Goal: Task Accomplishment & Management: Contribute content

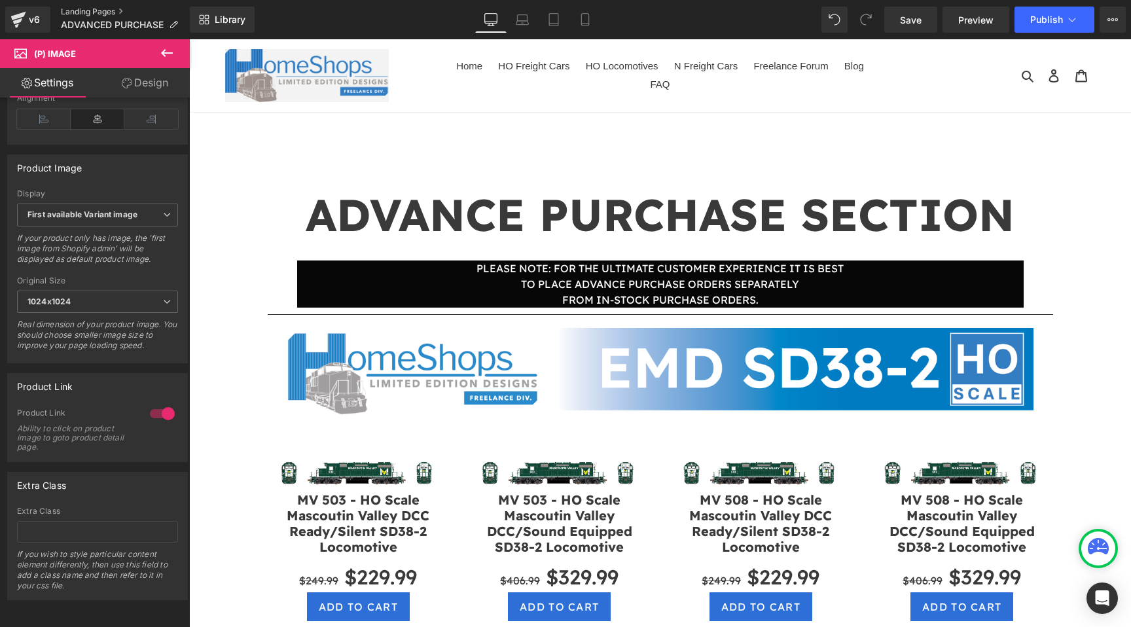
click at [116, 12] on link "Landing Pages" at bounding box center [125, 12] width 129 height 10
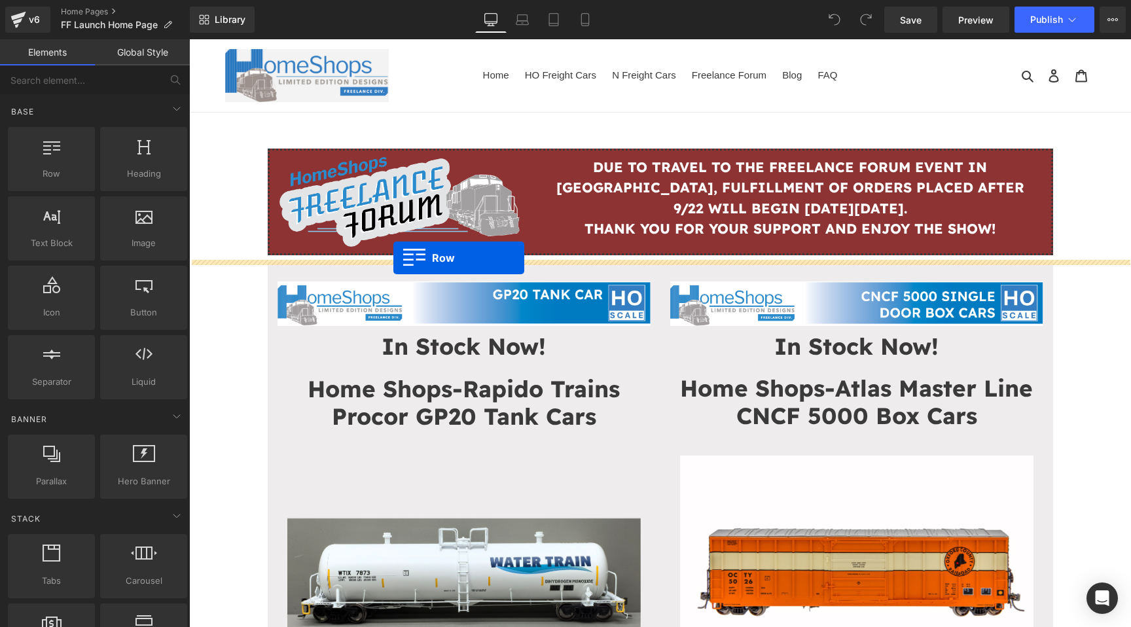
drag, startPoint x: 255, startPoint y: 213, endPoint x: 393, endPoint y: 258, distance: 145.9
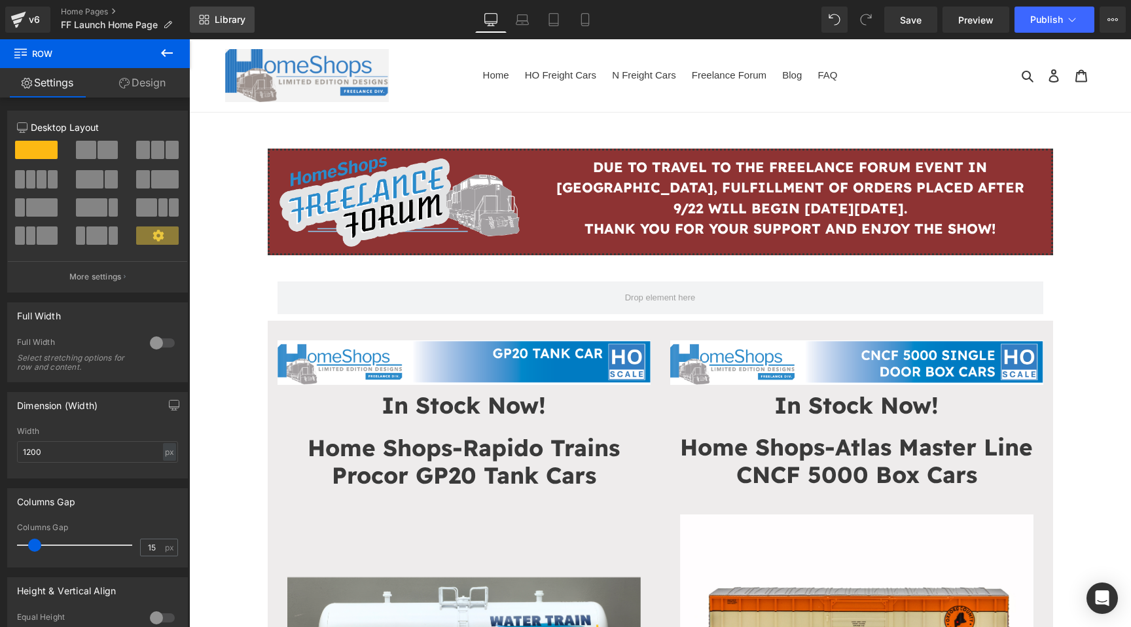
click at [213, 20] on link "Library" at bounding box center [222, 20] width 65 height 26
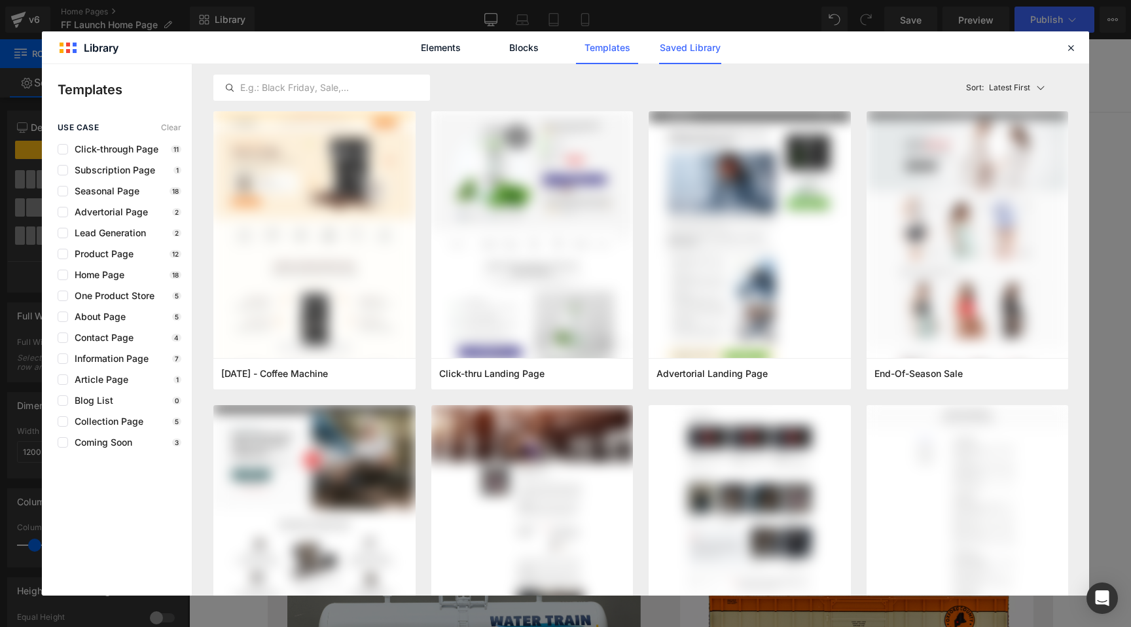
click at [707, 43] on link "Saved Library" at bounding box center [690, 47] width 62 height 33
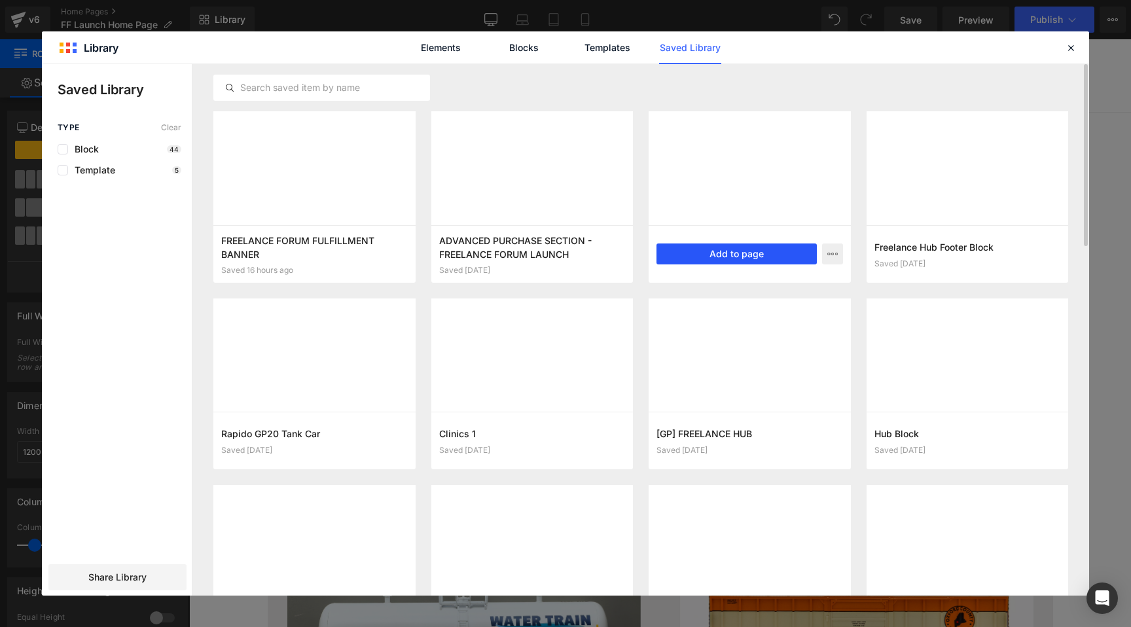
click at [742, 252] on button "Add to page" at bounding box center [737, 253] width 160 height 21
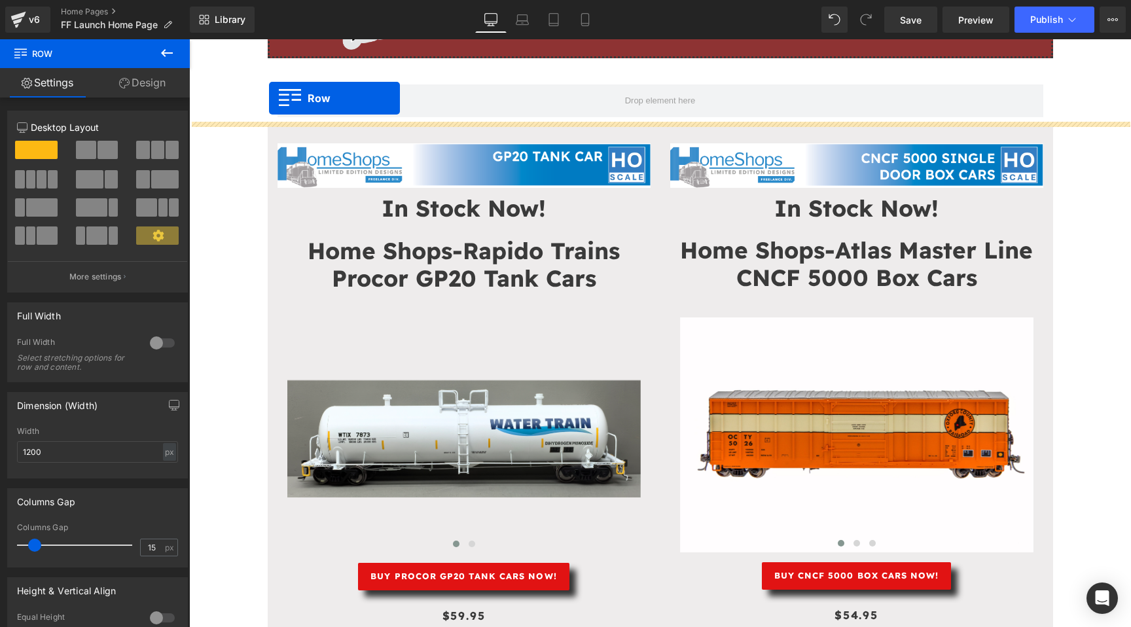
scroll to position [79, 0]
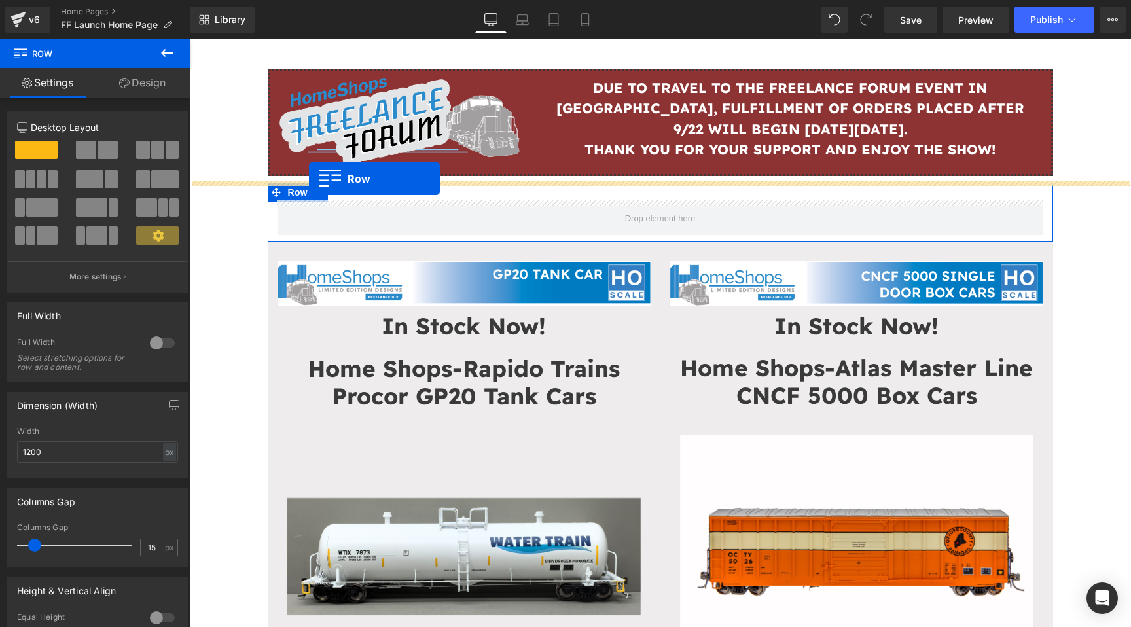
drag, startPoint x: 277, startPoint y: 113, endPoint x: 309, endPoint y: 179, distance: 72.9
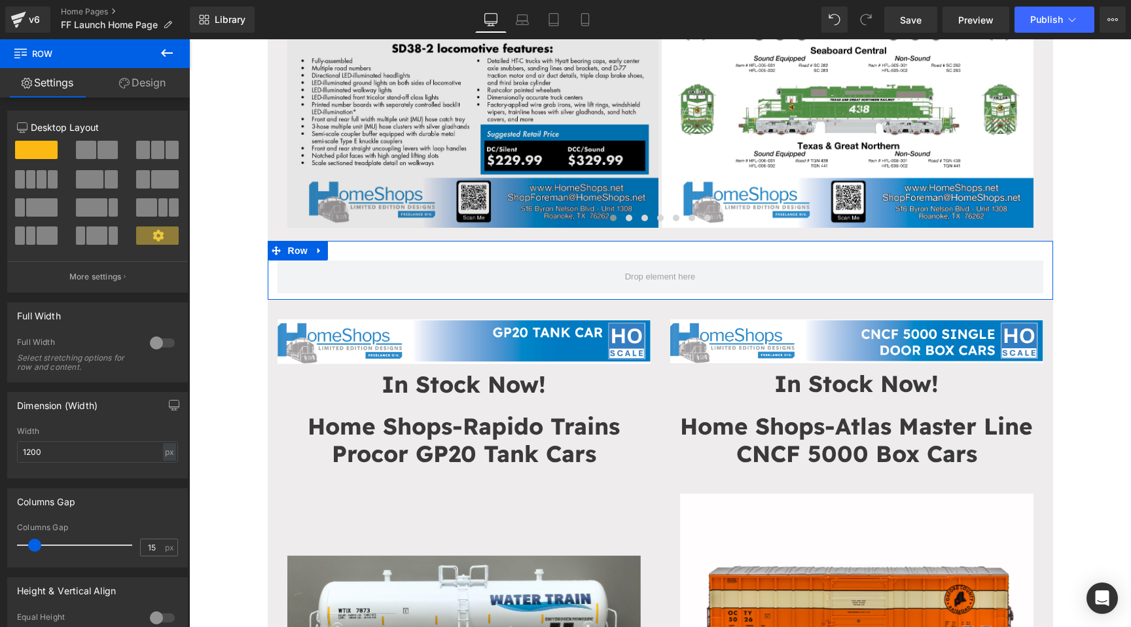
scroll to position [543, 0]
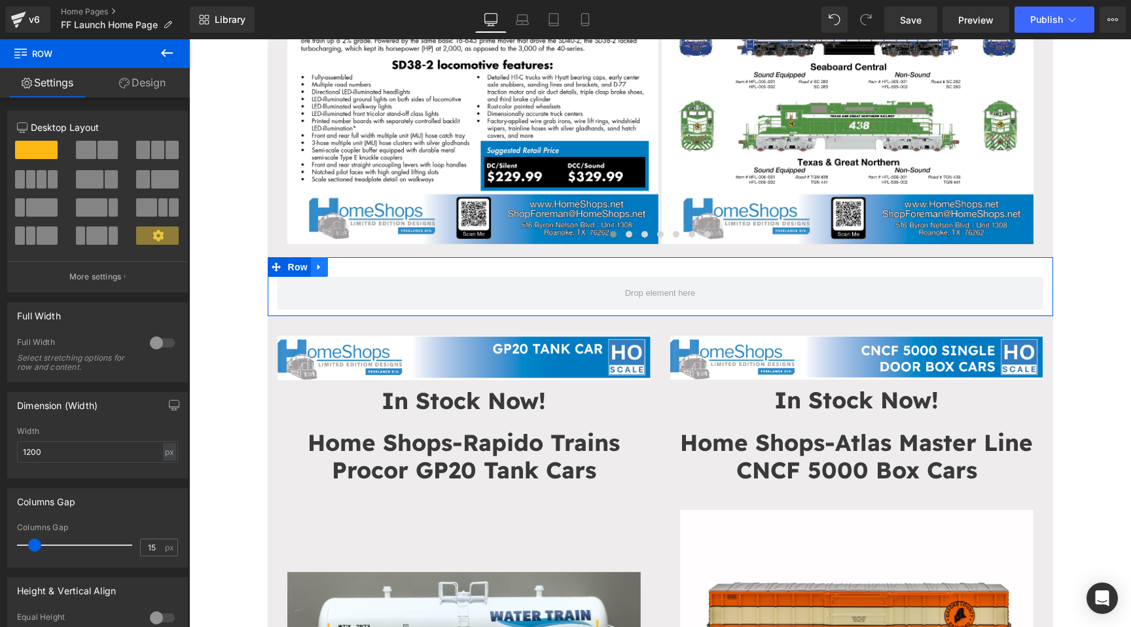
click at [321, 263] on icon at bounding box center [319, 267] width 9 height 10
click at [348, 265] on link at bounding box center [353, 267] width 17 height 20
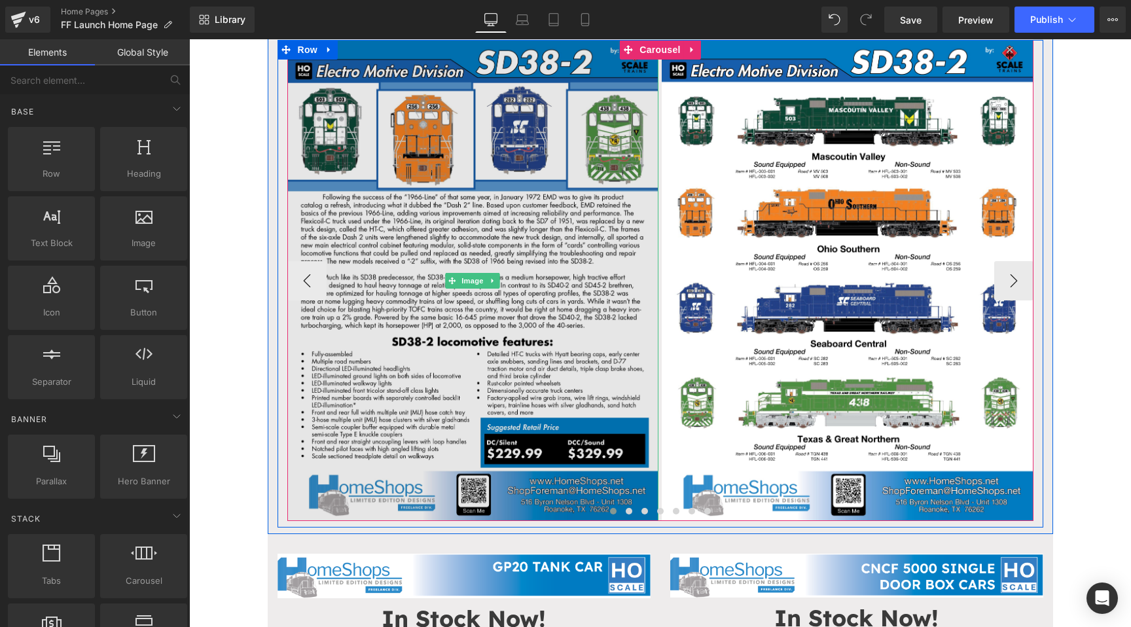
scroll to position [202, 0]
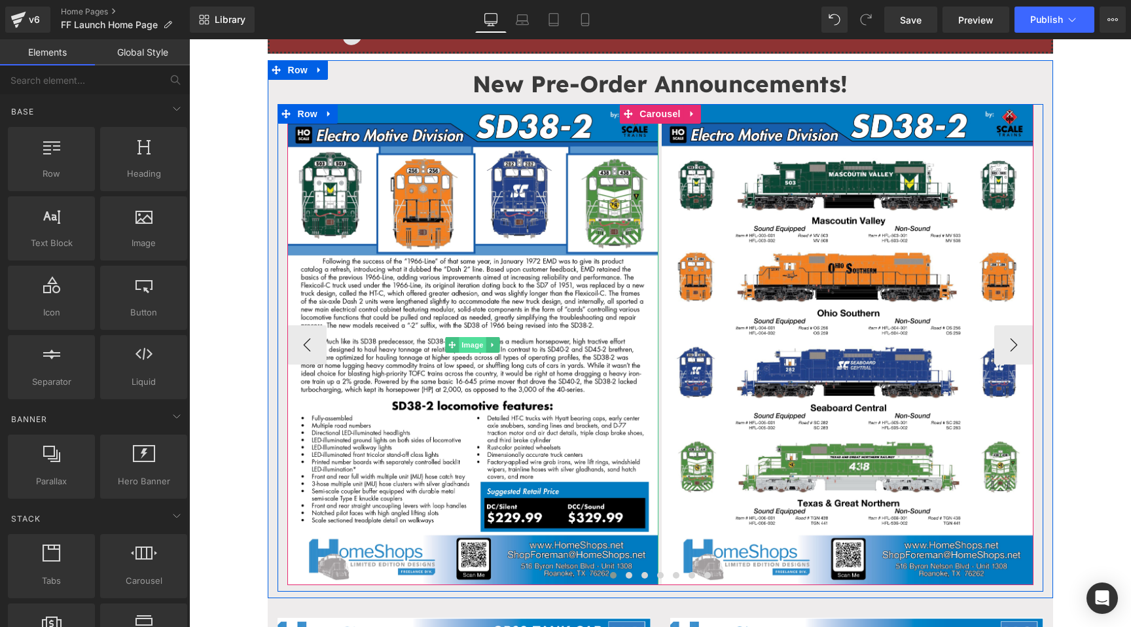
click at [464, 342] on span "Image" at bounding box center [472, 345] width 27 height 16
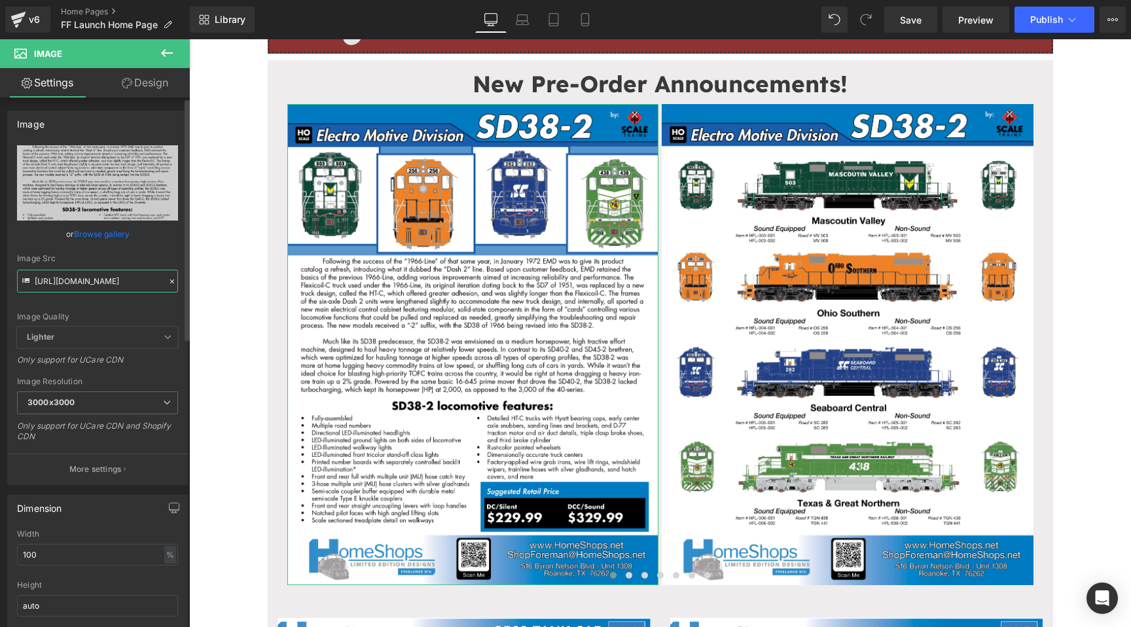
click at [118, 283] on input "https://cdn.shopify.com/s/files/1/0552/5425/3750/files/HomeShops_ScaleTrains_SD…" at bounding box center [97, 281] width 161 height 23
drag, startPoint x: 294, startPoint y: 314, endPoint x: 194, endPoint y: 277, distance: 106.9
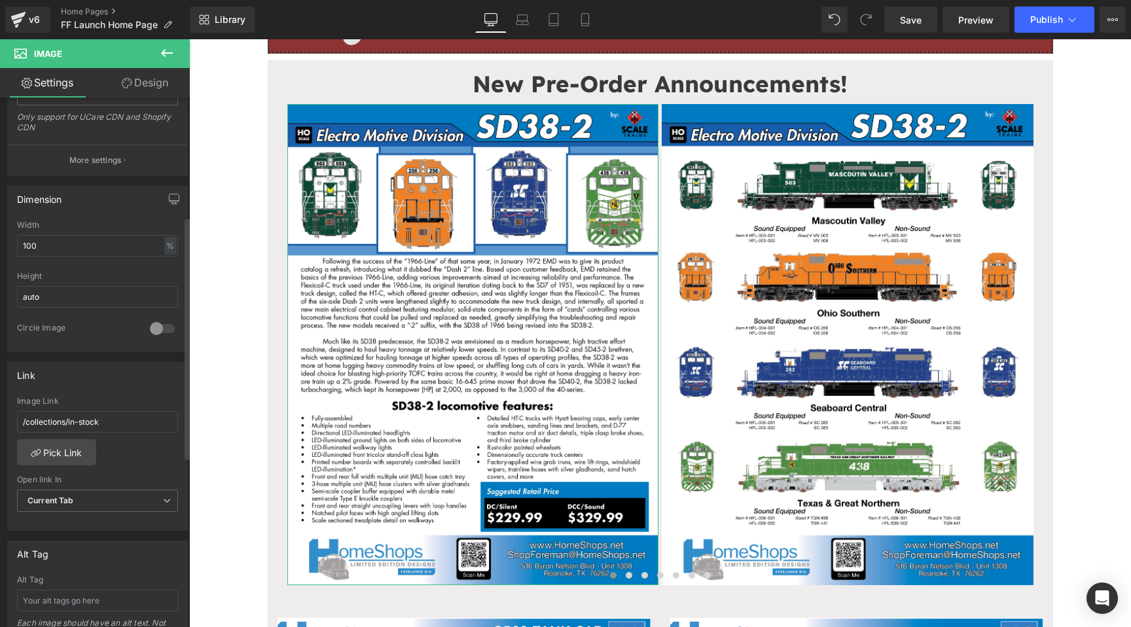
scroll to position [321, 0]
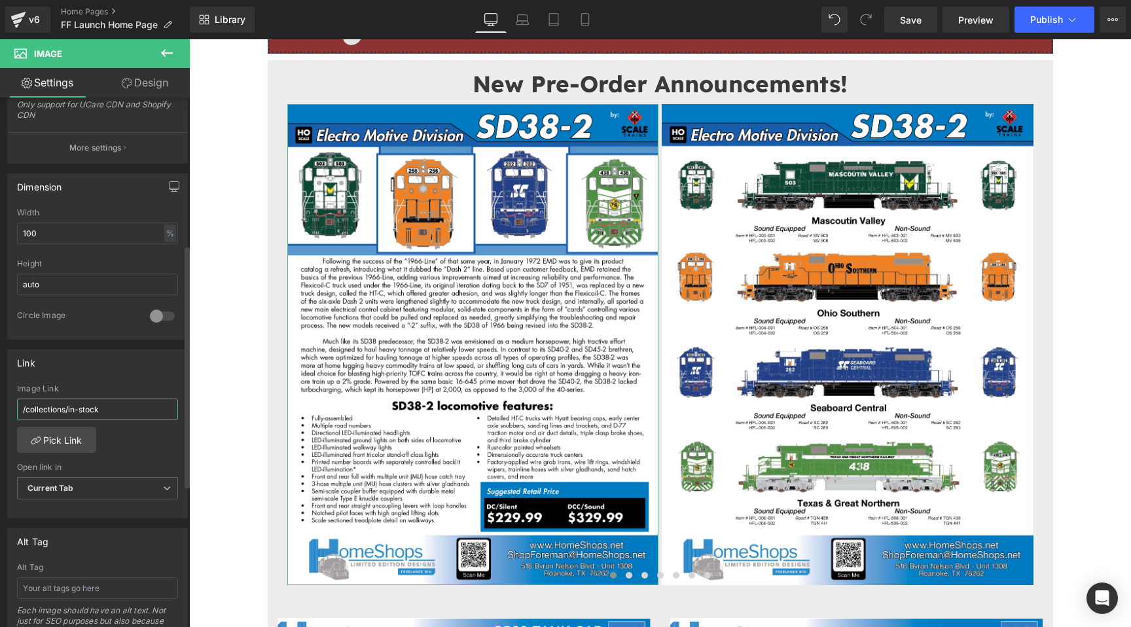
click at [119, 406] on input "/collections/in-stock" at bounding box center [97, 410] width 161 height 22
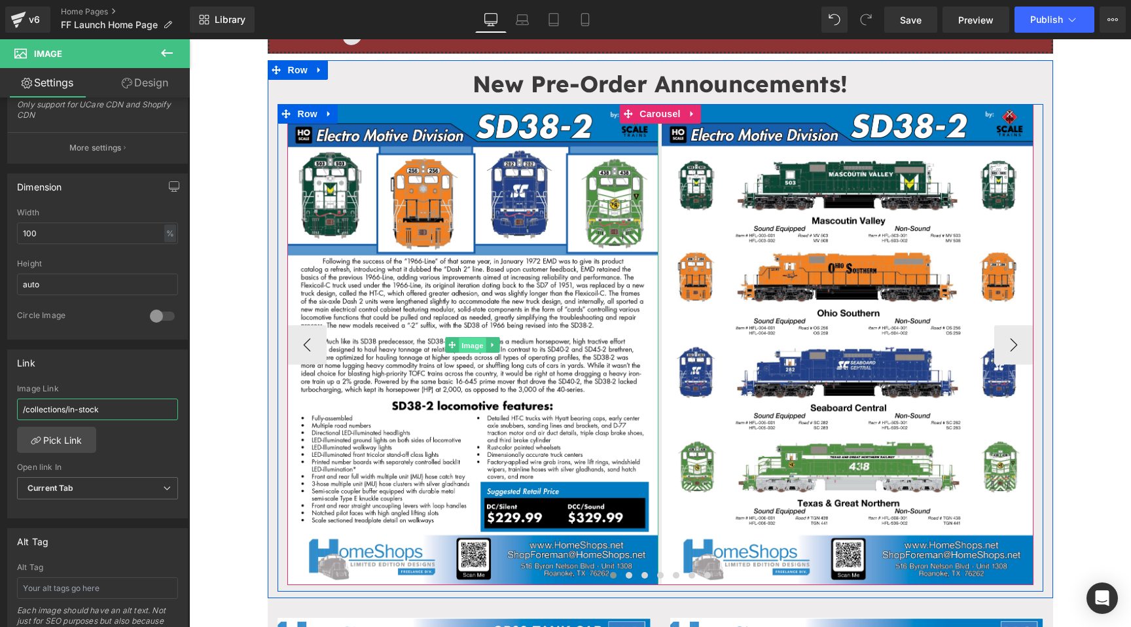
click at [473, 340] on span "Image" at bounding box center [472, 345] width 27 height 16
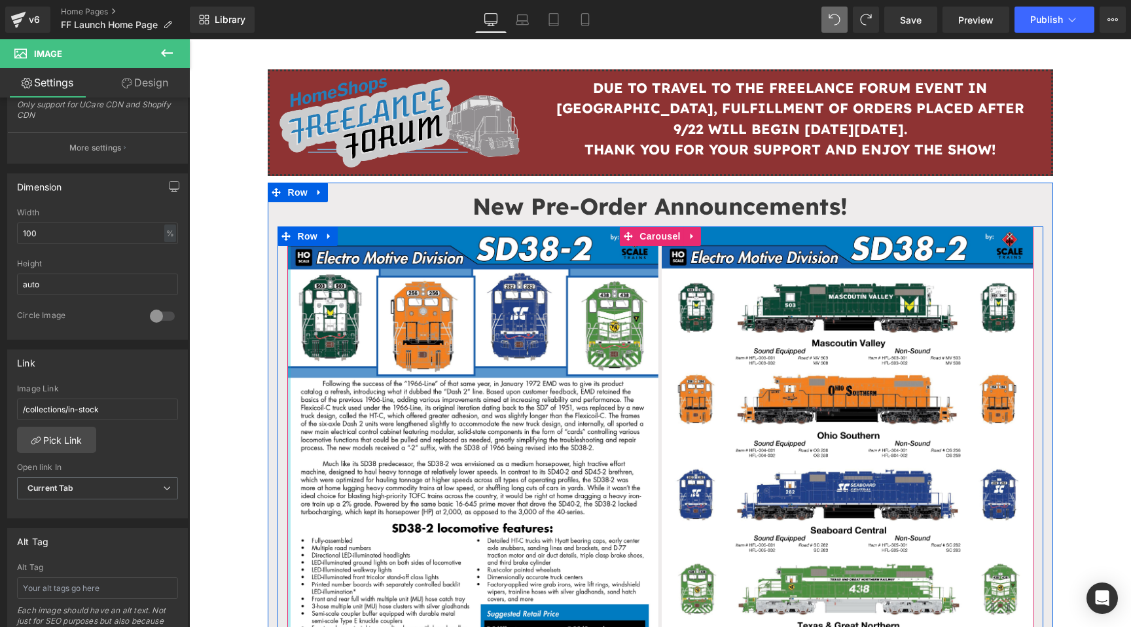
scroll to position [0, 0]
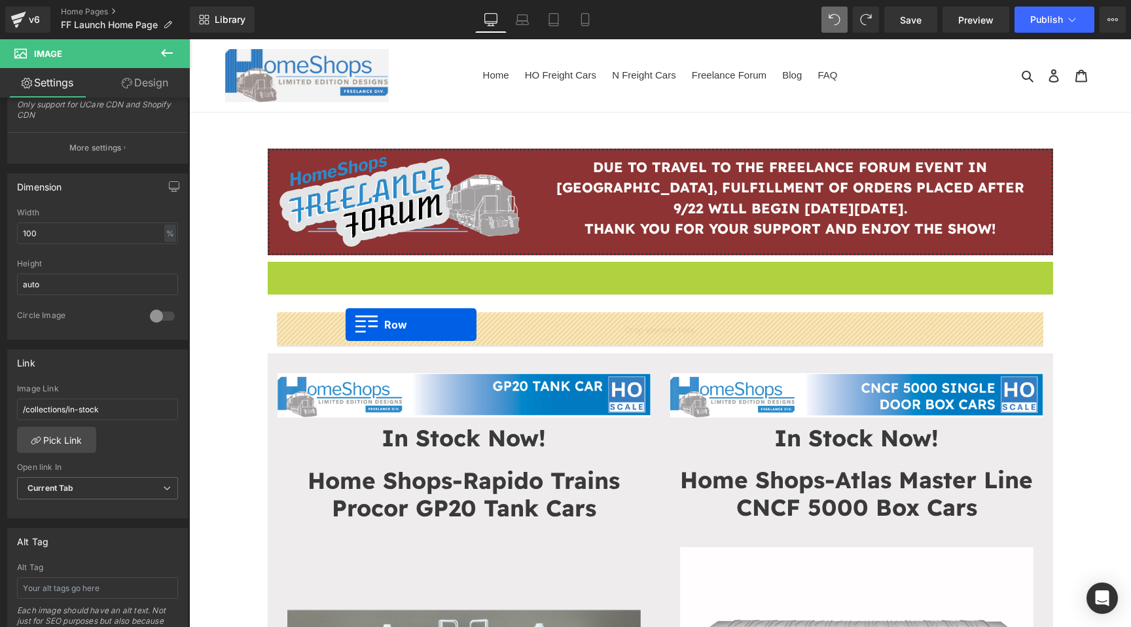
drag, startPoint x: 274, startPoint y: 266, endPoint x: 346, endPoint y: 325, distance: 92.1
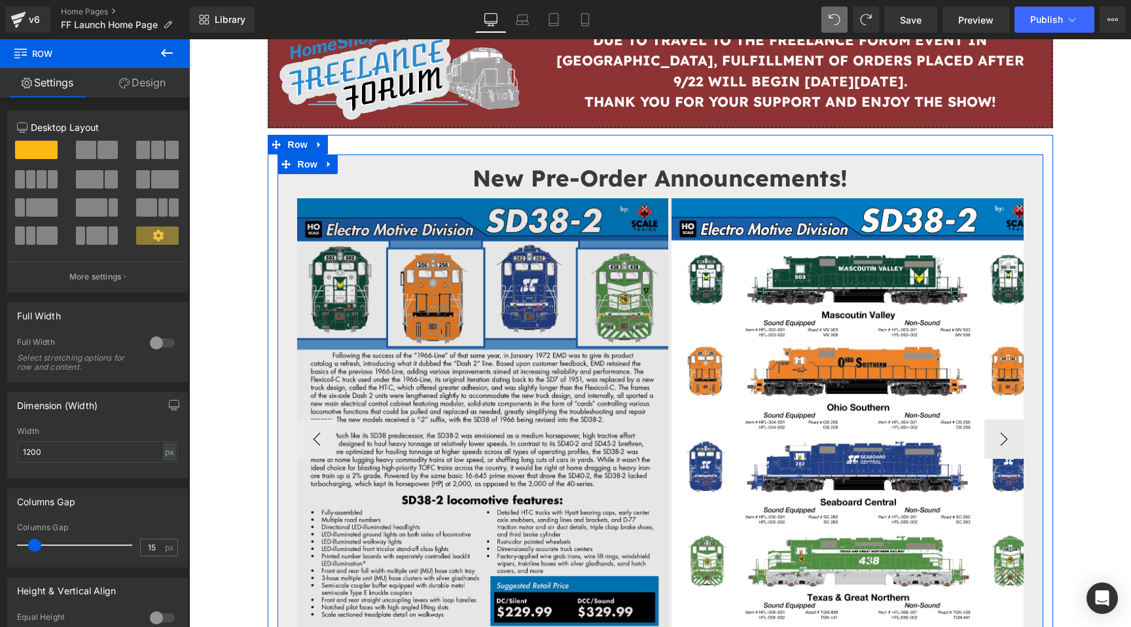
scroll to position [120, 0]
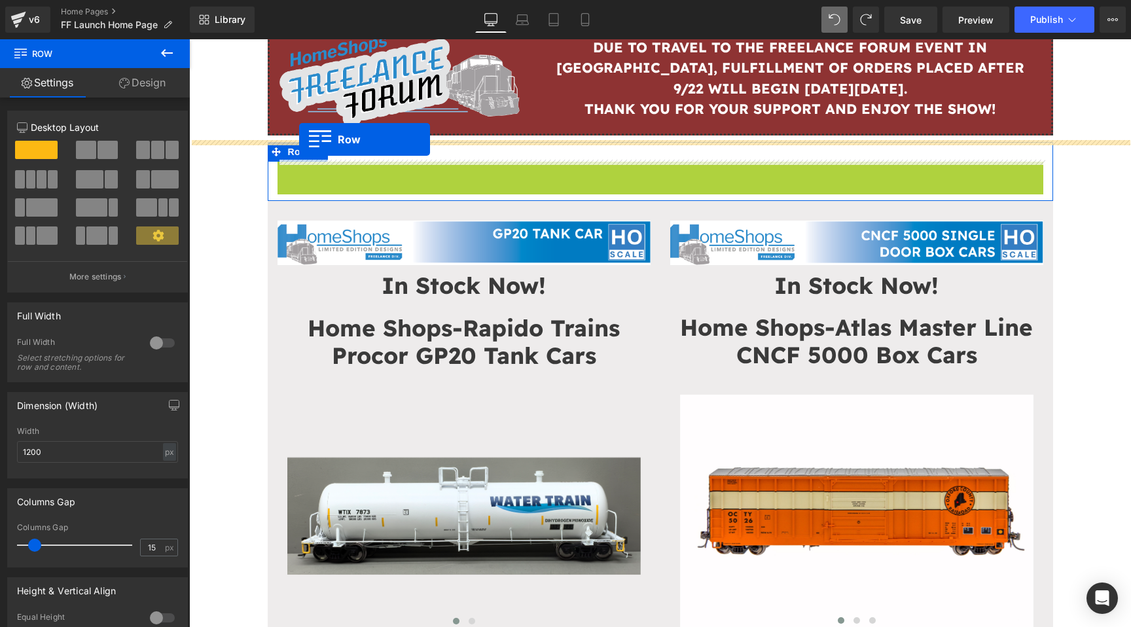
drag, startPoint x: 285, startPoint y: 170, endPoint x: 299, endPoint y: 139, distance: 33.1
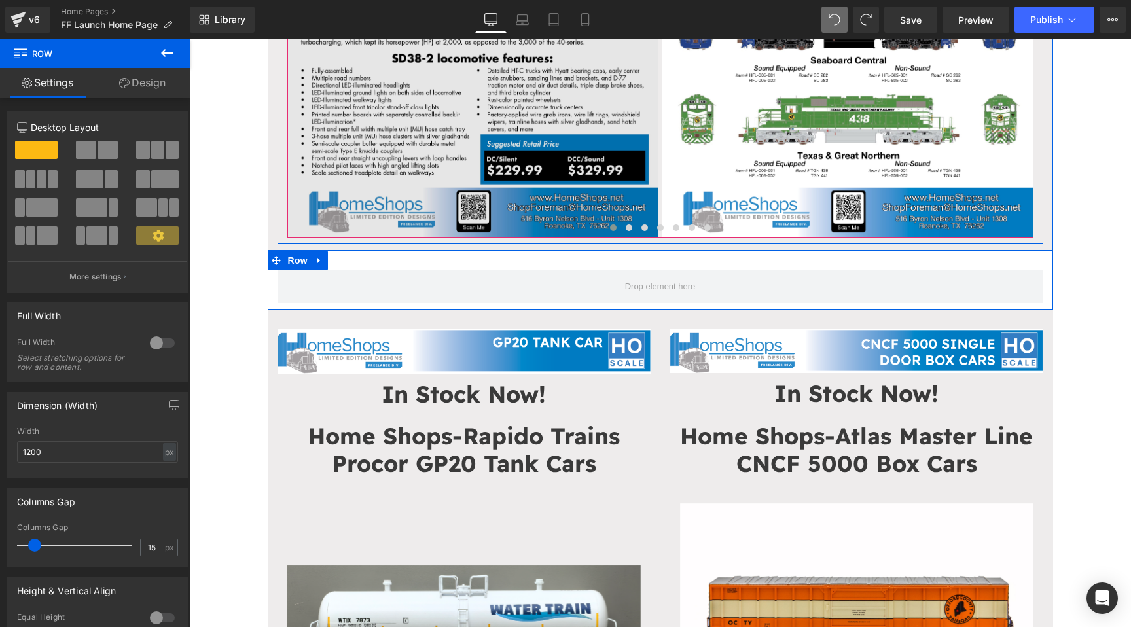
scroll to position [554, 0]
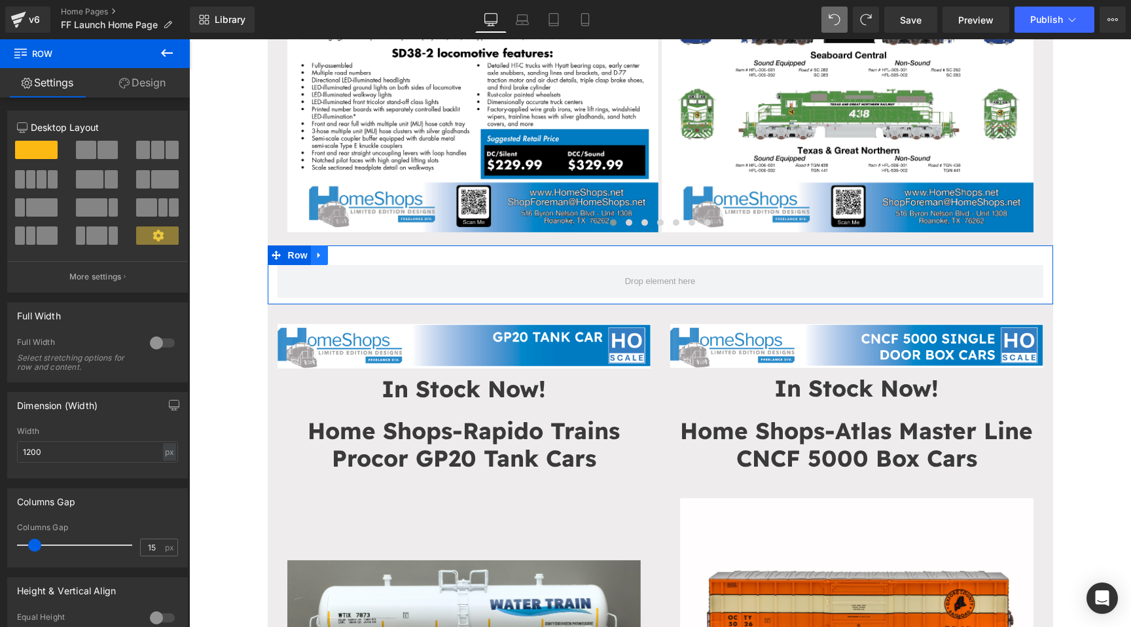
click at [319, 250] on icon at bounding box center [319, 255] width 9 height 10
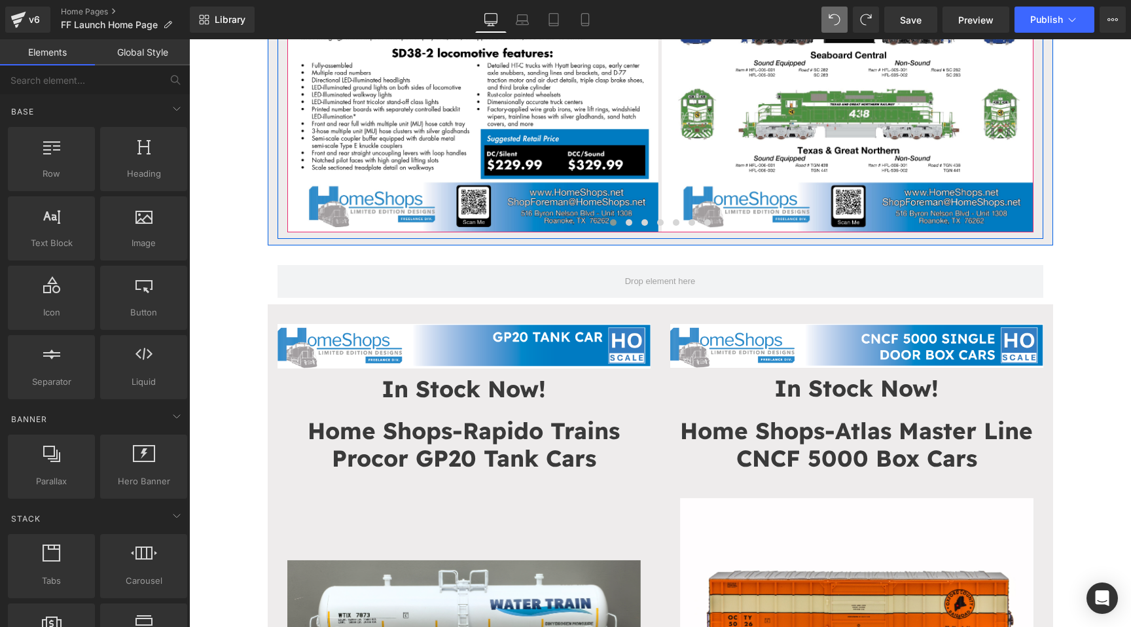
scroll to position [0, 0]
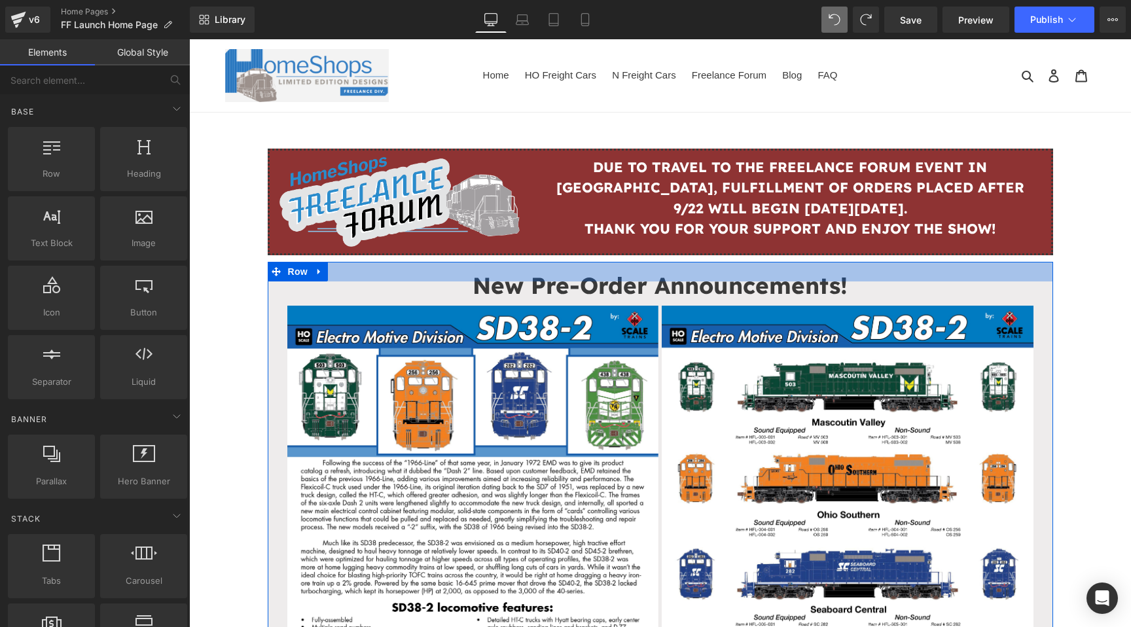
click at [596, 278] on div at bounding box center [660, 272] width 785 height 20
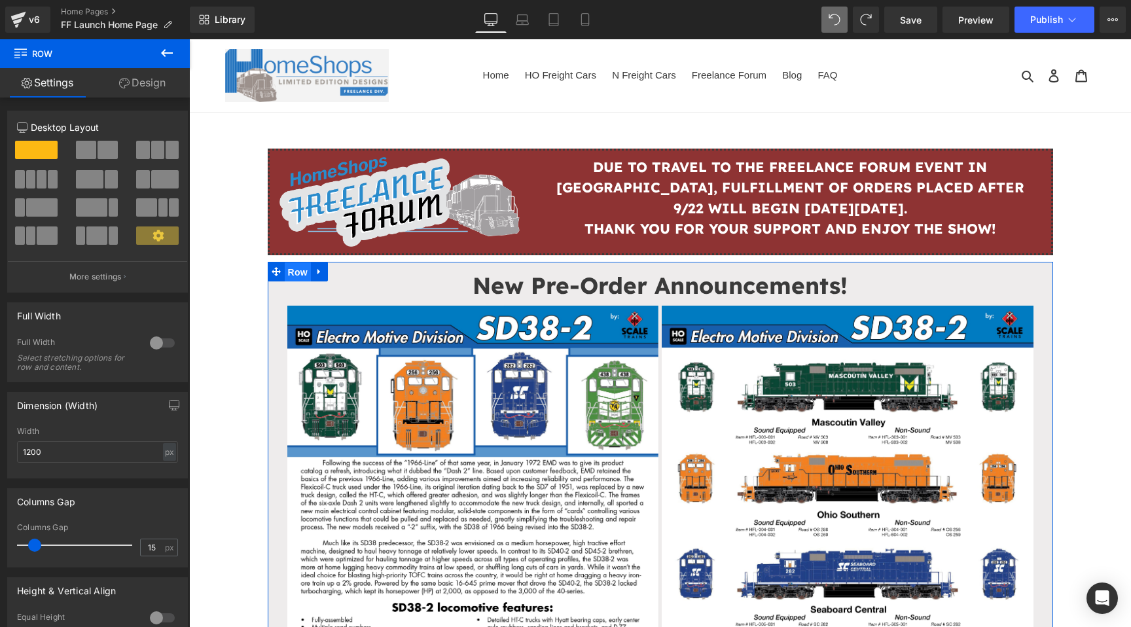
click at [301, 271] on span "Row" at bounding box center [298, 272] width 26 height 20
click at [168, 88] on link "Design" at bounding box center [142, 82] width 95 height 29
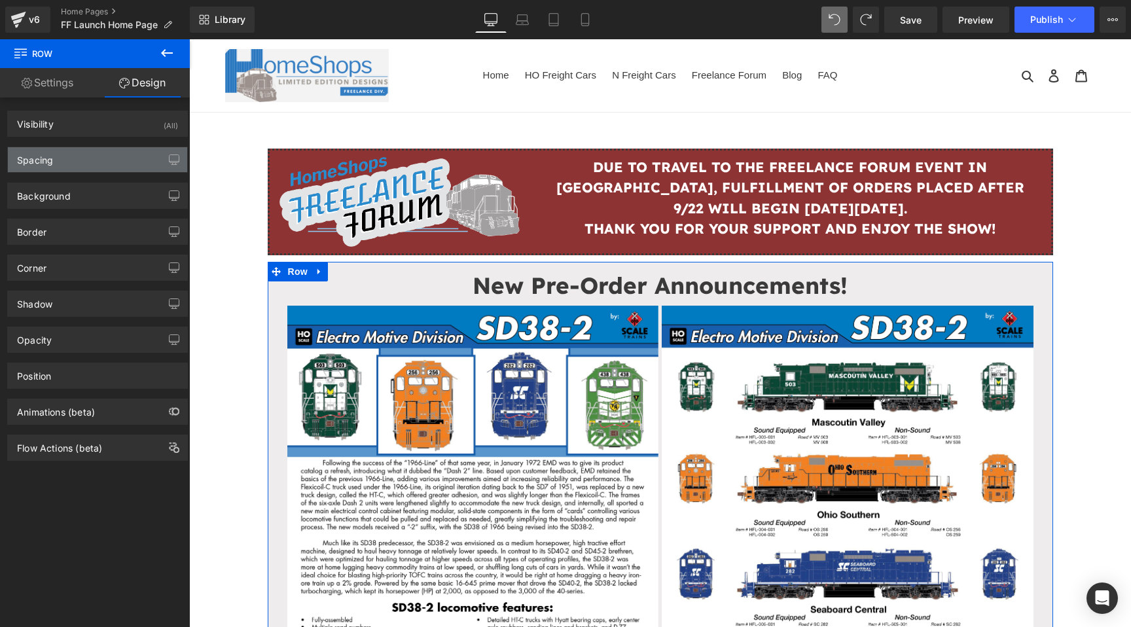
click at [118, 171] on div "Spacing" at bounding box center [97, 159] width 179 height 25
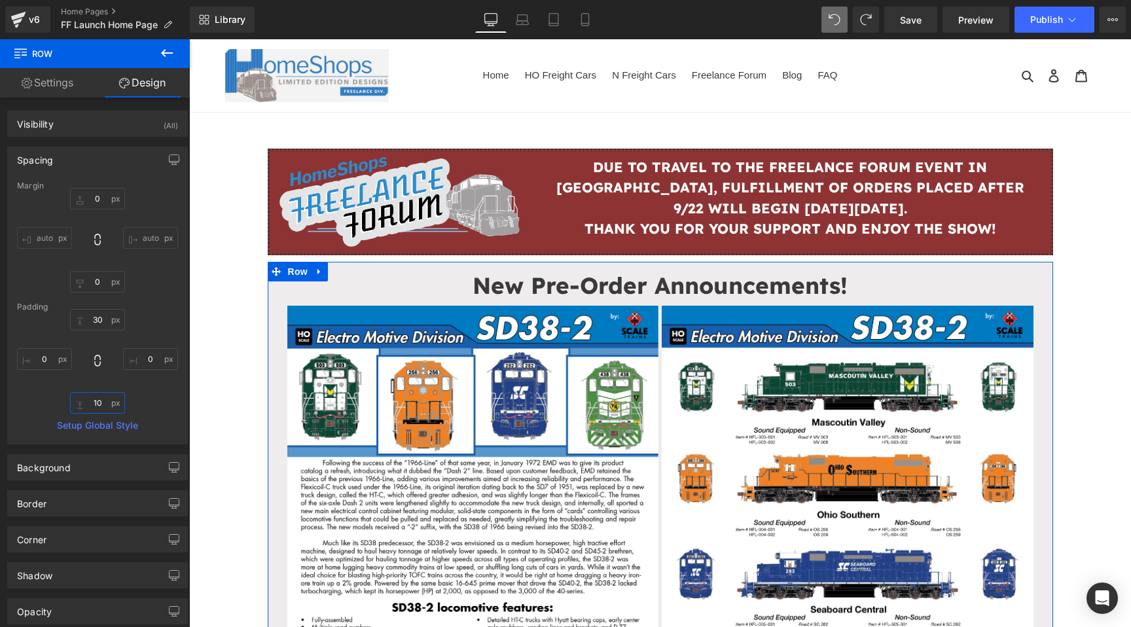
click at [92, 406] on input "10" at bounding box center [97, 403] width 55 height 22
type input "30"
click at [100, 316] on input "30" at bounding box center [97, 320] width 55 height 22
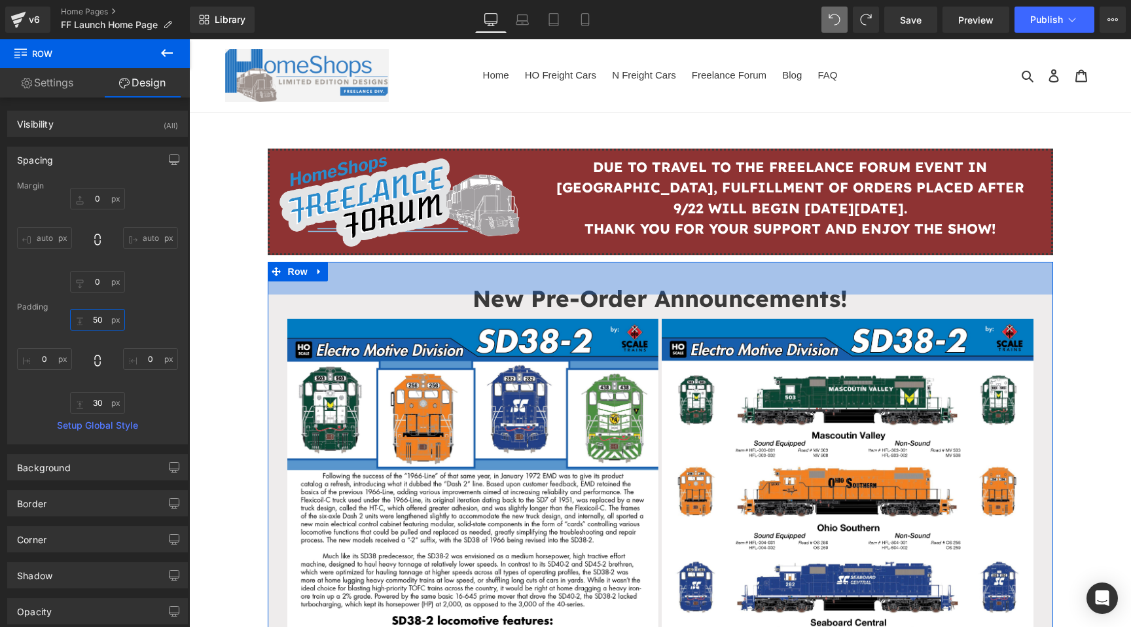
type input "5"
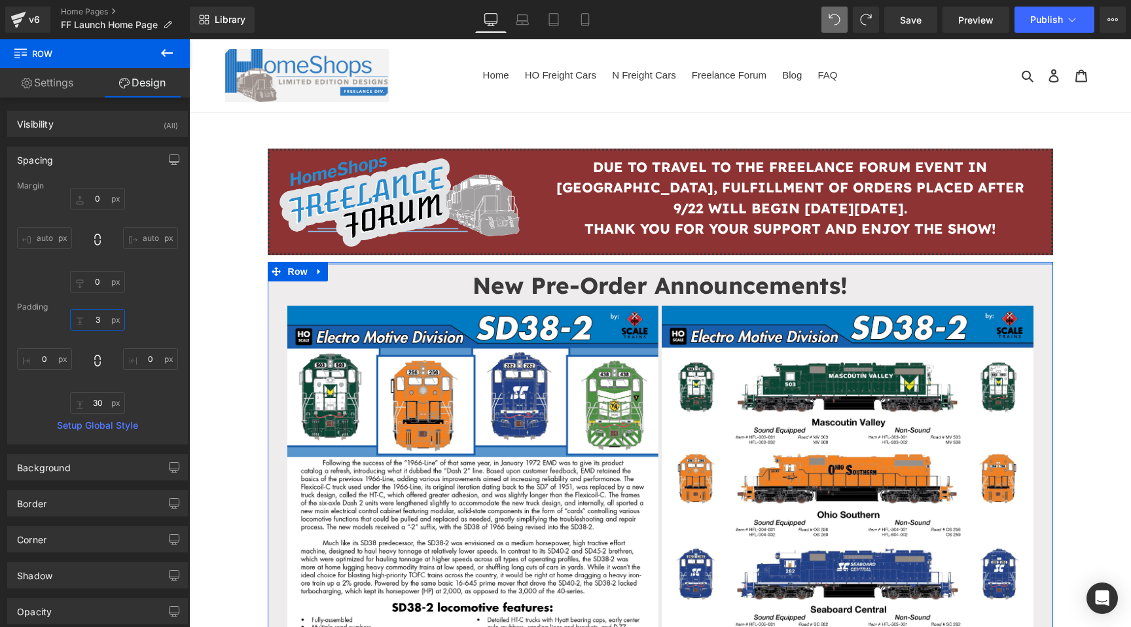
type input "30"
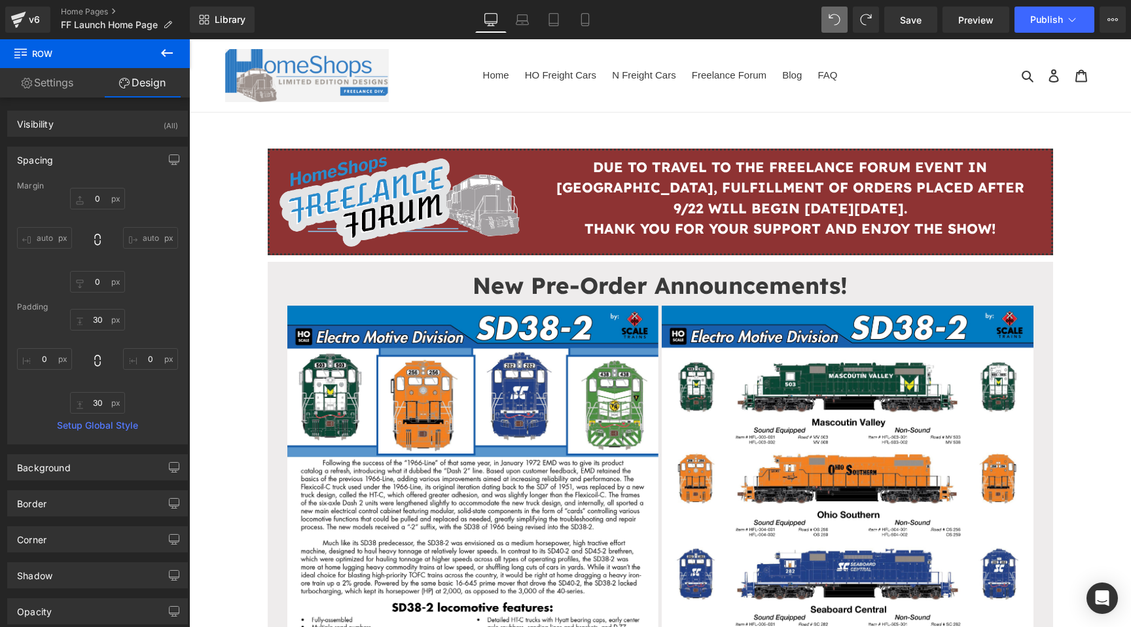
click at [808, 29] on div "Library Desktop Desktop Laptop Tablet Mobile Save Preview Publish Scheduled Vie…" at bounding box center [660, 20] width 941 height 26
type input "0"
type input "30"
type input "0"
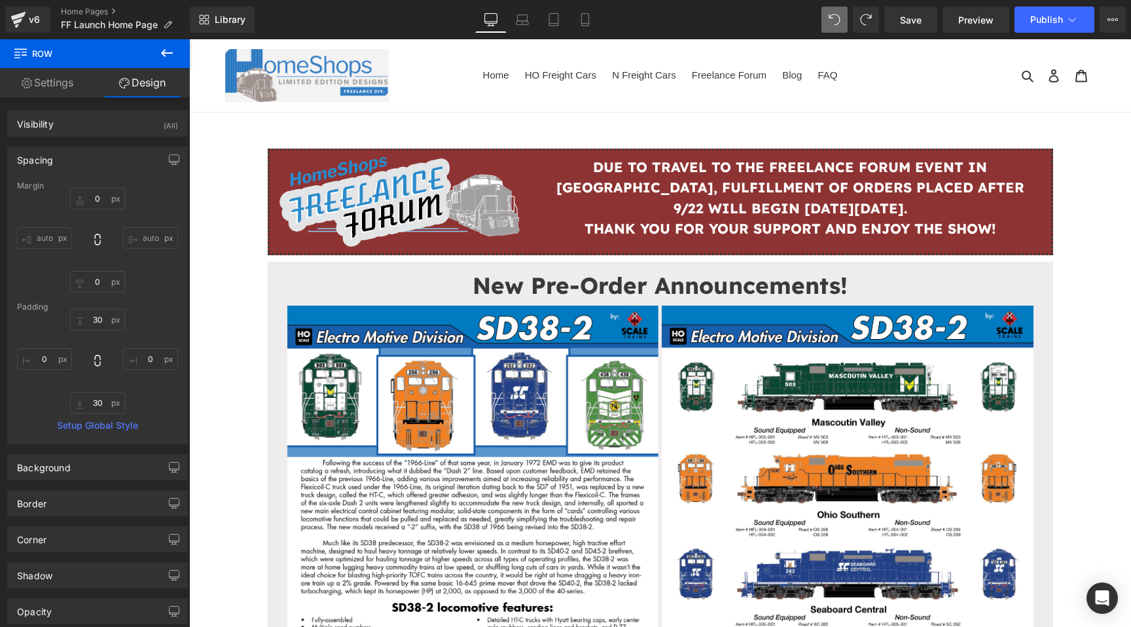
type input "10"
type input "0"
type input "30"
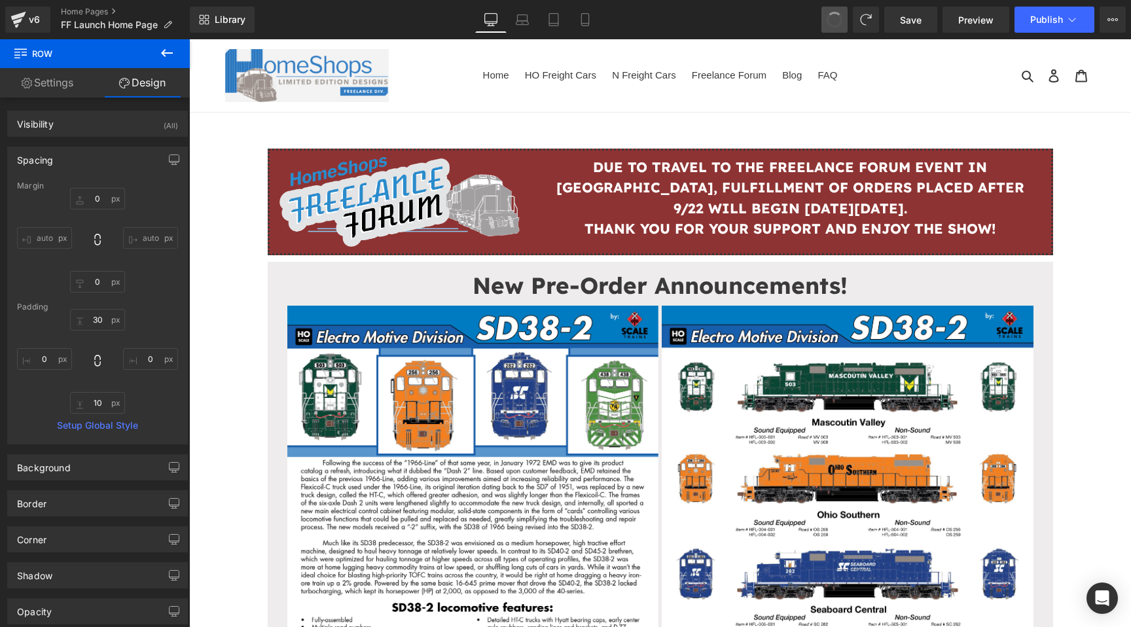
type input "0"
type input "10"
type input "0"
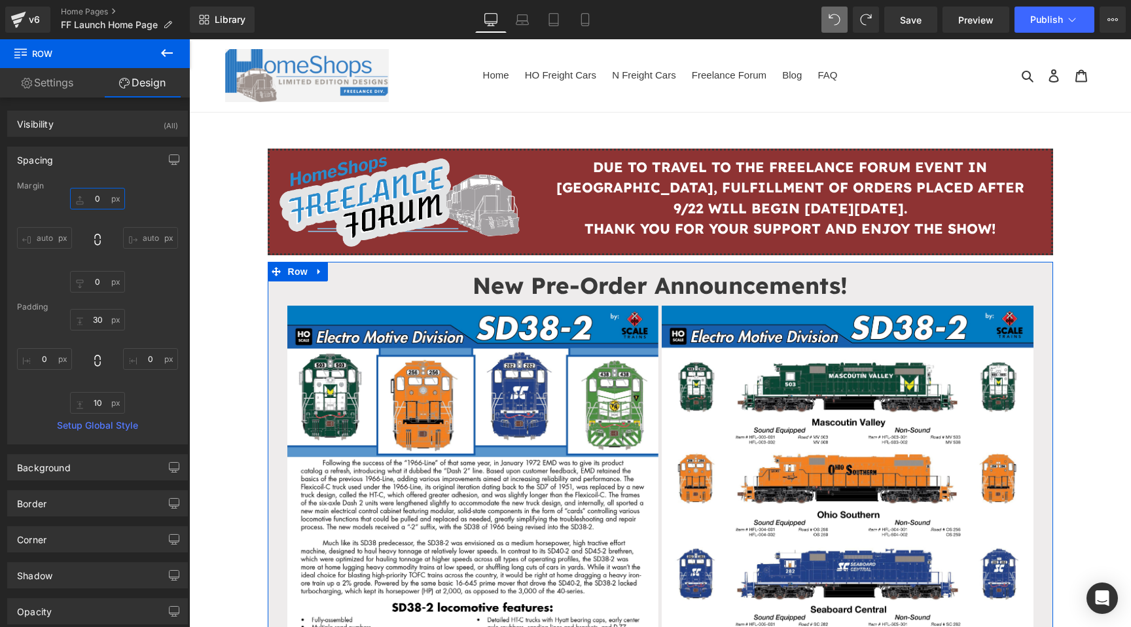
click at [94, 195] on input "0" at bounding box center [97, 199] width 55 height 22
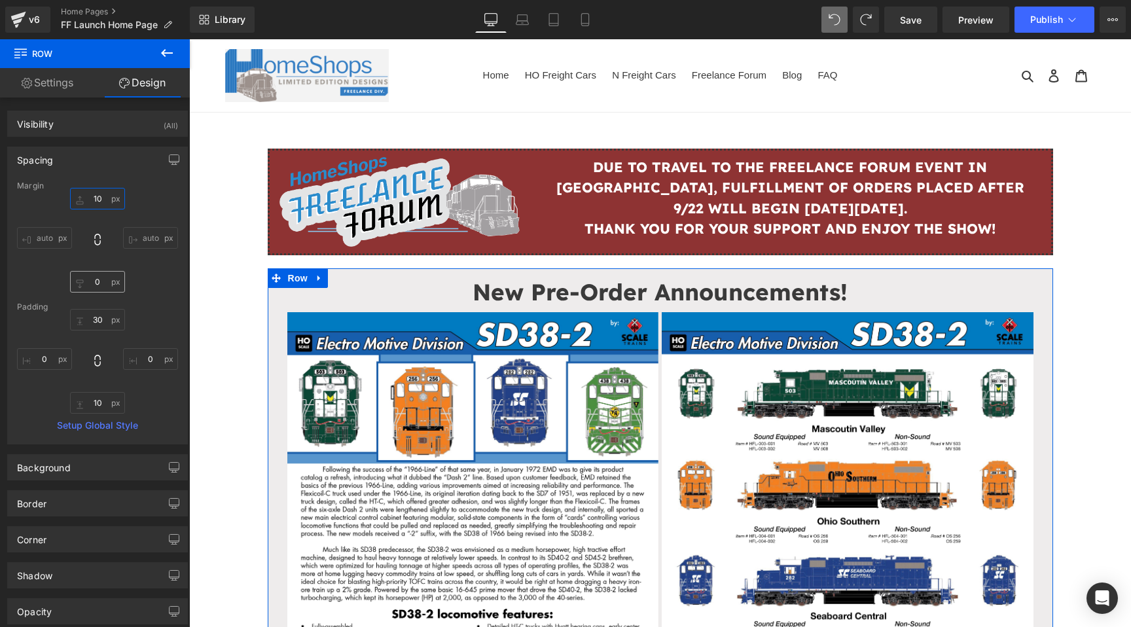
type input "10"
click at [94, 283] on input "0" at bounding box center [97, 282] width 55 height 22
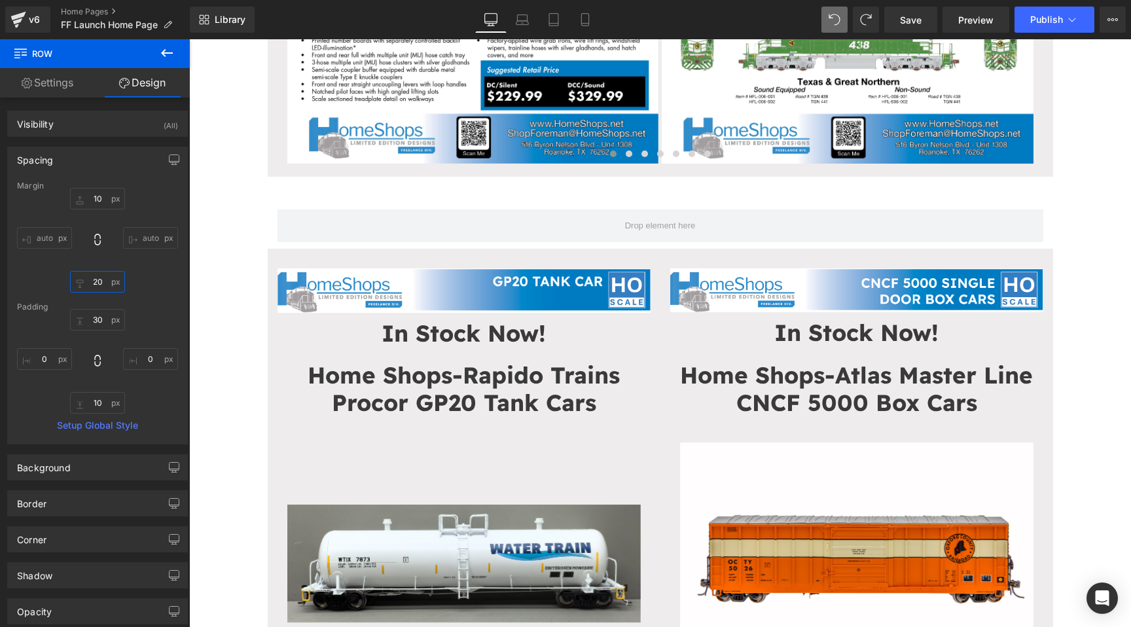
scroll to position [629, 0]
type input "20"
click at [339, 206] on link at bounding box center [334, 200] width 14 height 16
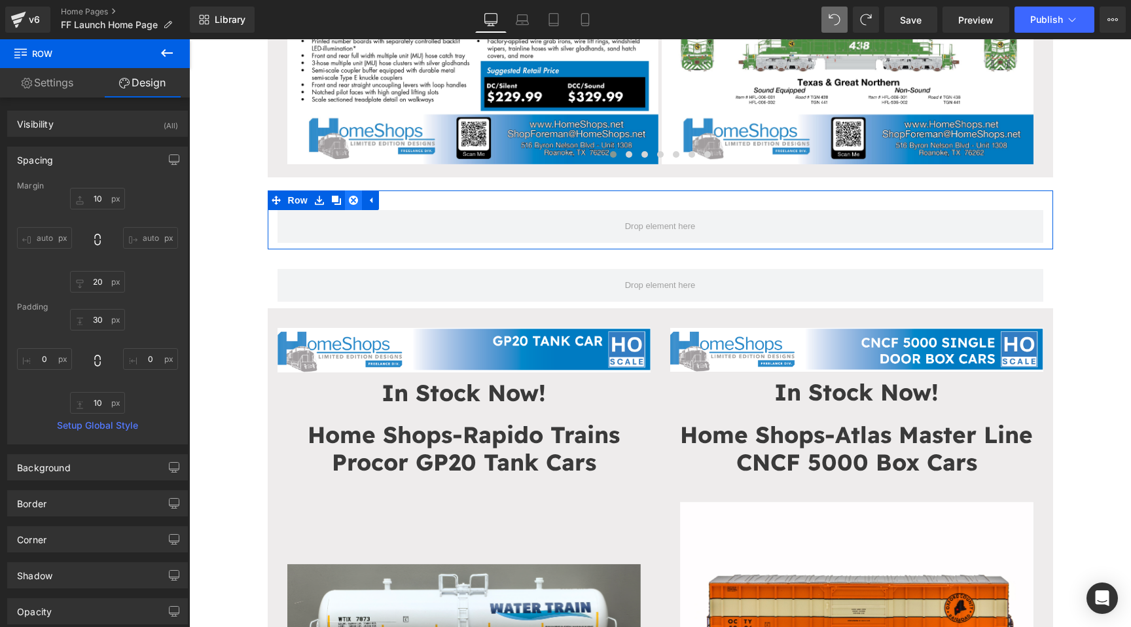
click at [359, 200] on link at bounding box center [353, 200] width 17 height 20
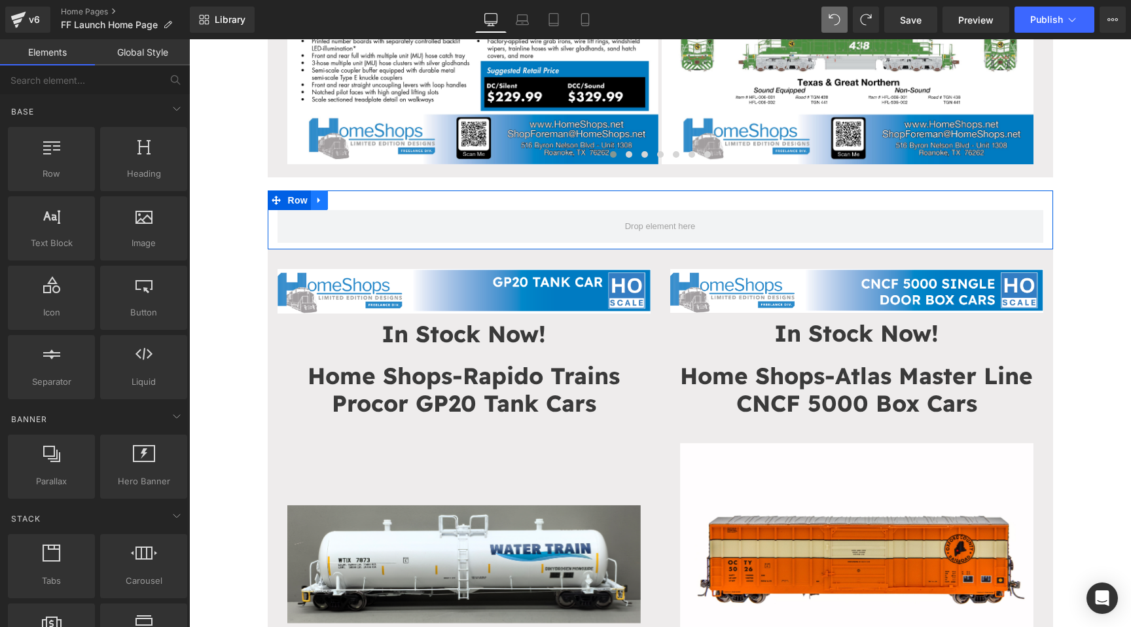
click at [319, 202] on icon at bounding box center [319, 200] width 9 height 10
click at [349, 197] on icon at bounding box center [353, 200] width 9 height 9
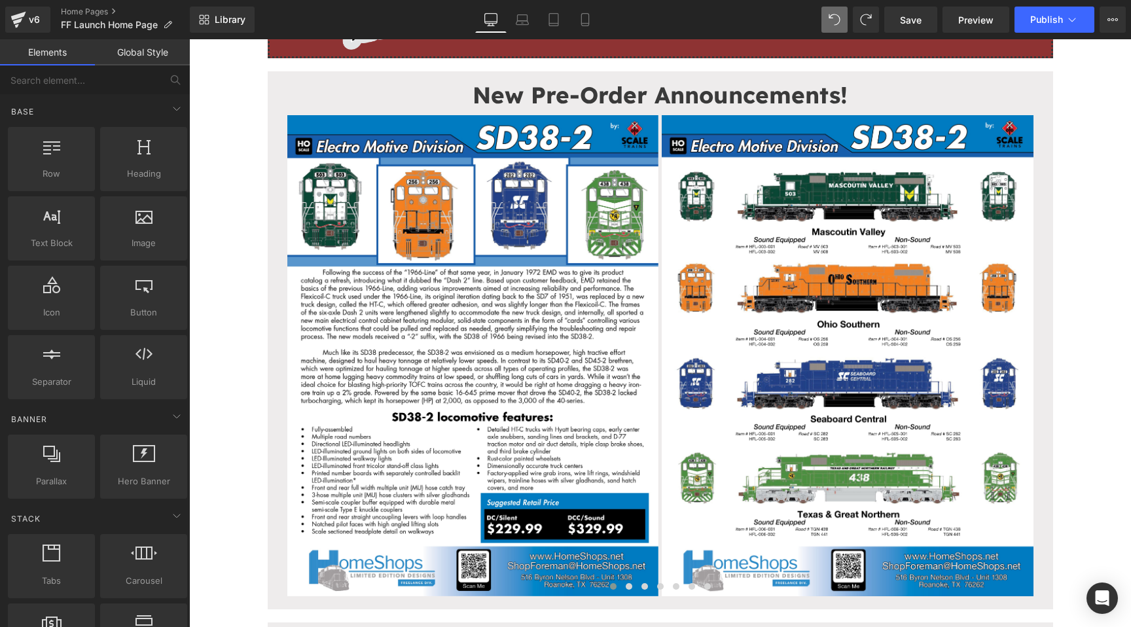
scroll to position [198, 0]
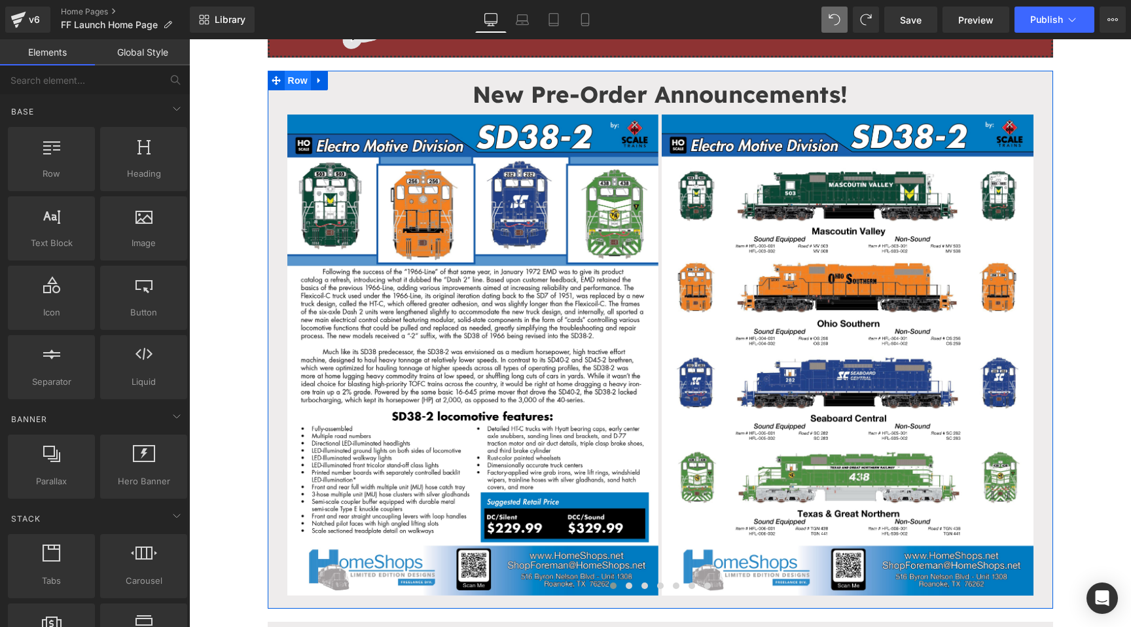
click at [298, 76] on span "Row" at bounding box center [298, 81] width 26 height 20
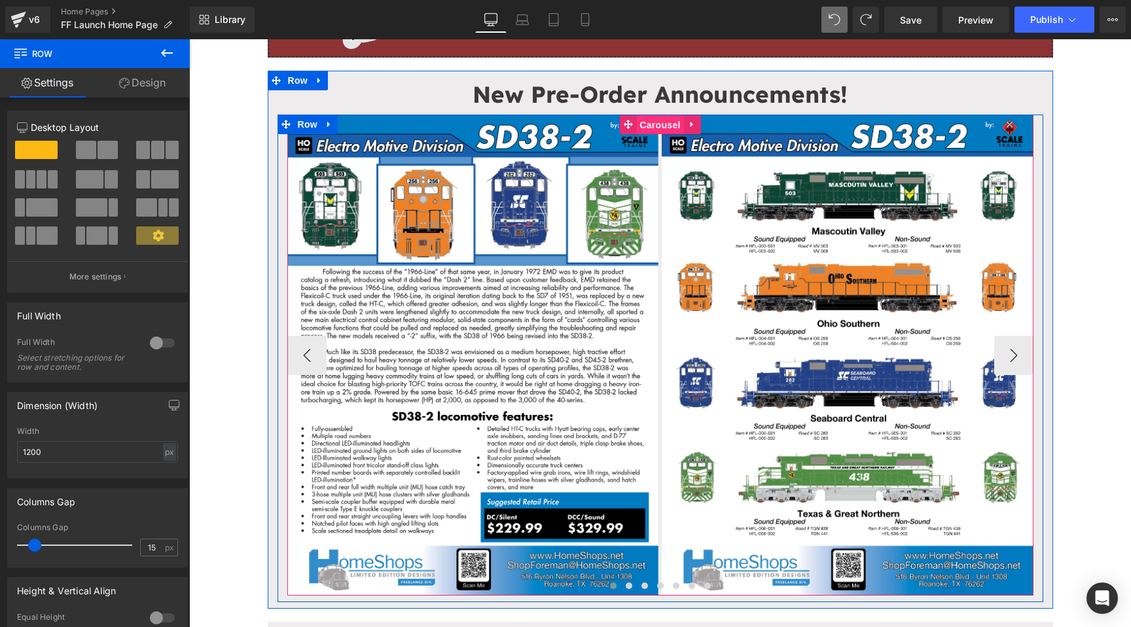
click at [657, 123] on span "Carousel" at bounding box center [659, 125] width 47 height 20
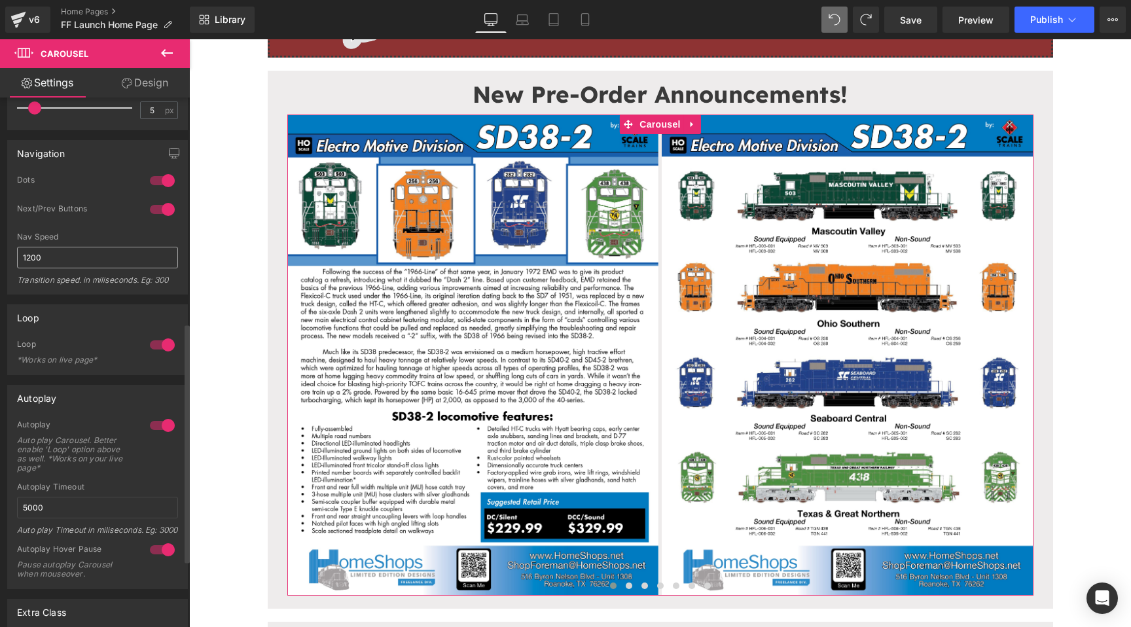
scroll to position [499, 0]
drag, startPoint x: 28, startPoint y: 507, endPoint x: 16, endPoint y: 506, distance: 12.5
click at [16, 506] on div "1 Autoplay Auto play Carousel. Better enable 'Loop' option above as well. *Work…" at bounding box center [97, 503] width 179 height 169
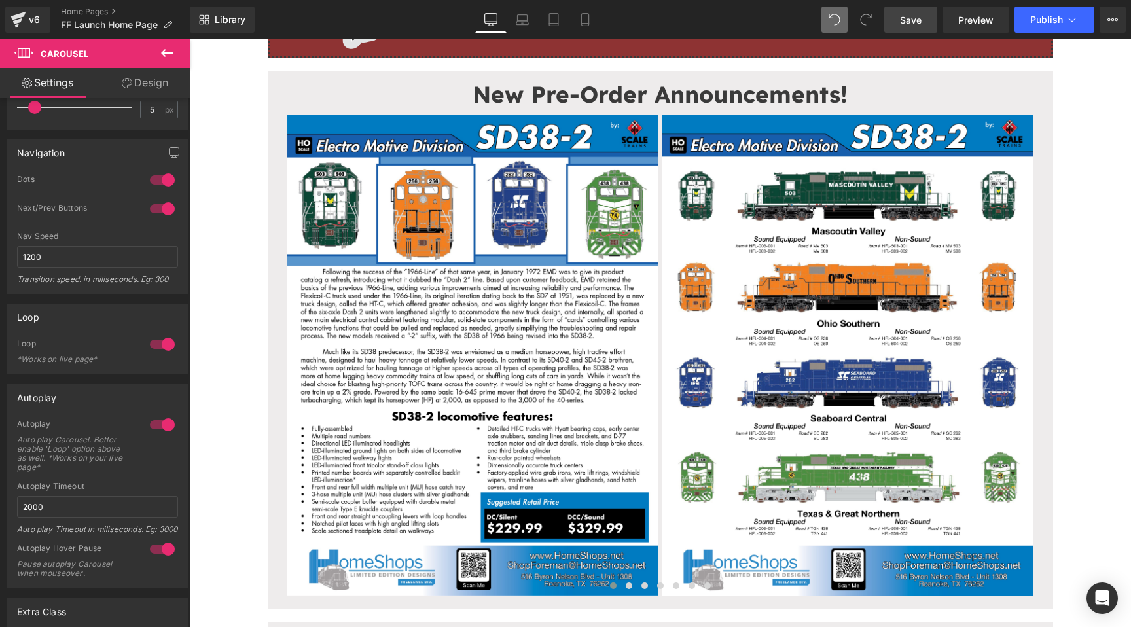
click at [907, 26] on span "Save" at bounding box center [911, 20] width 22 height 14
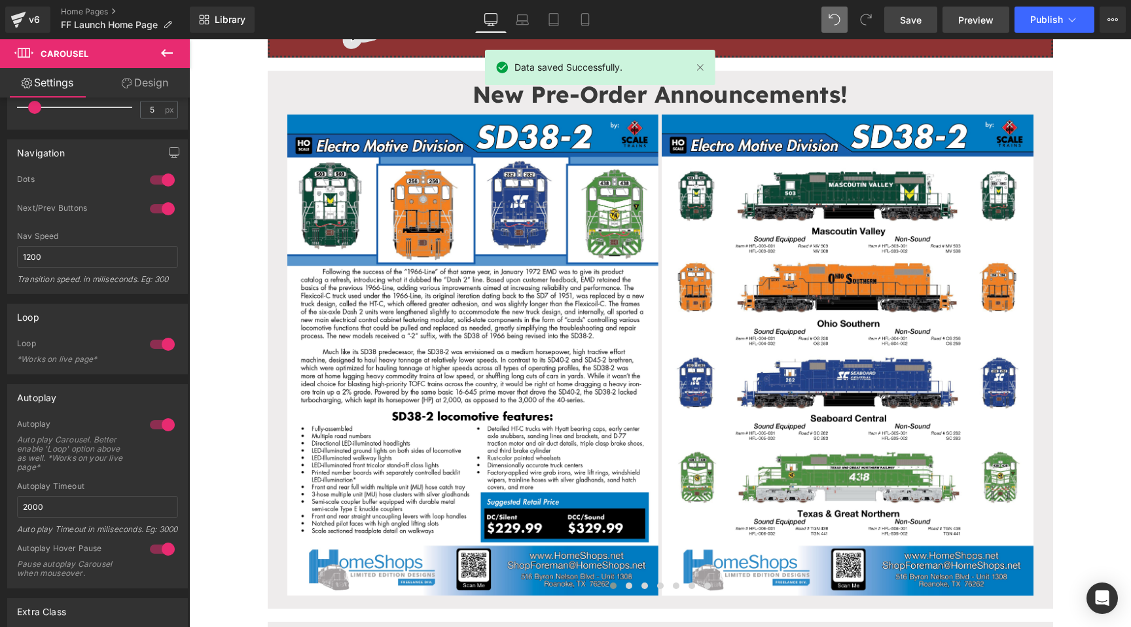
click at [955, 18] on link "Preview" at bounding box center [976, 20] width 67 height 26
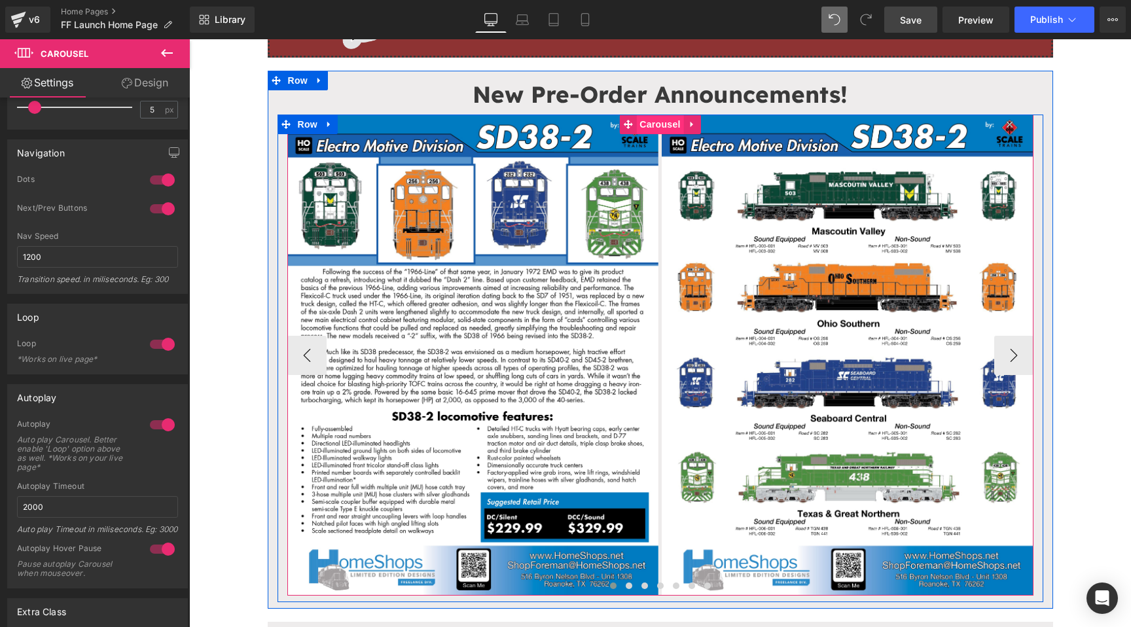
click at [650, 127] on span "Carousel" at bounding box center [659, 125] width 47 height 20
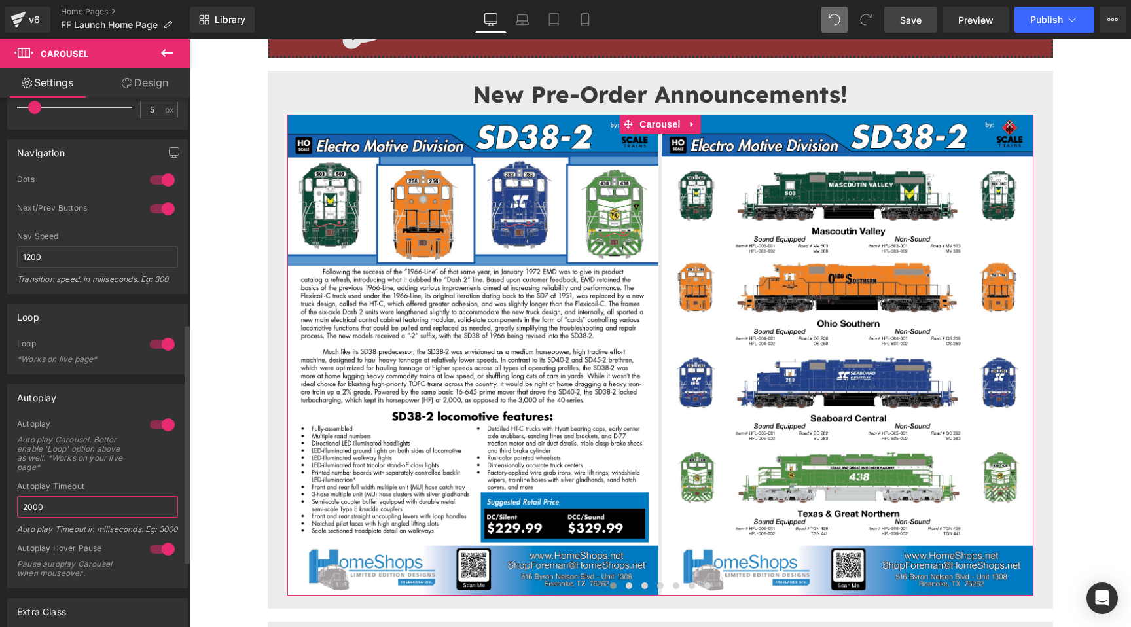
drag, startPoint x: 27, startPoint y: 507, endPoint x: 16, endPoint y: 507, distance: 11.1
click at [16, 507] on div "1 Autoplay Auto play Carousel. Better enable 'Loop' option above as well. *Work…" at bounding box center [97, 503] width 179 height 169
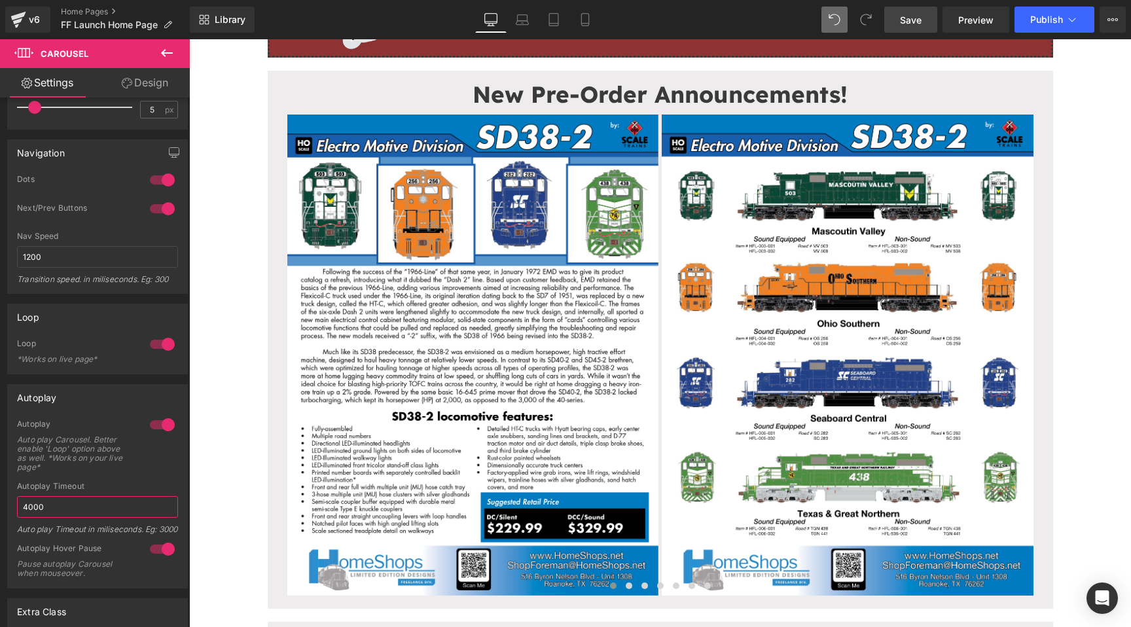
type input "4000"
click at [909, 16] on span "Save" at bounding box center [911, 20] width 22 height 14
click at [954, 20] on link "Preview" at bounding box center [976, 20] width 67 height 26
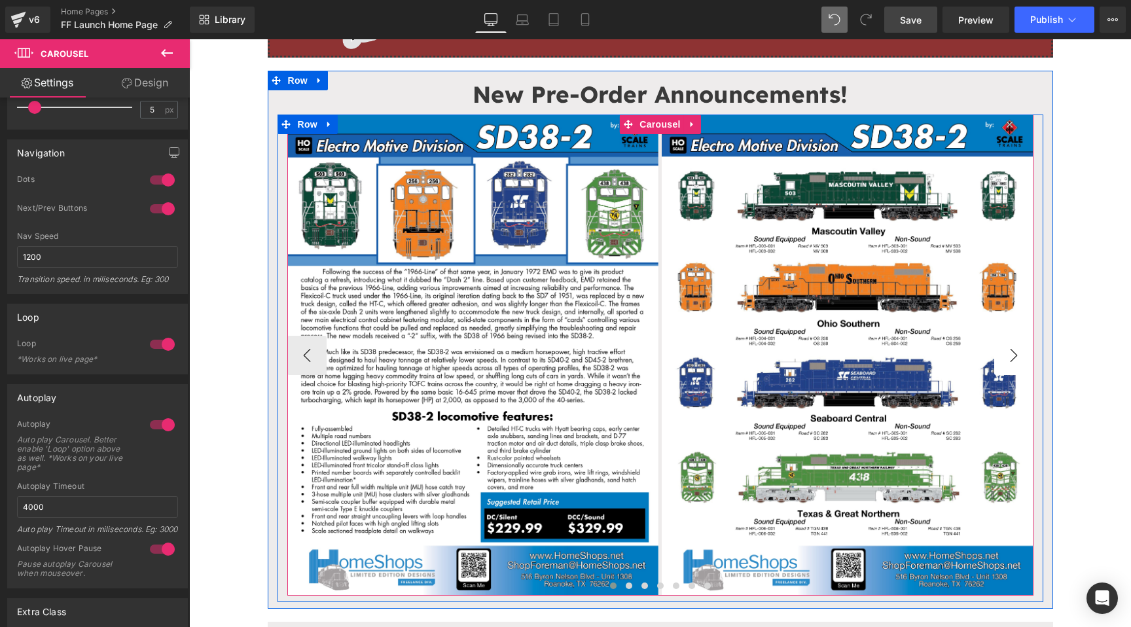
click at [1006, 347] on button "›" at bounding box center [1013, 355] width 39 height 39
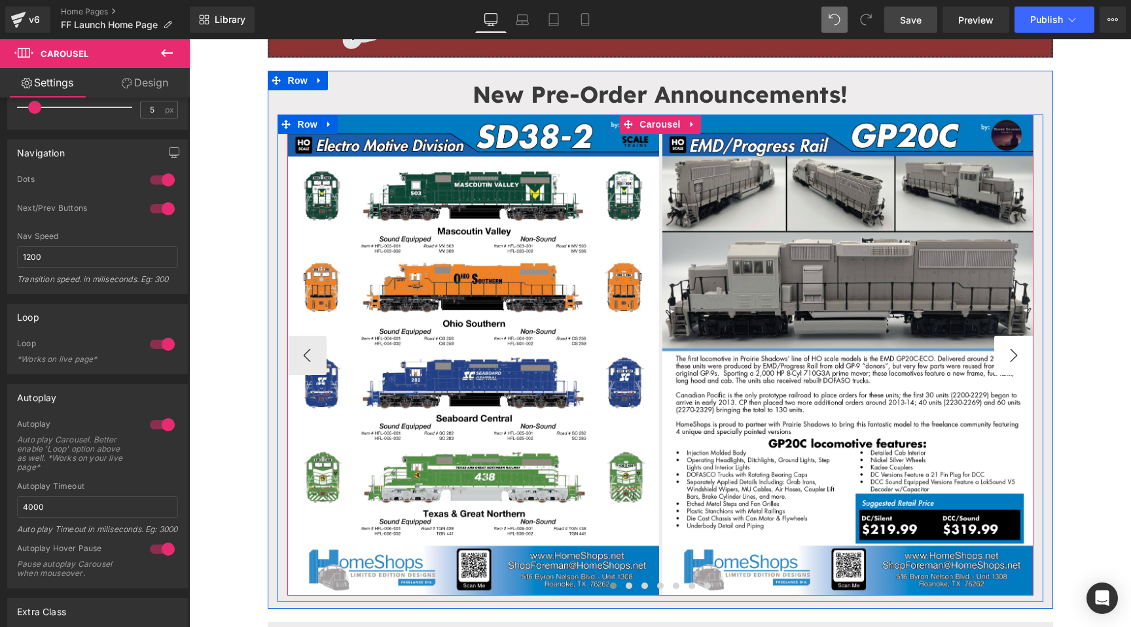
click at [1006, 347] on button "›" at bounding box center [1013, 355] width 39 height 39
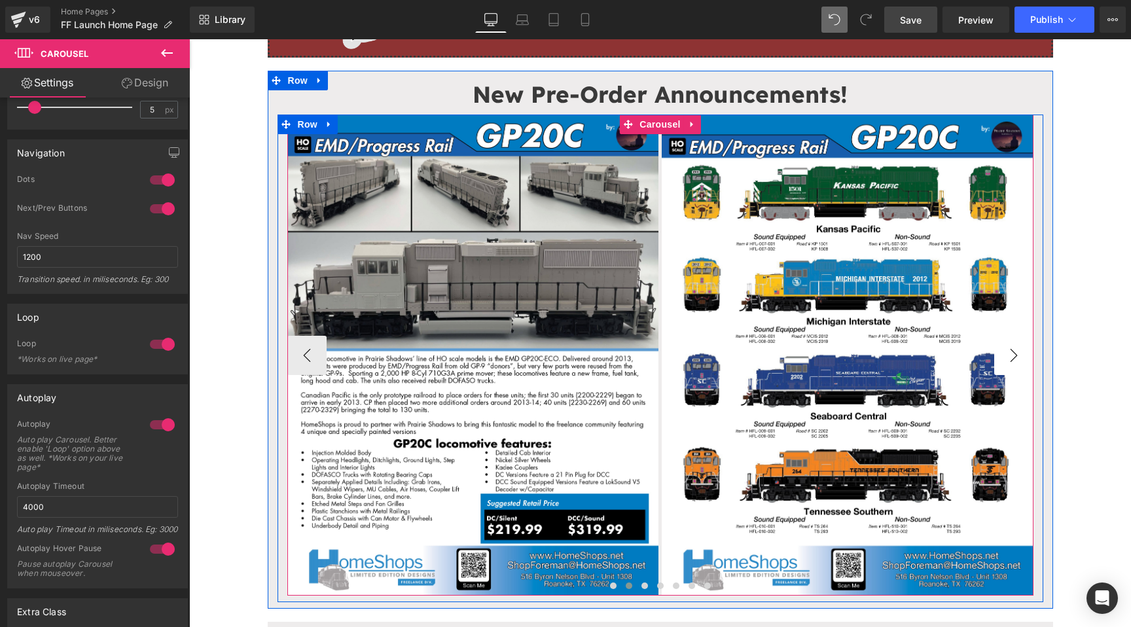
click at [1006, 347] on button "›" at bounding box center [1013, 355] width 39 height 39
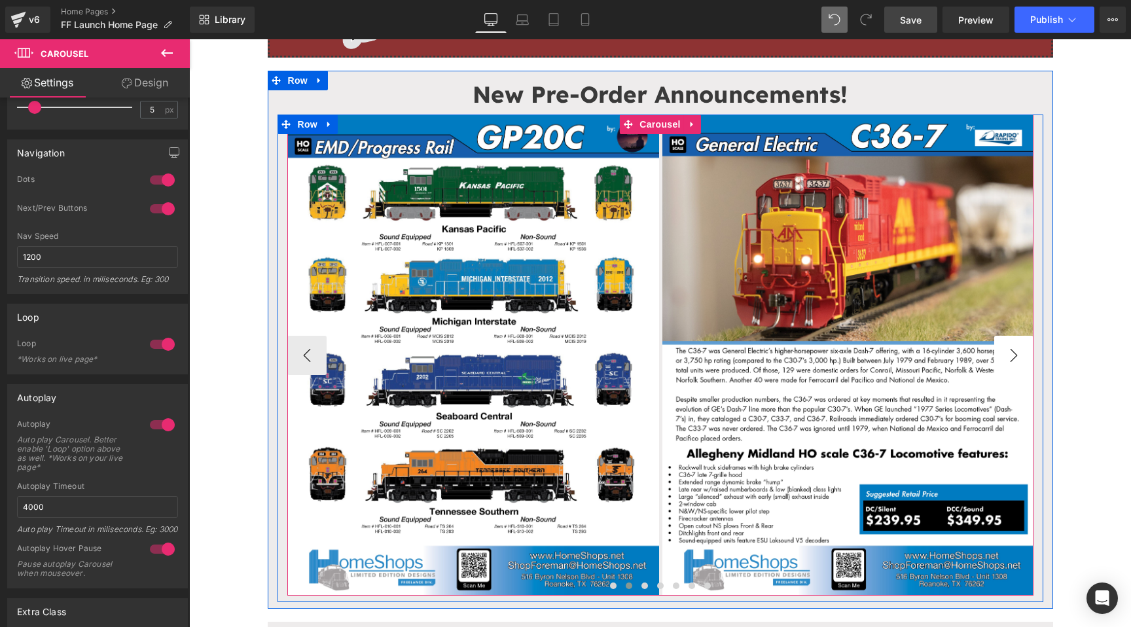
click at [1006, 347] on button "›" at bounding box center [1013, 355] width 39 height 39
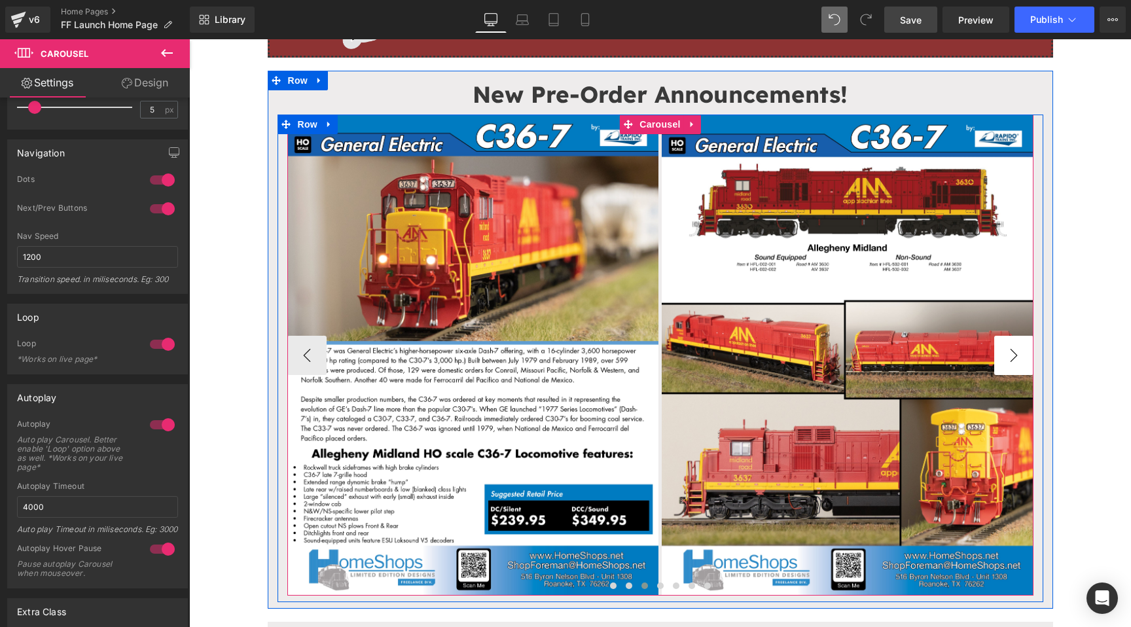
click at [1006, 347] on button "›" at bounding box center [1013, 355] width 39 height 39
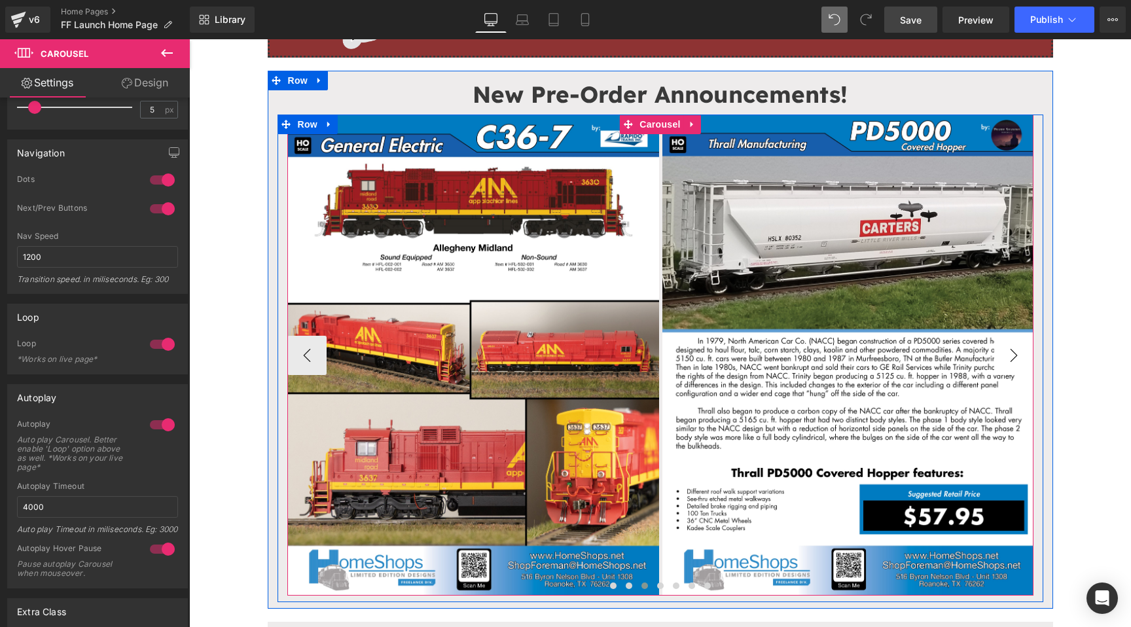
click at [1006, 347] on button "›" at bounding box center [1013, 355] width 39 height 39
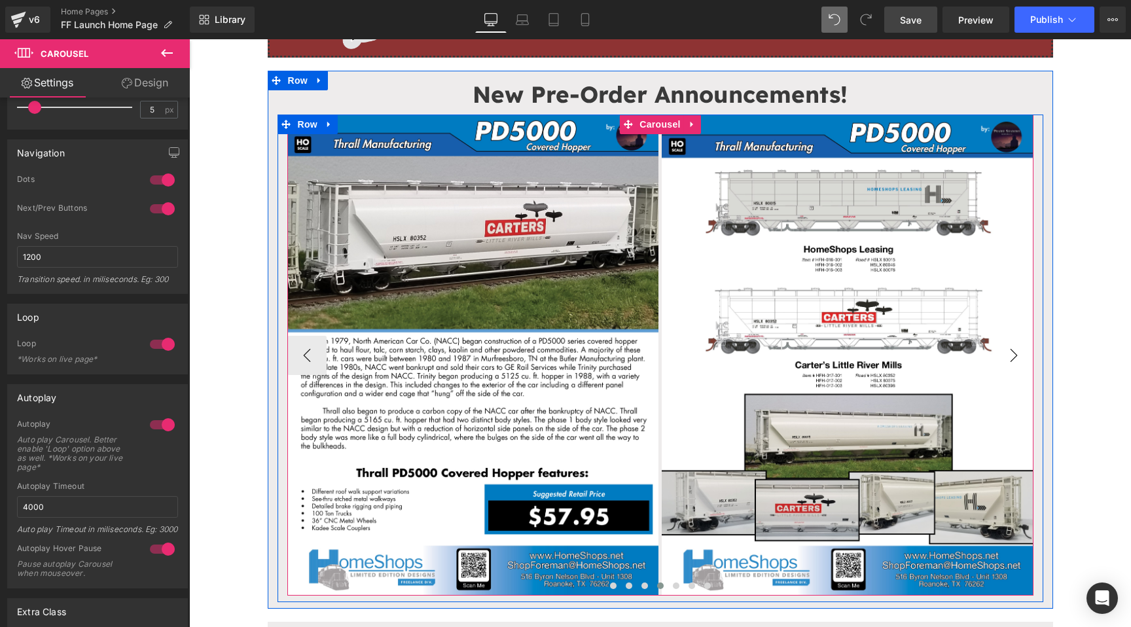
click at [1006, 347] on button "›" at bounding box center [1013, 355] width 39 height 39
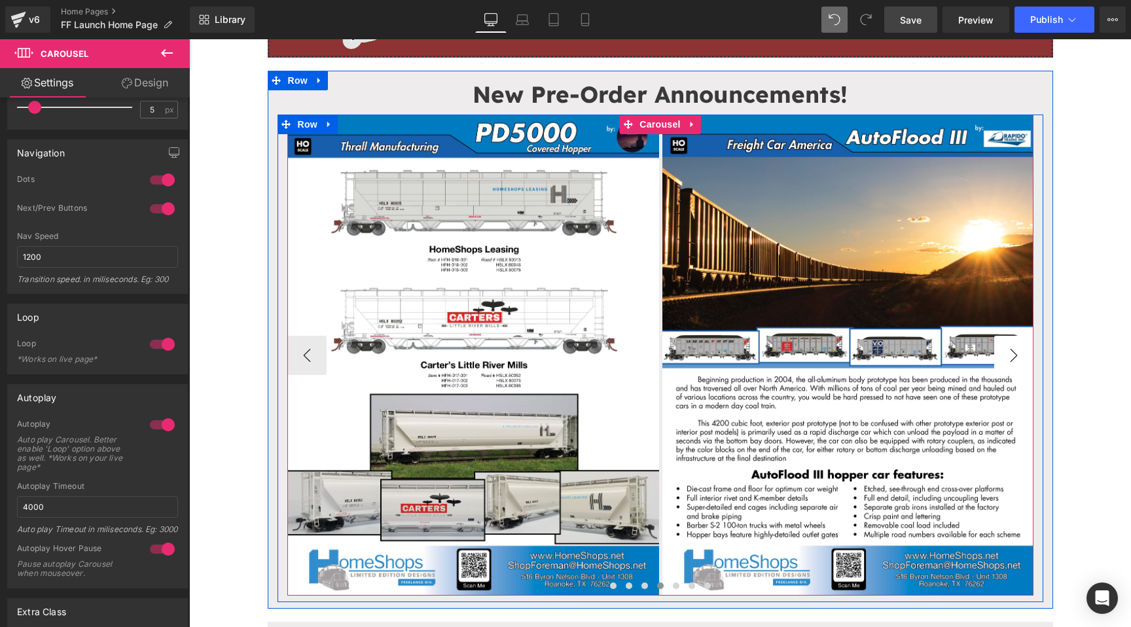
click at [1006, 347] on button "›" at bounding box center [1013, 355] width 39 height 39
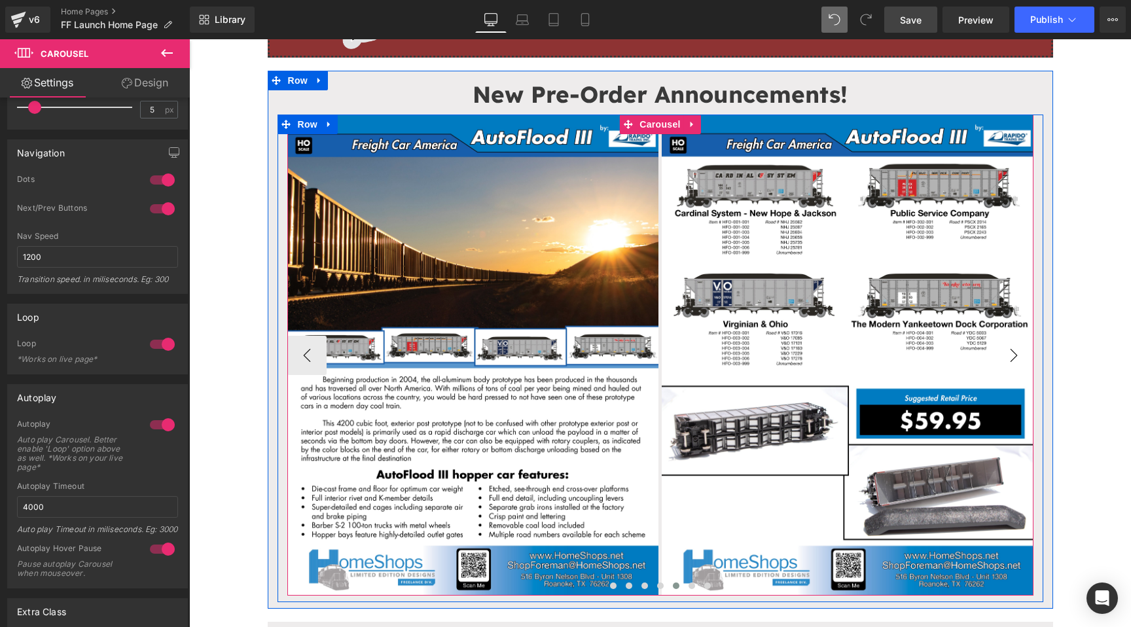
click at [1006, 347] on button "›" at bounding box center [1013, 355] width 39 height 39
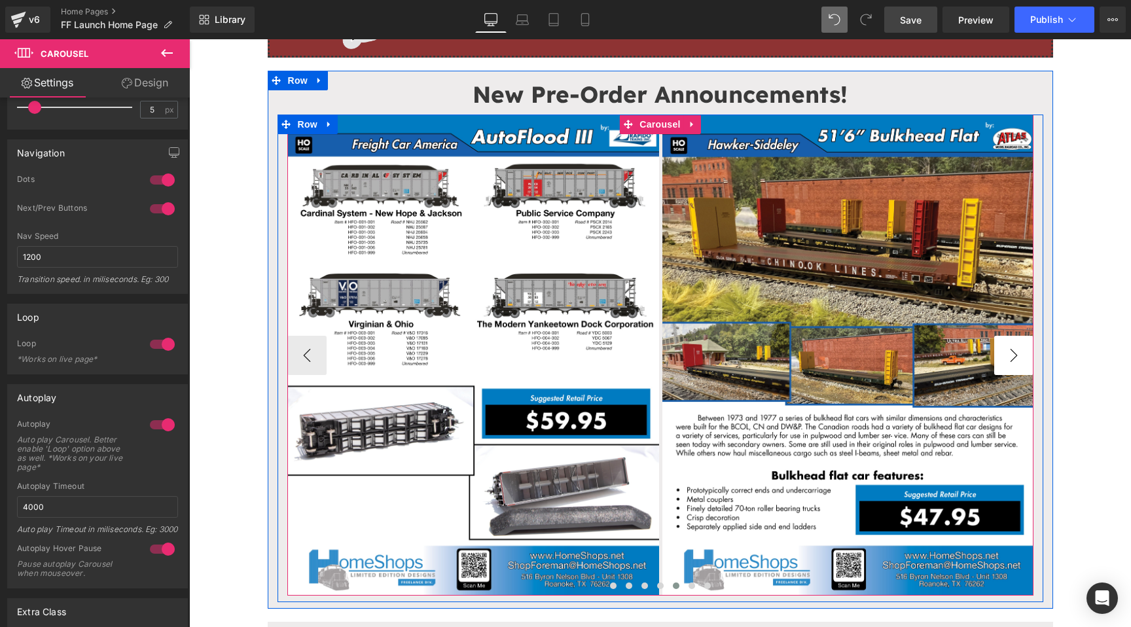
click at [1006, 347] on button "›" at bounding box center [1013, 355] width 39 height 39
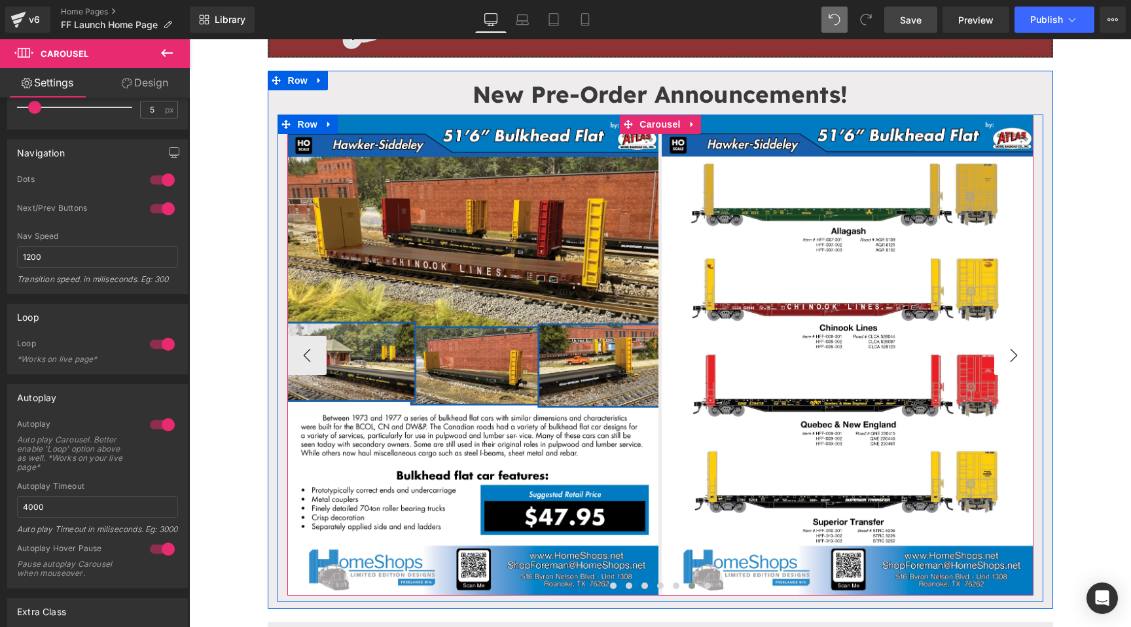
click at [1006, 347] on button "›" at bounding box center [1013, 355] width 39 height 39
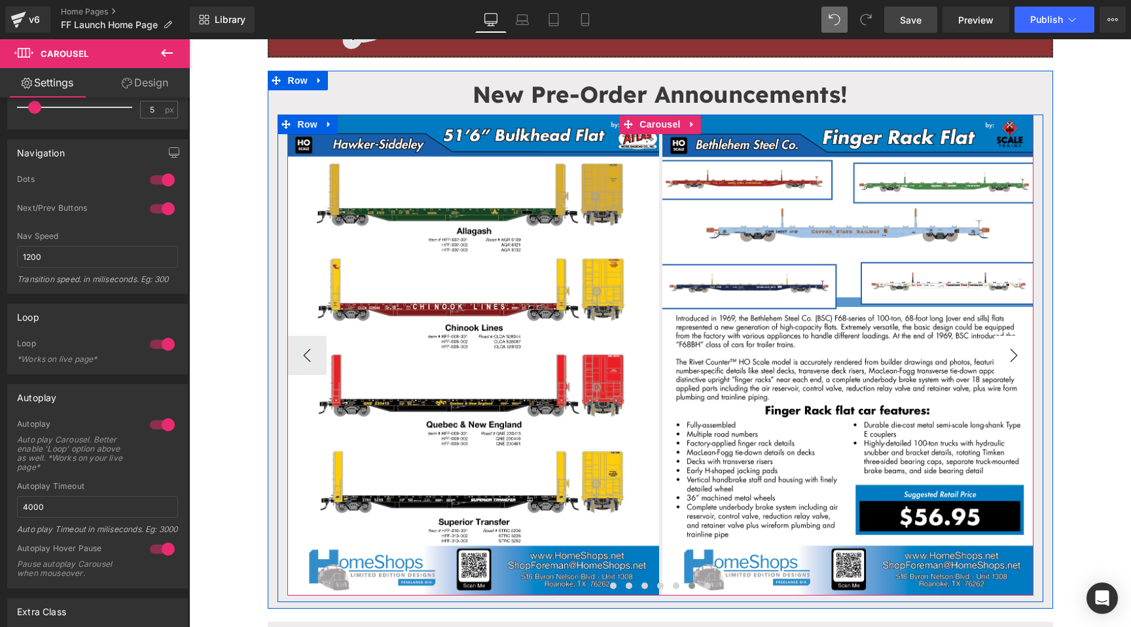
click at [1006, 347] on button "›" at bounding box center [1013, 355] width 39 height 39
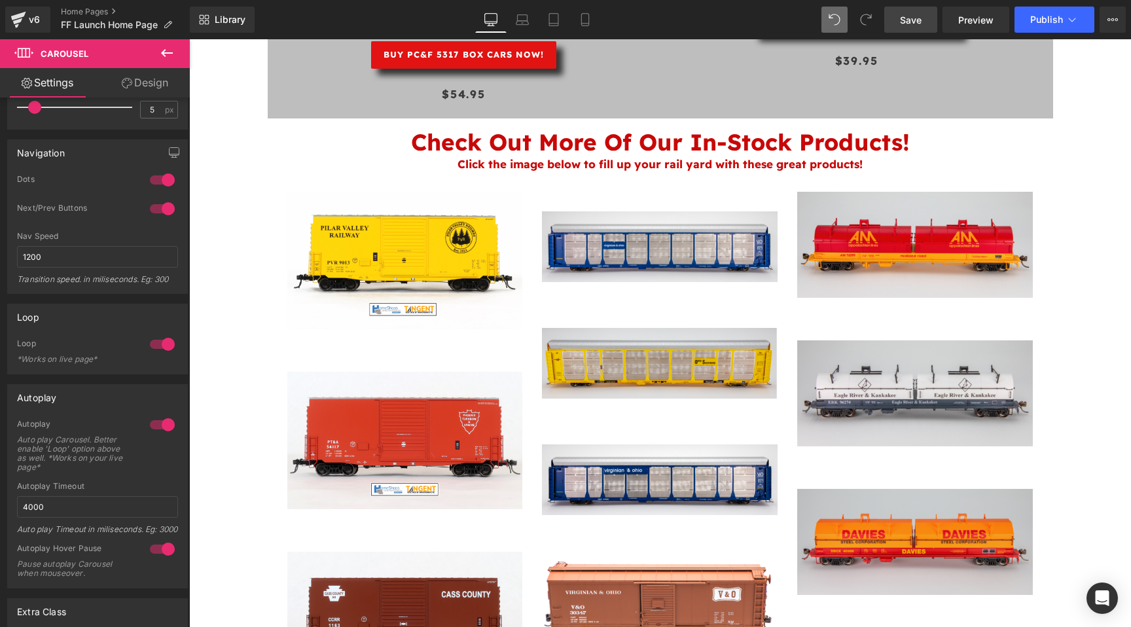
scroll to position [2417, 0]
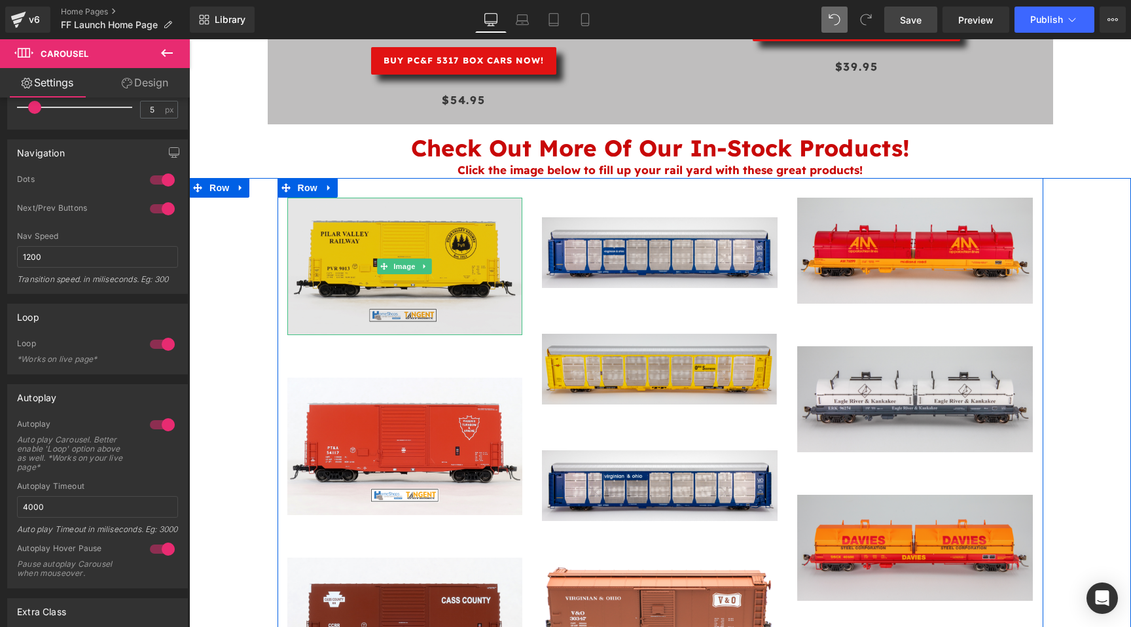
click at [436, 198] on img at bounding box center [405, 266] width 236 height 137
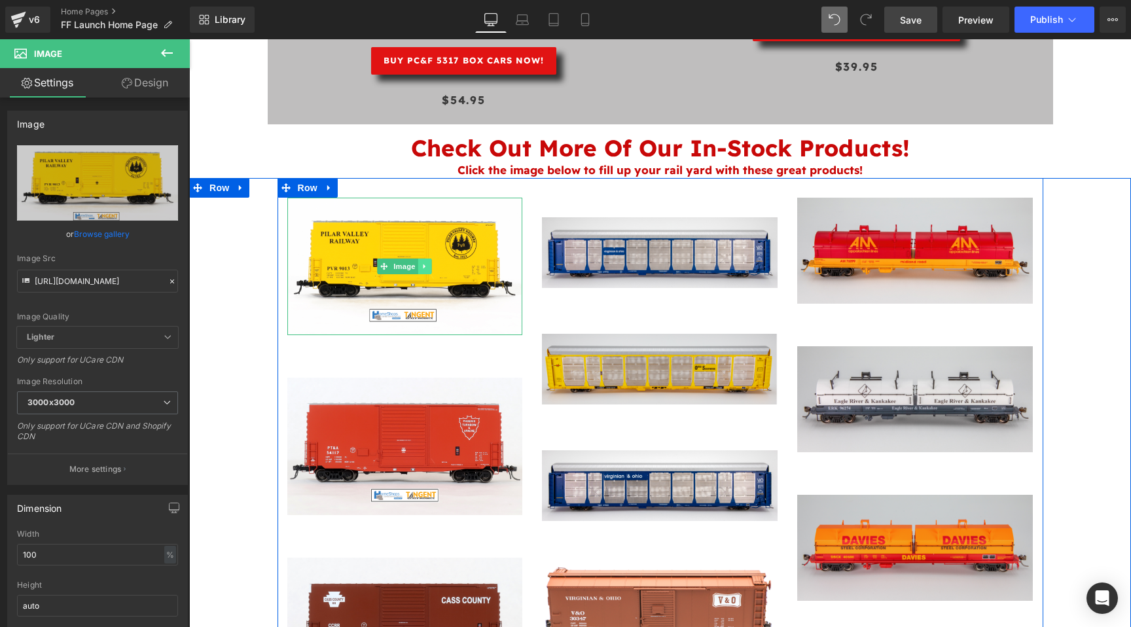
click at [426, 262] on icon at bounding box center [425, 266] width 7 height 8
click at [420, 263] on icon at bounding box center [418, 266] width 7 height 7
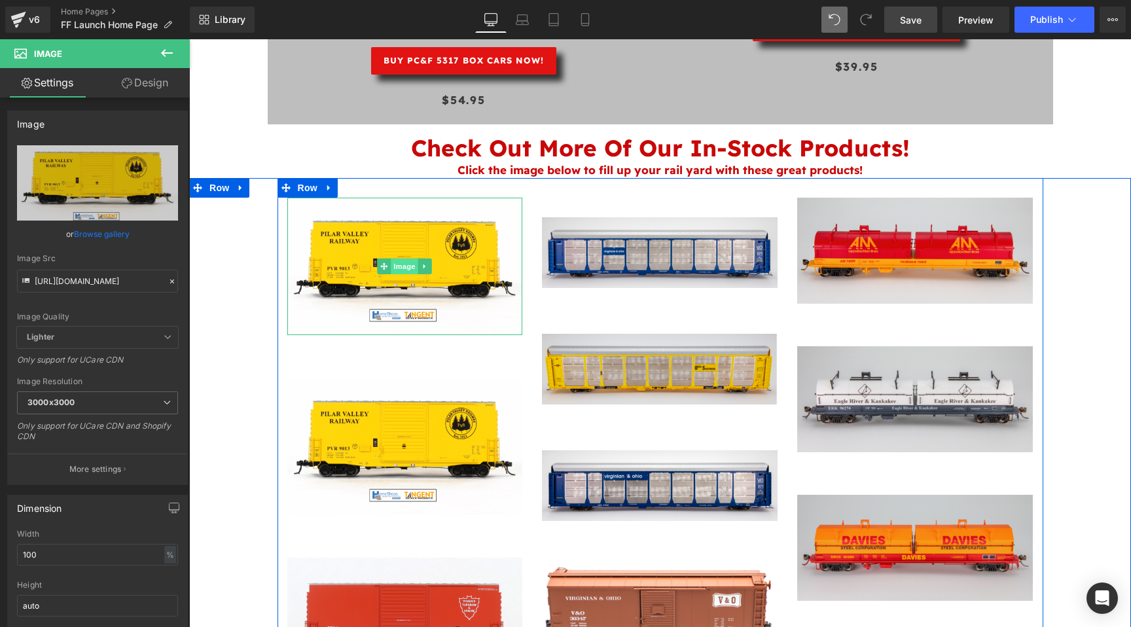
click at [389, 259] on link "Image" at bounding box center [398, 267] width 41 height 16
click at [405, 259] on span "Image" at bounding box center [404, 267] width 27 height 16
click at [406, 259] on span "Image" at bounding box center [404, 267] width 27 height 16
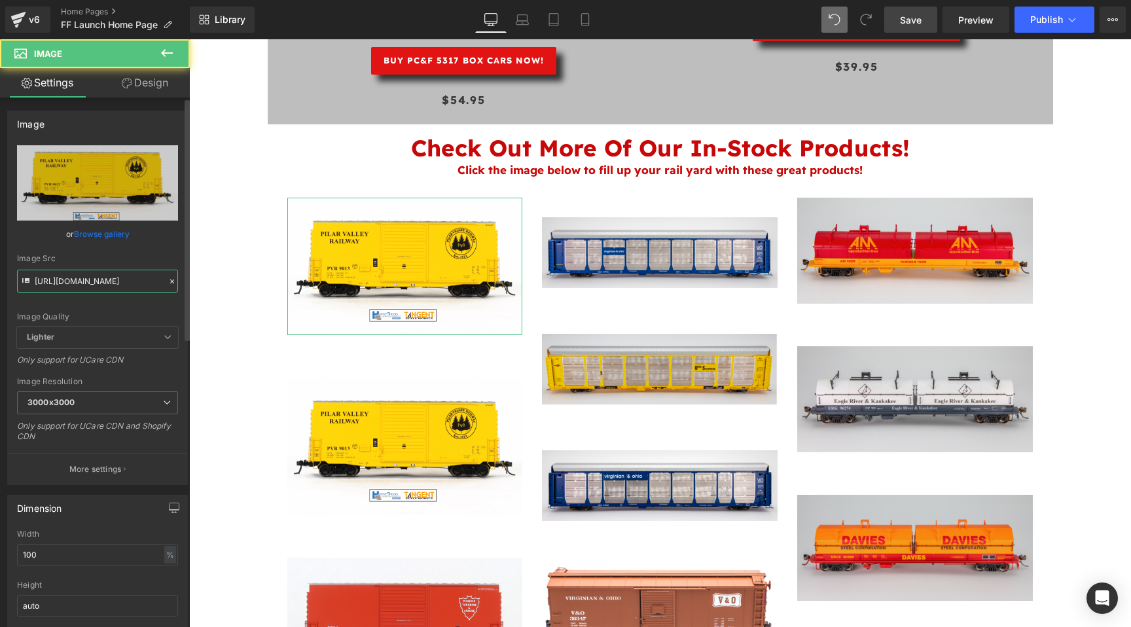
click at [119, 281] on input "https://cdn.shopify.com/s/files/1/0552/5425/3750/files/PVR901318036bsfull1200_3…" at bounding box center [97, 281] width 161 height 23
type input "https://cdn.shopify.com/s/files/1/0552/5425/3750/files/Water_Train_CMP_Side_Edi…"
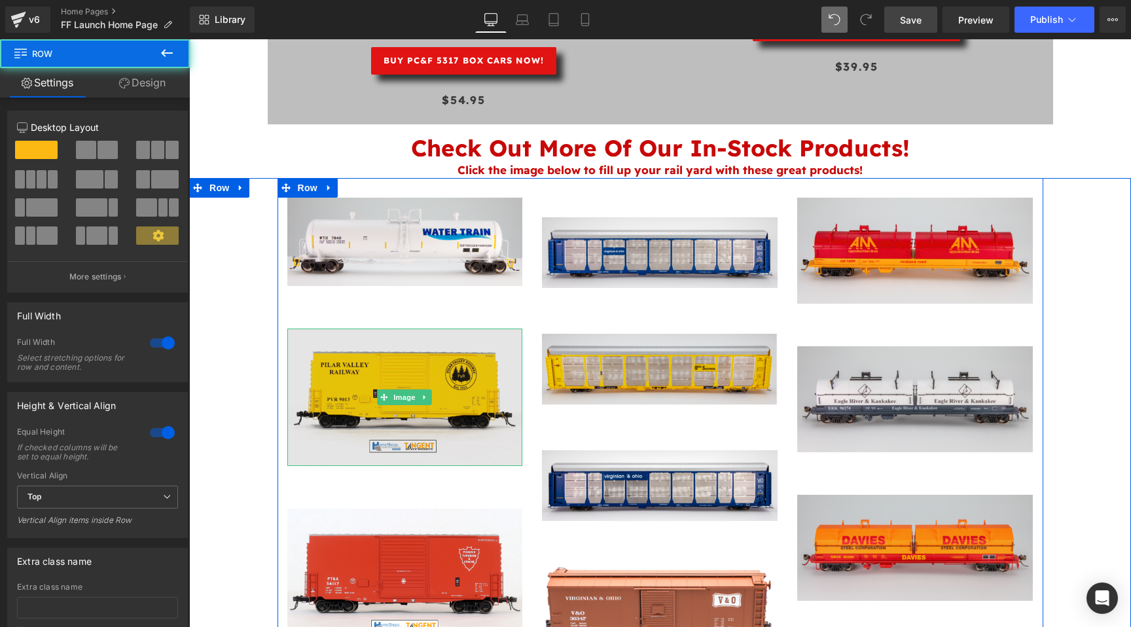
click at [405, 416] on img at bounding box center [405, 397] width 236 height 137
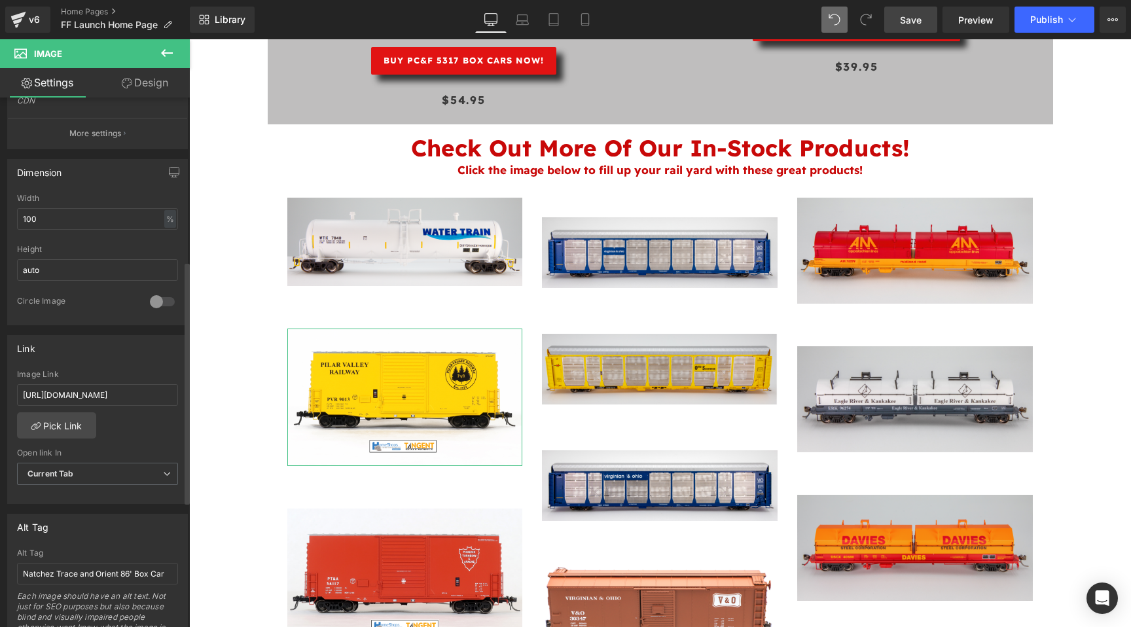
scroll to position [357, 0]
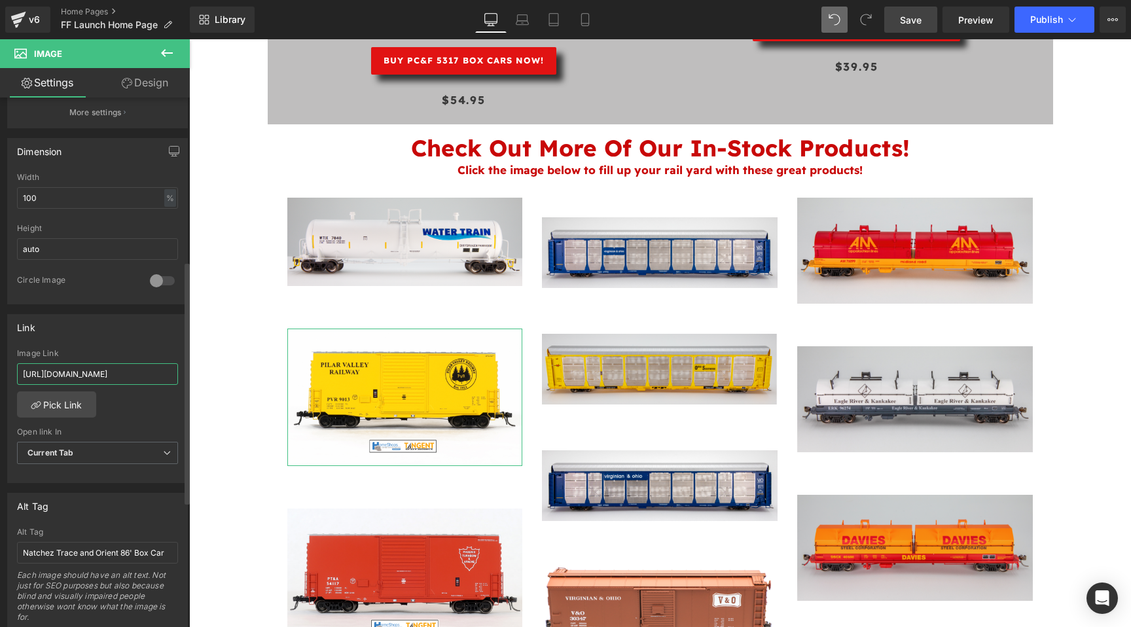
click at [132, 377] on input "https://homeshops.net/collections/in-stock" at bounding box center [97, 374] width 161 height 22
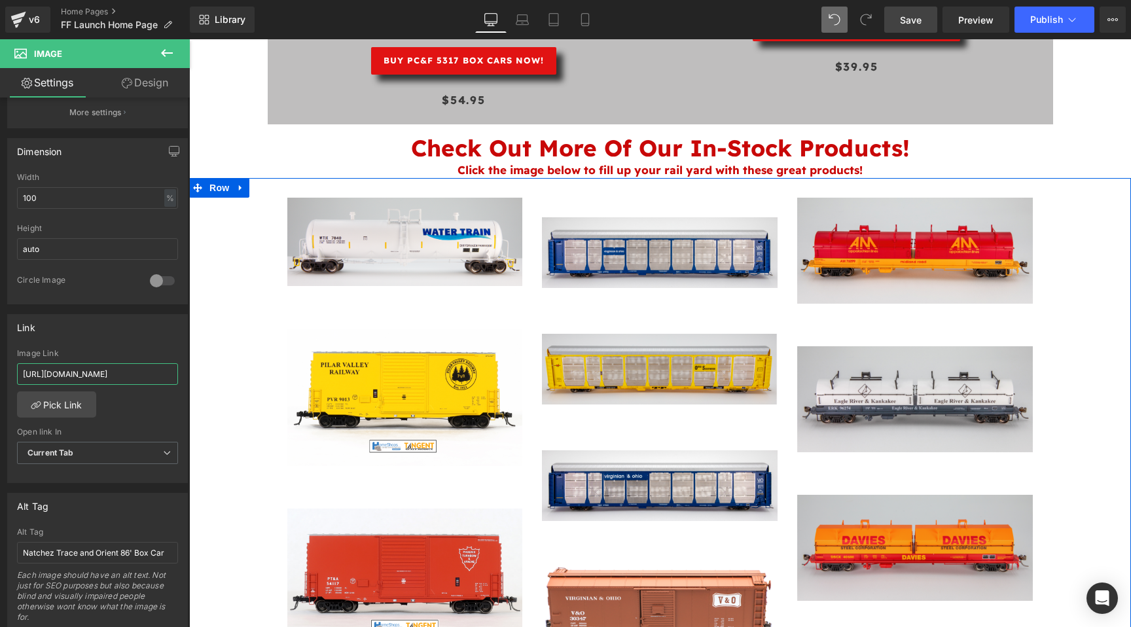
drag, startPoint x: 283, startPoint y: 412, endPoint x: 251, endPoint y: 374, distance: 50.2
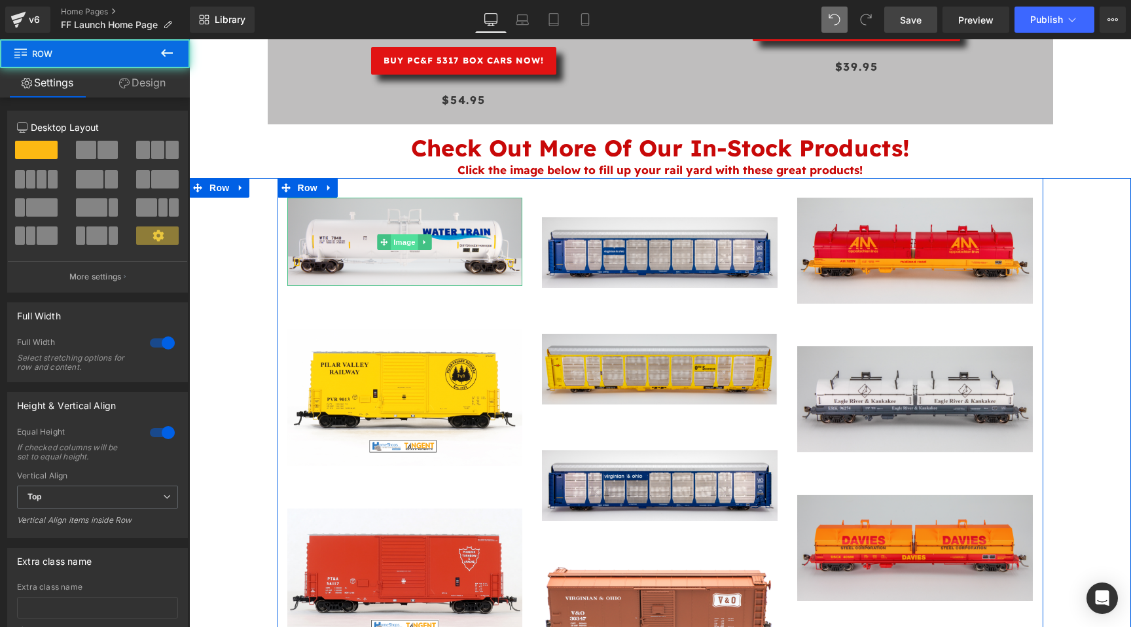
click at [402, 234] on span "Image" at bounding box center [404, 242] width 27 height 16
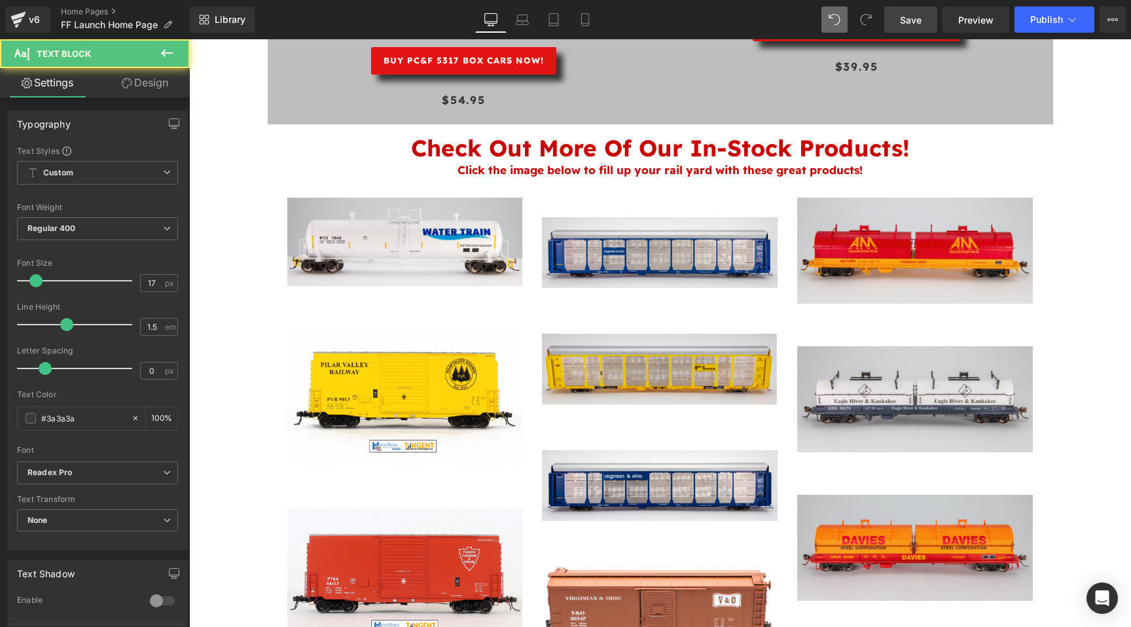
click at [189, 39] on div at bounding box center [189, 39] width 0 height 0
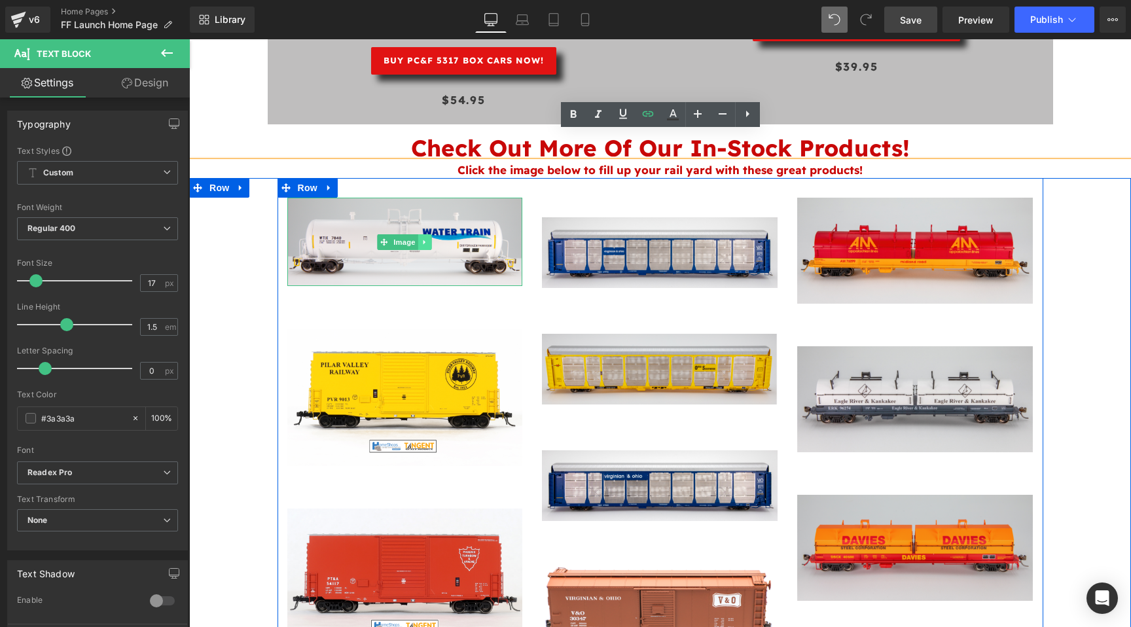
click at [428, 238] on icon at bounding box center [425, 242] width 7 height 8
click at [422, 238] on icon at bounding box center [418, 242] width 7 height 8
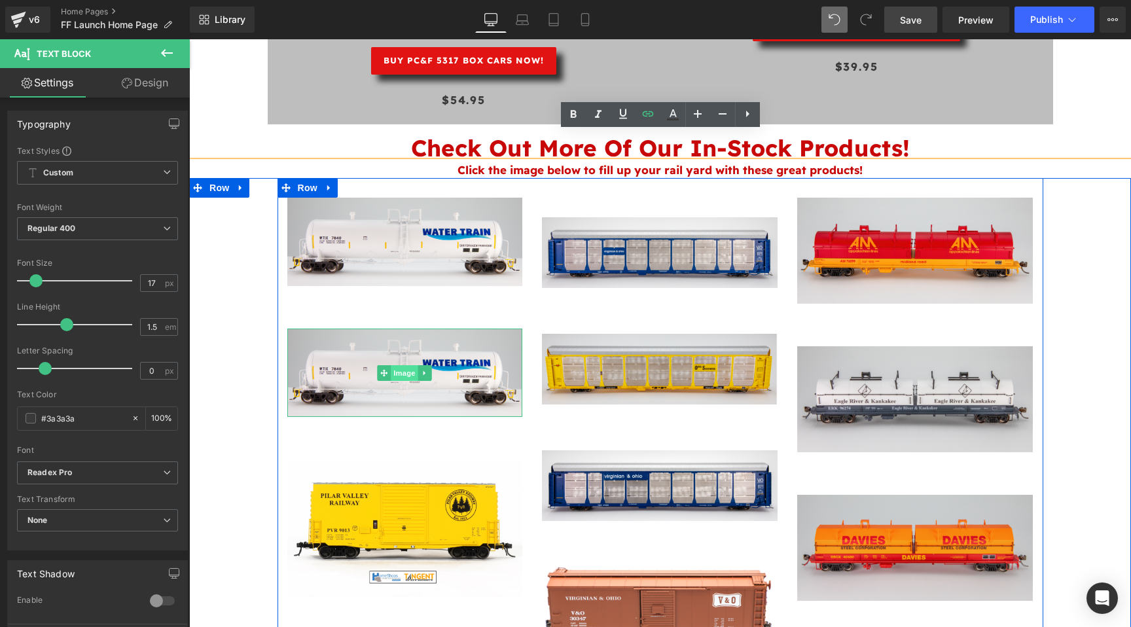
click at [403, 365] on span "Image" at bounding box center [404, 373] width 27 height 16
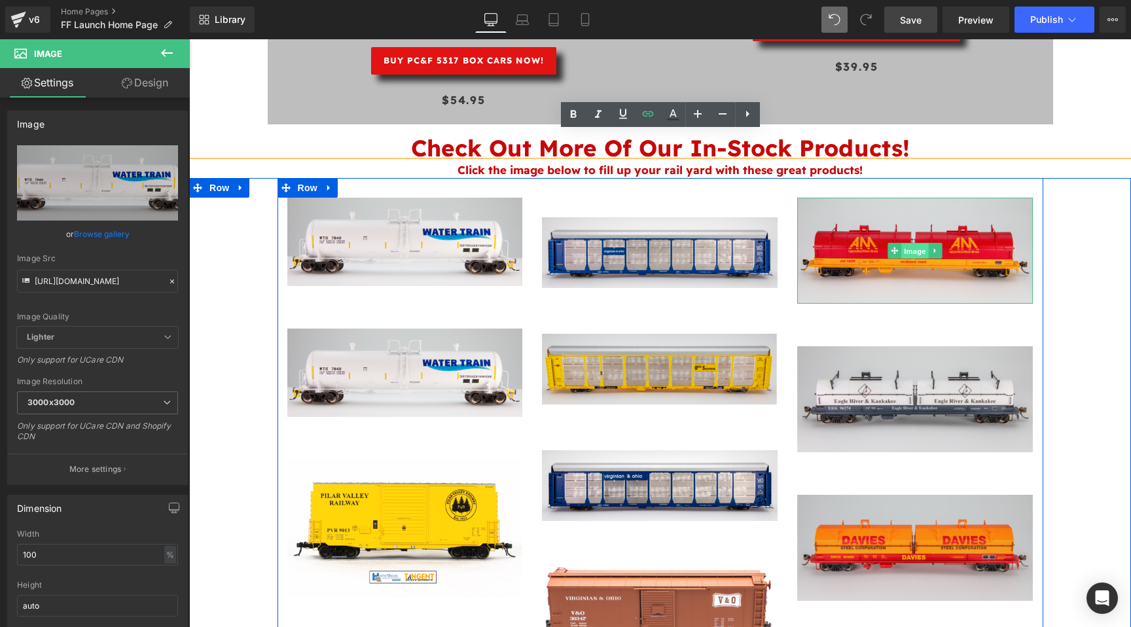
click at [907, 243] on span "Image" at bounding box center [915, 251] width 27 height 16
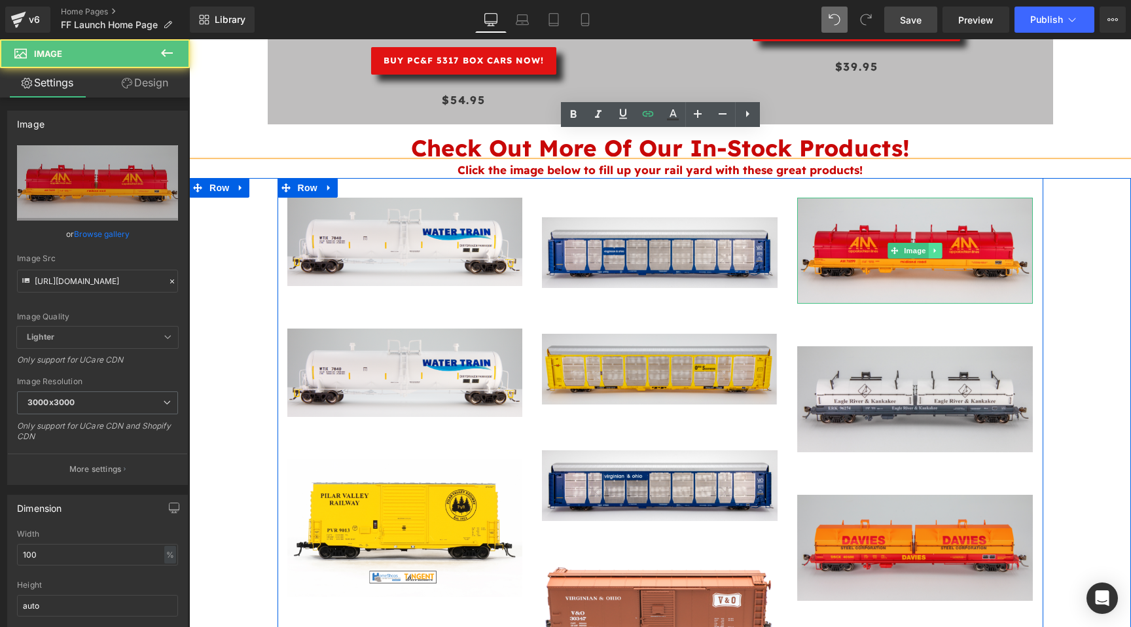
click at [935, 247] on icon at bounding box center [935, 251] width 7 height 8
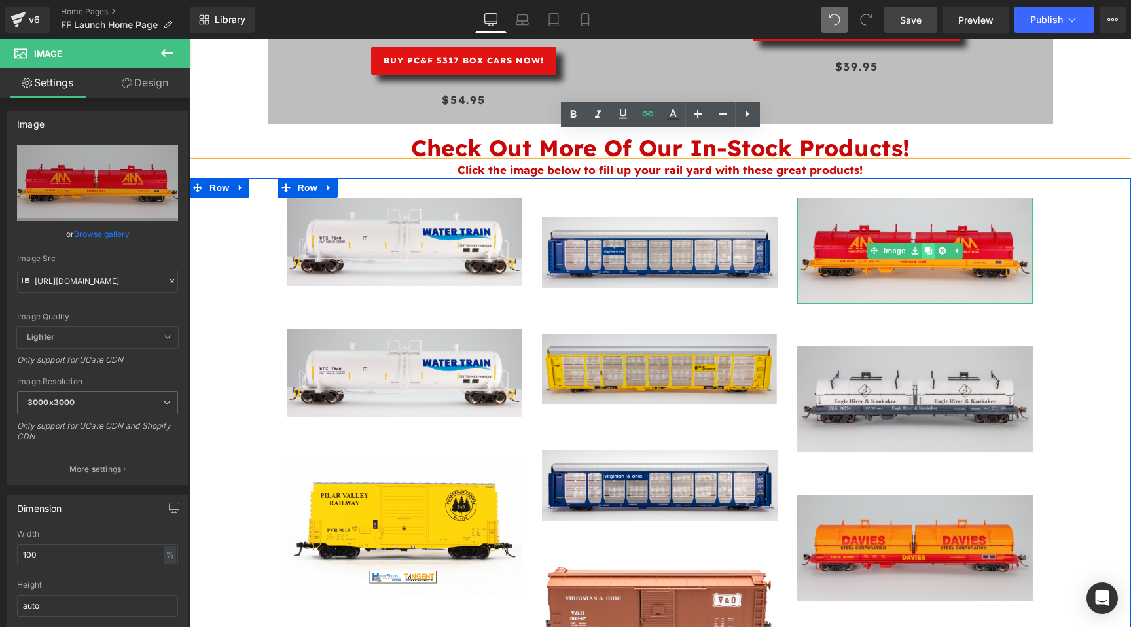
click at [930, 247] on icon at bounding box center [929, 250] width 7 height 7
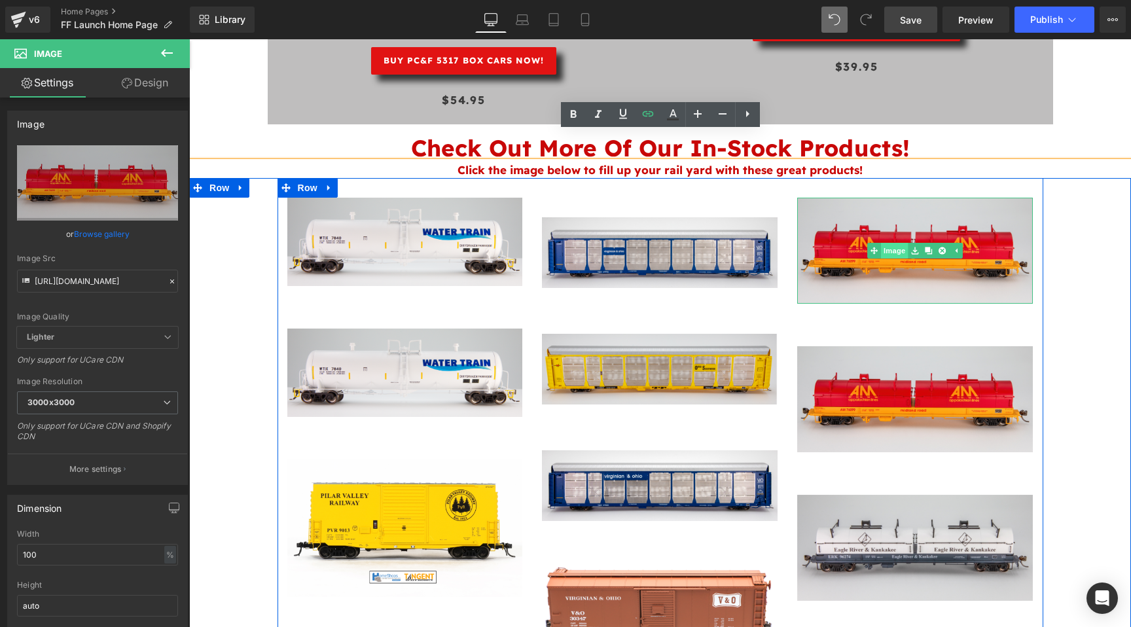
click at [897, 243] on link "Image" at bounding box center [888, 251] width 41 height 16
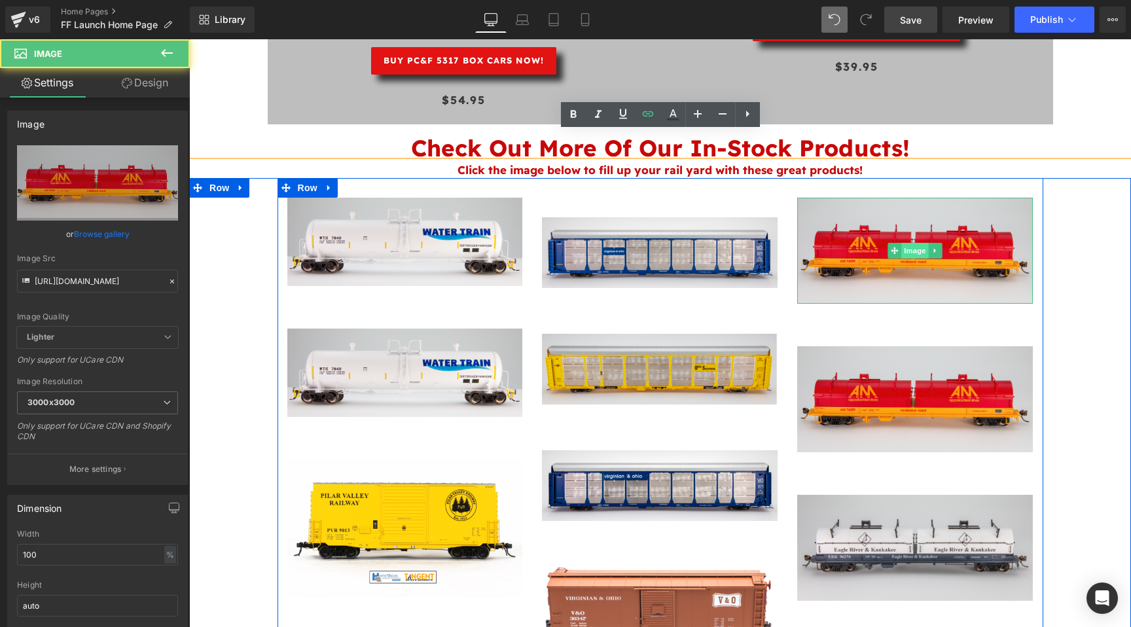
click at [910, 243] on span "Image" at bounding box center [915, 251] width 27 height 16
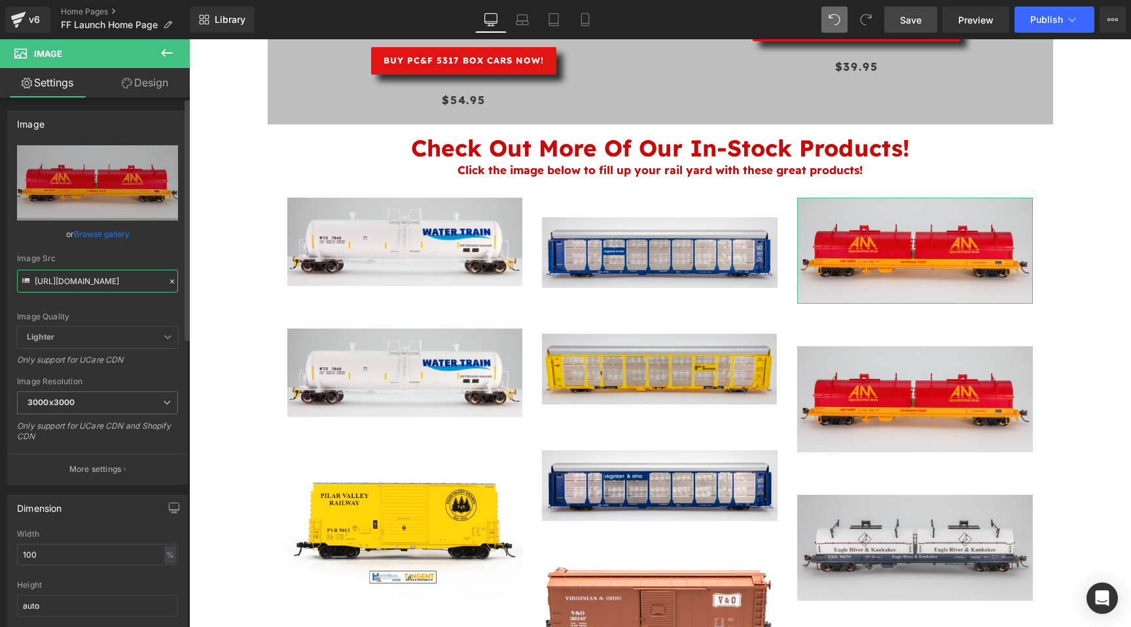
click at [94, 284] on input "https://cdn.shopify.com/s/files/1/0552/5425/3750/files/Midland_Road_Side_View-2…" at bounding box center [97, 281] width 161 height 23
type input "https://cdn.shopify.com/s/files/1/0552/5425/3750/files/TGN_3000x3000.jpg?v=1753…"
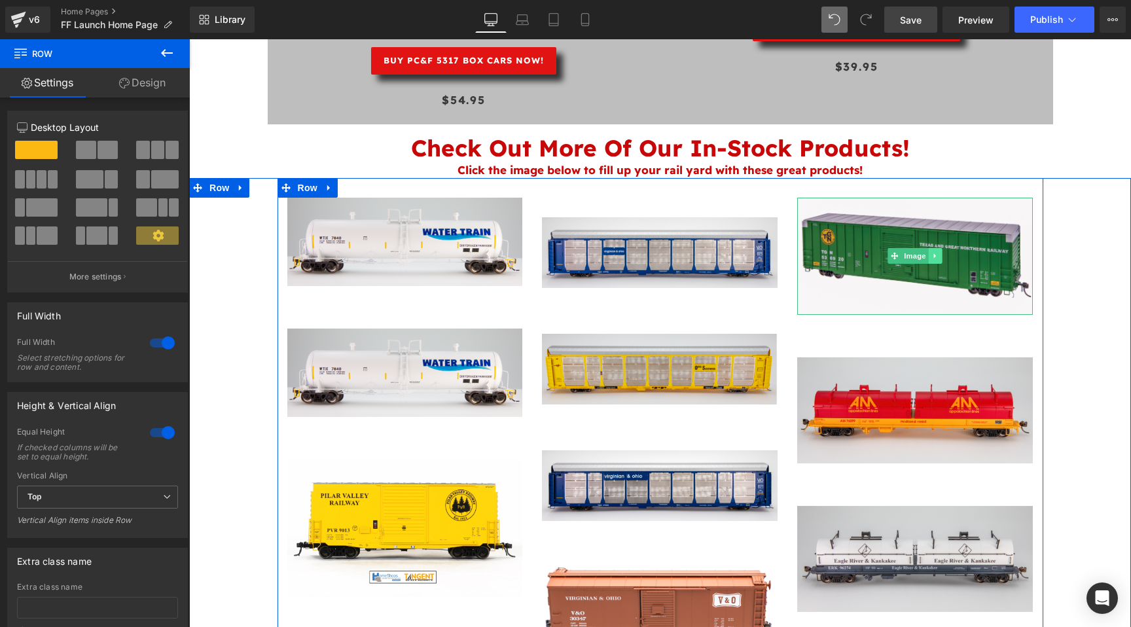
click at [936, 252] on icon at bounding box center [935, 256] width 7 height 8
click at [928, 253] on icon at bounding box center [929, 256] width 7 height 7
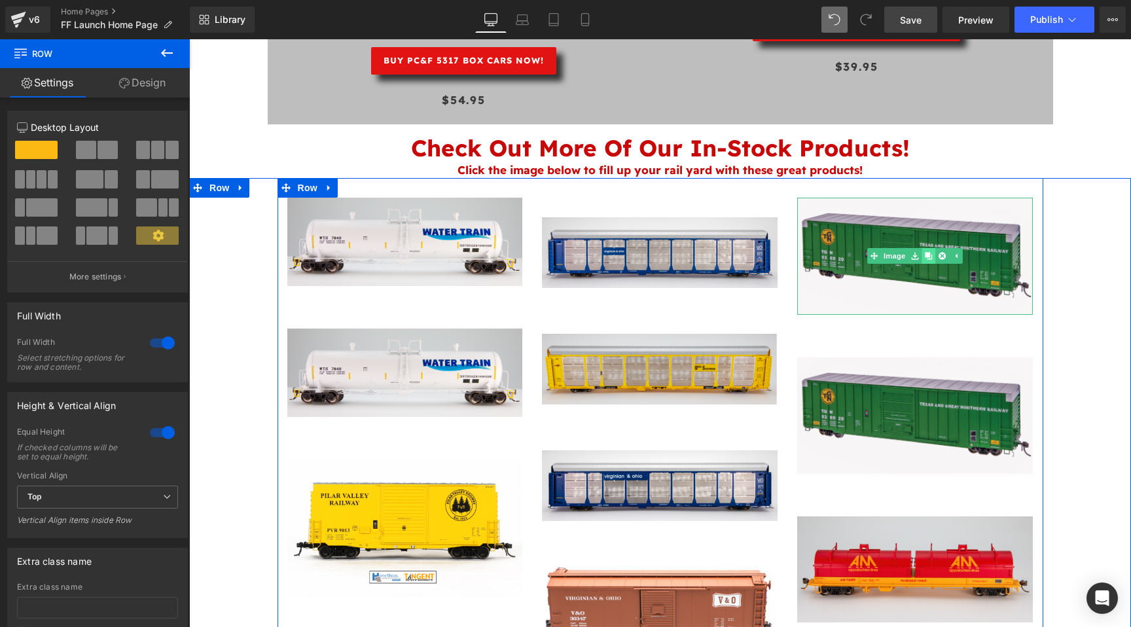
click at [928, 248] on link at bounding box center [929, 256] width 14 height 16
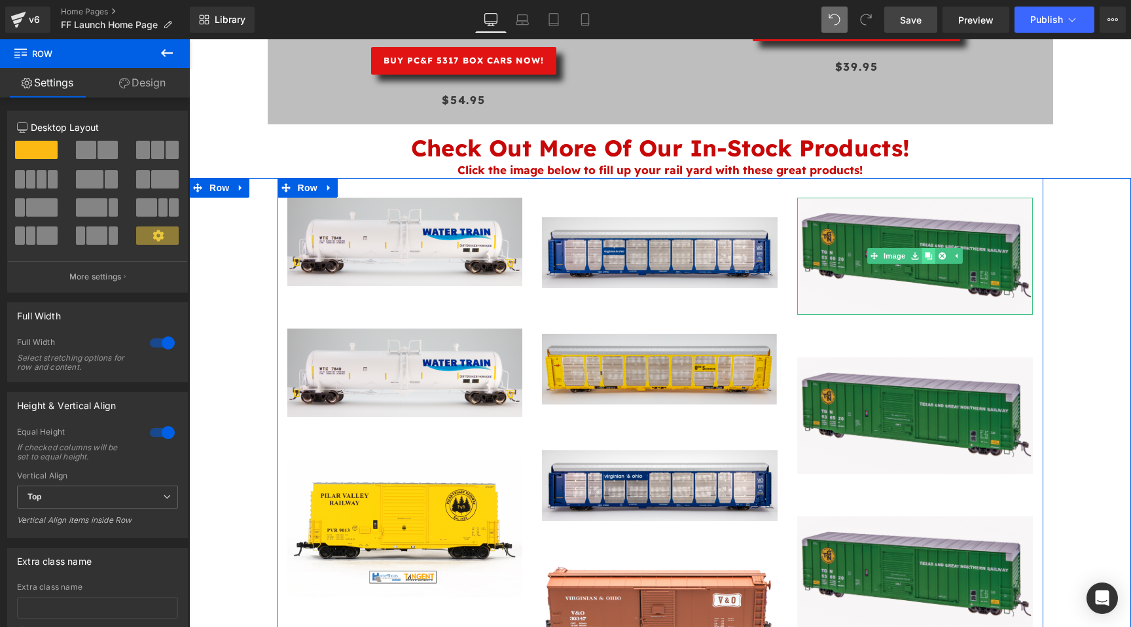
click at [928, 248] on link at bounding box center [929, 256] width 14 height 16
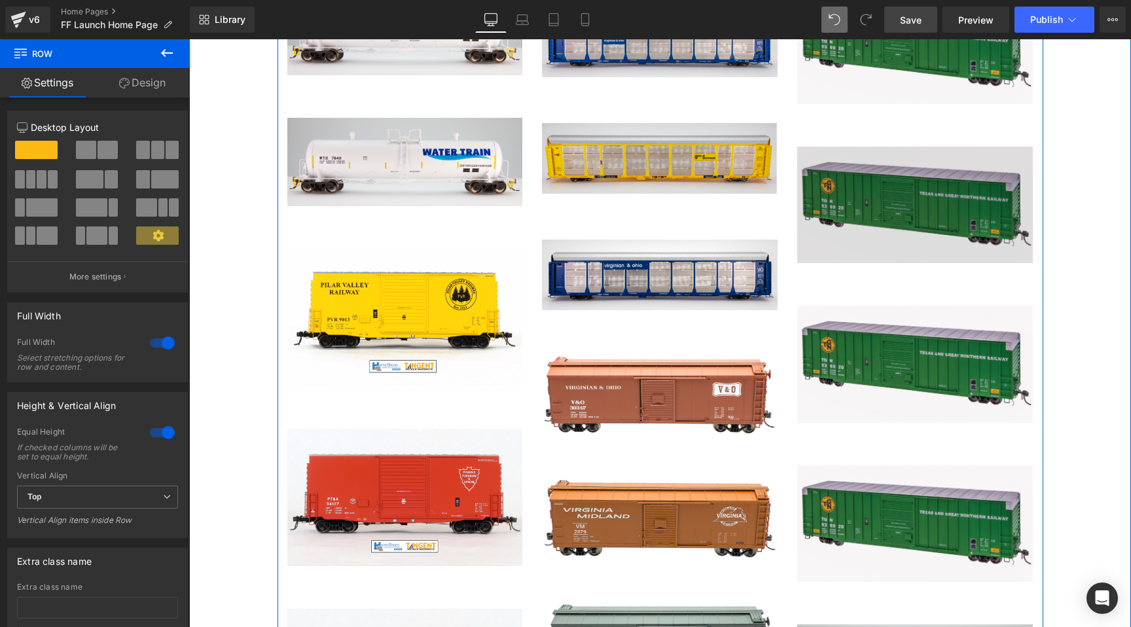
scroll to position [2607, 0]
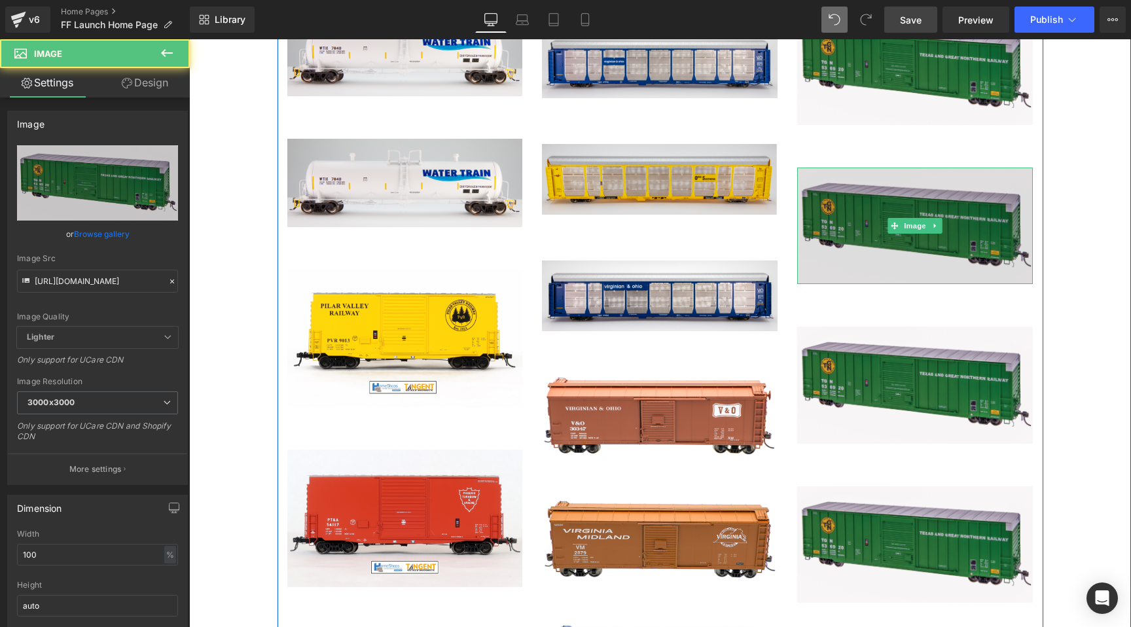
click at [902, 179] on img at bounding box center [915, 226] width 236 height 117
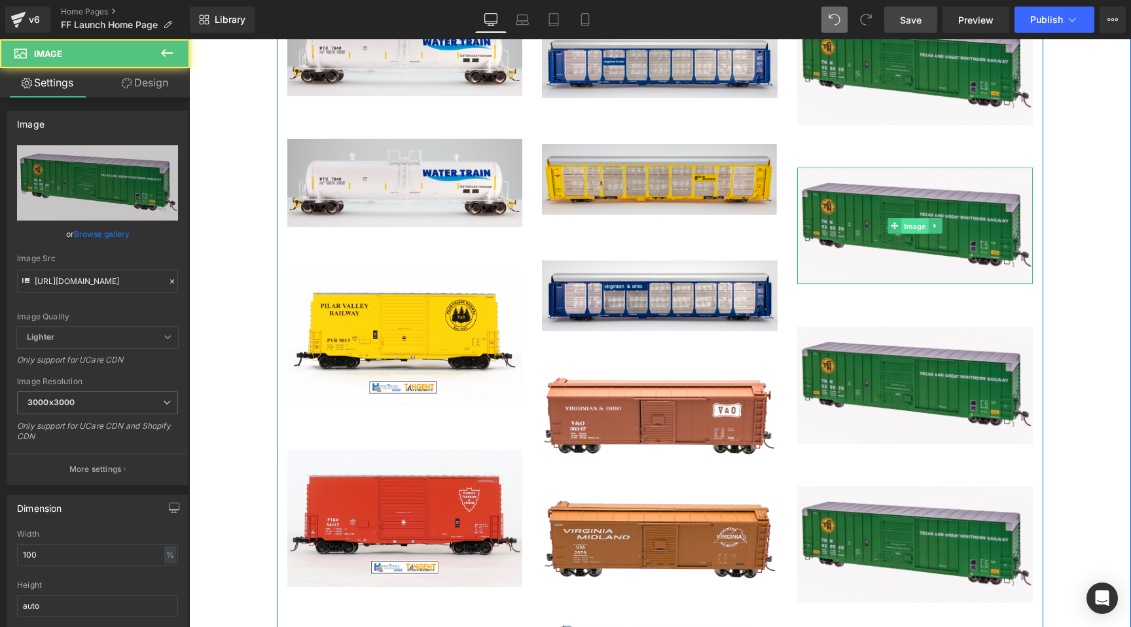
click at [909, 219] on span "Image" at bounding box center [915, 227] width 27 height 16
click at [916, 219] on span "Image" at bounding box center [915, 227] width 27 height 16
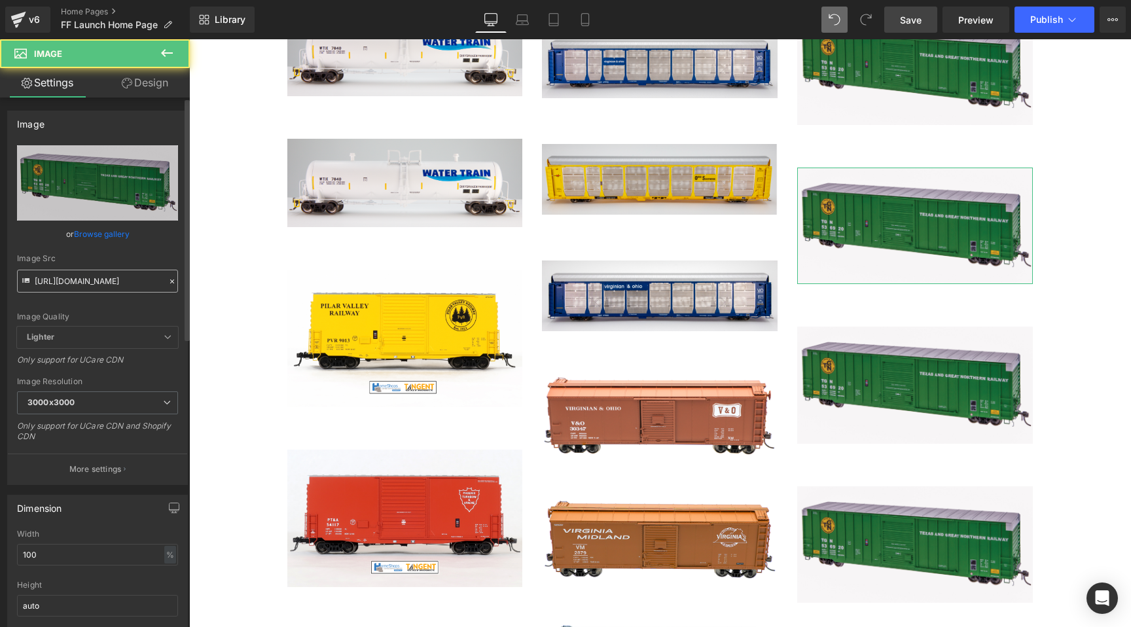
click at [99, 282] on input "https://cdn.shopify.com/s/files/1/0552/5425/3750/files/TGN_3000x3000.jpg?v=1753…" at bounding box center [97, 281] width 161 height 23
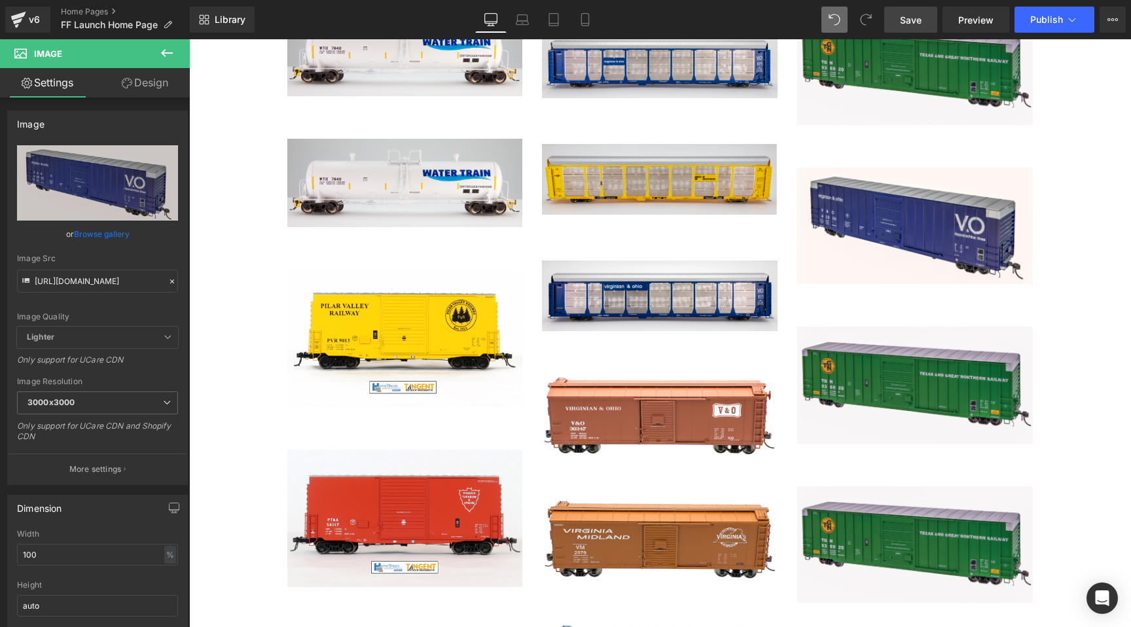
type input "https://cdn.shopify.com/s/files/1/0552/5425/3750/files/VO_3000x3000.jpg?v=17530…"
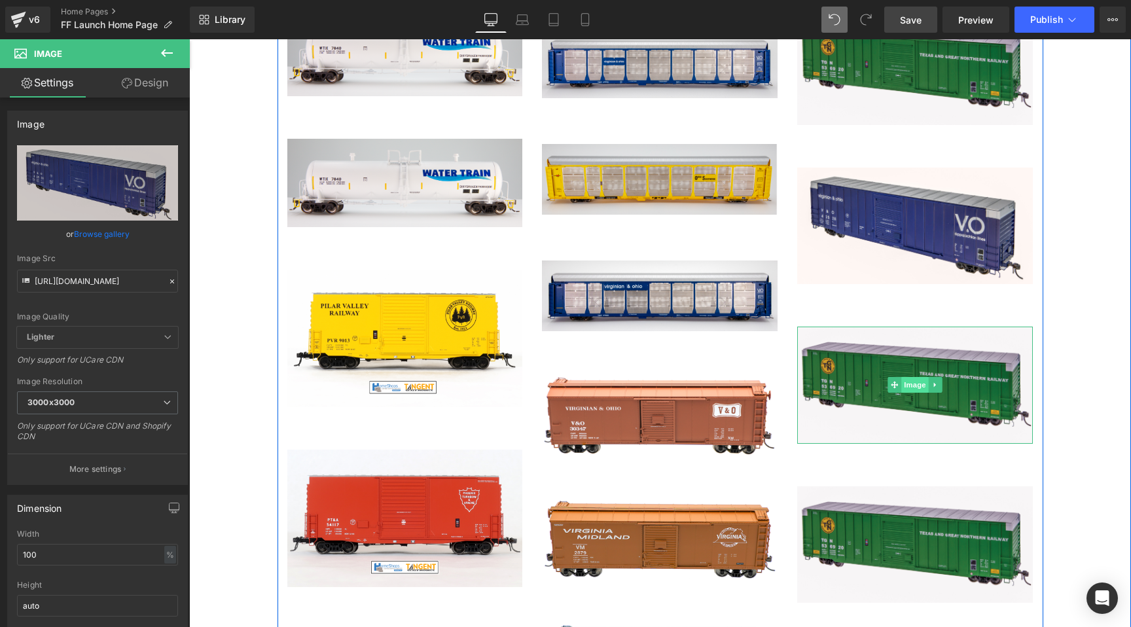
click at [916, 377] on span "Image" at bounding box center [915, 385] width 27 height 16
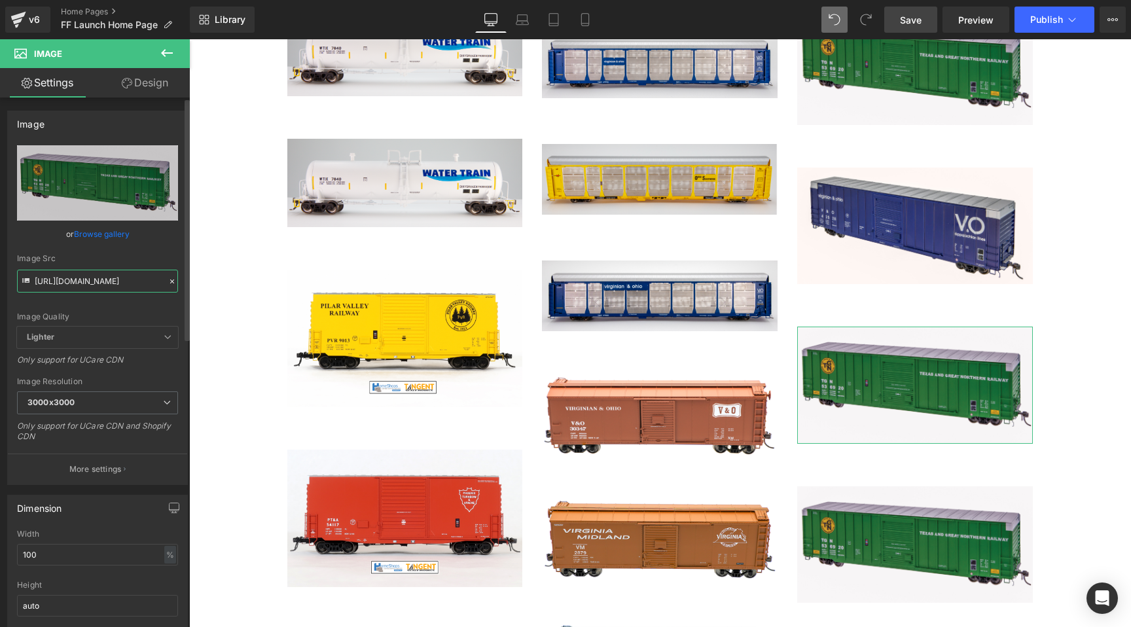
click at [101, 285] on input "https://cdn.shopify.com/s/files/1/0552/5425/3750/files/TGN_3000x3000.jpg?v=1753…" at bounding box center [97, 281] width 161 height 23
paste input "WVW_26ab1668-984c-4917-ba2f-10e0cb315271.jpg?v=1753086466"
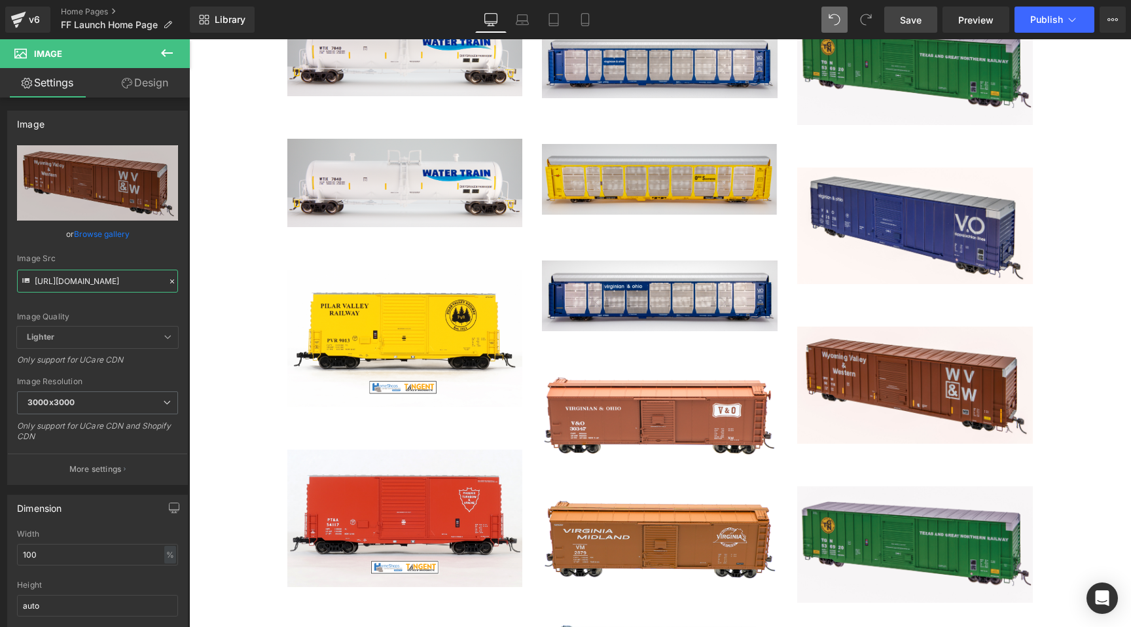
type input "https://cdn.shopify.com/s/files/1/0552/5425/3750/files/WVW_26ab1668-984c-4917-b…"
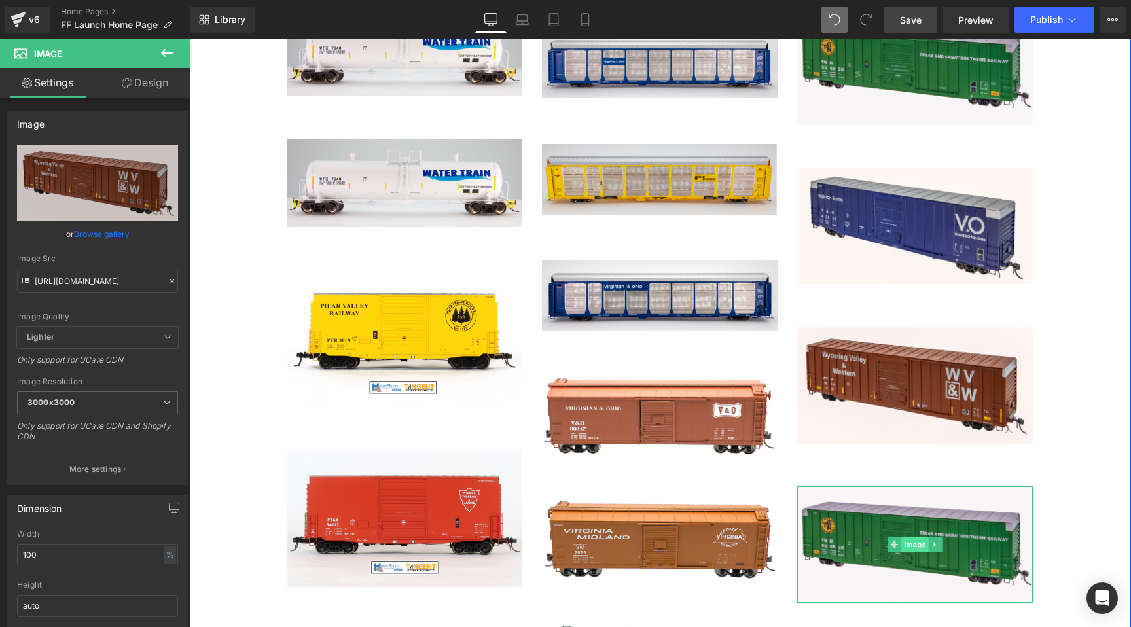
click at [919, 537] on span "Image" at bounding box center [915, 545] width 27 height 16
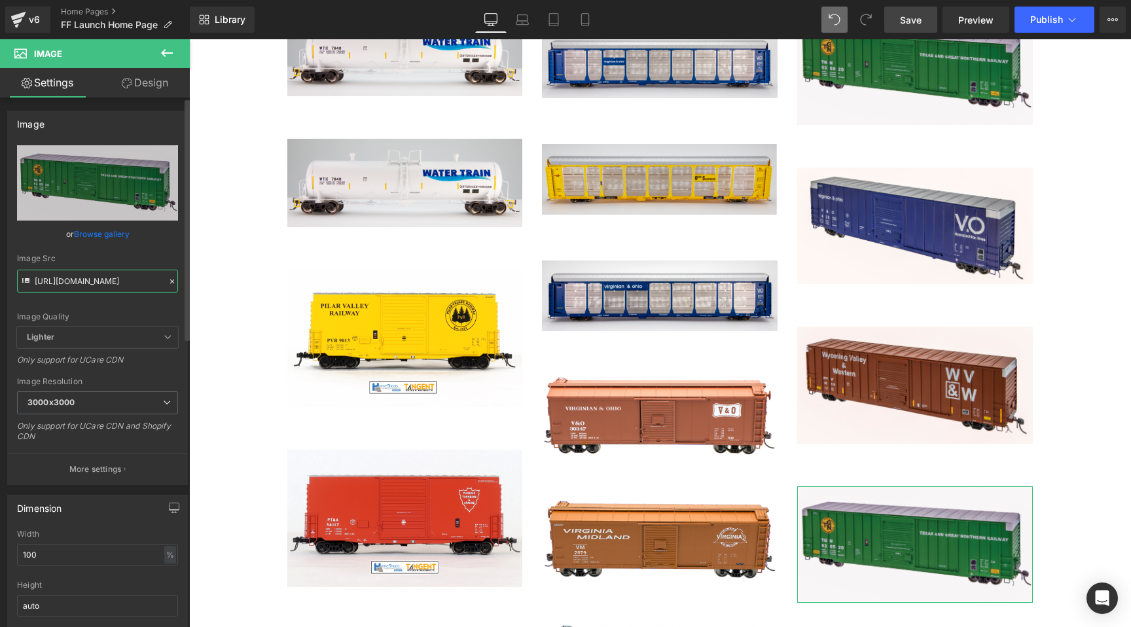
click at [120, 279] on input "https://cdn.shopify.com/s/files/1/0552/5425/3750/files/TGN_3000x3000.jpg?v=1753…" at bounding box center [97, 281] width 161 height 23
paste input "CWE.jpg?v=175308638"
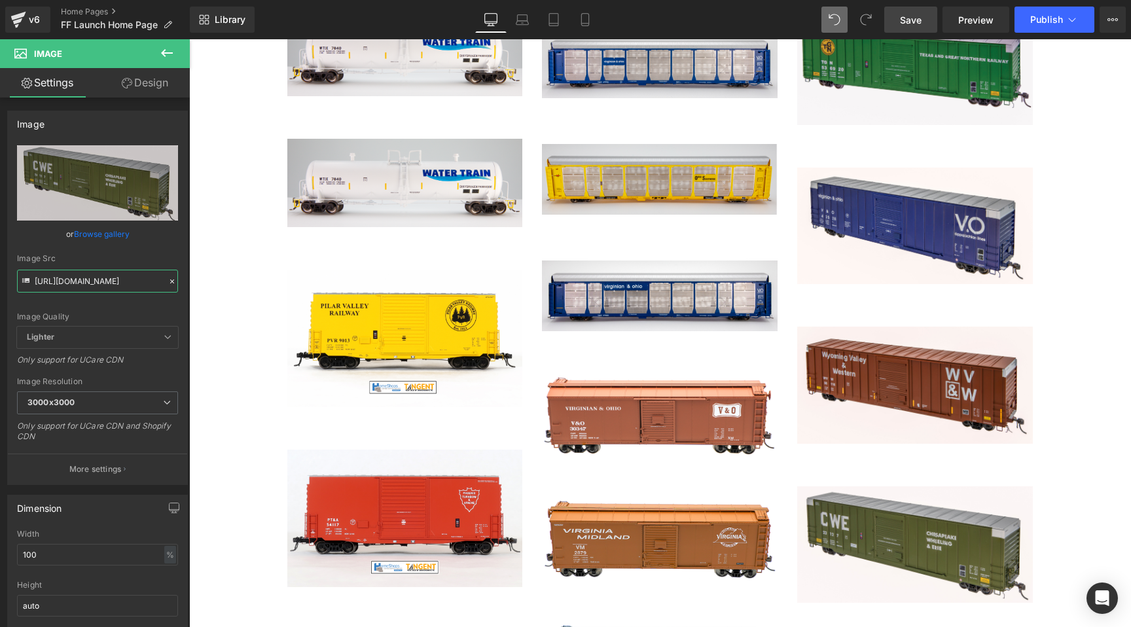
type input "https://cdn.shopify.com/s/files/1/0552/5425/3750/files/CWE_3000x3000.jpg?v=1753…"
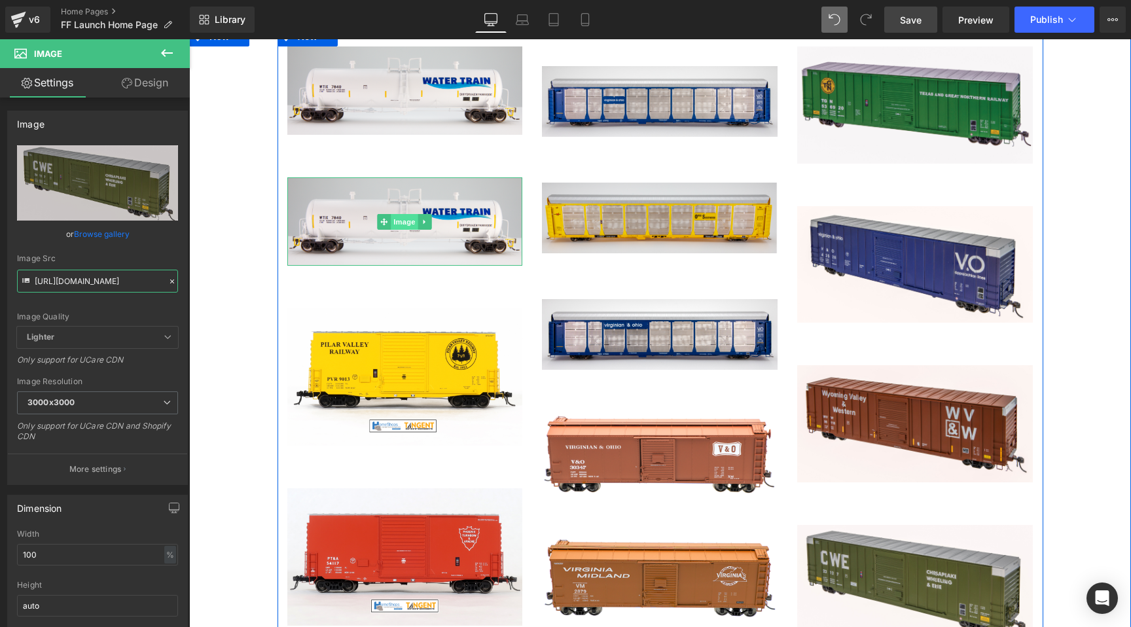
scroll to position [2567, 0]
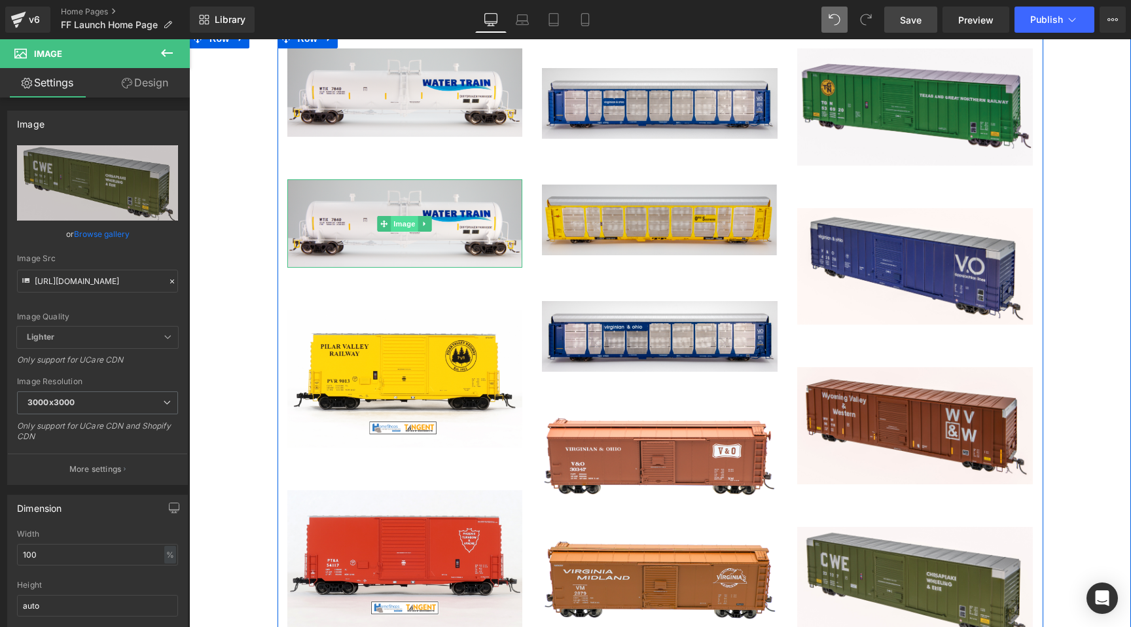
click at [395, 216] on span "Image" at bounding box center [404, 224] width 27 height 16
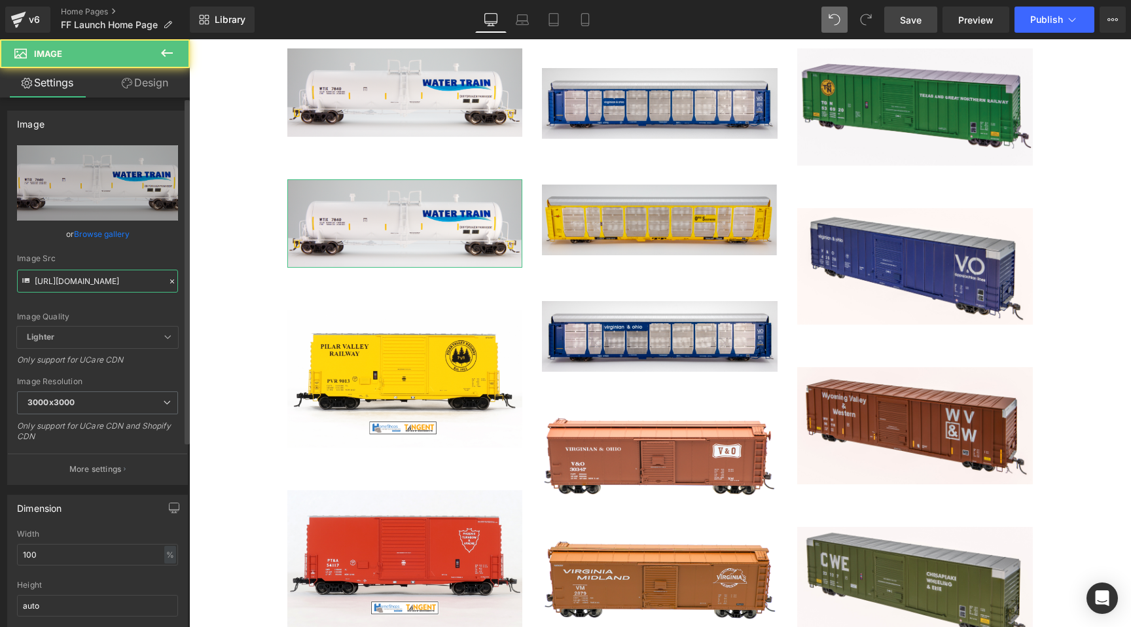
click at [65, 288] on input "https://cdn.shopify.com/s/files/1/0552/5425/3750/files/Water_Train_CMP_Side_Edi…" at bounding box center [97, 281] width 161 height 23
paste input "Gargle_Oil_Completed.png?v=1753066322"
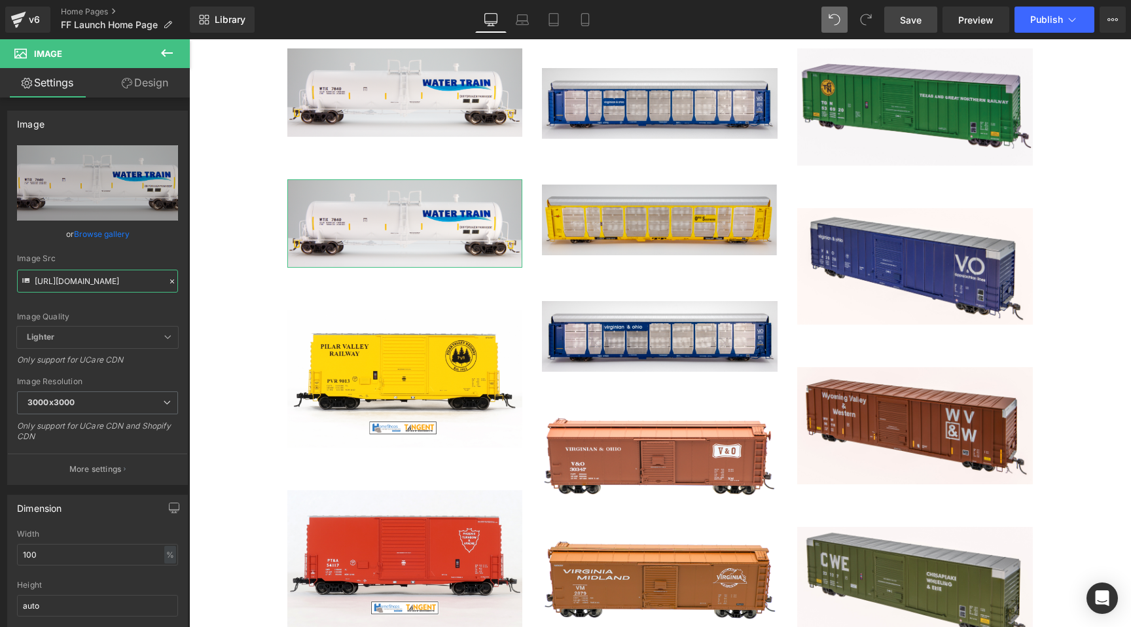
type input "https://cdn.shopify.com/s/files/1/0552/5425/3750/files/Gargle_Oil_Completed_300…"
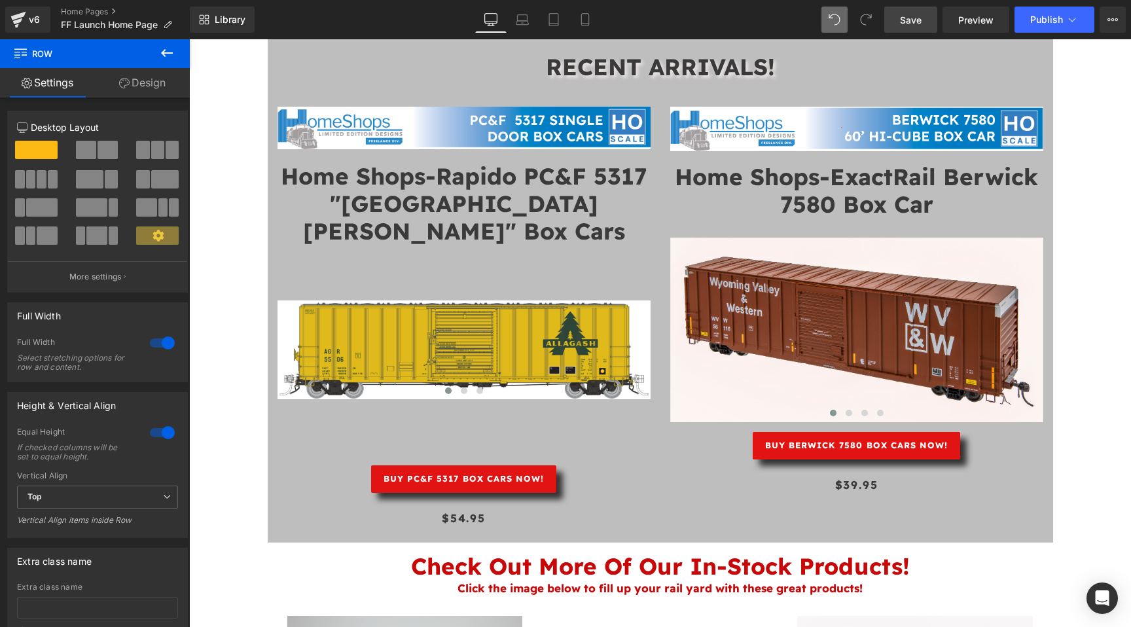
scroll to position [1991, 0]
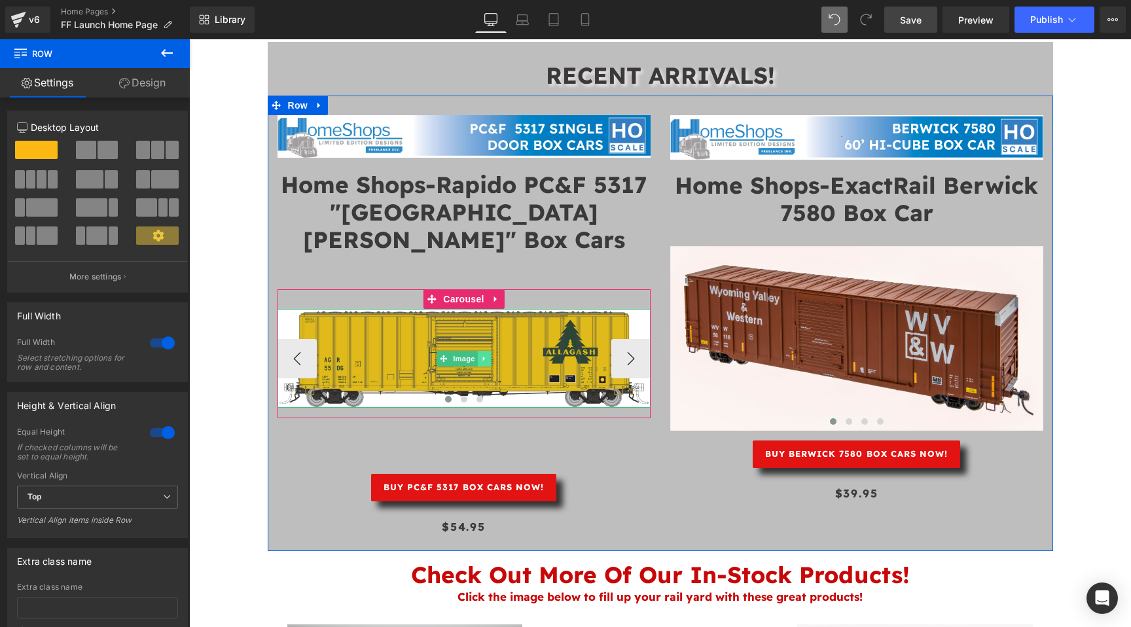
click at [487, 355] on icon at bounding box center [483, 359] width 7 height 8
click at [618, 339] on button "›" at bounding box center [630, 358] width 39 height 39
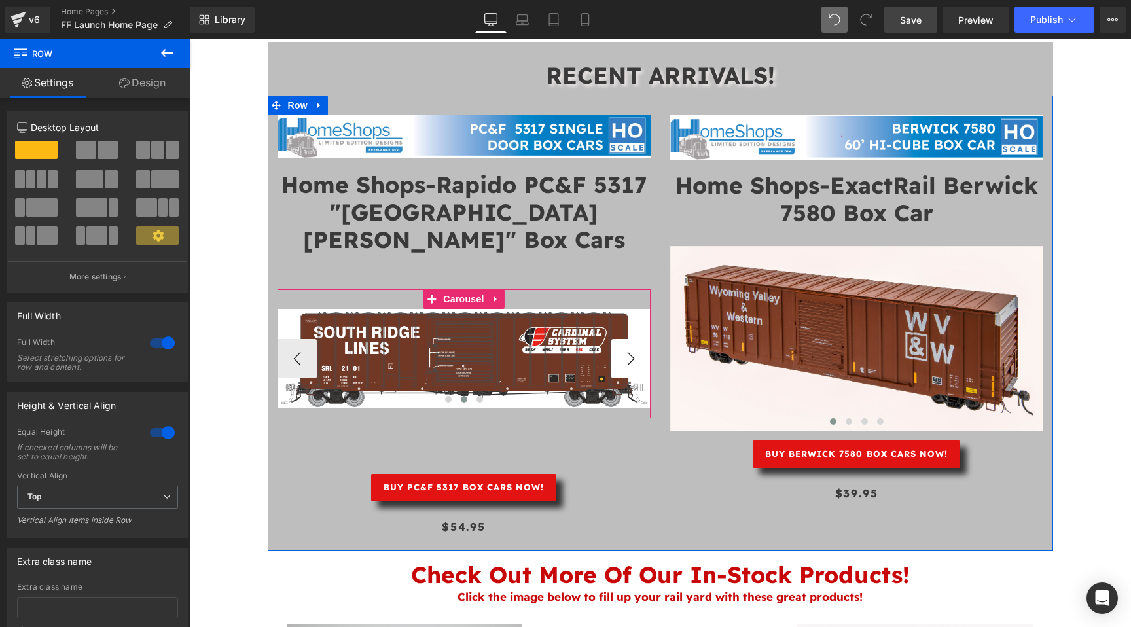
click at [618, 339] on button "›" at bounding box center [630, 358] width 39 height 39
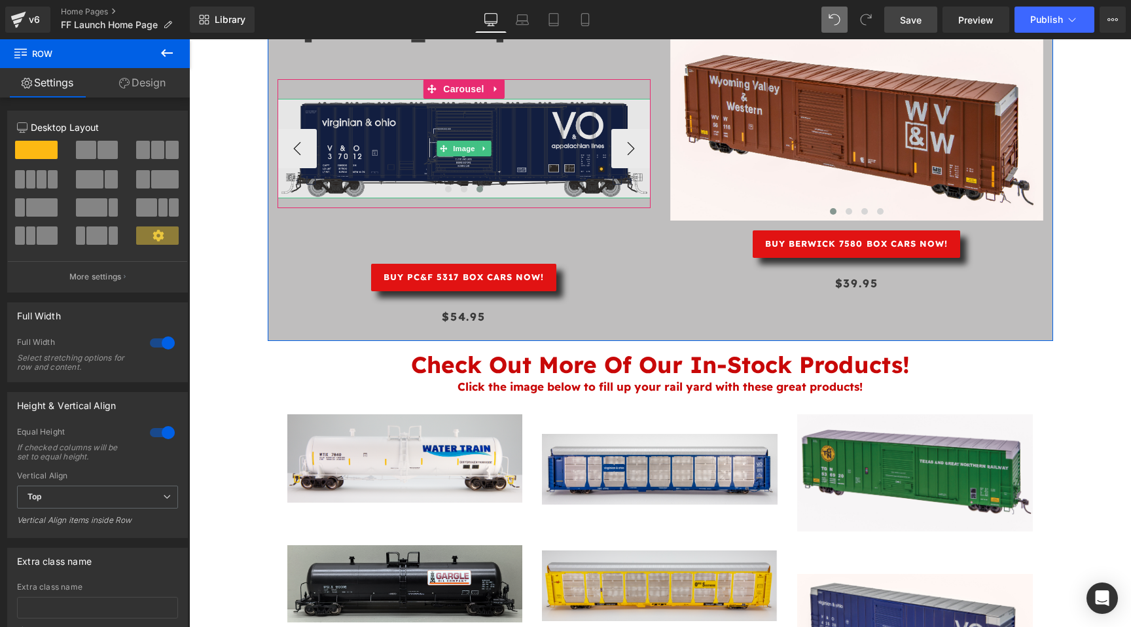
scroll to position [2397, 0]
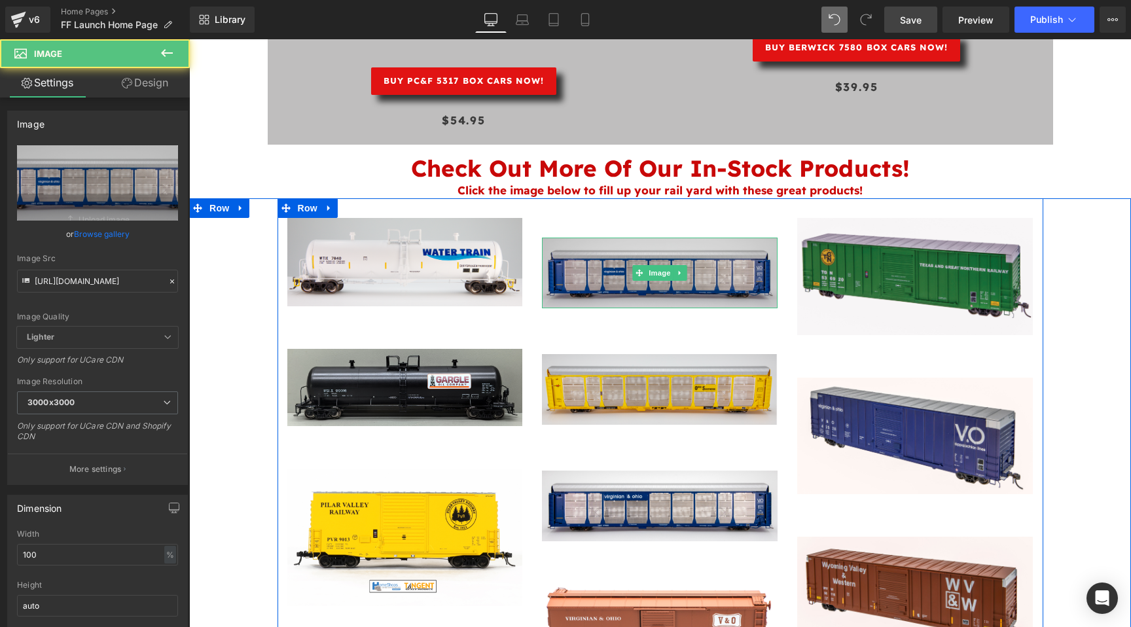
click at [654, 244] on div "Image" at bounding box center [660, 273] width 236 height 71
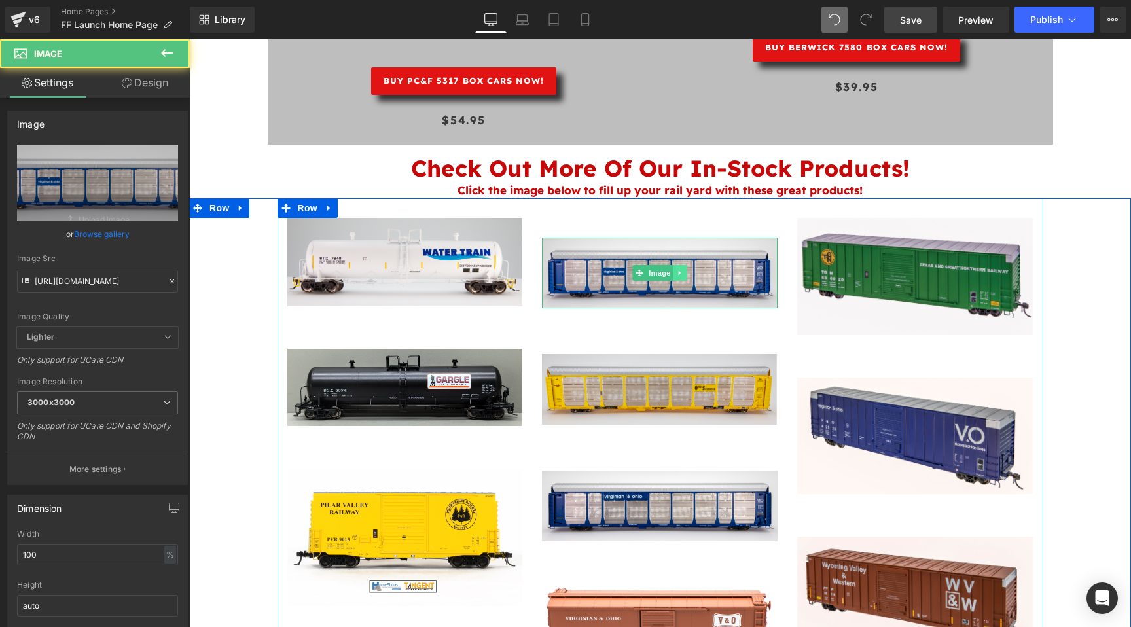
click at [679, 271] on icon at bounding box center [680, 273] width 2 height 5
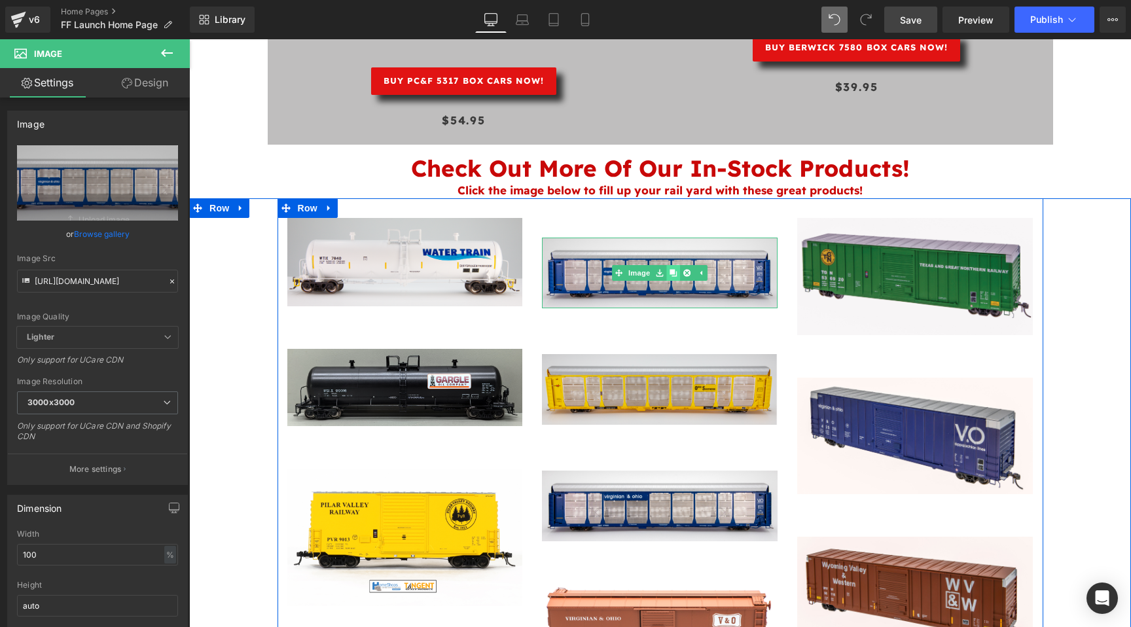
click at [675, 270] on icon at bounding box center [673, 273] width 7 height 7
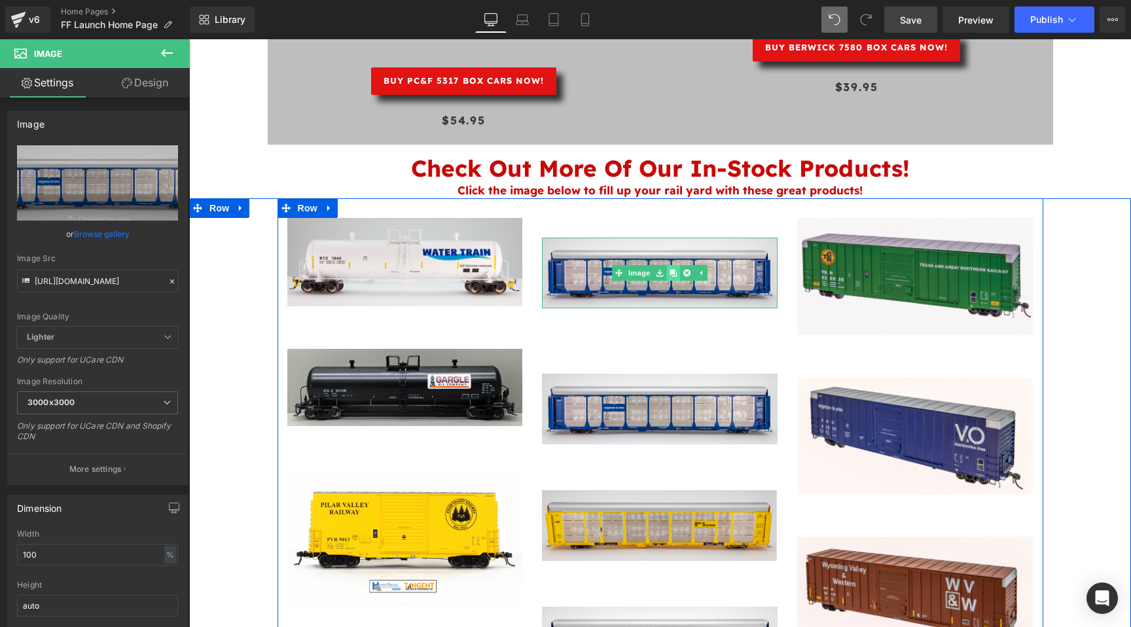
click at [674, 265] on link at bounding box center [674, 273] width 14 height 16
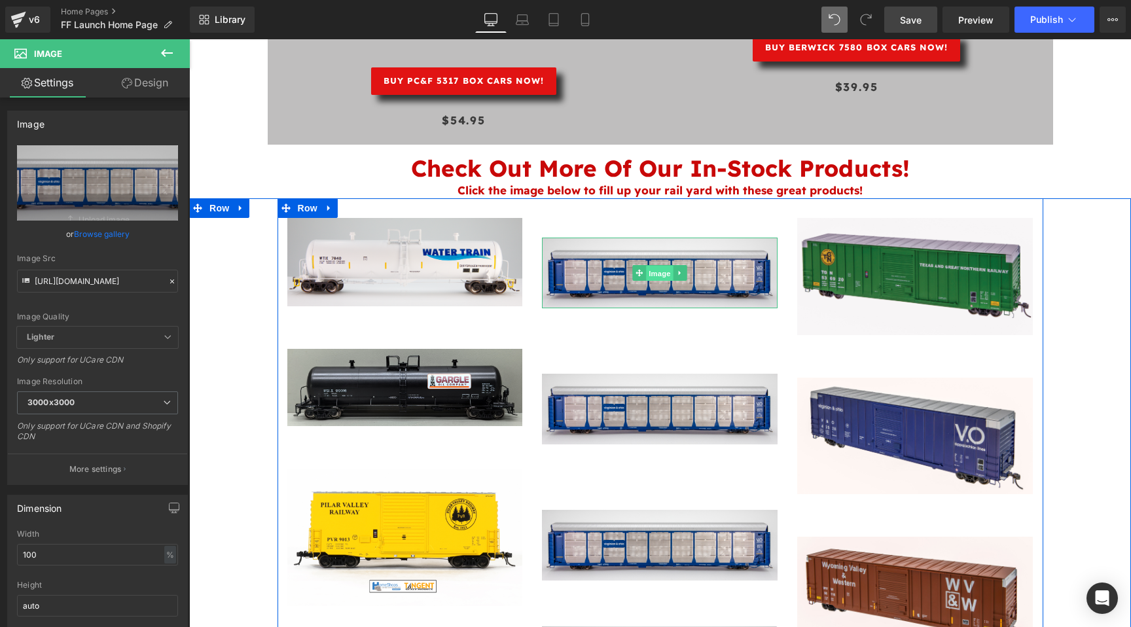
click at [643, 265] on link "Image" at bounding box center [653, 273] width 41 height 16
click at [660, 265] on span "Image" at bounding box center [660, 273] width 27 height 16
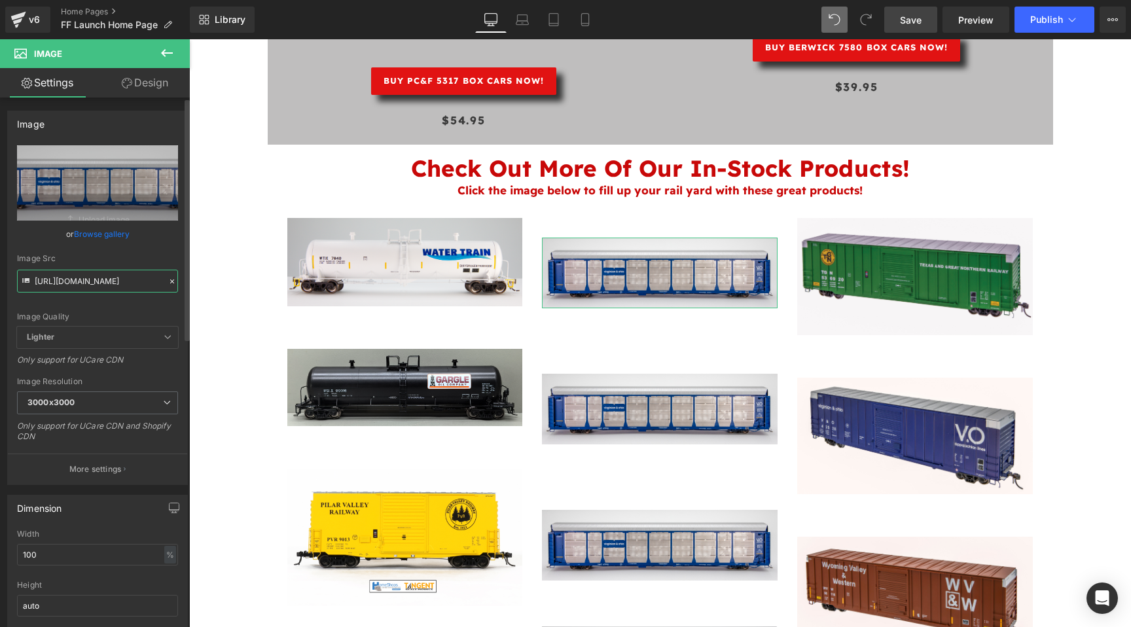
click at [65, 285] on input "https://cdn.shopify.com/s/files/1/0552/5425/3750/files/VandO_Small_Logo_Autorac…" at bounding box center [97, 281] width 161 height 23
paste input "Oxfort_County_Railroad_Side_View_Crop.png?v=1752851071"
type input "https://cdn.shopify.com/s/files/1/0552/5425/3750/files/Oxfort_County_Railroad_S…"
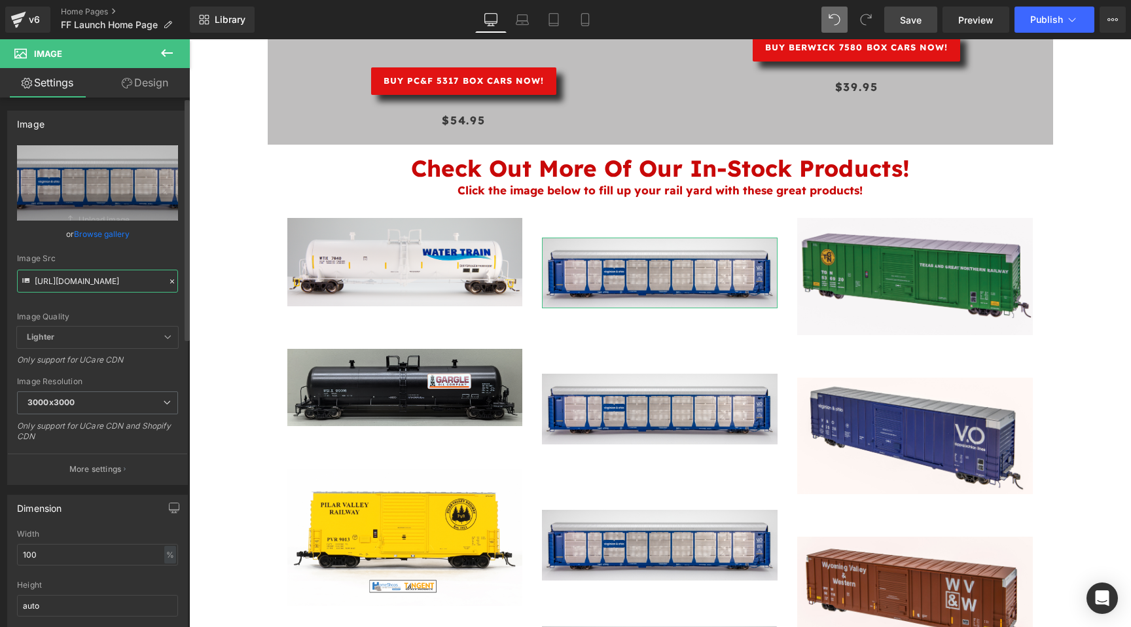
scroll to position [0, 309]
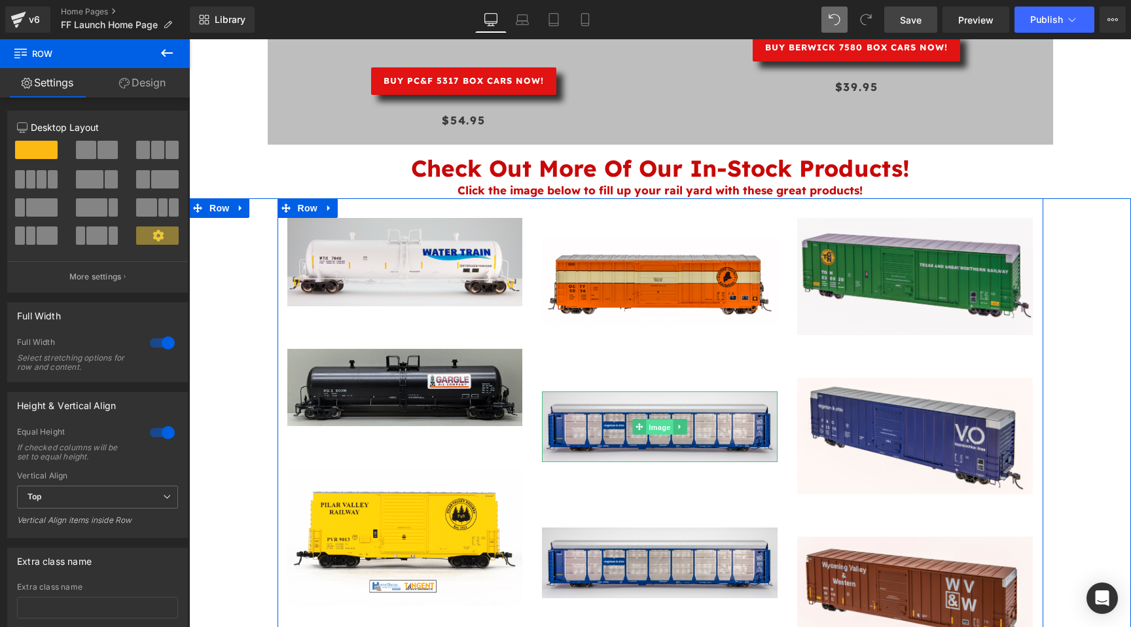
click at [664, 420] on span "Image" at bounding box center [660, 428] width 27 height 16
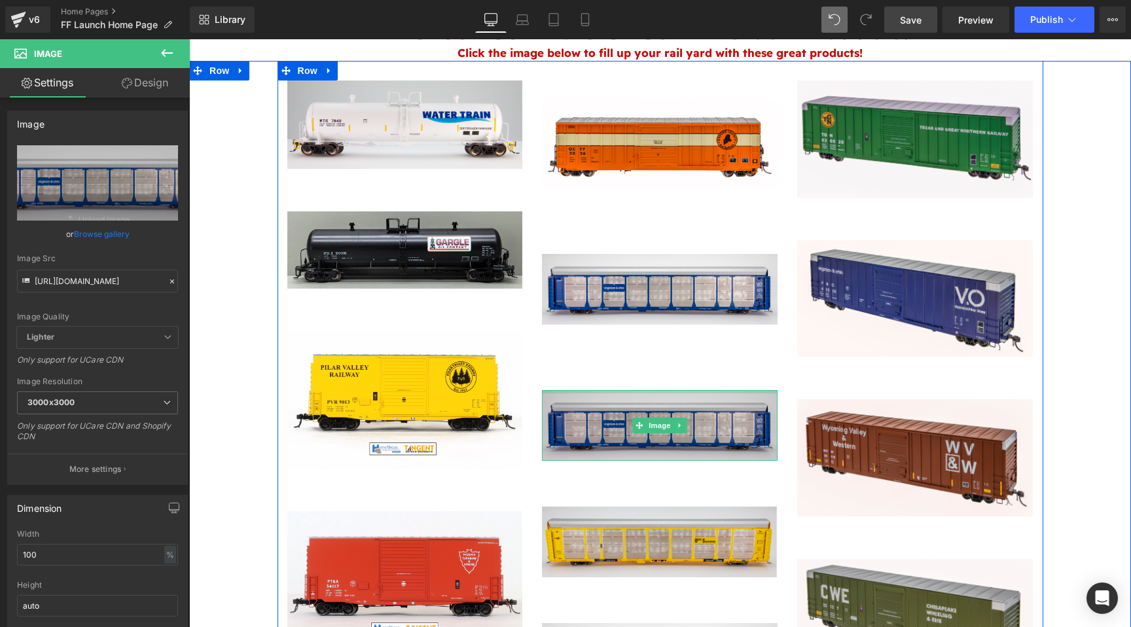
scroll to position [2556, 0]
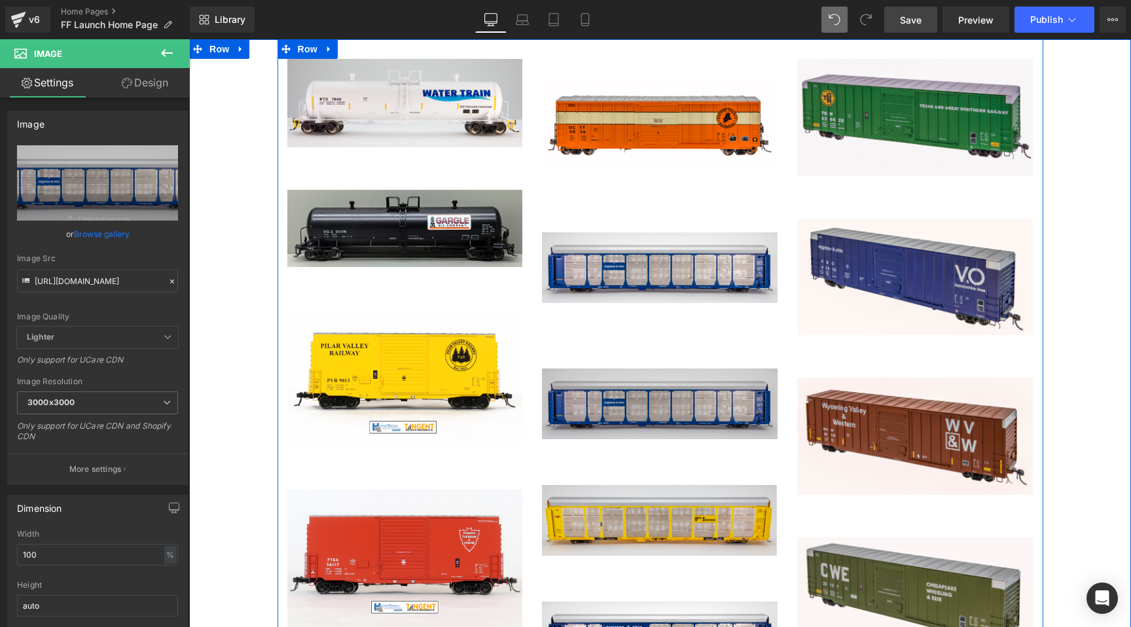
click at [702, 390] on img at bounding box center [660, 404] width 236 height 71
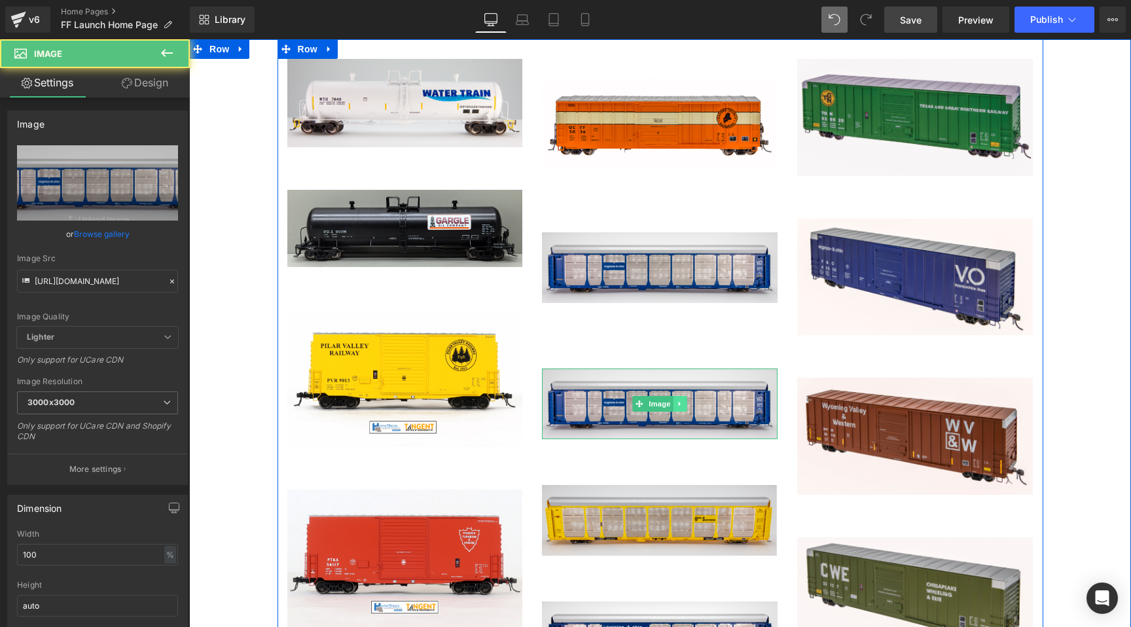
click at [685, 396] on link at bounding box center [681, 404] width 14 height 16
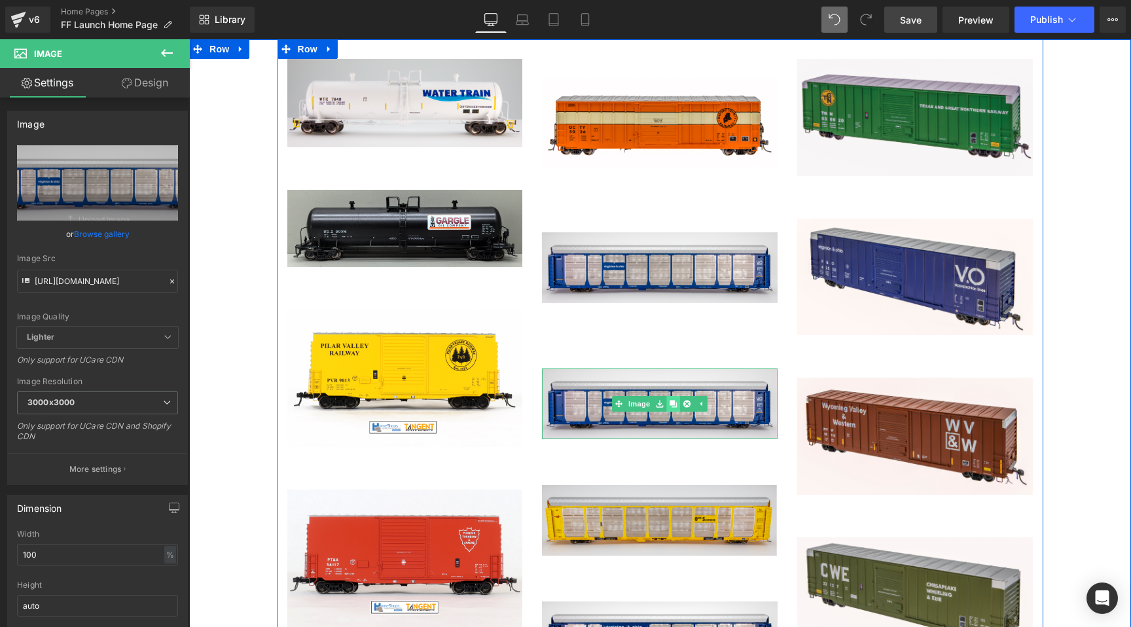
click at [678, 396] on link at bounding box center [674, 404] width 14 height 16
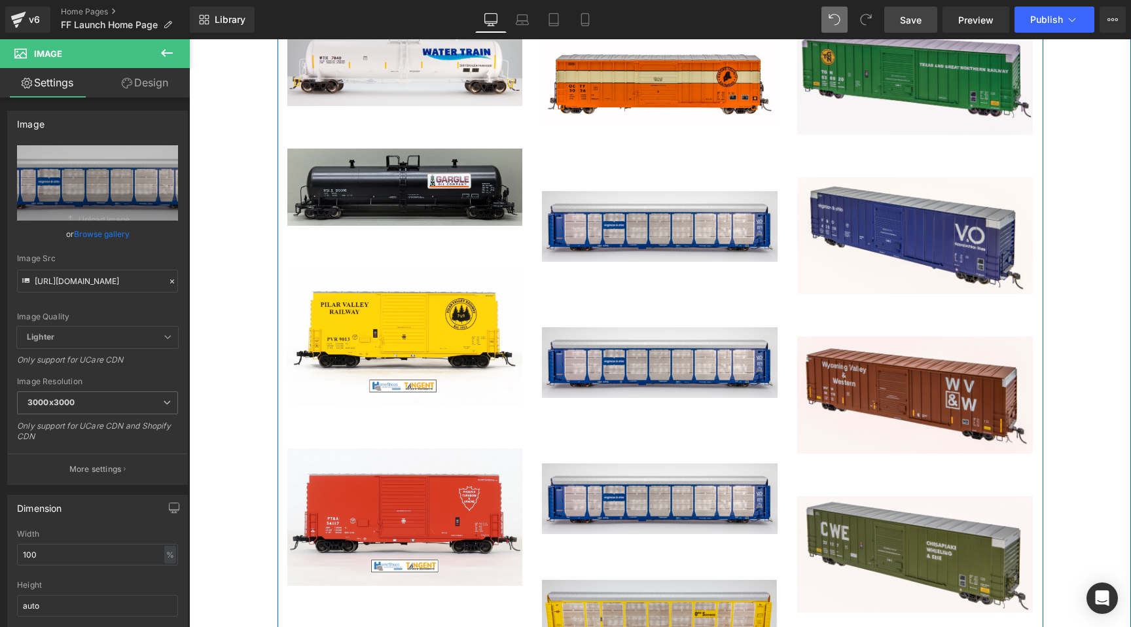
scroll to position [2502, 0]
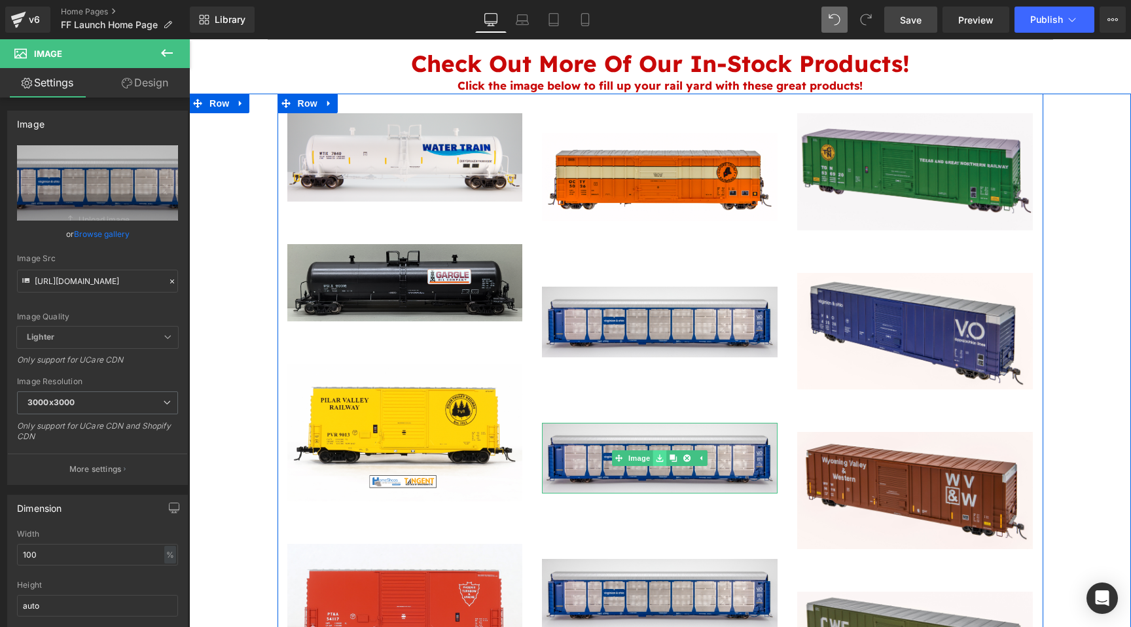
click at [661, 455] on icon at bounding box center [660, 458] width 7 height 7
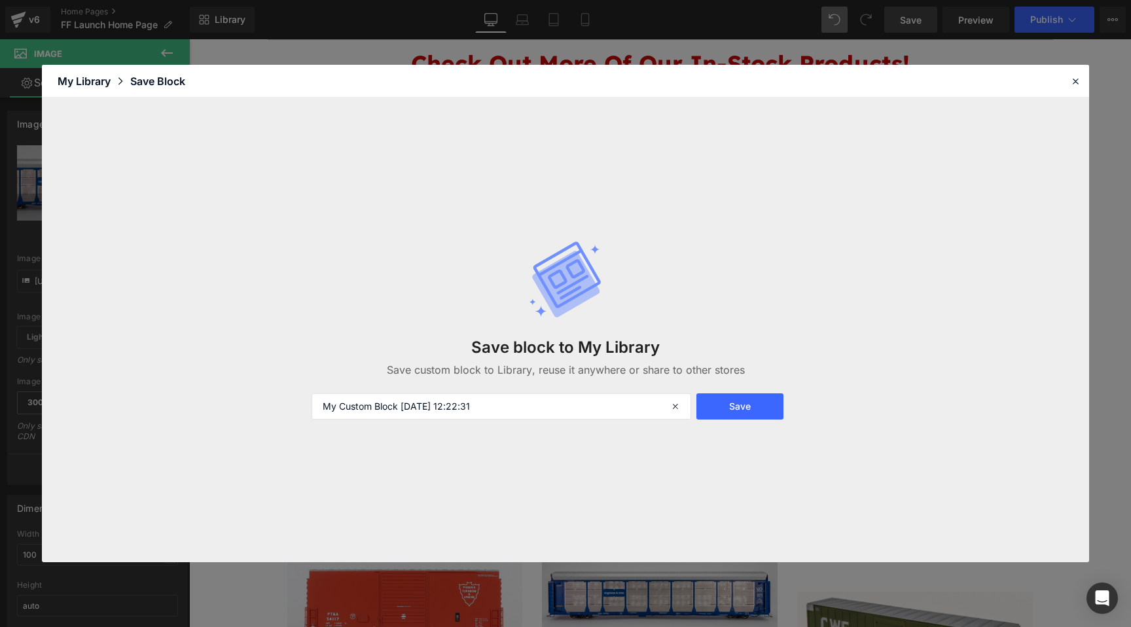
click at [1073, 90] on header "Library Elements Blocks Templates Saved Library My Library Save Block" at bounding box center [565, 81] width 1047 height 33
click at [1074, 85] on icon at bounding box center [1076, 81] width 12 height 12
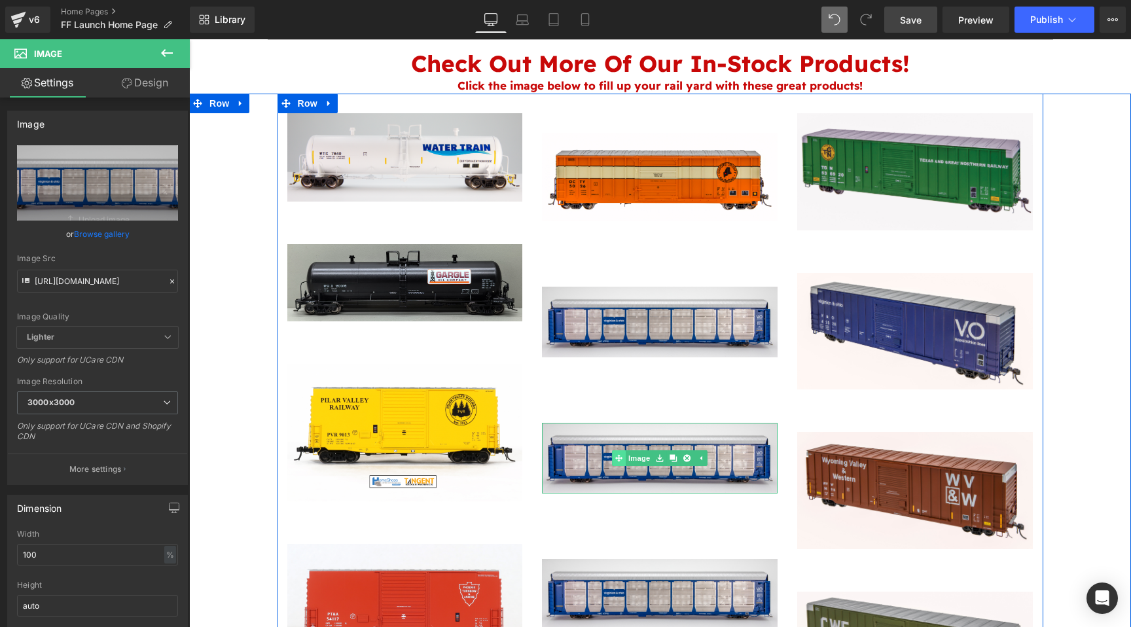
click at [641, 450] on link "Image" at bounding box center [633, 458] width 41 height 16
click at [666, 450] on span "Image" at bounding box center [660, 458] width 27 height 16
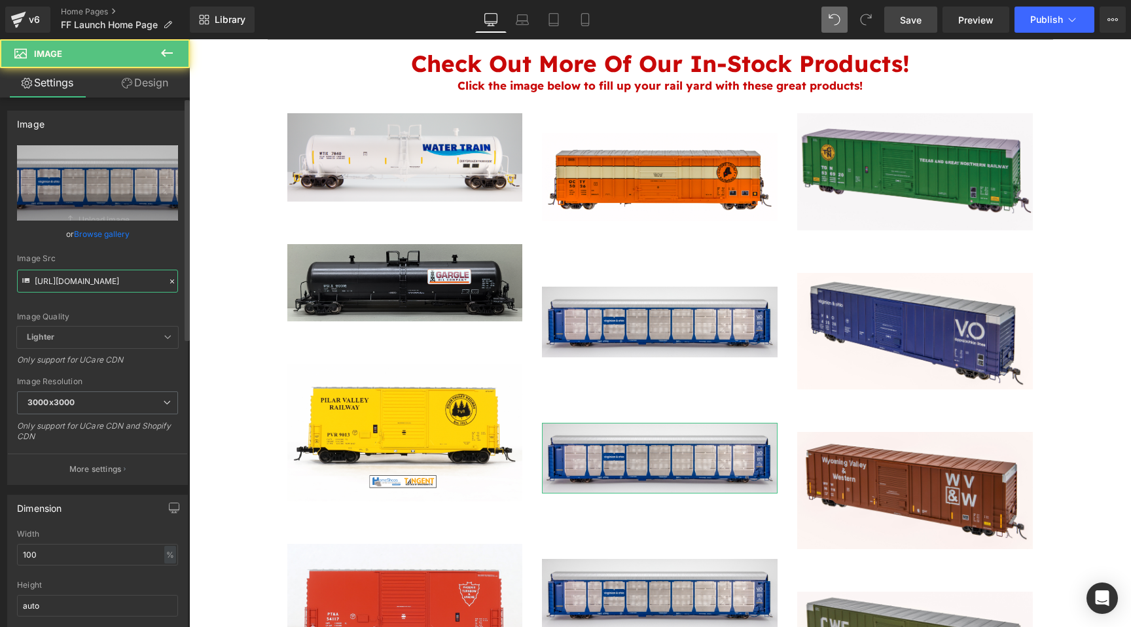
click at [98, 285] on input "https://cdn.shopify.com/s/files/1/0552/5425/3750/files/VandO_Small_Logo_Autorac…" at bounding box center [97, 281] width 161 height 23
paste input "Delta_Lines_Side_View_Crop.png?v=1752851046"
type input "https://cdn.shopify.com/s/files/1/0552/5425/3750/files/Delta_Lines_Side_View_Cr…"
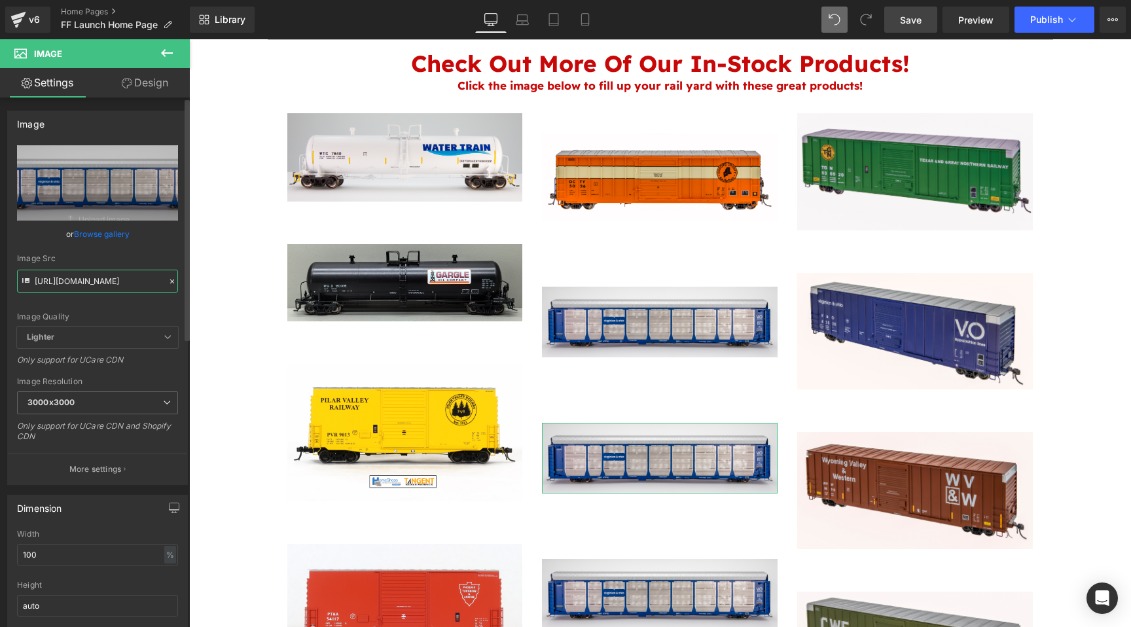
scroll to position [0, 266]
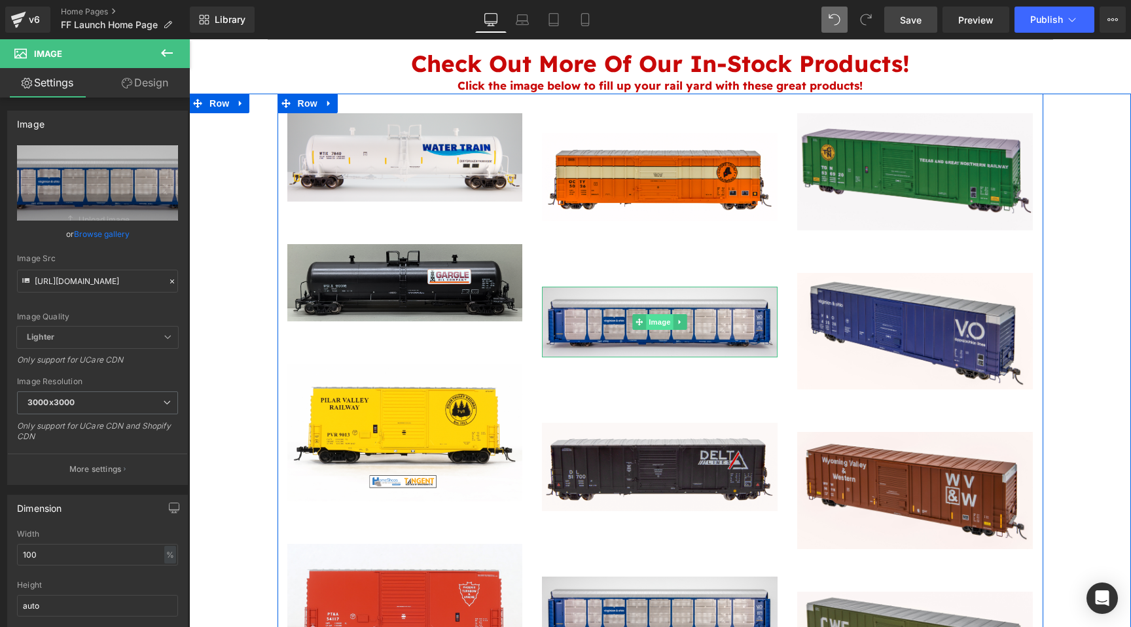
click at [660, 314] on span "Image" at bounding box center [660, 322] width 27 height 16
click at [663, 315] on span "Image" at bounding box center [660, 323] width 27 height 16
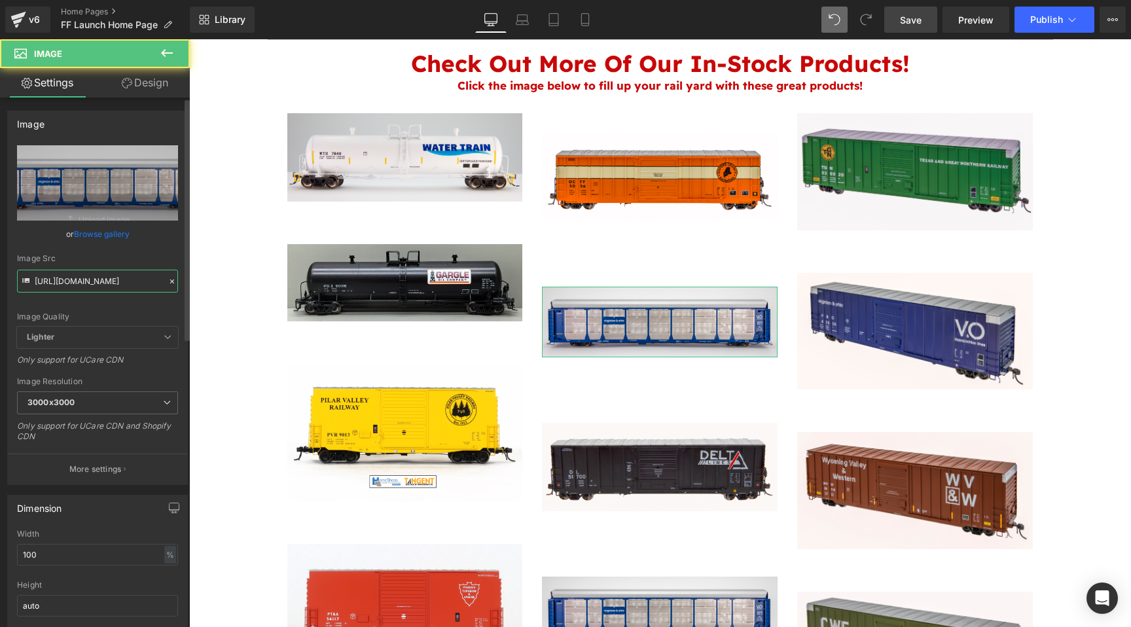
click at [75, 286] on input "https://cdn.shopify.com/s/files/1/0552/5425/3750/files/VandO_Small_Logo_Autorac…" at bounding box center [97, 281] width 161 height 23
paste input "Georgia_Road_Side_View_Crop.png?v=1752851061"
type input "https://cdn.shopify.com/s/files/1/0552/5425/3750/files/Georgia_Road_Side_View_C…"
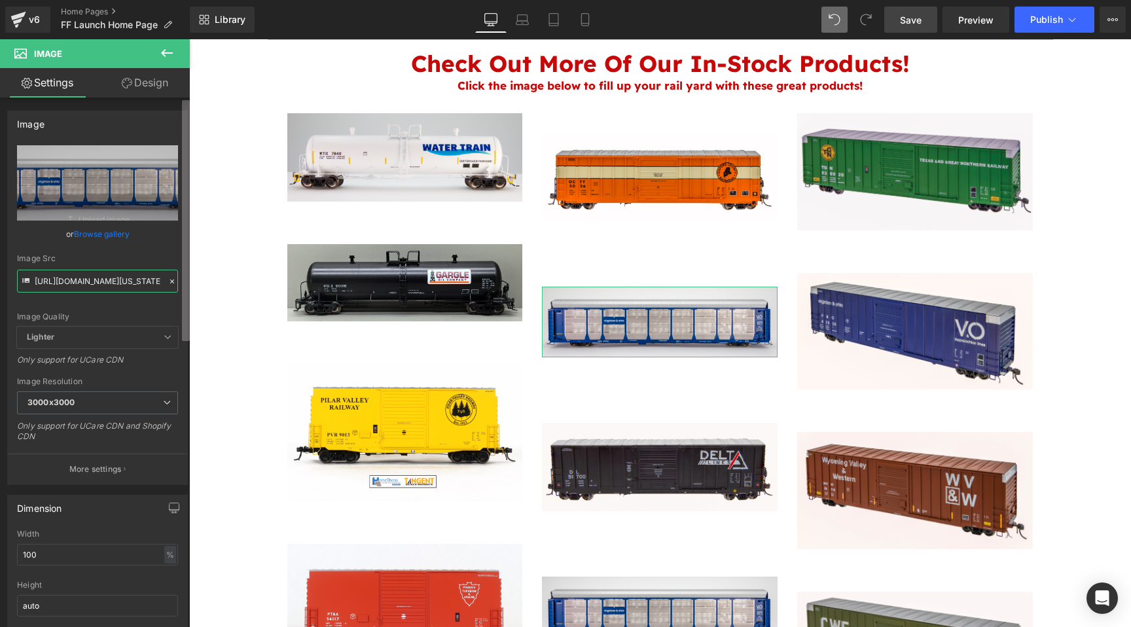
scroll to position [0, 274]
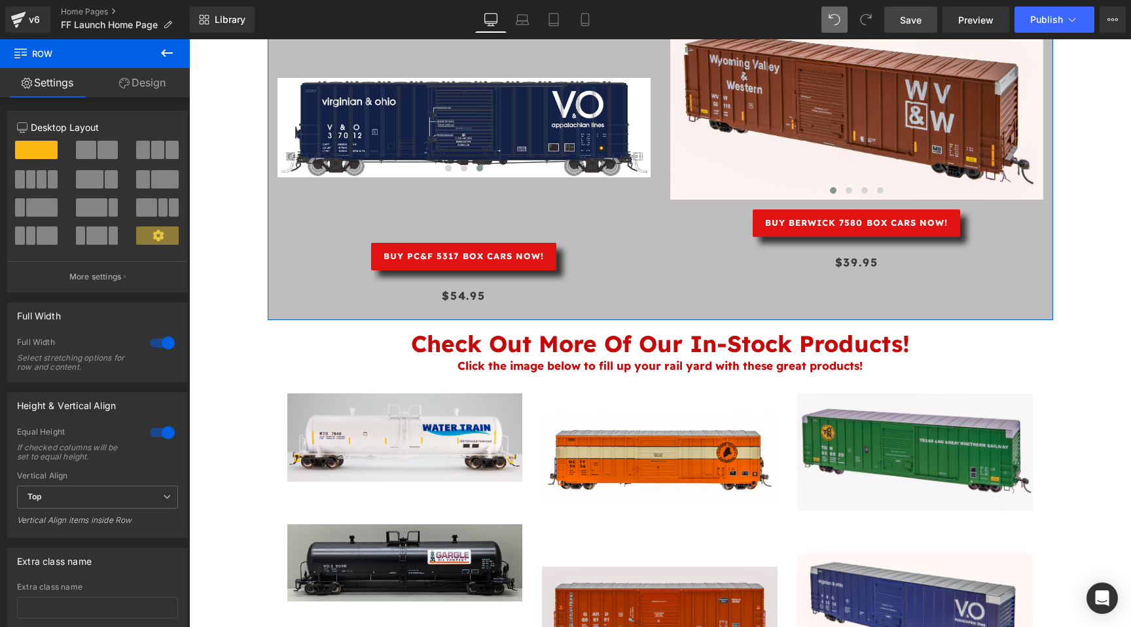
scroll to position [2140, 0]
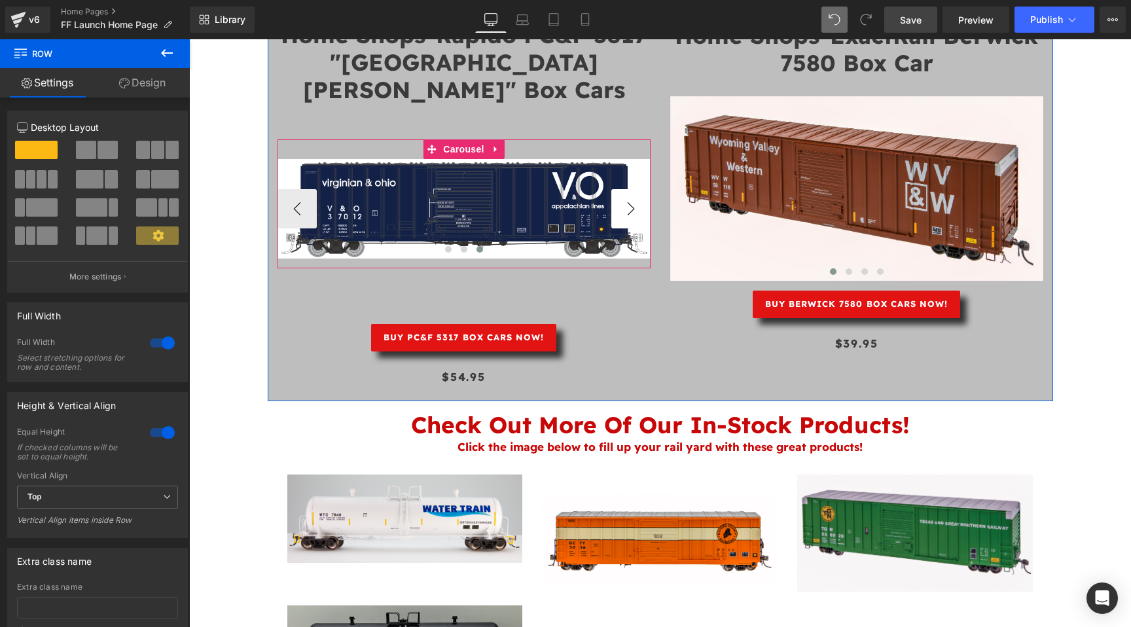
click at [614, 189] on button "›" at bounding box center [630, 208] width 39 height 39
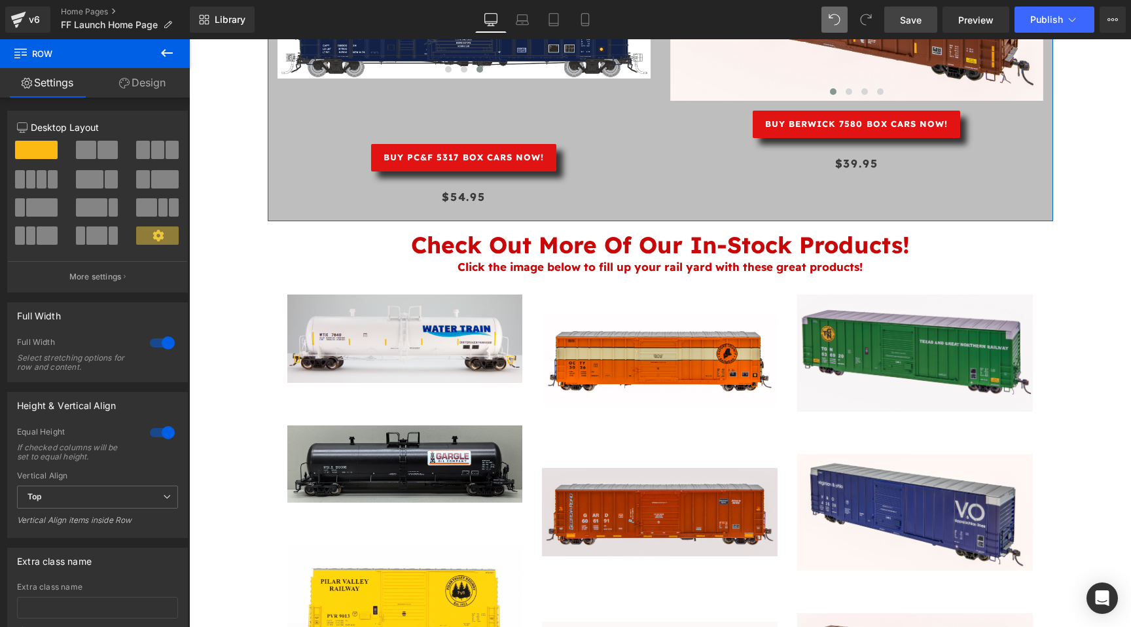
scroll to position [2501, 0]
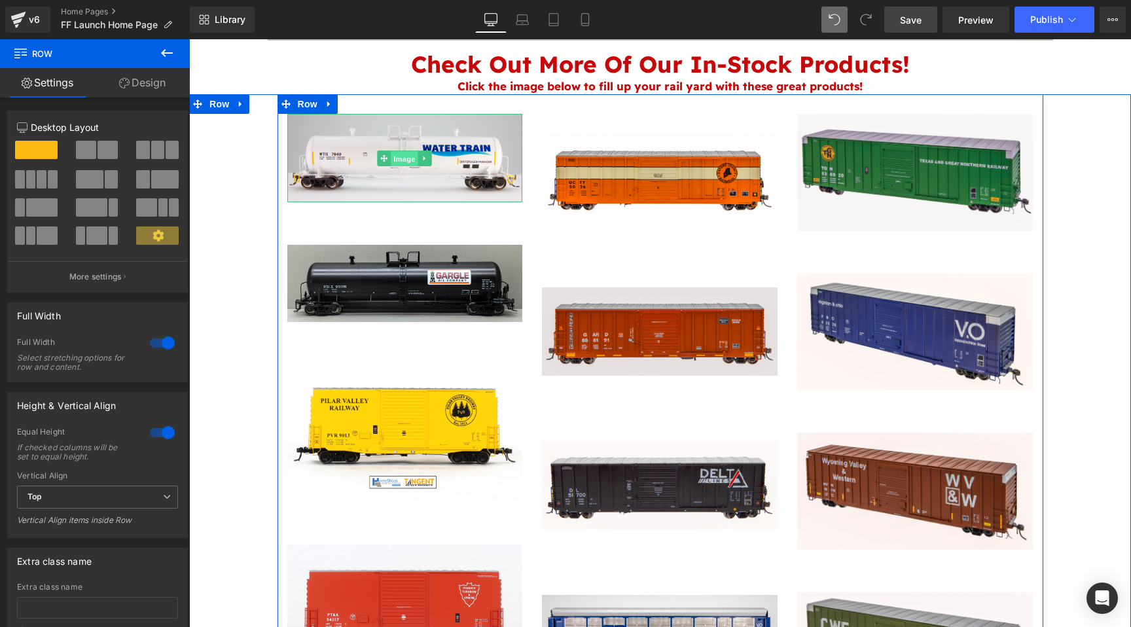
click at [395, 151] on span "Image" at bounding box center [404, 159] width 27 height 16
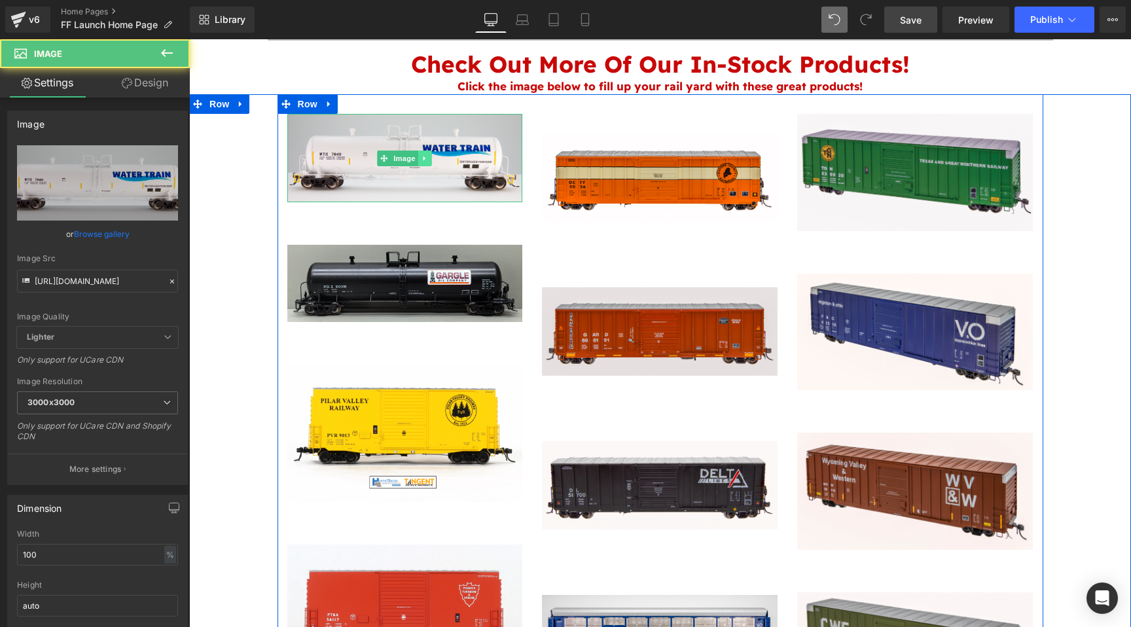
click at [422, 154] on icon at bounding box center [425, 158] width 7 height 8
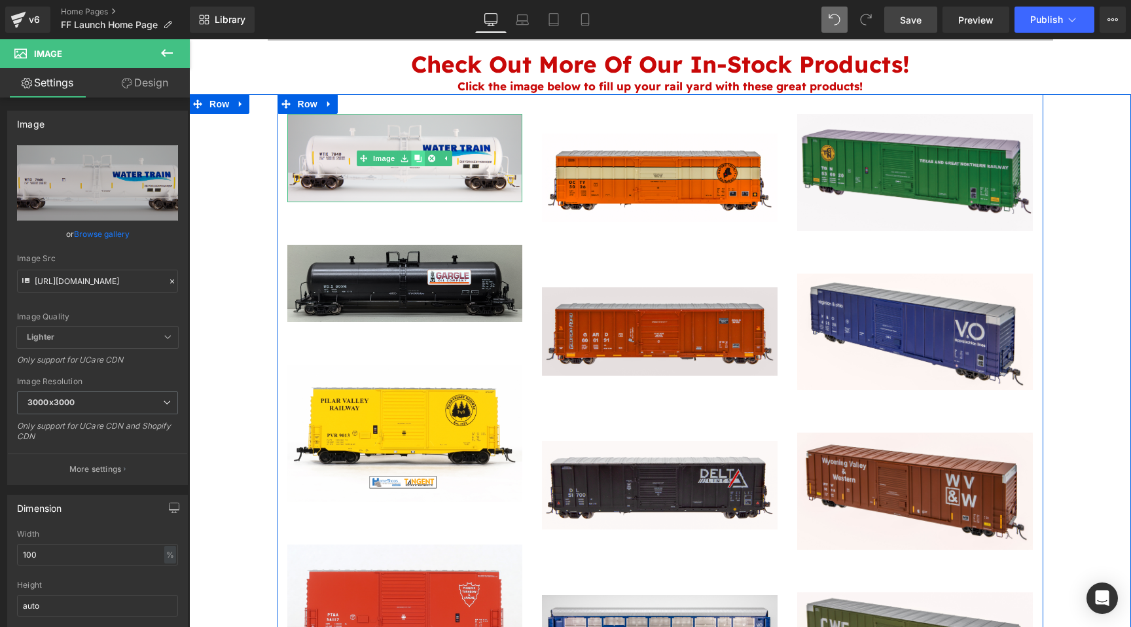
click at [418, 154] on icon at bounding box center [418, 157] width 7 height 7
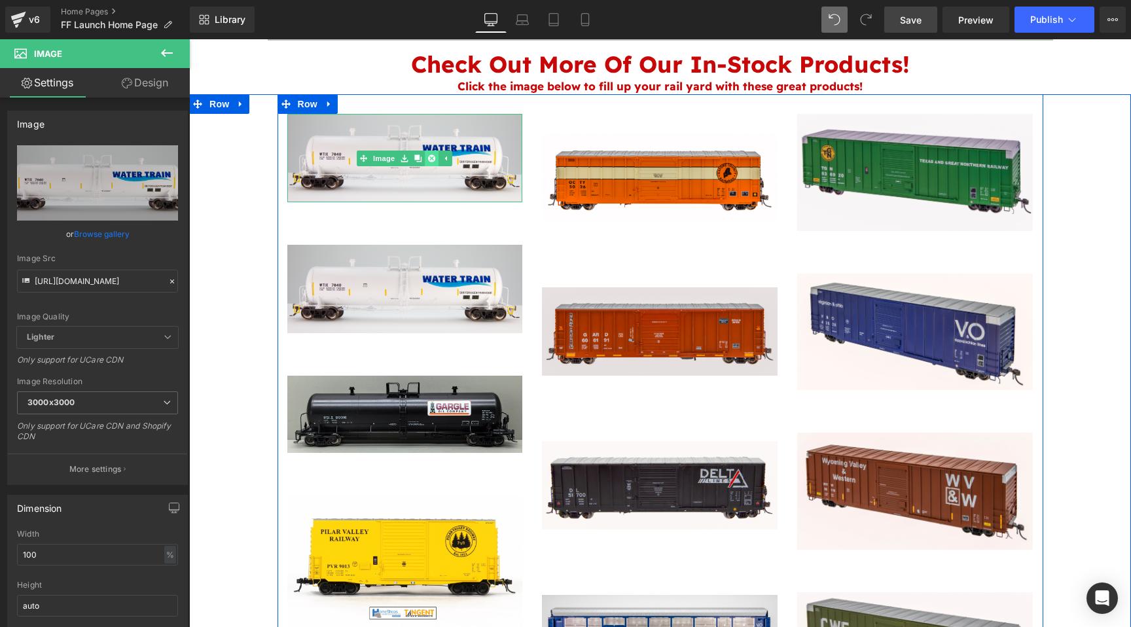
click at [431, 154] on icon at bounding box center [431, 158] width 7 height 8
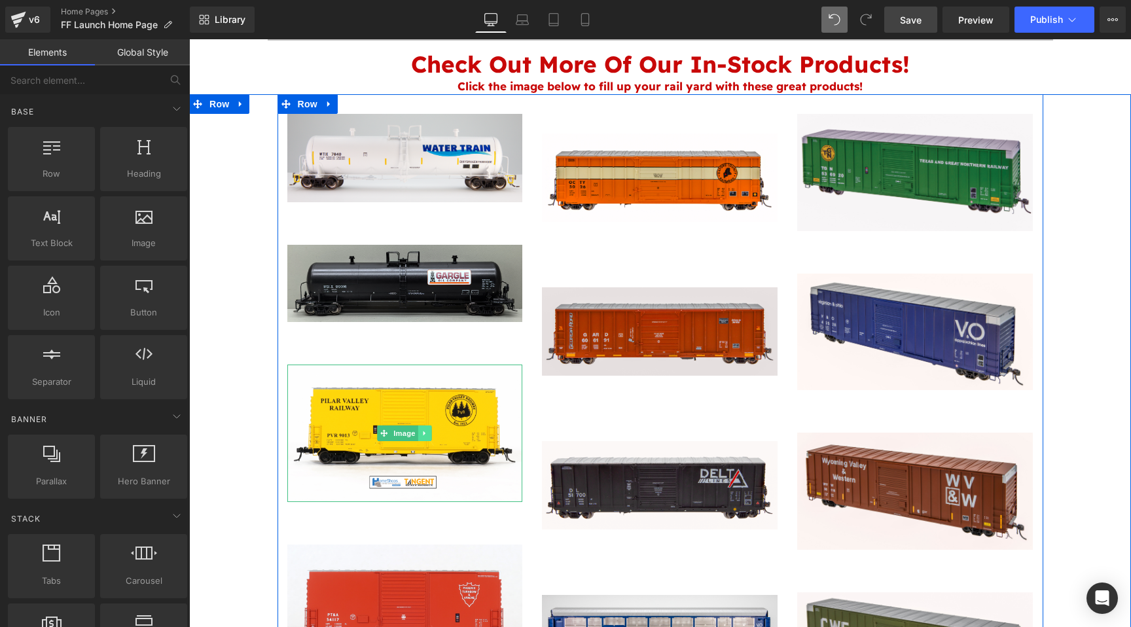
click at [425, 429] on icon at bounding box center [425, 433] width 7 height 8
click at [419, 430] on icon at bounding box center [418, 433] width 7 height 7
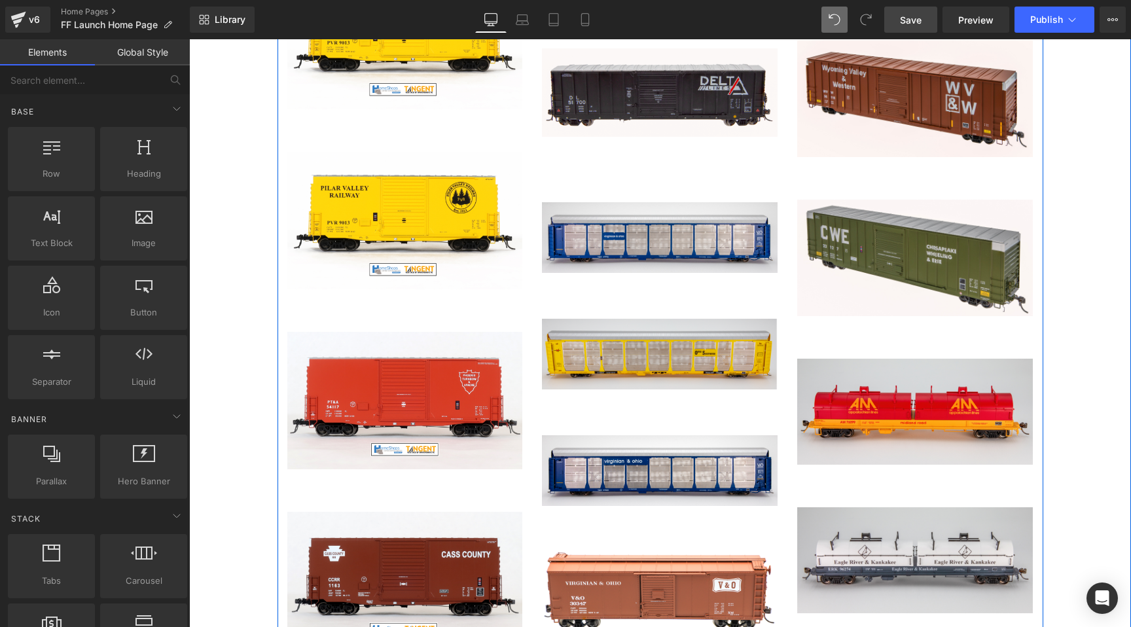
scroll to position [2925, 0]
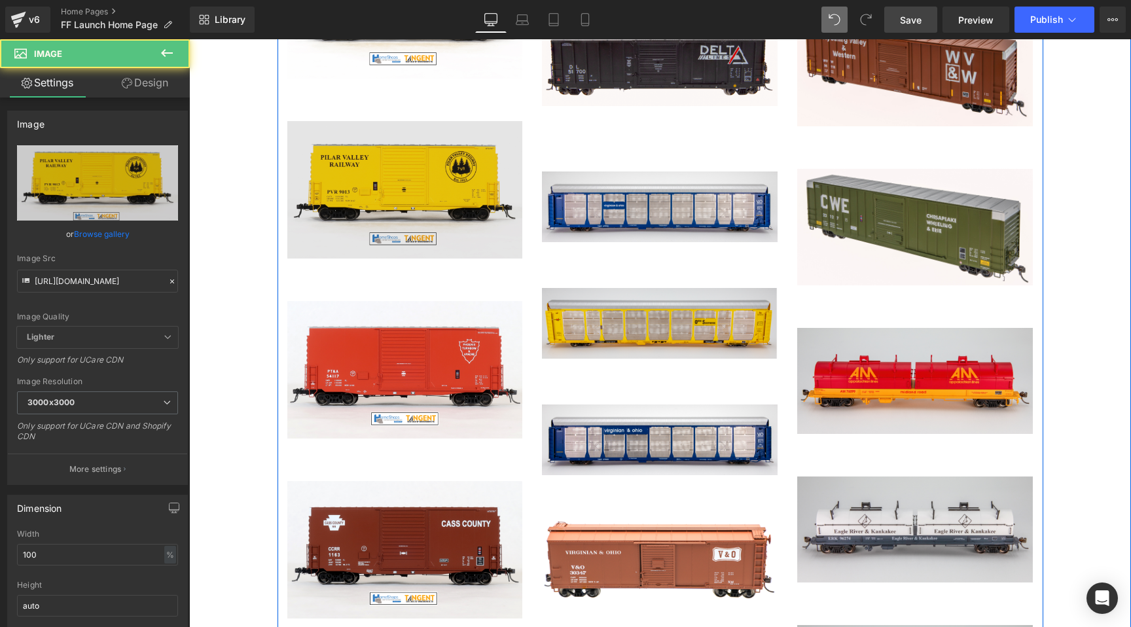
click at [441, 168] on img at bounding box center [405, 189] width 236 height 137
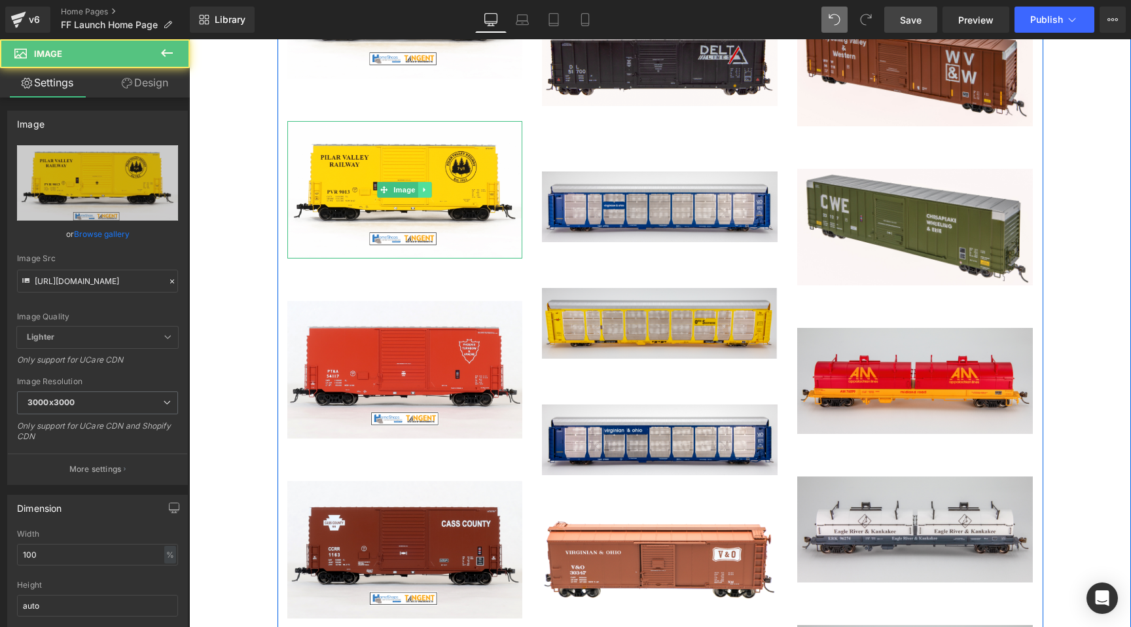
click at [427, 186] on icon at bounding box center [425, 190] width 7 height 8
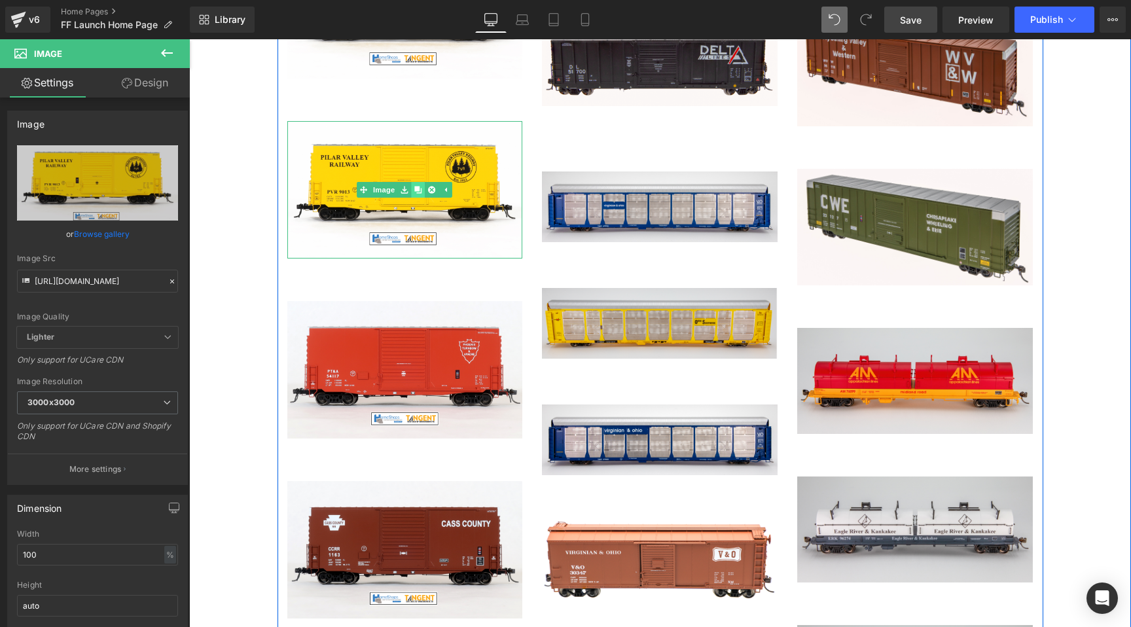
click at [420, 186] on icon at bounding box center [418, 190] width 7 height 8
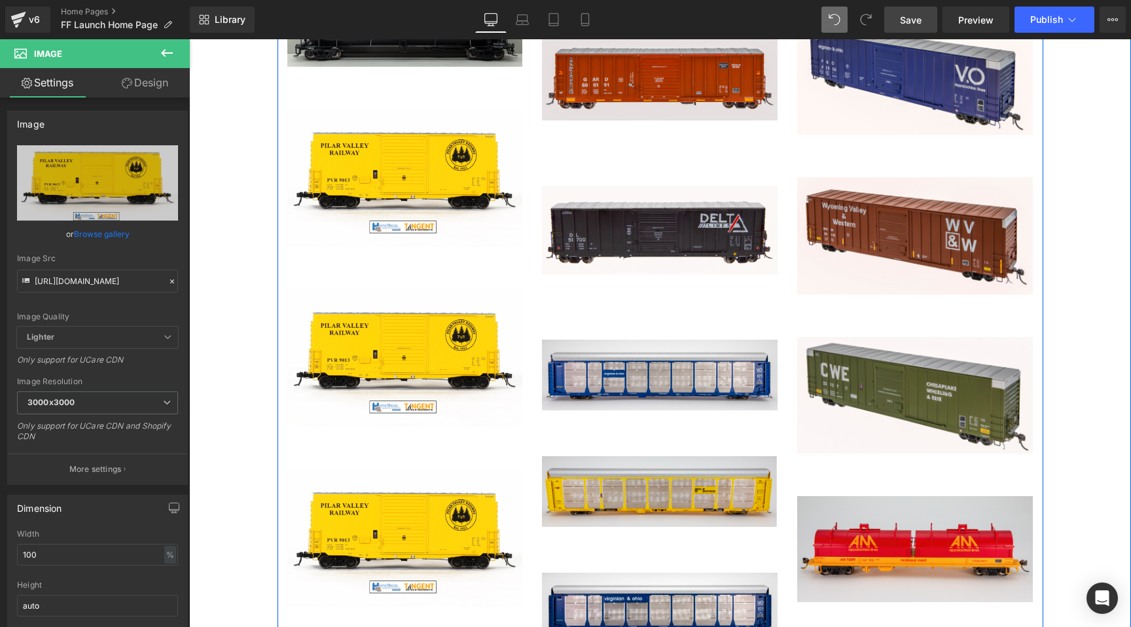
scroll to position [2693, 0]
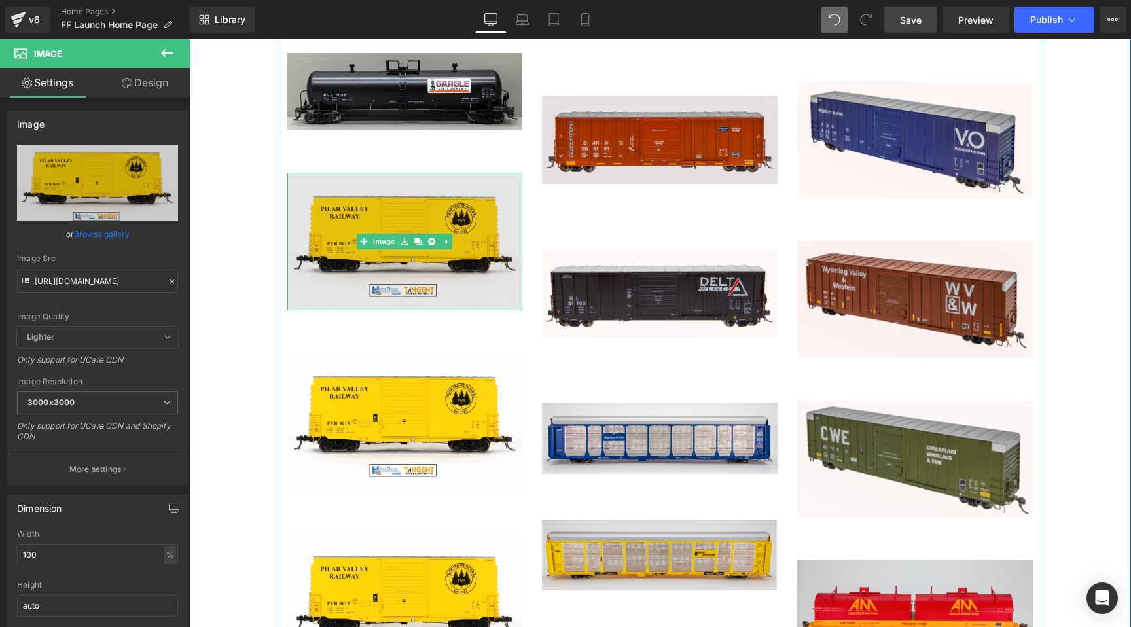
click at [395, 217] on div "Image" at bounding box center [405, 241] width 236 height 137
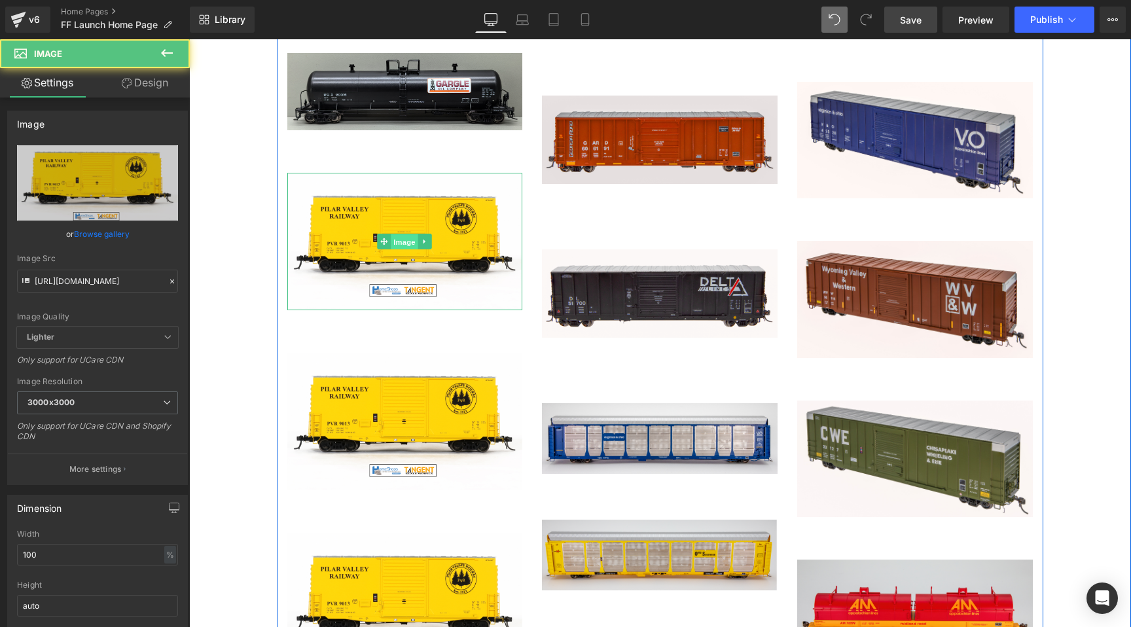
click at [389, 234] on link "Image" at bounding box center [398, 242] width 41 height 16
click at [394, 234] on span "Image" at bounding box center [404, 242] width 27 height 16
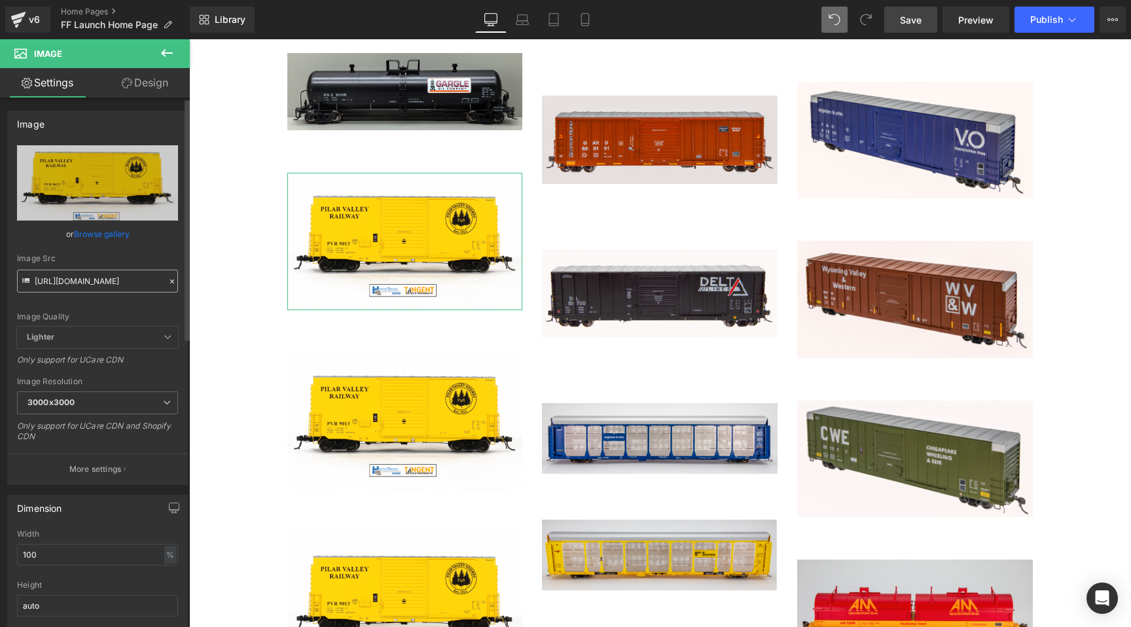
click at [115, 289] on input "https://cdn.shopify.com/s/files/1/0552/5425/3750/files/PVR901318036bsfull1200_3…" at bounding box center [97, 281] width 161 height 23
type input "https://cdn.shopify.com/s/files/1/0552/5425/3750/files/SouthRidgeLinesPCF5317_9…"
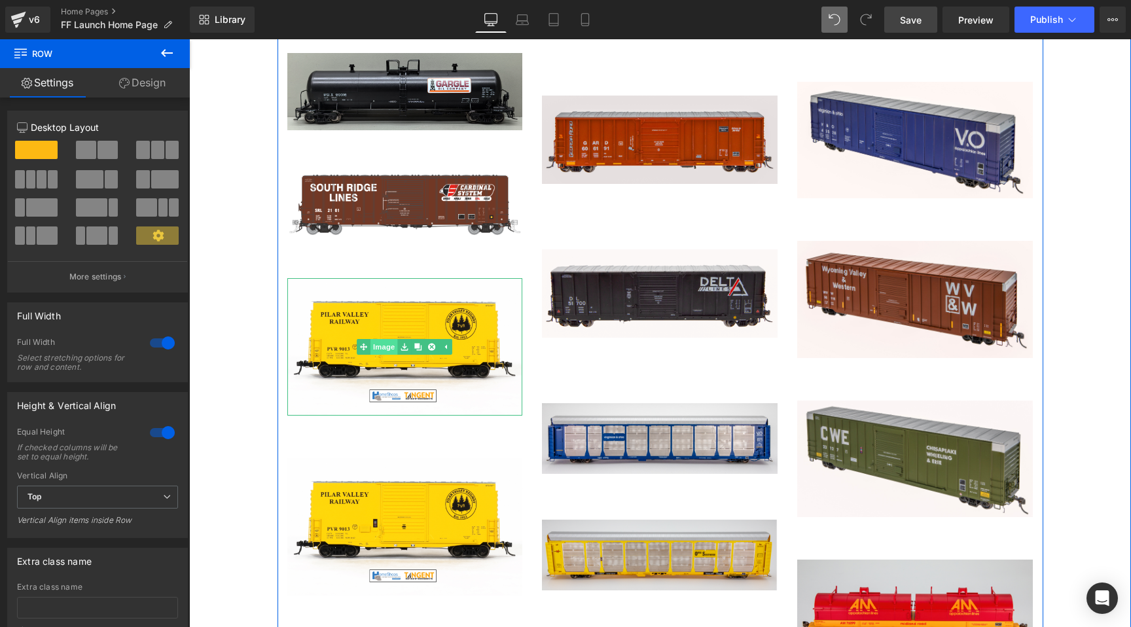
click at [388, 339] on link "Image" at bounding box center [377, 347] width 41 height 16
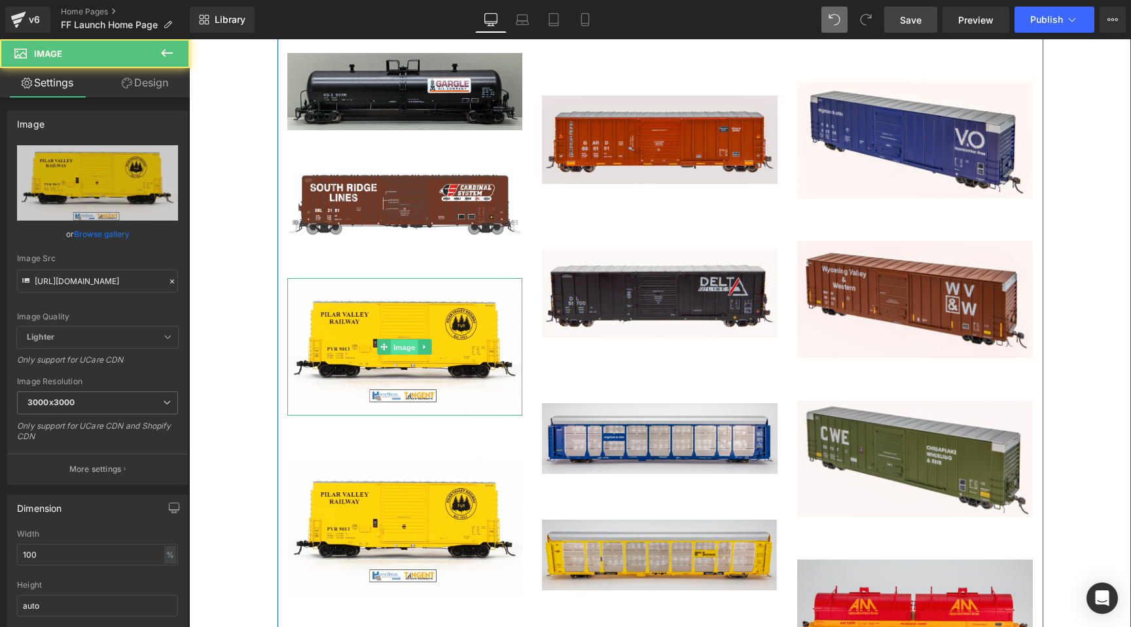
click at [408, 340] on span "Image" at bounding box center [404, 348] width 27 height 16
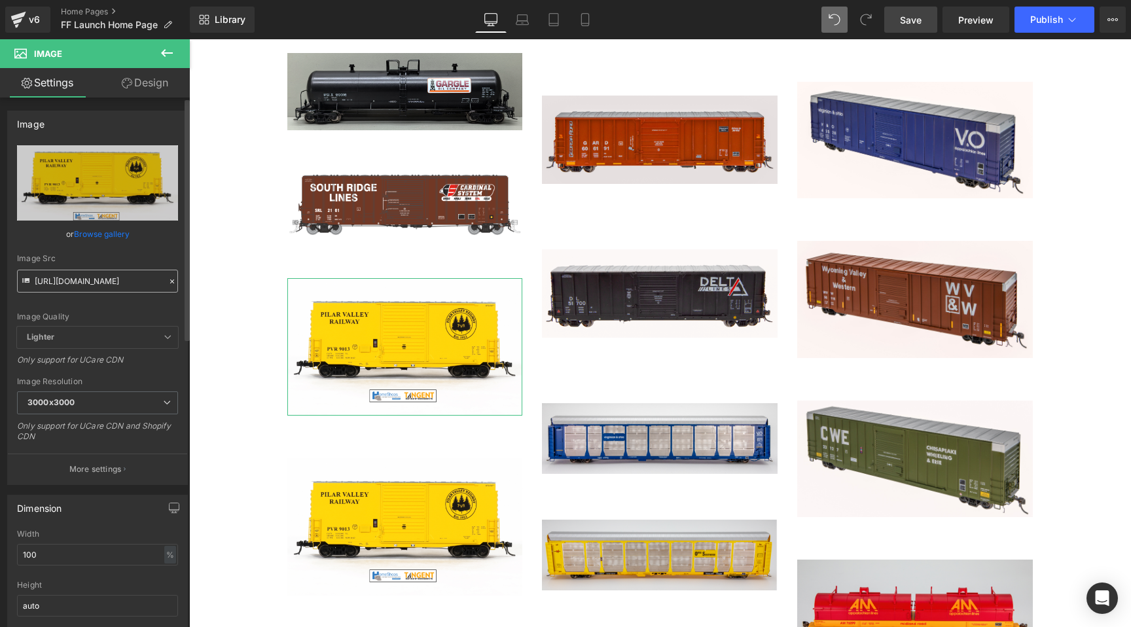
click at [103, 284] on input "https://cdn.shopify.com/s/files/1/0552/5425/3750/files/PVR901318036bsfull1200_3…" at bounding box center [97, 281] width 161 height 23
type input "https://cdn.shopify.com/s/files/1/0552/5425/3750/files/VirginianandOhioPCF5317_…"
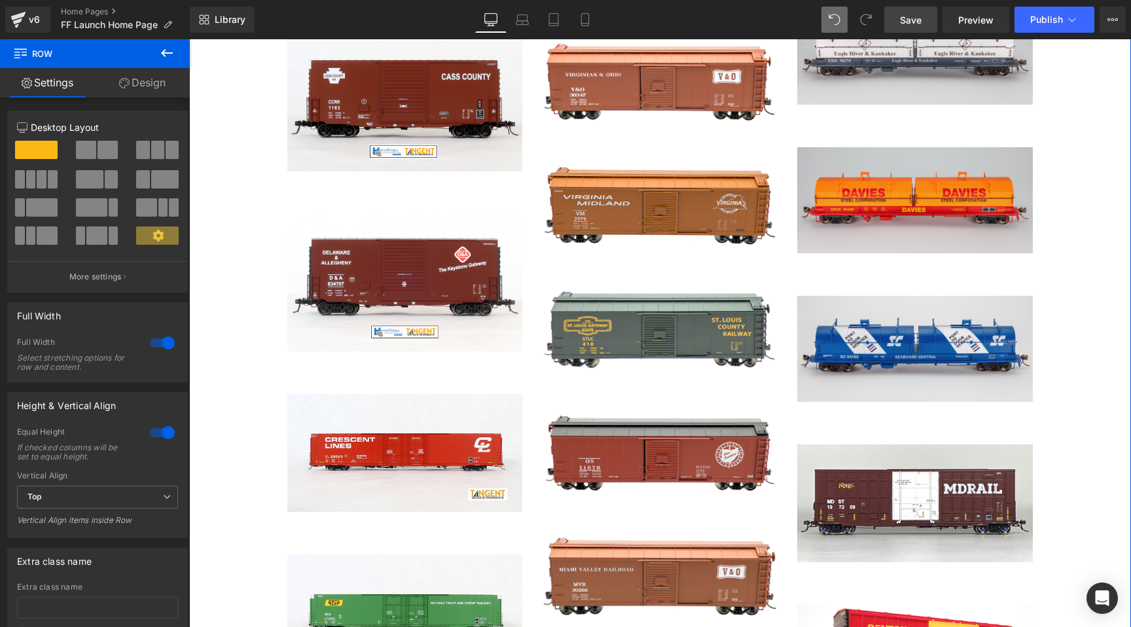
scroll to position [3229, 0]
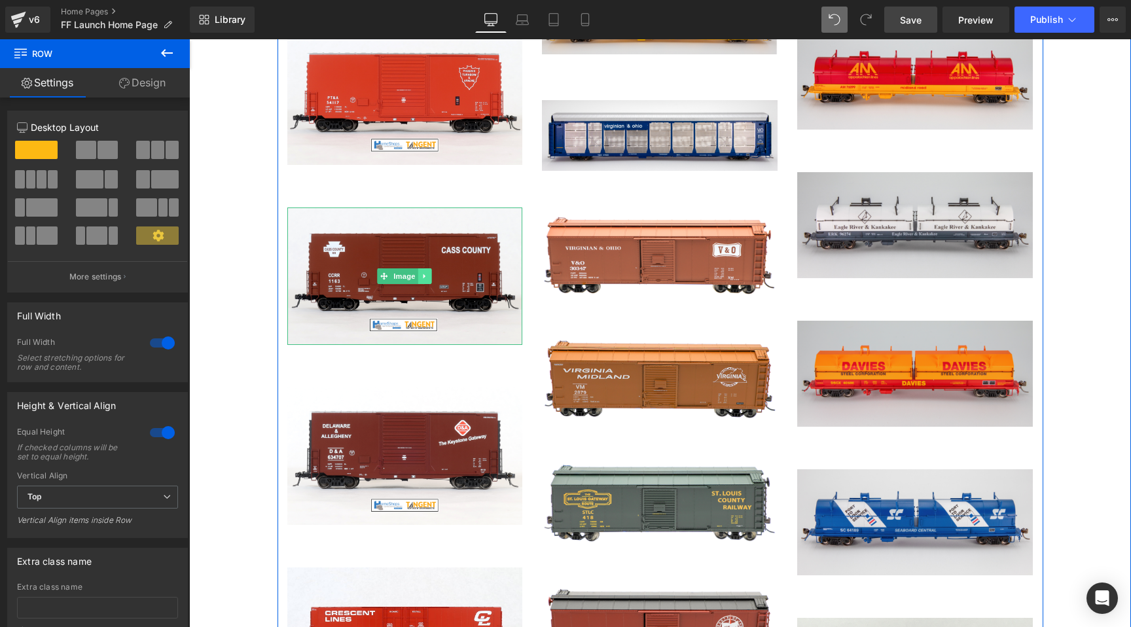
click at [427, 268] on link at bounding box center [425, 276] width 14 height 16
click at [435, 272] on icon at bounding box center [431, 275] width 7 height 7
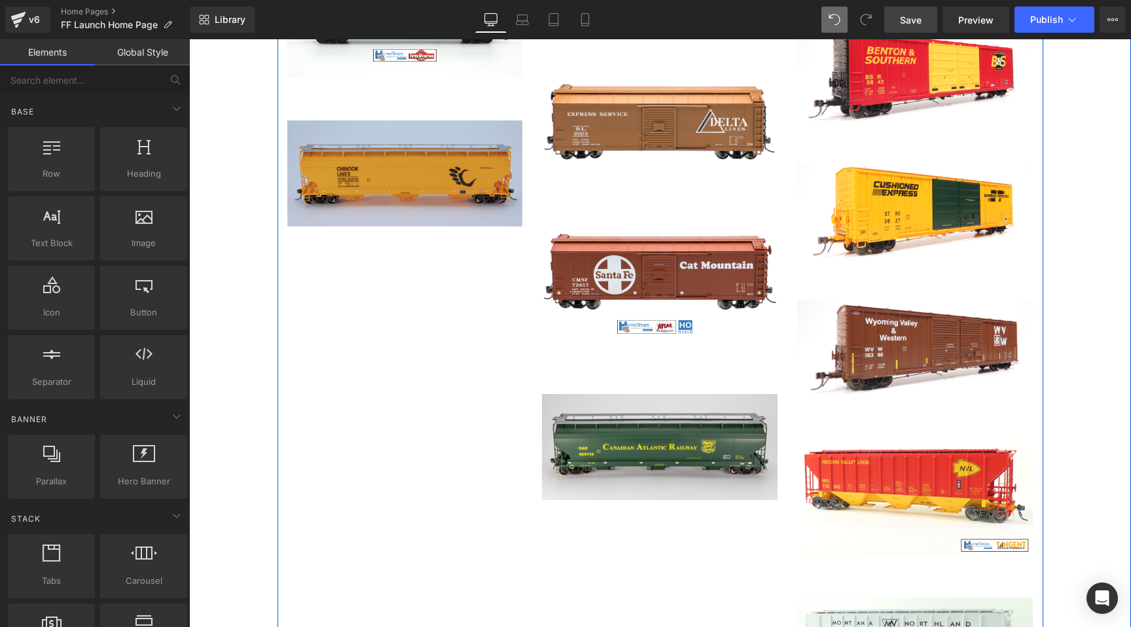
scroll to position [4020, 0]
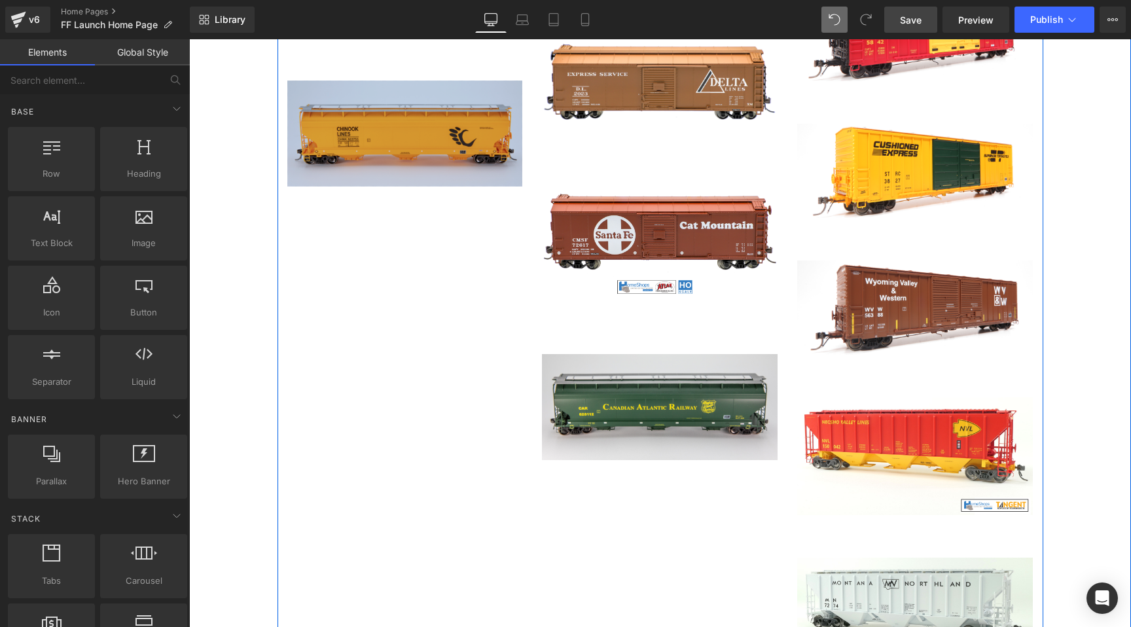
click at [404, 107] on div "Image" at bounding box center [405, 134] width 236 height 106
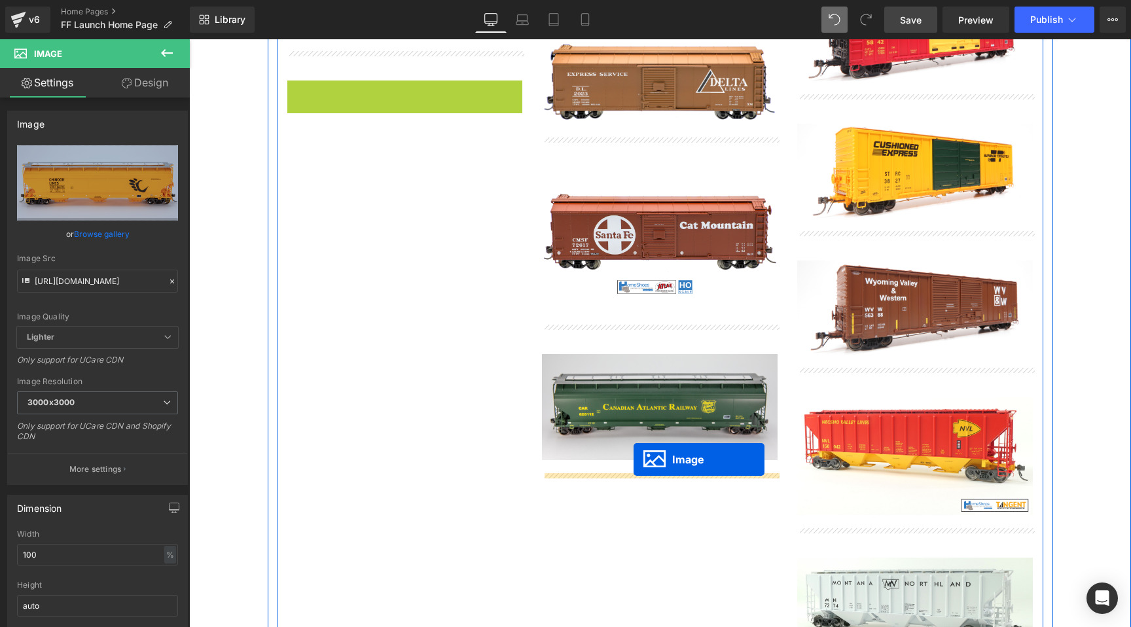
drag, startPoint x: 384, startPoint y: 101, endPoint x: 634, endPoint y: 460, distance: 437.3
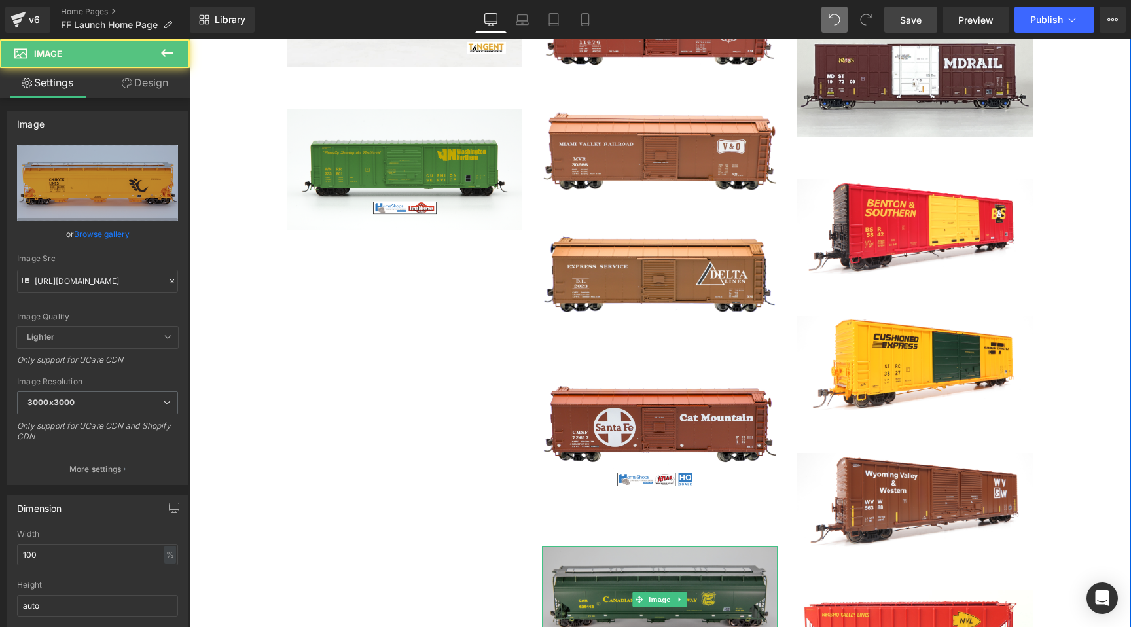
scroll to position [3747, 0]
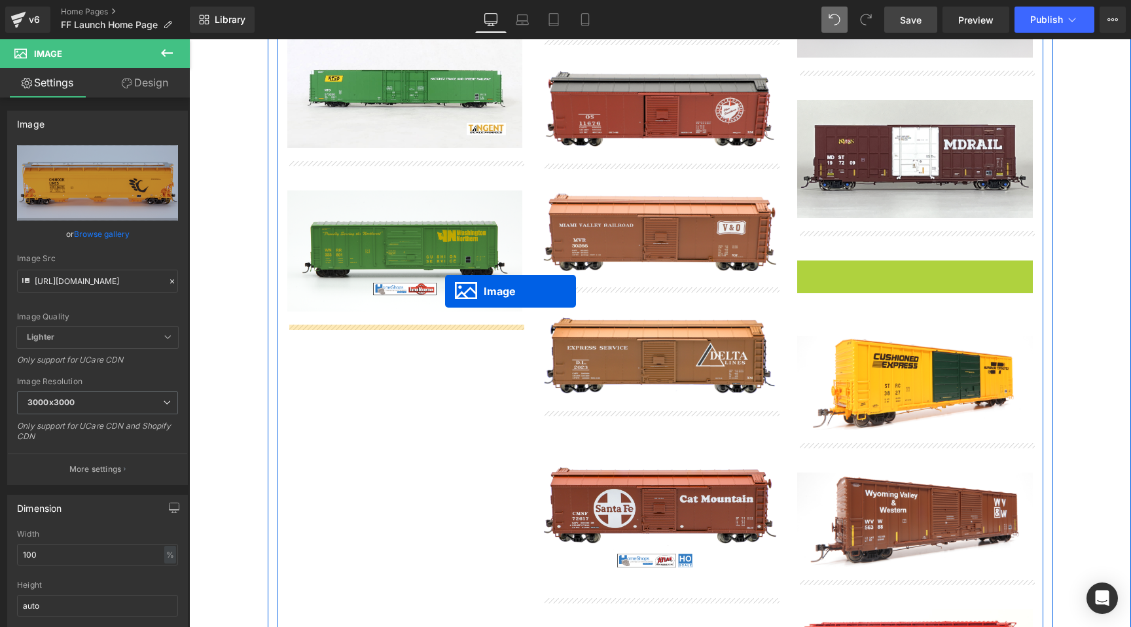
drag, startPoint x: 893, startPoint y: 283, endPoint x: 444, endPoint y: 293, distance: 448.5
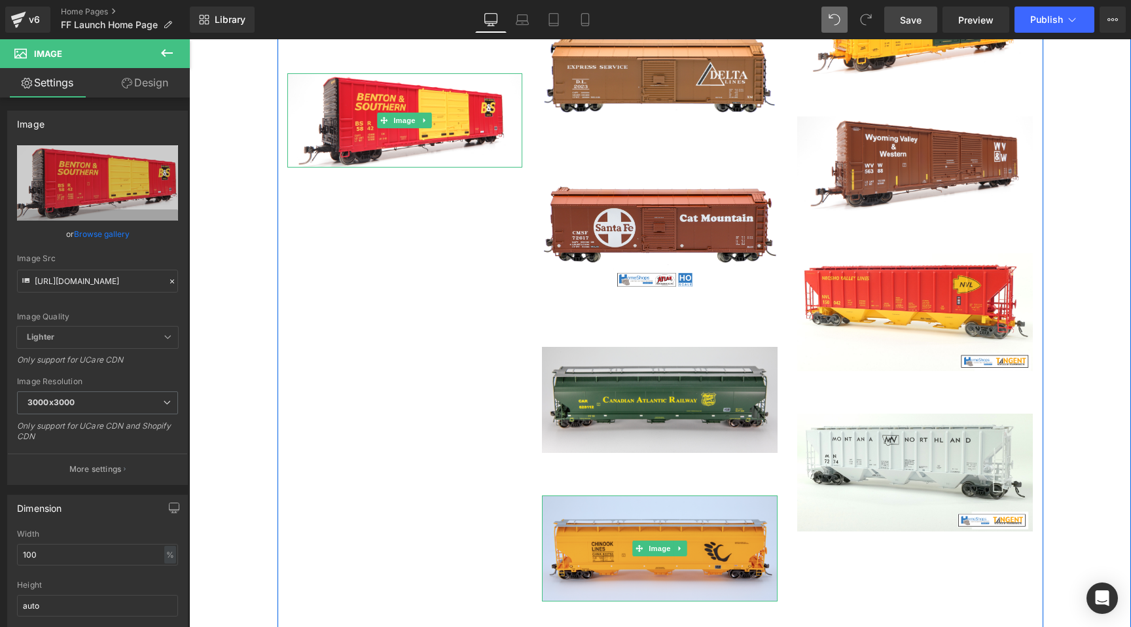
scroll to position [3894, 0]
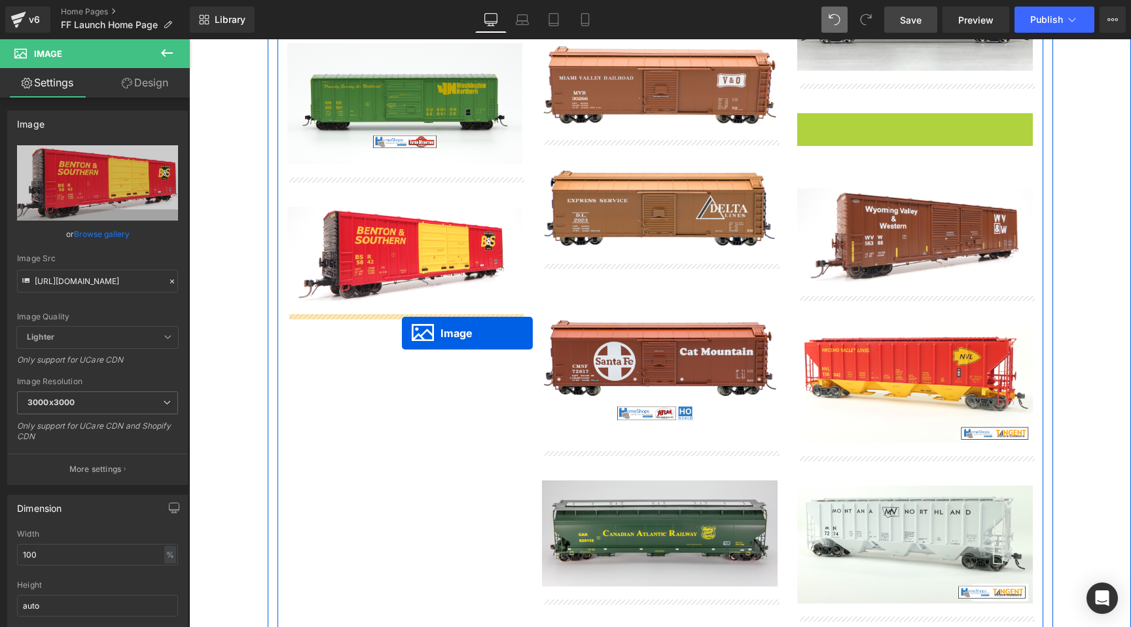
drag, startPoint x: 894, startPoint y: 134, endPoint x: 401, endPoint y: 331, distance: 530.8
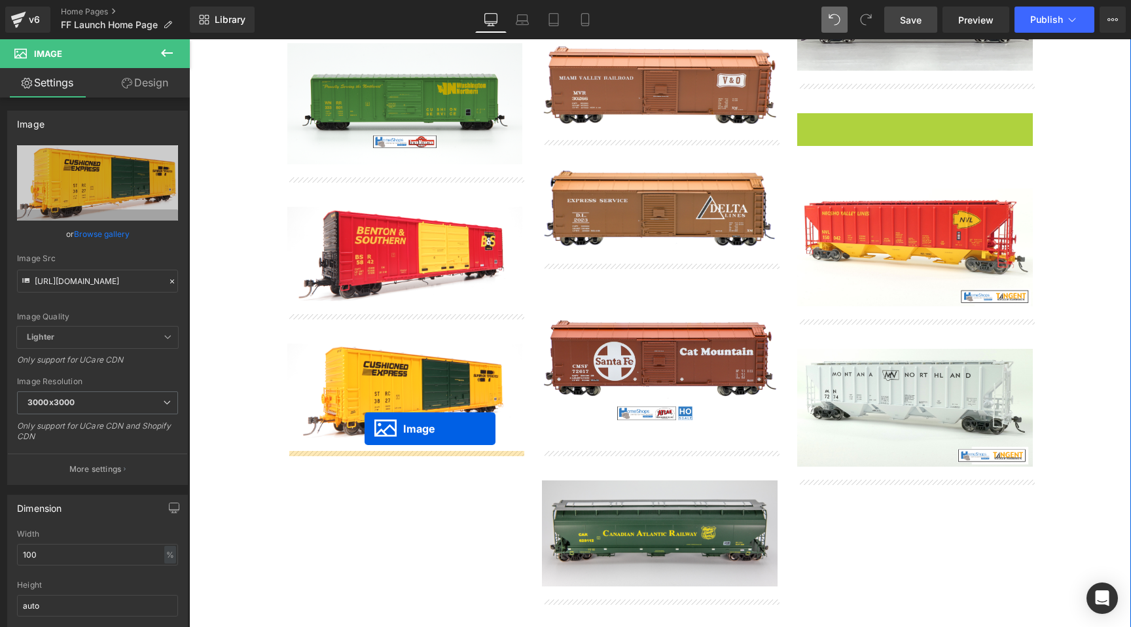
drag, startPoint x: 892, startPoint y: 132, endPoint x: 364, endPoint y: 430, distance: 606.4
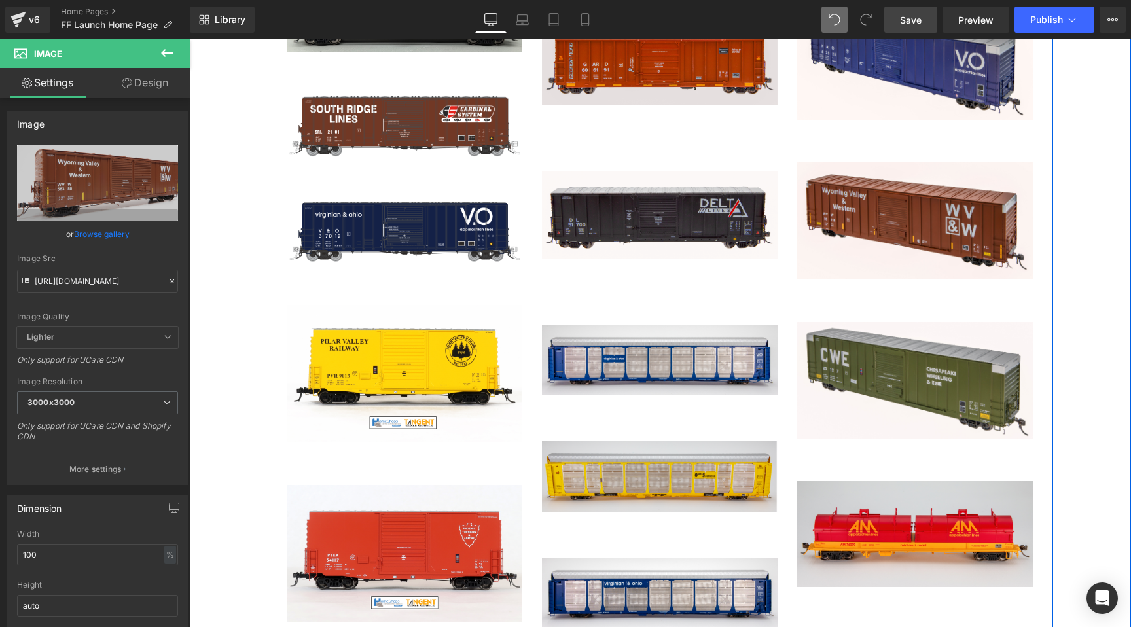
scroll to position [2704, 0]
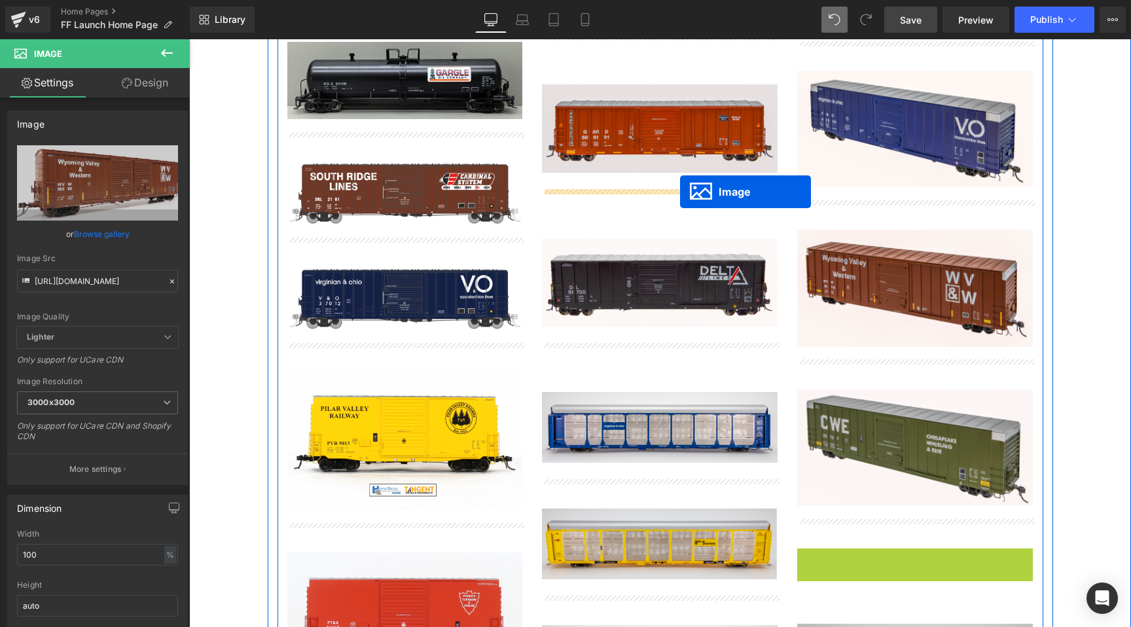
drag, startPoint x: 892, startPoint y: 569, endPoint x: 680, endPoint y: 191, distance: 432.8
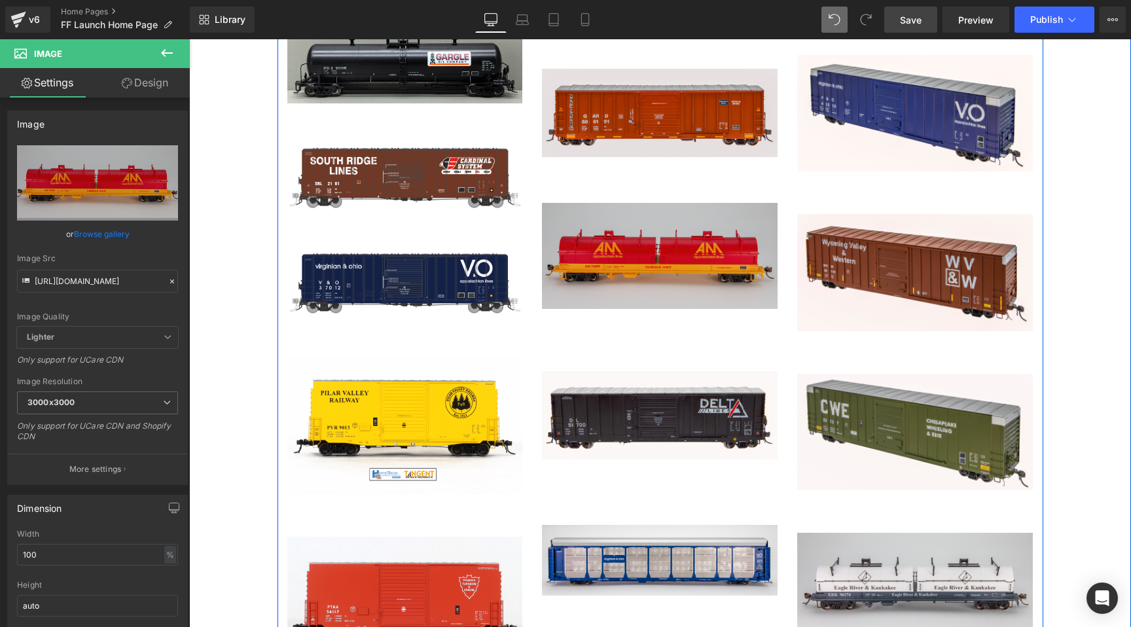
scroll to position [2678, 0]
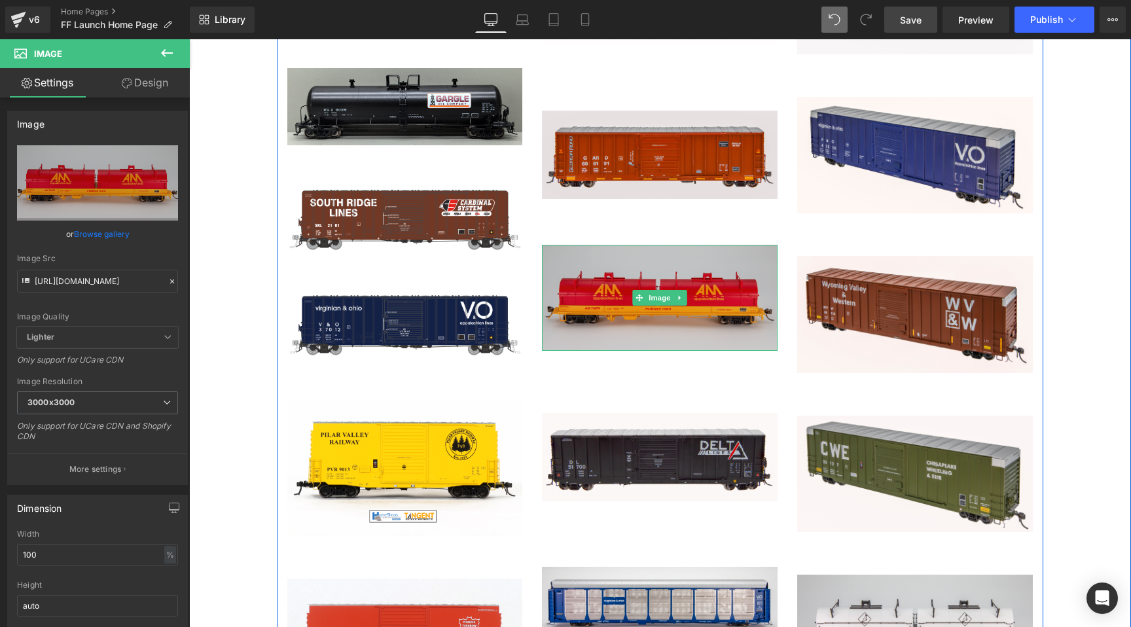
click at [632, 292] on img at bounding box center [660, 298] width 236 height 106
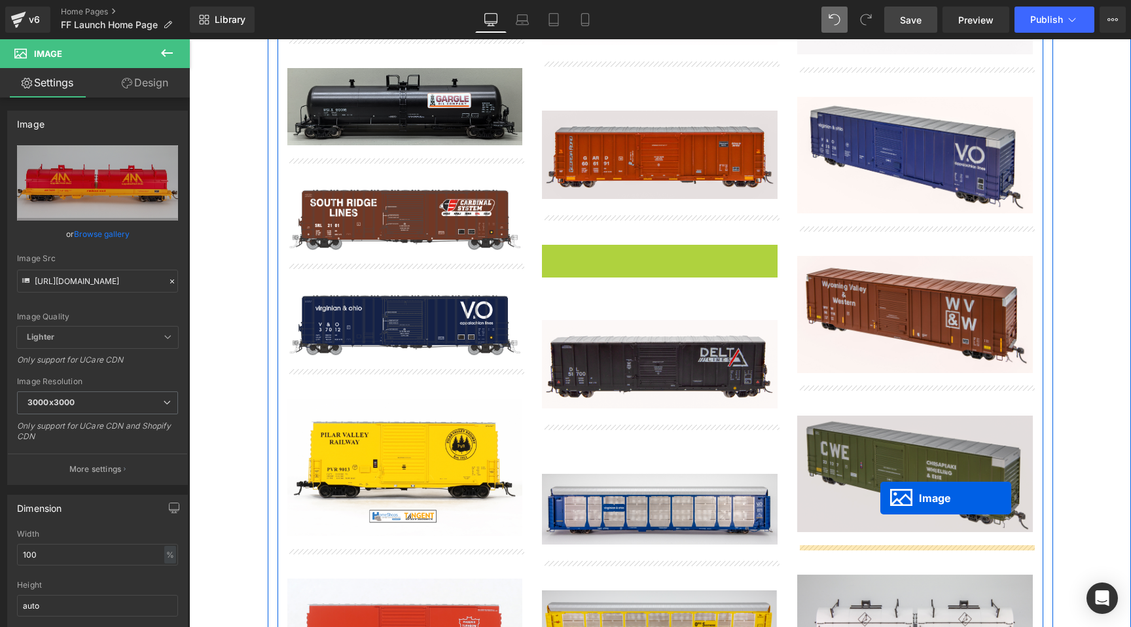
drag, startPoint x: 637, startPoint y: 264, endPoint x: 881, endPoint y: 498, distance: 338.4
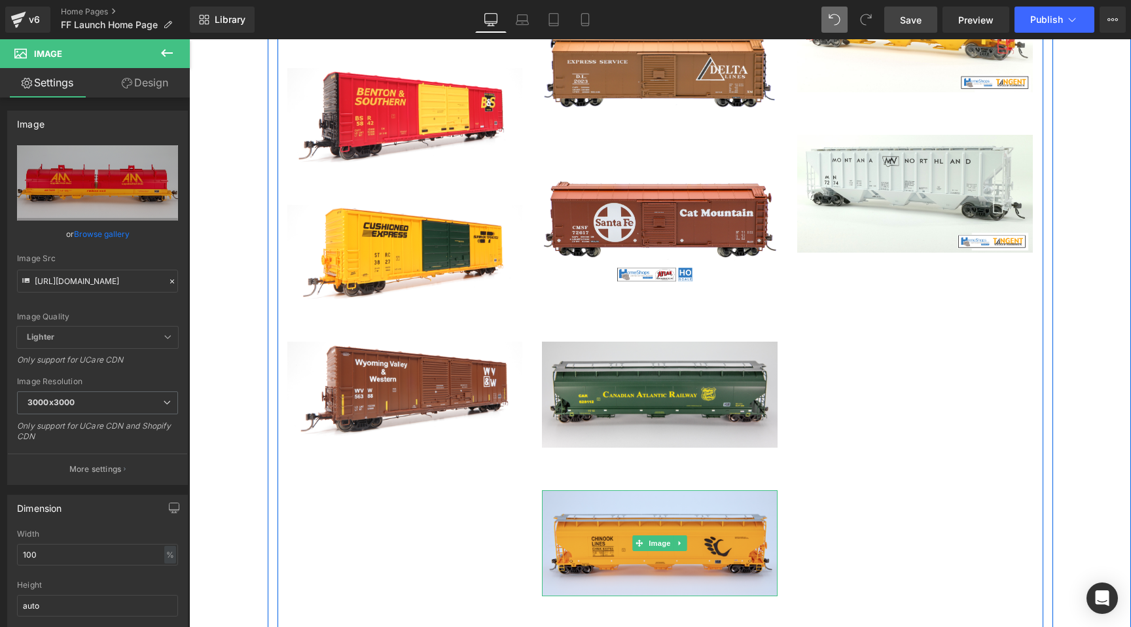
scroll to position [4096, 0]
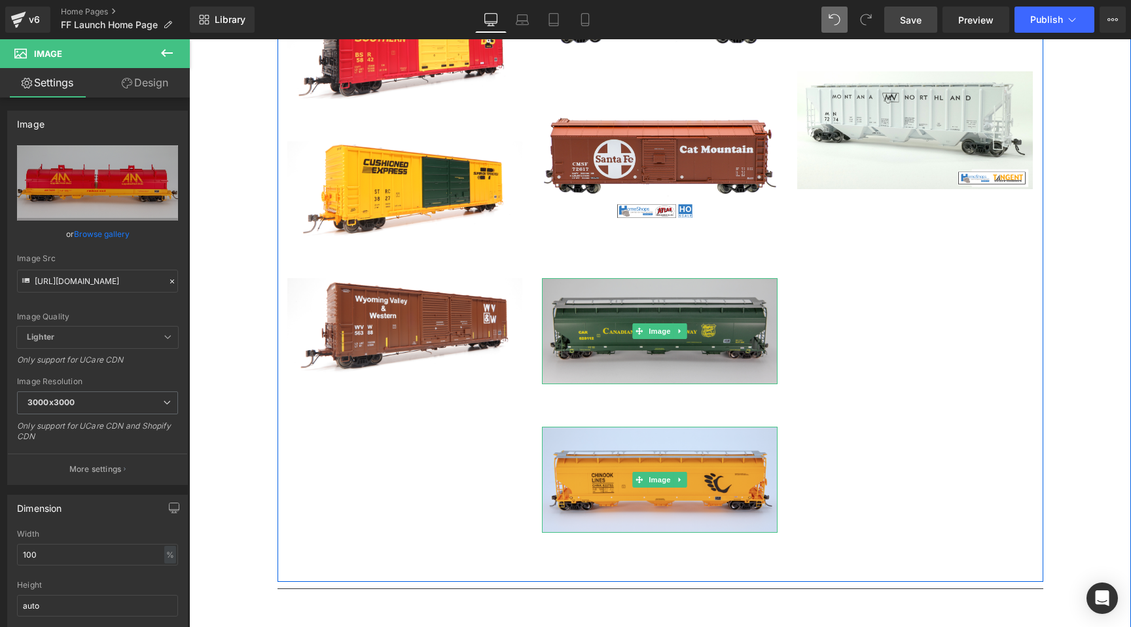
click at [640, 322] on img at bounding box center [660, 331] width 236 height 106
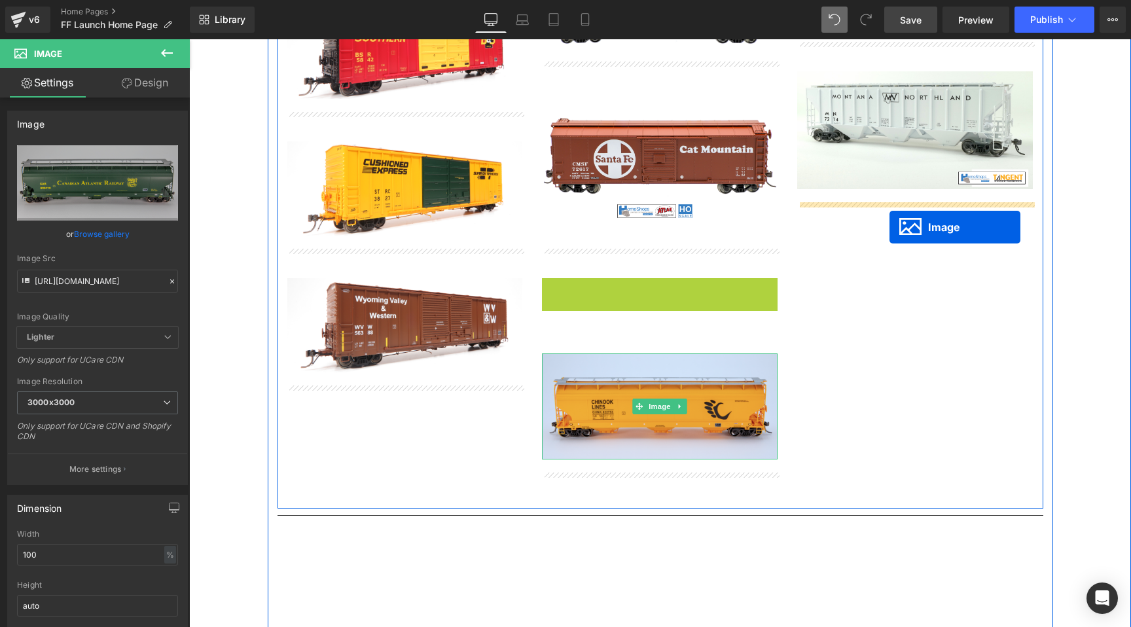
drag, startPoint x: 638, startPoint y: 306, endPoint x: 890, endPoint y: 226, distance: 263.7
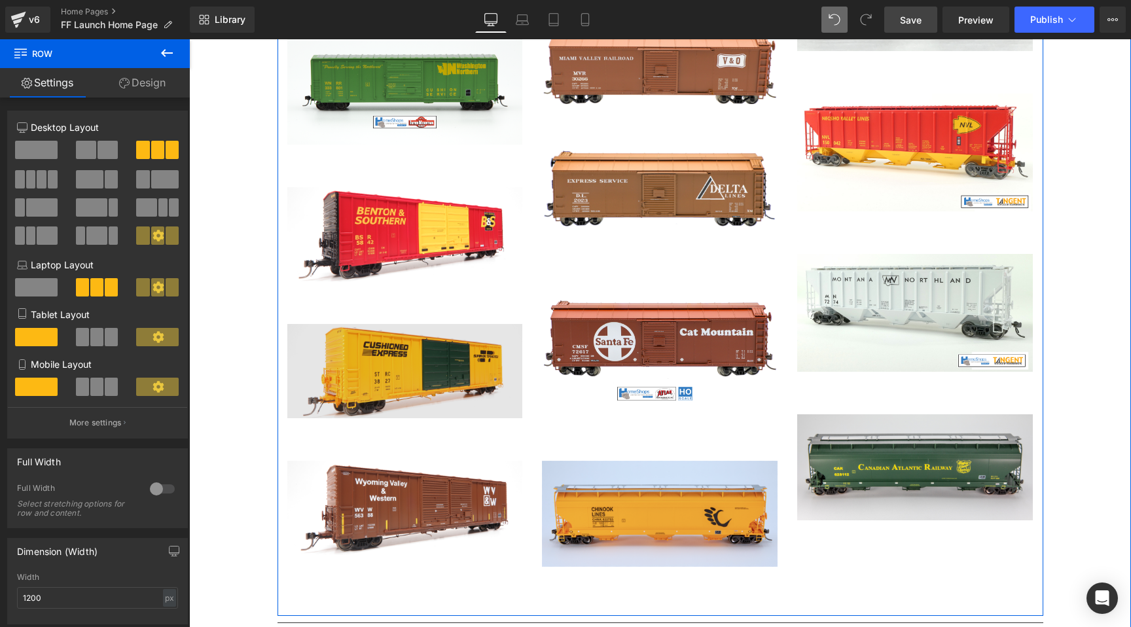
scroll to position [4149, 0]
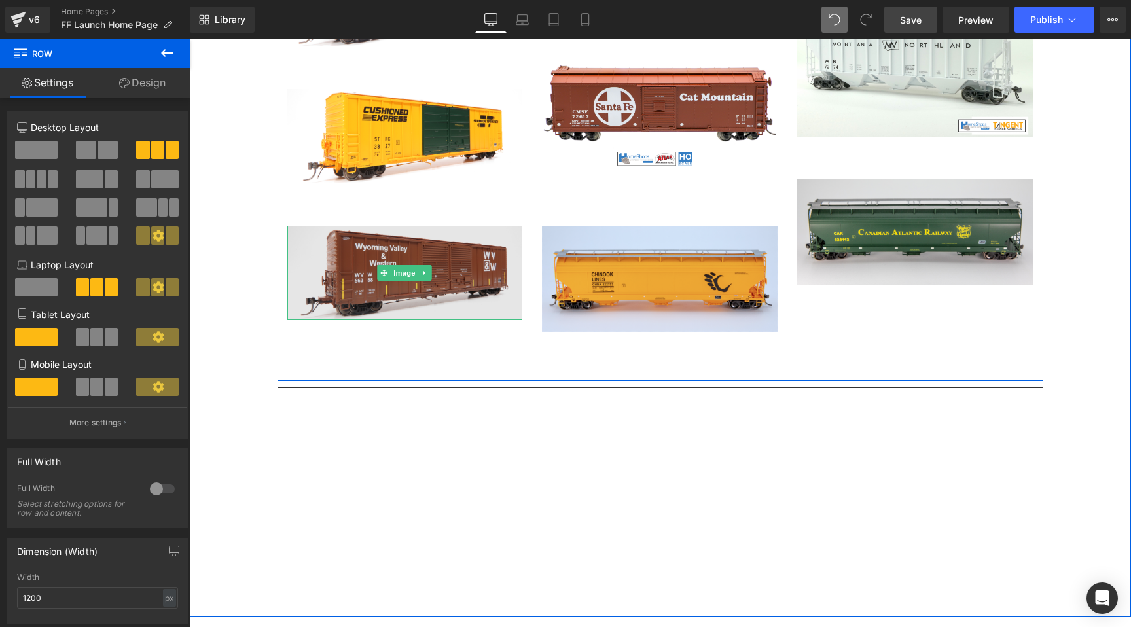
click at [414, 235] on img at bounding box center [405, 273] width 236 height 94
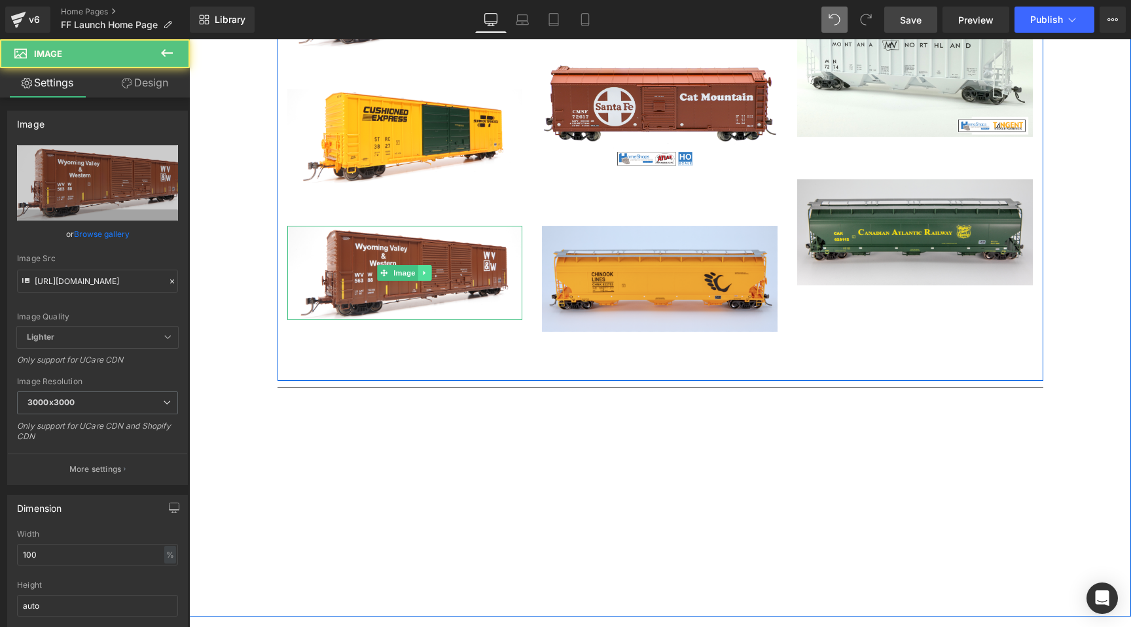
click at [426, 269] on icon at bounding box center [425, 273] width 7 height 8
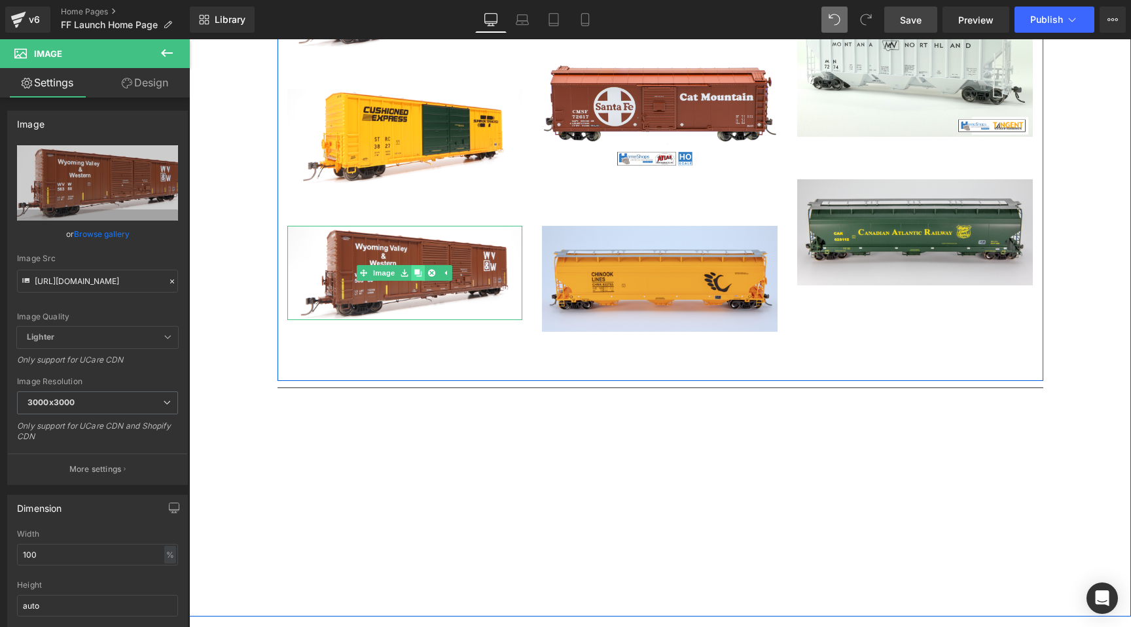
click at [420, 270] on icon at bounding box center [418, 273] width 7 height 7
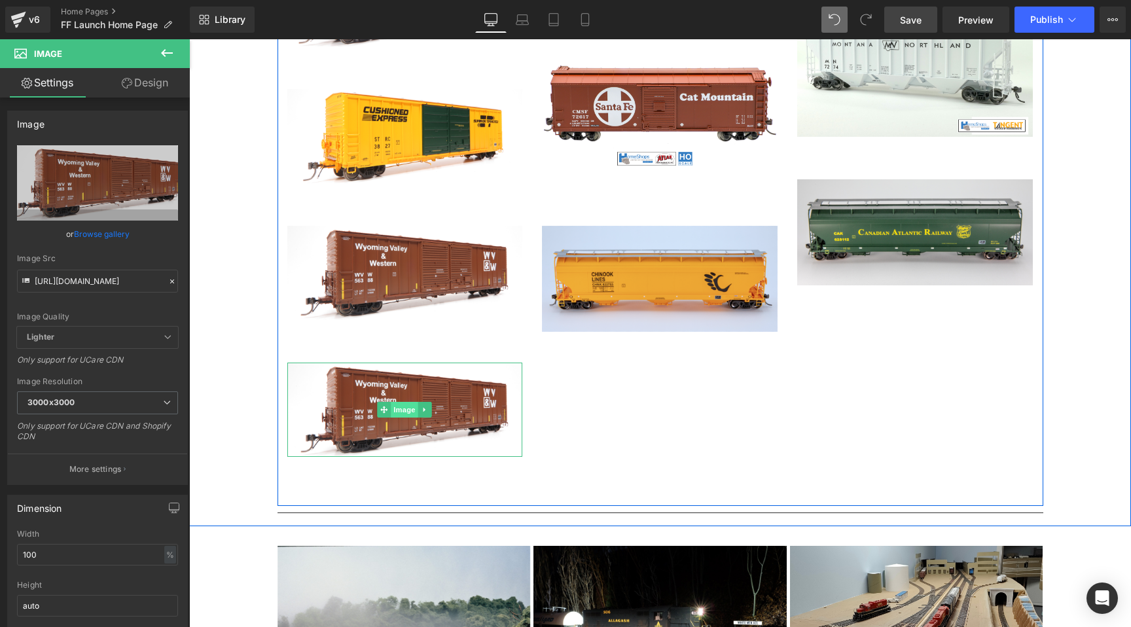
click at [410, 402] on span "Image" at bounding box center [404, 410] width 27 height 16
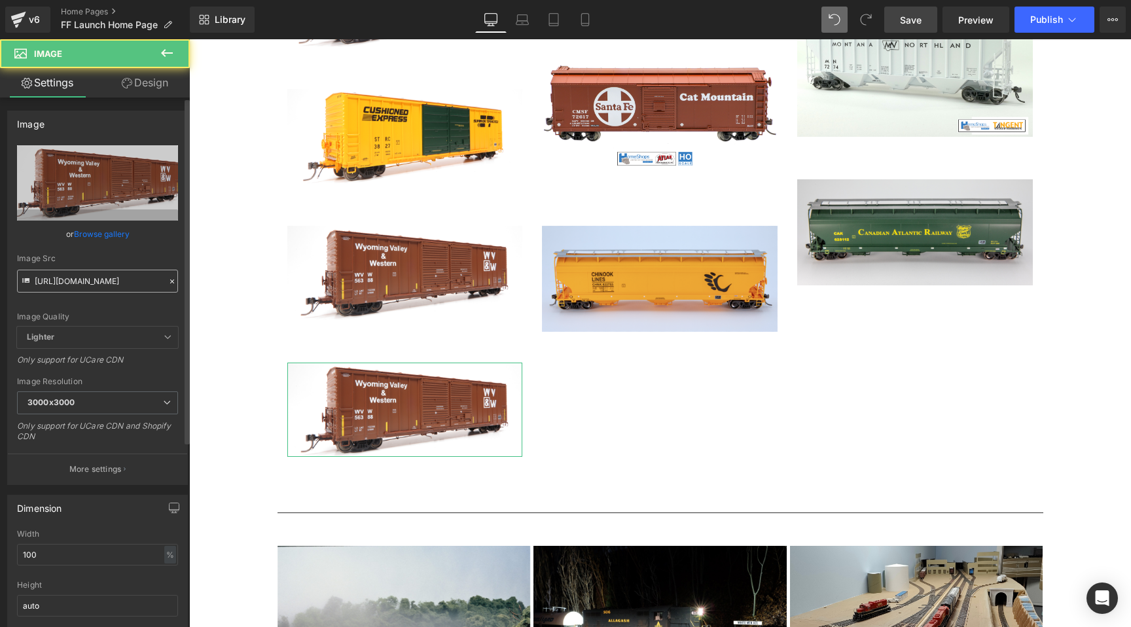
click at [144, 283] on input "https://cdn.shopify.com/s/files/1/0552/5425/3750/files/IMG_6200_2000x800_f9d623…" at bounding box center [97, 281] width 161 height 23
type input "https://homeshops.net/cdn/shop/files/W_UMMRH01_0bbe9007-ee29-4a77-9a74-6cf9974a…"
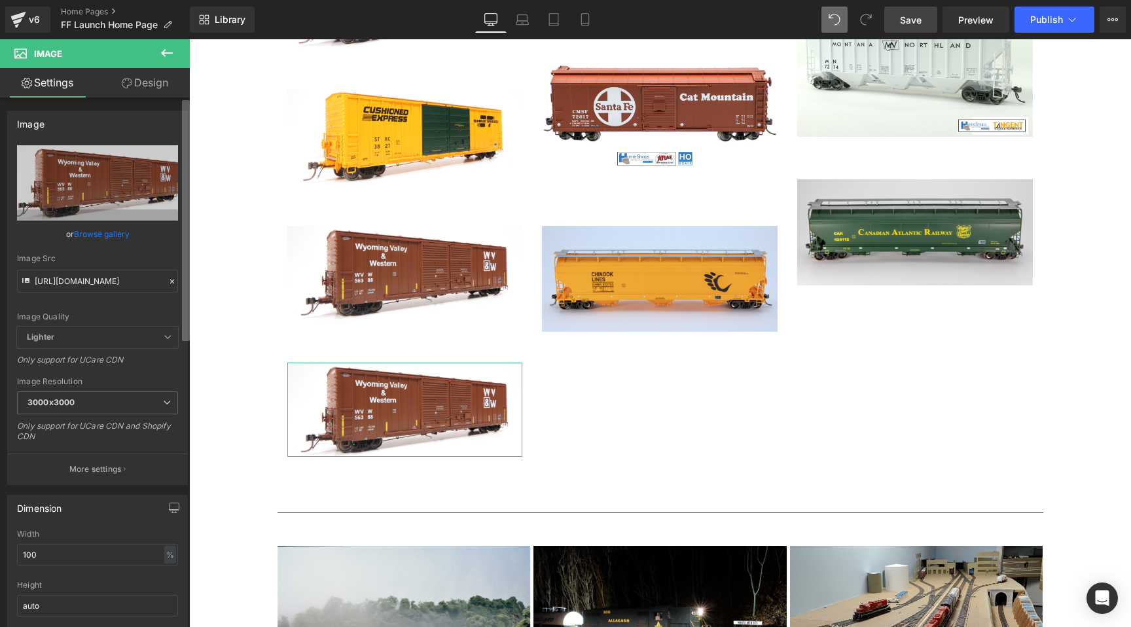
scroll to position [0, 374]
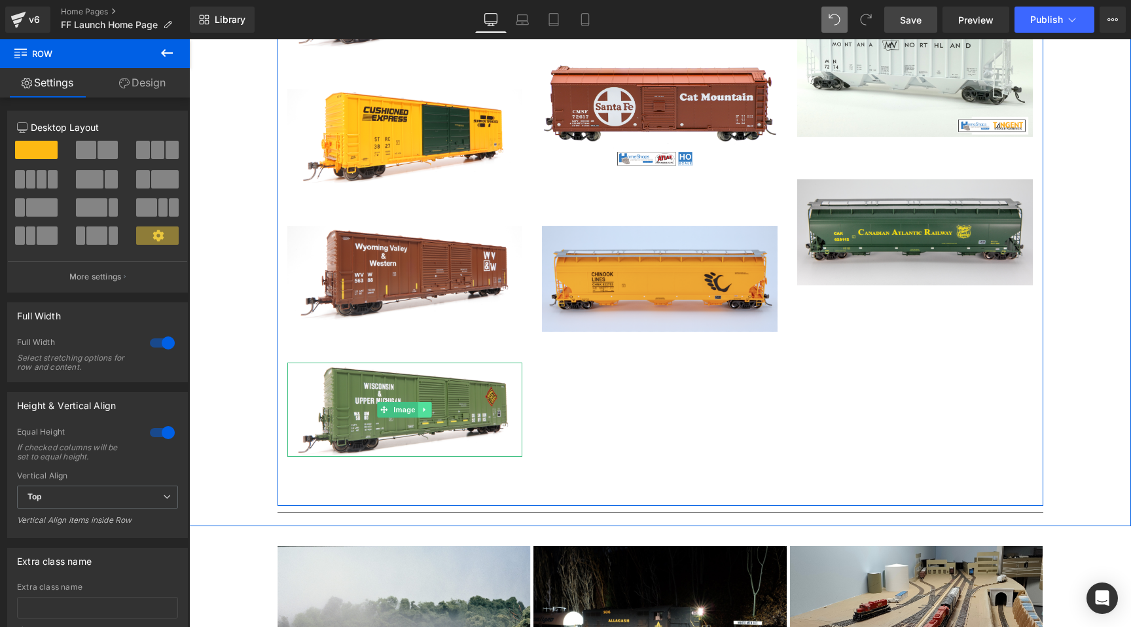
click at [422, 402] on link at bounding box center [425, 410] width 14 height 16
click at [420, 402] on link at bounding box center [419, 410] width 14 height 16
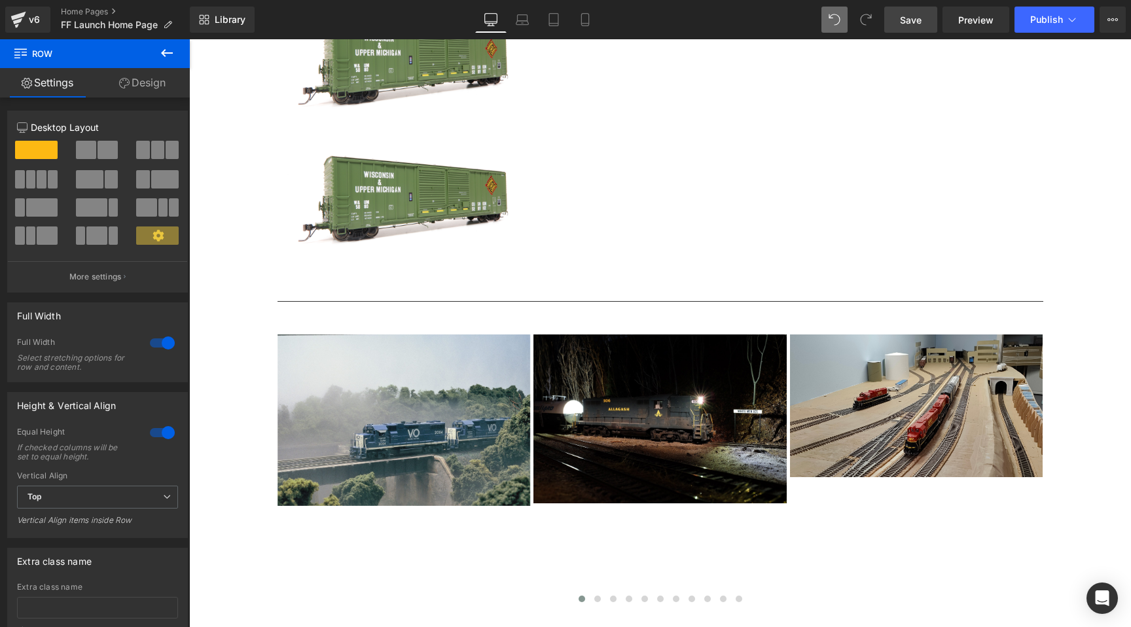
scroll to position [4528, 0]
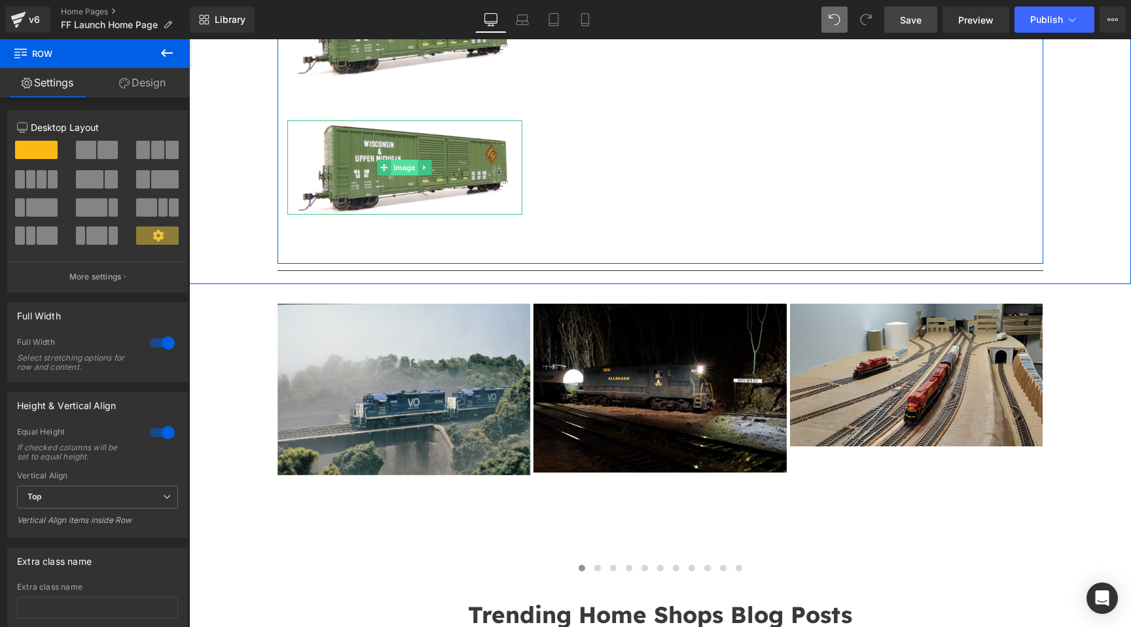
click at [404, 132] on div "Image" at bounding box center [405, 167] width 236 height 94
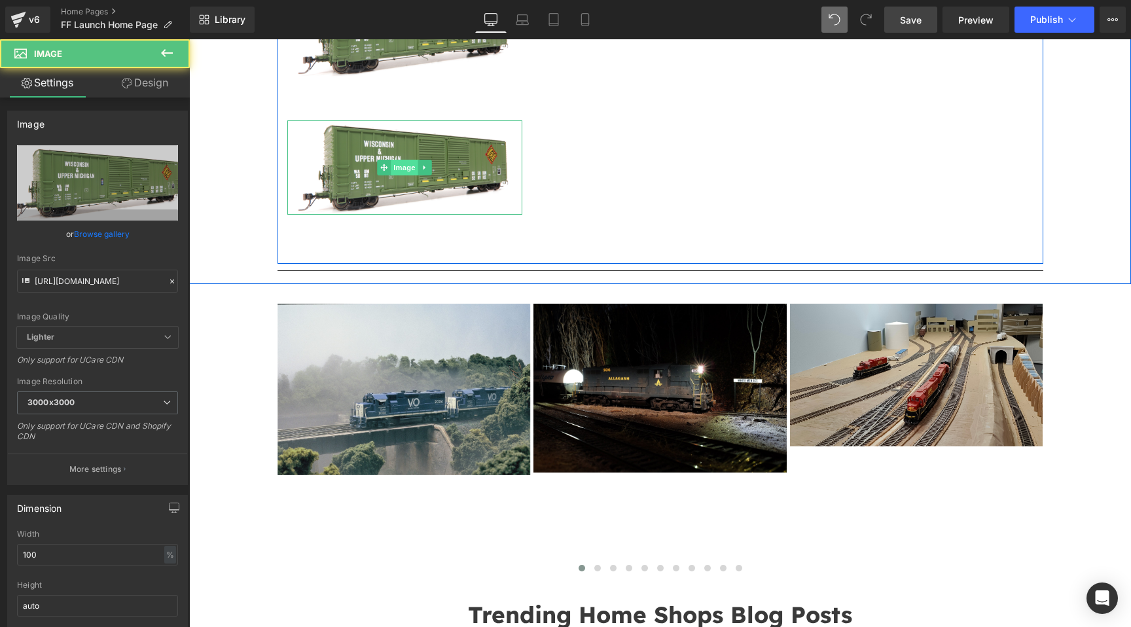
click at [404, 160] on span "Image" at bounding box center [404, 168] width 27 height 16
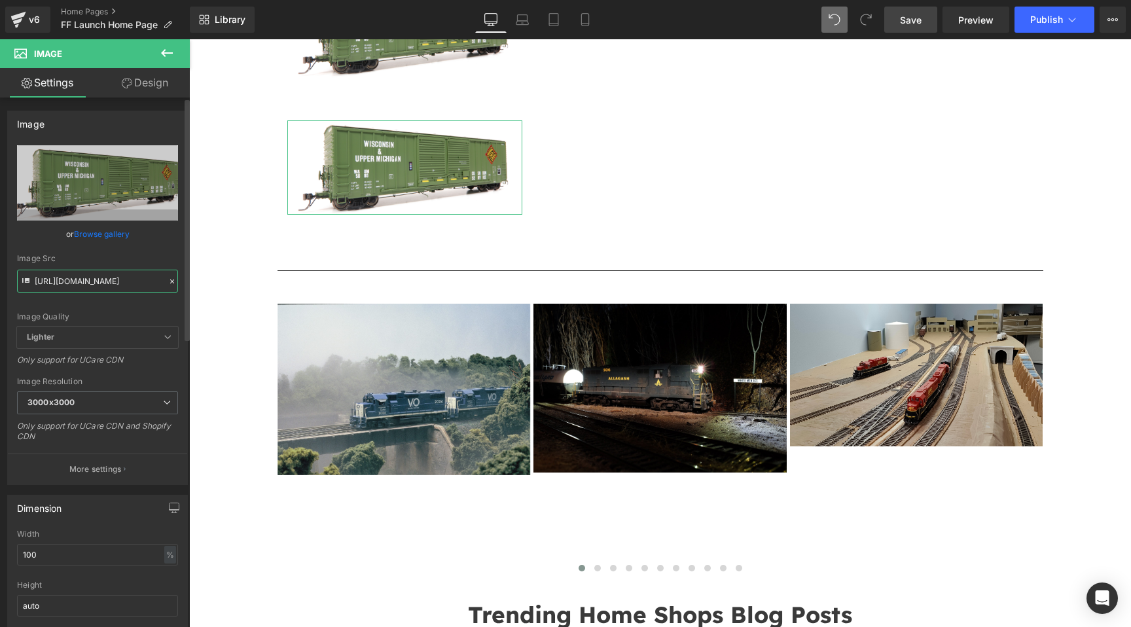
click at [107, 278] on input "https://homeshops.net/cdn/shop/files/W_UMMRH01_0bbe9007-ee29-4a77-9a74-6cf9974a…" at bounding box center [97, 281] width 161 height 23
type input "https://homeshops.net/cdn/shop/files/QNEMRH01_98961624-acd7-4e47-bd4c-5e7e44fa2…"
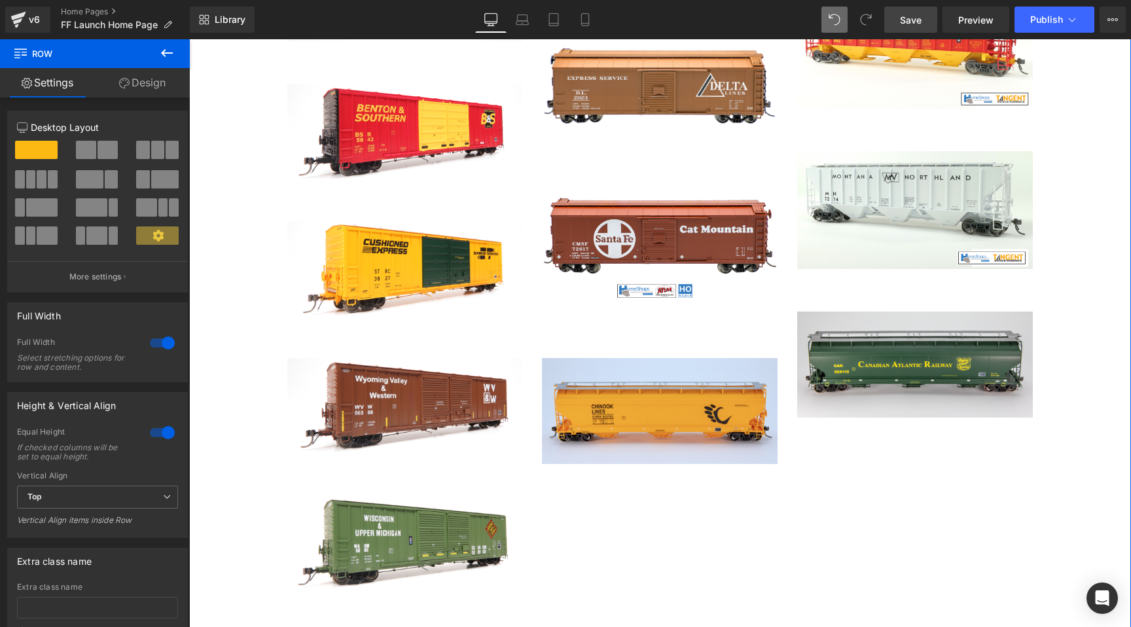
scroll to position [4018, 0]
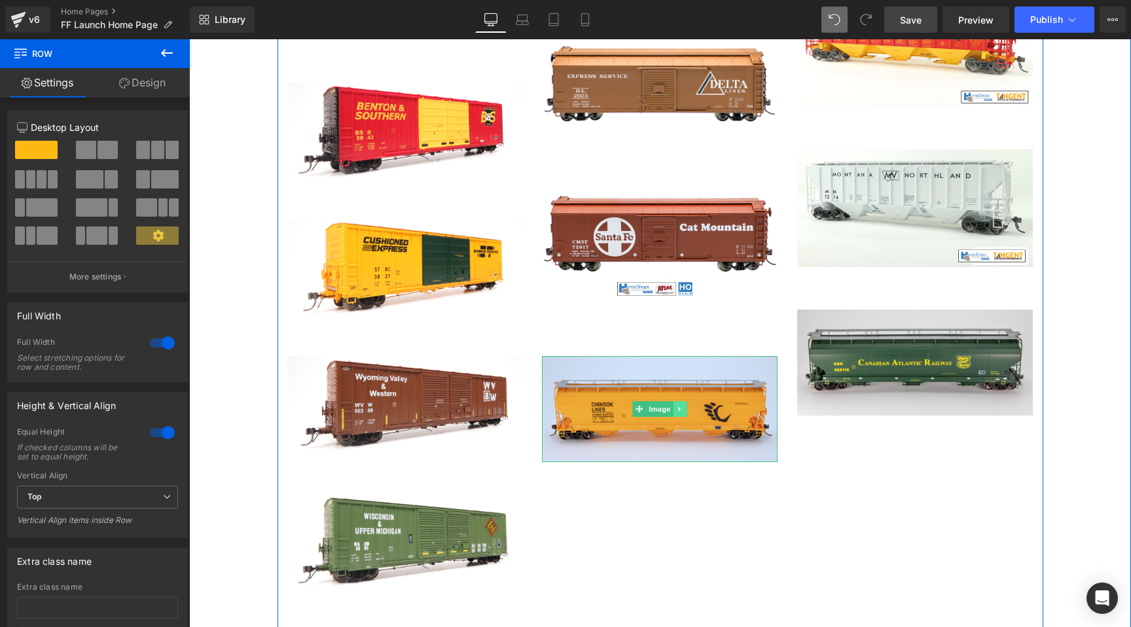
click at [683, 405] on icon at bounding box center [680, 409] width 7 height 8
click at [676, 405] on icon at bounding box center [673, 409] width 7 height 8
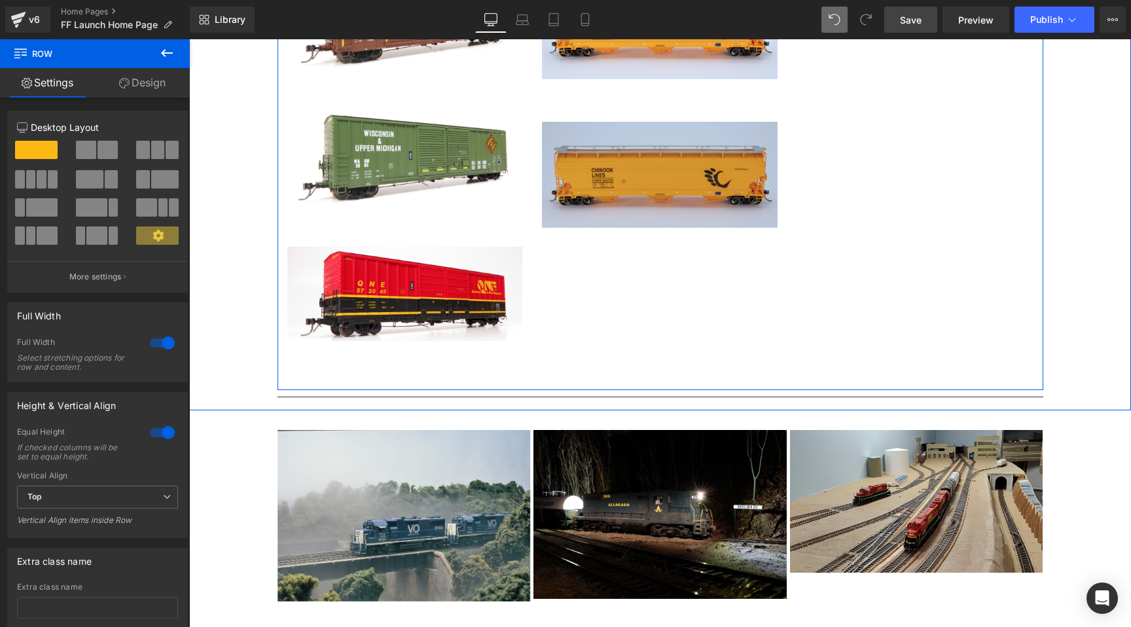
scroll to position [4402, 0]
click at [651, 151] on div "Image" at bounding box center [660, 174] width 236 height 106
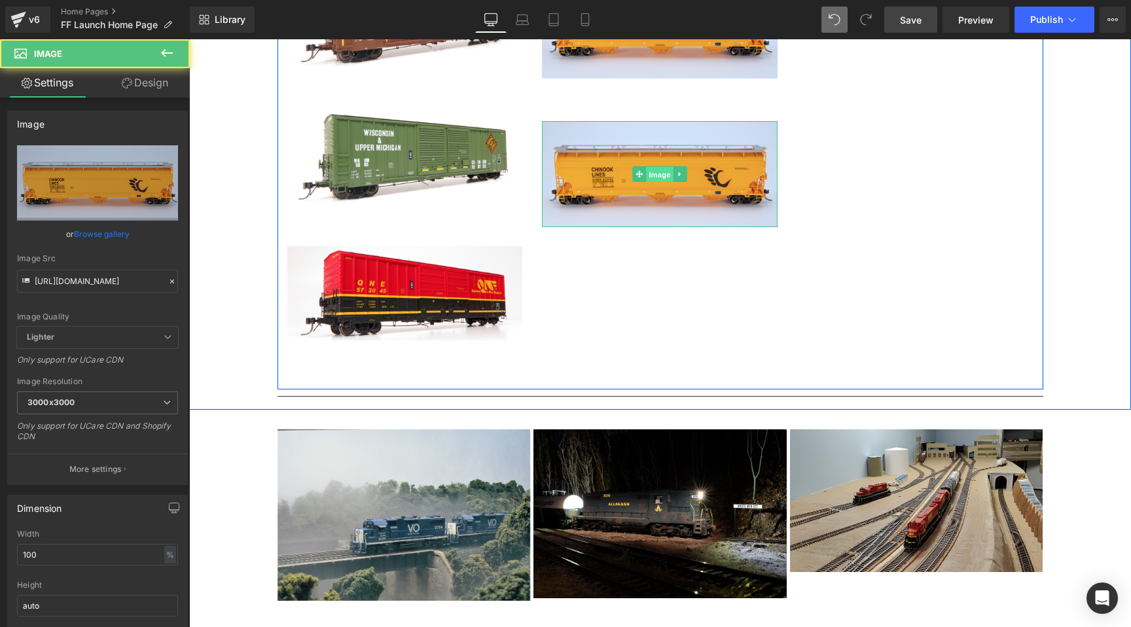
click at [654, 167] on span "Image" at bounding box center [660, 175] width 27 height 16
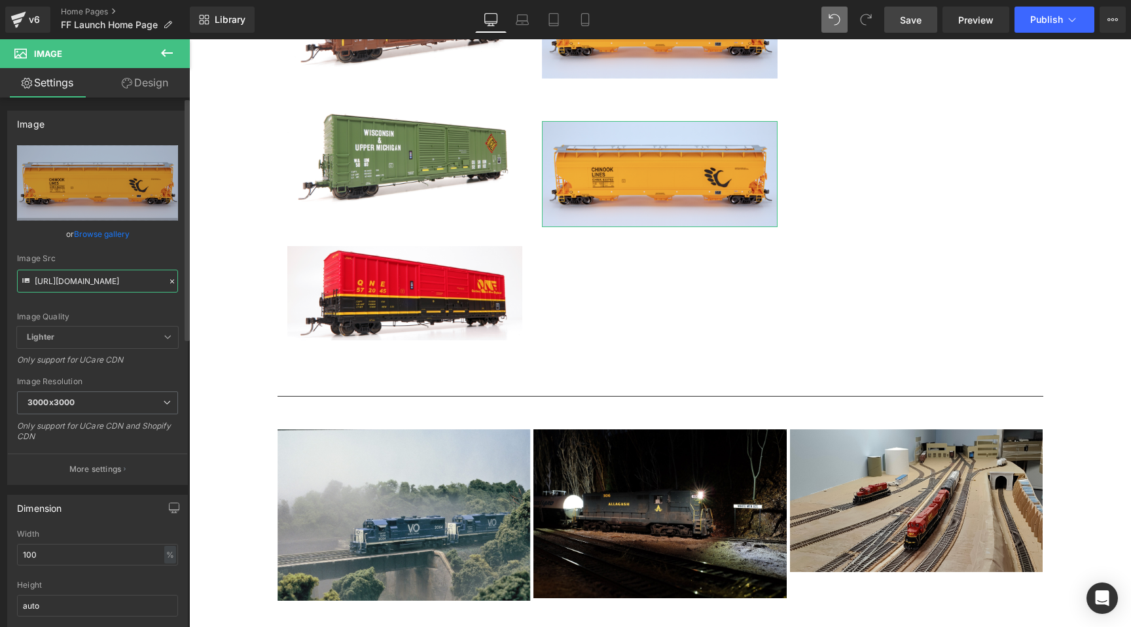
click at [89, 278] on input "https://cdn.shopify.com/s/files/1/0552/5425/3750/files/CHNKSide2000x900_3000x30…" at bounding box center [97, 281] width 161 height 23
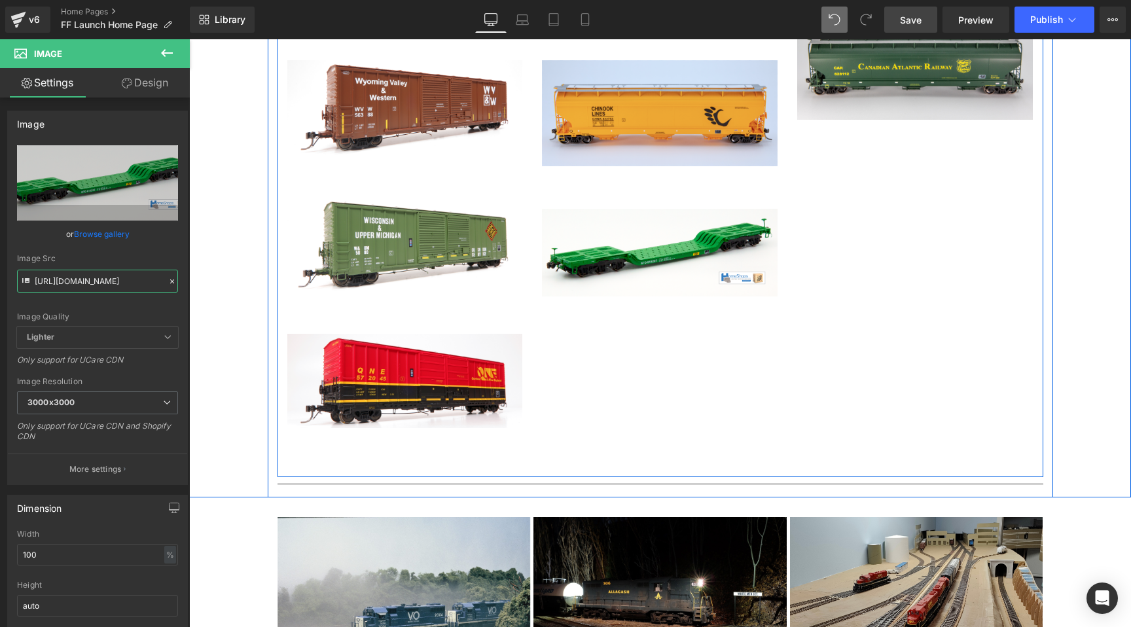
scroll to position [4302, 0]
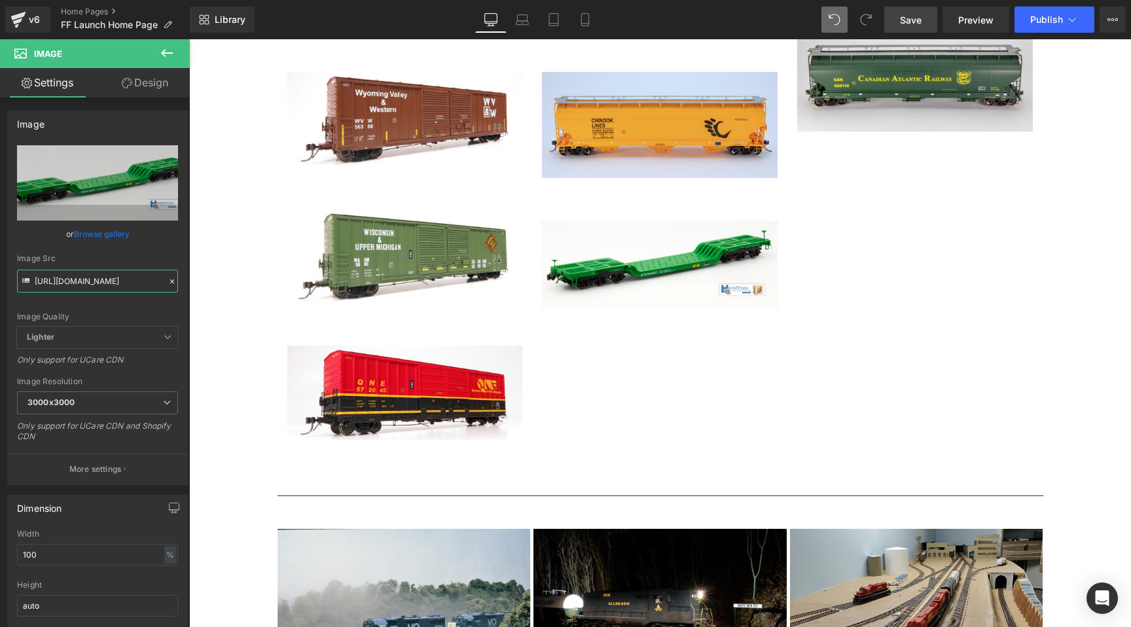
type input "https://homeshops.net/cdn/shop/files/NTOflat-3_Palmieri2000logo_1024x1024@2x.pn…"
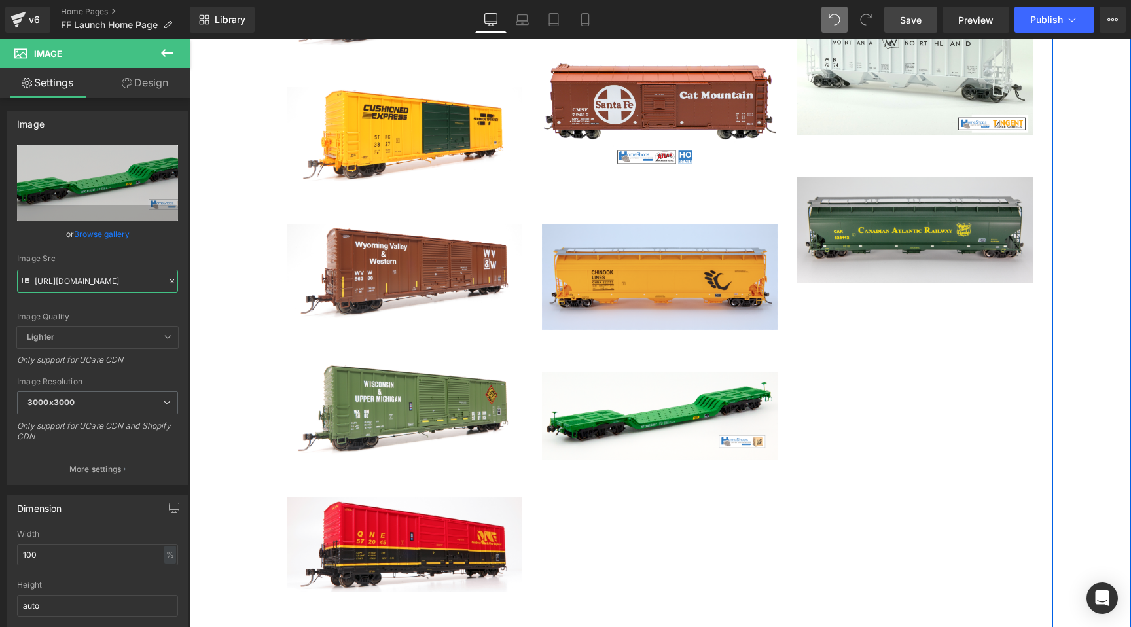
scroll to position [4098, 0]
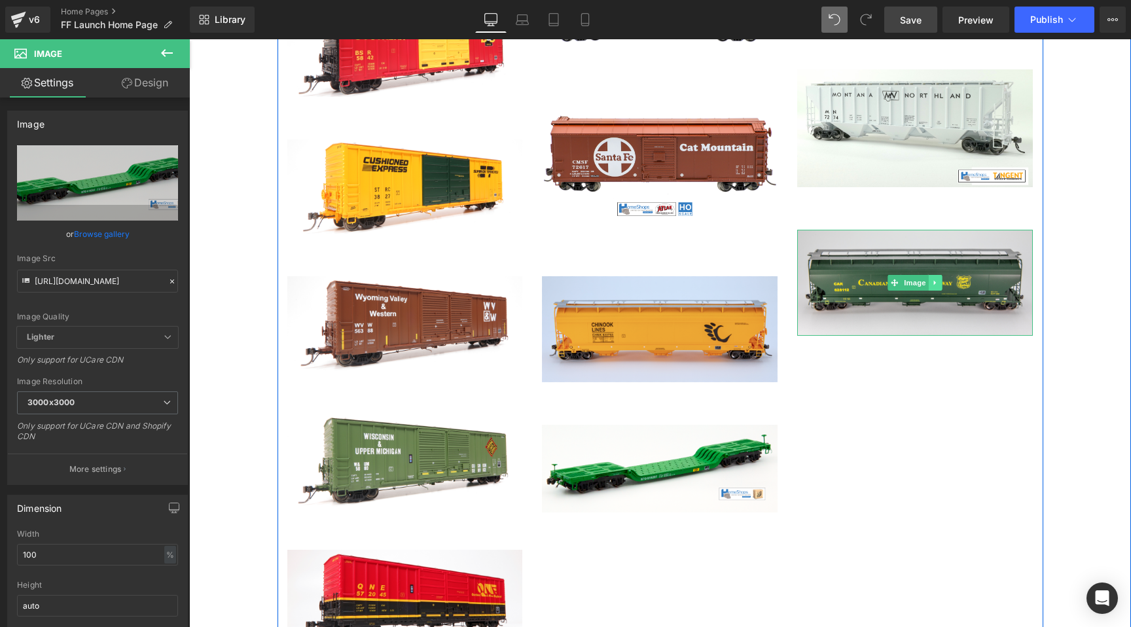
click at [933, 261] on div "Image" at bounding box center [915, 283] width 236 height 106
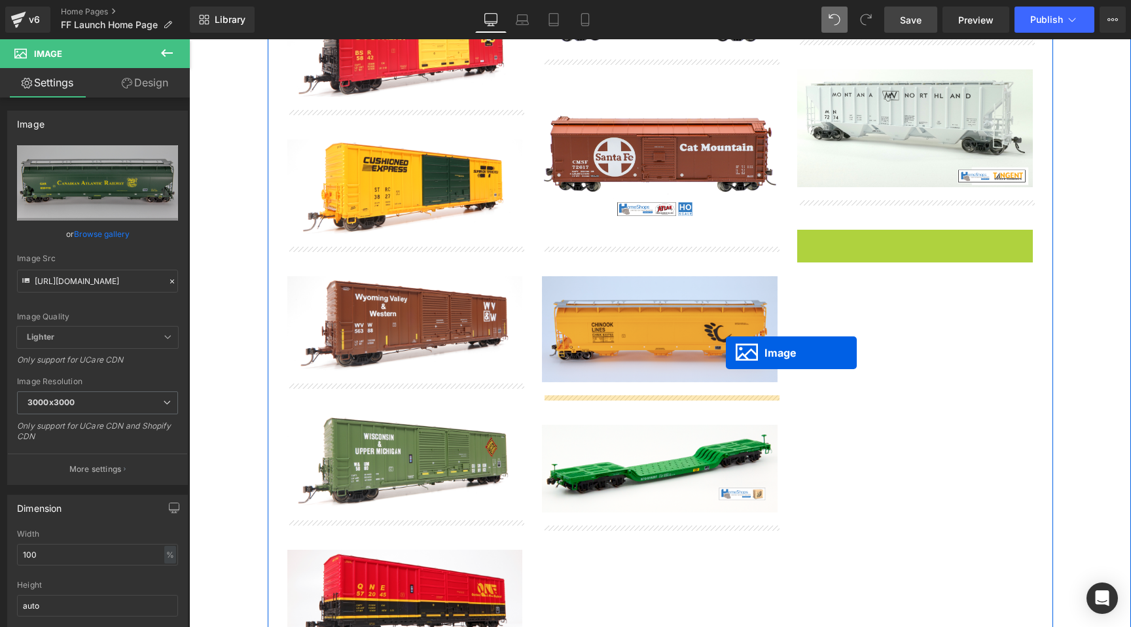
drag, startPoint x: 899, startPoint y: 255, endPoint x: 726, endPoint y: 353, distance: 198.8
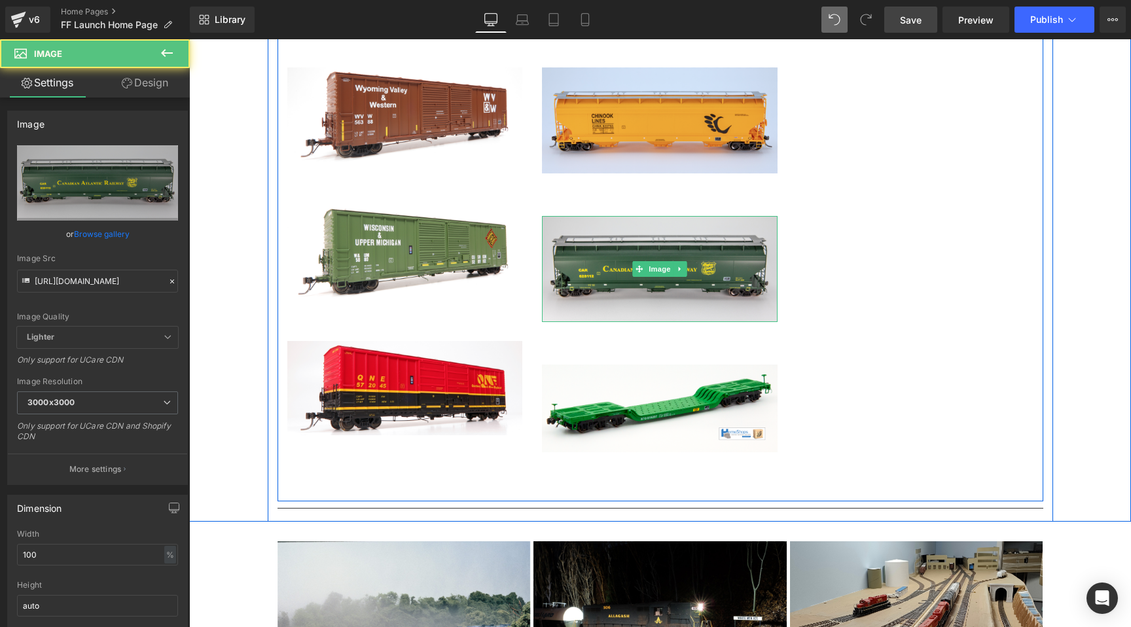
scroll to position [4336, 0]
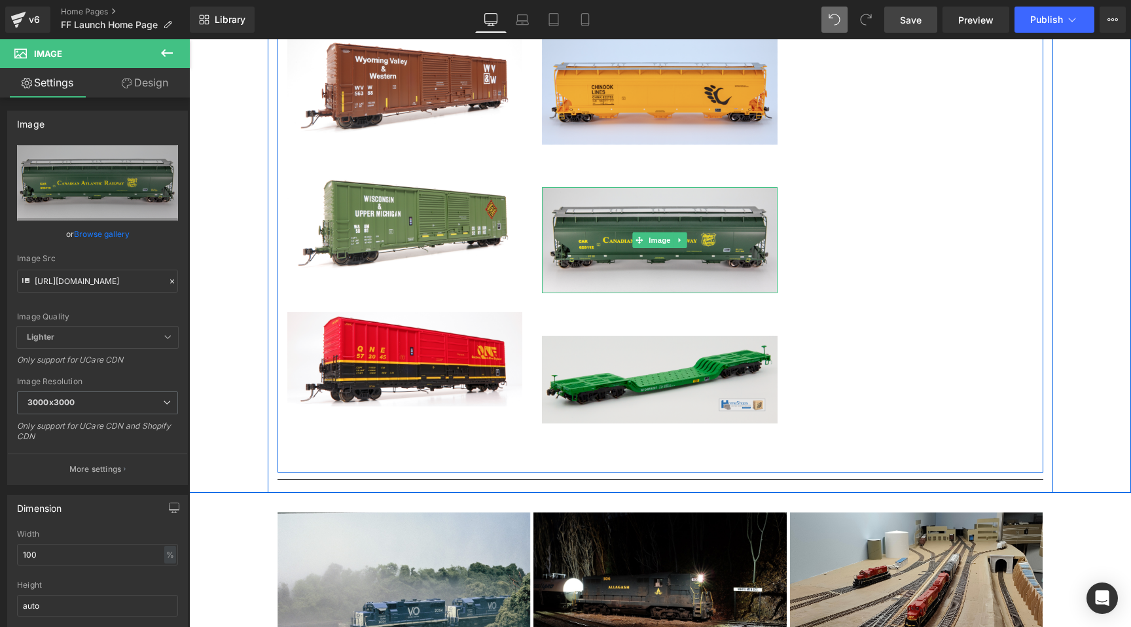
click at [619, 361] on img at bounding box center [660, 380] width 236 height 88
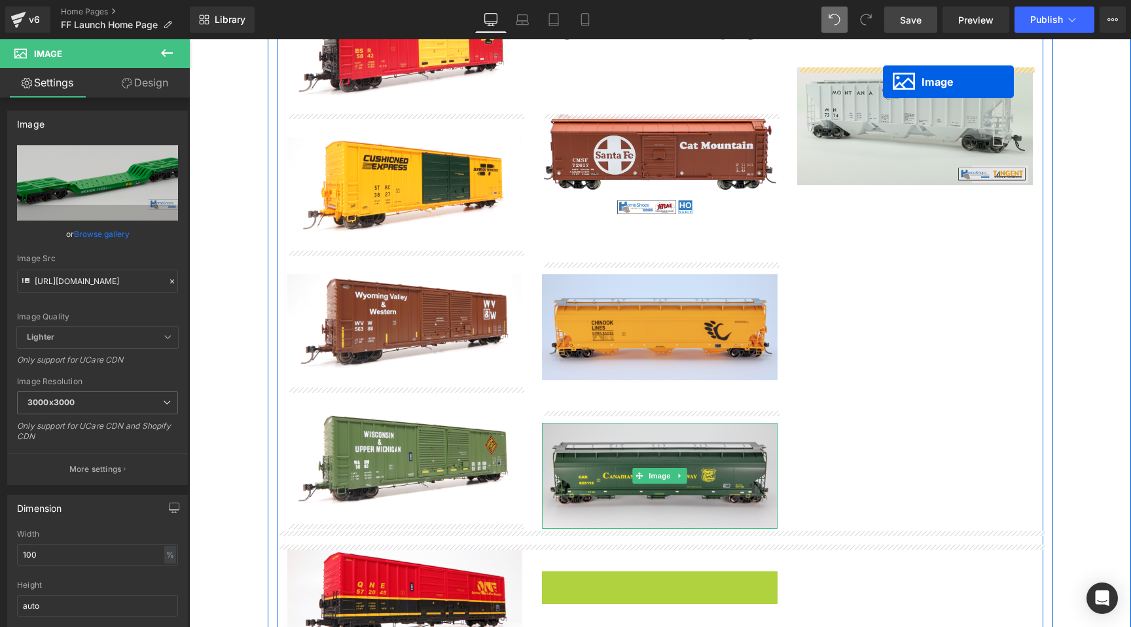
scroll to position [4022, 0]
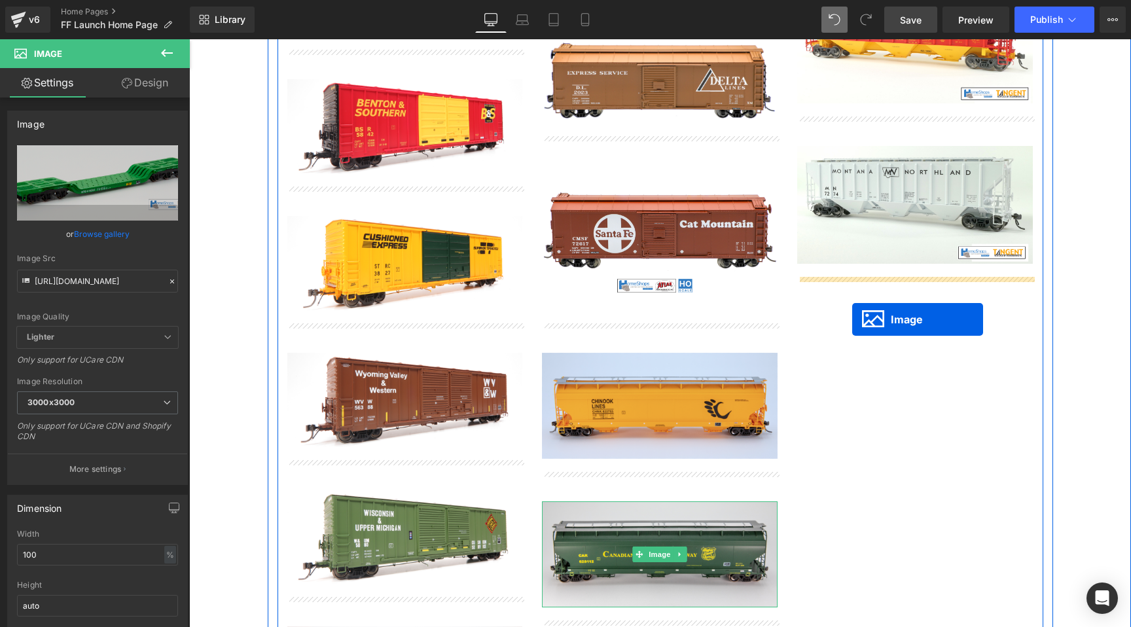
drag, startPoint x: 640, startPoint y: 350, endPoint x: 852, endPoint y: 318, distance: 215.0
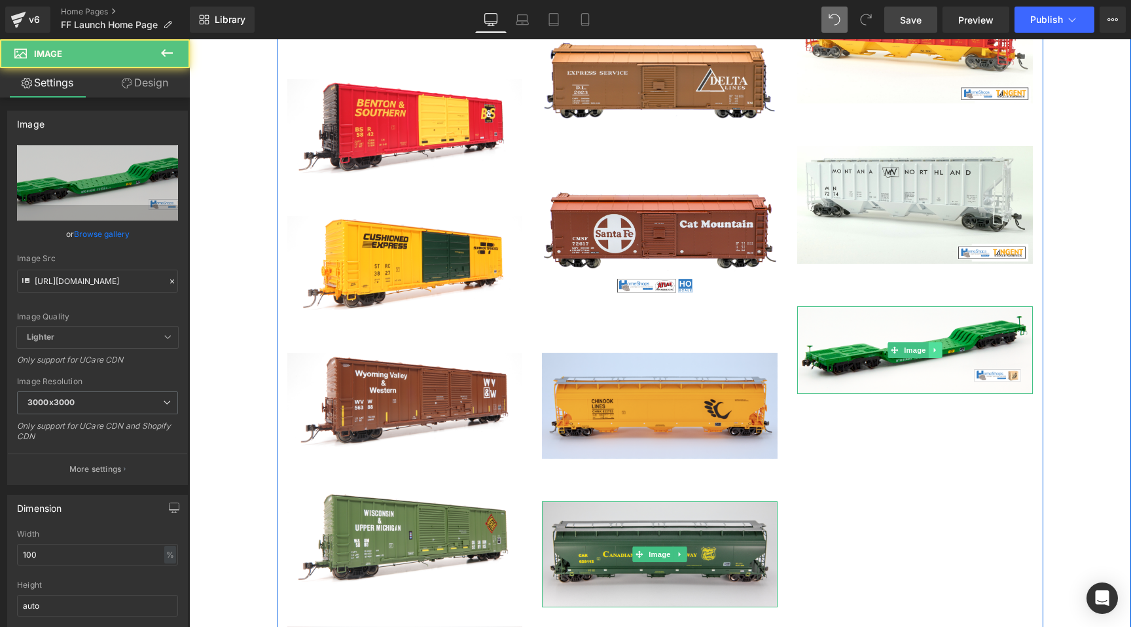
click at [930, 342] on link at bounding box center [936, 350] width 14 height 16
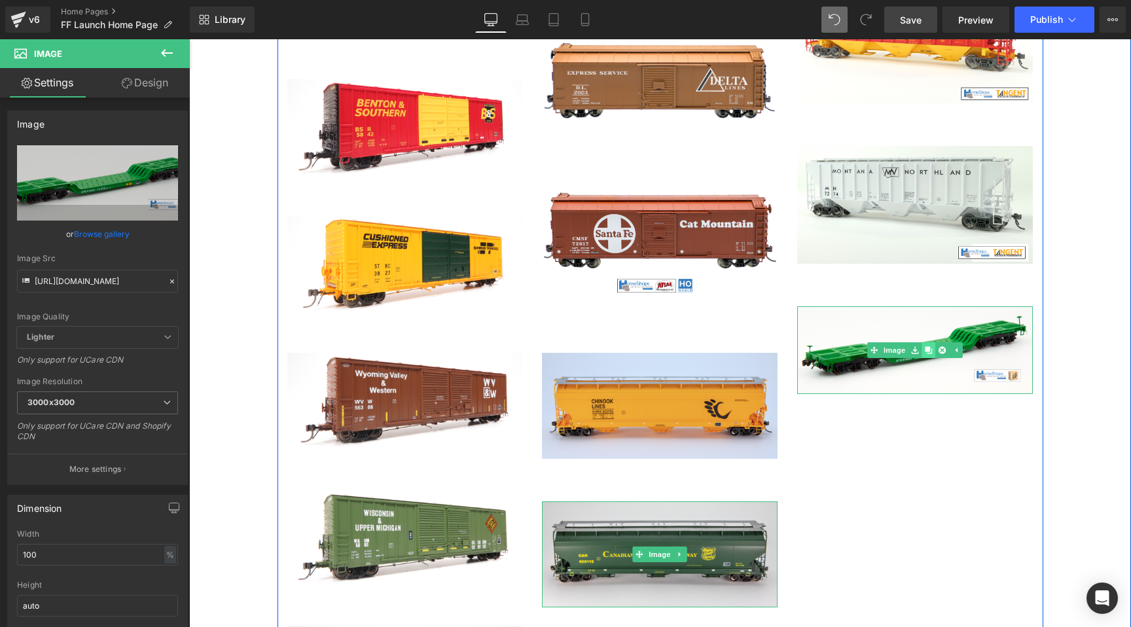
click at [930, 346] on icon at bounding box center [929, 349] width 7 height 7
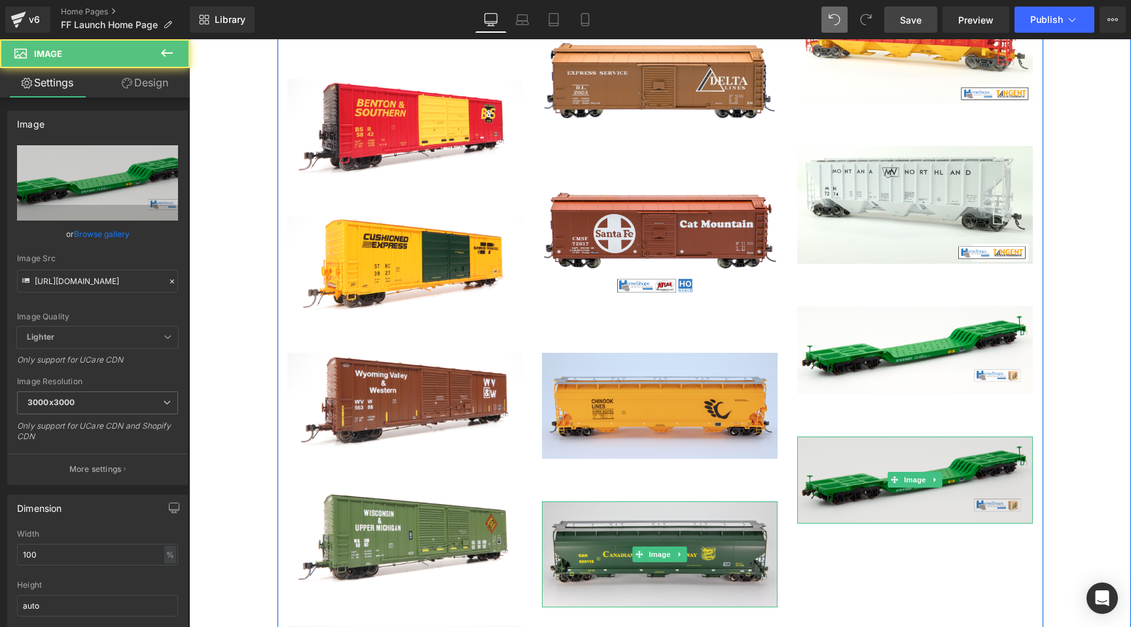
click at [911, 437] on img at bounding box center [915, 481] width 236 height 88
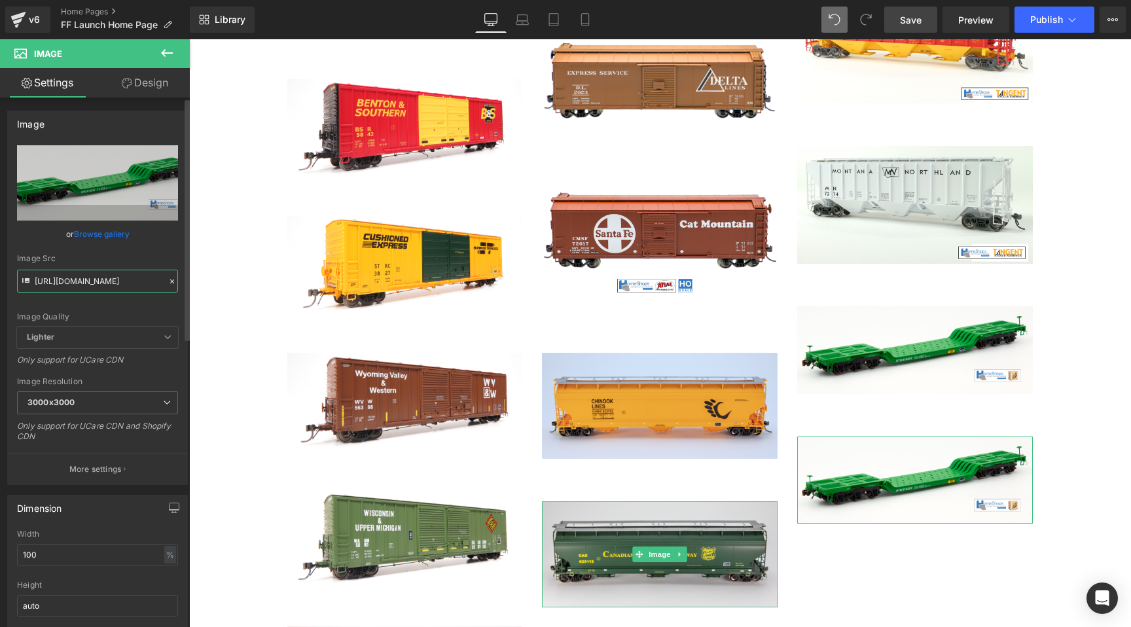
click at [99, 287] on input "https://homeshops.net/cdn/shop/files/NTOflat-3_Palmieri2000logo_1024x1024@2x.pn…" at bounding box center [97, 281] width 161 height 23
type input "https://homeshops.net/cdn/shop/files/MCISflat-42000logo_1024x1024@2x.png?v=1692…"
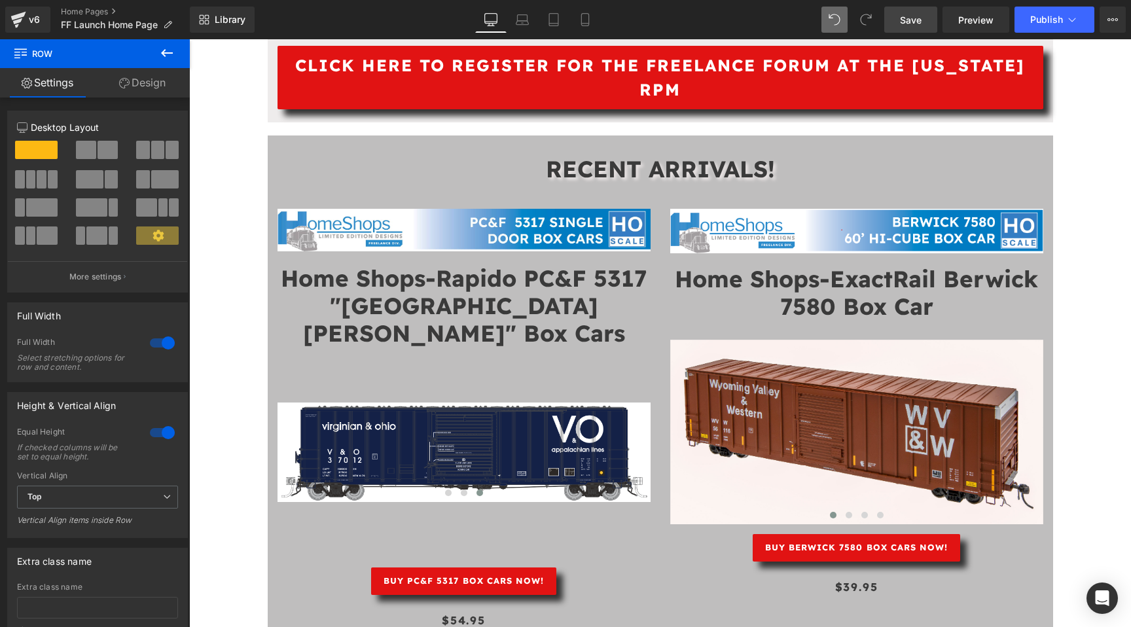
scroll to position [1941, 0]
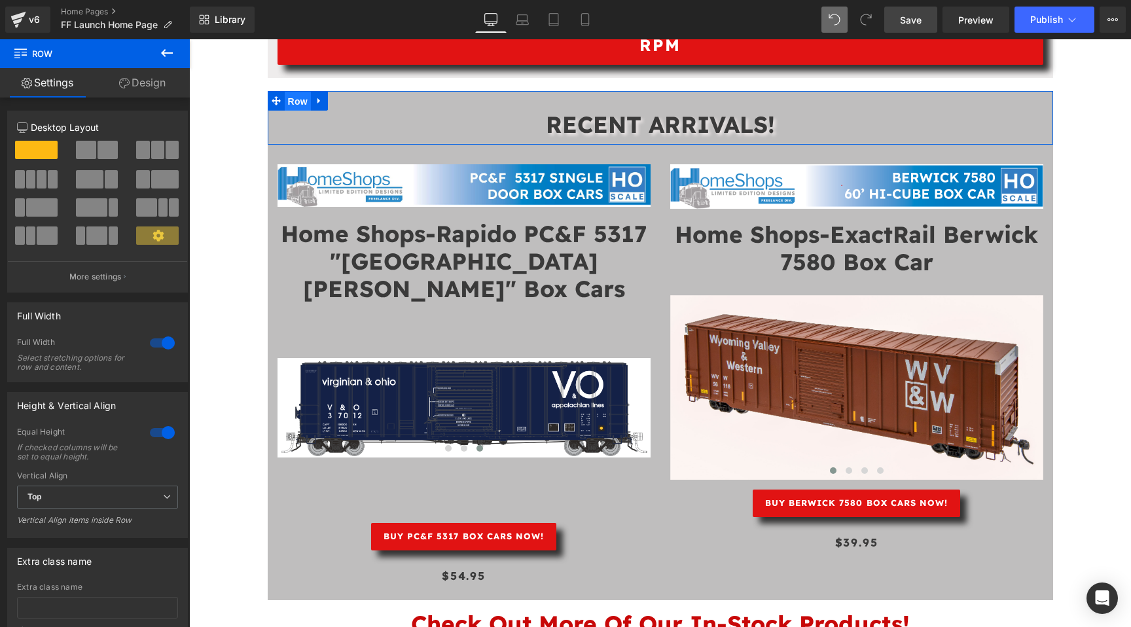
click at [293, 103] on span "Row" at bounding box center [298, 102] width 26 height 20
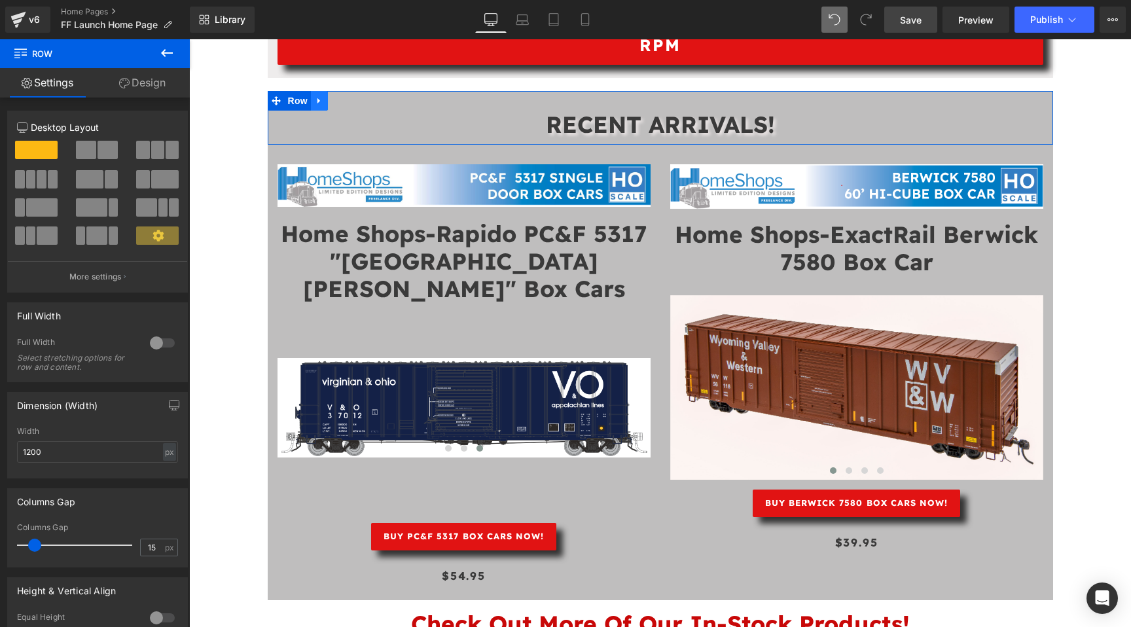
click at [314, 102] on link at bounding box center [319, 101] width 17 height 20
click at [319, 96] on icon at bounding box center [319, 100] width 9 height 9
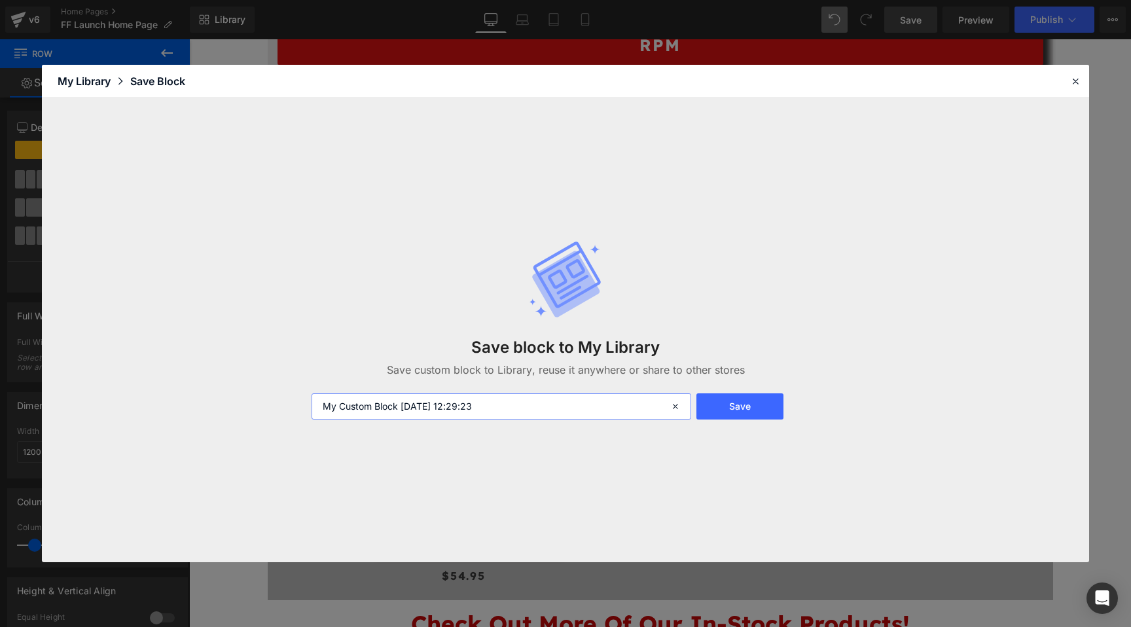
click at [499, 399] on input "My Custom Block 2025-09-23 12:29:23" at bounding box center [502, 406] width 380 height 26
type input "Recent Arrivals Block"
click at [783, 417] on button "Save" at bounding box center [739, 406] width 87 height 26
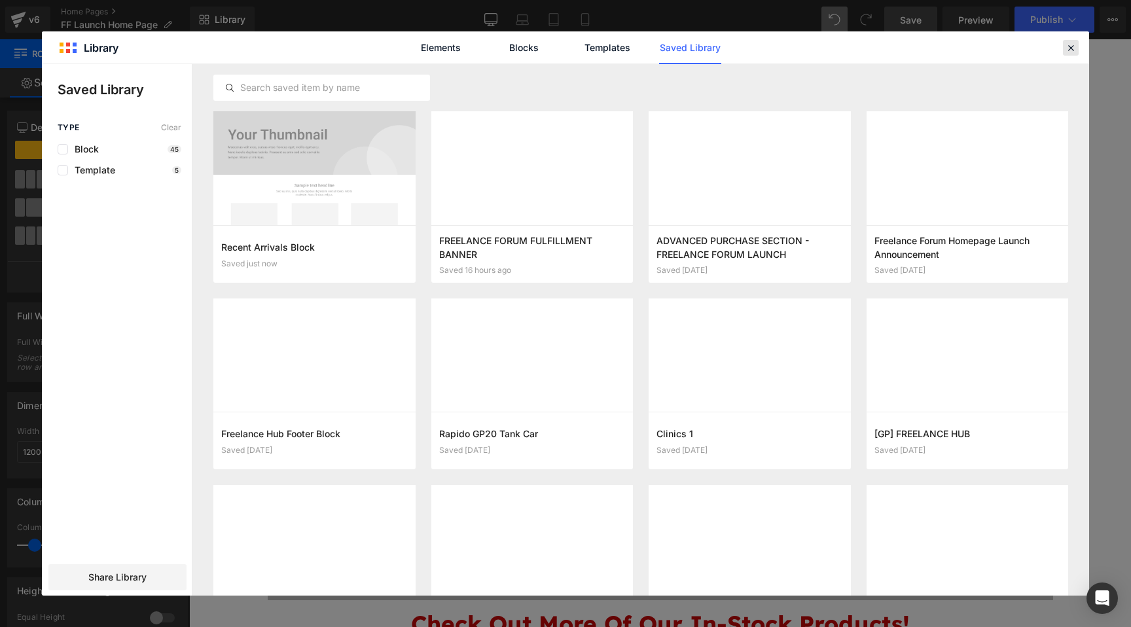
click at [1068, 50] on icon at bounding box center [1071, 48] width 12 height 12
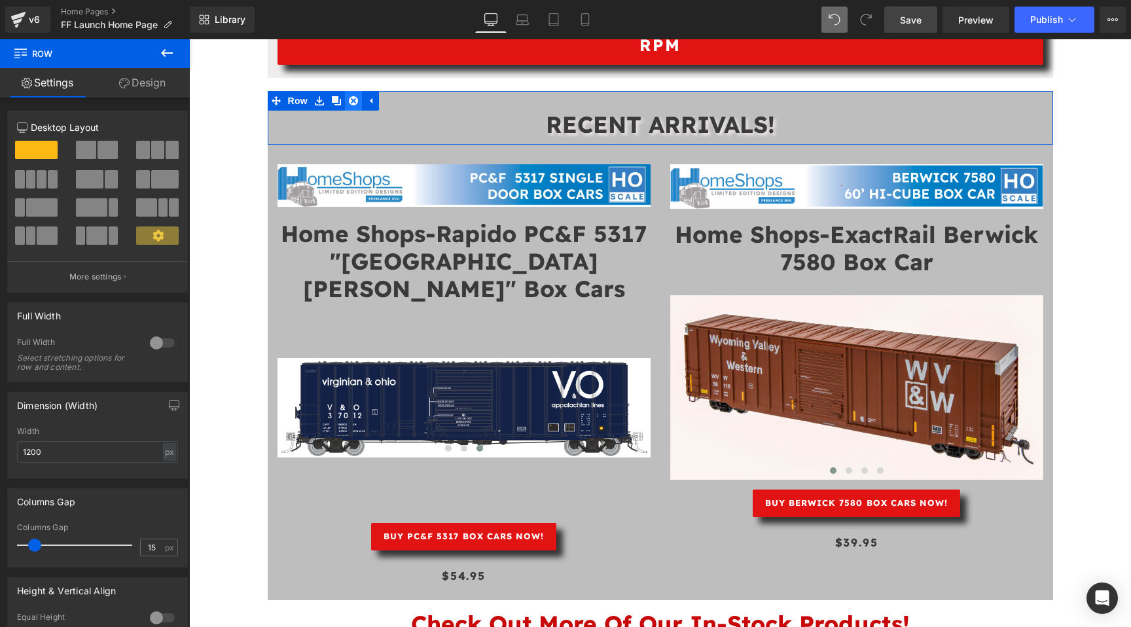
click at [348, 98] on link at bounding box center [353, 101] width 17 height 20
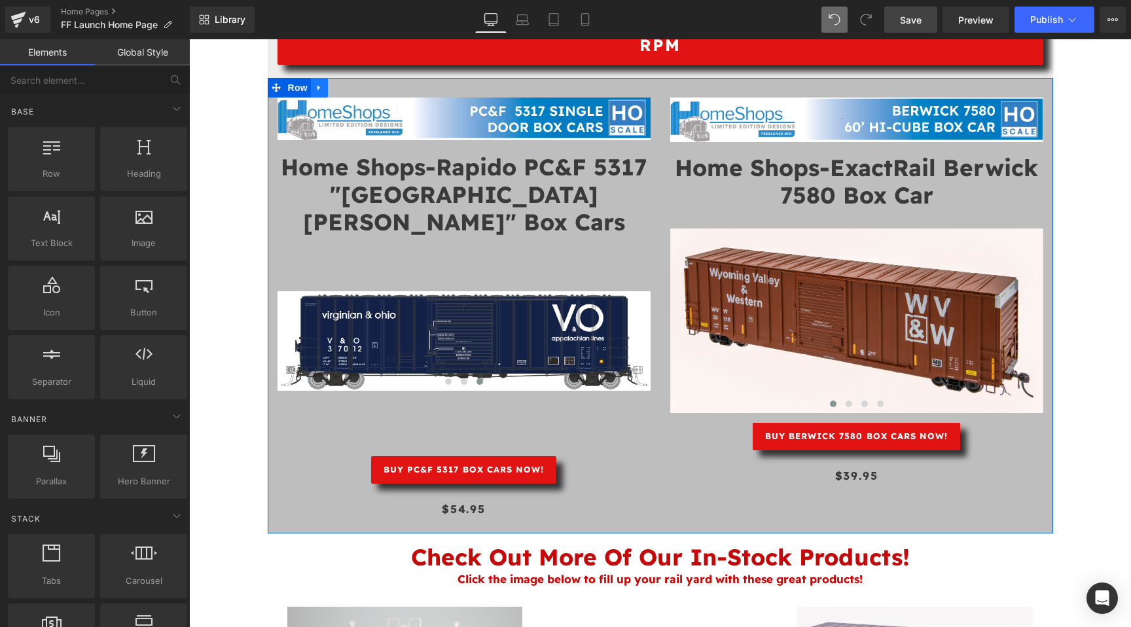
click at [321, 86] on icon at bounding box center [319, 87] width 9 height 10
click at [322, 88] on icon at bounding box center [319, 87] width 9 height 10
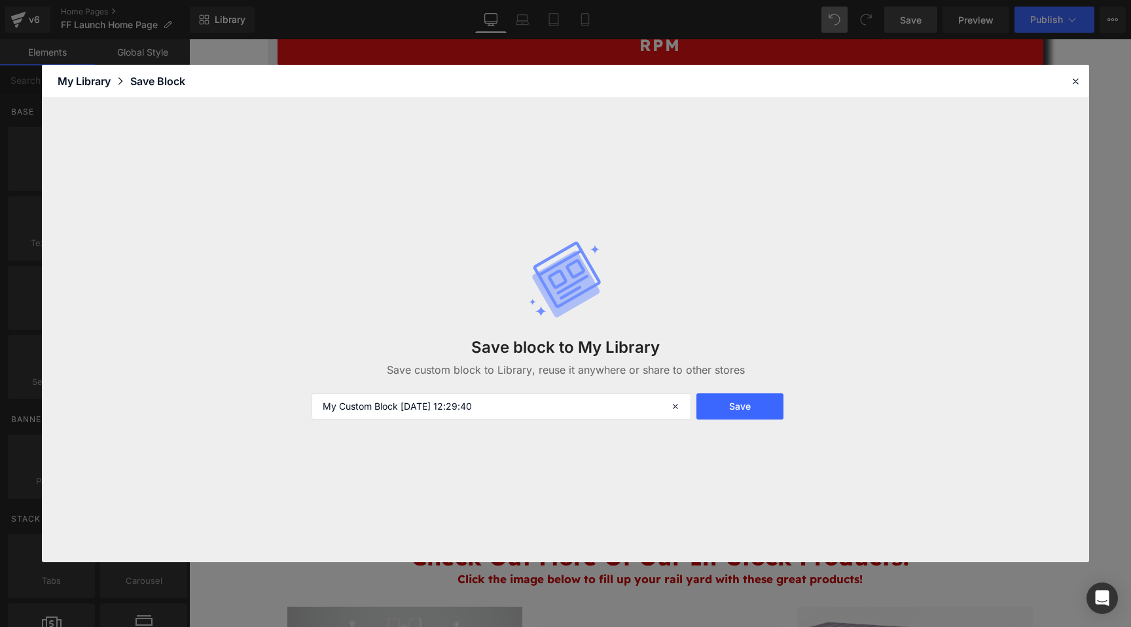
click at [501, 391] on div "Save block to My Library Save custom block to Library, reuse it anywhere or sha…" at bounding box center [566, 330] width 524 height 232
click at [510, 417] on input "My Custom Block 2025-09-23 12:29:40" at bounding box center [502, 406] width 380 height 26
type input "Recent Arrivals Block - Content"
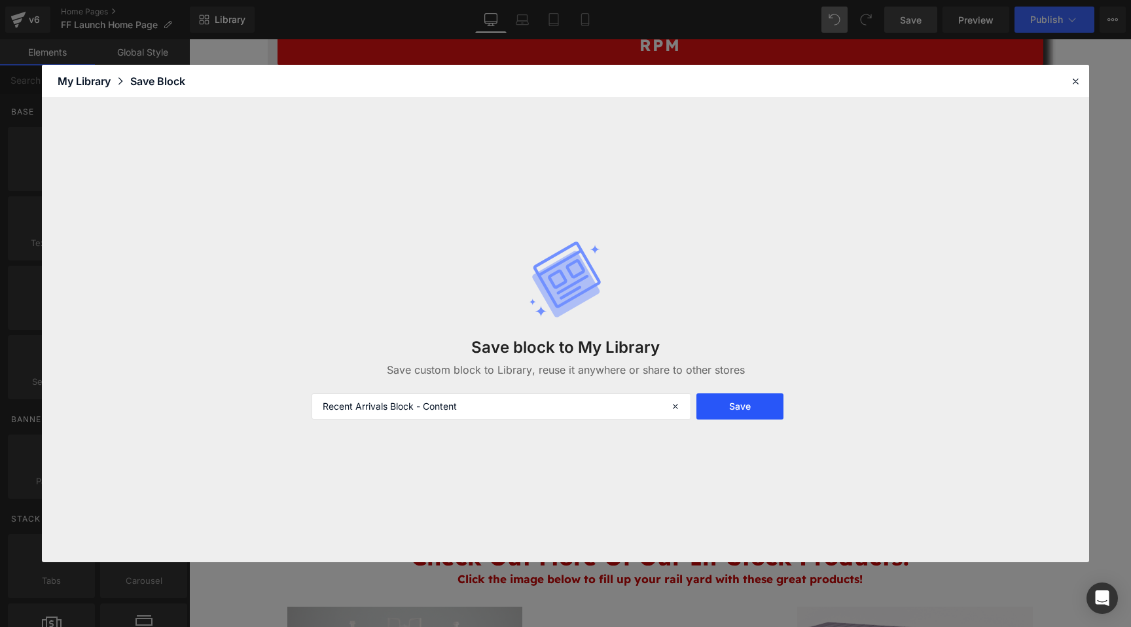
click at [766, 406] on button "Save" at bounding box center [739, 406] width 87 height 26
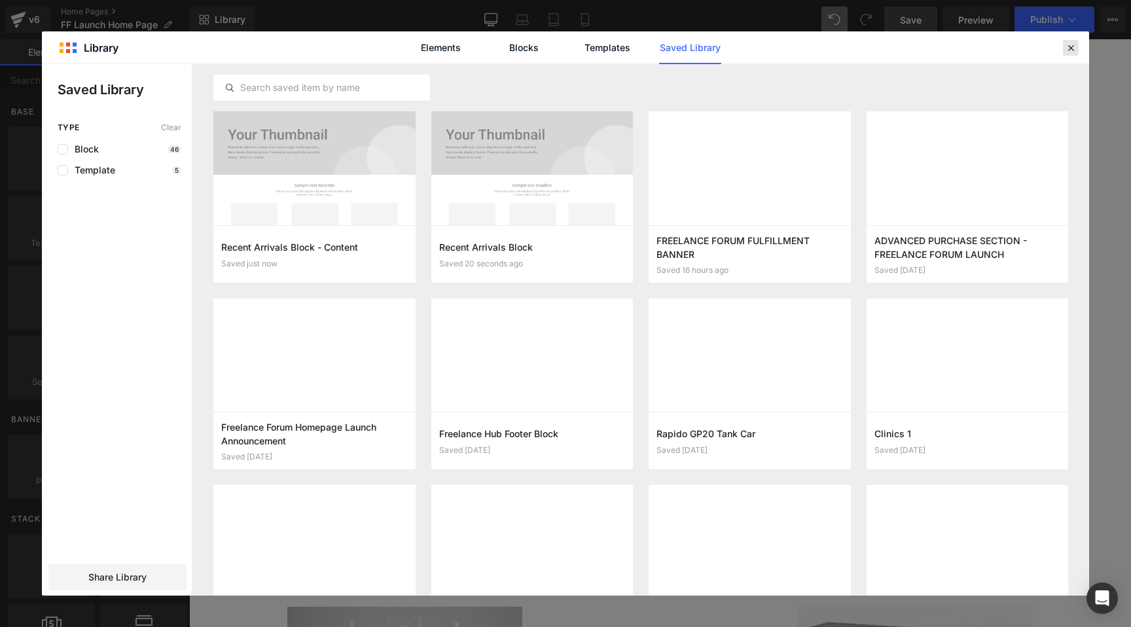
click at [1068, 48] on icon at bounding box center [1071, 48] width 12 height 12
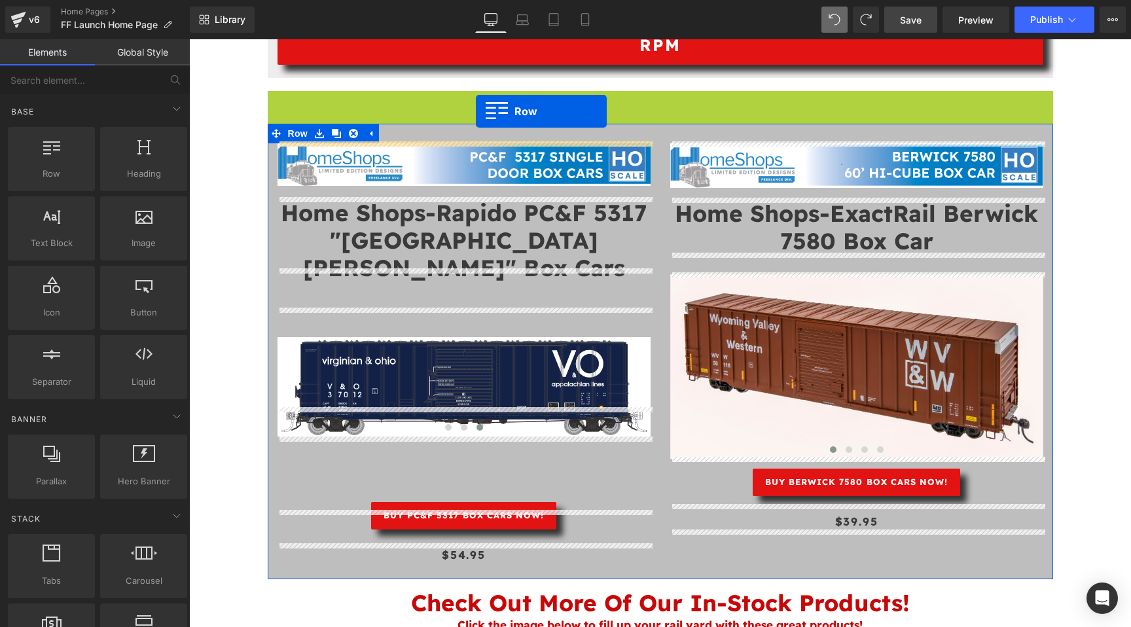
drag, startPoint x: 276, startPoint y: 97, endPoint x: 477, endPoint y: 110, distance: 200.7
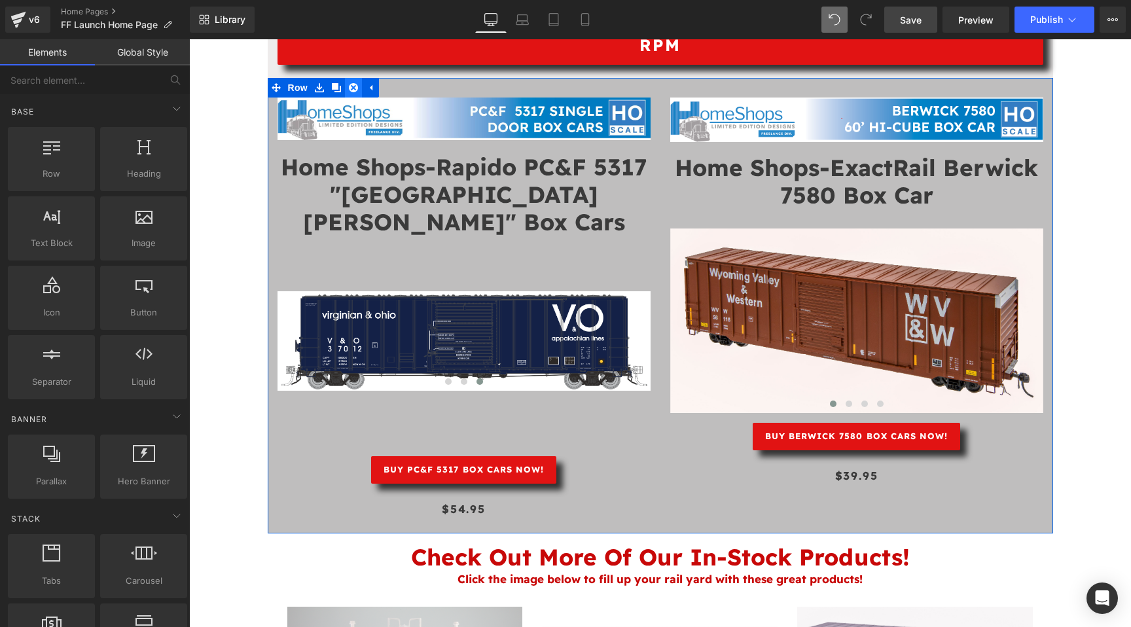
click at [353, 86] on icon at bounding box center [353, 87] width 9 height 10
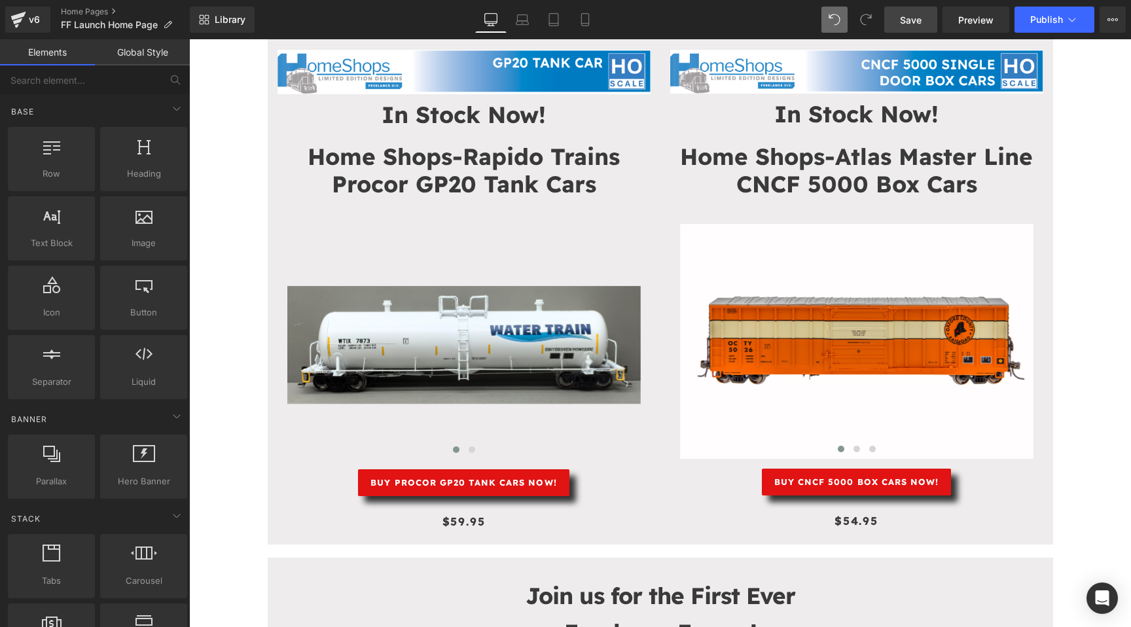
scroll to position [708, 0]
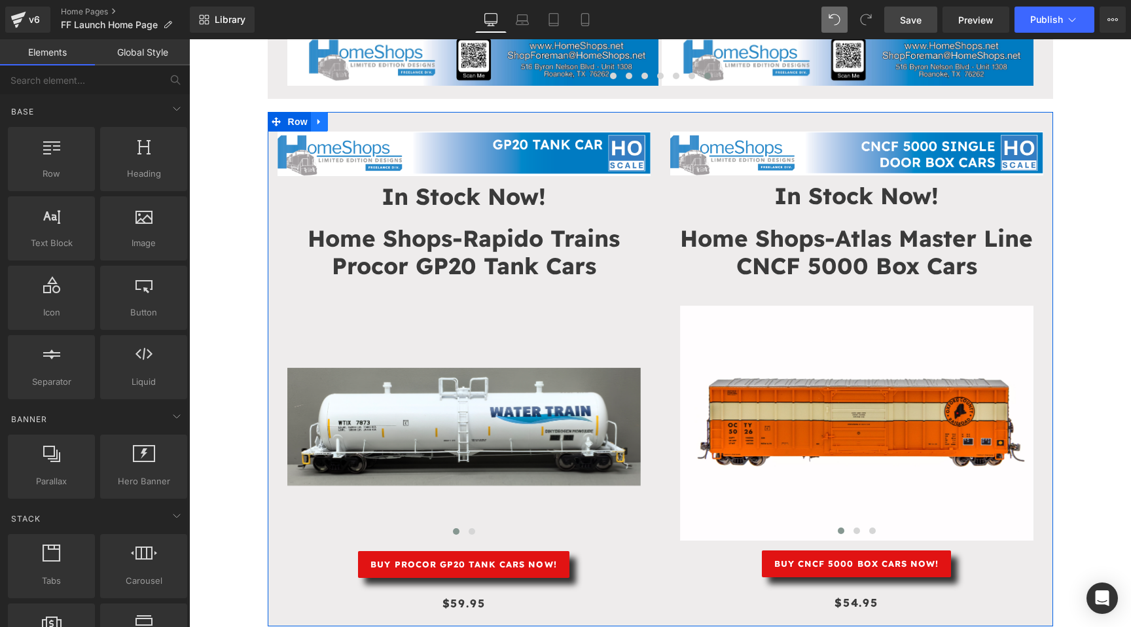
click at [323, 122] on icon at bounding box center [319, 122] width 9 height 10
click at [348, 122] on link at bounding box center [353, 122] width 17 height 20
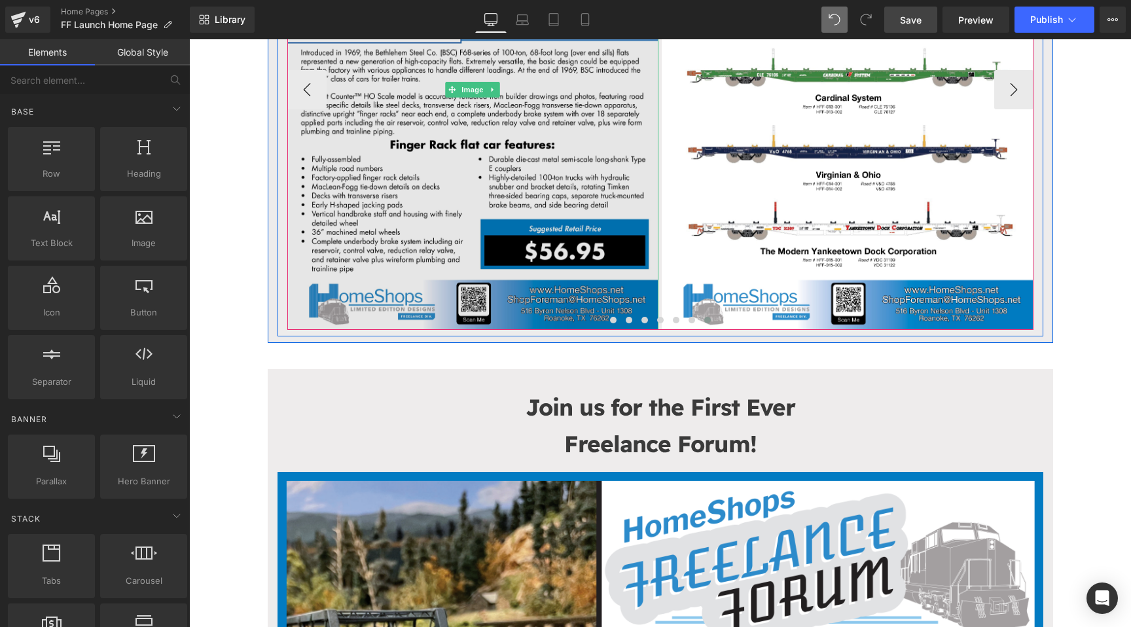
scroll to position [654, 0]
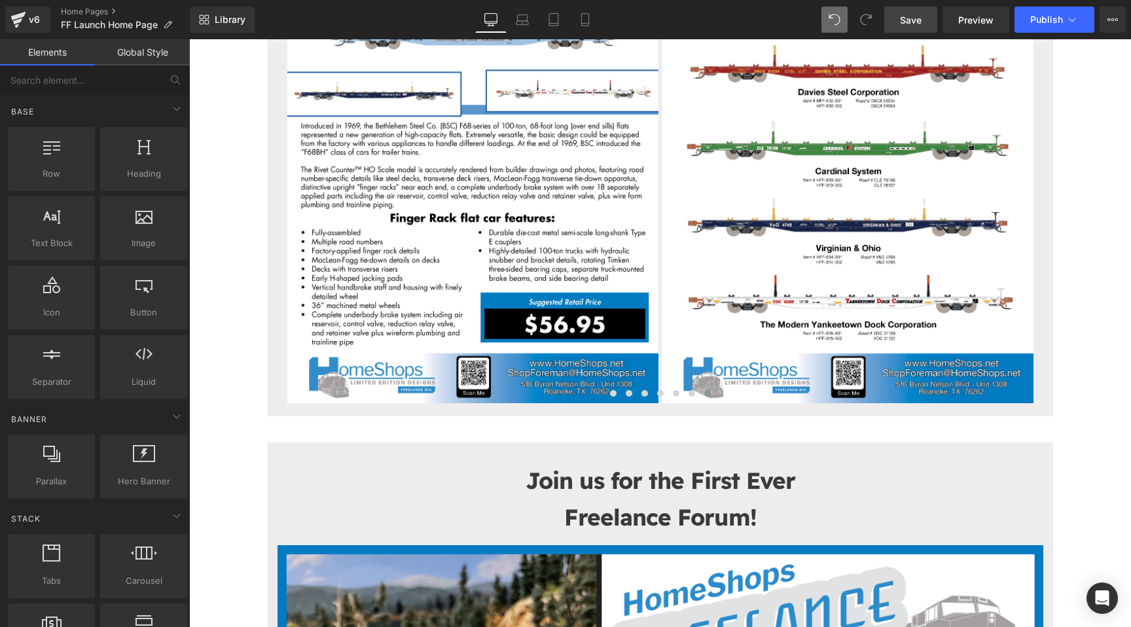
scroll to position [109, 0]
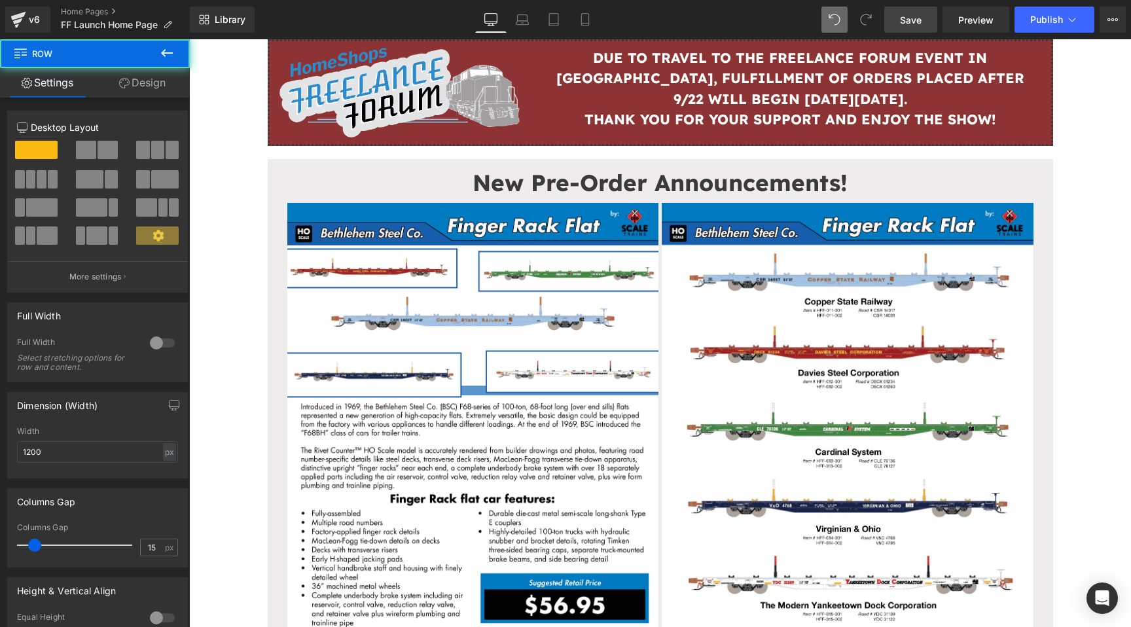
click at [359, 159] on div "New Pre-Order Announcements! Heading Image Image Image Image" at bounding box center [660, 427] width 785 height 537
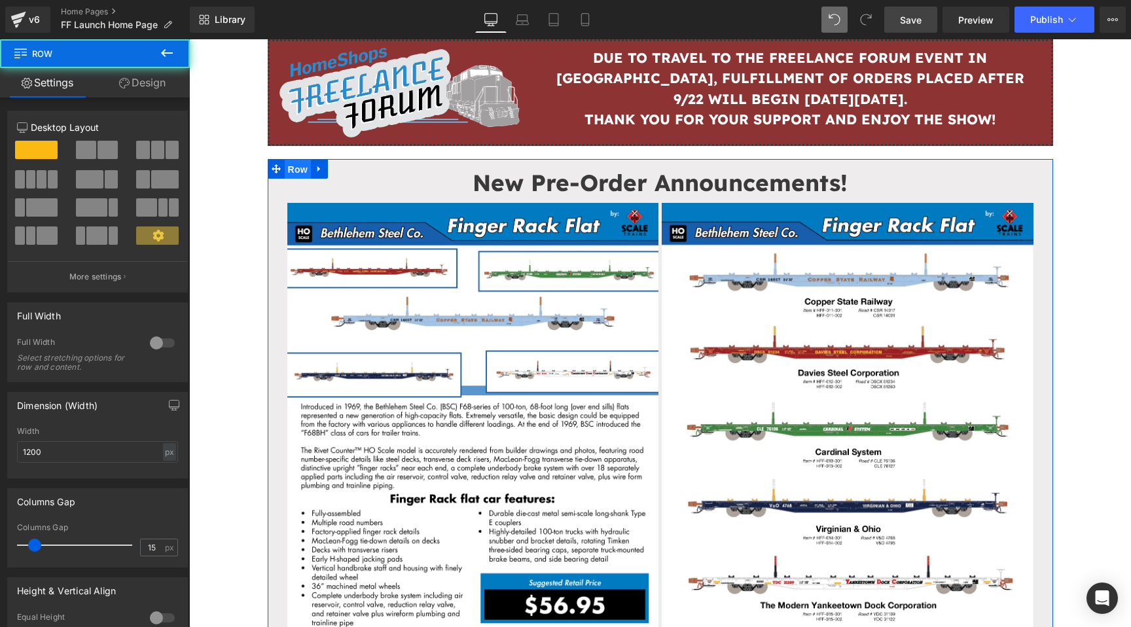
click at [300, 165] on span "Row" at bounding box center [298, 170] width 26 height 20
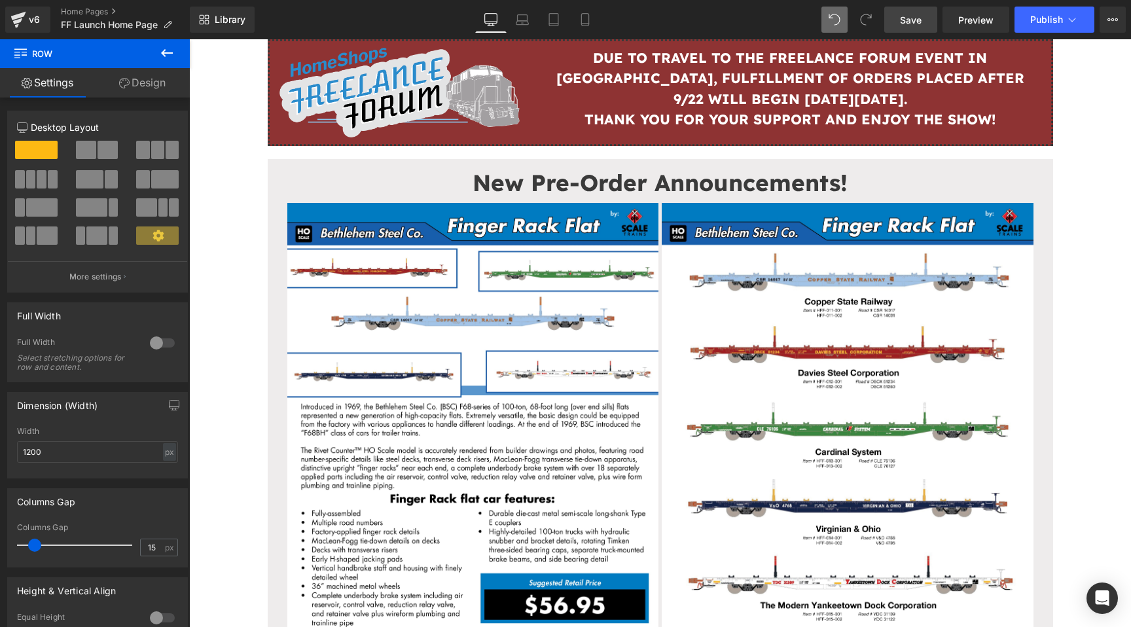
click at [162, 59] on icon at bounding box center [167, 53] width 16 height 16
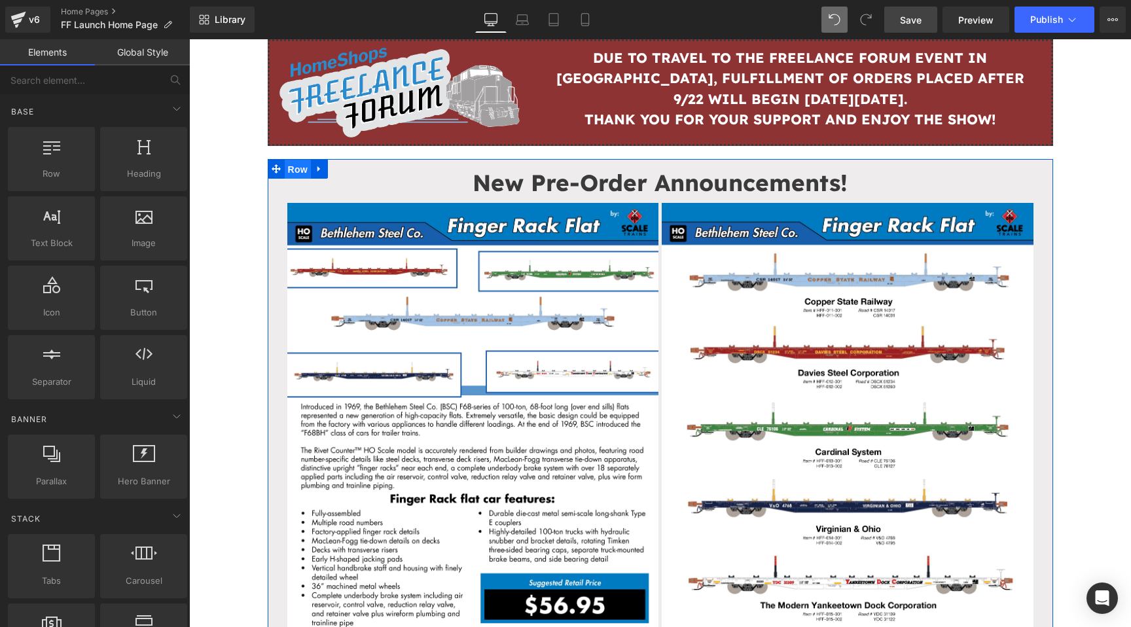
click at [297, 167] on span "Row" at bounding box center [298, 170] width 26 height 20
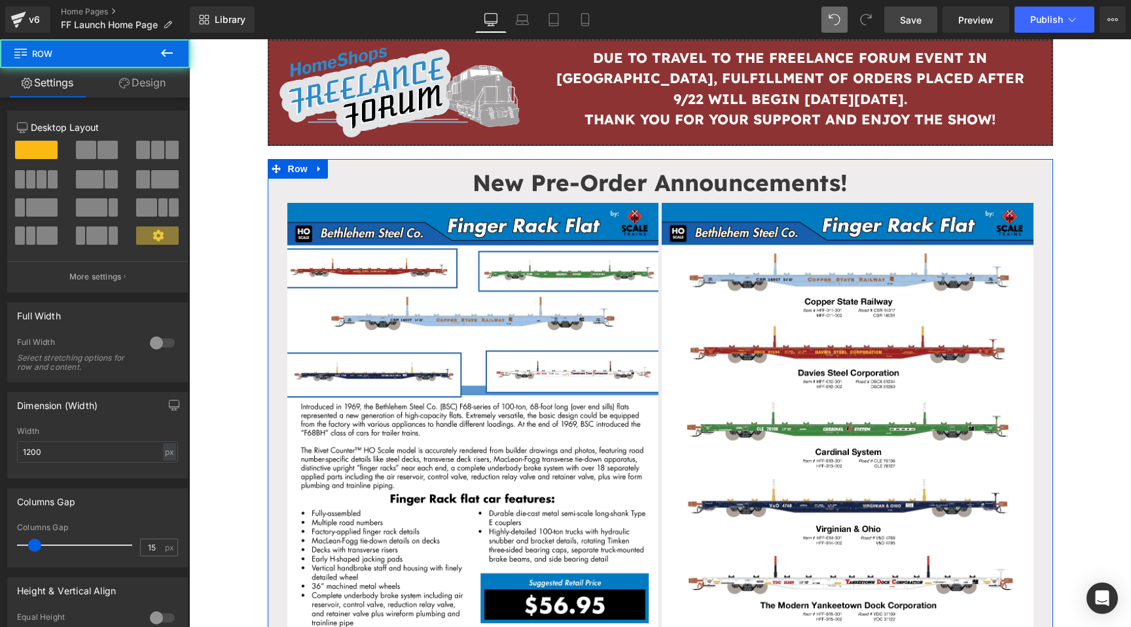
click at [161, 80] on link "Design" at bounding box center [142, 82] width 95 height 29
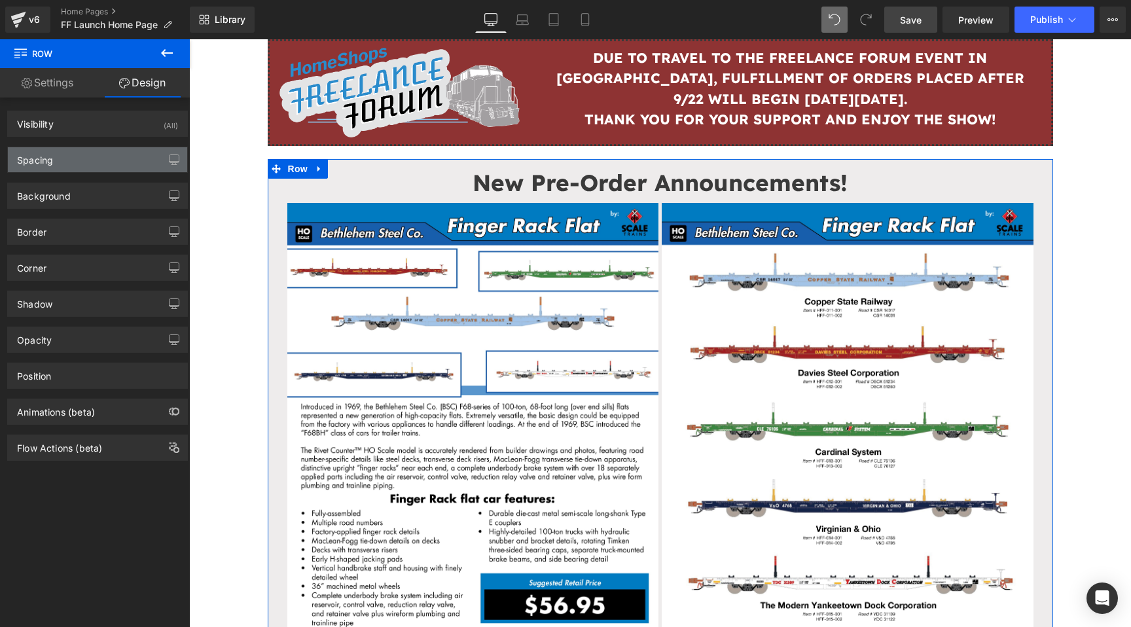
click at [70, 160] on div "Spacing" at bounding box center [97, 159] width 179 height 25
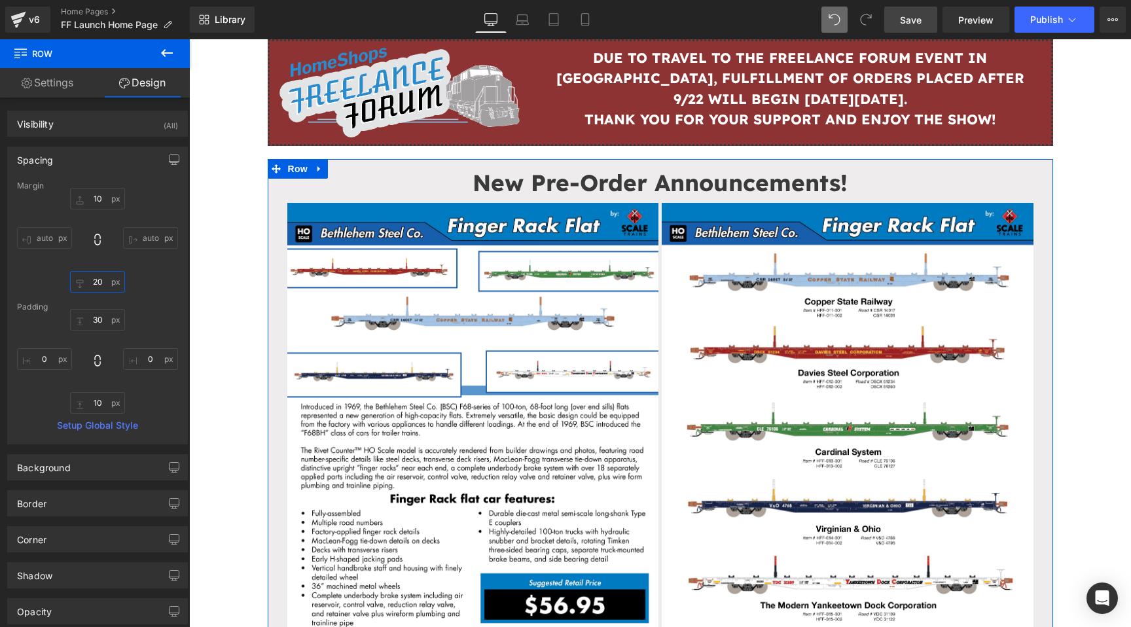
click at [94, 285] on input "20" at bounding box center [97, 282] width 55 height 22
type input "10"
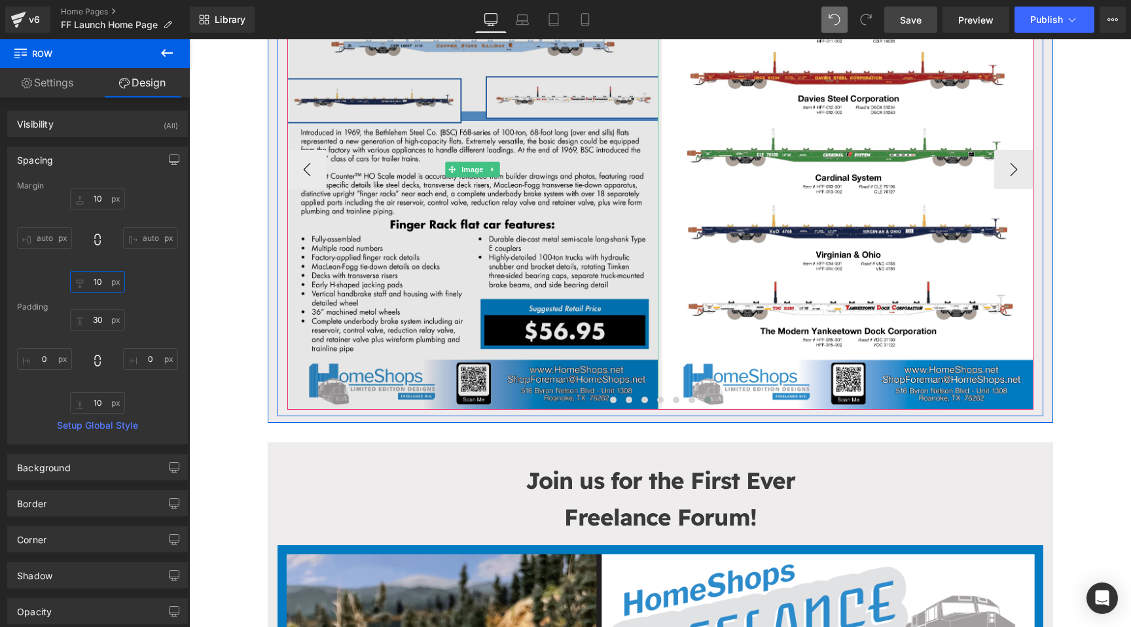
scroll to position [533, 0]
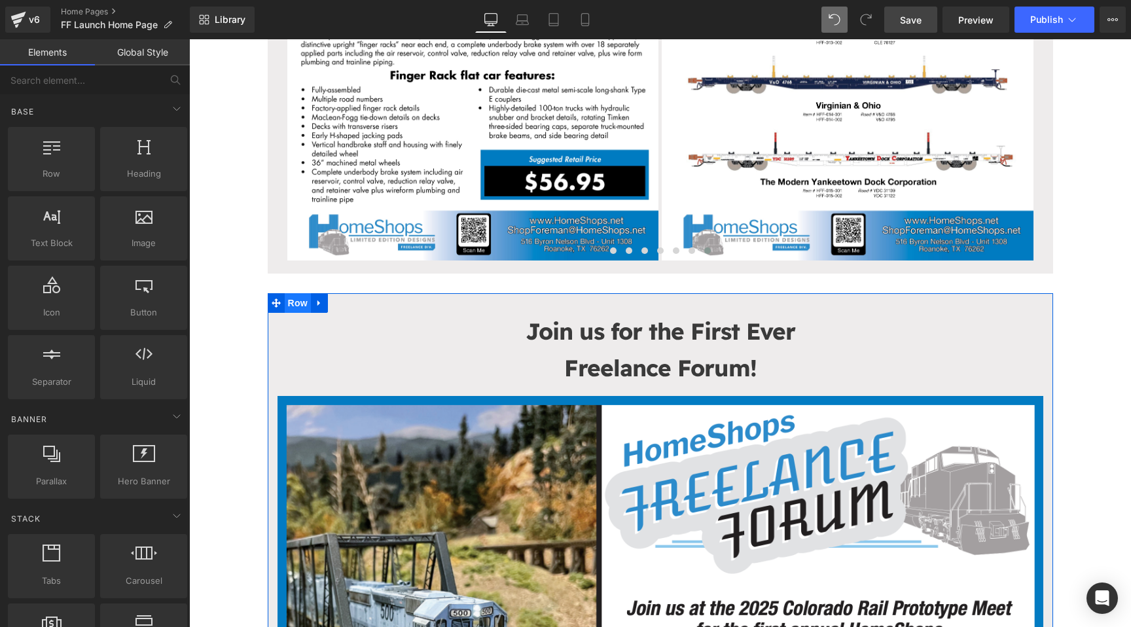
click at [297, 302] on span "Row" at bounding box center [298, 303] width 26 height 20
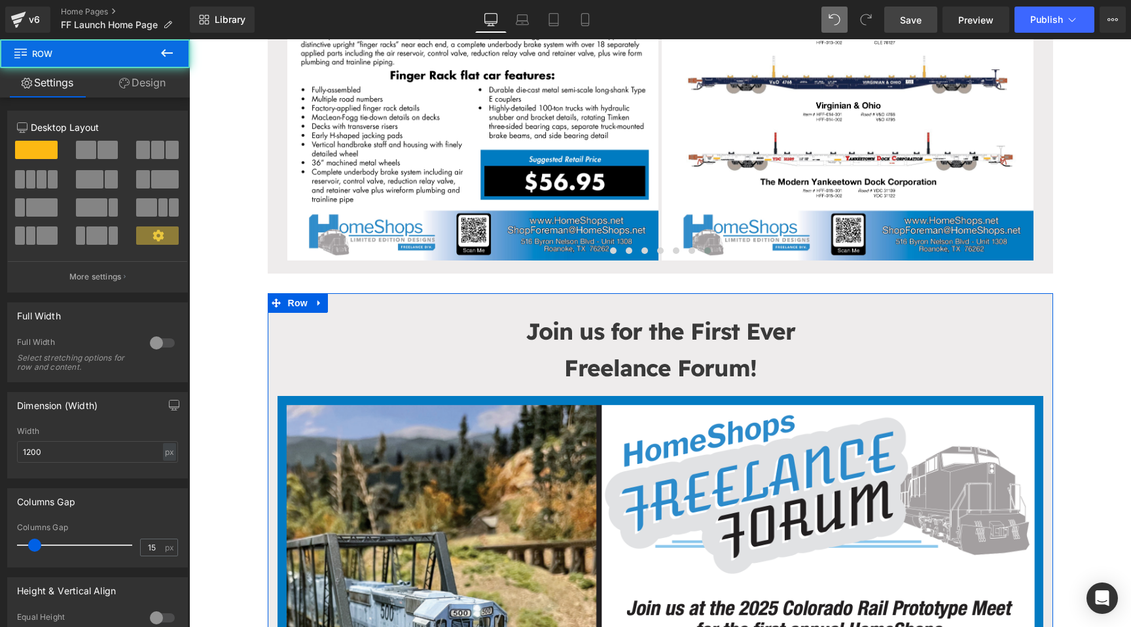
click at [151, 85] on link "Design" at bounding box center [142, 82] width 95 height 29
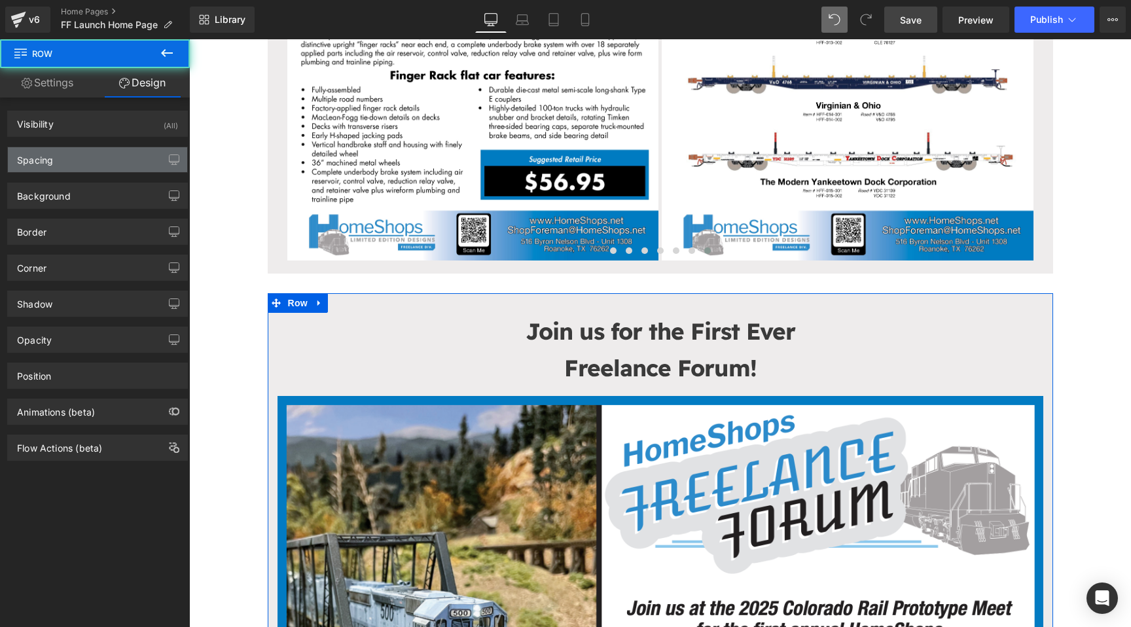
type input "20"
type input "0"
type input "30"
type input "0"
type input "10"
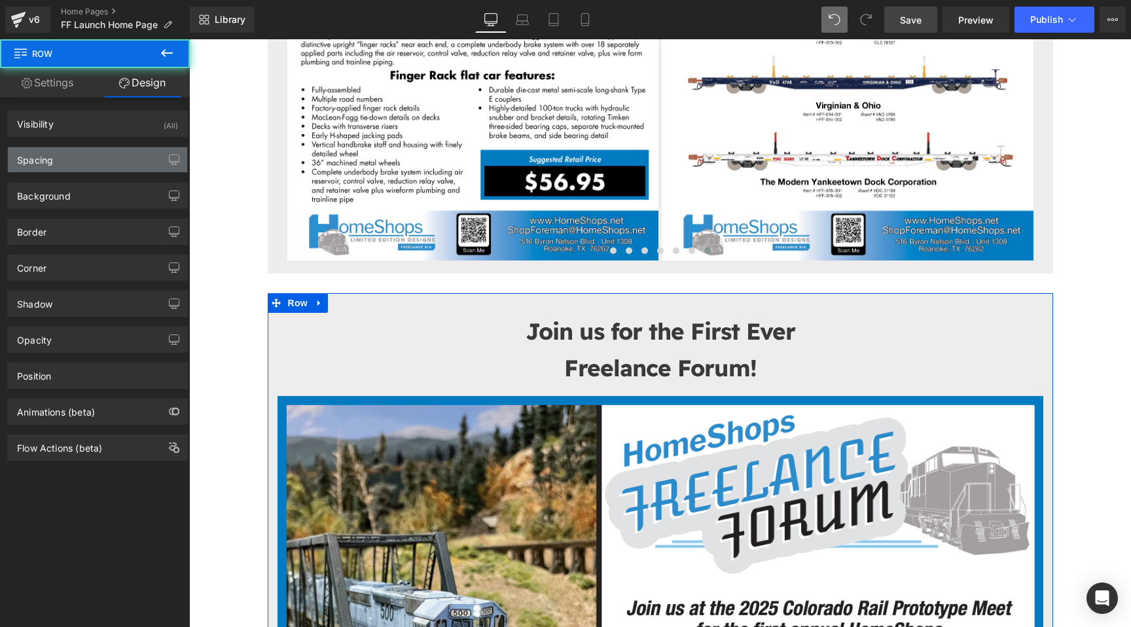
type input "0"
click at [96, 158] on div "Spacing" at bounding box center [97, 159] width 179 height 25
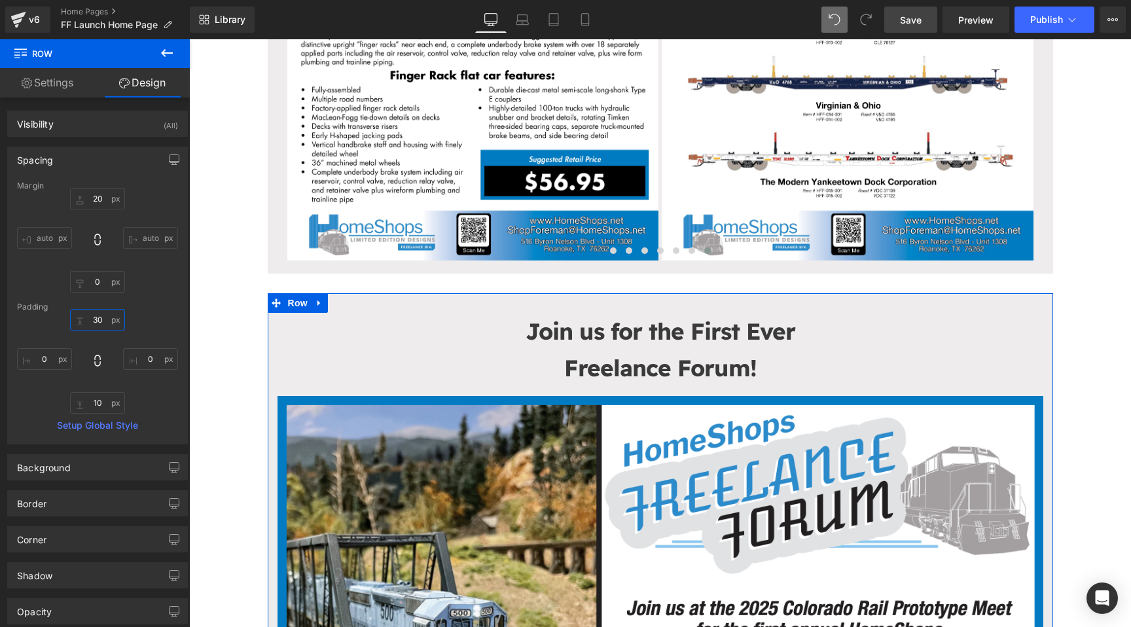
click at [96, 321] on input "30" at bounding box center [97, 320] width 55 height 22
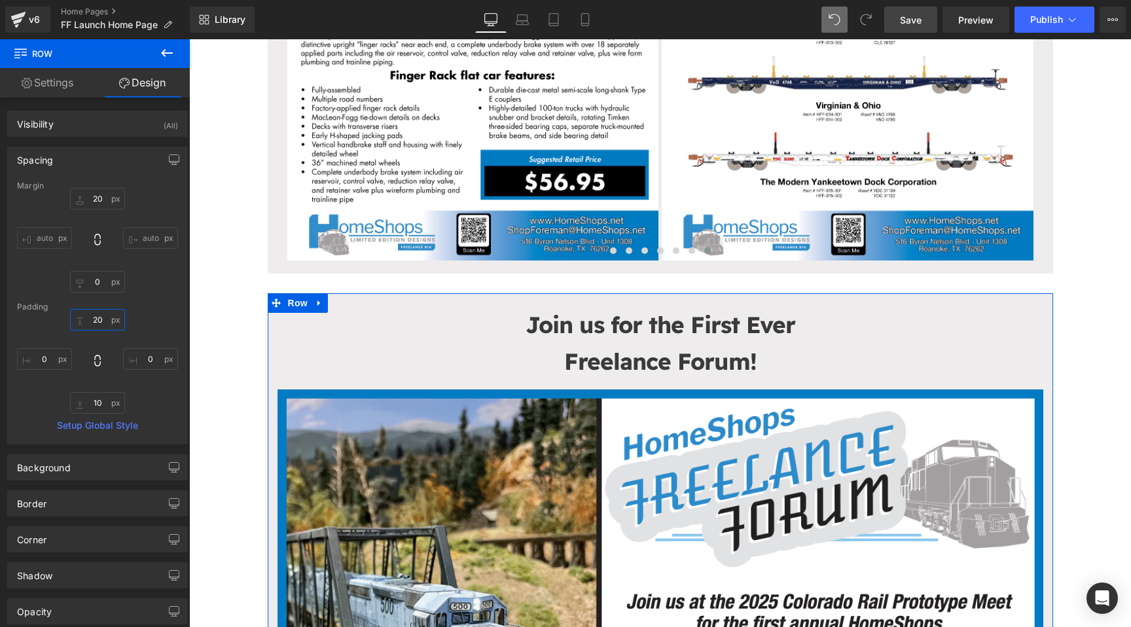
type input "2"
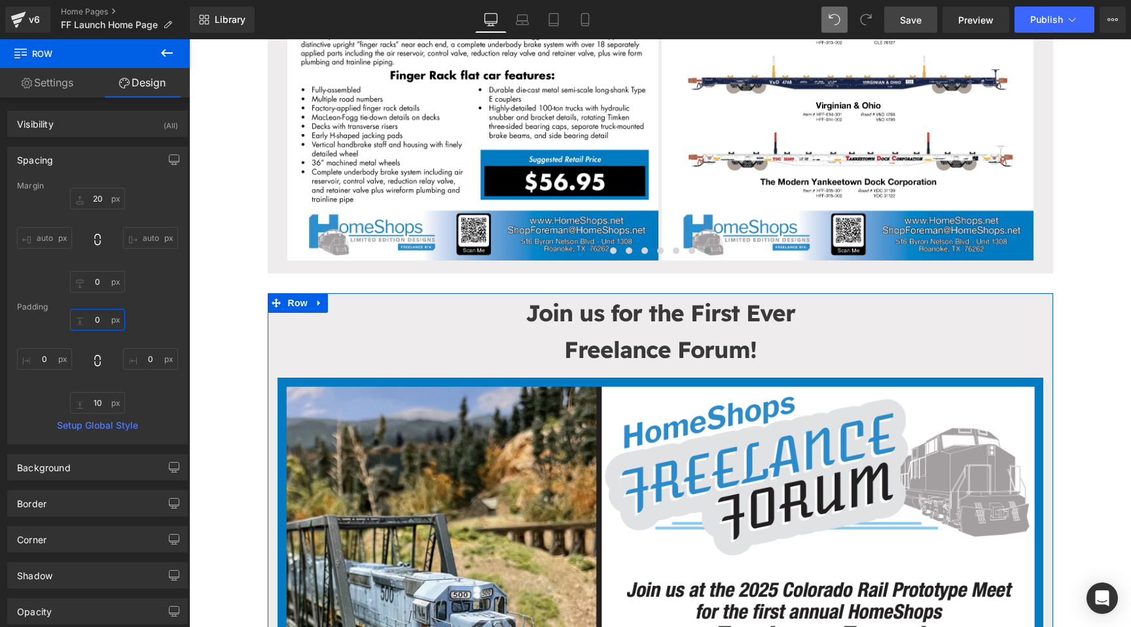
type input "1"
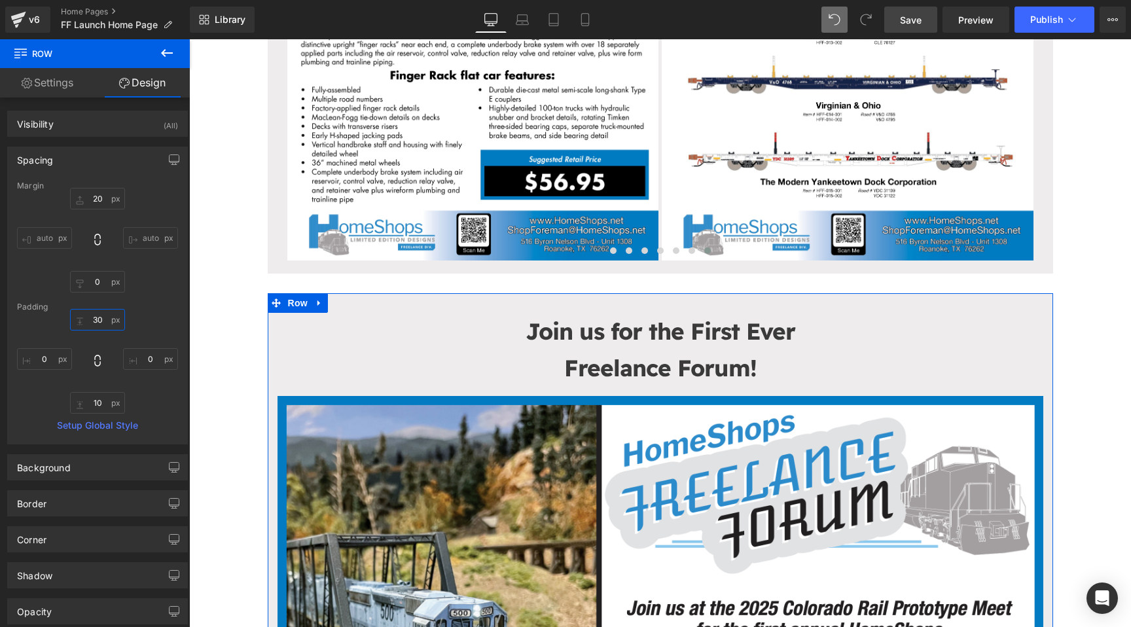
type input "30\"
type input "2"
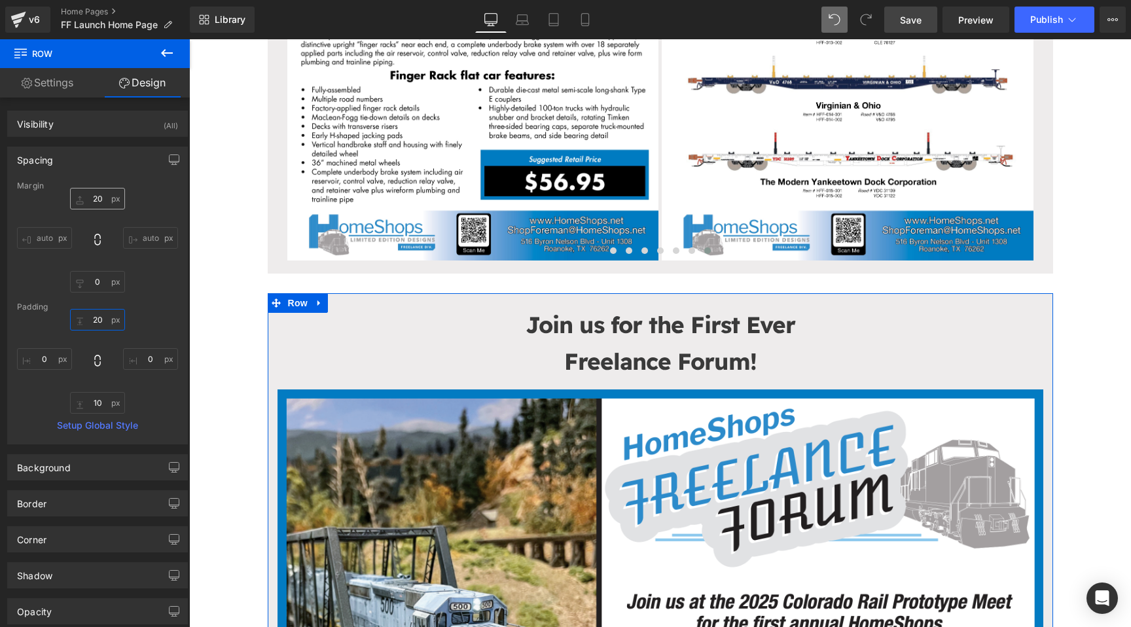
type input "20"
click at [94, 195] on input "20" at bounding box center [97, 199] width 55 height 22
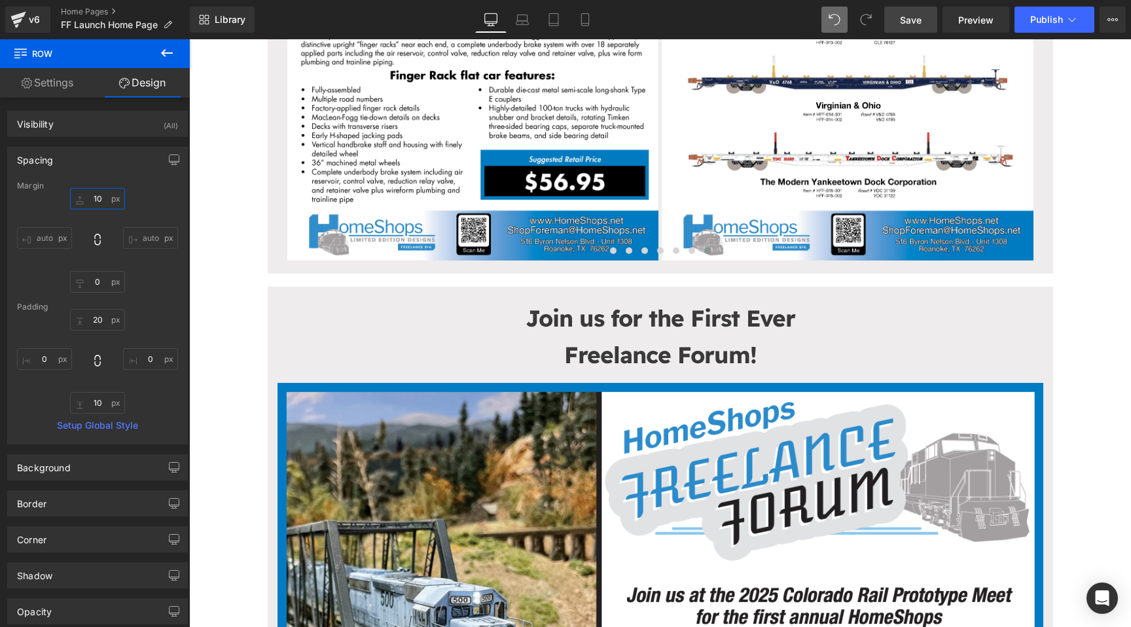
type input "10"
click at [903, 25] on span "Save" at bounding box center [911, 20] width 22 height 14
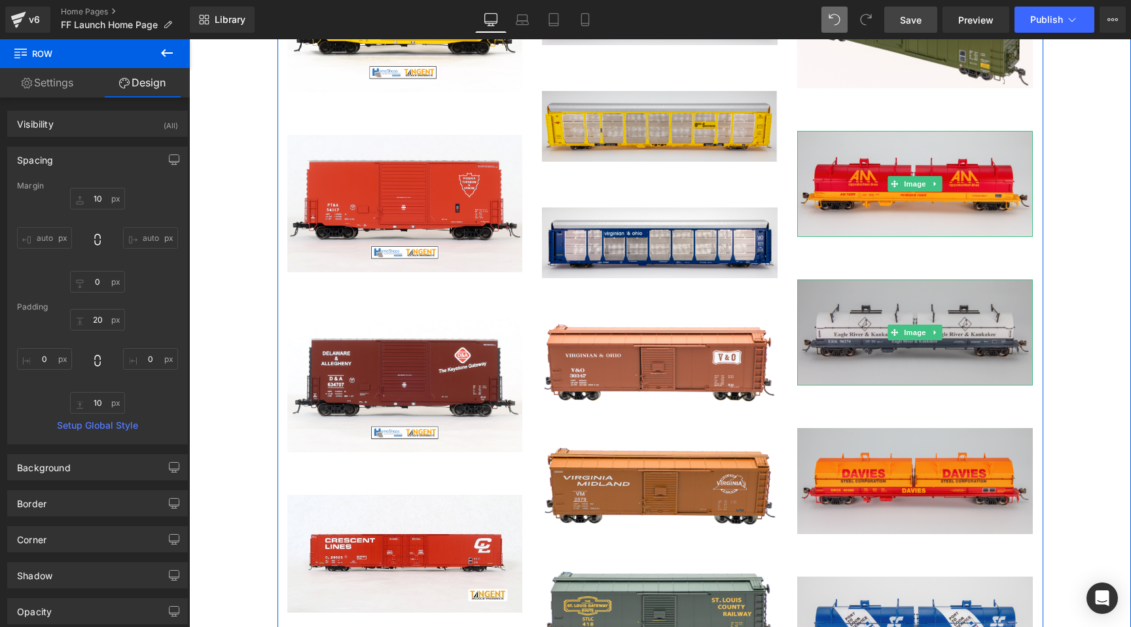
scroll to position [2043, 0]
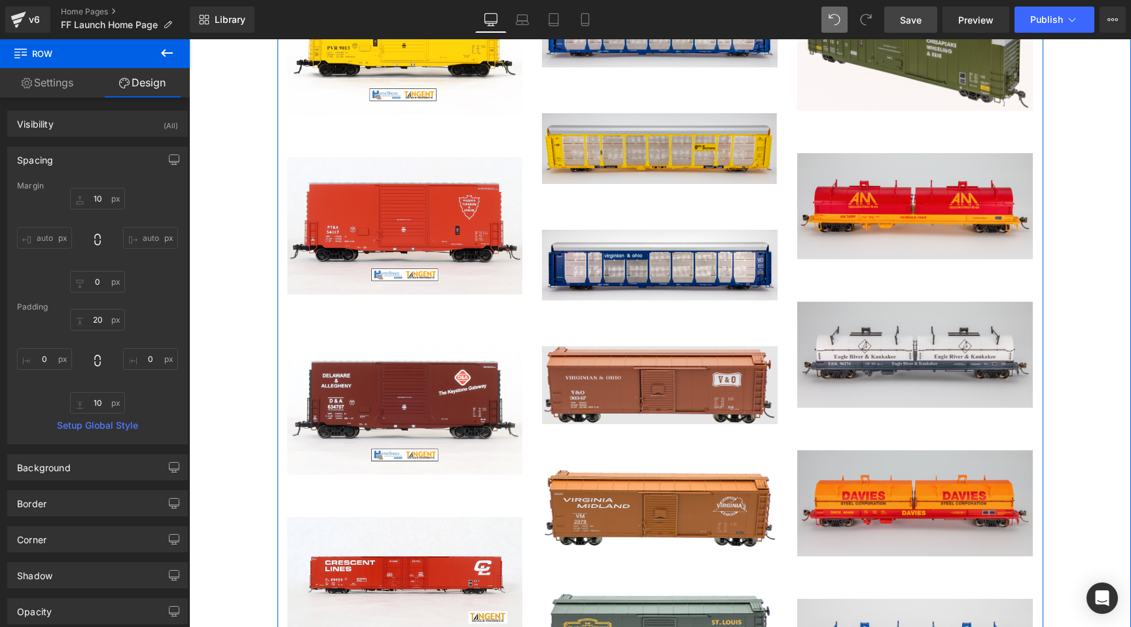
click at [666, 378] on div "Image" at bounding box center [660, 385] width 236 height 78
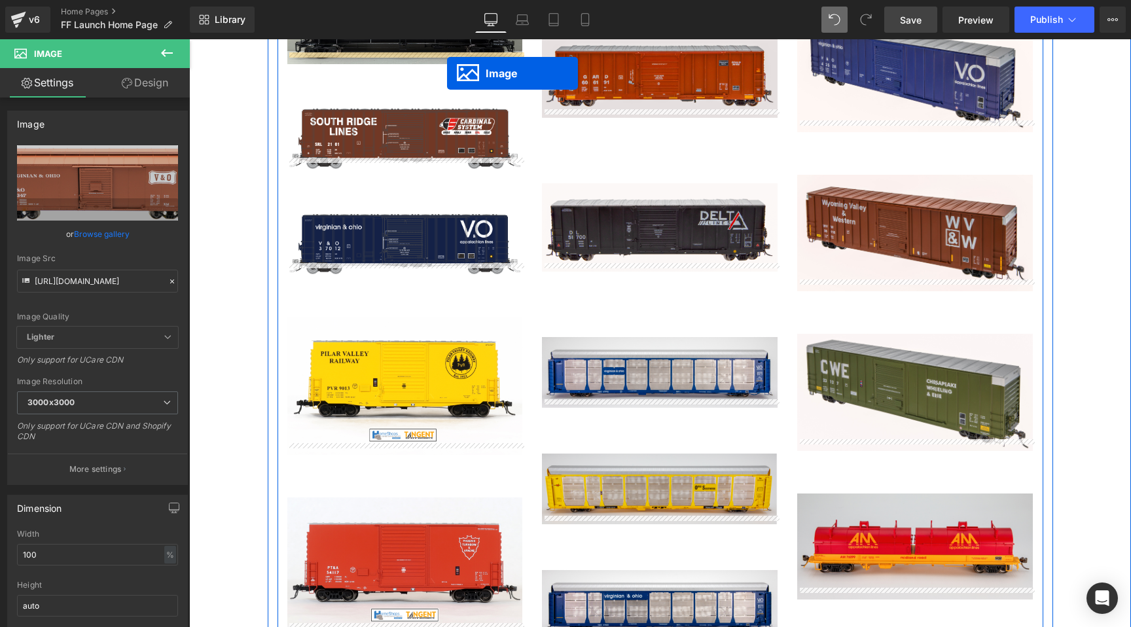
scroll to position [1689, 0]
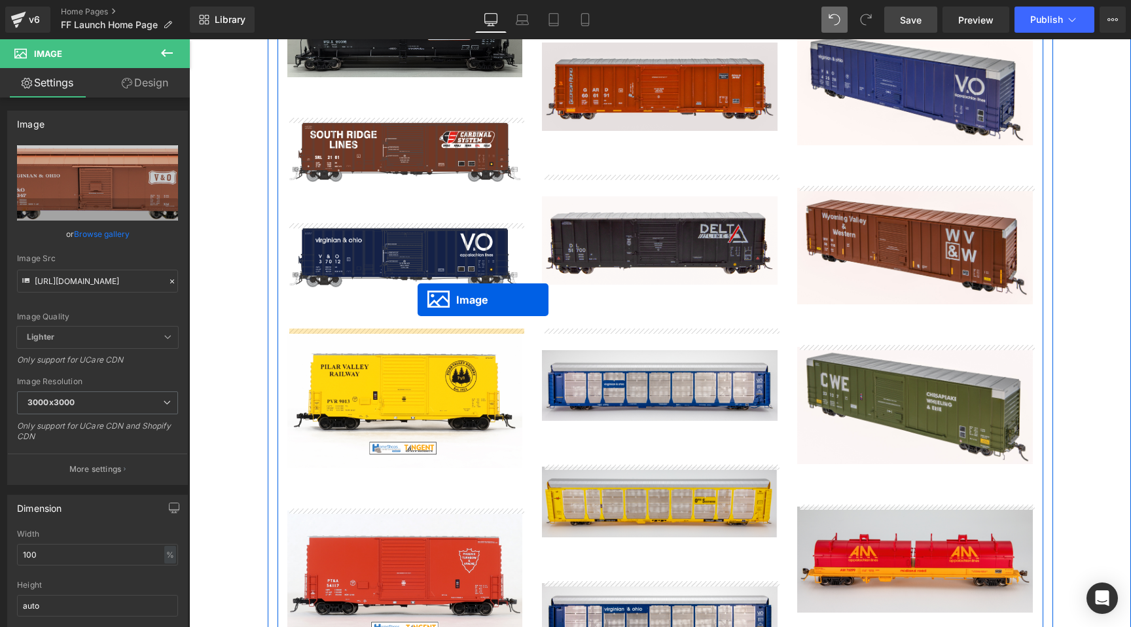
drag, startPoint x: 636, startPoint y: 386, endPoint x: 418, endPoint y: 300, distance: 235.1
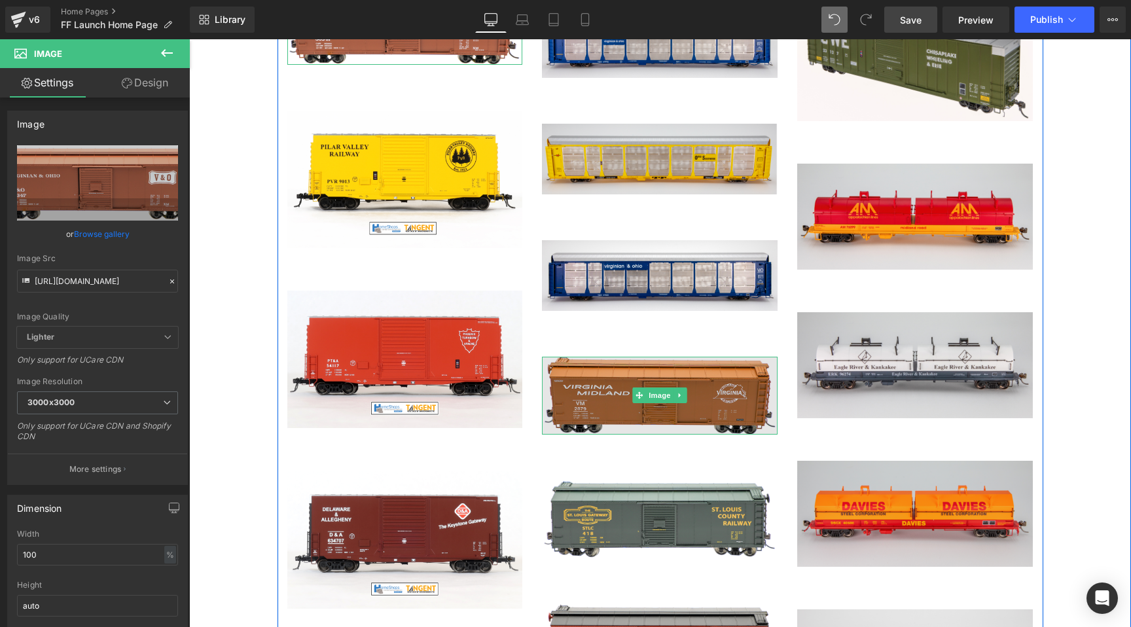
scroll to position [1968, 0]
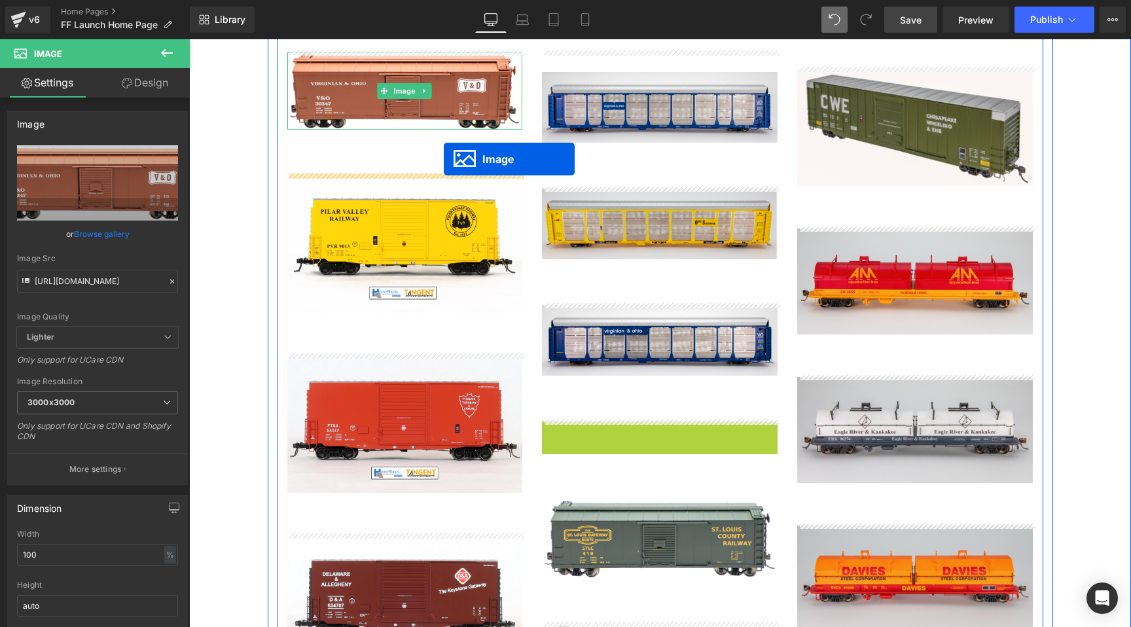
drag, startPoint x: 639, startPoint y: 462, endPoint x: 444, endPoint y: 158, distance: 360.6
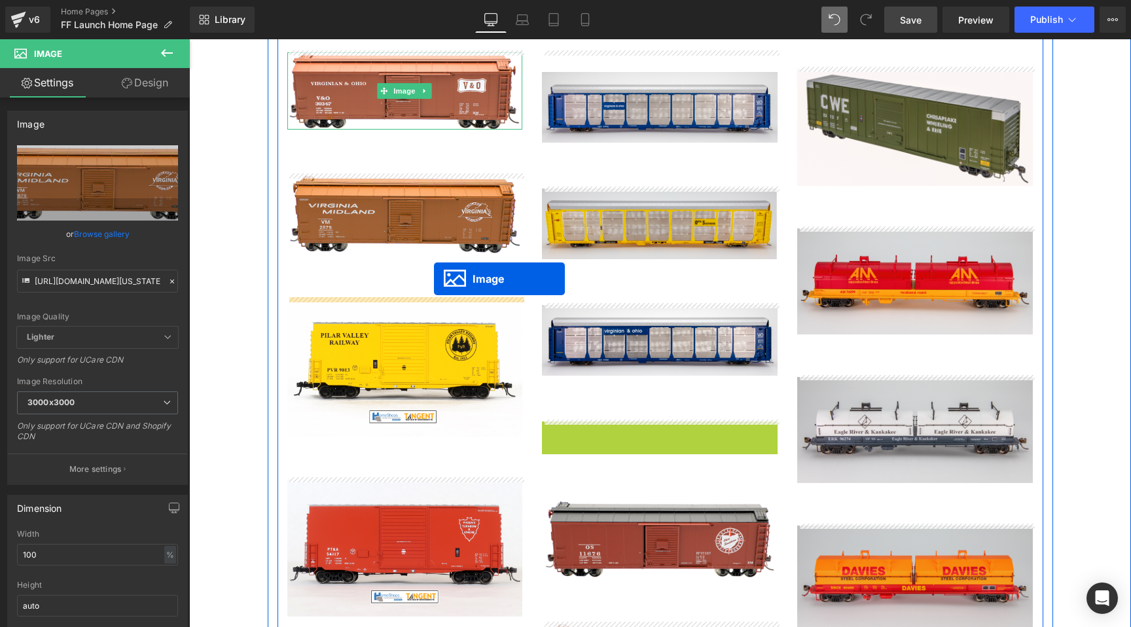
drag, startPoint x: 645, startPoint y: 459, endPoint x: 434, endPoint y: 279, distance: 277.2
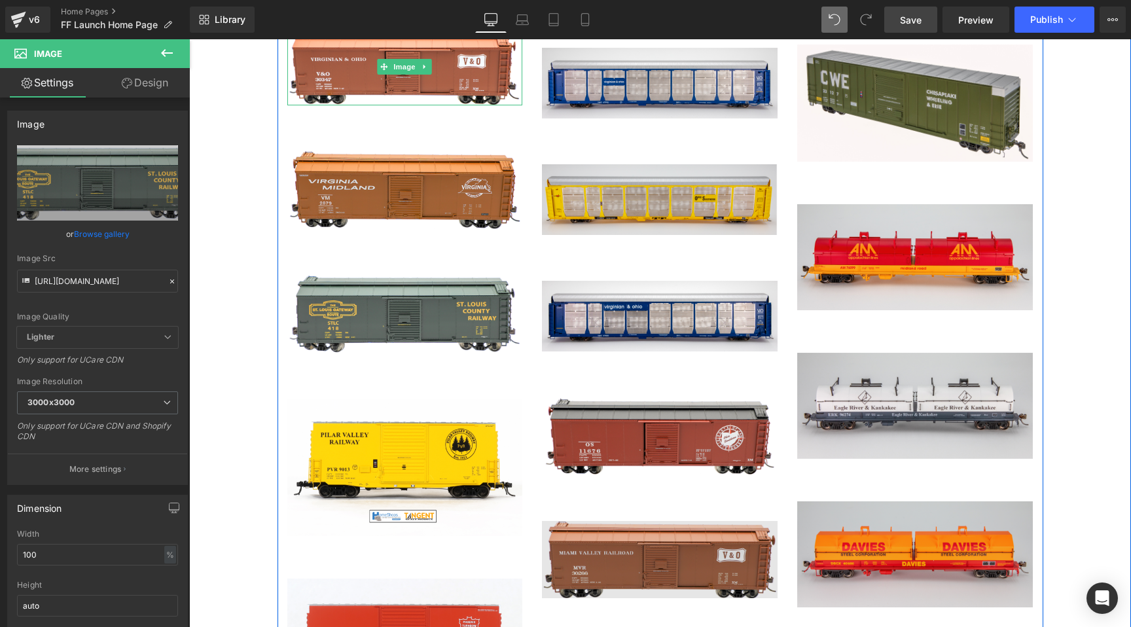
scroll to position [1977, 0]
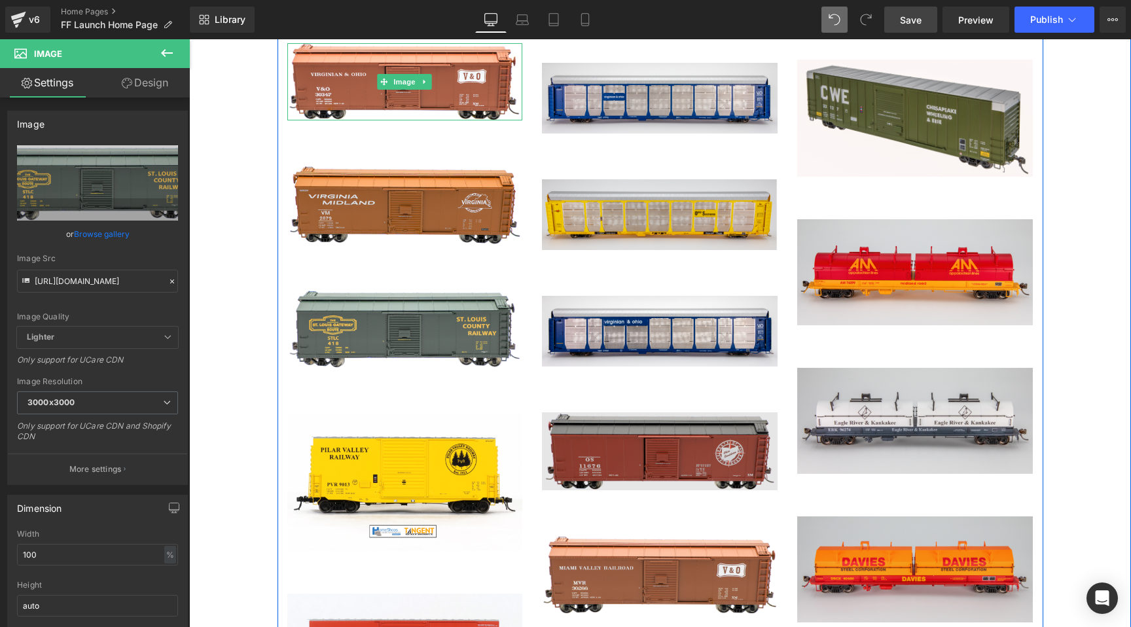
click at [629, 454] on img at bounding box center [660, 451] width 236 height 78
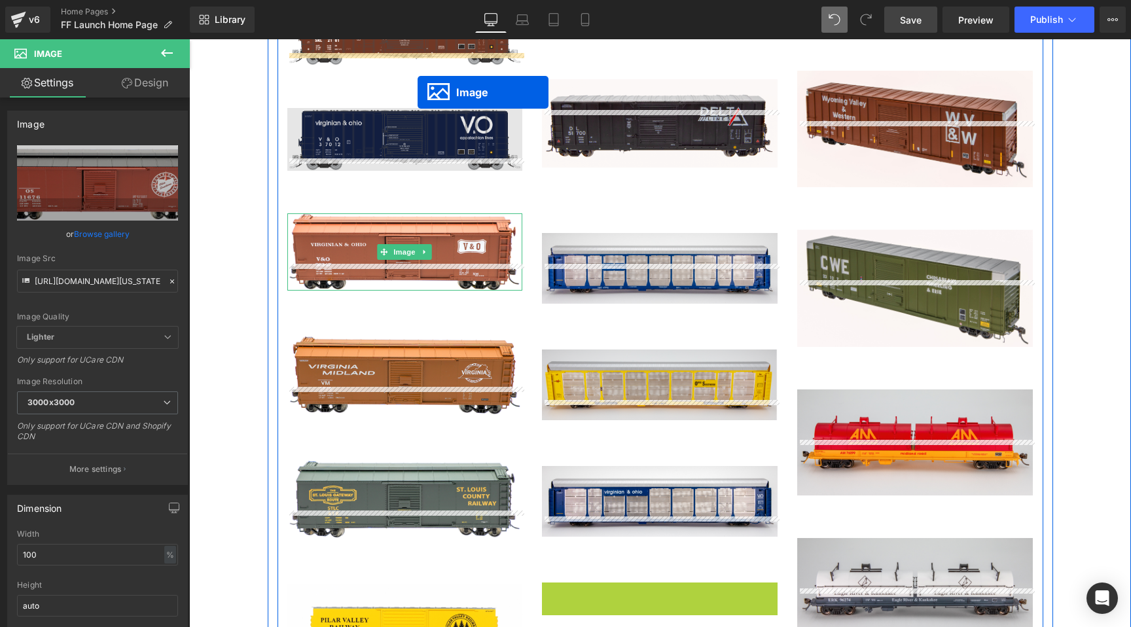
scroll to position [1754, 0]
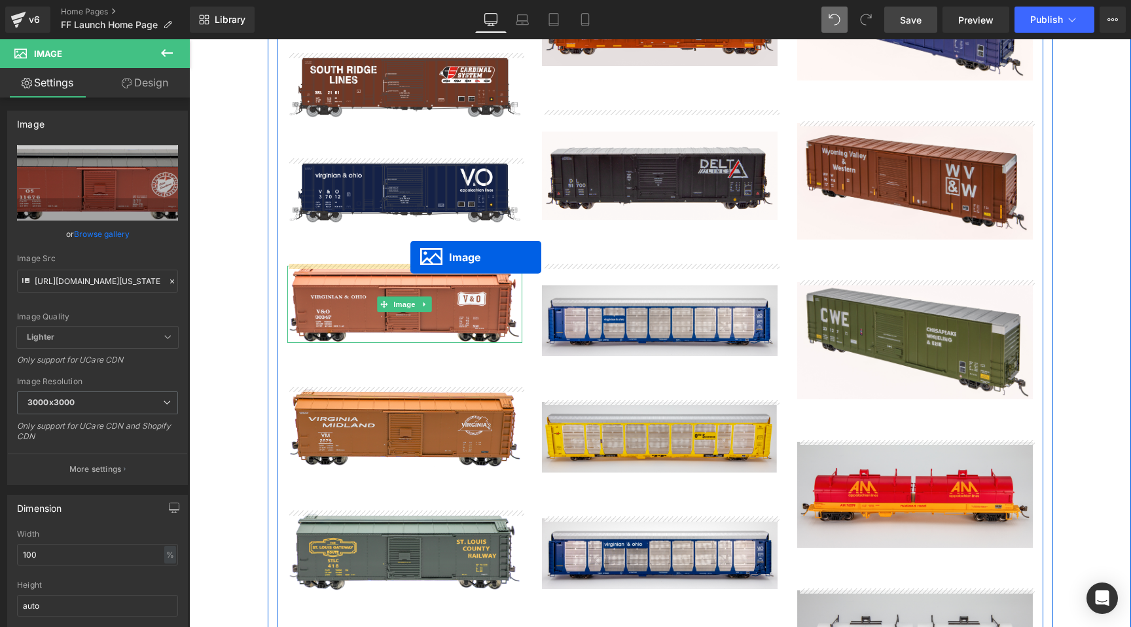
drag, startPoint x: 634, startPoint y: 454, endPoint x: 410, endPoint y: 257, distance: 297.8
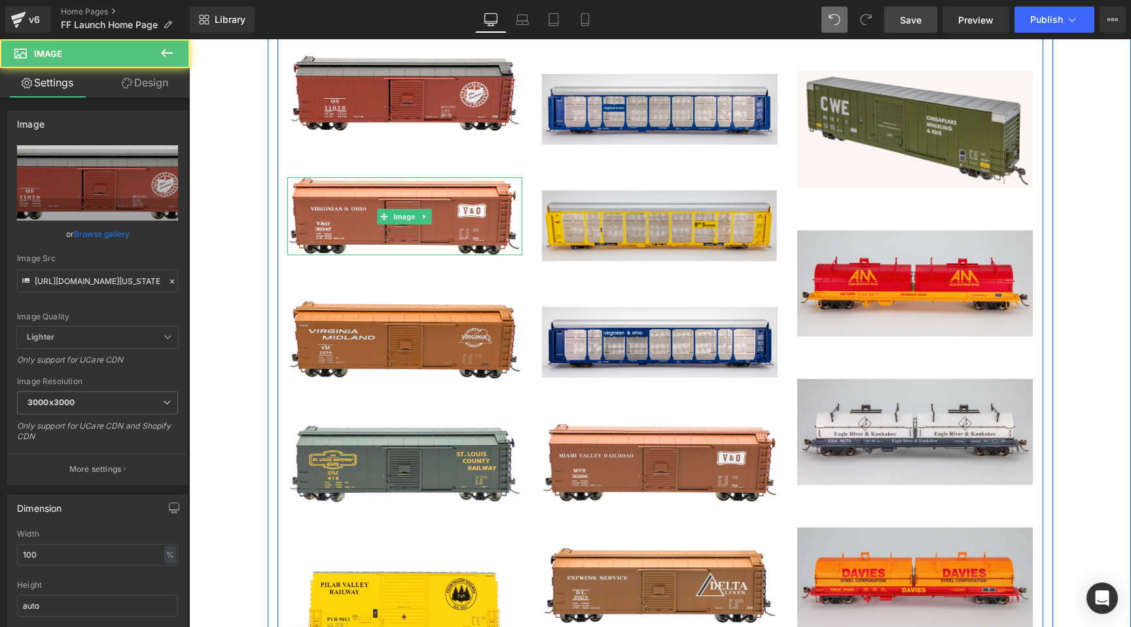
scroll to position [2072, 0]
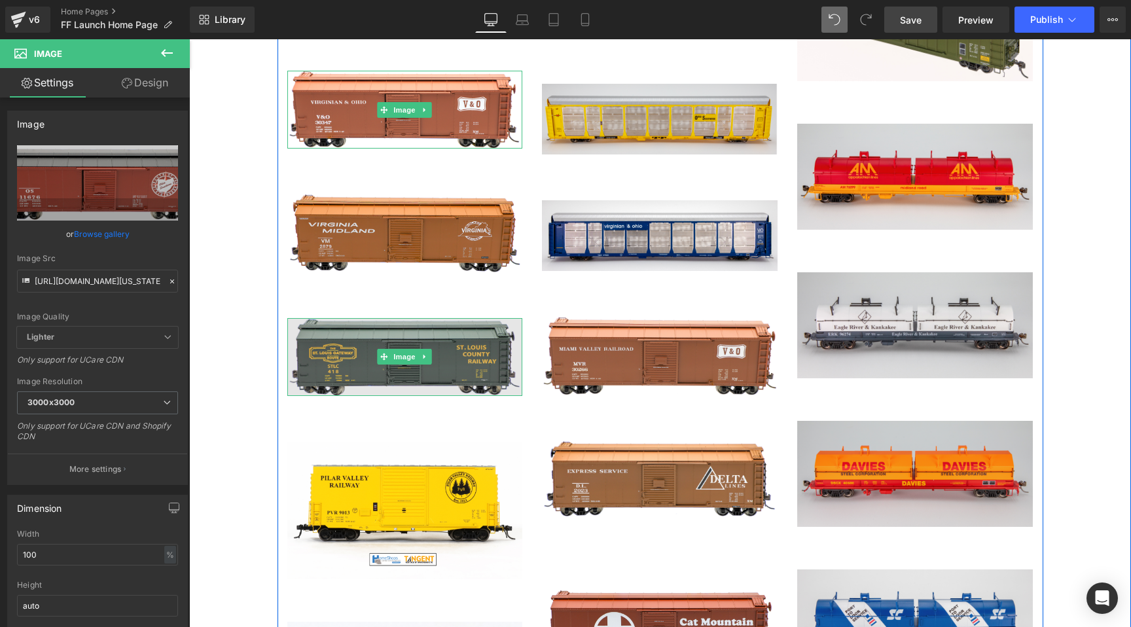
click at [388, 340] on img at bounding box center [405, 357] width 236 height 78
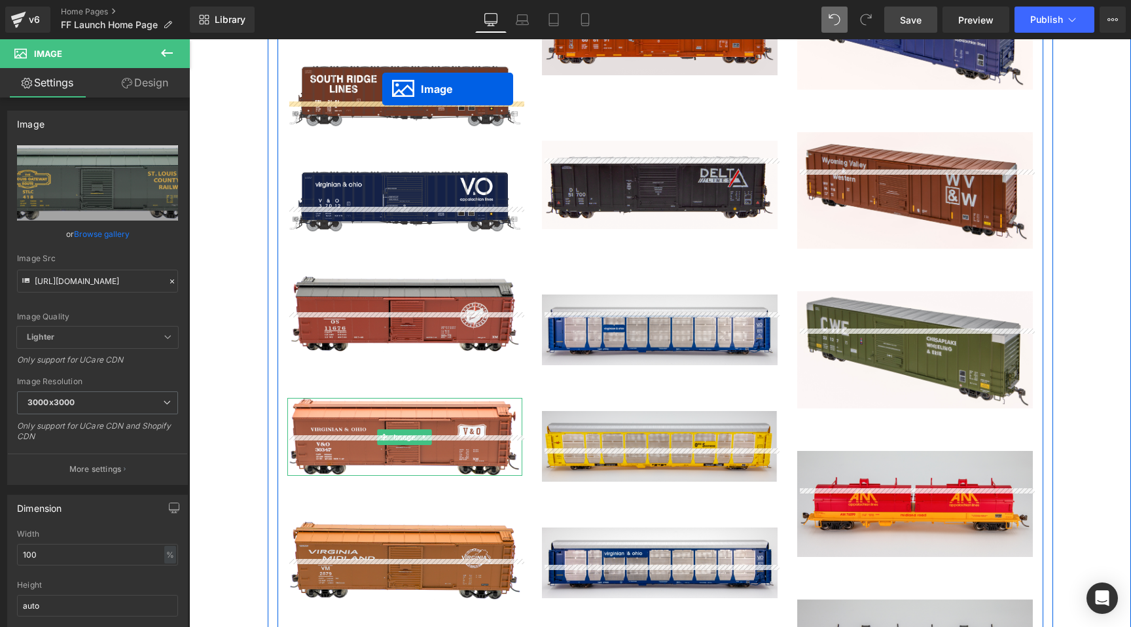
scroll to position [1653, 0]
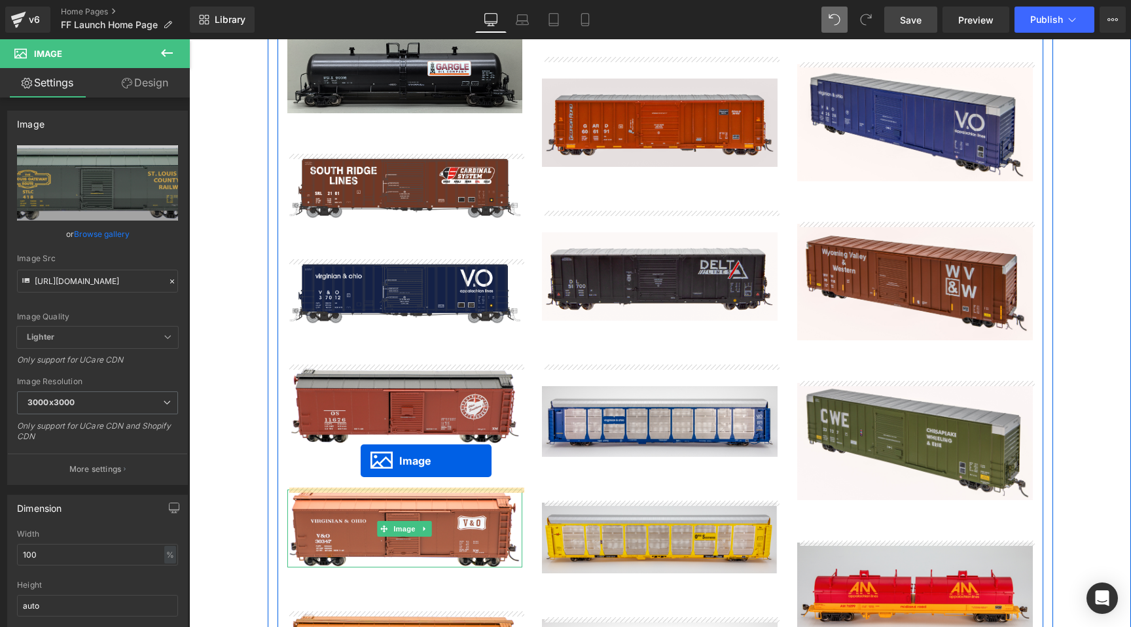
drag, startPoint x: 383, startPoint y: 351, endPoint x: 361, endPoint y: 461, distance: 112.2
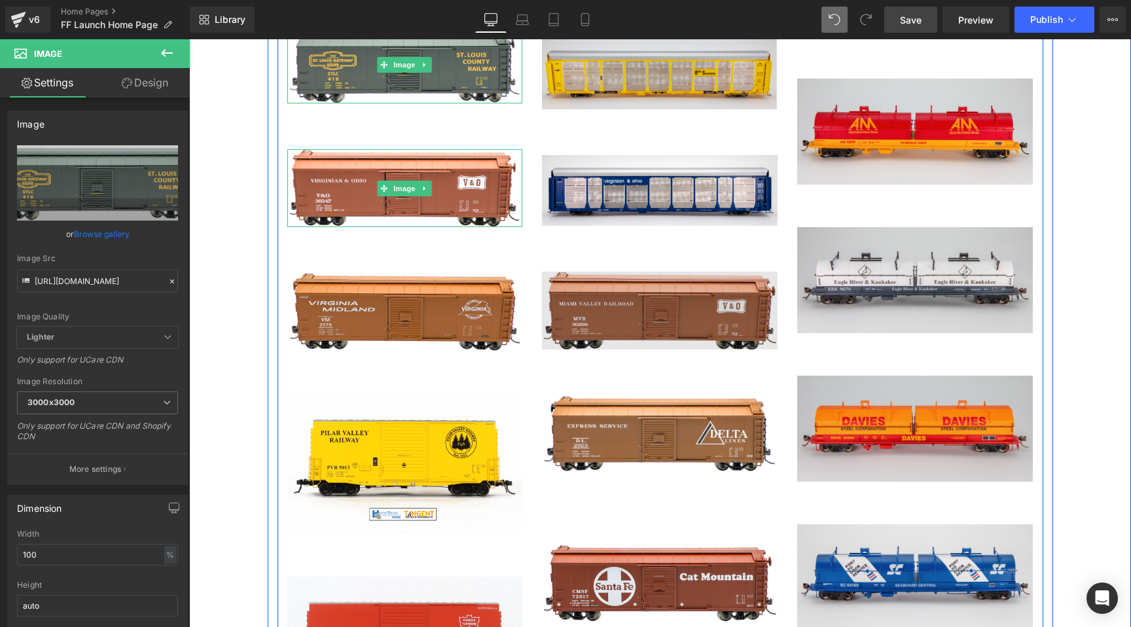
scroll to position [2128, 0]
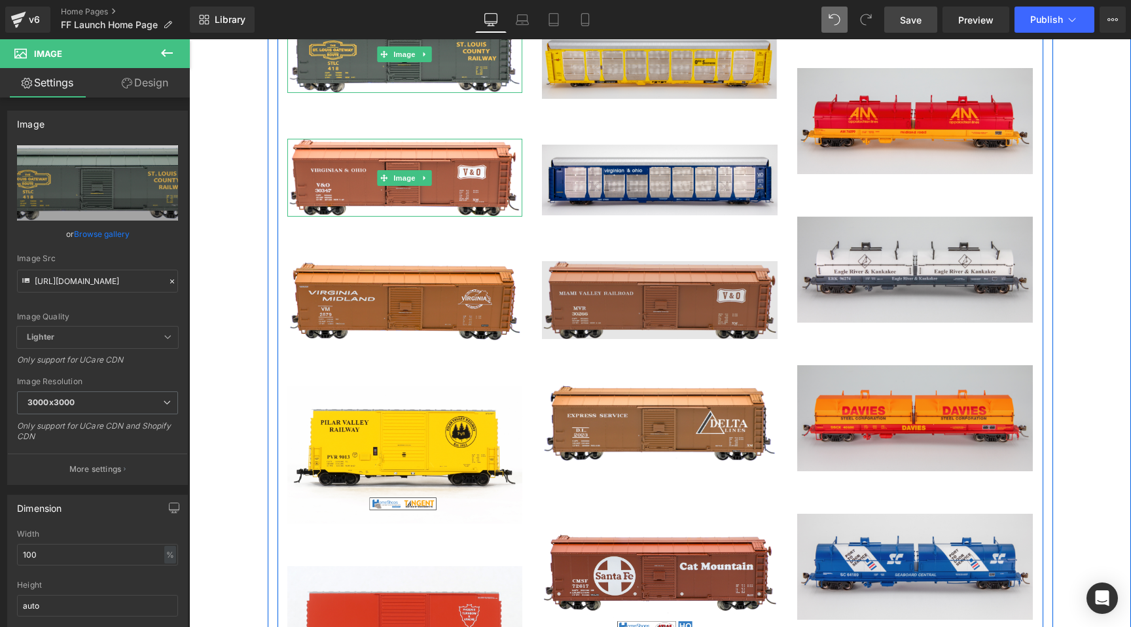
click at [622, 289] on img at bounding box center [660, 300] width 236 height 78
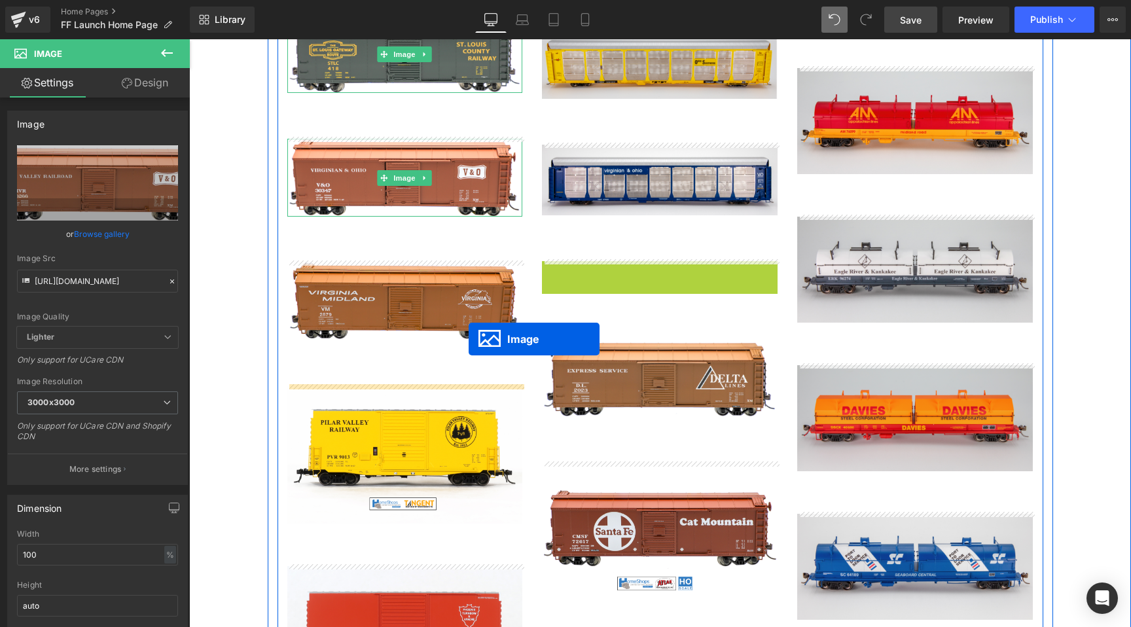
drag, startPoint x: 636, startPoint y: 293, endPoint x: 456, endPoint y: 344, distance: 186.7
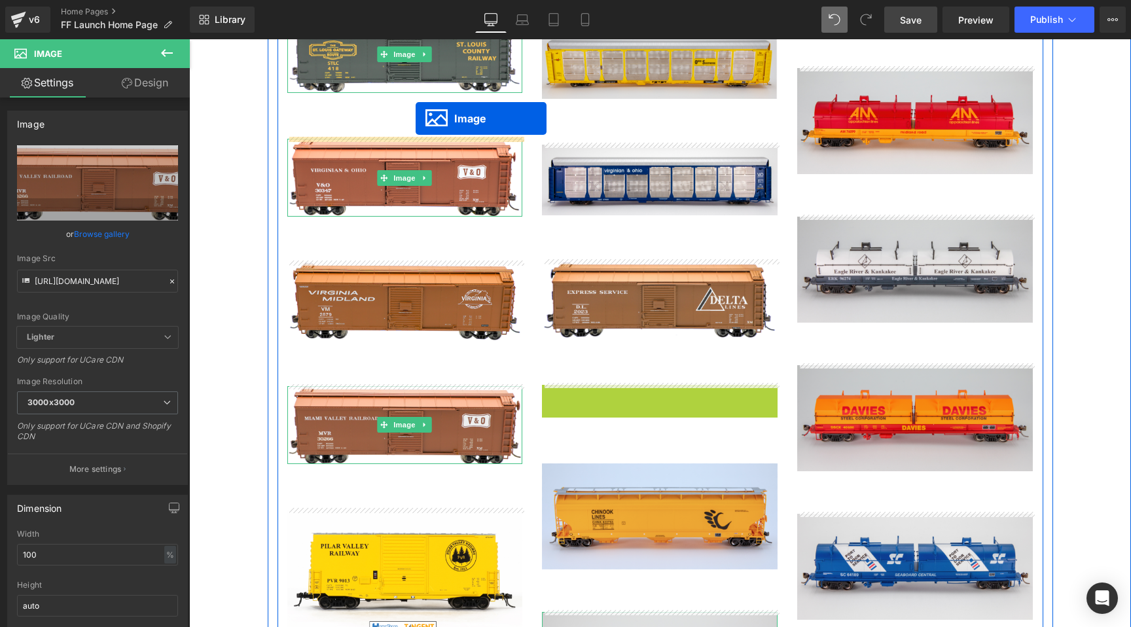
drag, startPoint x: 634, startPoint y: 450, endPoint x: 416, endPoint y: 118, distance: 397.0
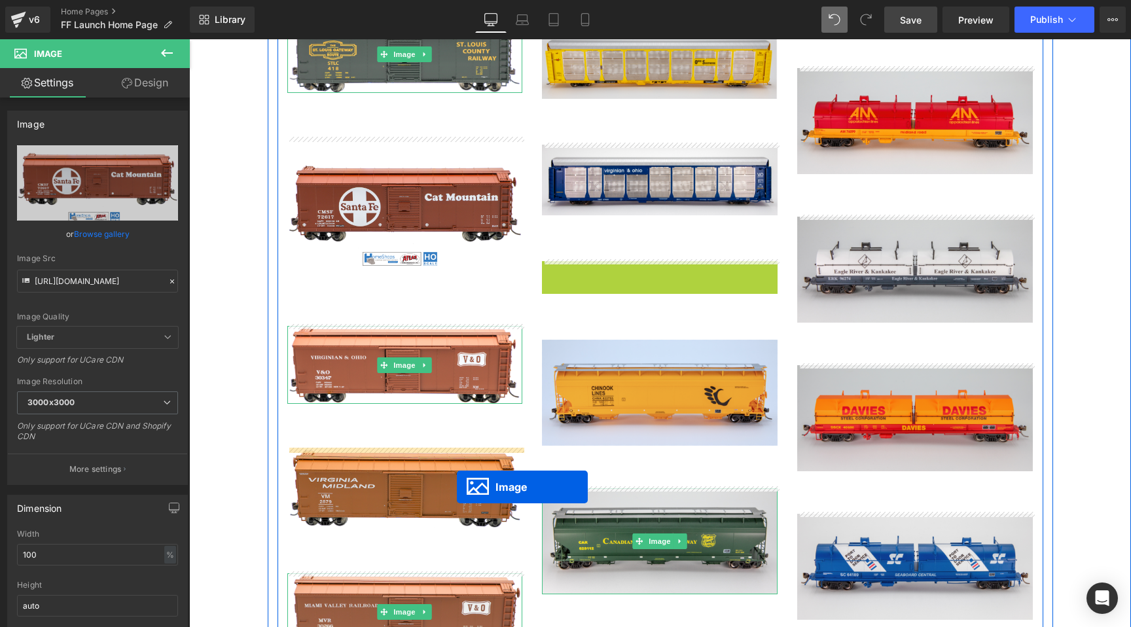
scroll to position [2233, 0]
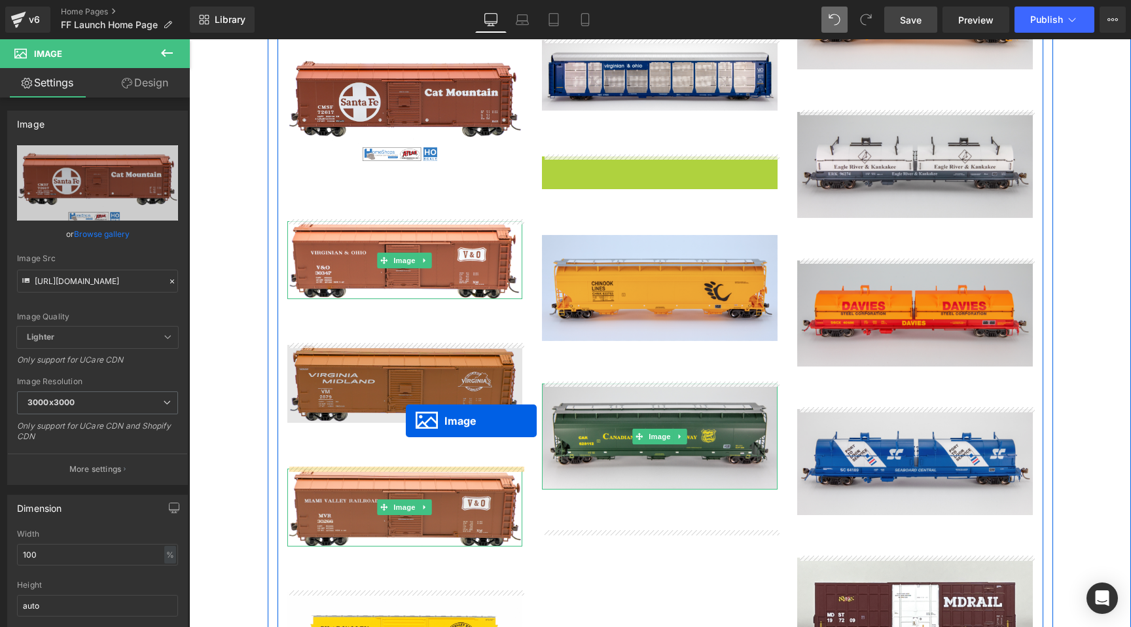
drag, startPoint x: 636, startPoint y: 295, endPoint x: 406, endPoint y: 421, distance: 262.8
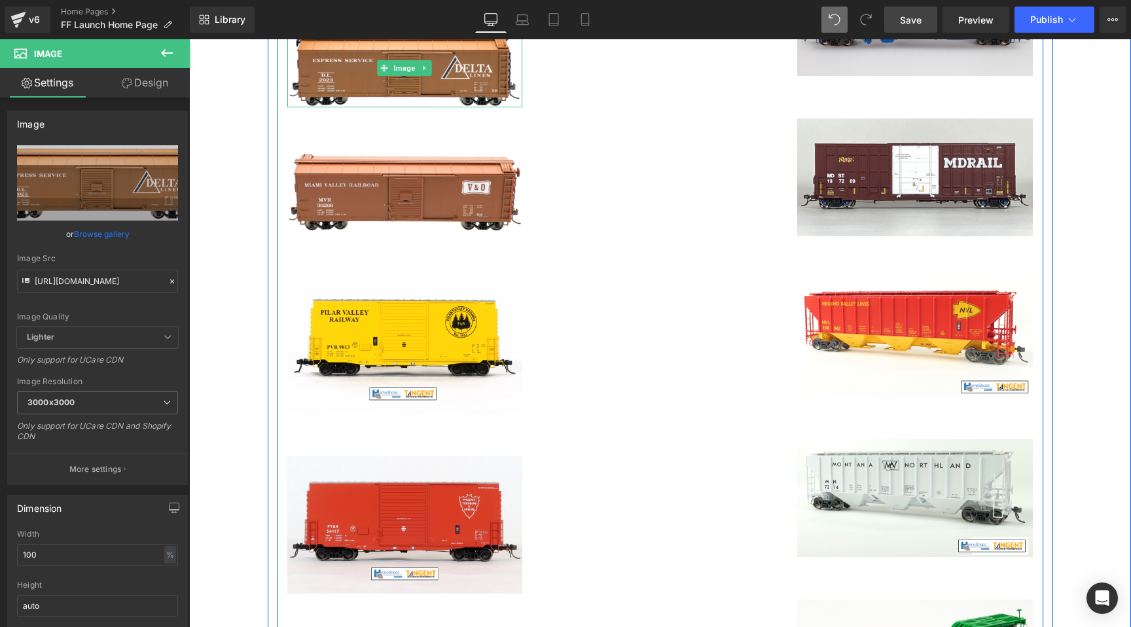
scroll to position [2718, 0]
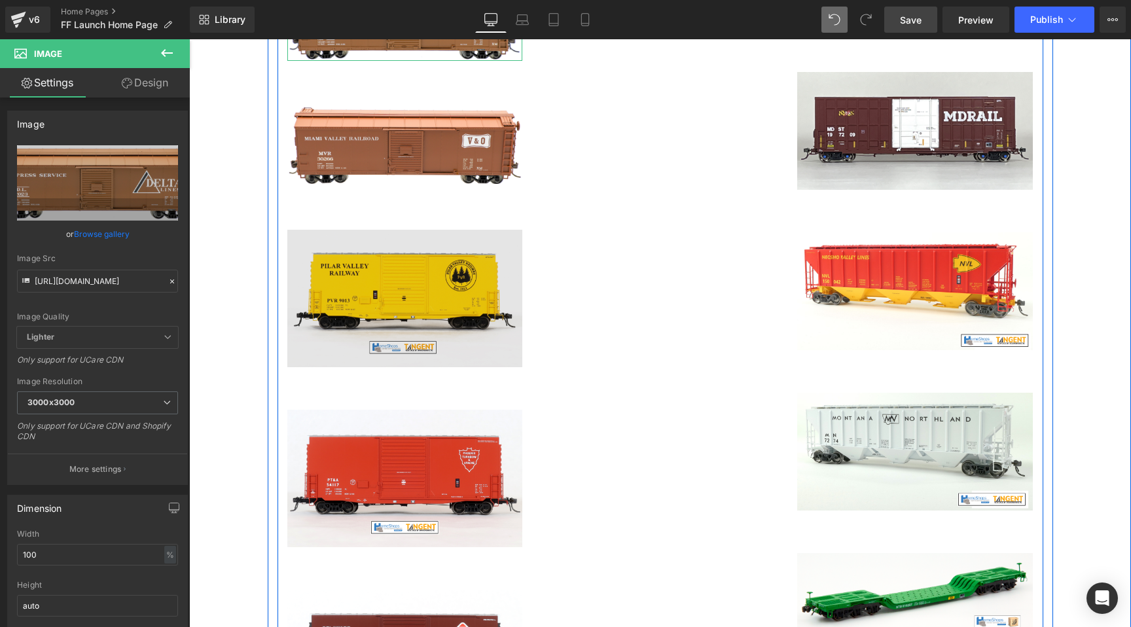
click at [371, 285] on img at bounding box center [405, 298] width 236 height 137
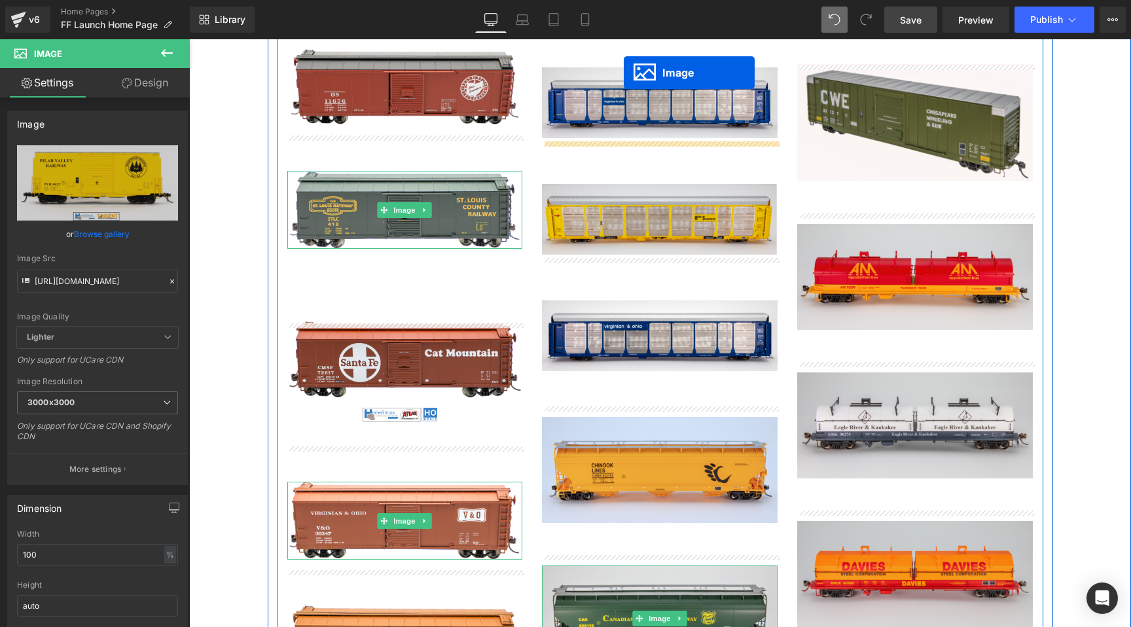
scroll to position [1894, 0]
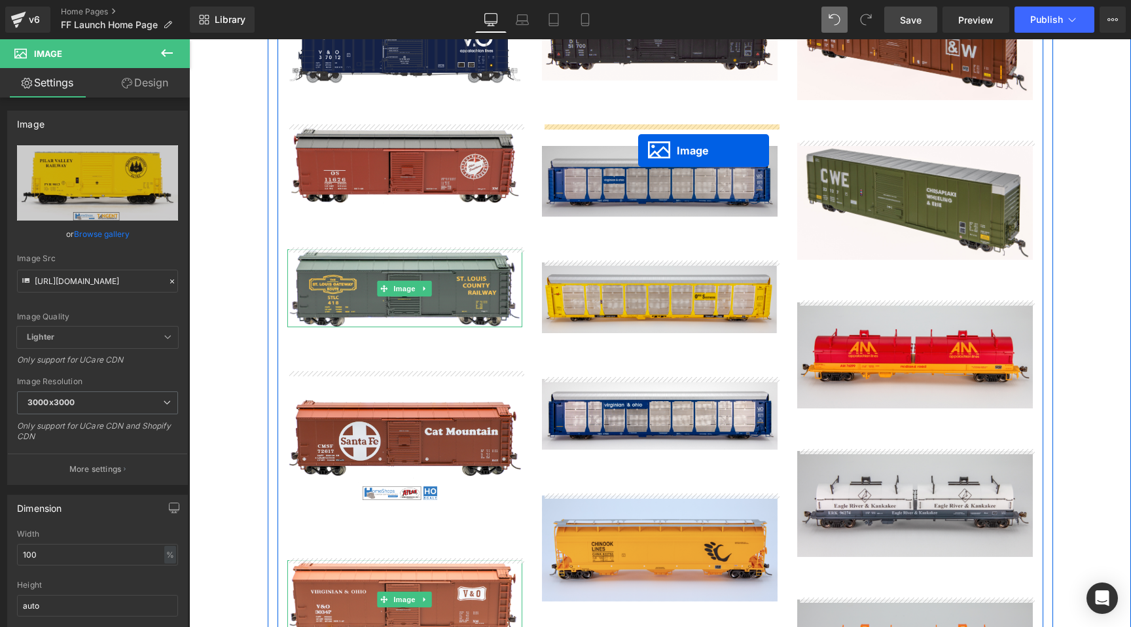
drag, startPoint x: 380, startPoint y: 293, endPoint x: 638, endPoint y: 151, distance: 295.3
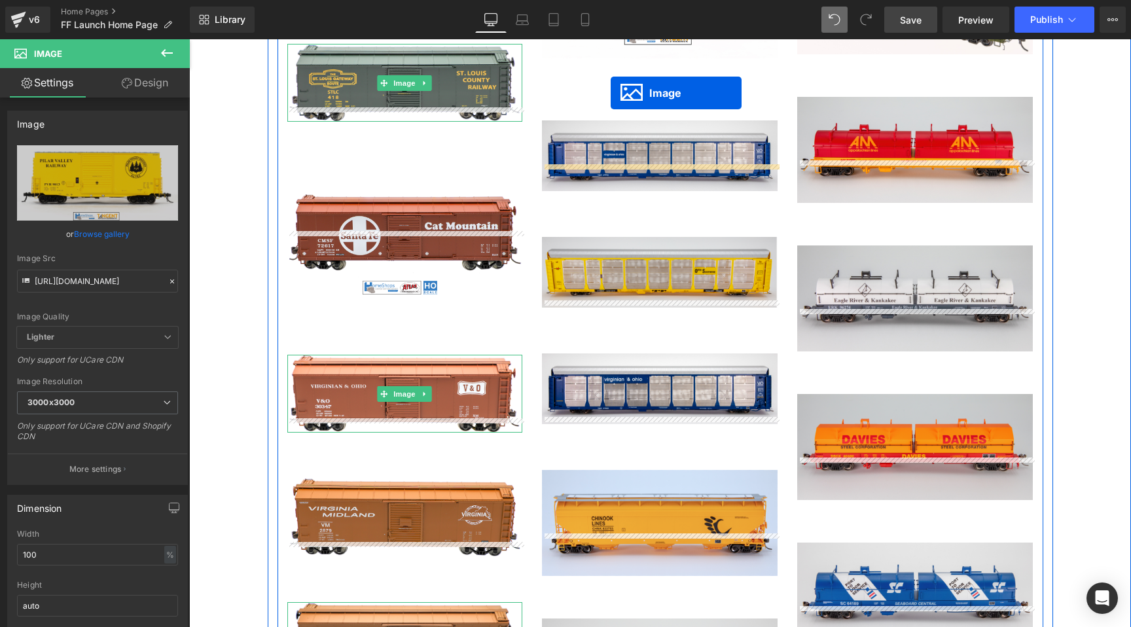
scroll to position [2034, 0]
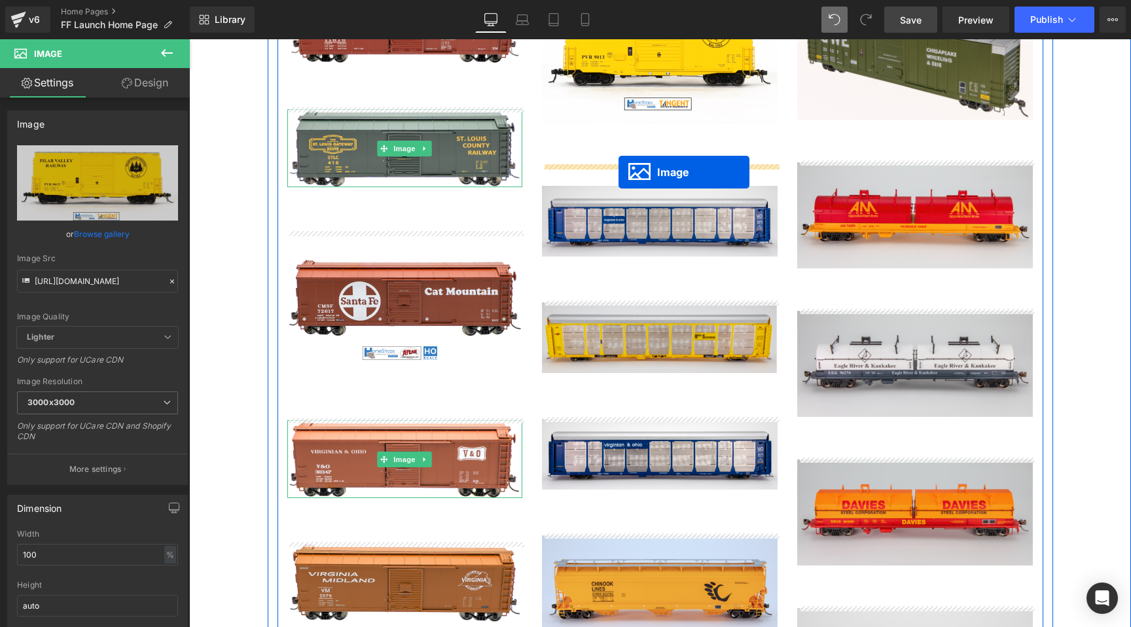
drag, startPoint x: 381, startPoint y: 580, endPoint x: 620, endPoint y: 172, distance: 472.6
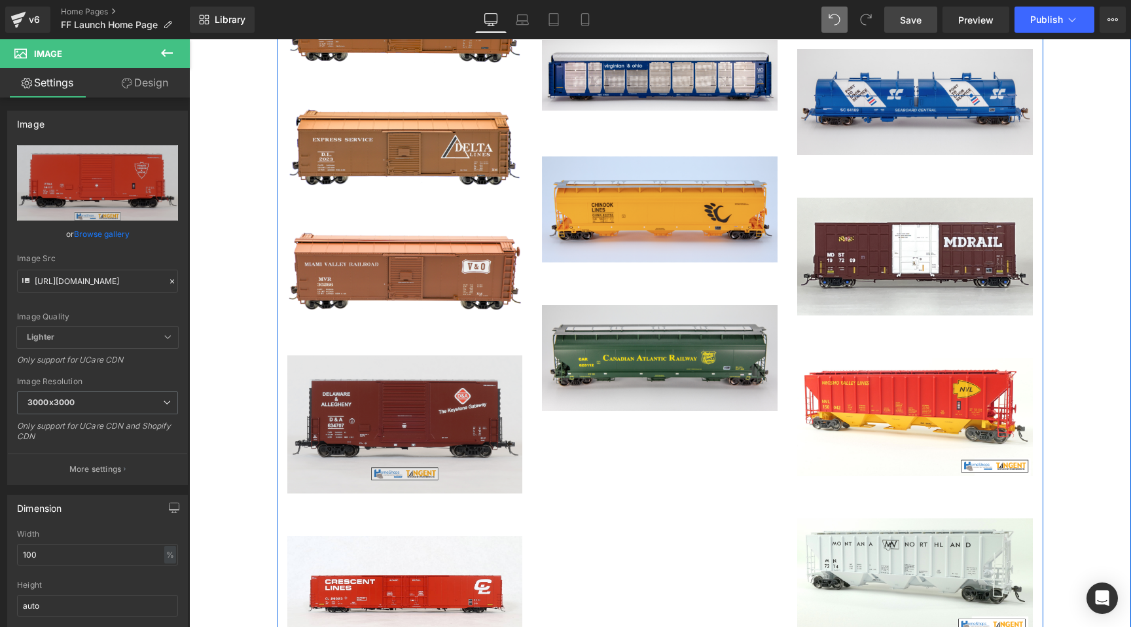
scroll to position [2618, 0]
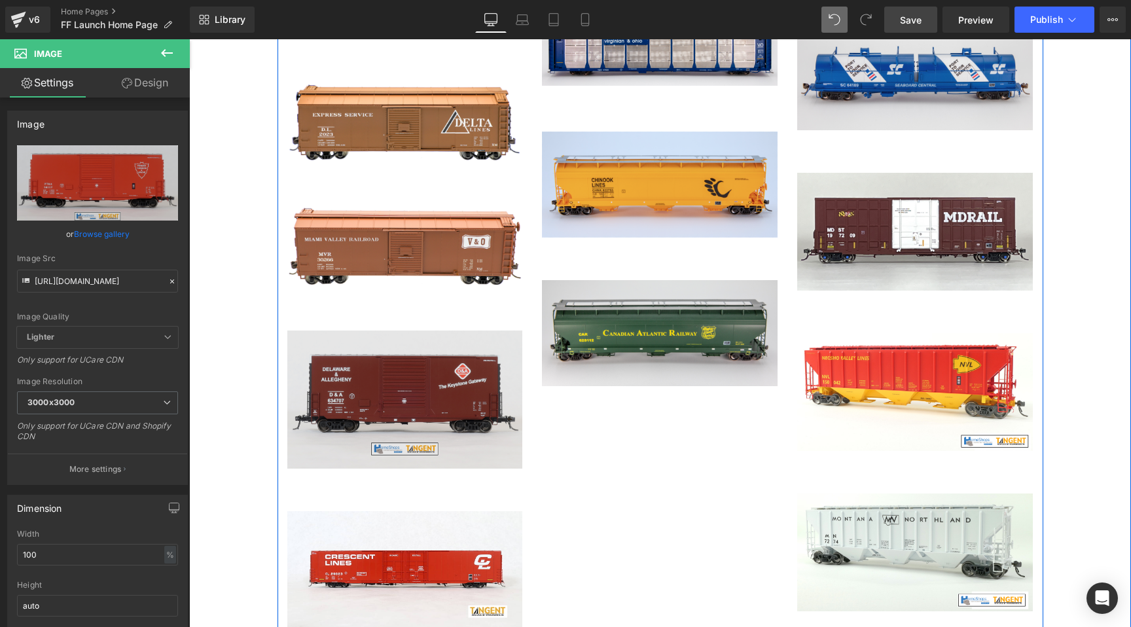
click at [382, 426] on img at bounding box center [405, 399] width 236 height 137
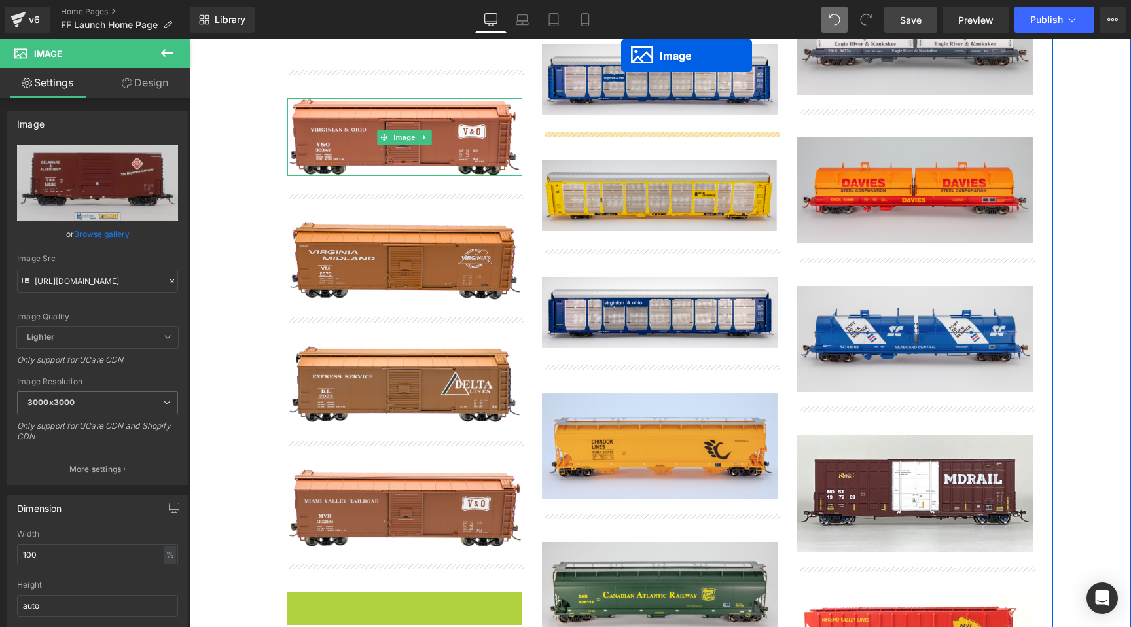
scroll to position [2225, 0]
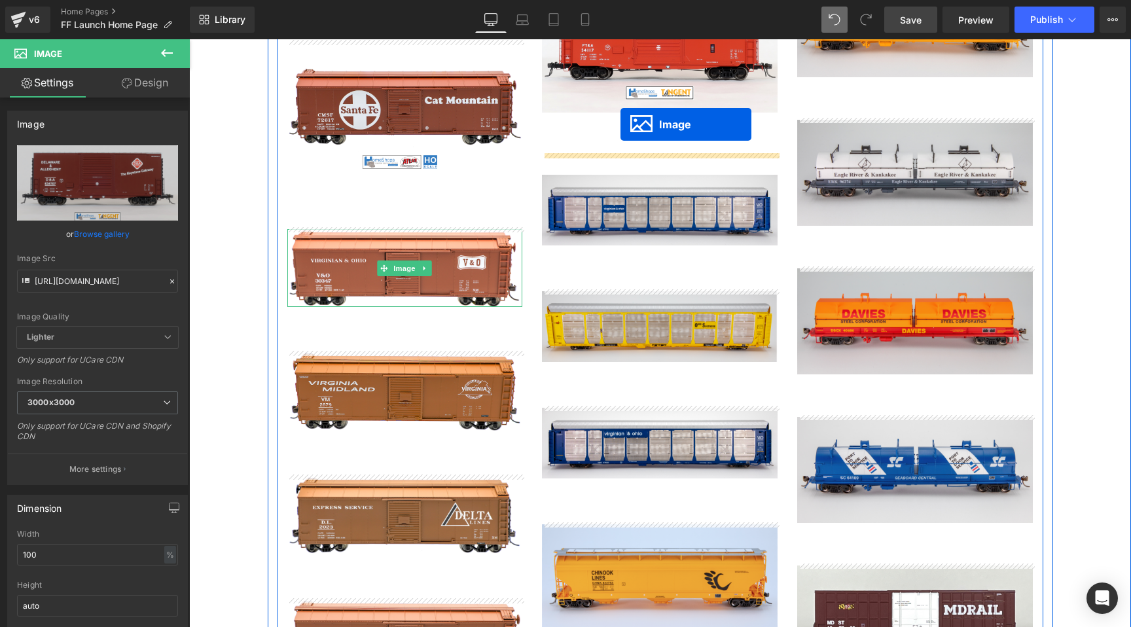
drag, startPoint x: 382, startPoint y: 402, endPoint x: 621, endPoint y: 124, distance: 366.2
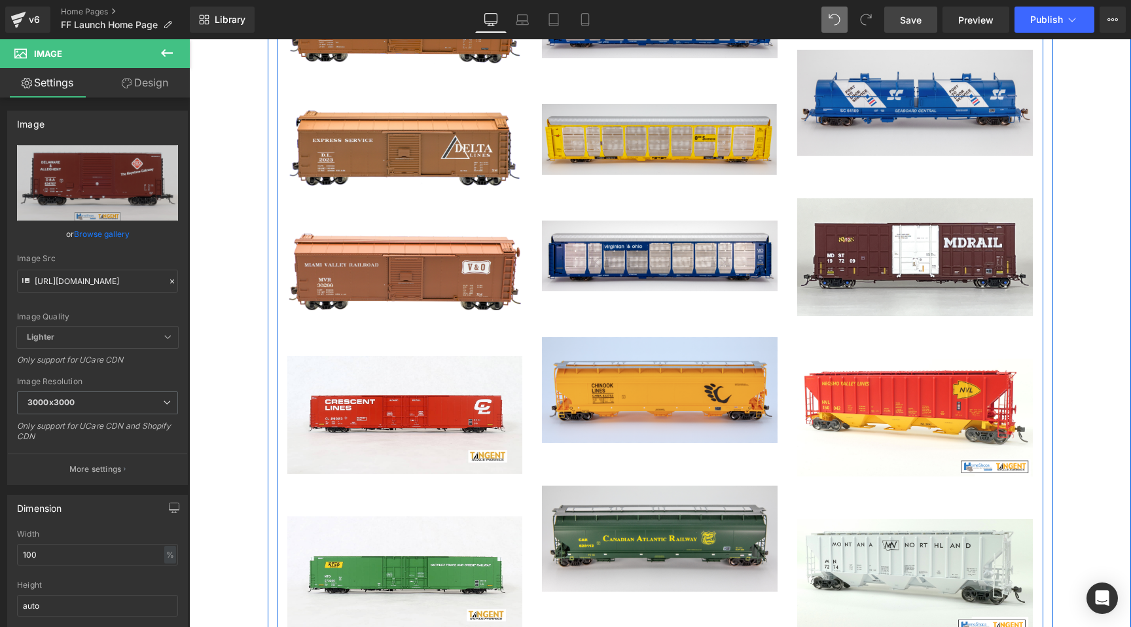
scroll to position [2510, 0]
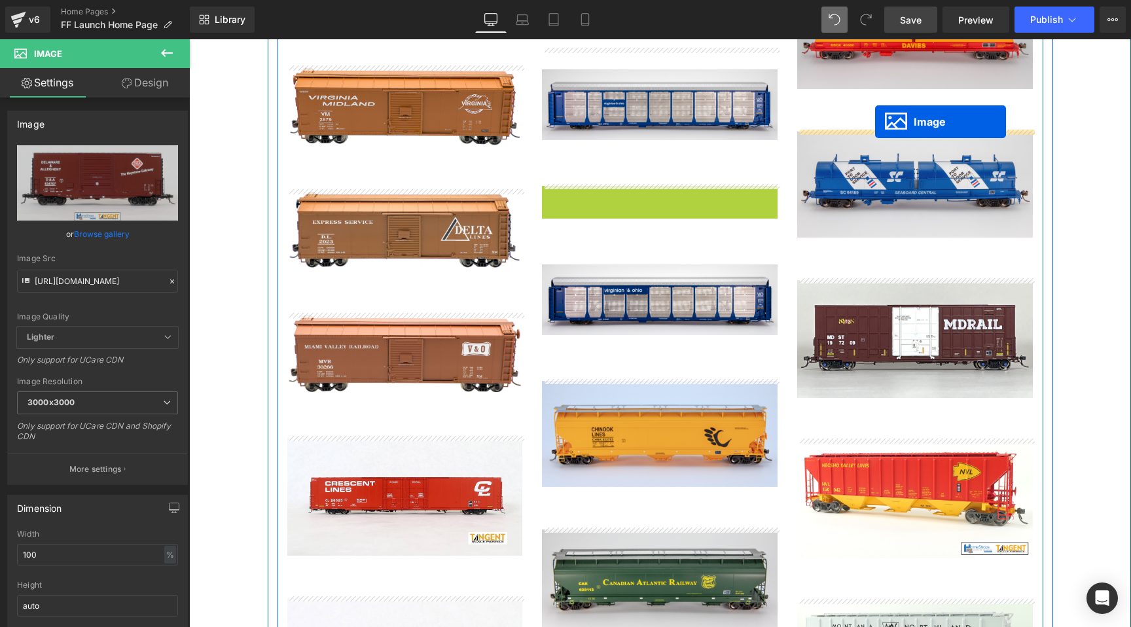
drag, startPoint x: 634, startPoint y: 215, endPoint x: 875, endPoint y: 122, distance: 258.2
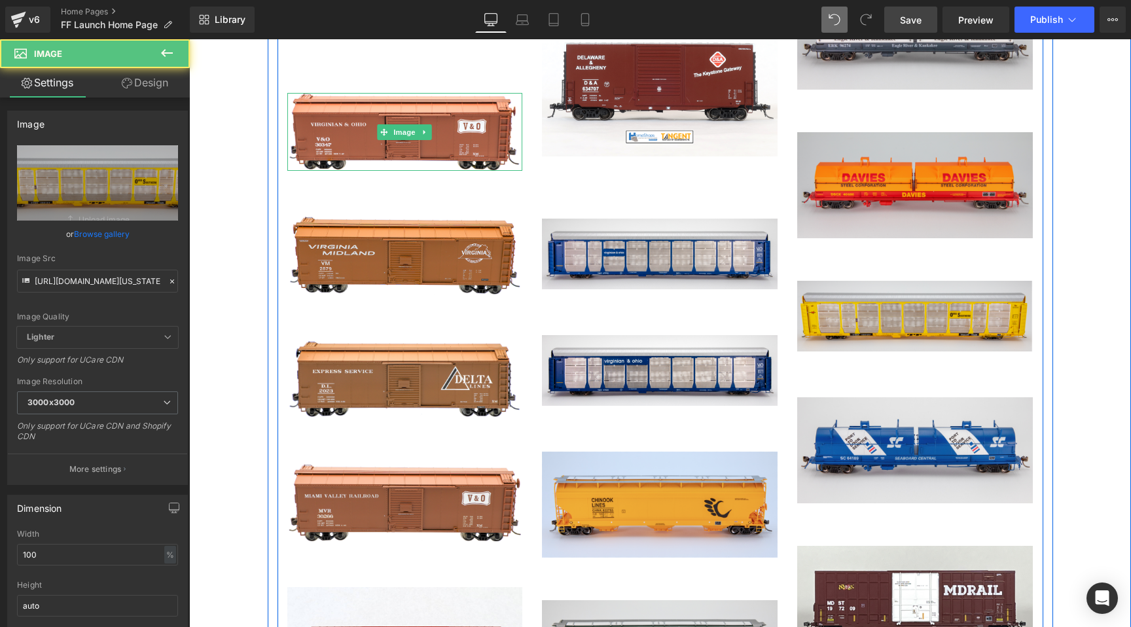
scroll to position [2301, 0]
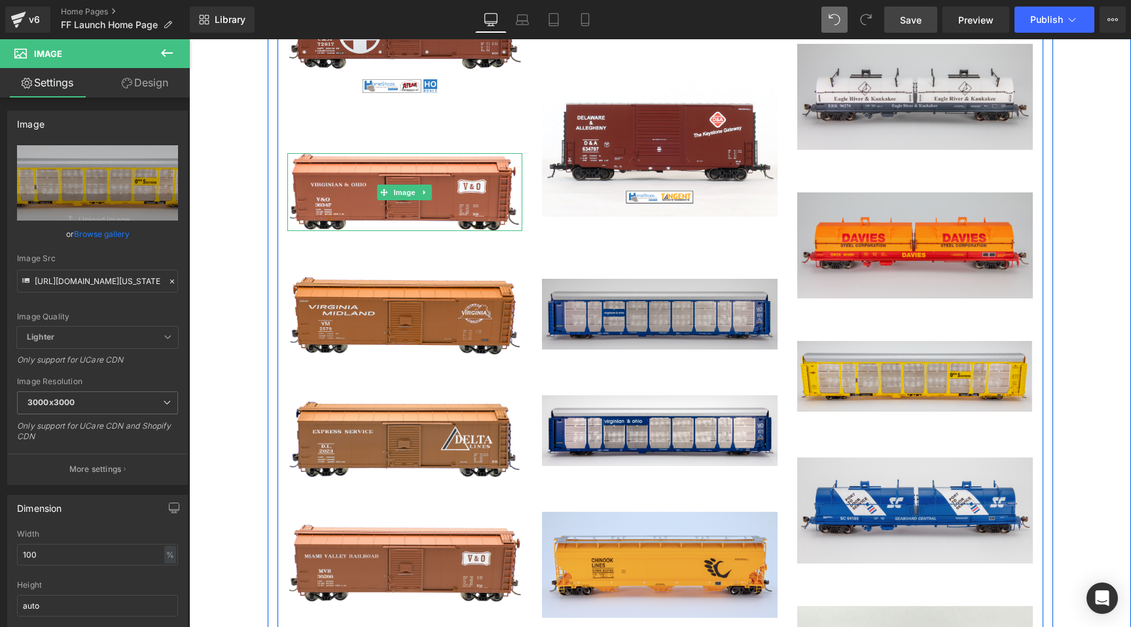
click at [639, 293] on img at bounding box center [660, 314] width 236 height 71
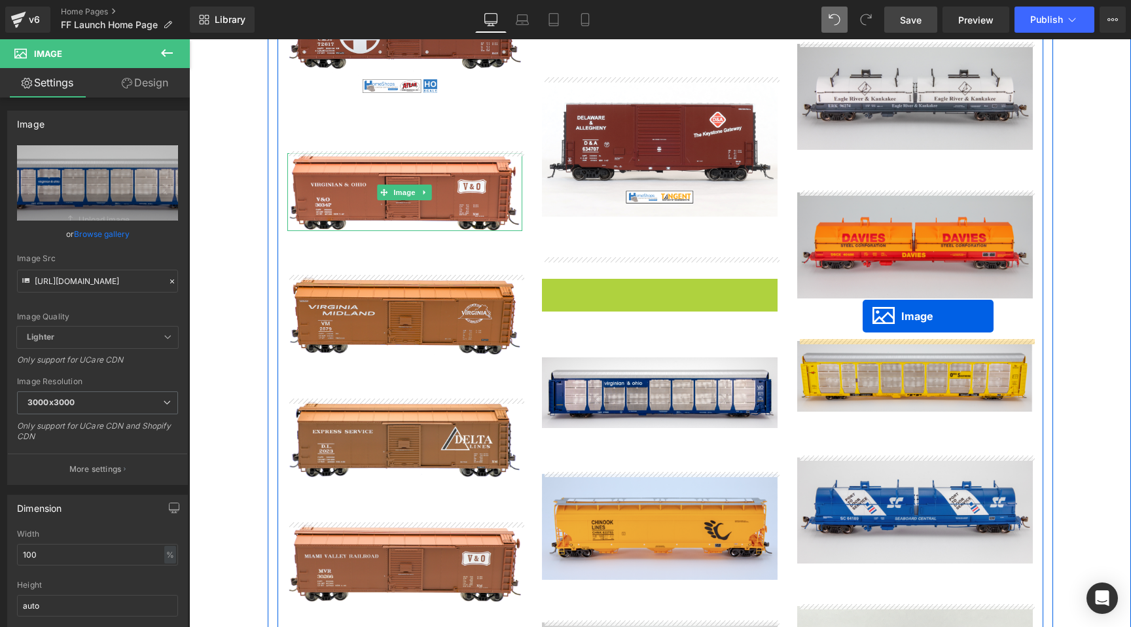
drag, startPoint x: 636, startPoint y: 310, endPoint x: 863, endPoint y: 317, distance: 226.6
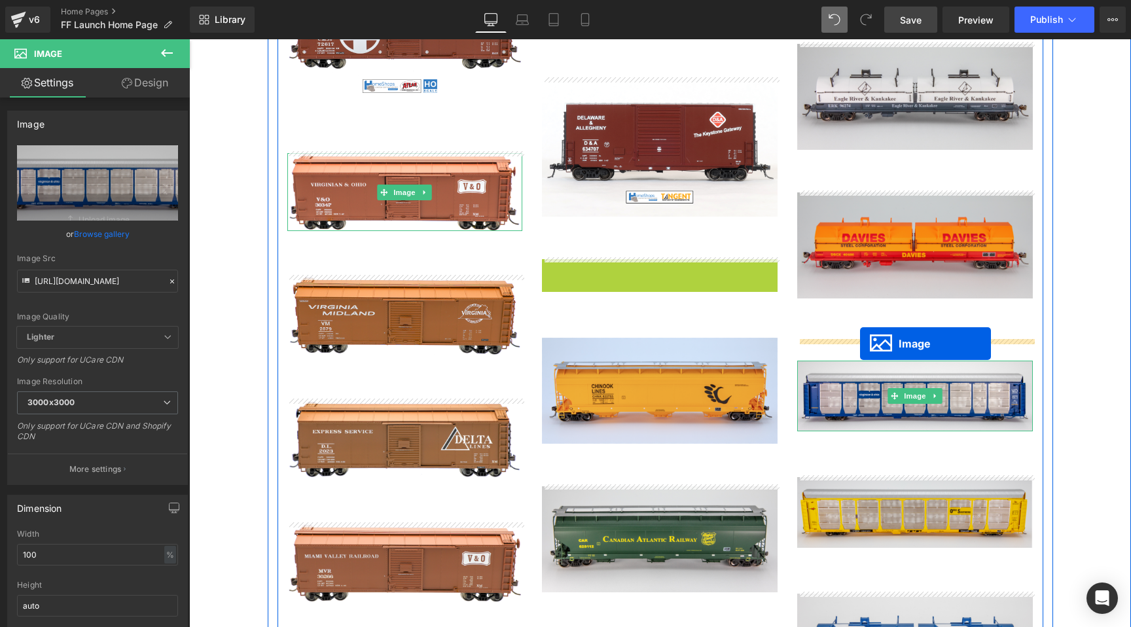
drag, startPoint x: 640, startPoint y: 291, endPoint x: 861, endPoint y: 346, distance: 227.3
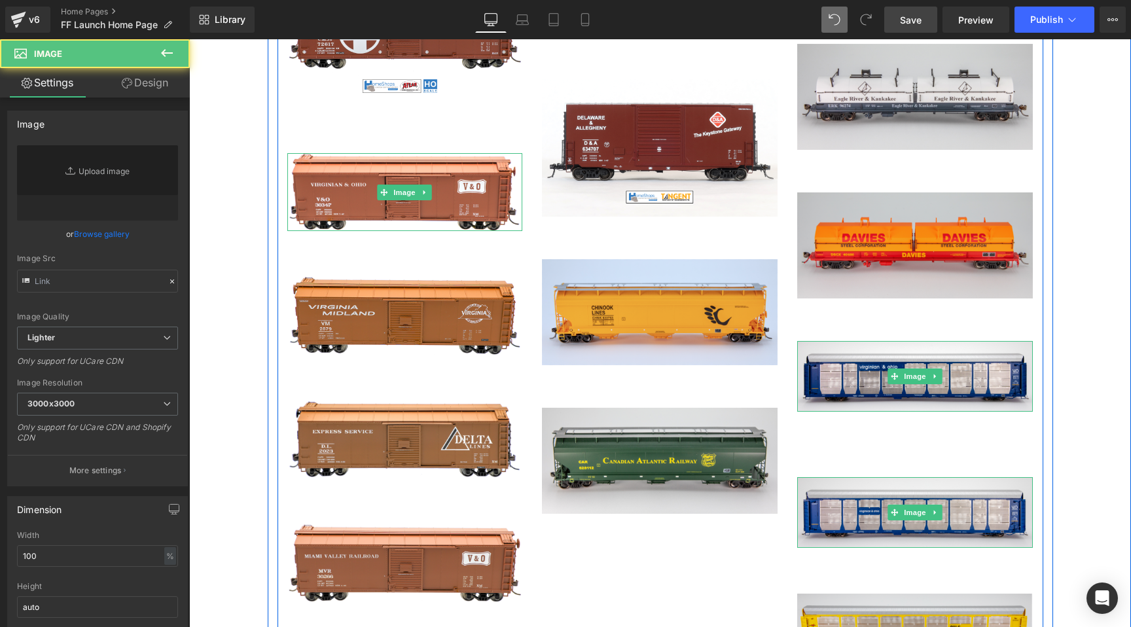
type input "https://cdn.shopify.com/s/files/1/0552/5425/3750/files/VandO_Large_Logo_Autorac…"
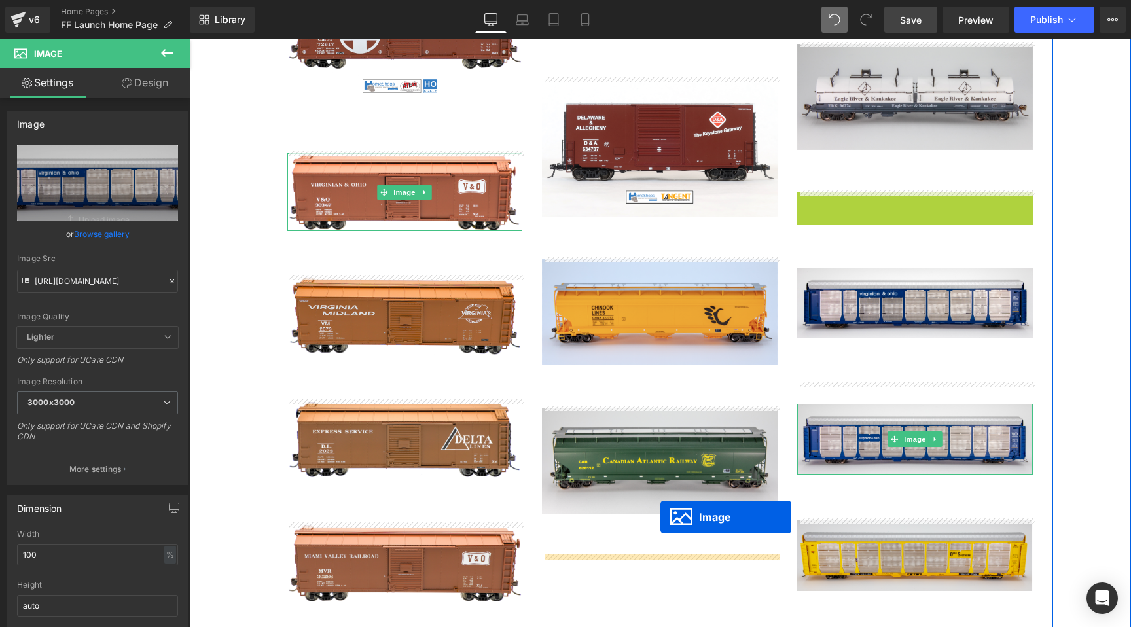
drag, startPoint x: 891, startPoint y: 241, endPoint x: 660, endPoint y: 517, distance: 359.7
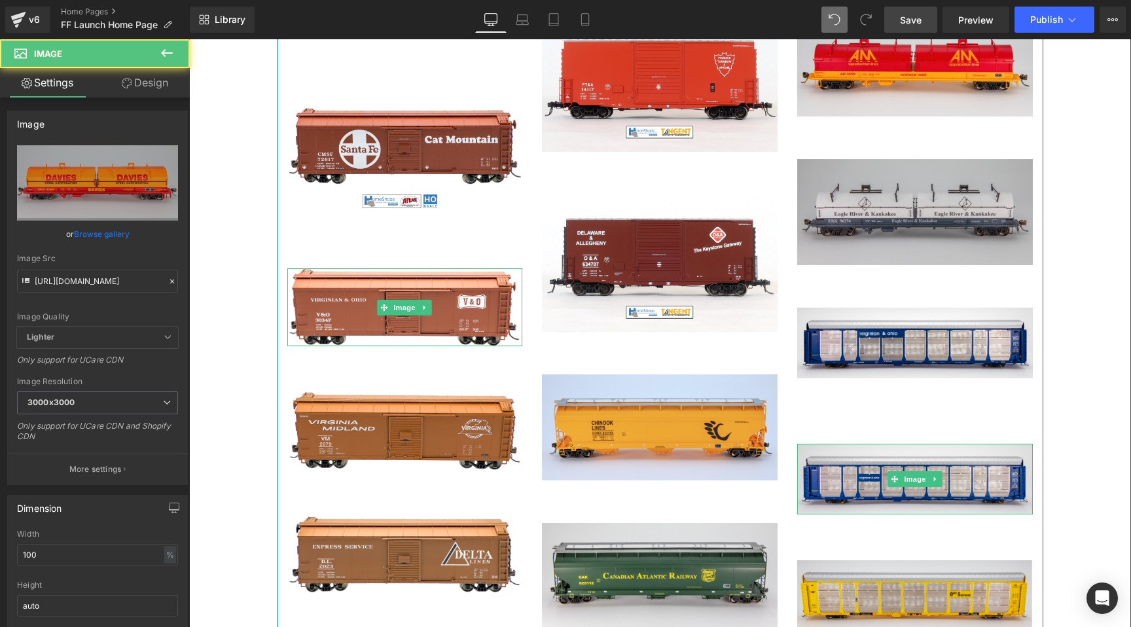
scroll to position [2182, 0]
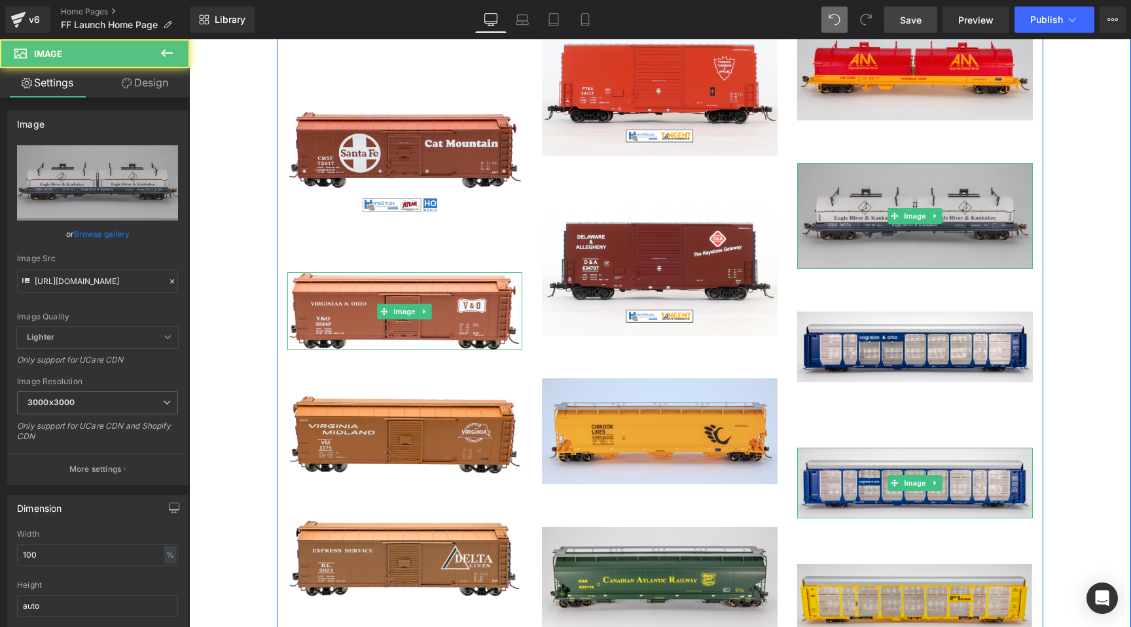
click at [897, 209] on div "Image" at bounding box center [915, 216] width 236 height 106
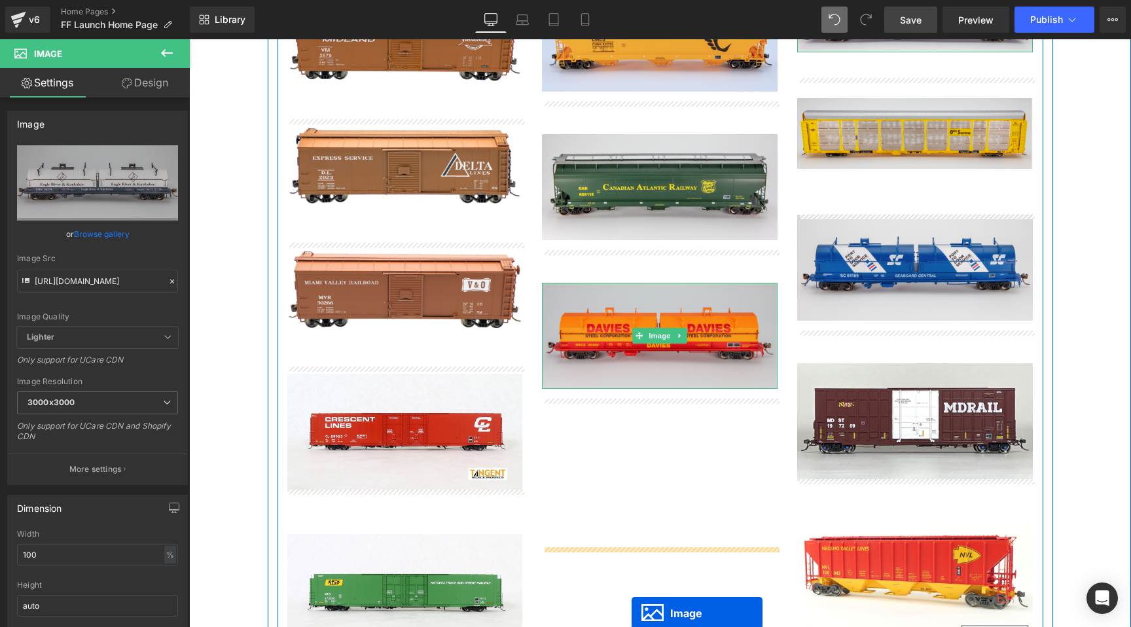
scroll to position [2640, 0]
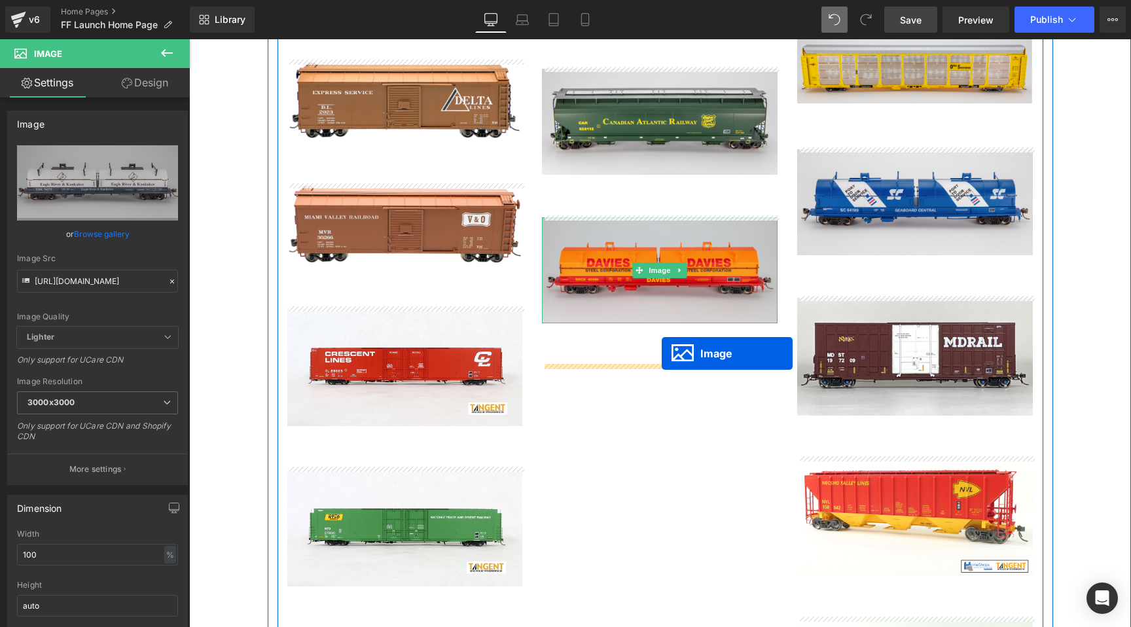
drag, startPoint x: 894, startPoint y: 212, endPoint x: 662, endPoint y: 353, distance: 272.0
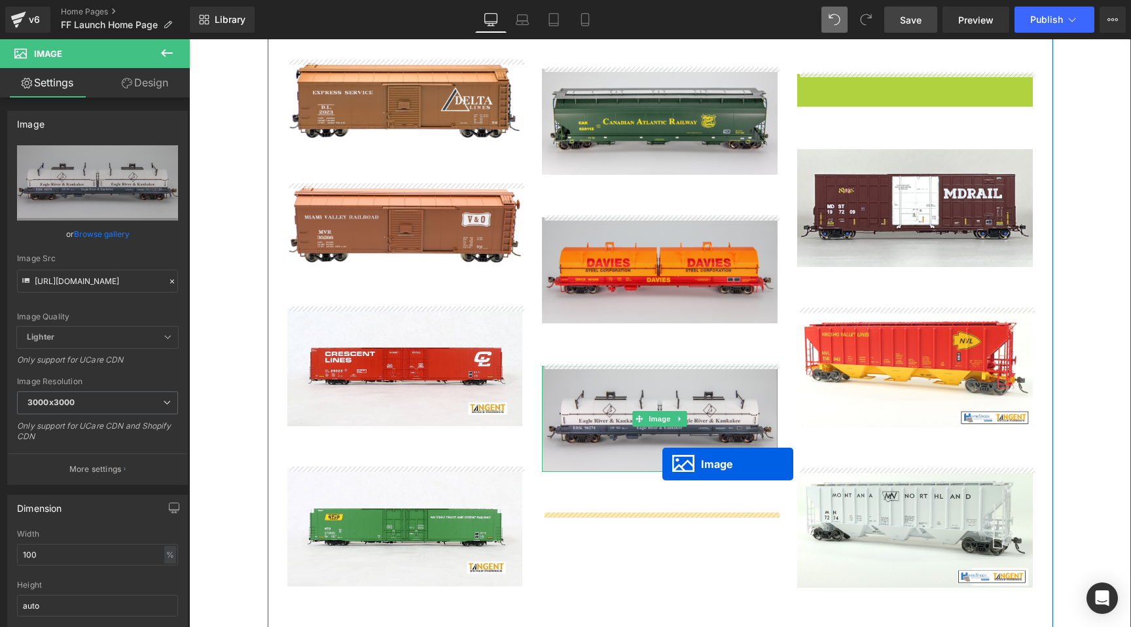
drag, startPoint x: 892, startPoint y: 129, endPoint x: 661, endPoint y: 467, distance: 408.9
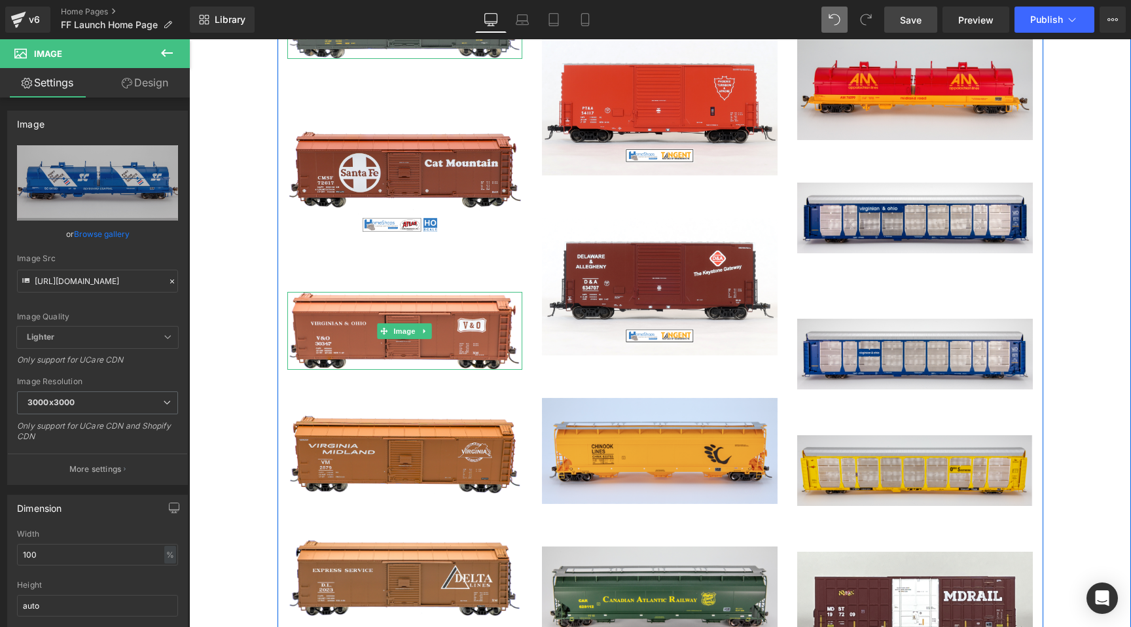
scroll to position [2093, 0]
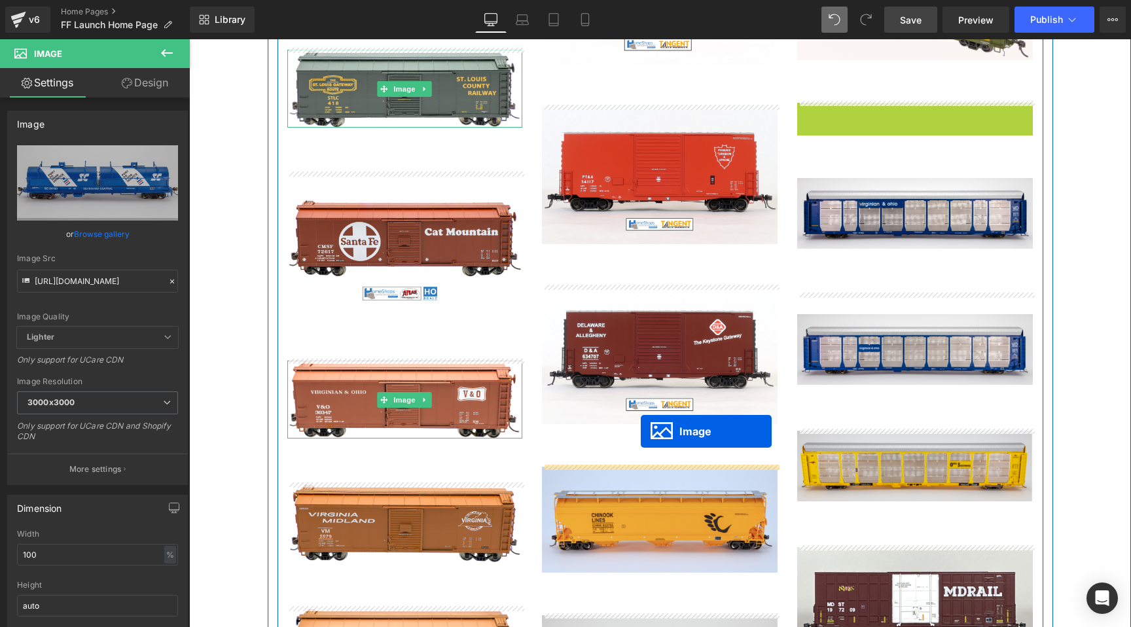
drag, startPoint x: 897, startPoint y: 154, endPoint x: 641, endPoint y: 431, distance: 377.0
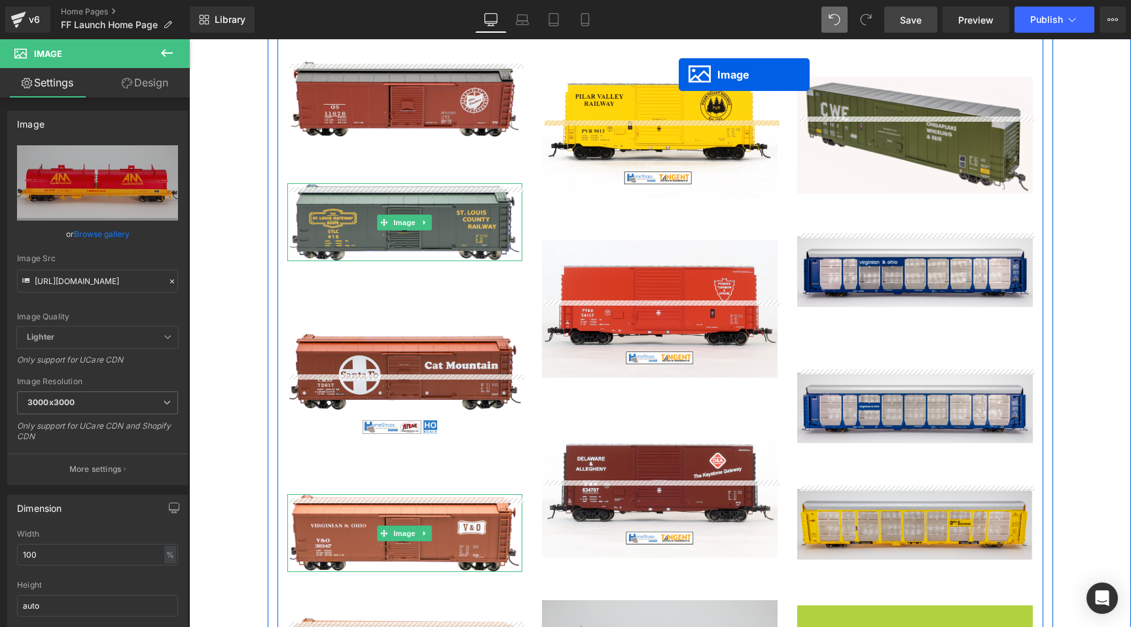
scroll to position [1763, 0]
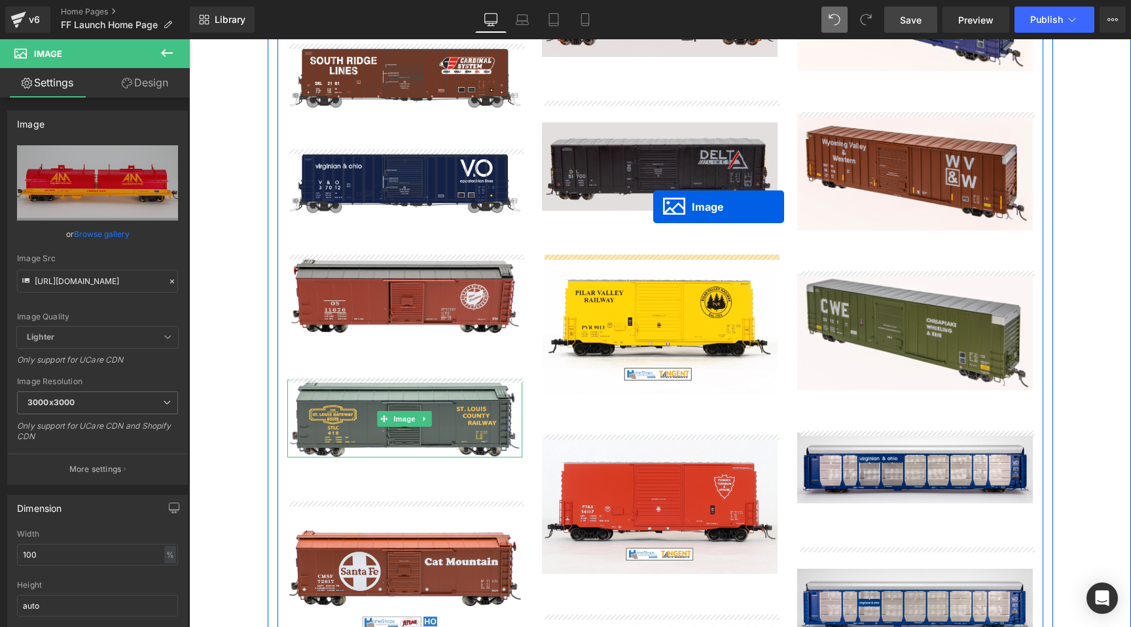
drag, startPoint x: 893, startPoint y: 217, endPoint x: 653, endPoint y: 207, distance: 240.4
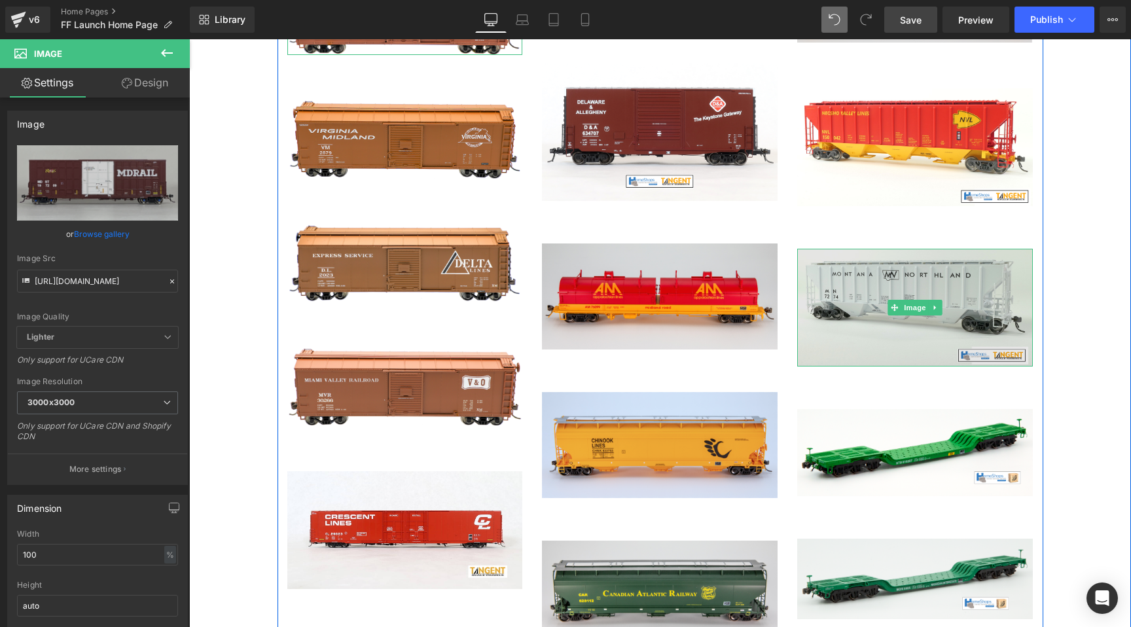
scroll to position [2465, 0]
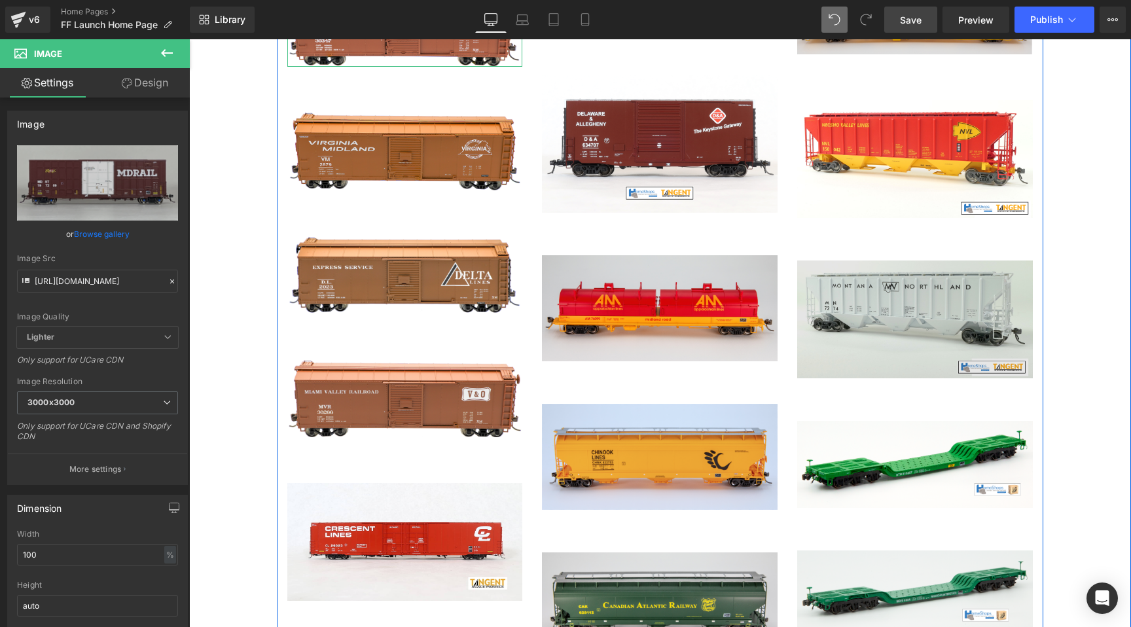
click at [899, 325] on img at bounding box center [915, 320] width 236 height 118
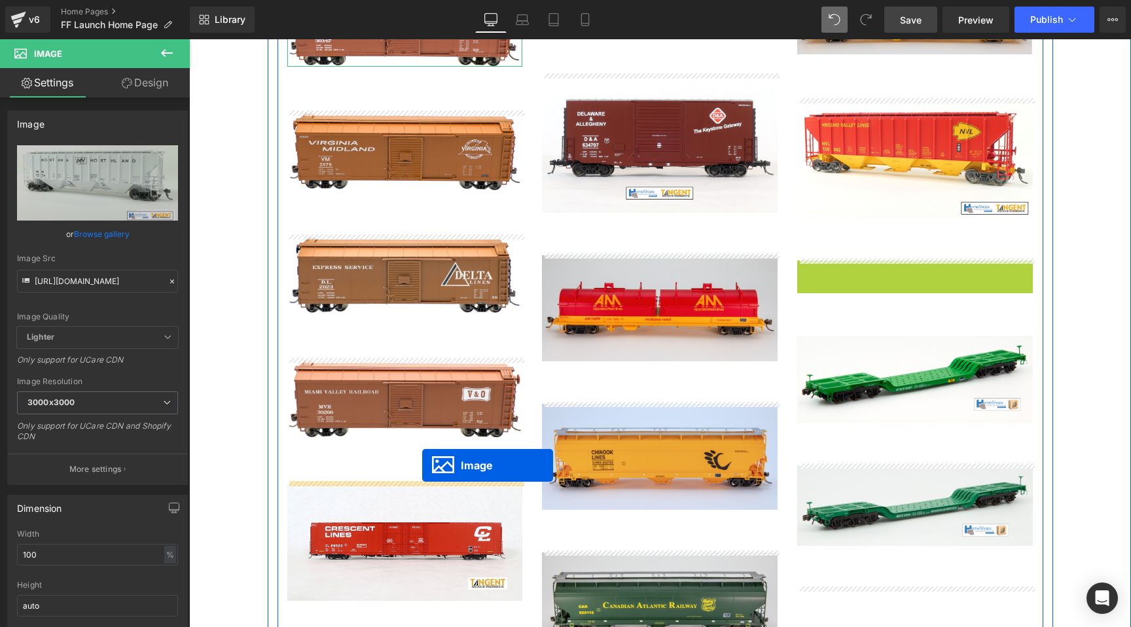
drag, startPoint x: 899, startPoint y: 323, endPoint x: 422, endPoint y: 465, distance: 498.1
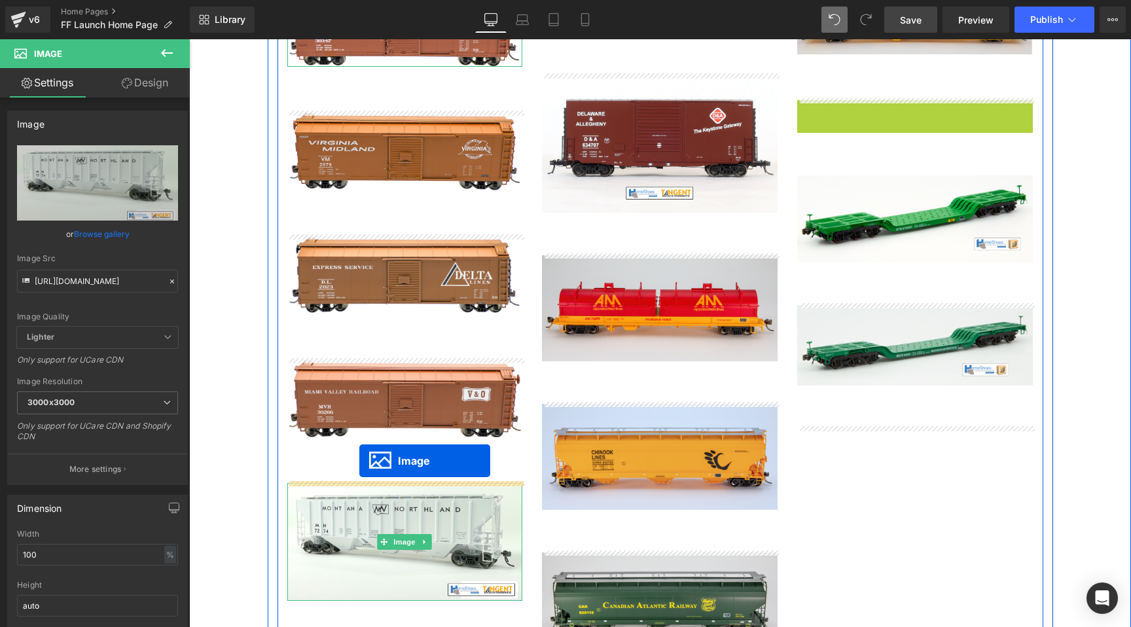
drag, startPoint x: 894, startPoint y: 151, endPoint x: 359, endPoint y: 461, distance: 618.3
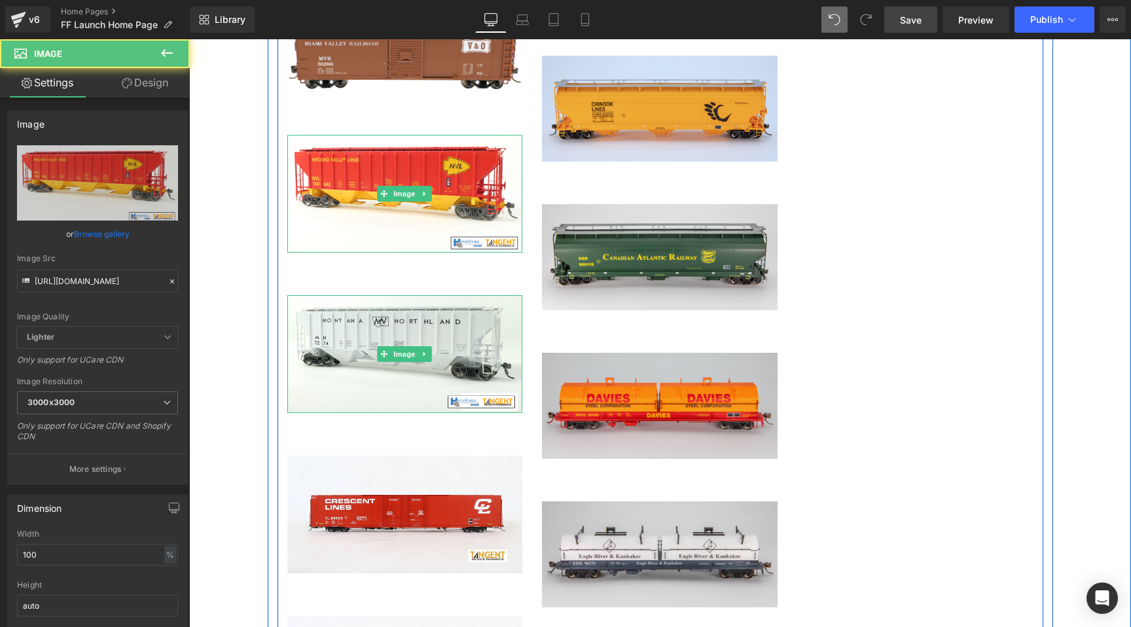
scroll to position [2864, 0]
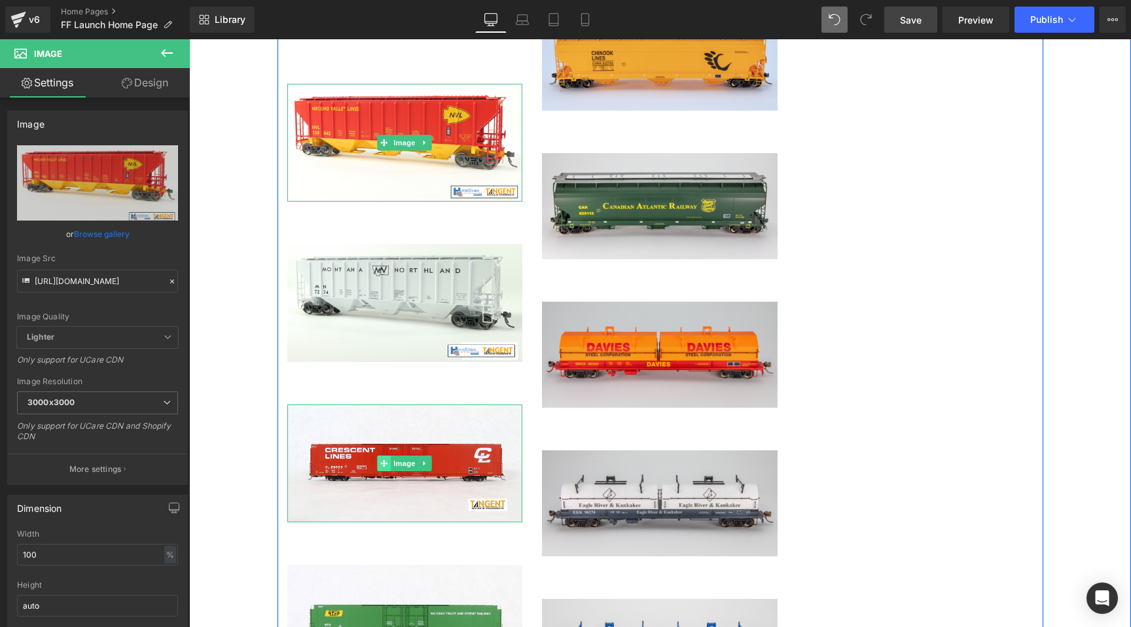
click at [380, 469] on span at bounding box center [385, 464] width 14 height 16
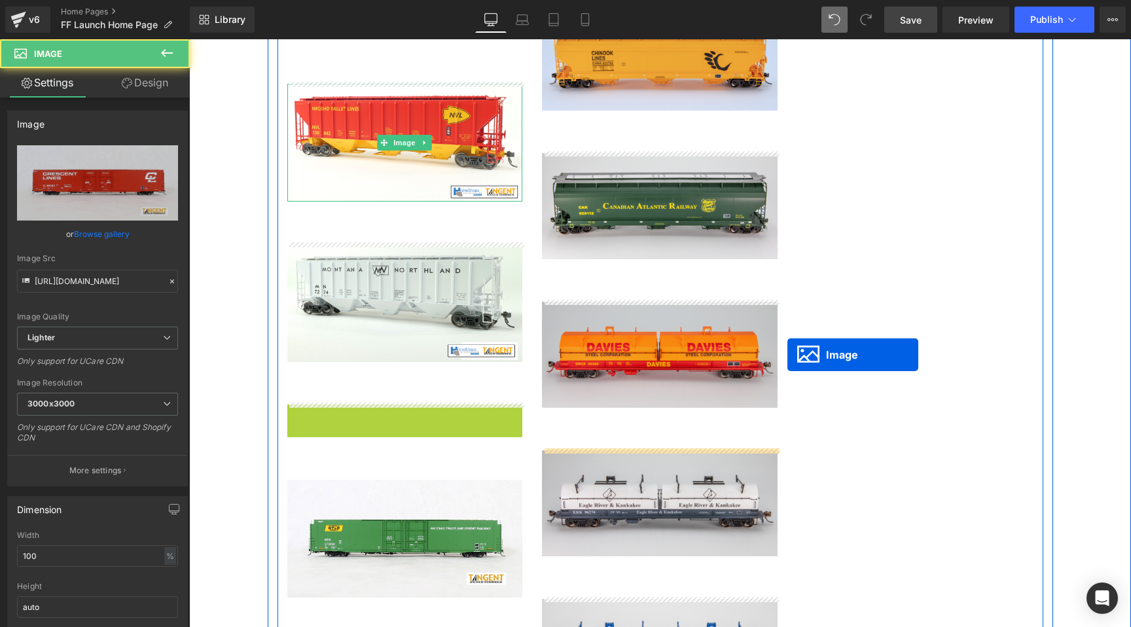
drag, startPoint x: 382, startPoint y: 463, endPoint x: 979, endPoint y: 306, distance: 617.5
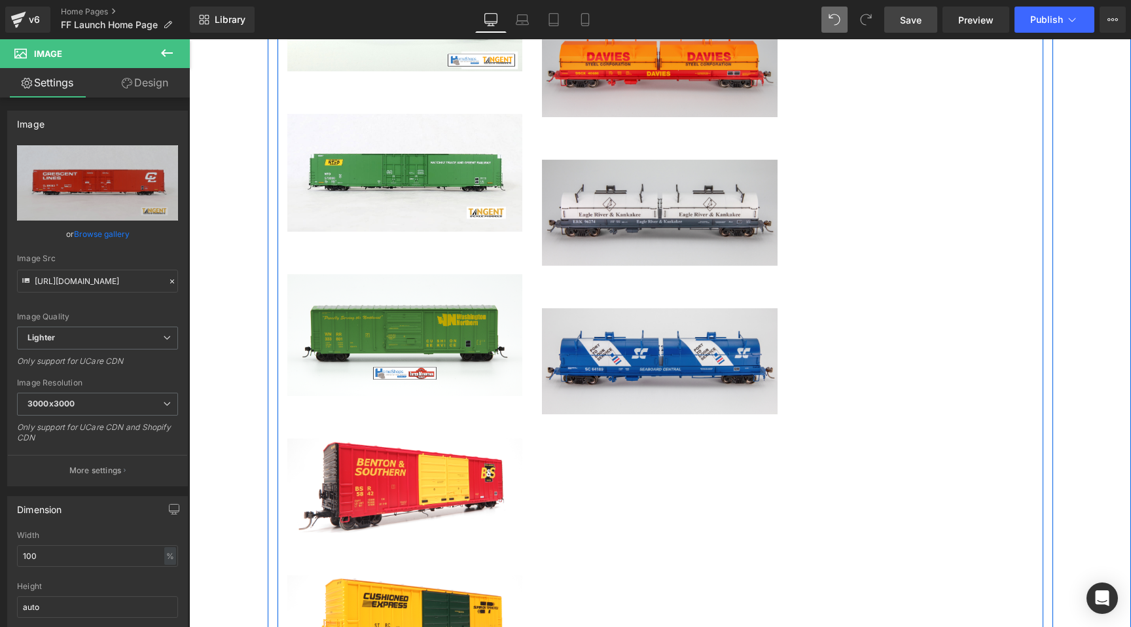
scroll to position [3287, 0]
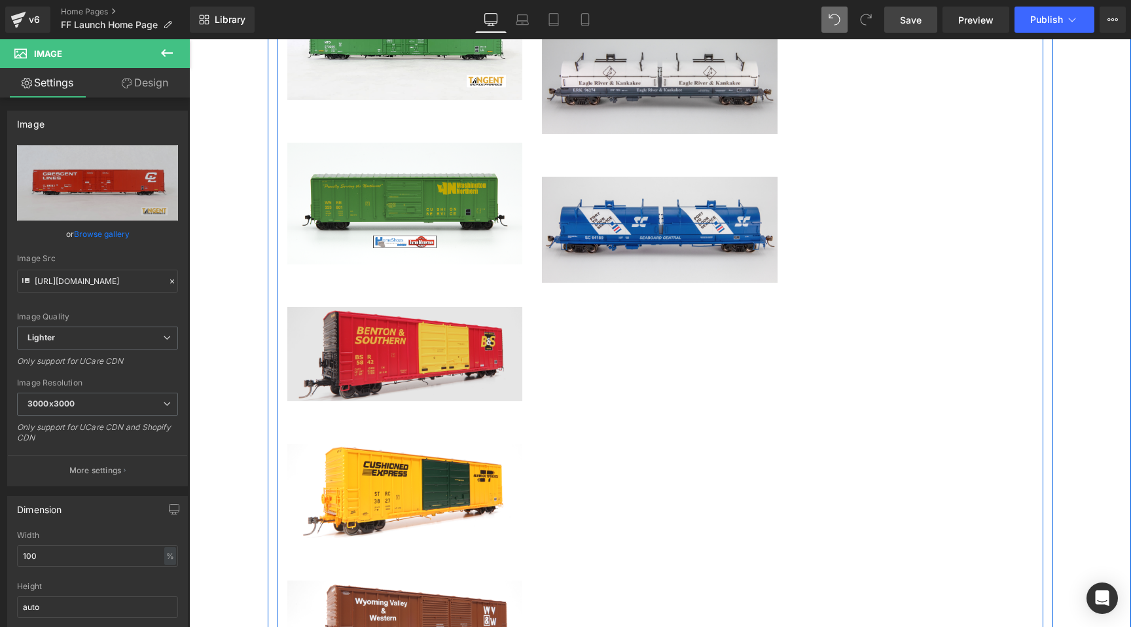
click at [385, 357] on div "Image" at bounding box center [405, 354] width 236 height 94
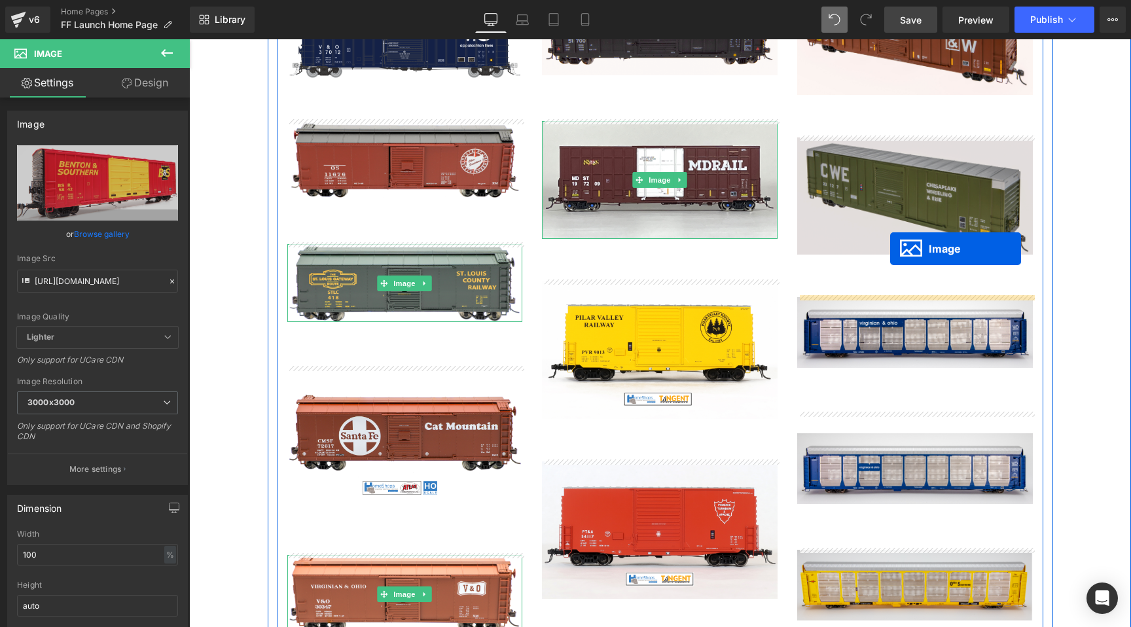
drag, startPoint x: 382, startPoint y: 351, endPoint x: 890, endPoint y: 249, distance: 518.7
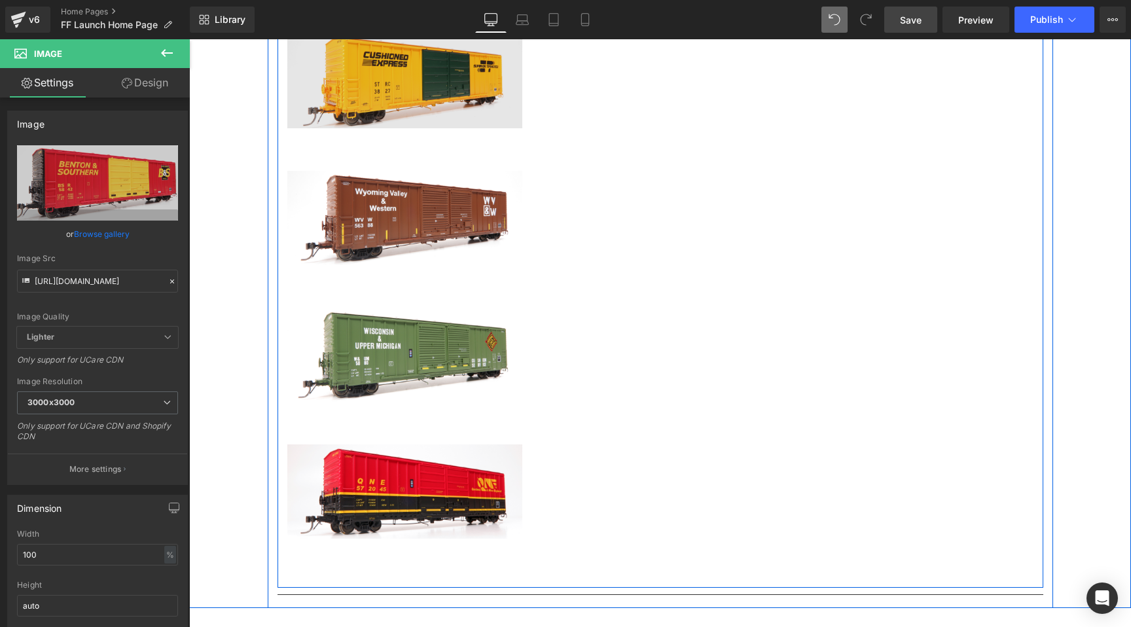
scroll to position [3659, 0]
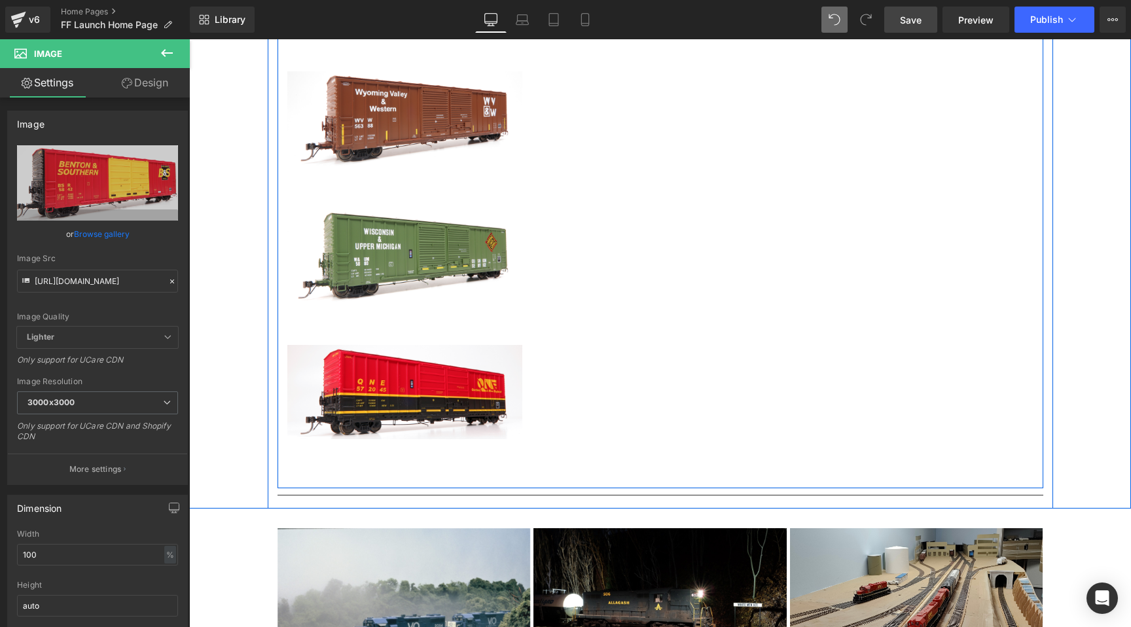
click at [389, 259] on div "Image" at bounding box center [405, 255] width 236 height 94
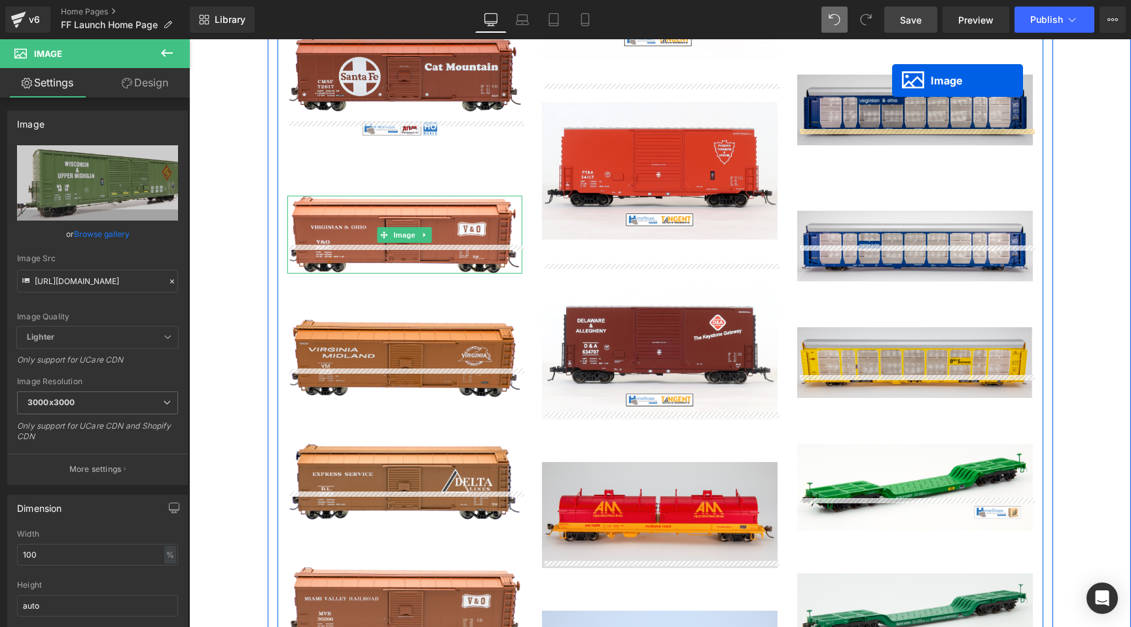
scroll to position [2206, 0]
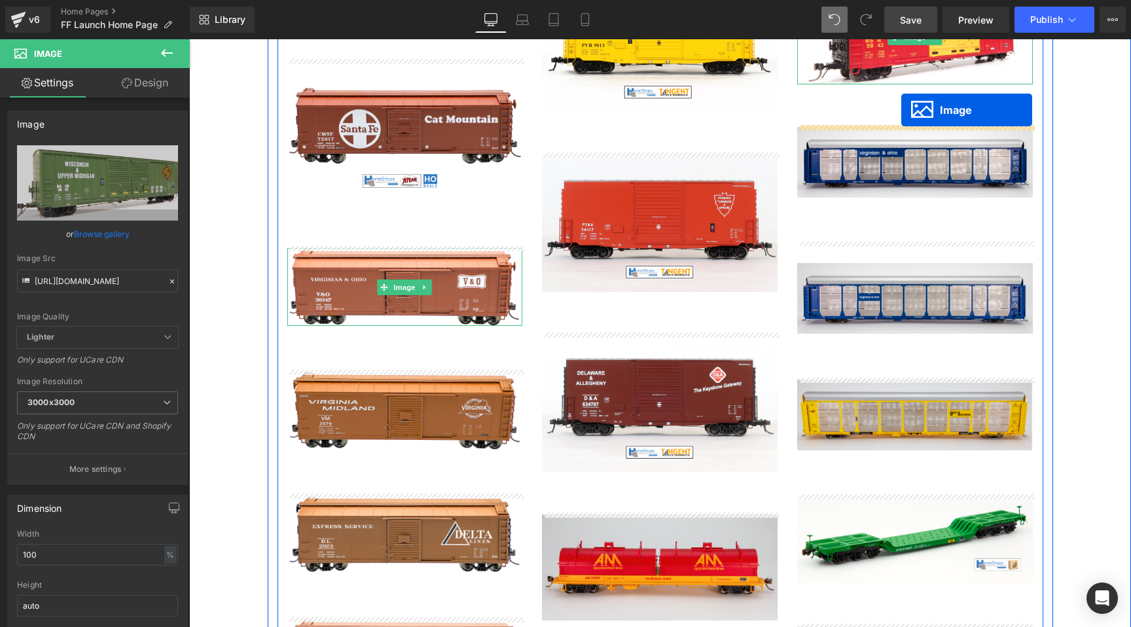
drag, startPoint x: 368, startPoint y: 253, endPoint x: 904, endPoint y: 107, distance: 555.6
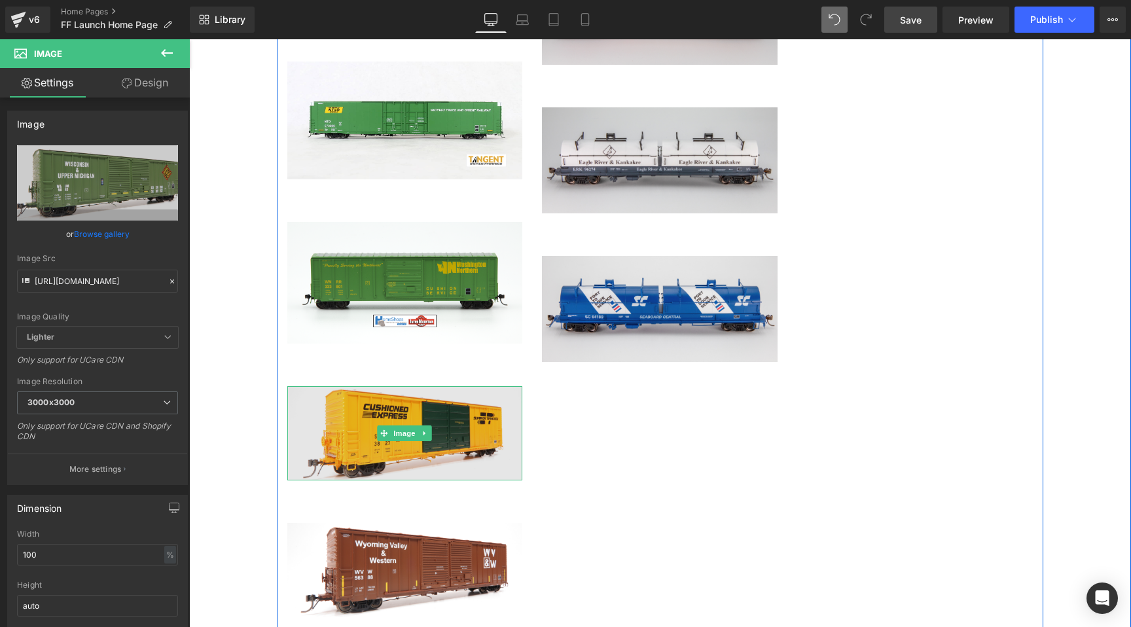
scroll to position [3216, 0]
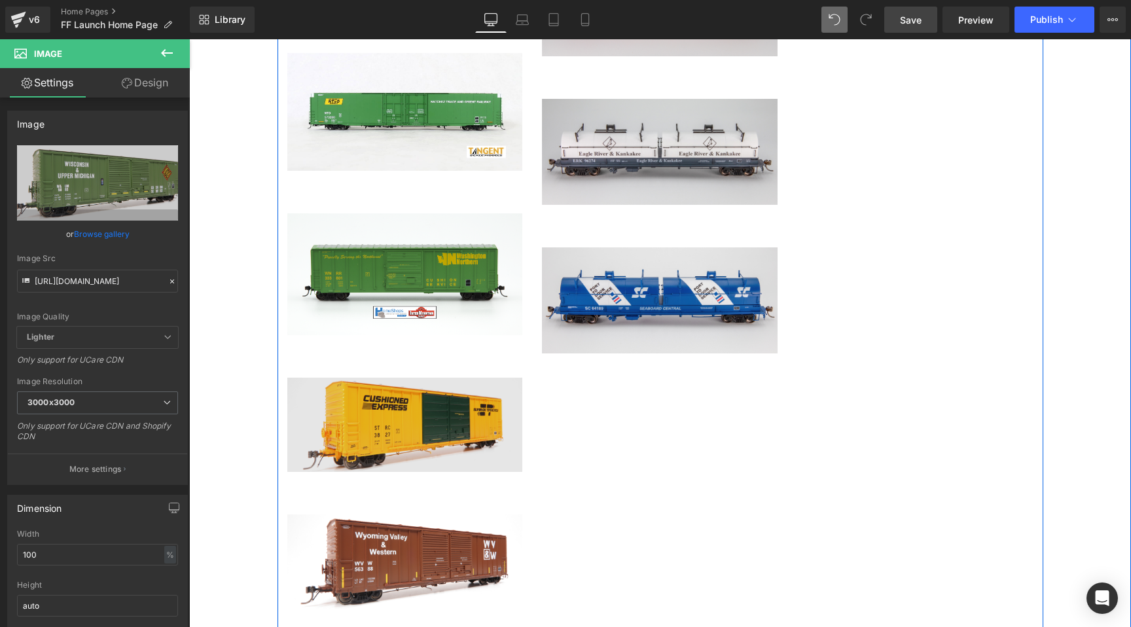
click at [380, 424] on div "Image" at bounding box center [405, 425] width 236 height 94
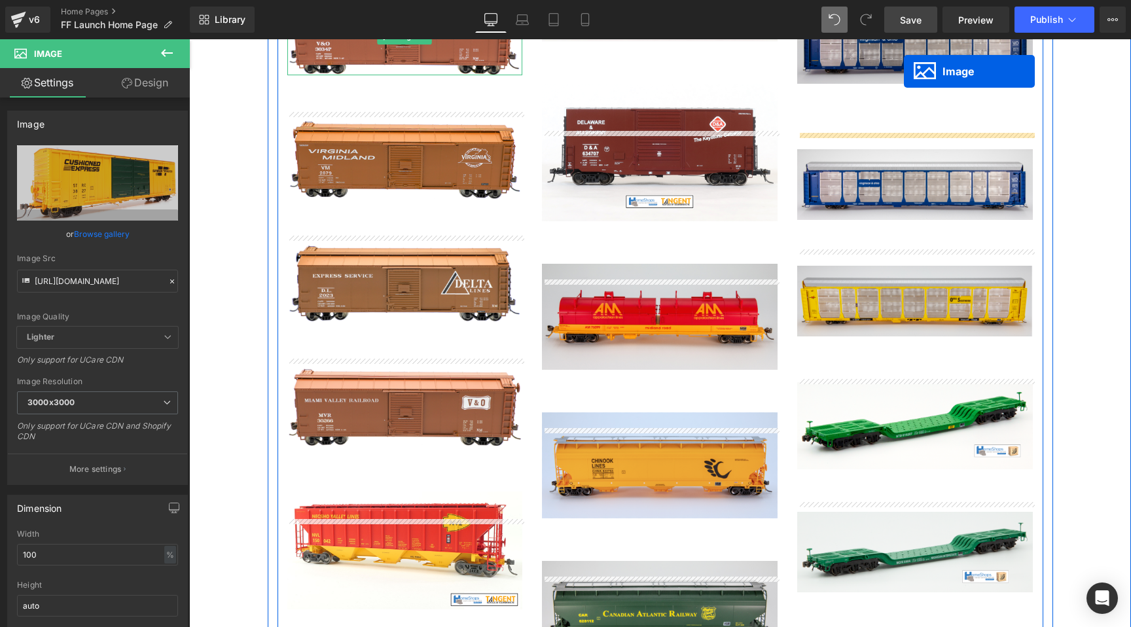
scroll to position [2326, 0]
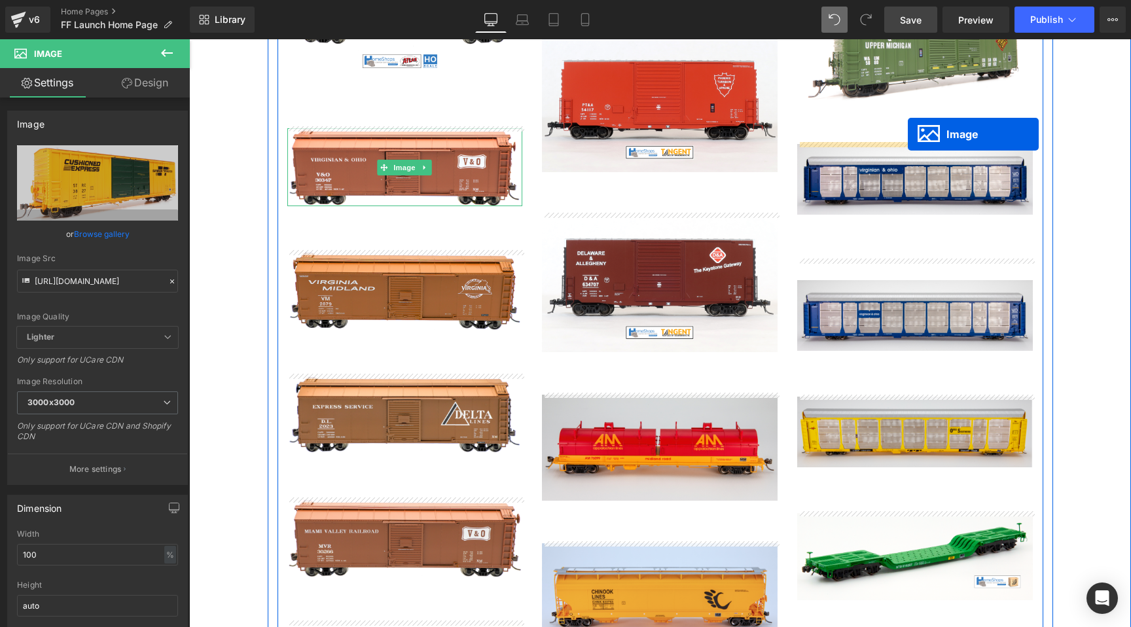
drag, startPoint x: 382, startPoint y: 420, endPoint x: 909, endPoint y: 133, distance: 599.6
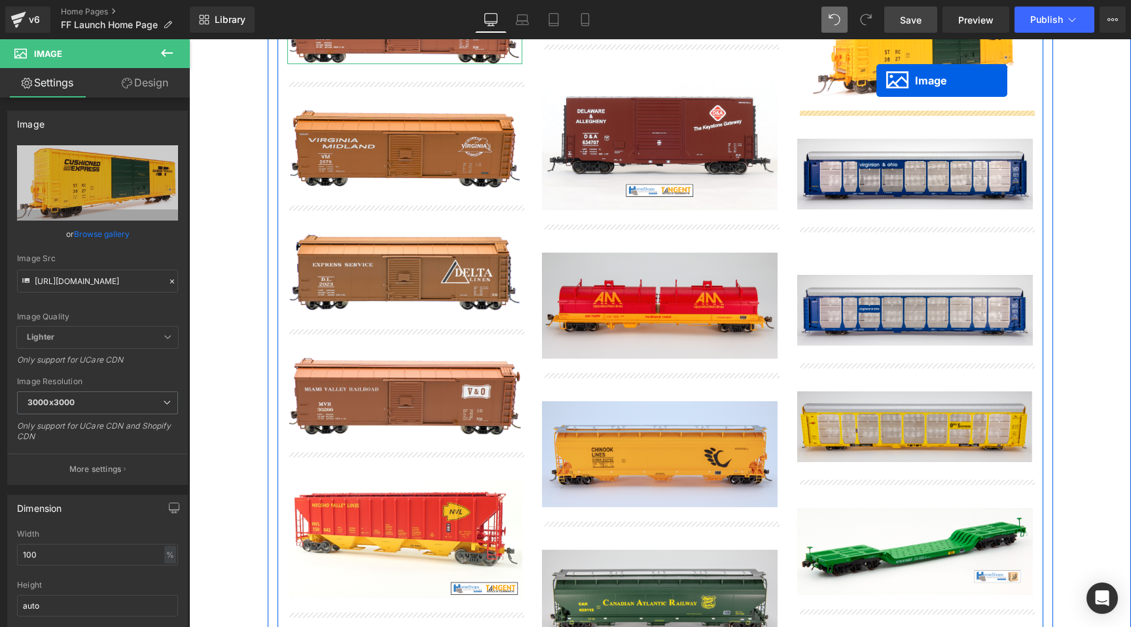
scroll to position [2324, 0]
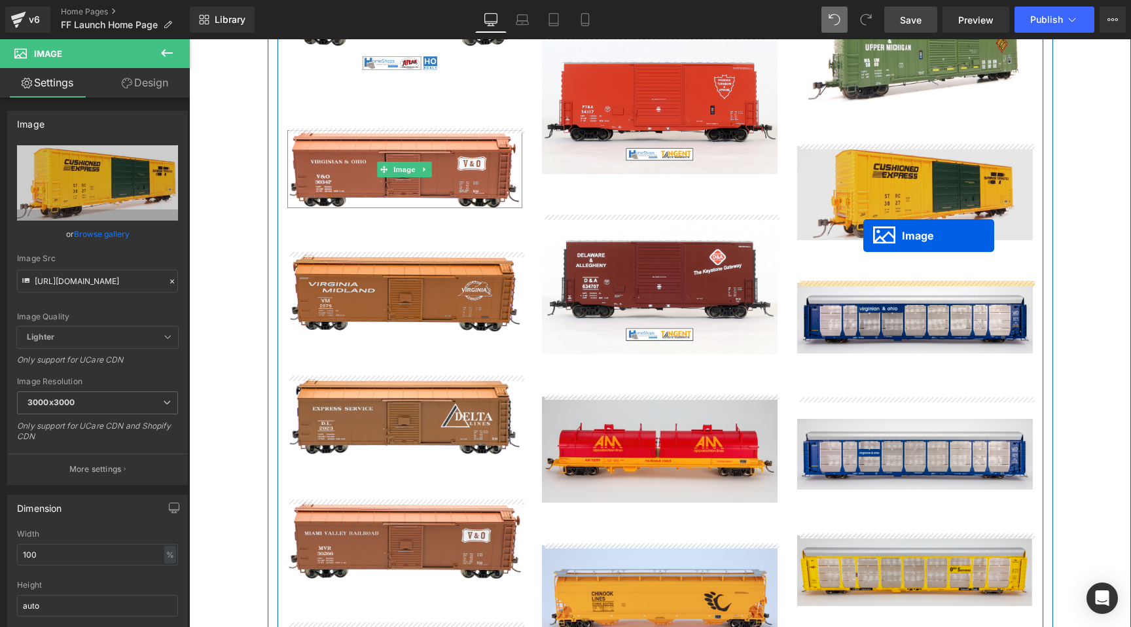
drag, startPoint x: 382, startPoint y: 511, endPoint x: 863, endPoint y: 236, distance: 554.1
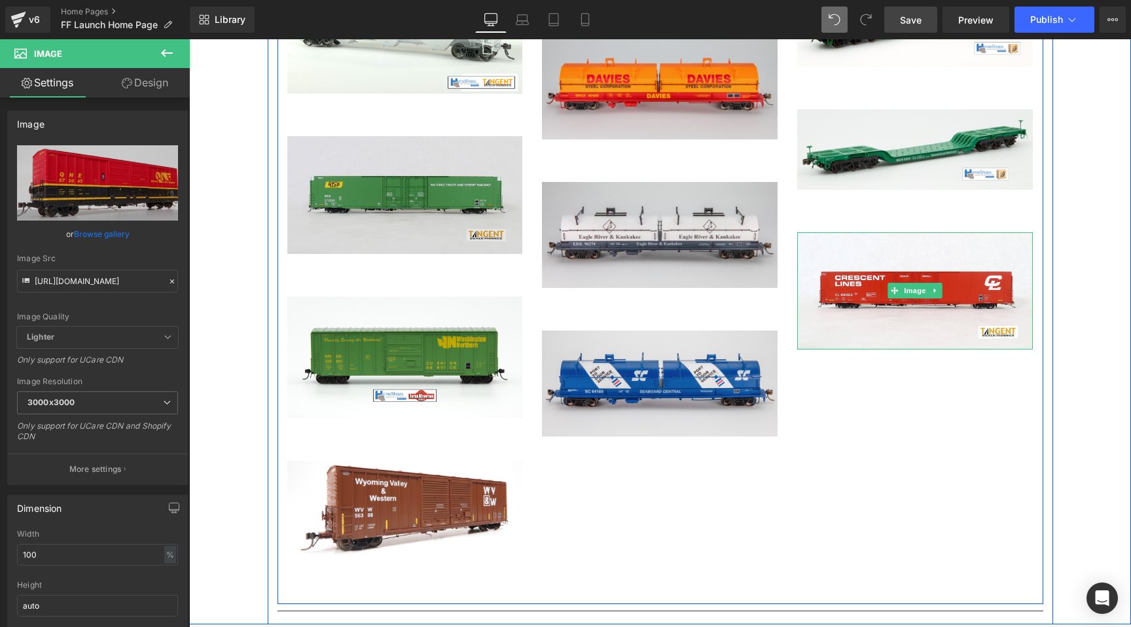
scroll to position [3270, 0]
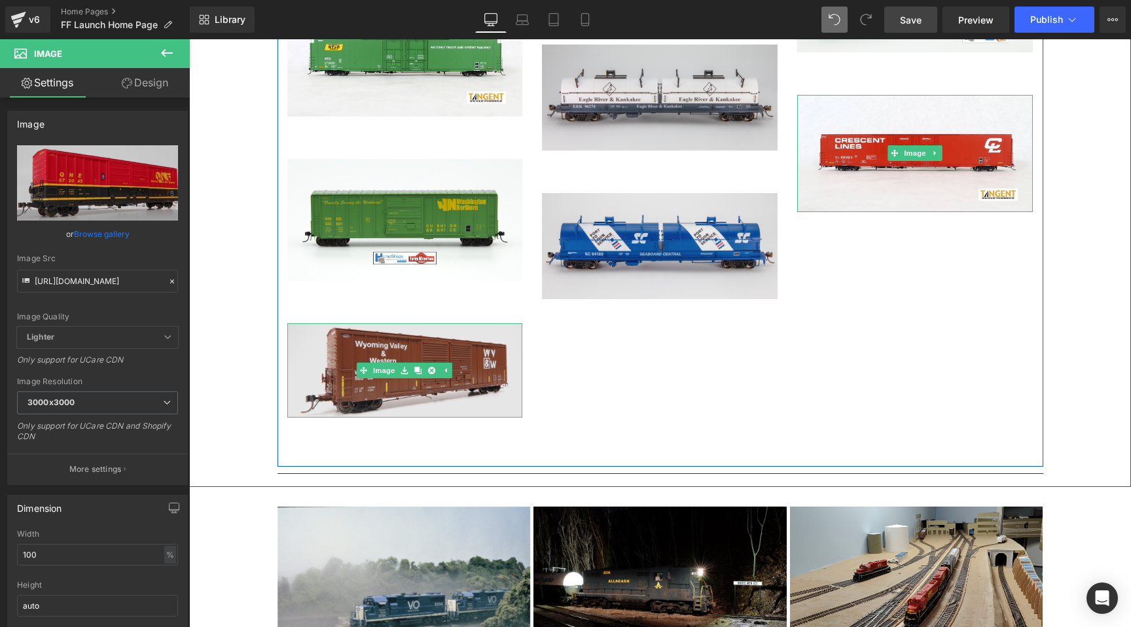
click at [377, 372] on div "Image" at bounding box center [405, 370] width 236 height 94
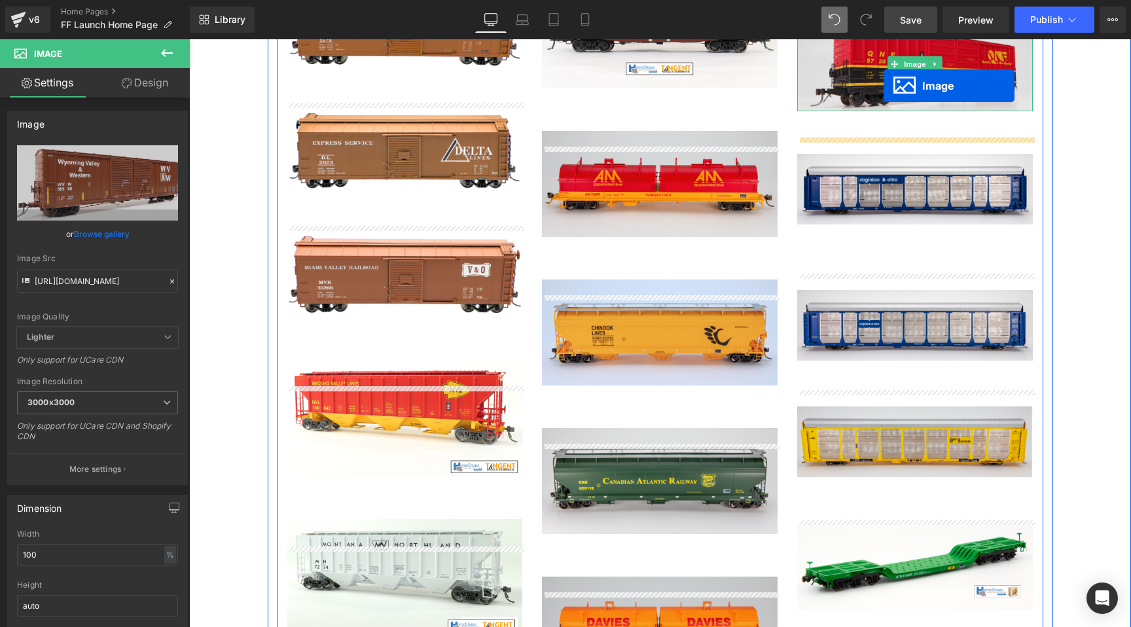
scroll to position [2498, 0]
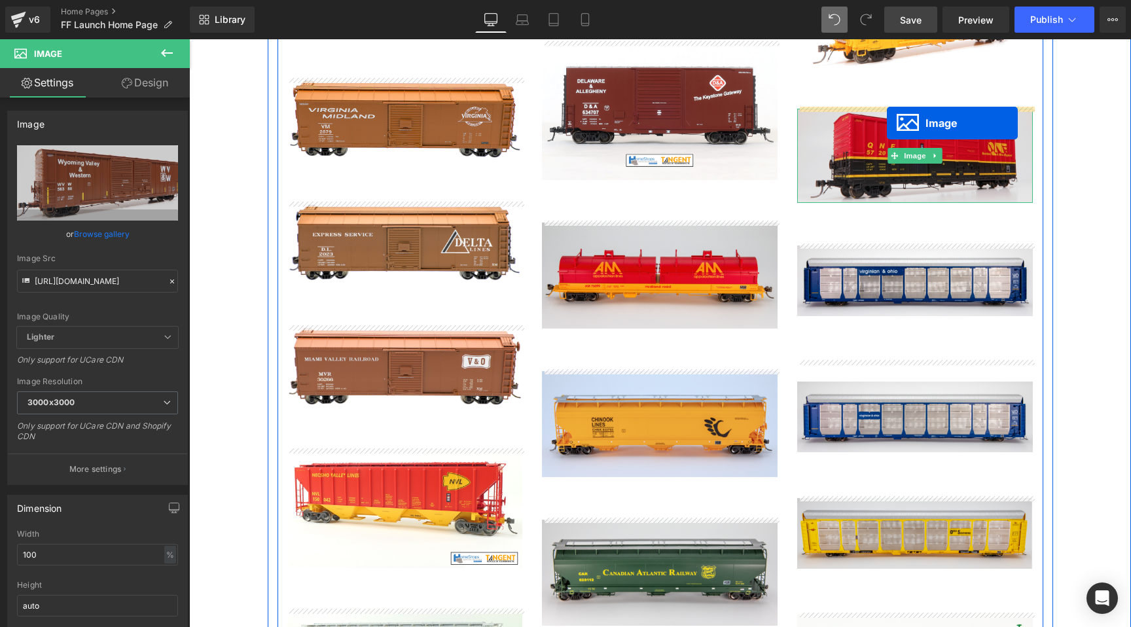
drag, startPoint x: 369, startPoint y: 367, endPoint x: 887, endPoint y: 122, distance: 573.3
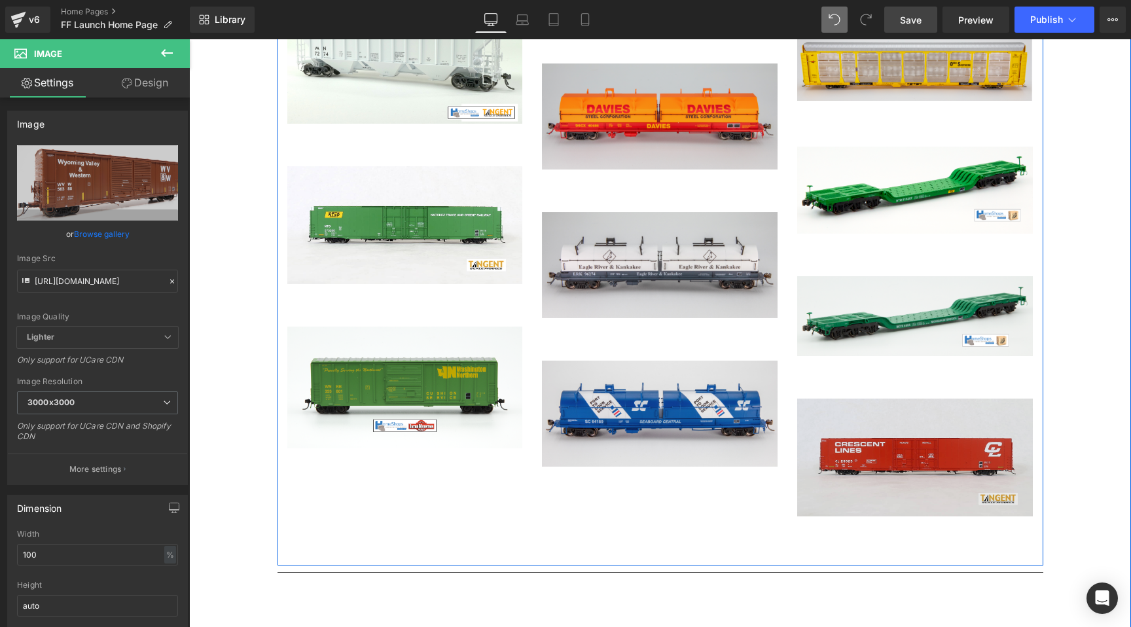
scroll to position [3201, 0]
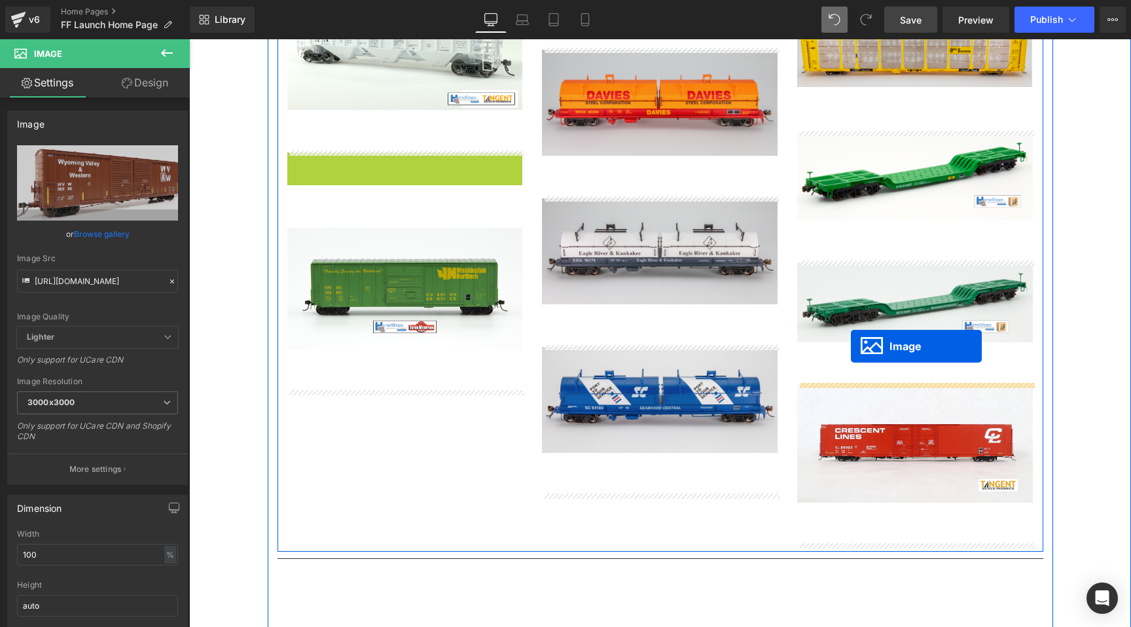
drag, startPoint x: 378, startPoint y: 124, endPoint x: 851, endPoint y: 346, distance: 522.1
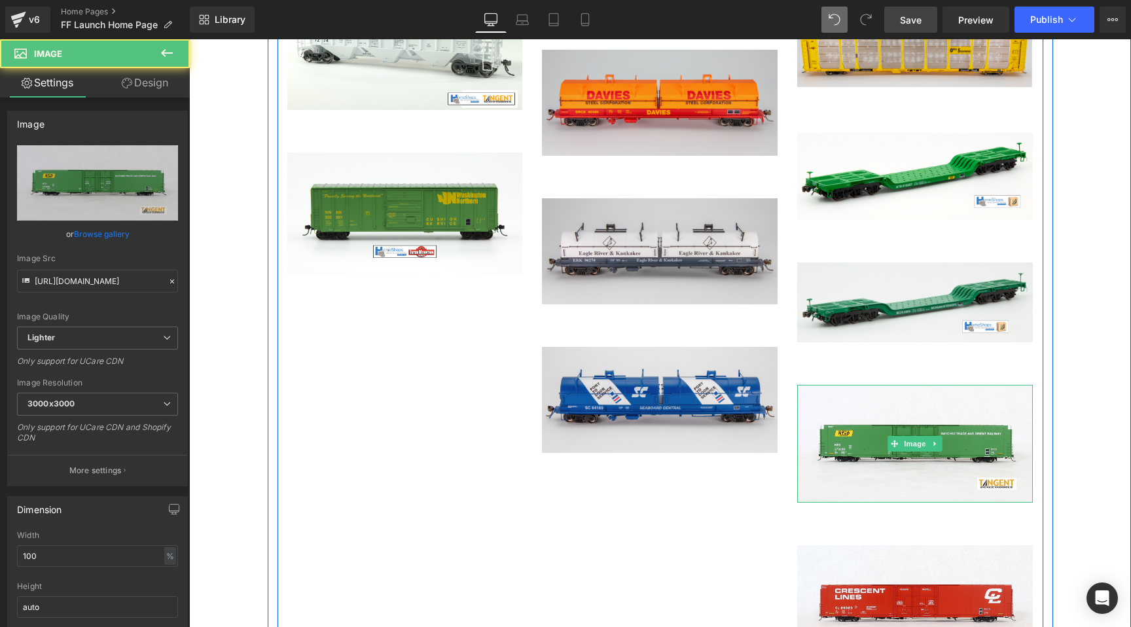
scroll to position [3041, 0]
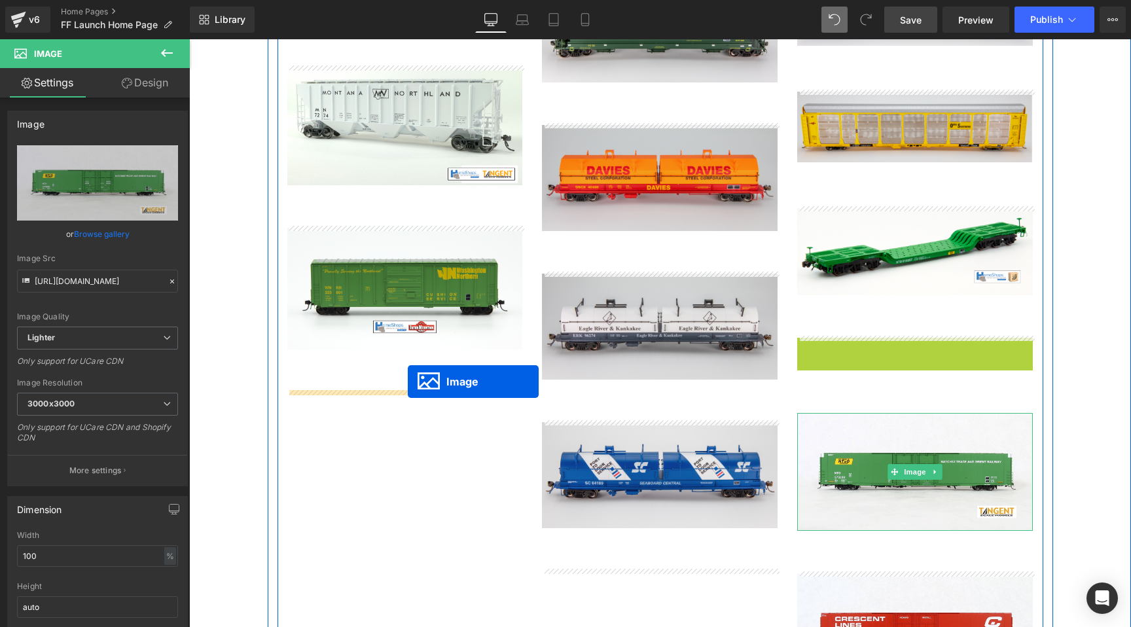
drag, startPoint x: 890, startPoint y: 378, endPoint x: 408, endPoint y: 382, distance: 481.8
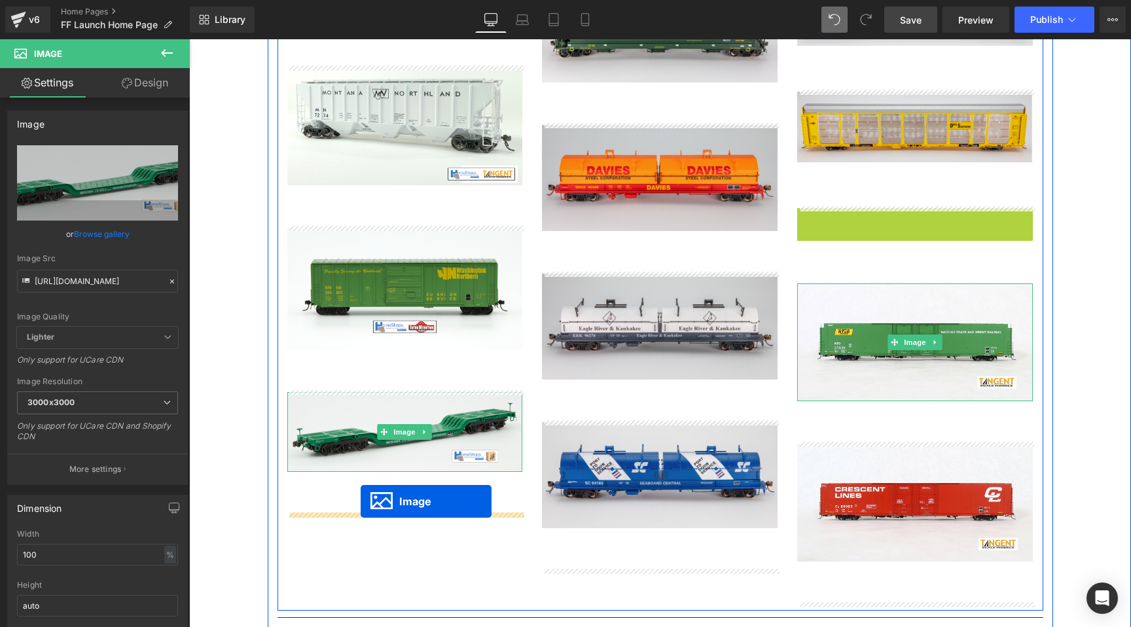
drag, startPoint x: 875, startPoint y: 250, endPoint x: 361, endPoint y: 501, distance: 572.6
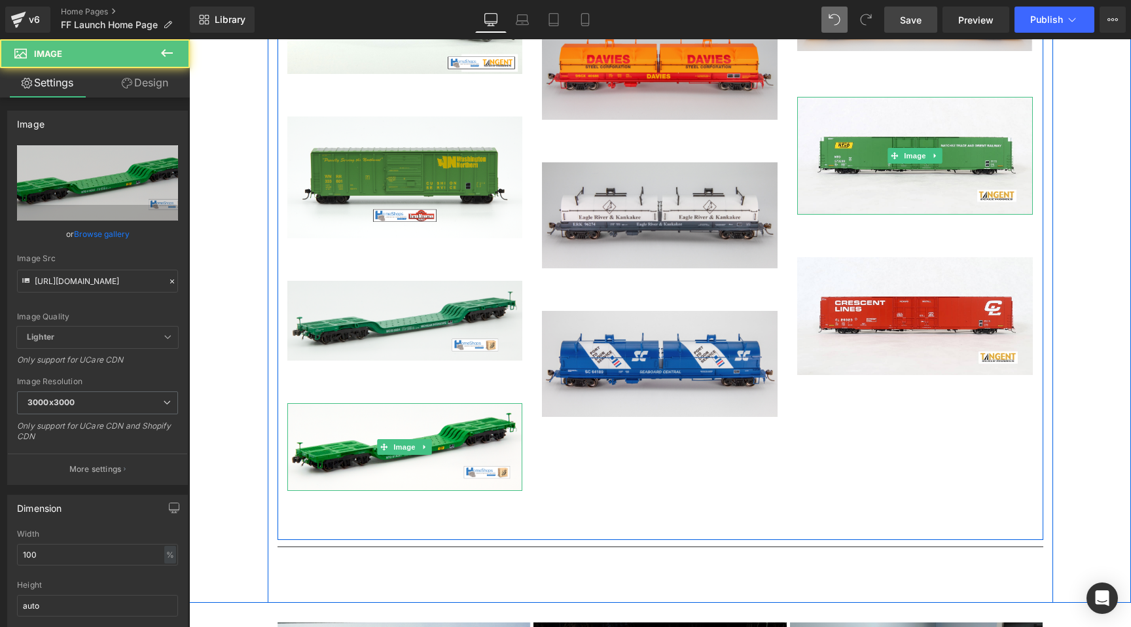
scroll to position [3209, 0]
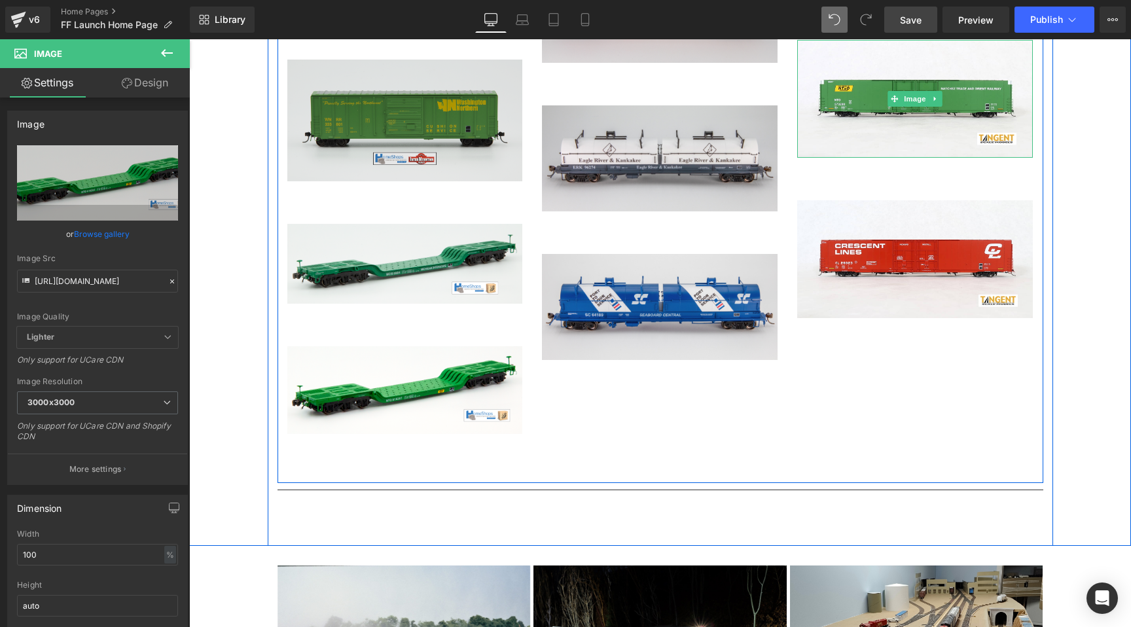
click at [369, 143] on img at bounding box center [405, 120] width 236 height 121
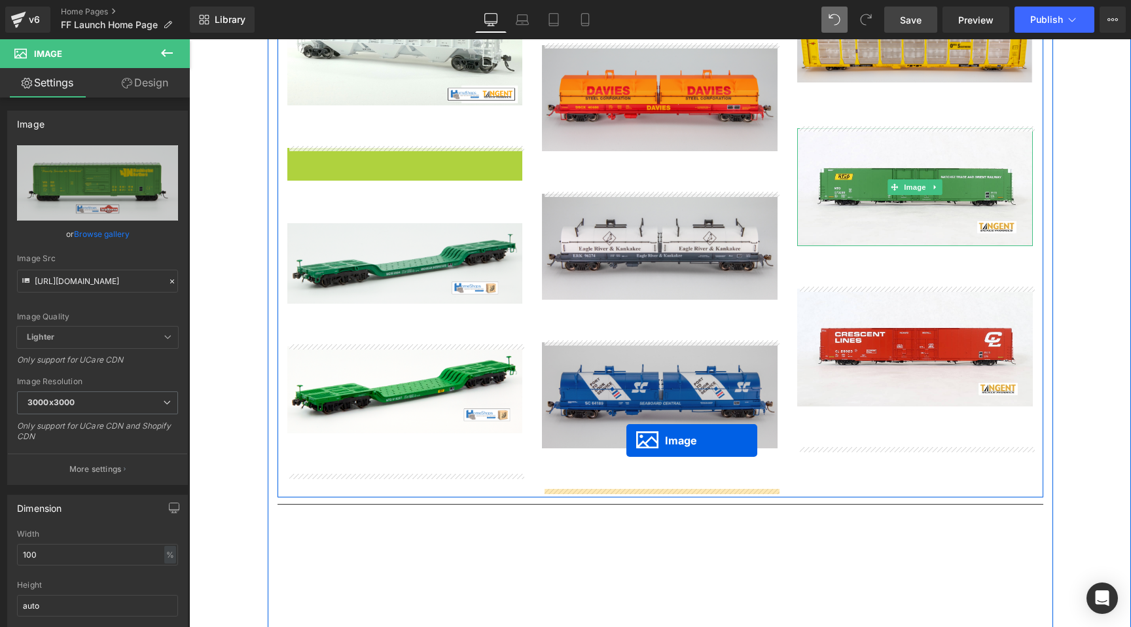
drag, startPoint x: 378, startPoint y: 118, endPoint x: 626, endPoint y: 441, distance: 406.1
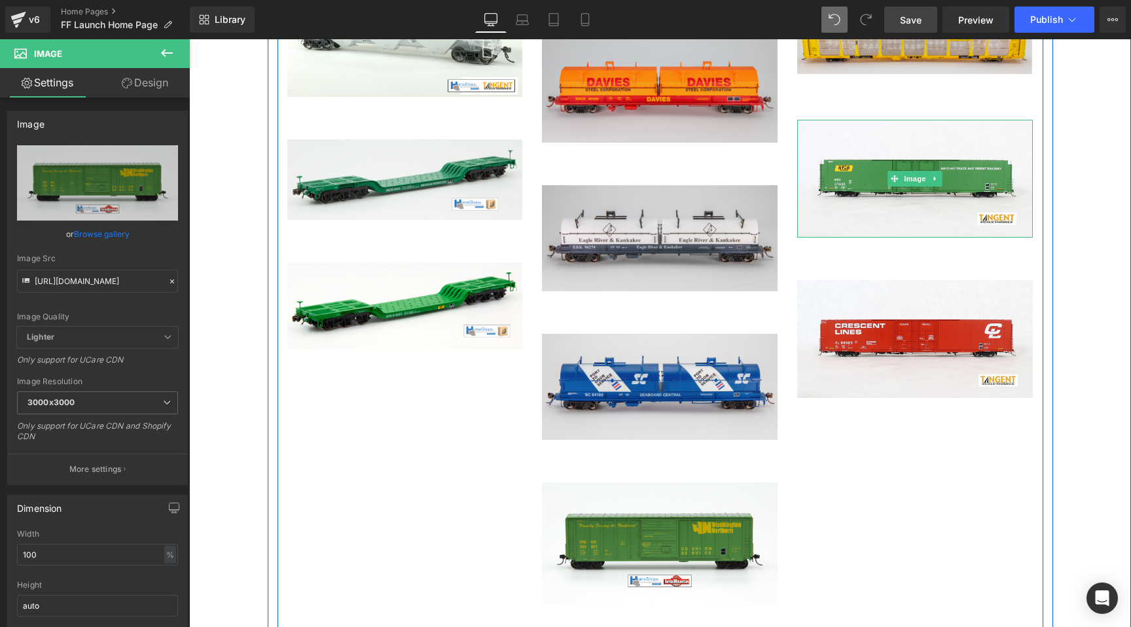
scroll to position [3193, 0]
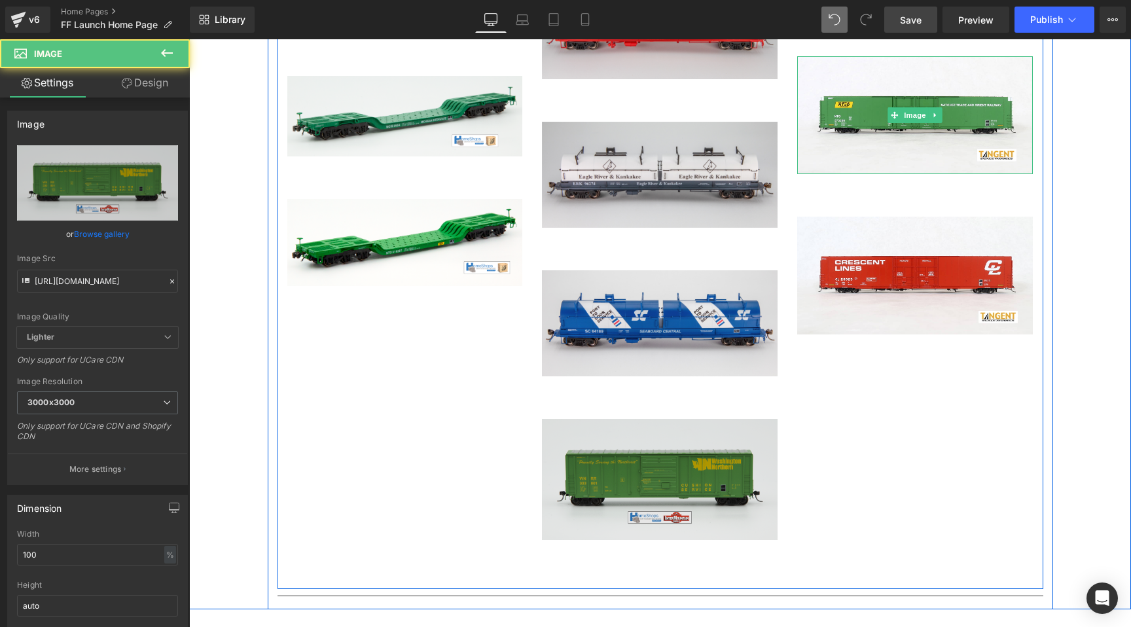
click at [632, 477] on img at bounding box center [660, 479] width 236 height 121
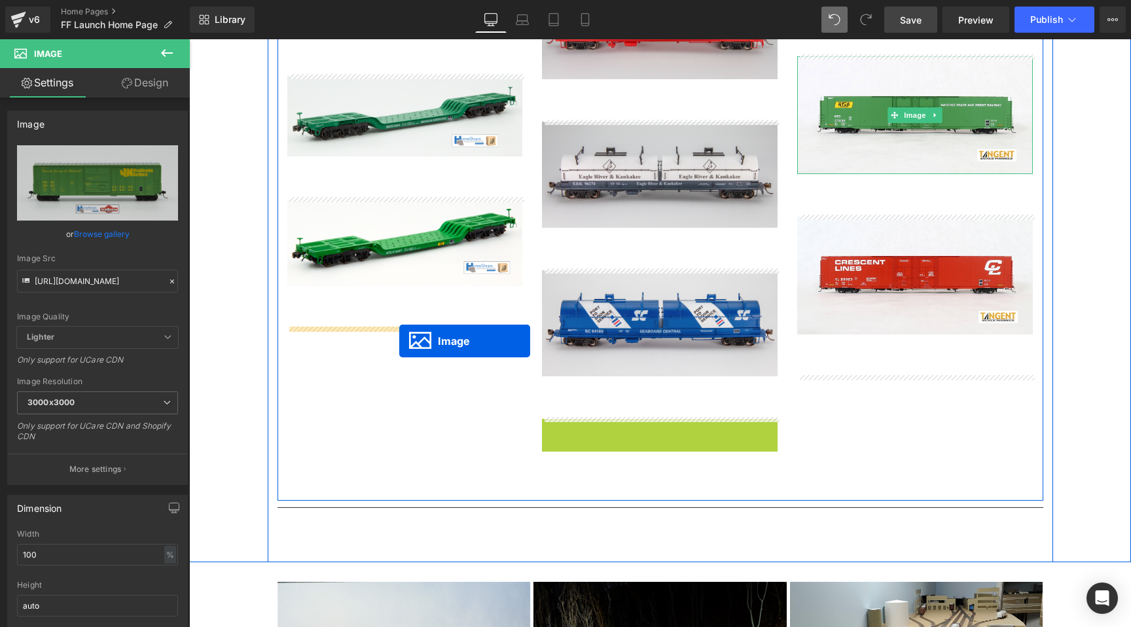
drag, startPoint x: 636, startPoint y: 476, endPoint x: 399, endPoint y: 341, distance: 272.6
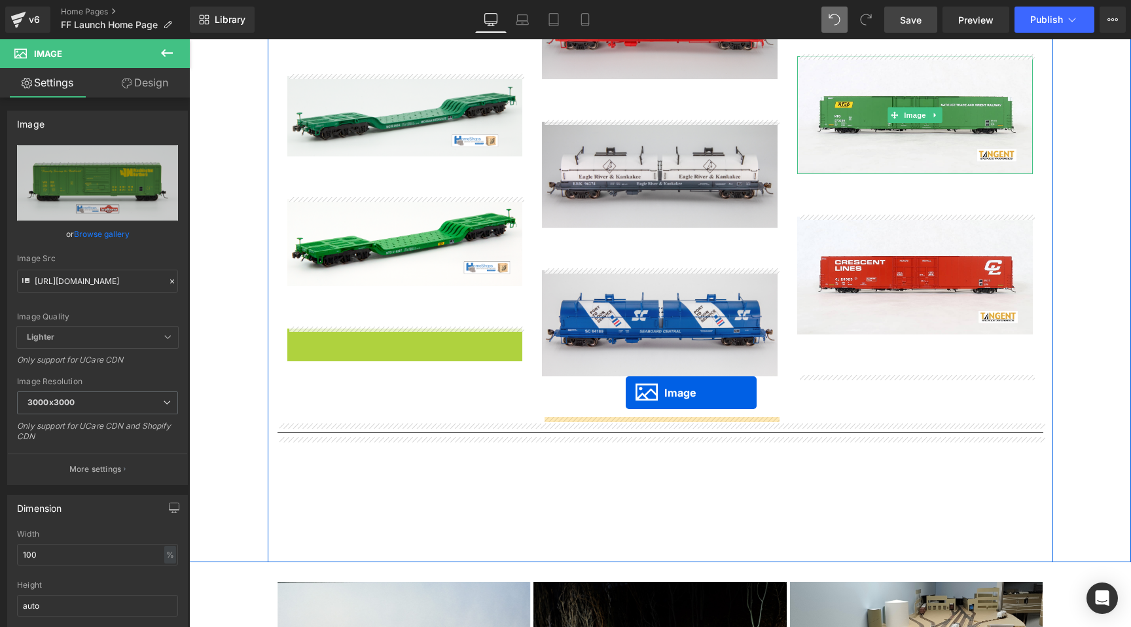
drag, startPoint x: 380, startPoint y: 382, endPoint x: 621, endPoint y: 395, distance: 240.6
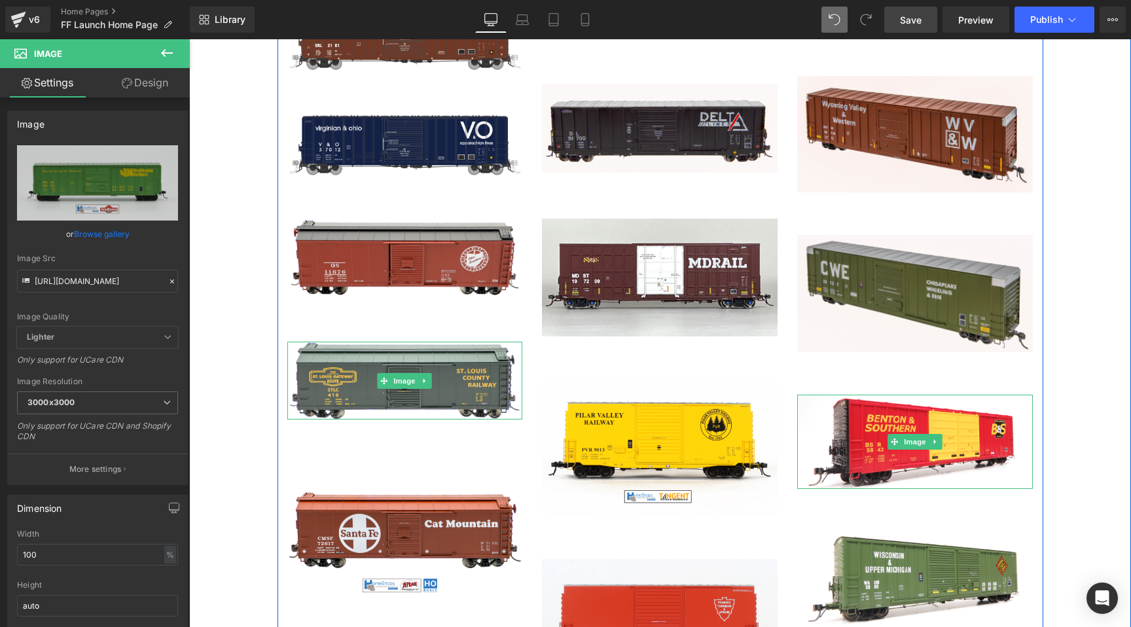
scroll to position [1850, 0]
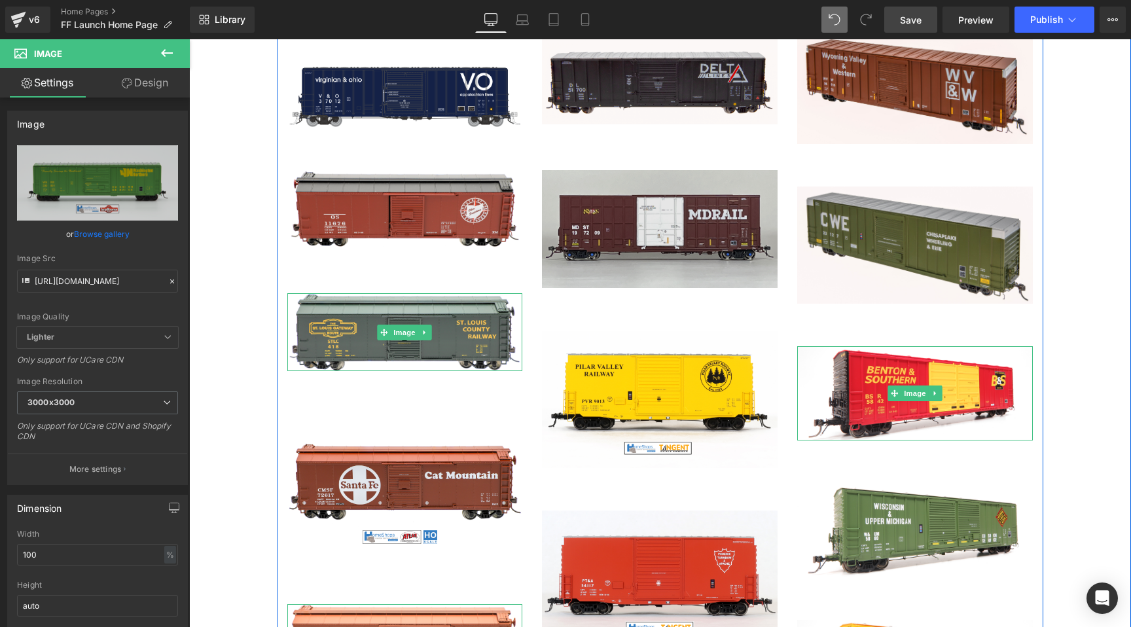
click at [636, 239] on img at bounding box center [660, 229] width 236 height 118
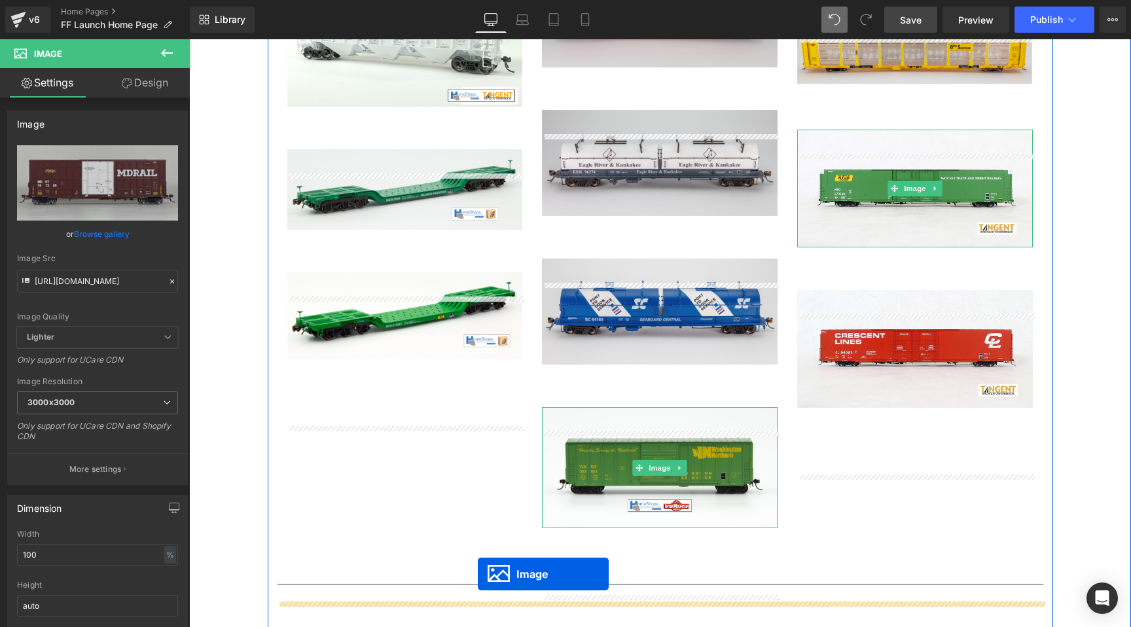
scroll to position [3133, 0]
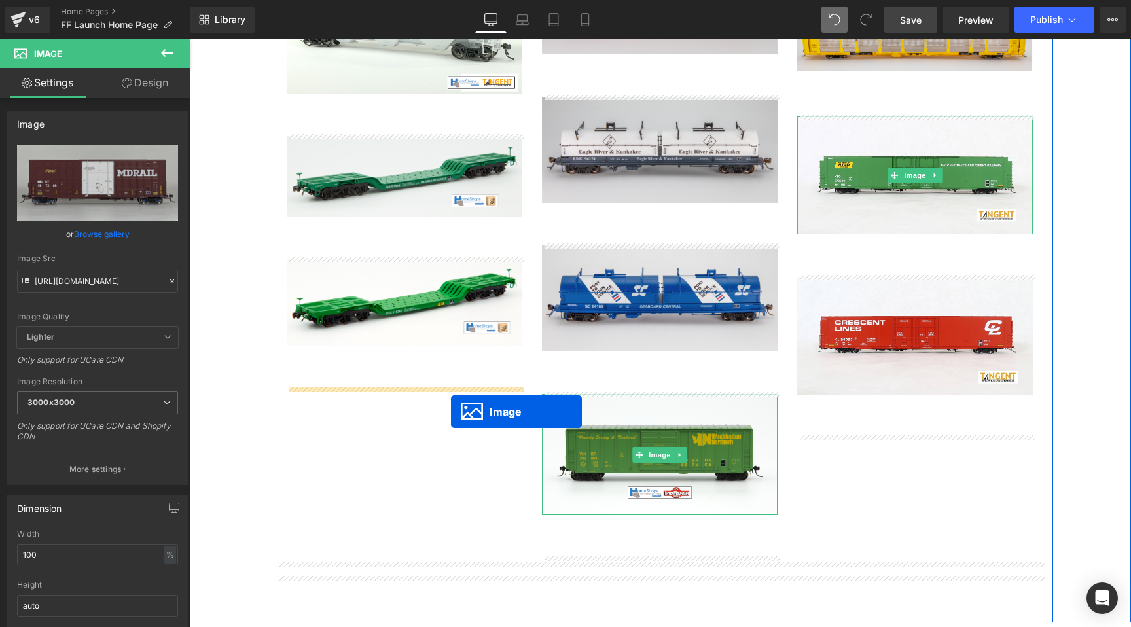
drag, startPoint x: 634, startPoint y: 226, endPoint x: 451, endPoint y: 412, distance: 260.6
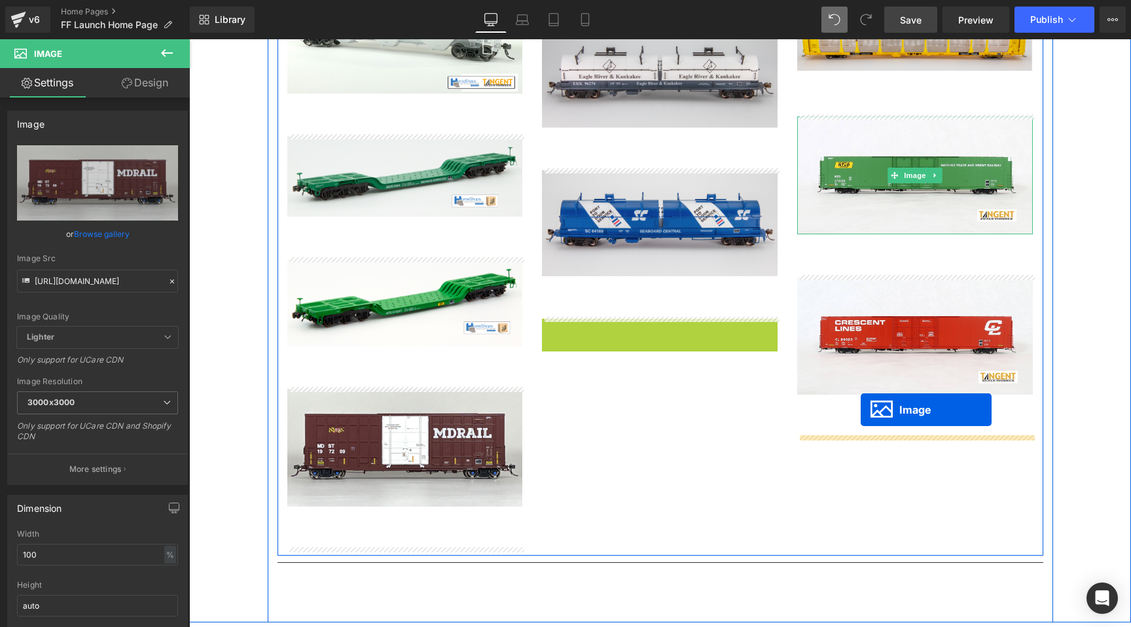
drag, startPoint x: 637, startPoint y: 378, endPoint x: 861, endPoint y: 410, distance: 226.1
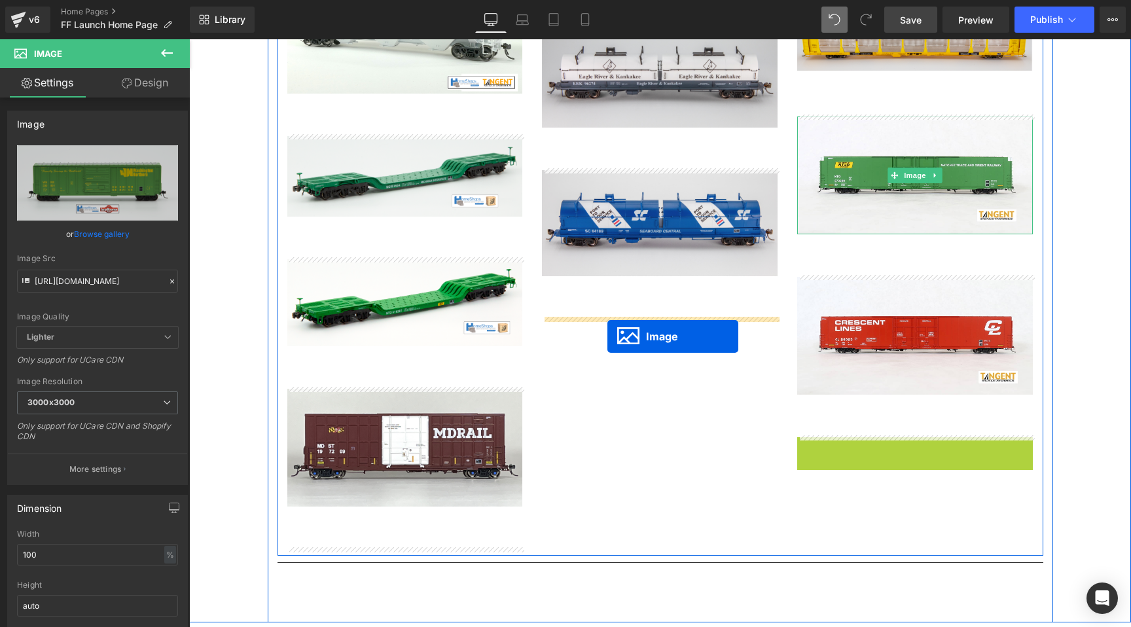
drag, startPoint x: 893, startPoint y: 496, endPoint x: 607, endPoint y: 336, distance: 327.6
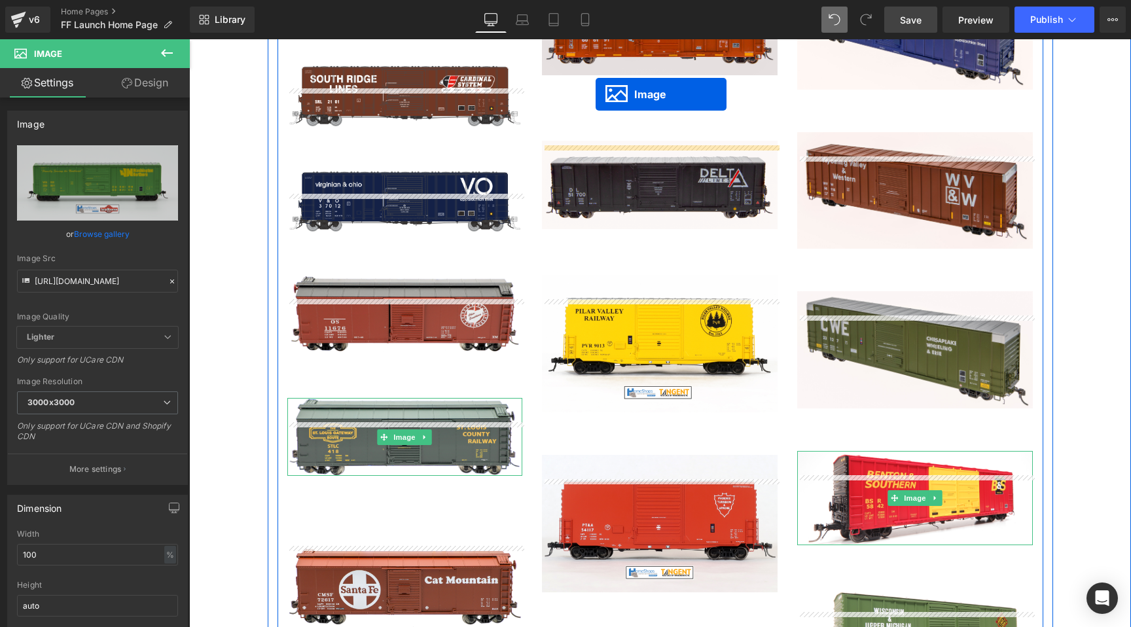
scroll to position [1719, 0]
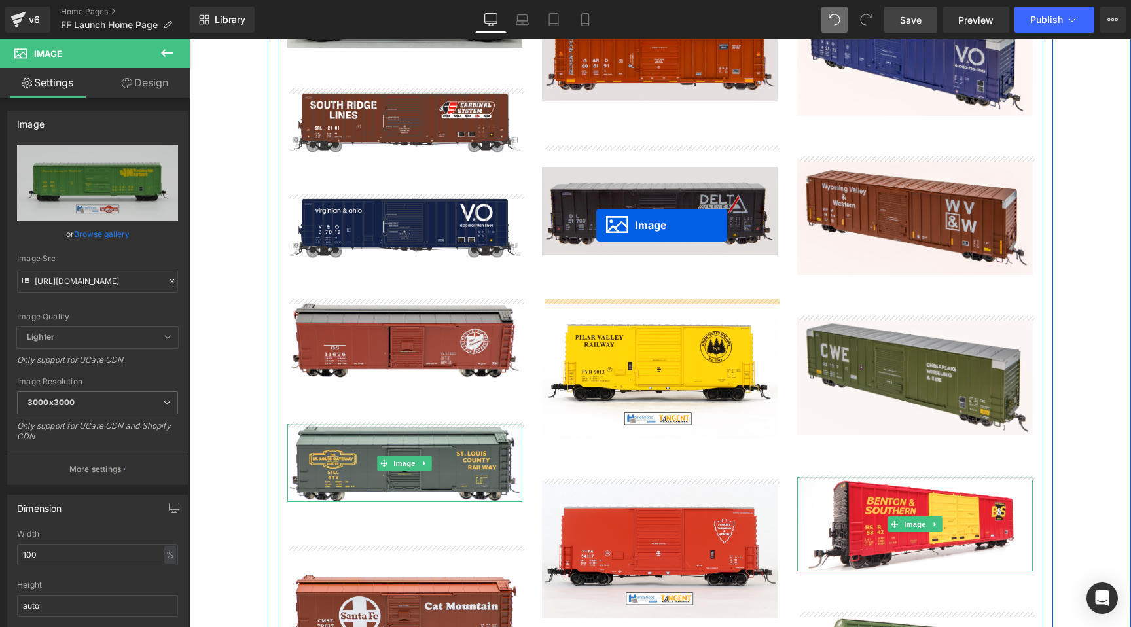
drag, startPoint x: 381, startPoint y: 448, endPoint x: 596, endPoint y: 225, distance: 309.7
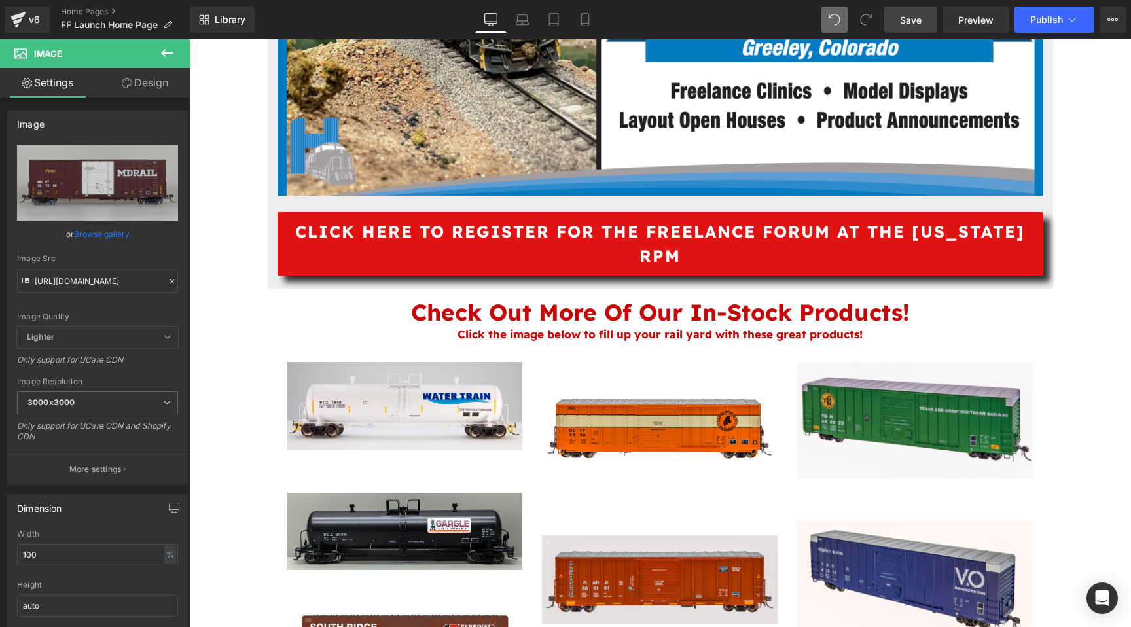
scroll to position [1283, 0]
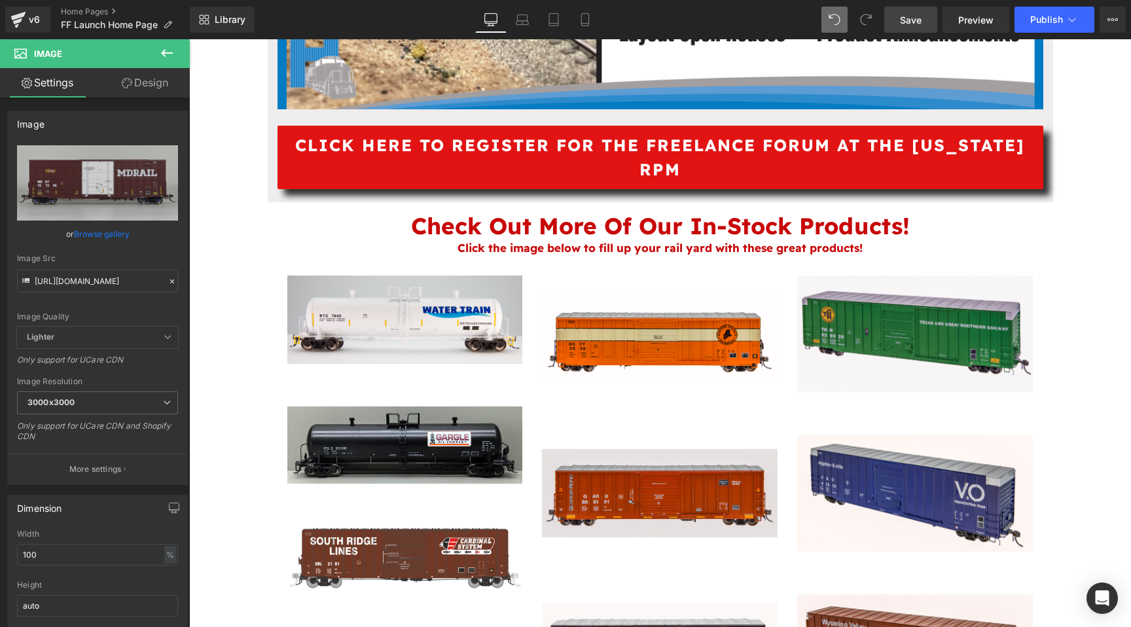
click at [914, 24] on span "Save" at bounding box center [911, 20] width 22 height 14
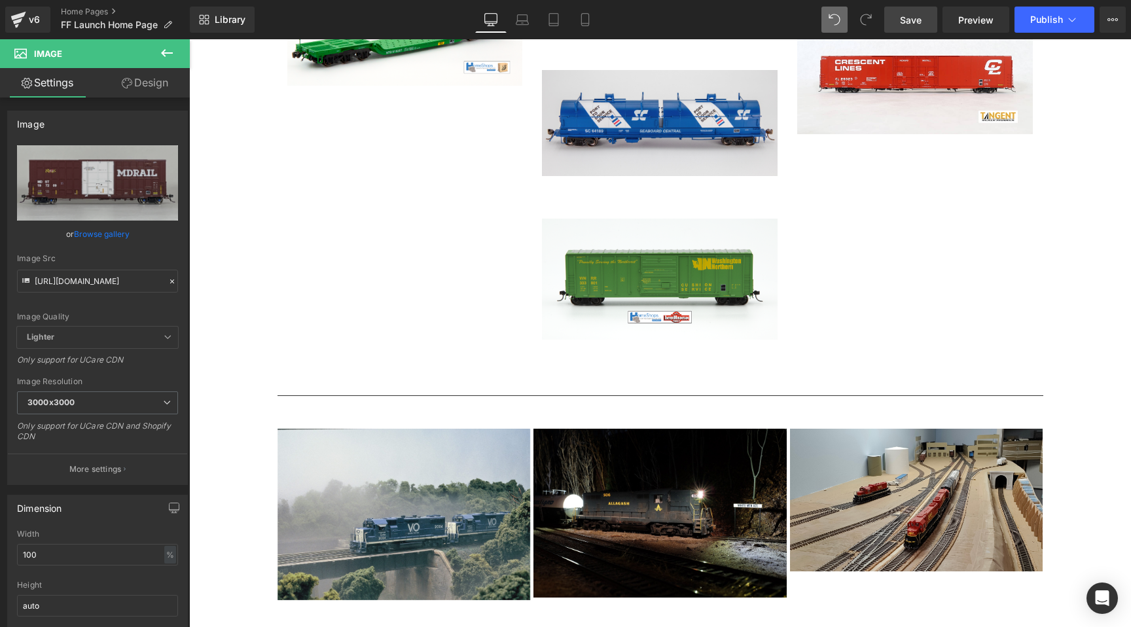
scroll to position [3399, 0]
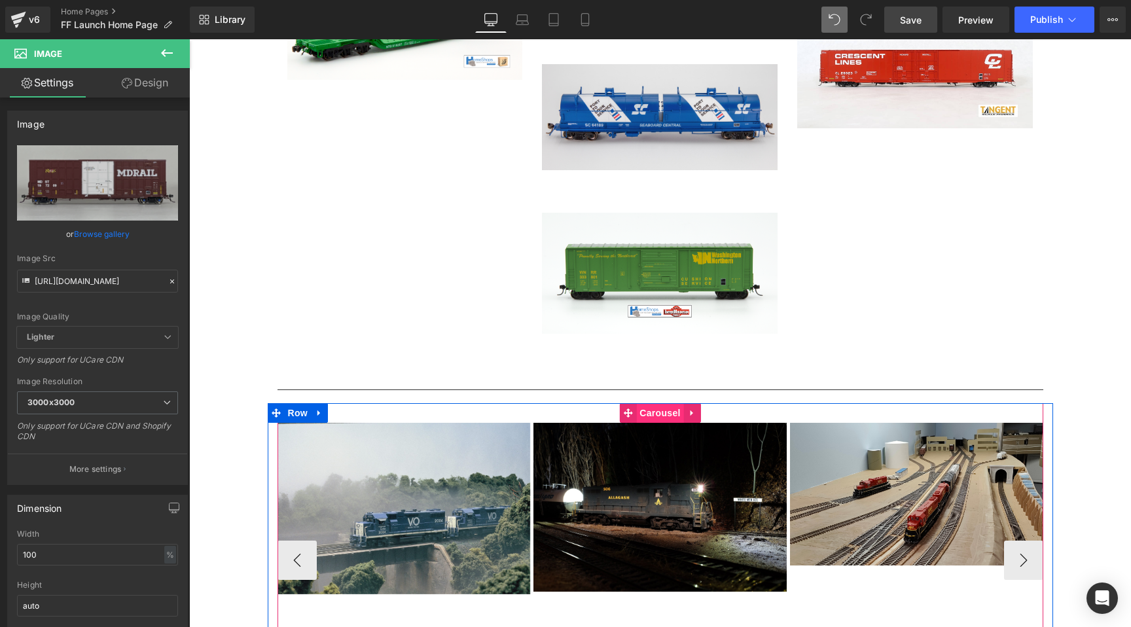
click at [660, 412] on span "Carousel" at bounding box center [659, 413] width 47 height 20
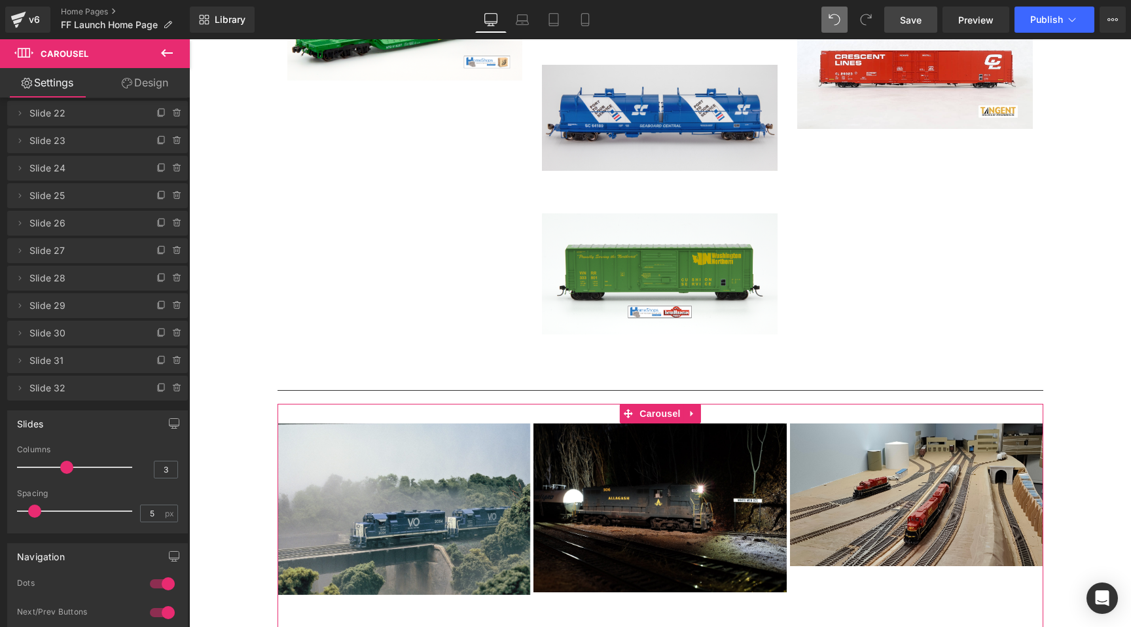
scroll to position [589, 0]
click at [158, 391] on icon at bounding box center [160, 390] width 5 height 6
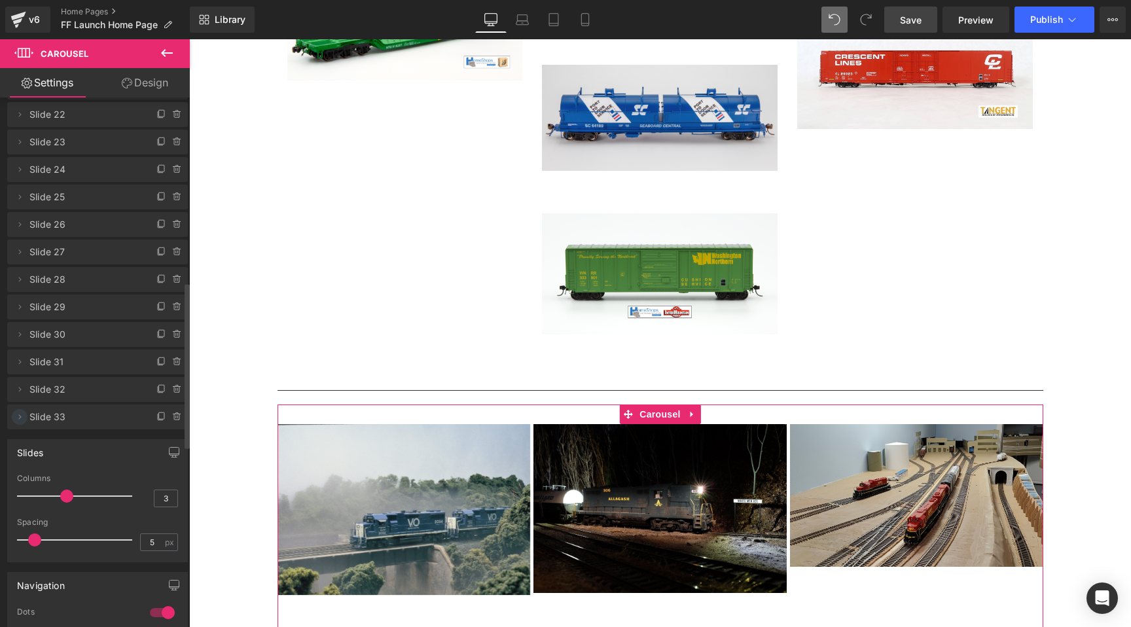
click at [22, 412] on icon at bounding box center [19, 417] width 10 height 10
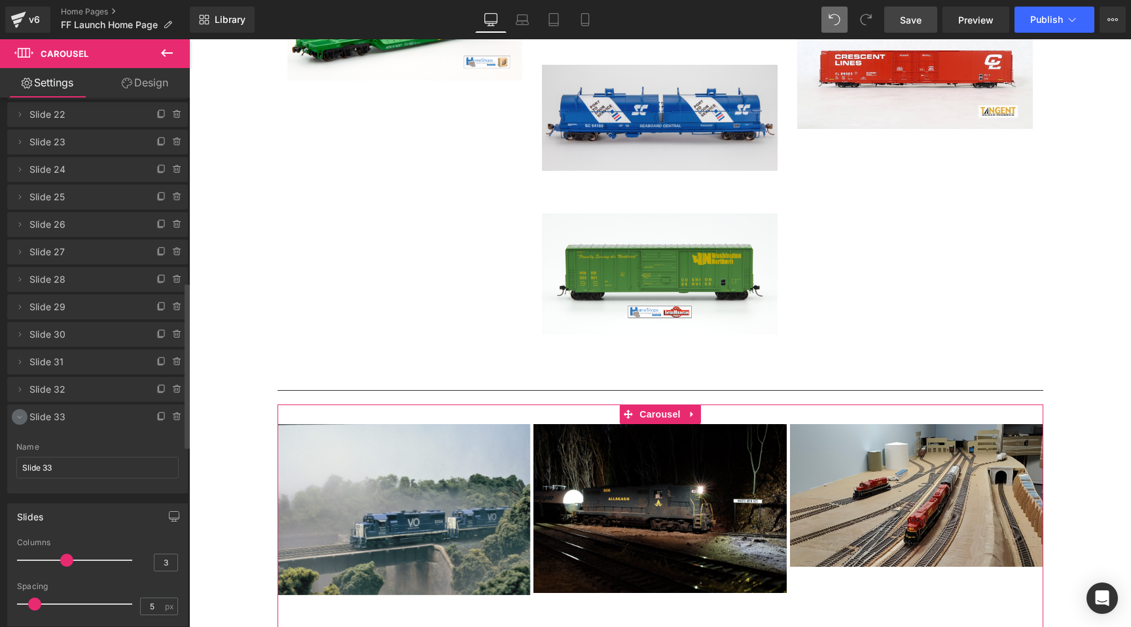
click at [22, 412] on icon at bounding box center [19, 417] width 10 height 10
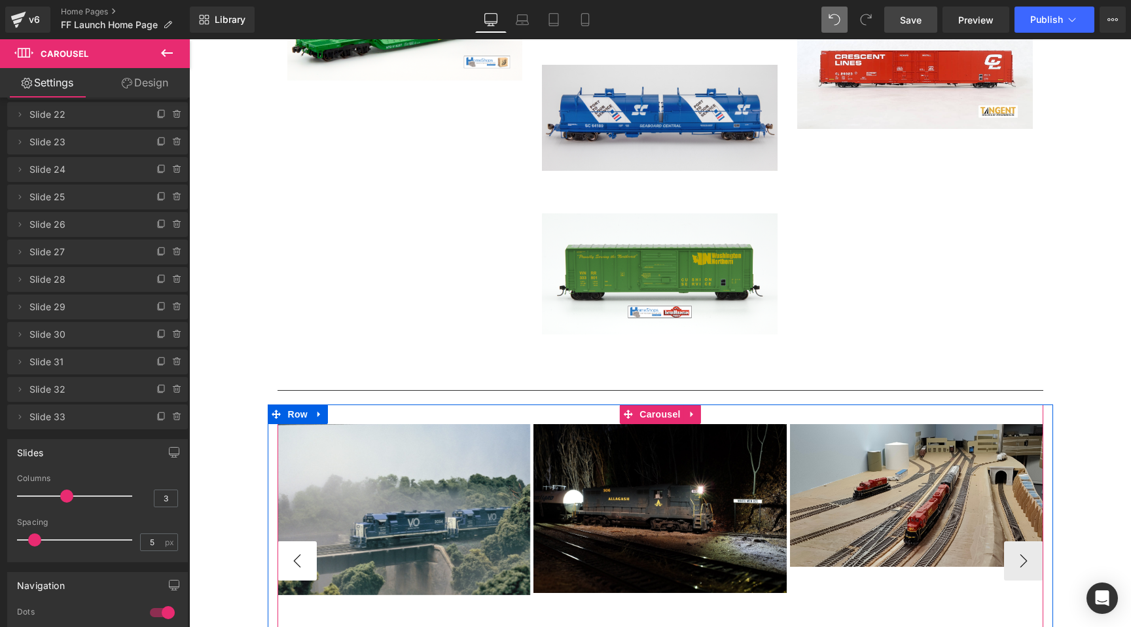
click at [287, 554] on button "‹" at bounding box center [297, 560] width 39 height 39
click at [295, 561] on button "‹" at bounding box center [297, 560] width 39 height 39
click at [1025, 554] on button "›" at bounding box center [1023, 560] width 39 height 39
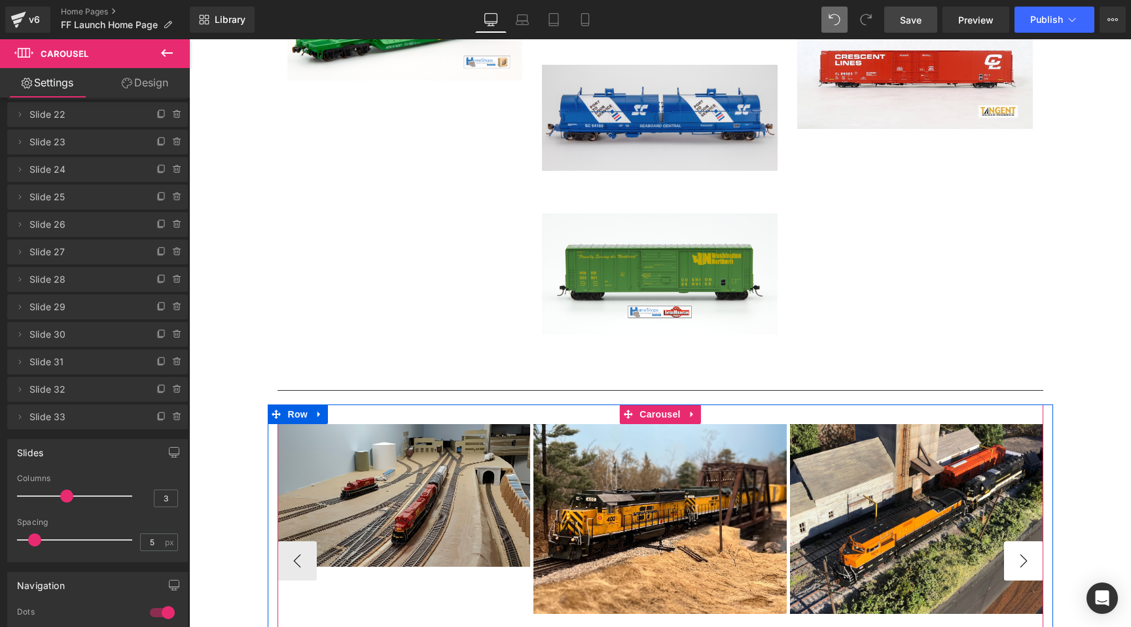
click at [1025, 554] on button "›" at bounding box center [1023, 560] width 39 height 39
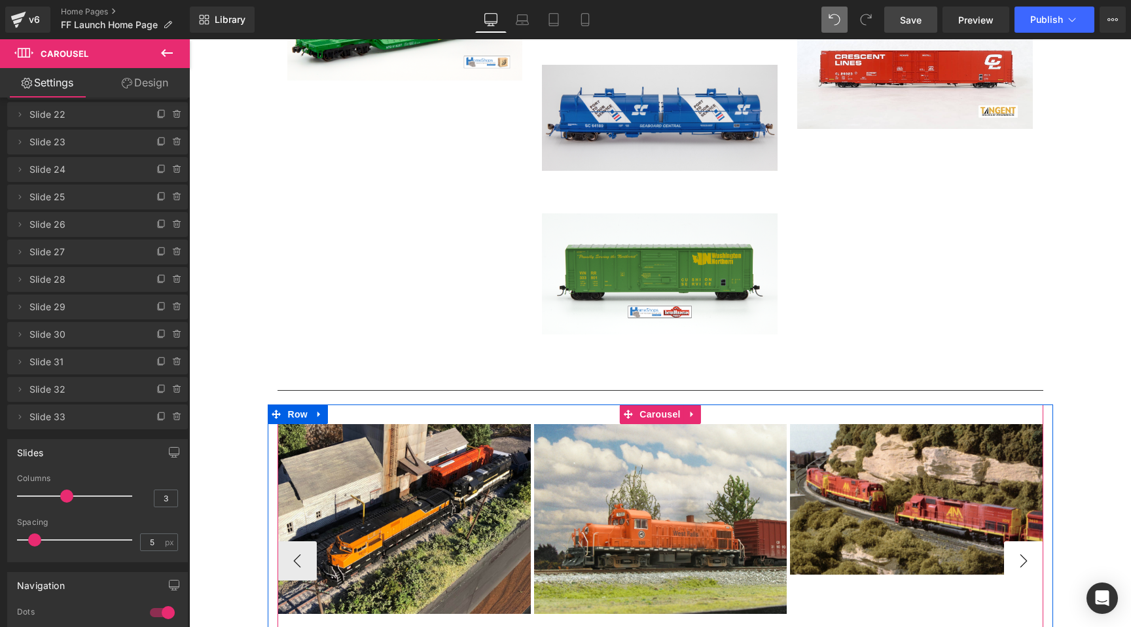
click at [1025, 554] on button "›" at bounding box center [1023, 560] width 39 height 39
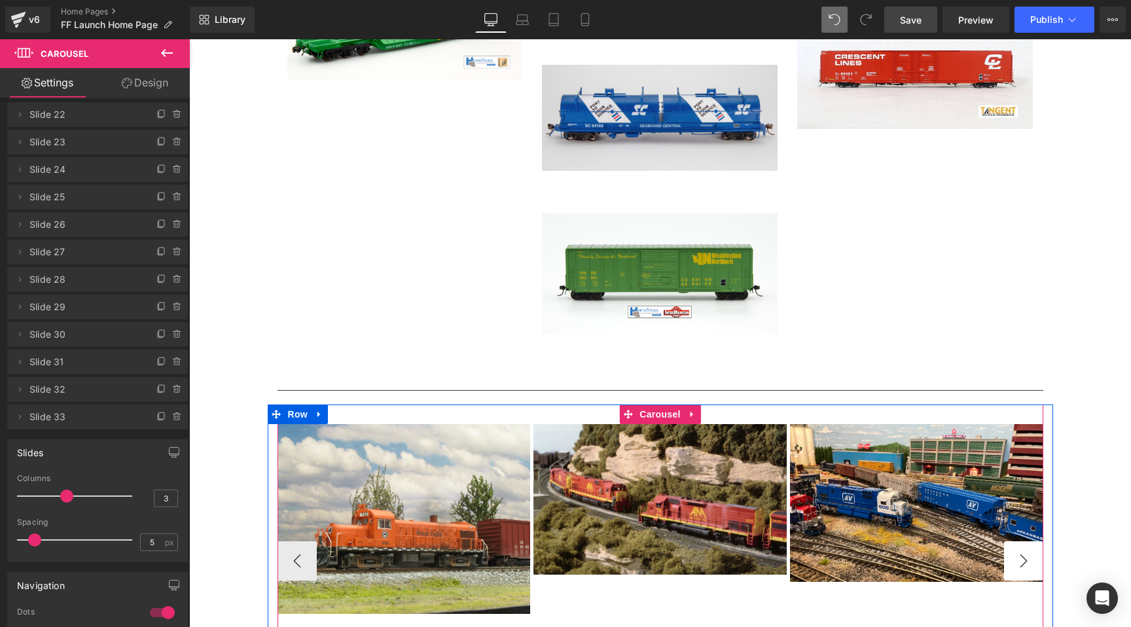
click at [1025, 554] on button "›" at bounding box center [1023, 560] width 39 height 39
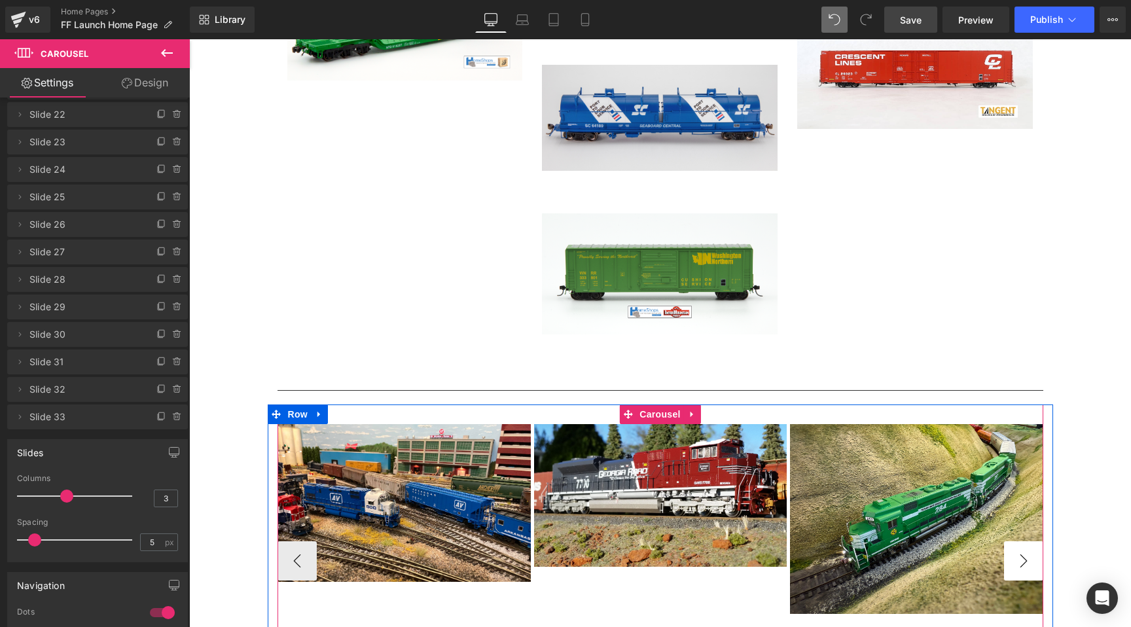
click at [1025, 554] on button "›" at bounding box center [1023, 560] width 39 height 39
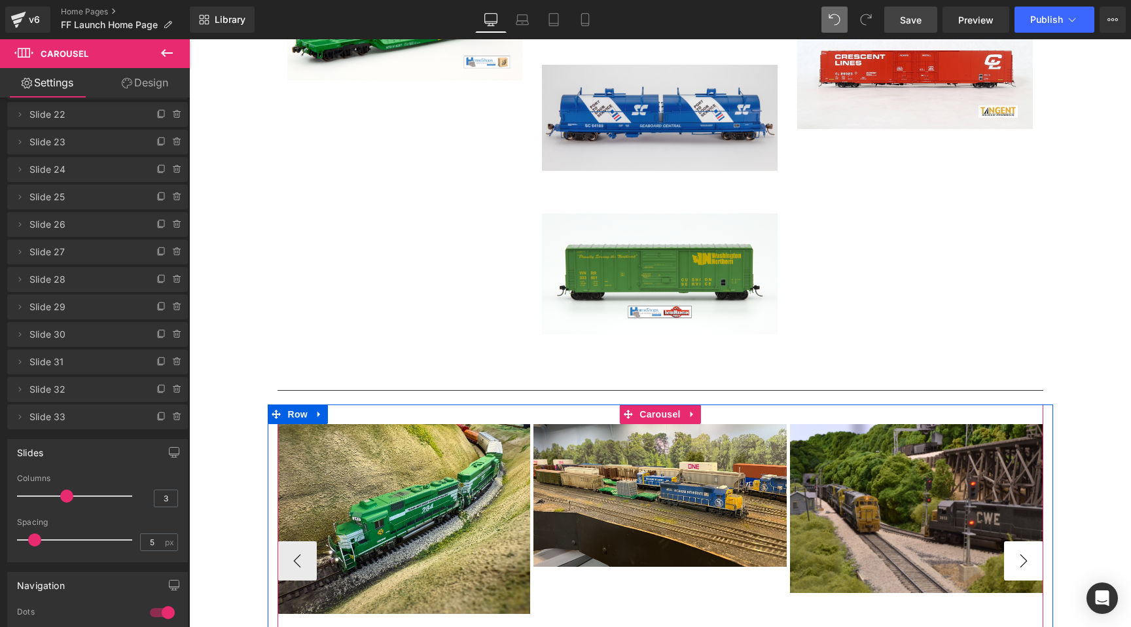
click at [1025, 554] on button "›" at bounding box center [1023, 560] width 39 height 39
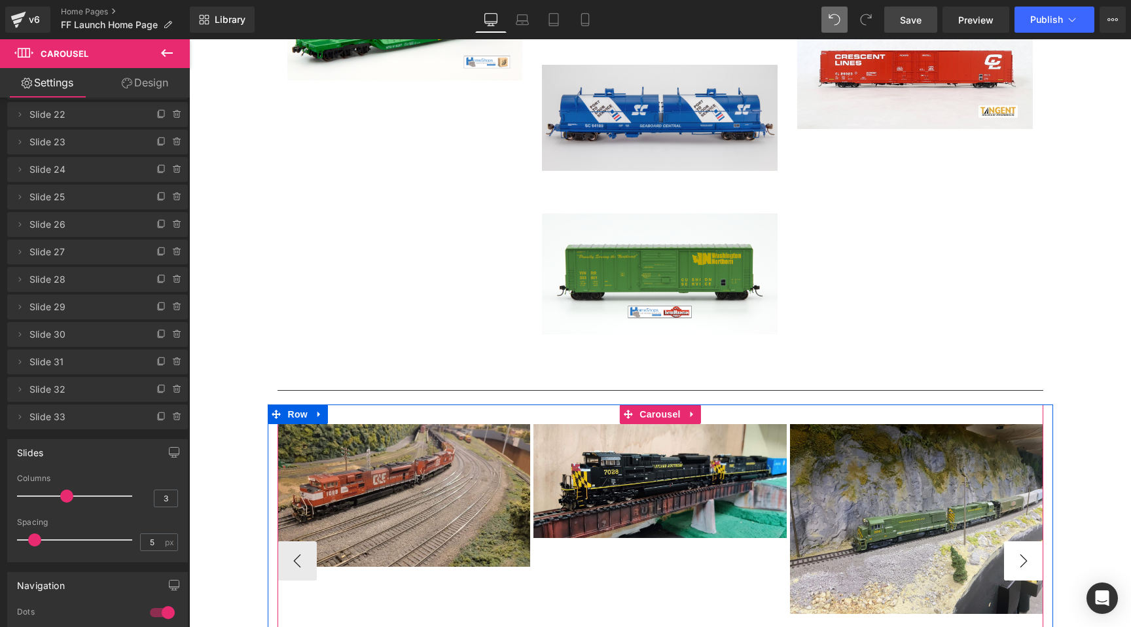
click at [1025, 554] on button "›" at bounding box center [1023, 560] width 39 height 39
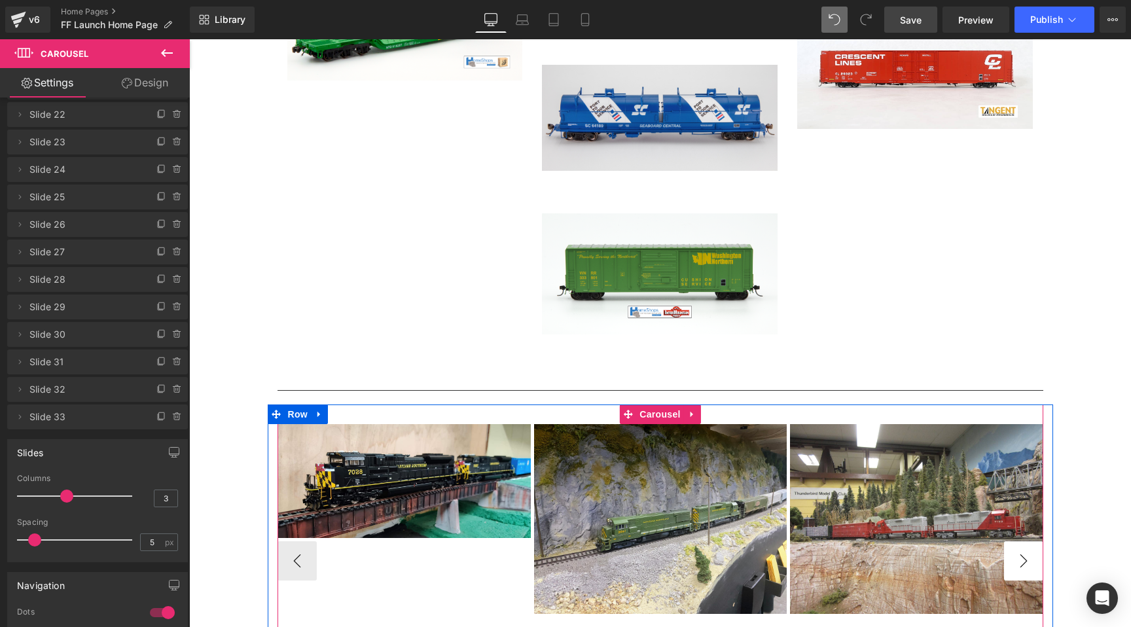
click at [1025, 554] on button "›" at bounding box center [1023, 560] width 39 height 39
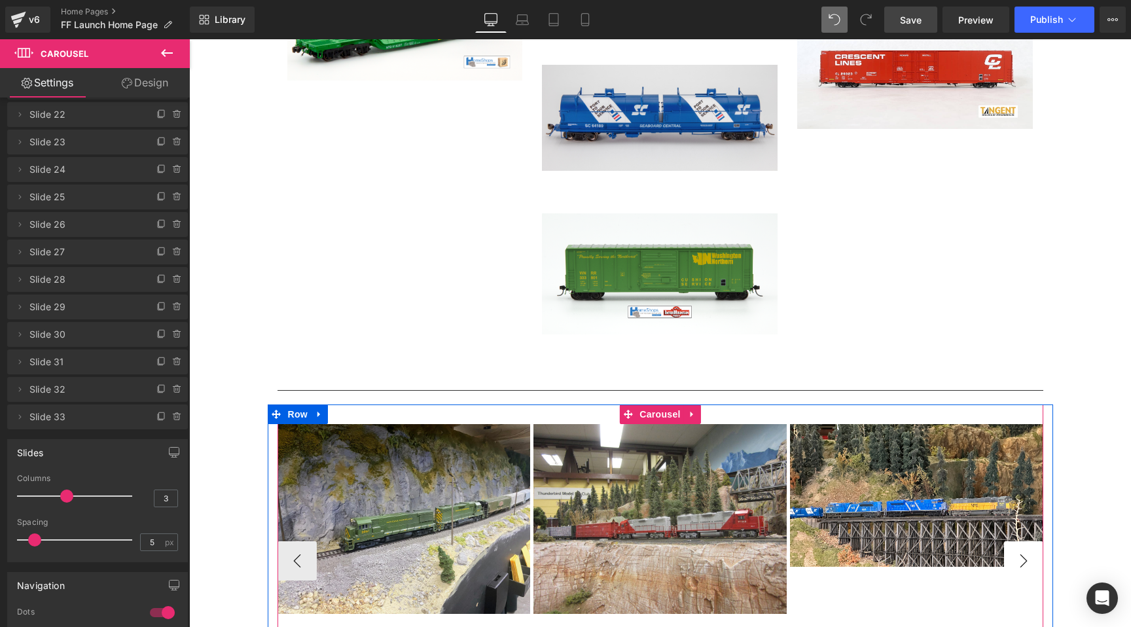
click at [1025, 554] on button "›" at bounding box center [1023, 560] width 39 height 39
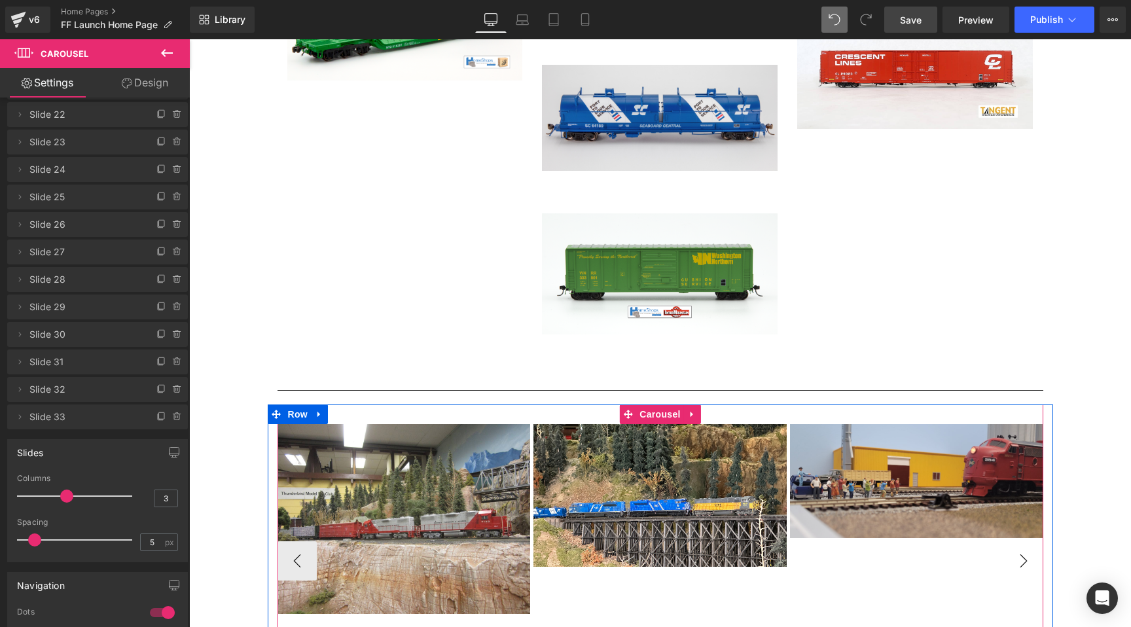
click at [1025, 554] on button "›" at bounding box center [1023, 560] width 39 height 39
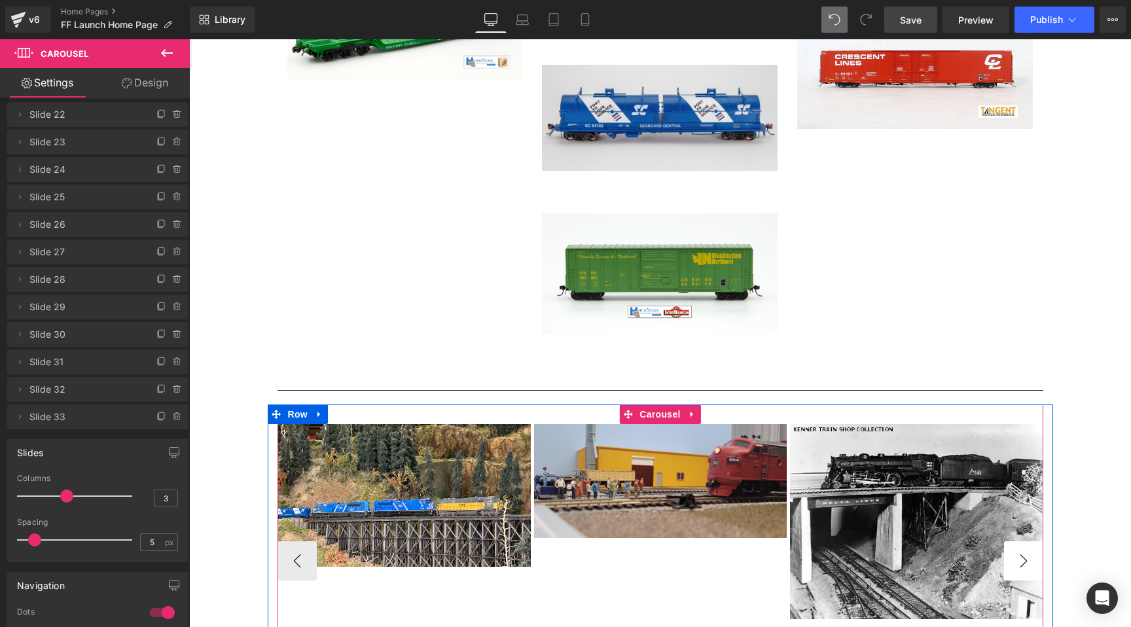
click at [1025, 554] on button "›" at bounding box center [1023, 560] width 39 height 39
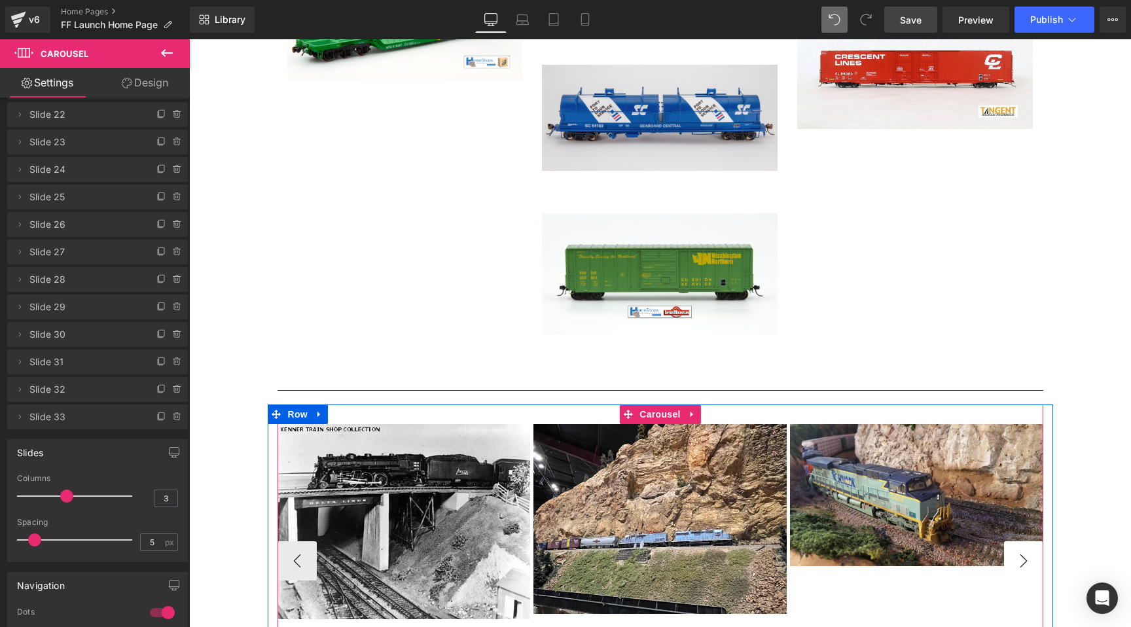
click at [1025, 554] on button "›" at bounding box center [1023, 560] width 39 height 39
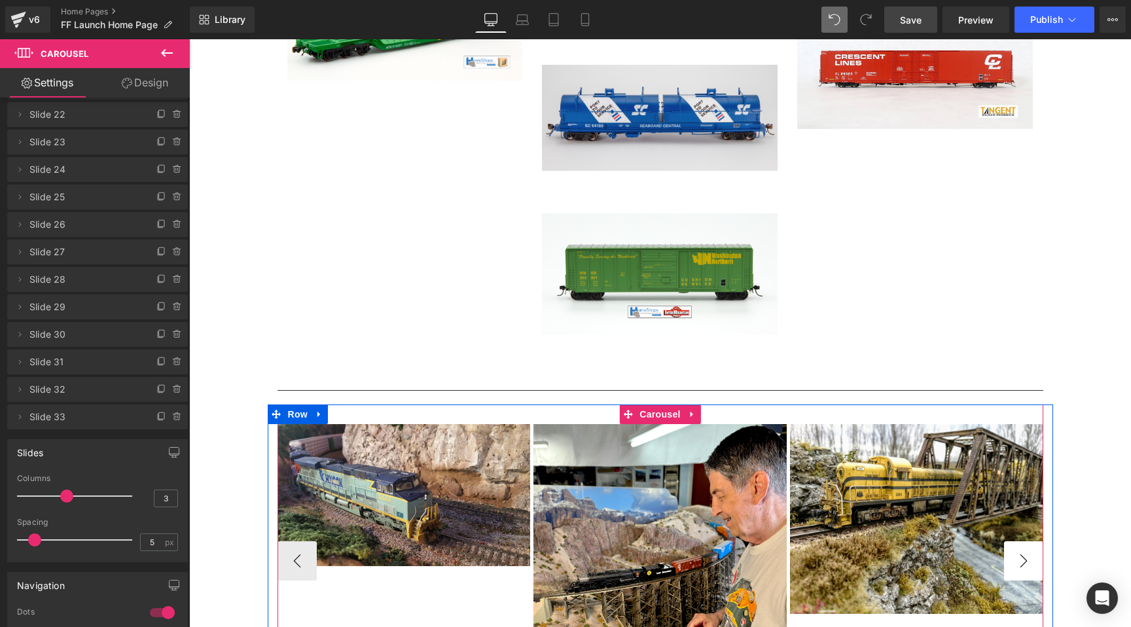
click at [1025, 554] on button "›" at bounding box center [1023, 560] width 39 height 39
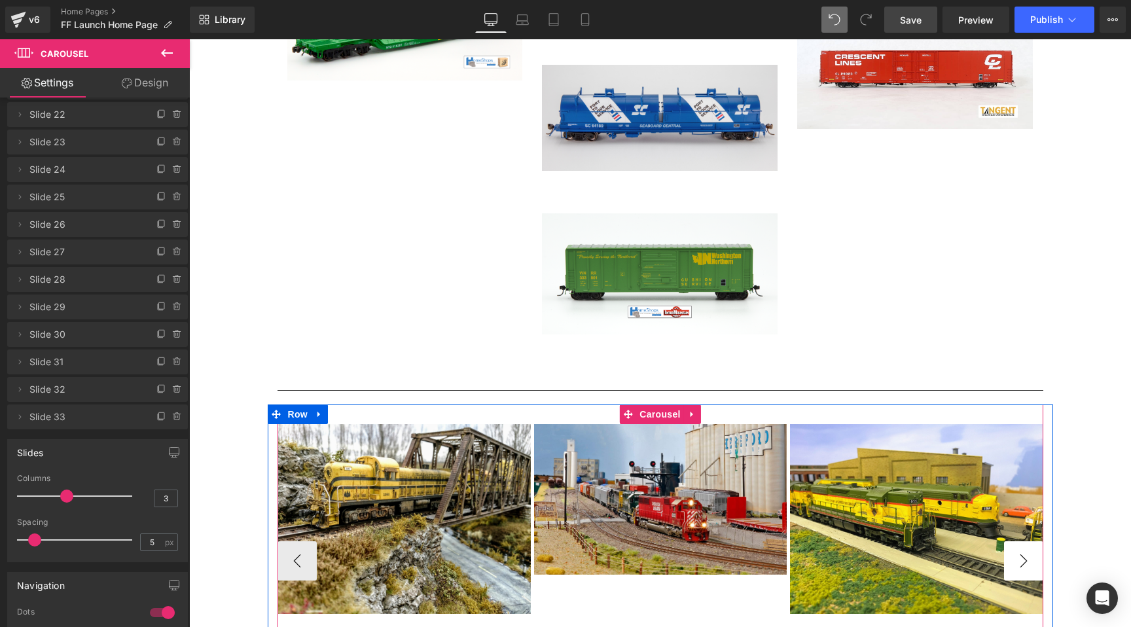
click at [1025, 554] on button "›" at bounding box center [1023, 560] width 39 height 39
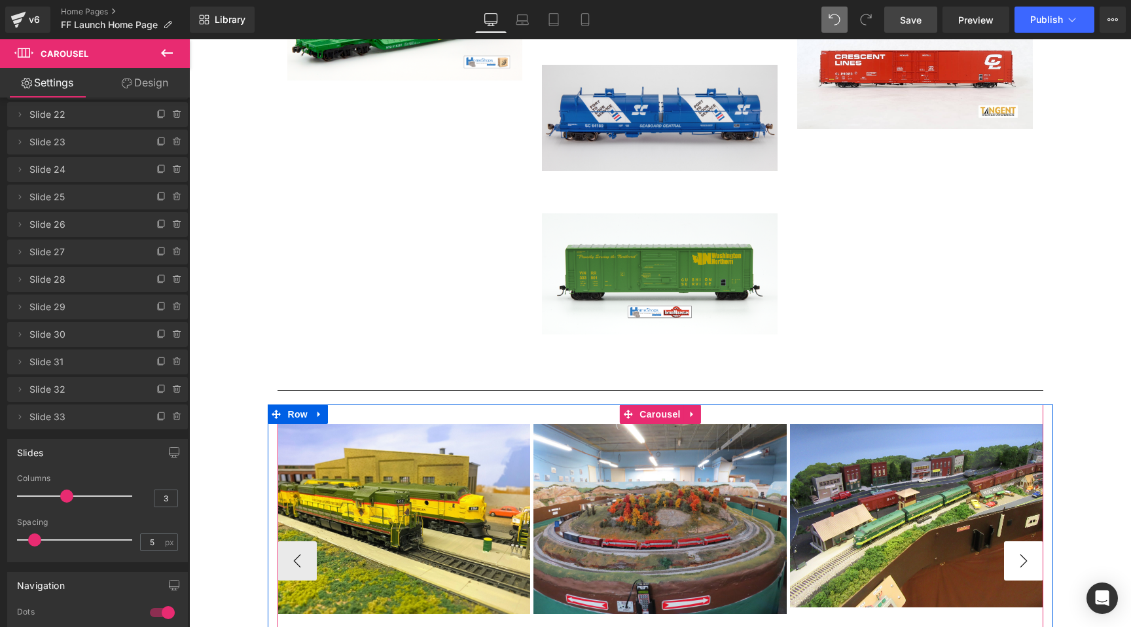
click at [1025, 554] on button "›" at bounding box center [1023, 560] width 39 height 39
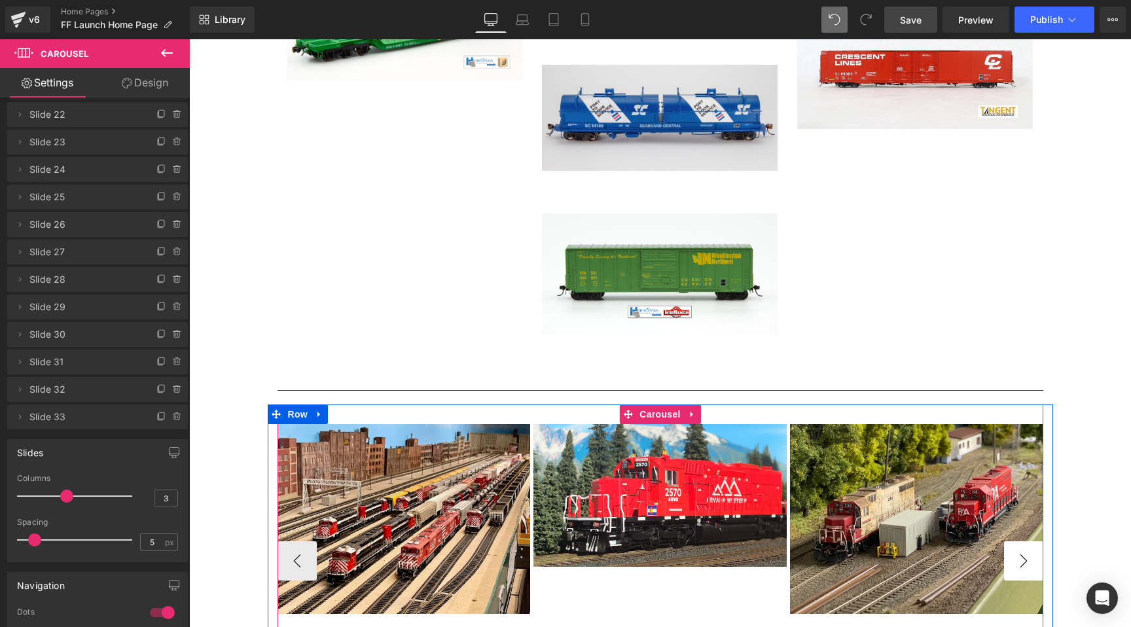
click at [1025, 554] on button "›" at bounding box center [1023, 560] width 39 height 39
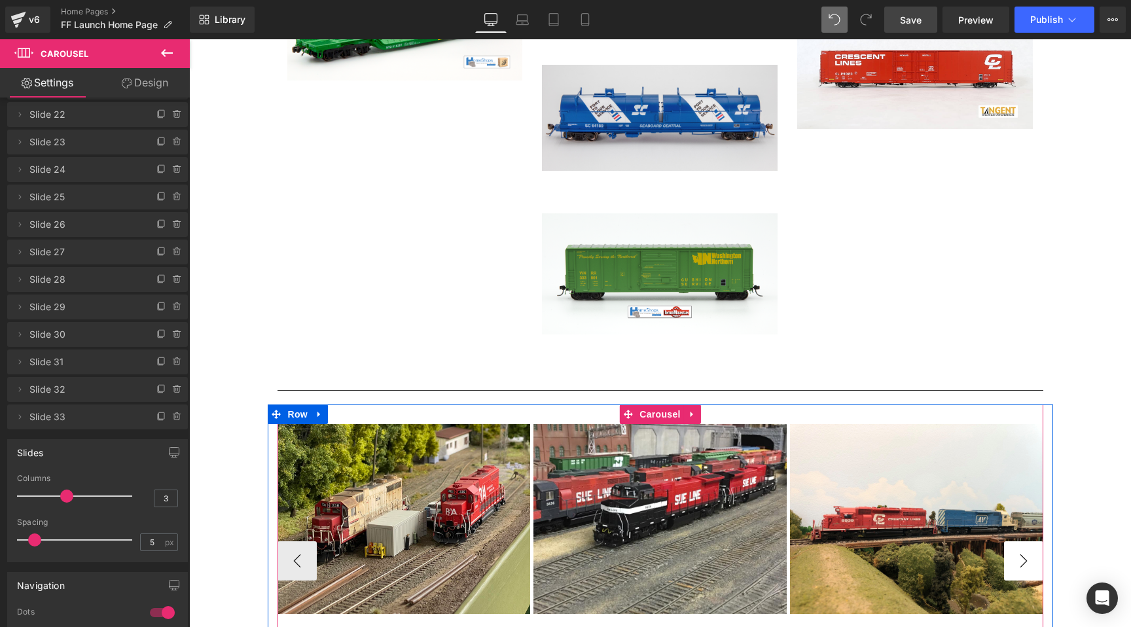
click at [1025, 554] on button "›" at bounding box center [1023, 560] width 39 height 39
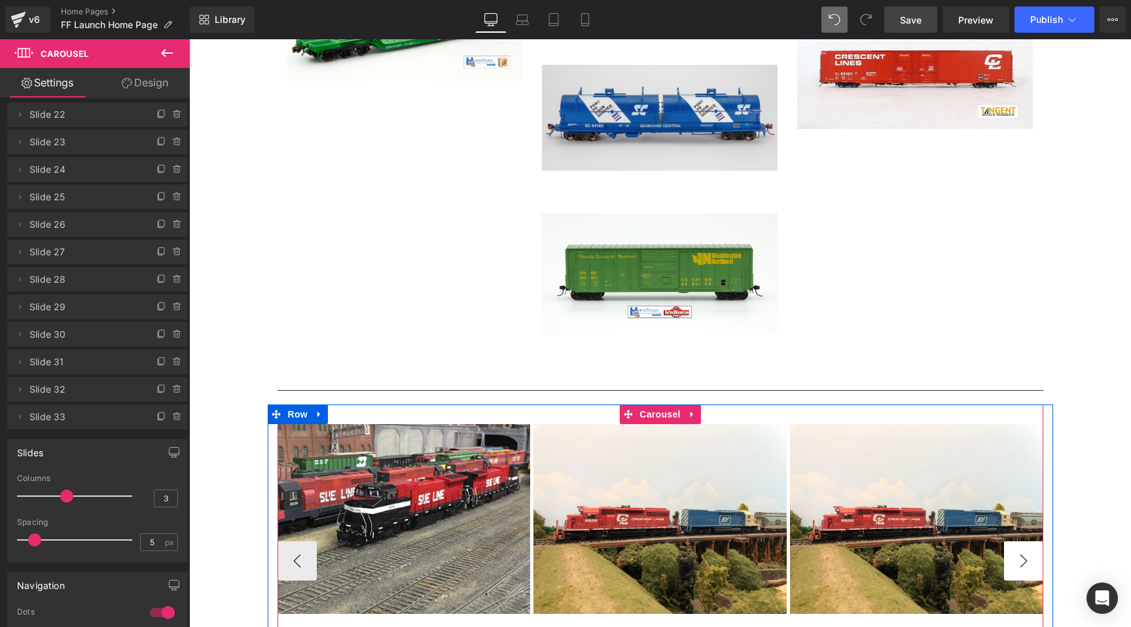
click at [1025, 554] on button "›" at bounding box center [1023, 560] width 39 height 39
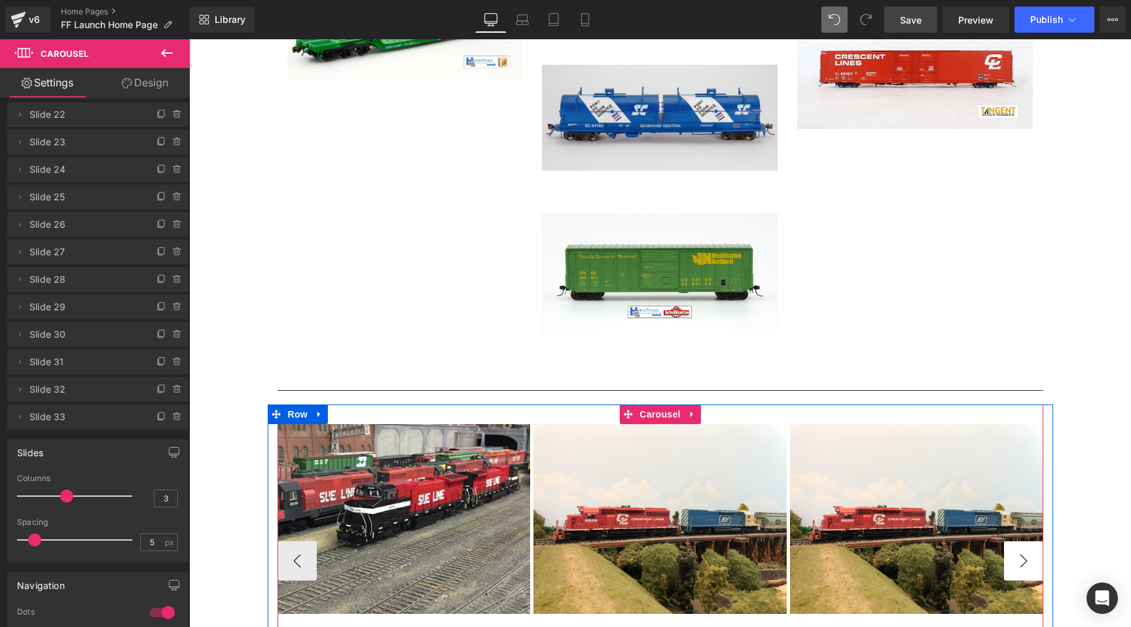
click at [1025, 554] on button "›" at bounding box center [1023, 560] width 39 height 39
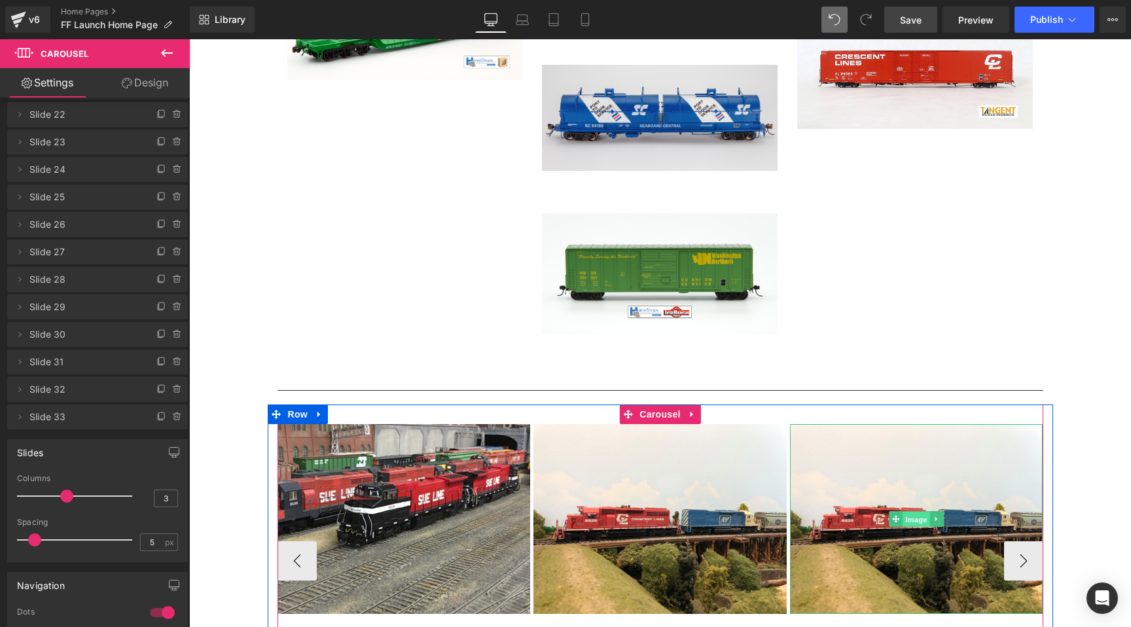
click at [912, 522] on span "Image" at bounding box center [916, 520] width 27 height 16
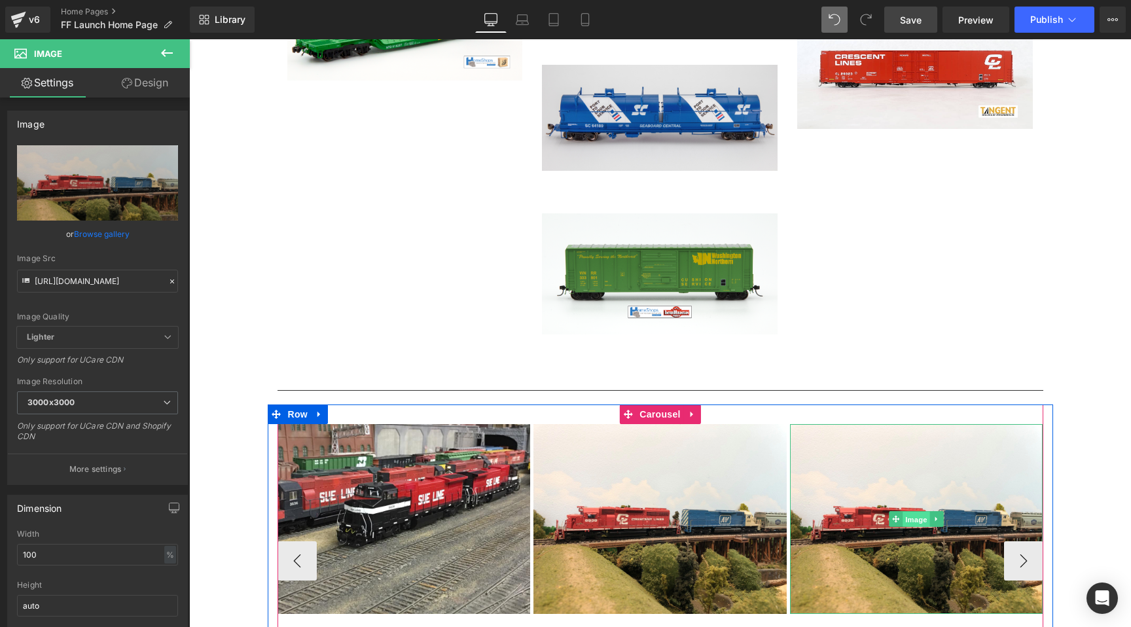
click at [921, 524] on span "Image" at bounding box center [916, 520] width 27 height 16
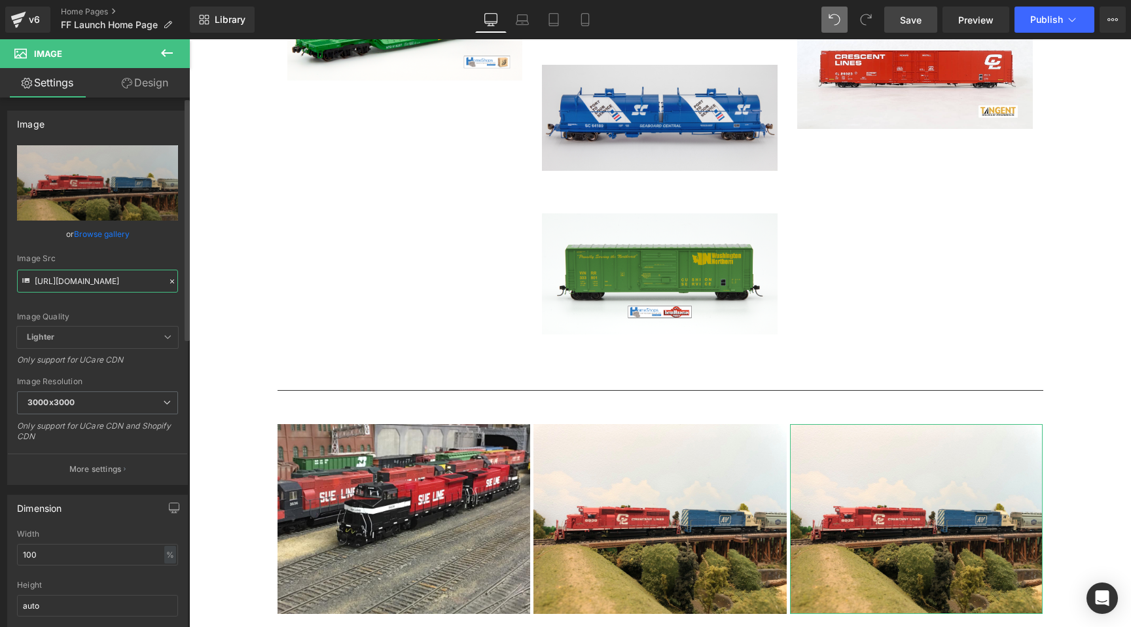
click at [107, 278] on input "https://cdn.shopify.com/s/files/1/0552/5425/3750/files/82887398_267197326285157…" at bounding box center [97, 281] width 161 height 23
type input "https://cdn.shopify.com/s/files/1/0552/5425/3750/files/IMG_1875_jpg.jpg?v=17585…"
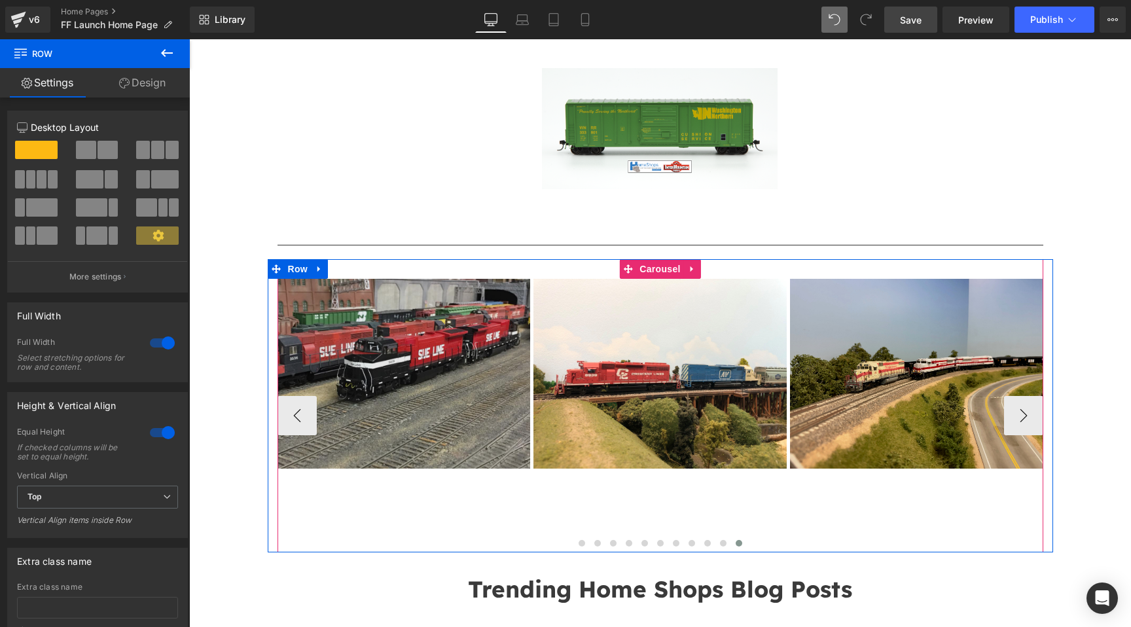
scroll to position [3596, 0]
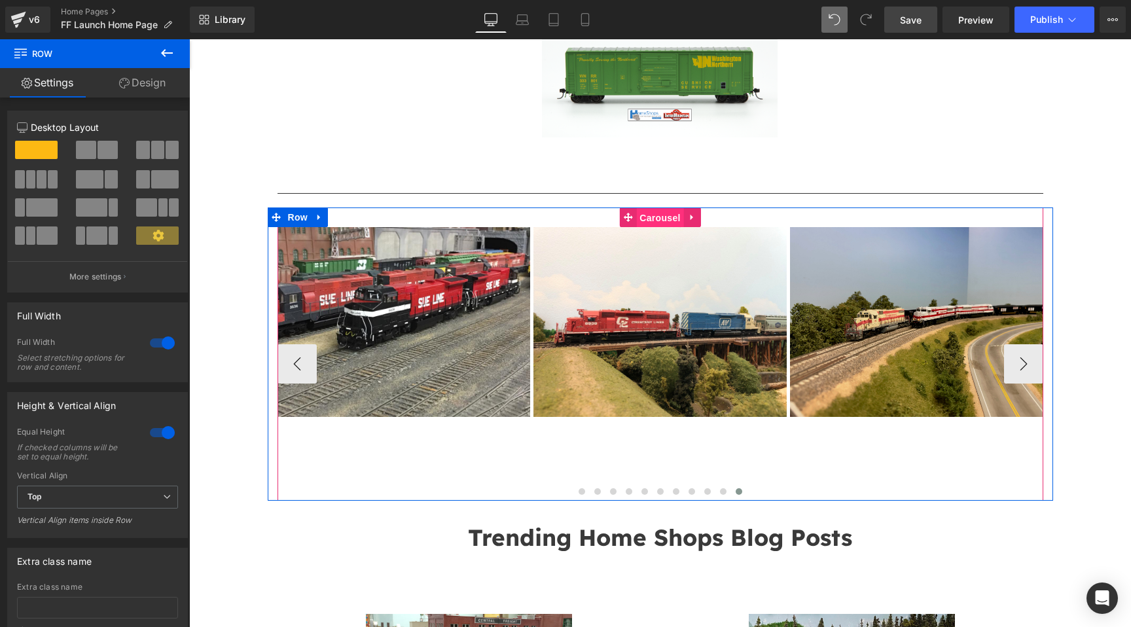
click at [649, 220] on span "Carousel" at bounding box center [659, 218] width 47 height 20
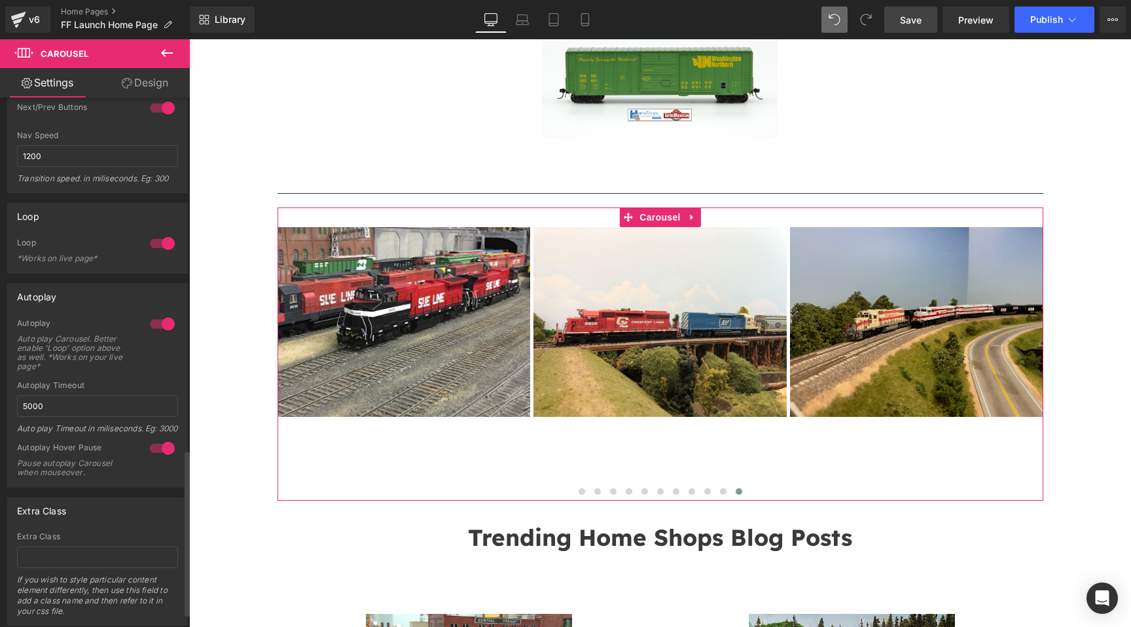
scroll to position [1125, 0]
click at [22, 401] on input "5000" at bounding box center [97, 404] width 161 height 22
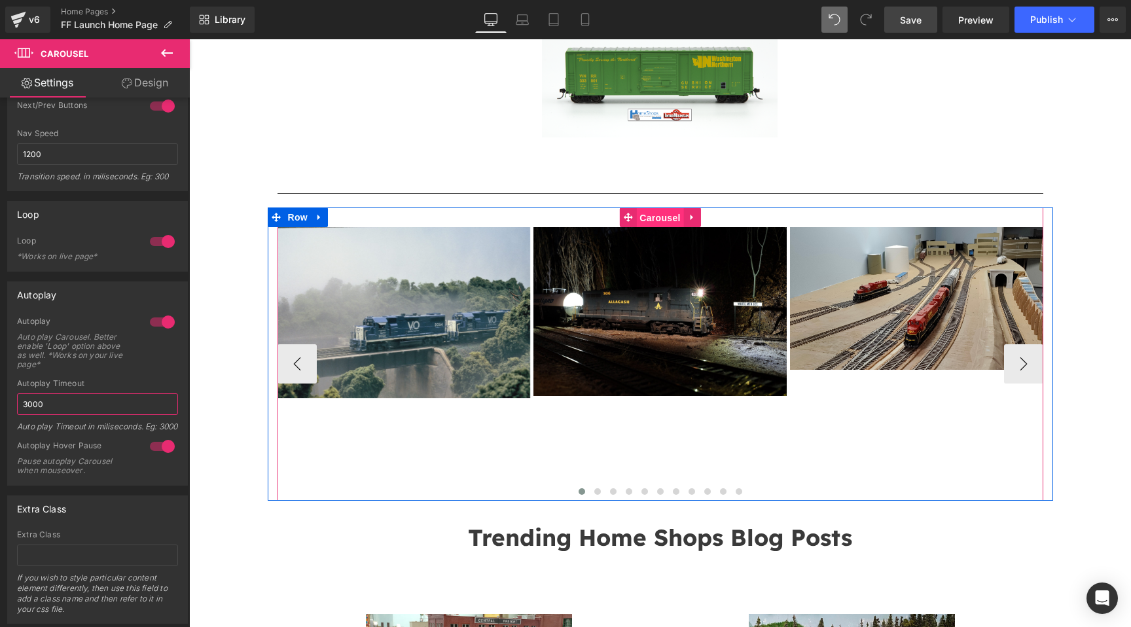
click at [664, 221] on span "Carousel" at bounding box center [659, 218] width 47 height 20
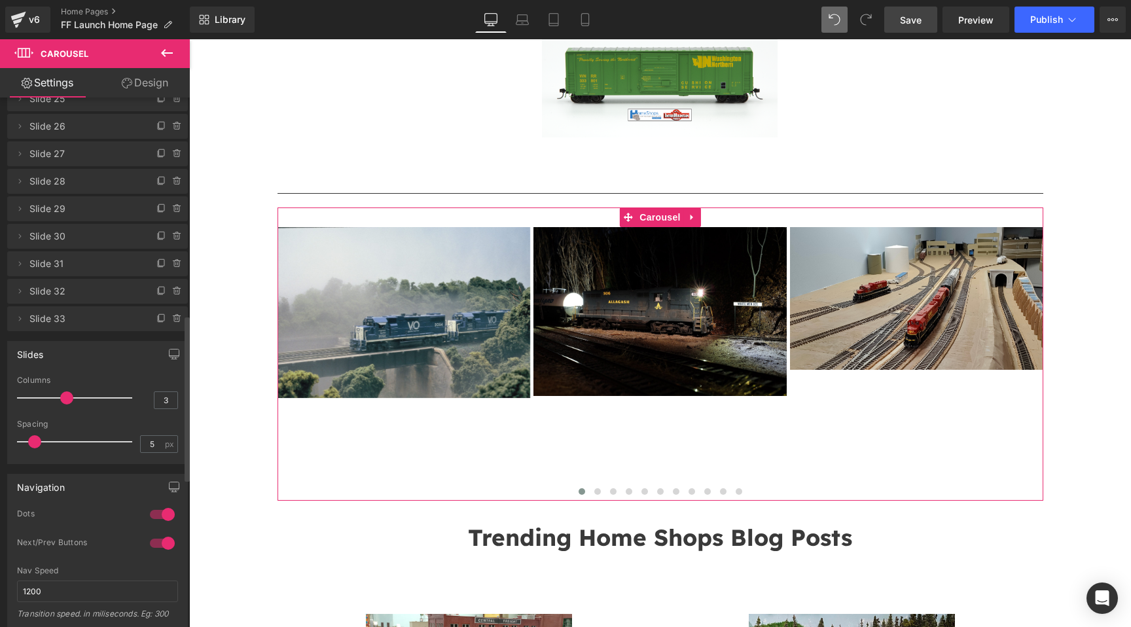
scroll to position [703, 0]
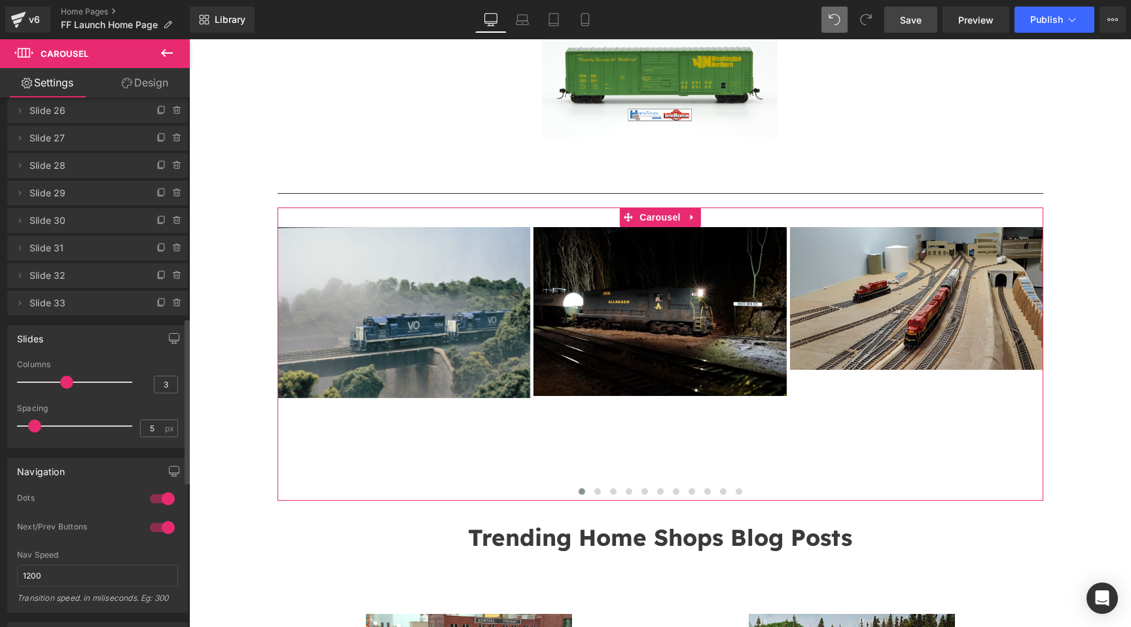
type input "3000"
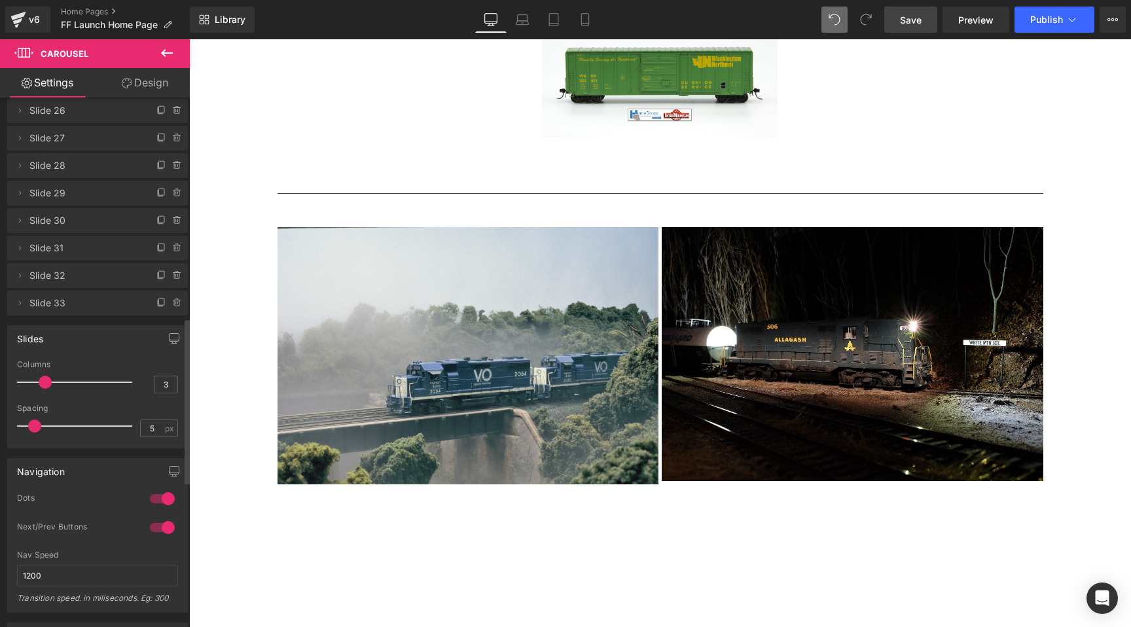
drag, startPoint x: 62, startPoint y: 384, endPoint x: 38, endPoint y: 380, distance: 24.5
click at [39, 380] on span at bounding box center [45, 382] width 13 height 13
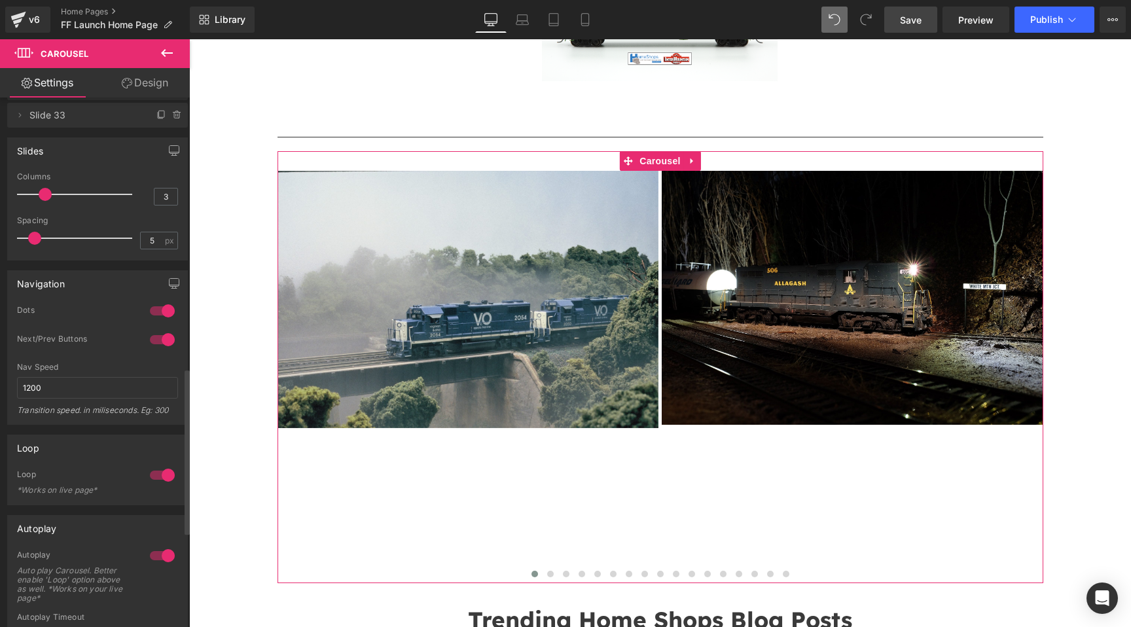
scroll to position [893, 0]
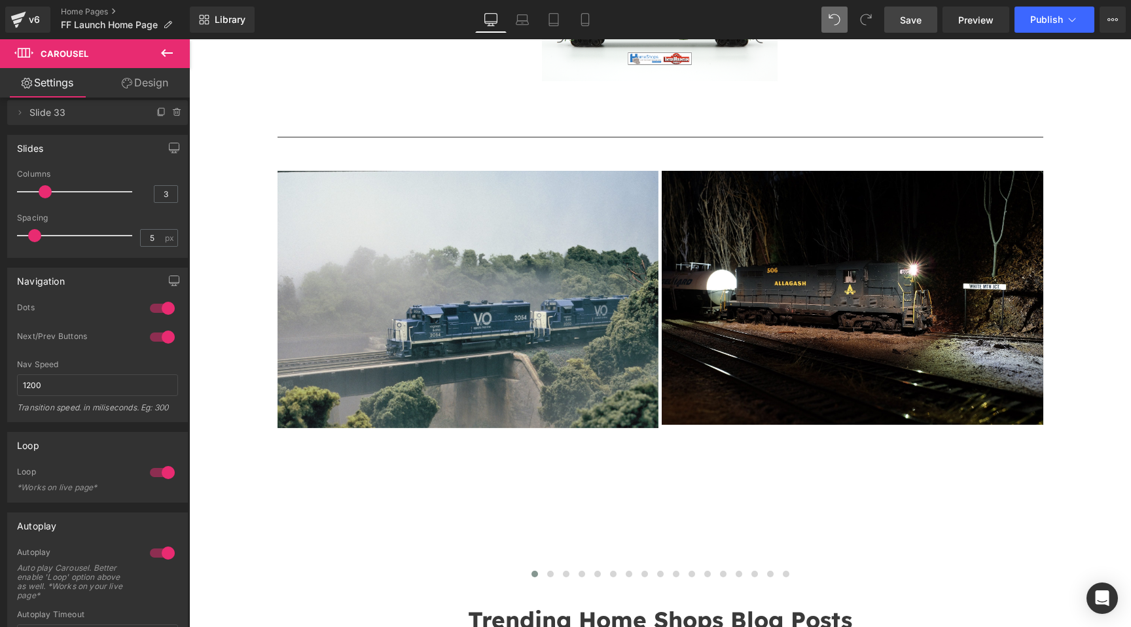
click at [913, 22] on span "Save" at bounding box center [911, 20] width 22 height 14
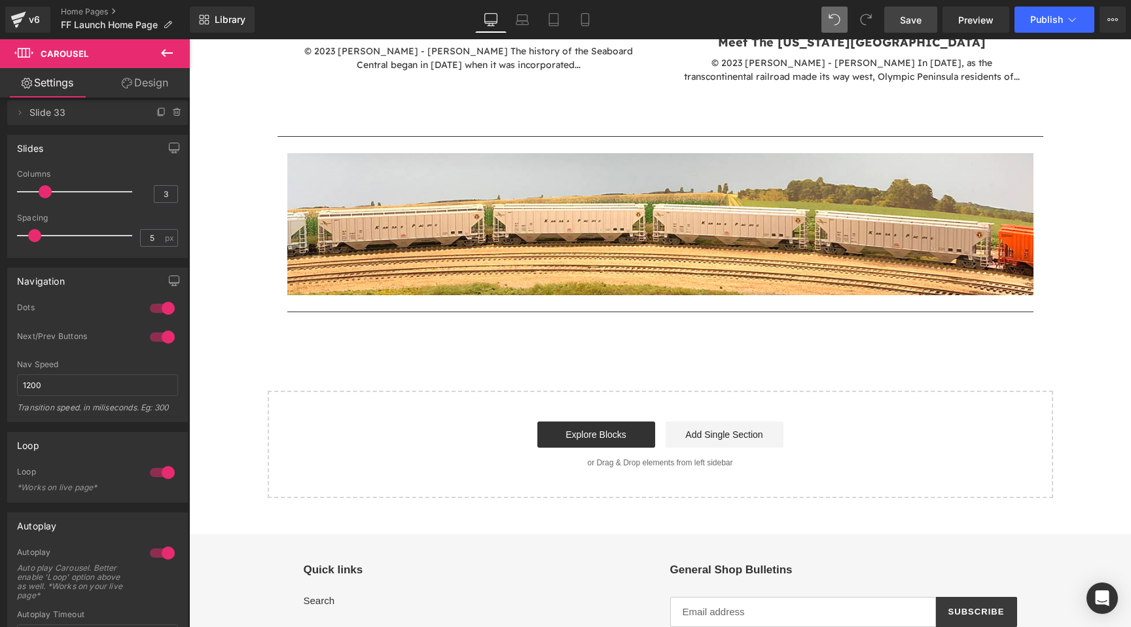
scroll to position [4641, 0]
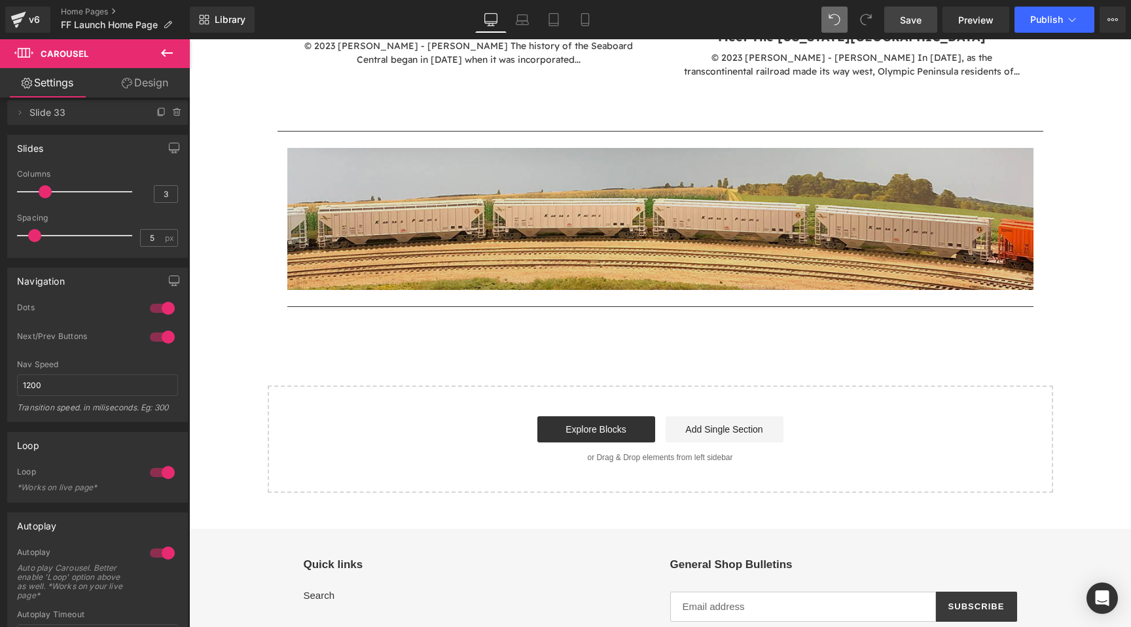
click at [587, 243] on img at bounding box center [660, 224] width 746 height 152
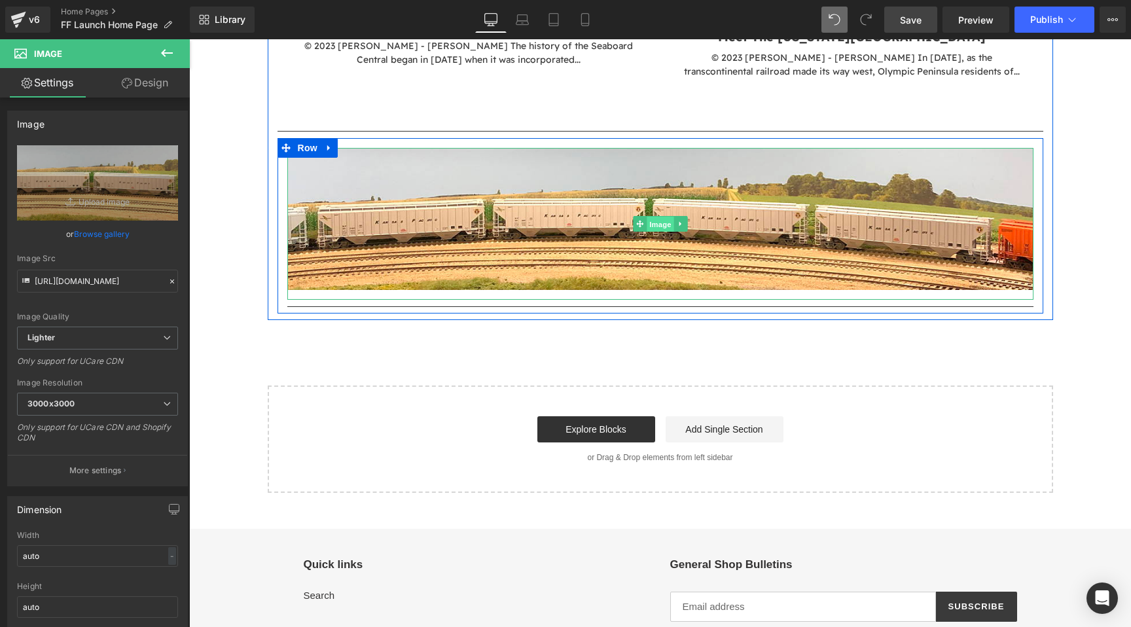
click at [669, 225] on span "Image" at bounding box center [660, 225] width 27 height 16
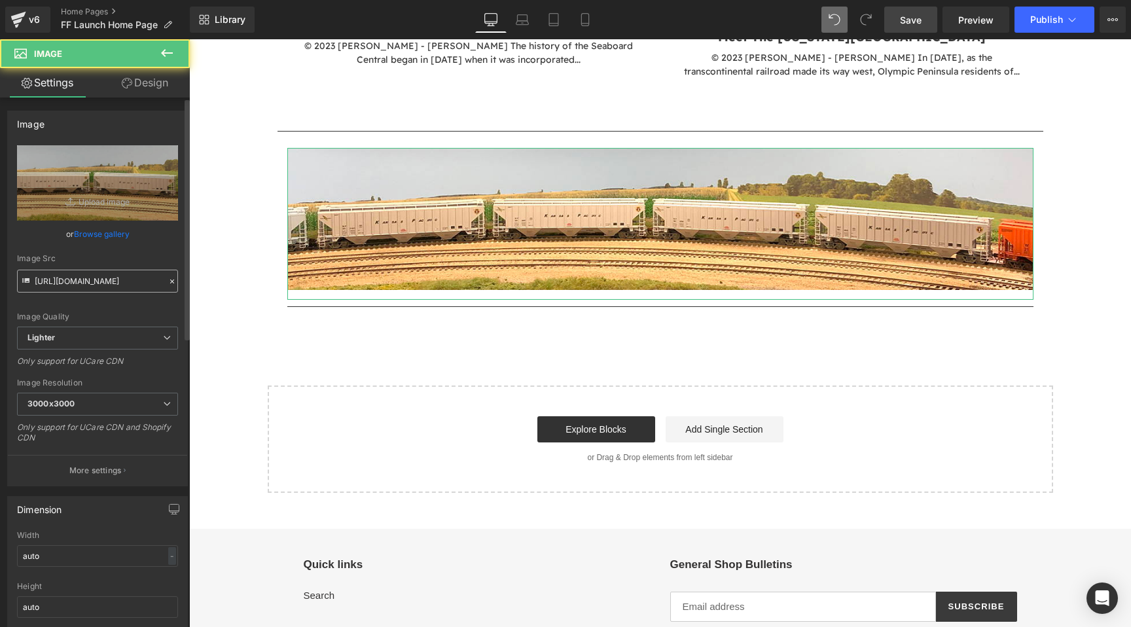
click at [109, 272] on input "https://ucarecdn.com/544c3f40-b373-4232-8a9c-8a3bbd4449aa/-/format/auto/-/previ…" at bounding box center [97, 281] width 161 height 23
type input "https://cdn.shopify.com/s/files/1/0552/5425/3750/files/IMG_0255-2.jpg?v=1758649…"
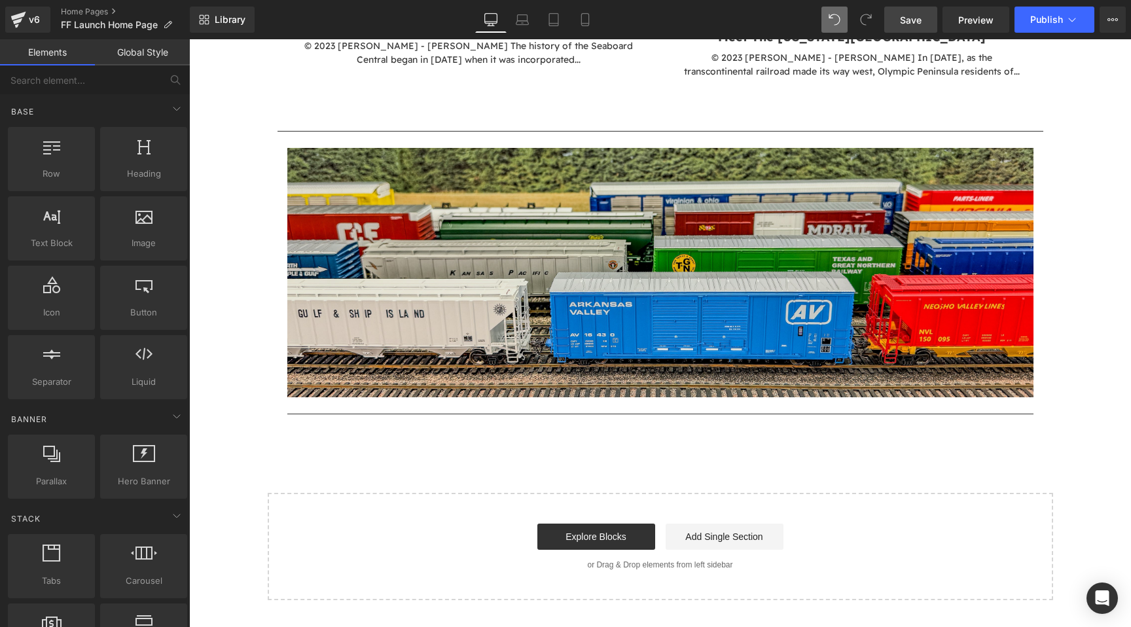
scroll to position [0, 0]
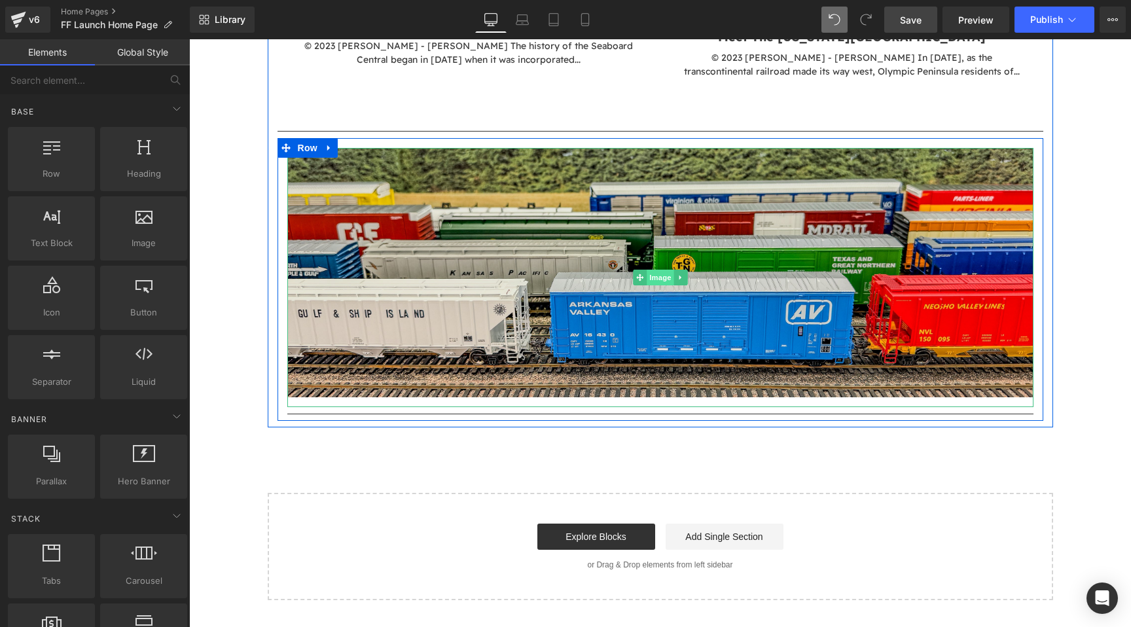
click at [663, 276] on span "Image" at bounding box center [660, 278] width 27 height 16
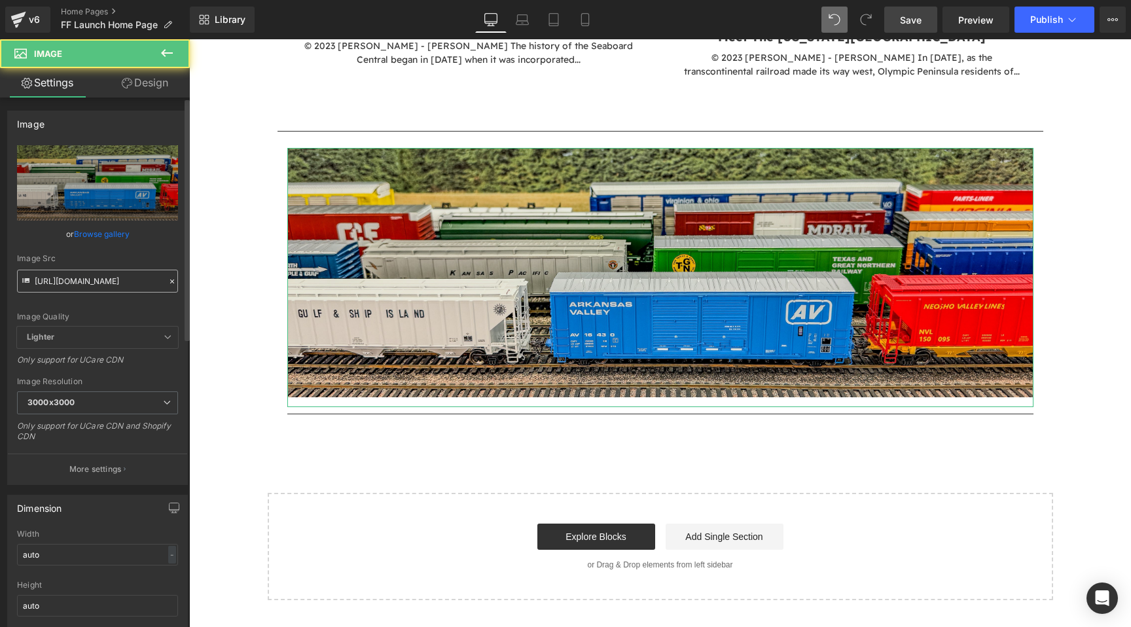
click at [113, 276] on input "https://cdn.shopify.com/s/files/1/0552/5425/3750/files/IMG_0255-2_3000x3000.jpg…" at bounding box center [97, 281] width 161 height 23
type input "https://cdn.shopify.com/s/files/1/0552/5425/3750/files/IMG_0279-3.jpg?v=1758649…"
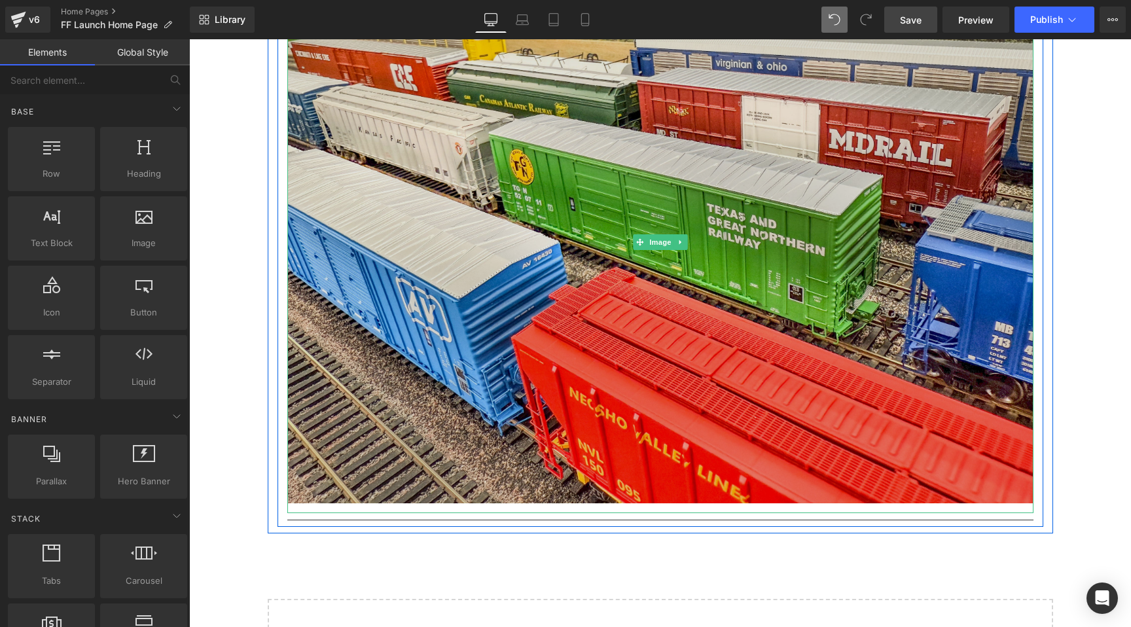
scroll to position [4771, 0]
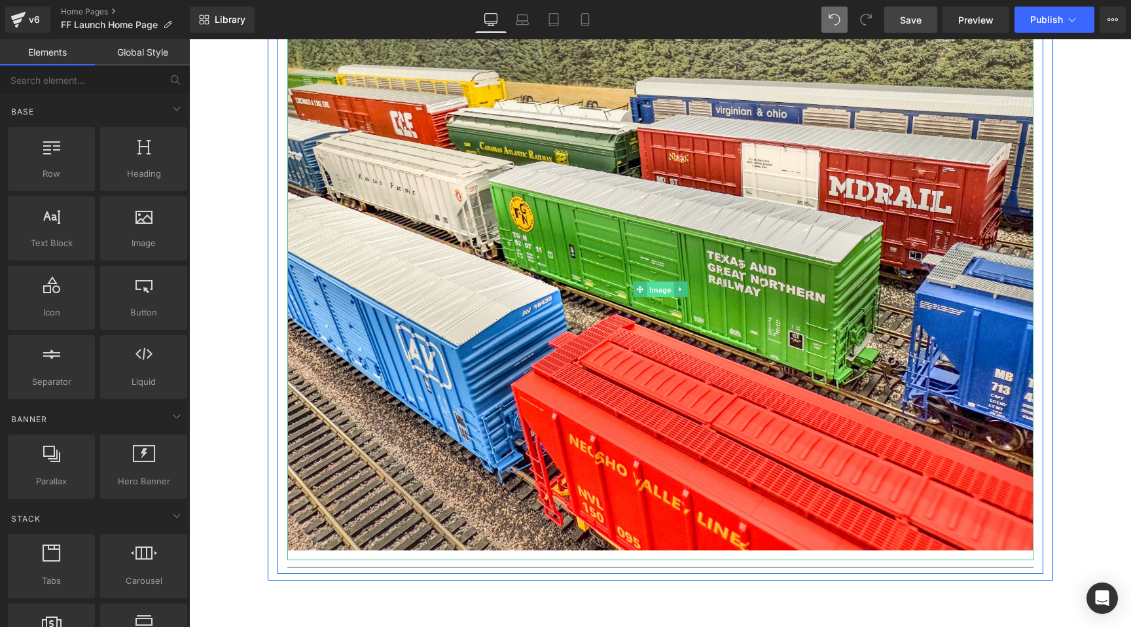
click at [664, 290] on span "Image" at bounding box center [660, 289] width 27 height 16
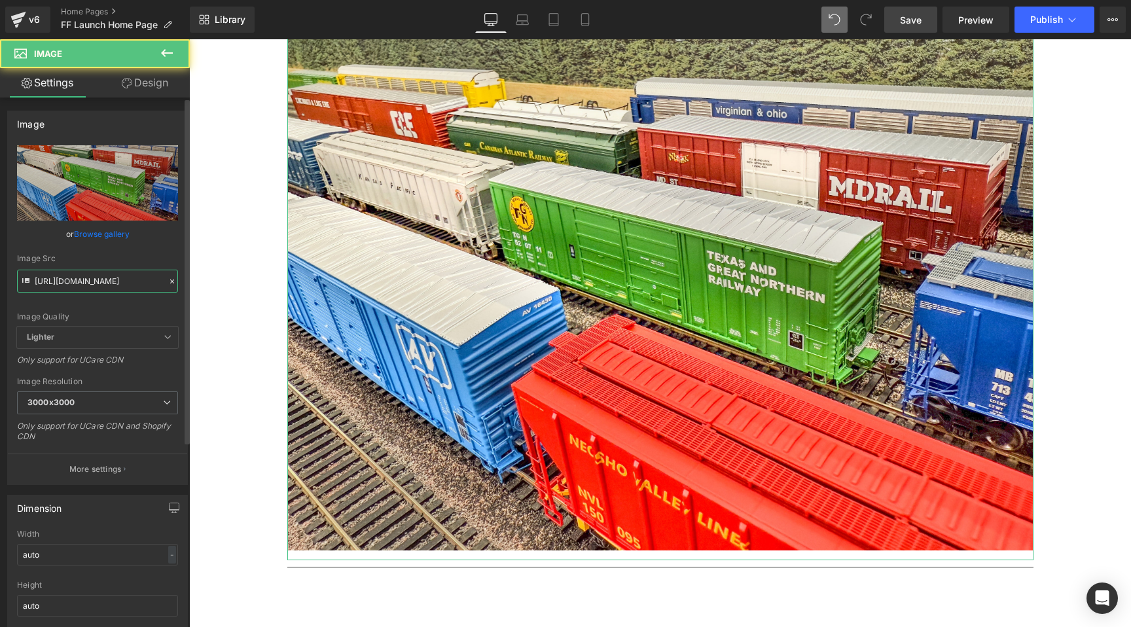
click at [112, 281] on input "https://cdn.shopify.com/s/files/1/0552/5425/3750/files/IMG_0279-3_3000x3000.jpg…" at bounding box center [97, 281] width 161 height 23
paste input "55-2.jpg?v=1758649110"
type input "https://cdn.shopify.com/s/files/1/0552/5425/3750/files/IMG_0255-2.jpg?v=1758649…"
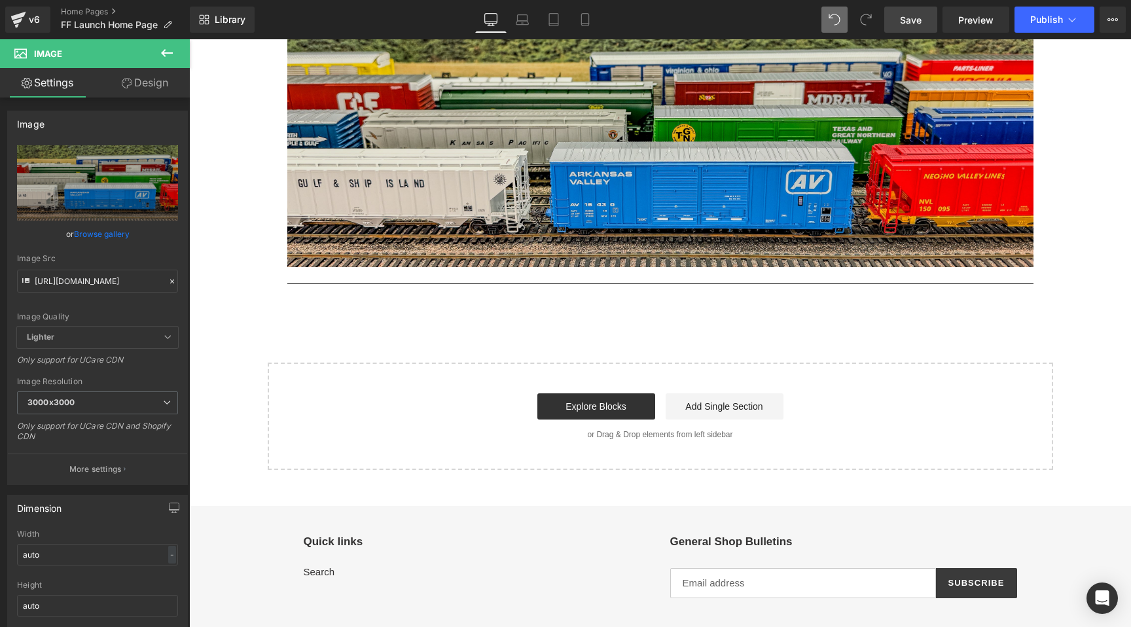
scroll to position [0, 0]
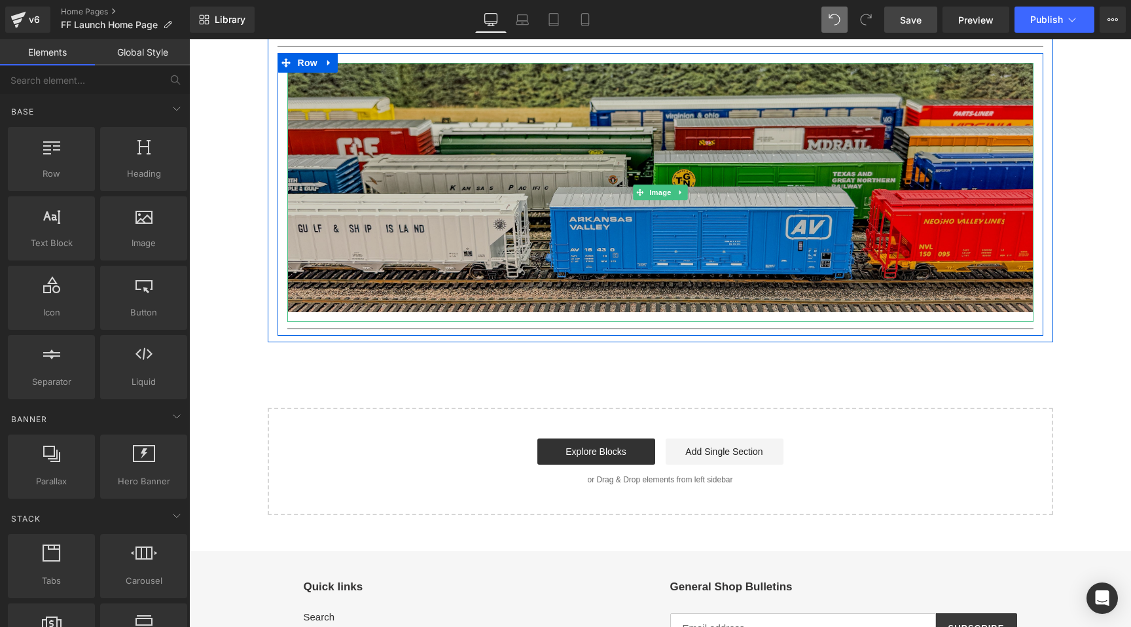
scroll to position [4647, 0]
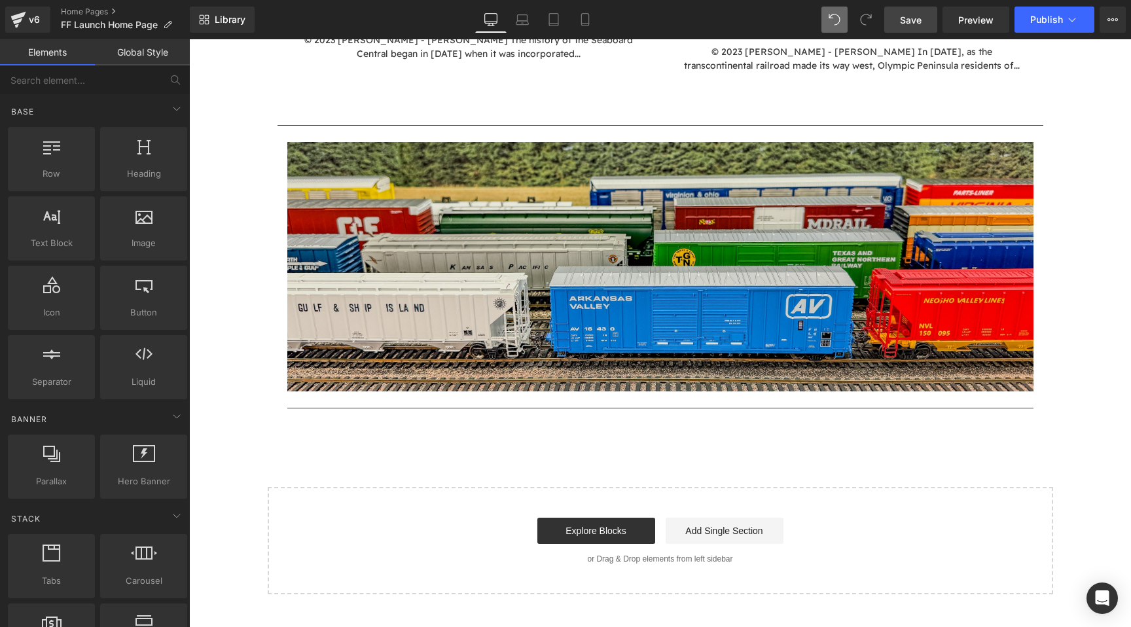
click at [909, 23] on span "Save" at bounding box center [911, 20] width 22 height 14
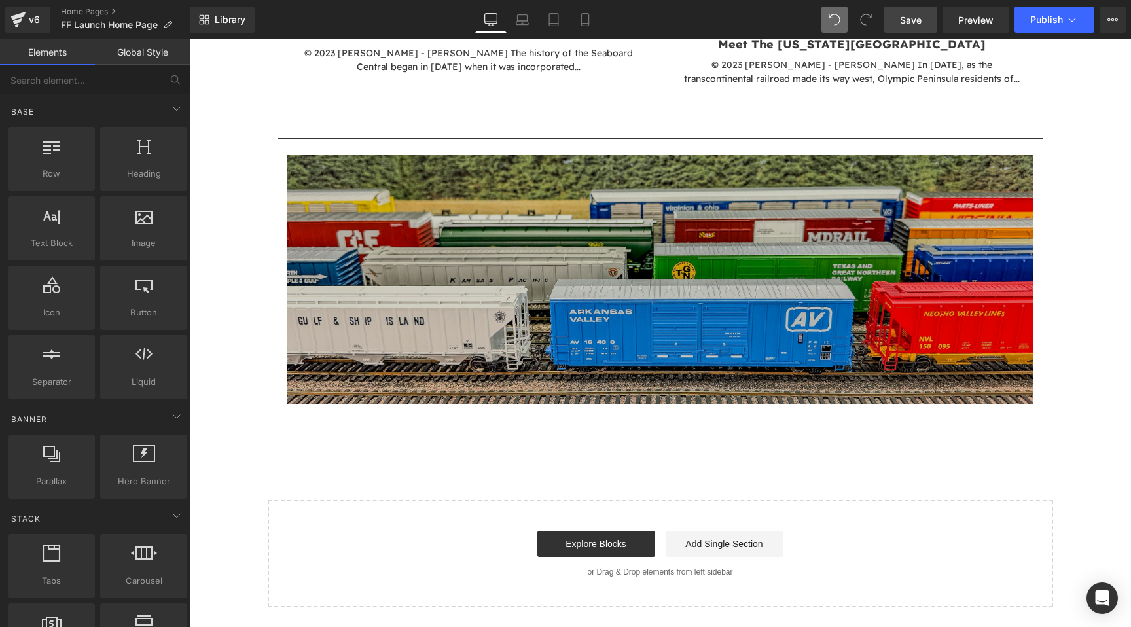
scroll to position [4606, 0]
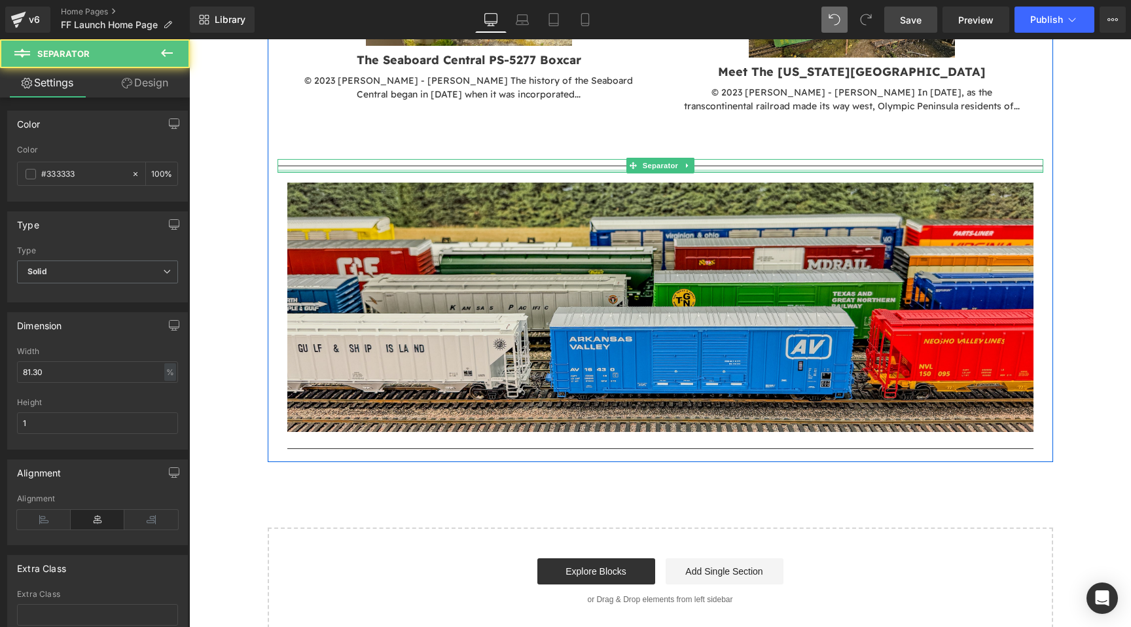
click at [540, 170] on div at bounding box center [661, 171] width 766 height 3
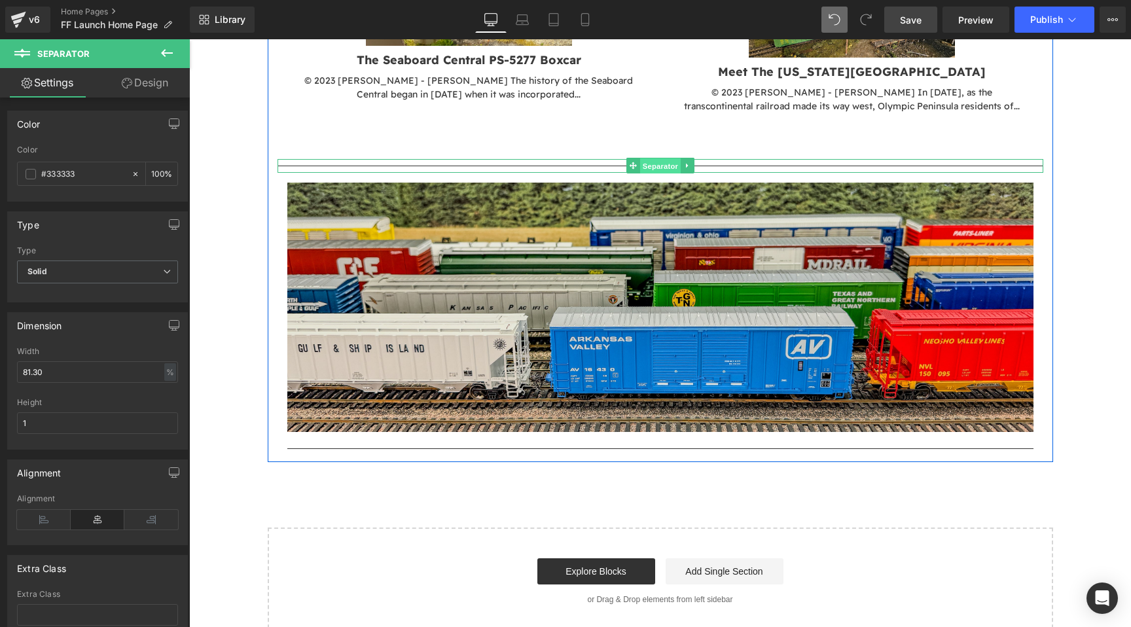
click at [678, 161] on span "Separator" at bounding box center [660, 166] width 41 height 16
click at [686, 164] on icon at bounding box center [687, 166] width 2 height 5
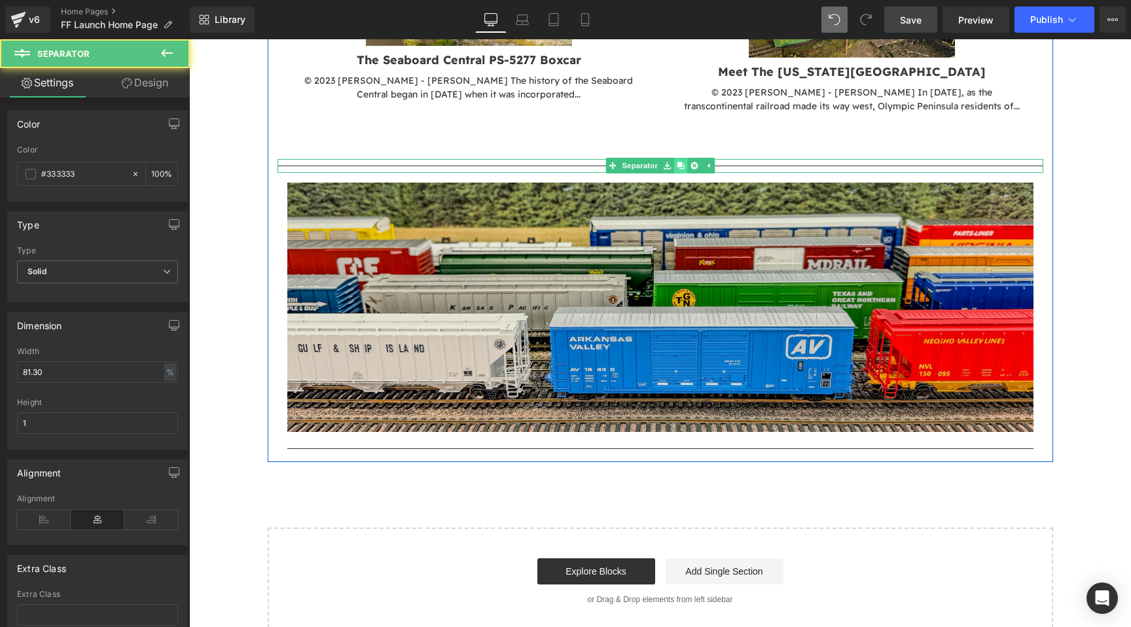
click at [681, 163] on icon at bounding box center [680, 165] width 7 height 7
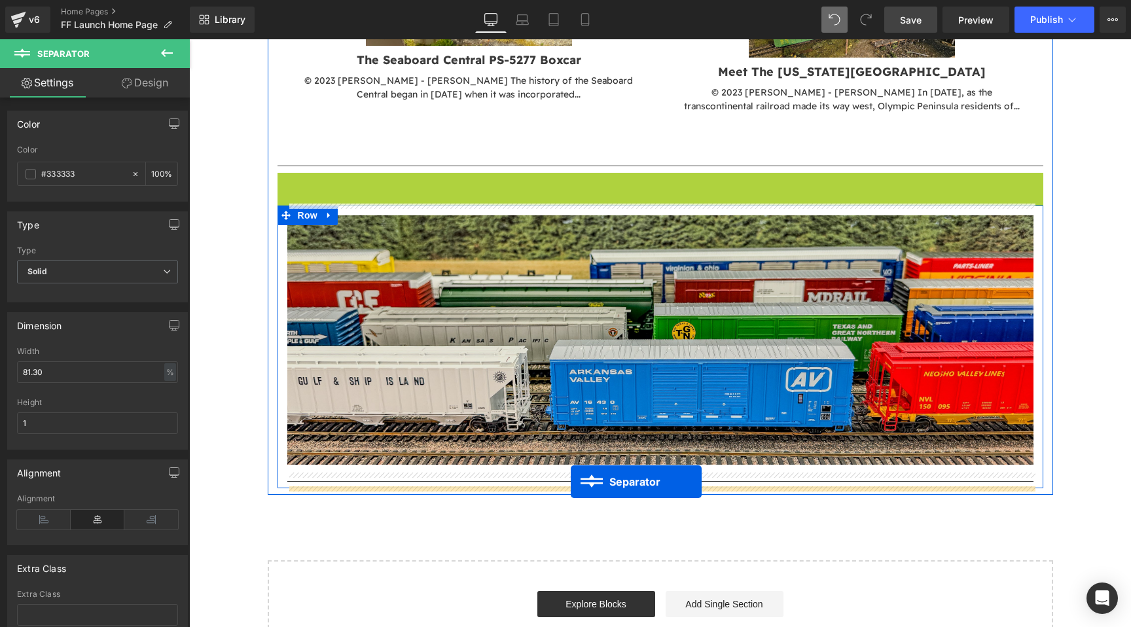
drag, startPoint x: 632, startPoint y: 178, endPoint x: 571, endPoint y: 482, distance: 309.9
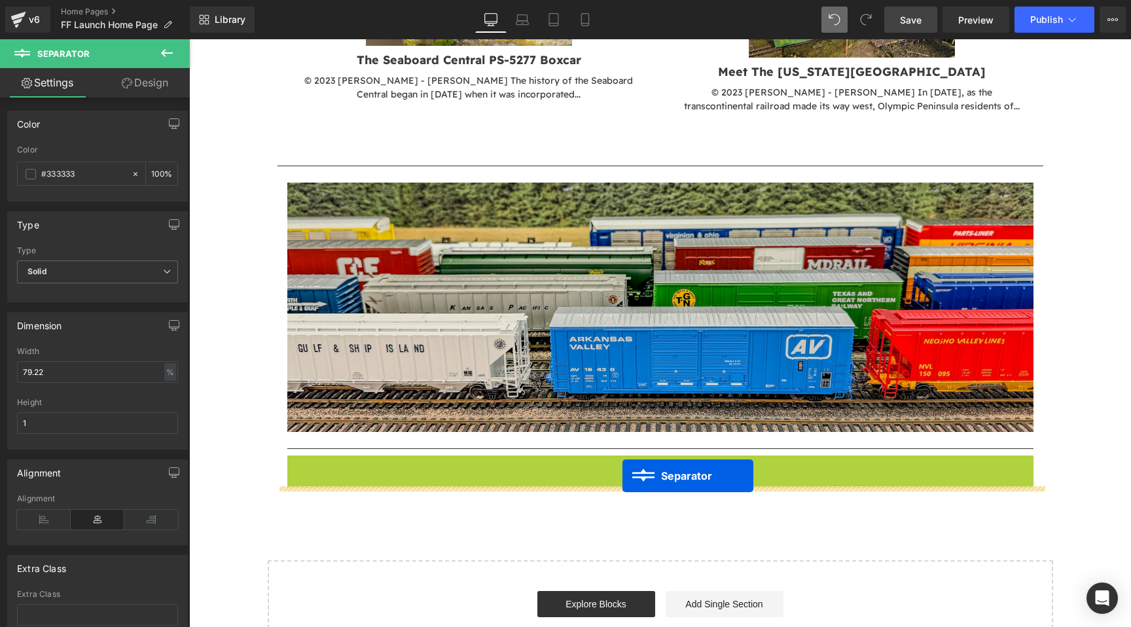
drag, startPoint x: 630, startPoint y: 458, endPoint x: 622, endPoint y: 476, distance: 19.7
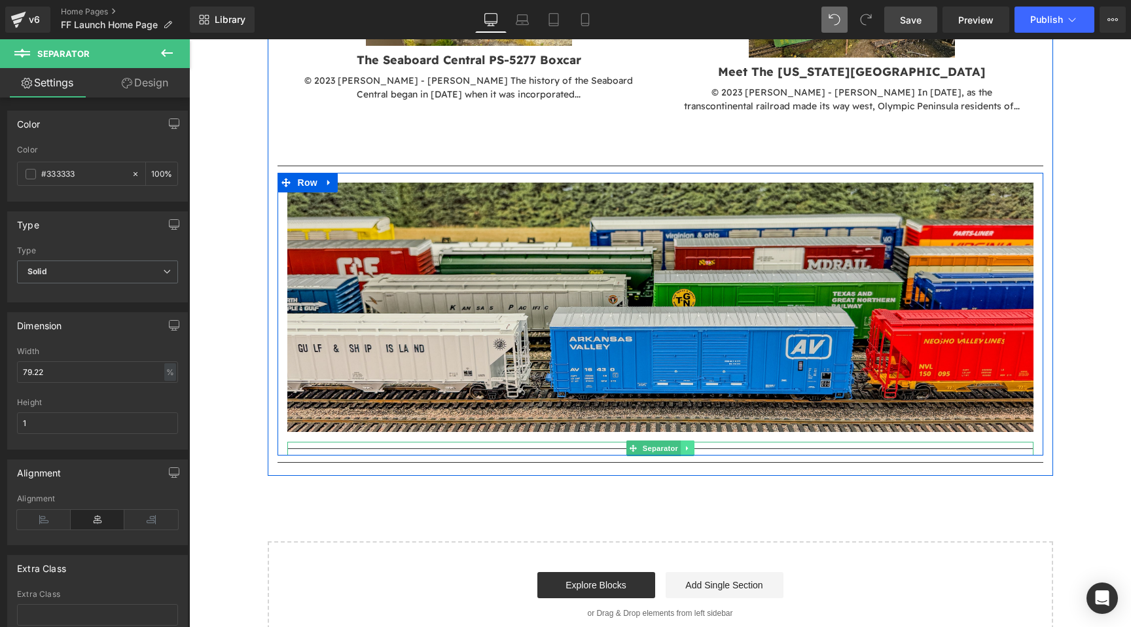
click at [684, 446] on icon at bounding box center [687, 448] width 7 height 8
click at [692, 445] on icon at bounding box center [694, 448] width 7 height 7
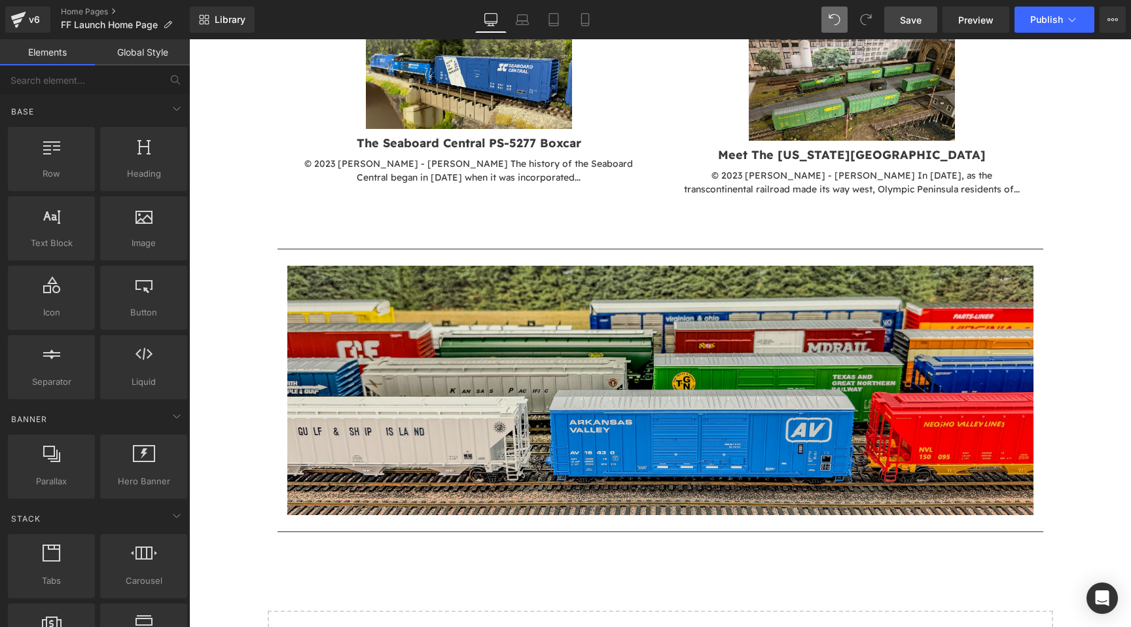
scroll to position [4502, 0]
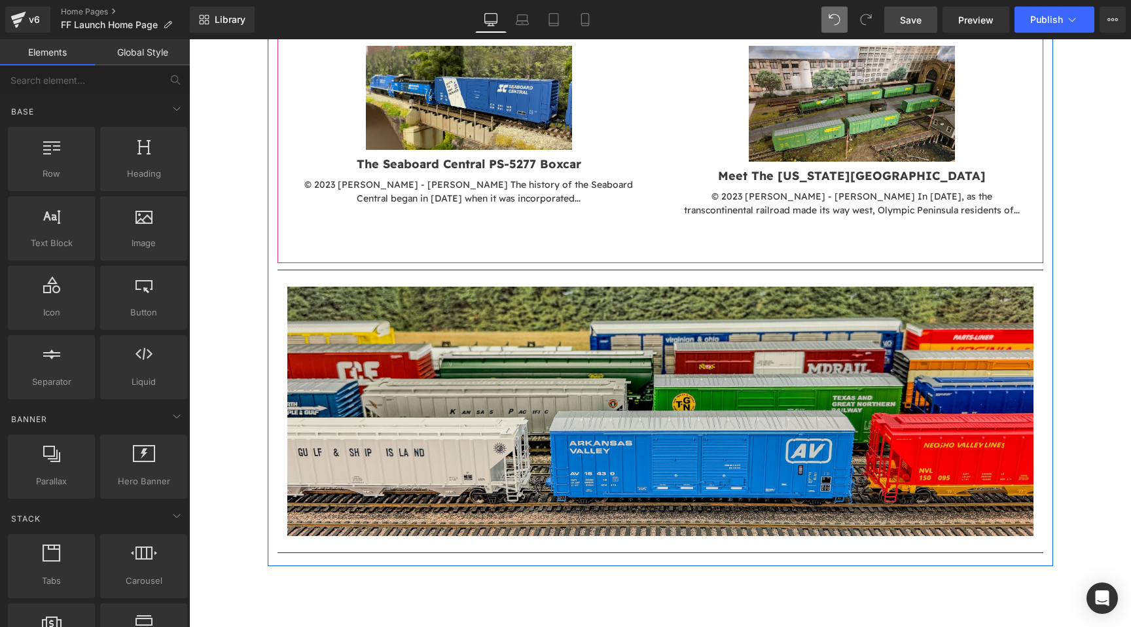
click at [647, 253] on div "(A) Image Phoenix Turnbow and Apache - A Club Railroad (A) Title (A) Content Ar…" at bounding box center [661, 25] width 766 height 476
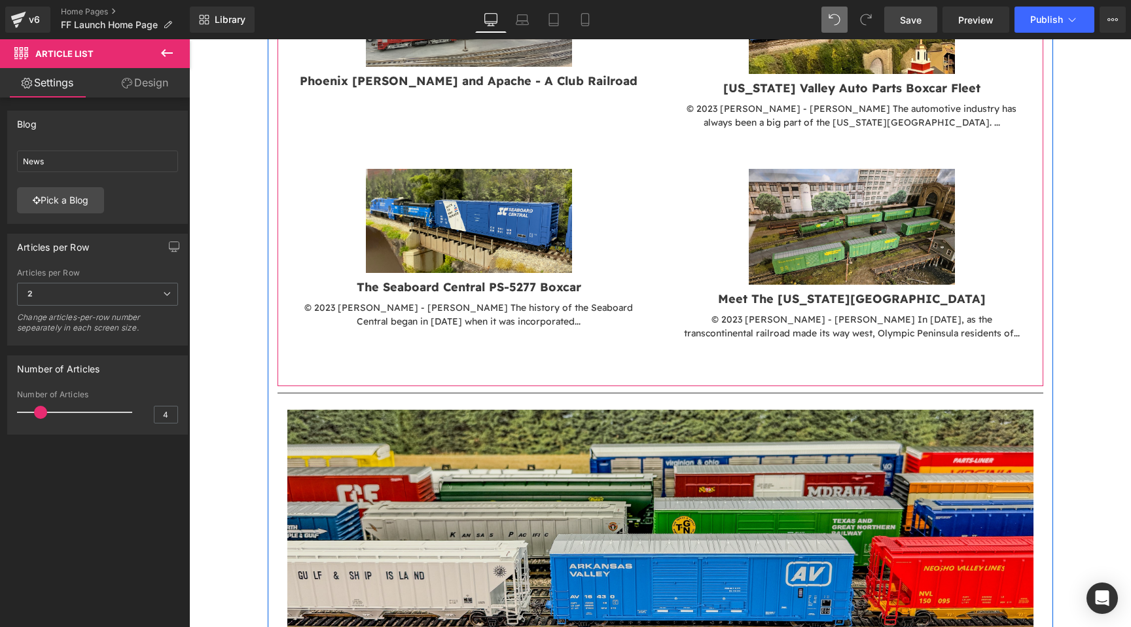
scroll to position [4371, 0]
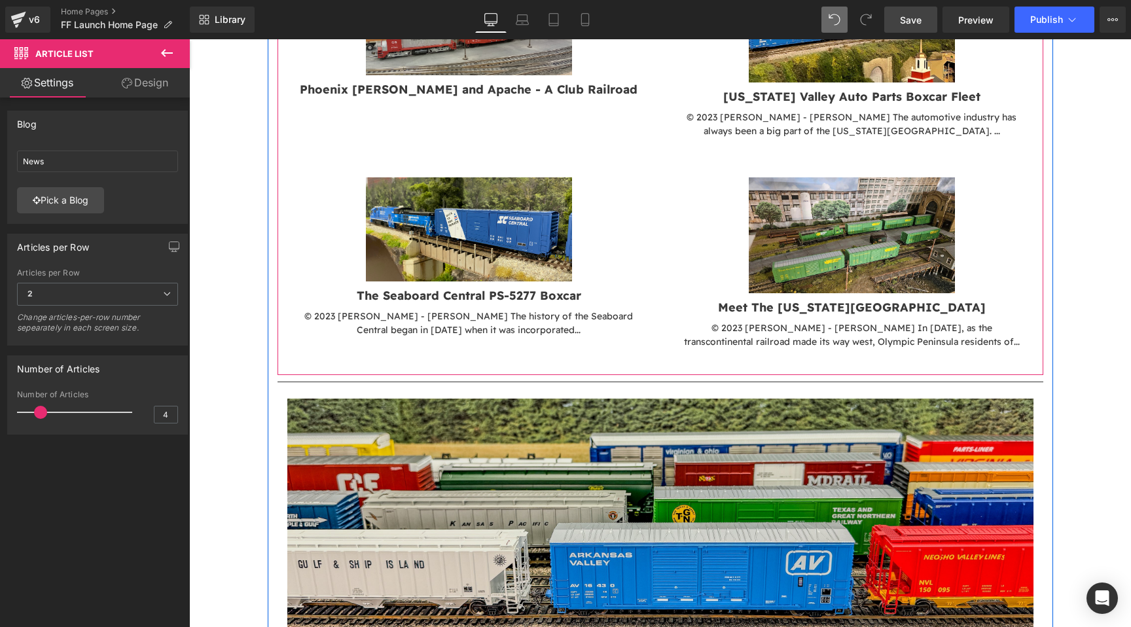
drag, startPoint x: 575, startPoint y: 391, endPoint x: 577, endPoint y: 365, distance: 26.2
click at [577, 365] on div "(A) Image Phoenix Turnbow and Apache - A Club Railroad (A) Title (A) Content Ar…" at bounding box center [661, 147] width 766 height 456
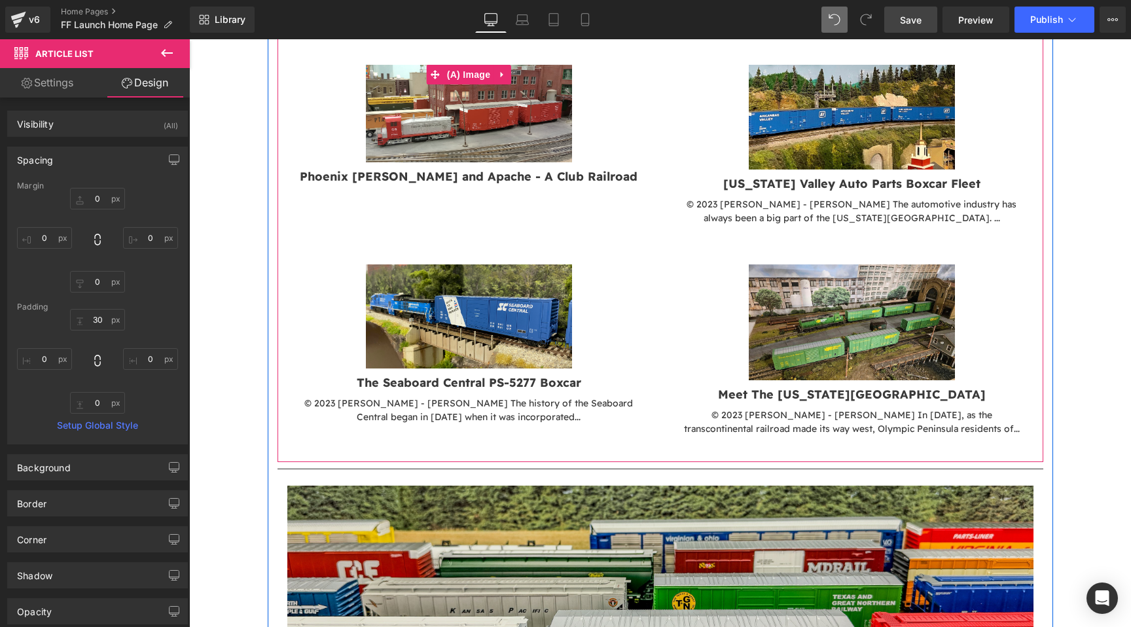
scroll to position [4442, 0]
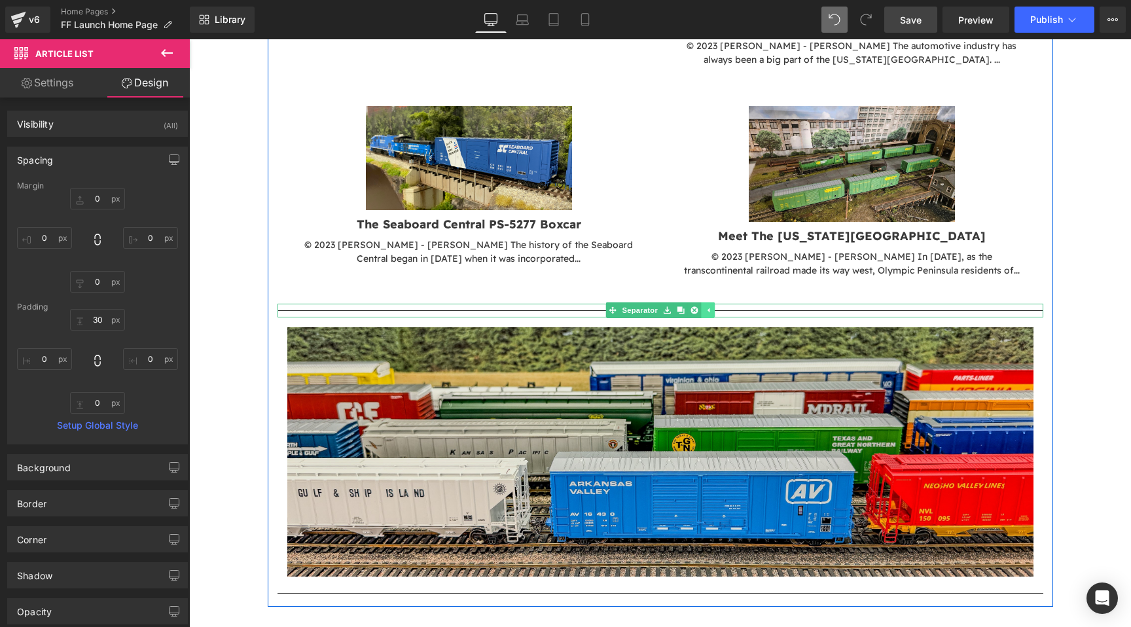
click at [710, 308] on icon at bounding box center [707, 310] width 7 height 8
click at [687, 307] on icon at bounding box center [687, 310] width 7 height 8
click at [679, 307] on icon at bounding box center [680, 310] width 7 height 7
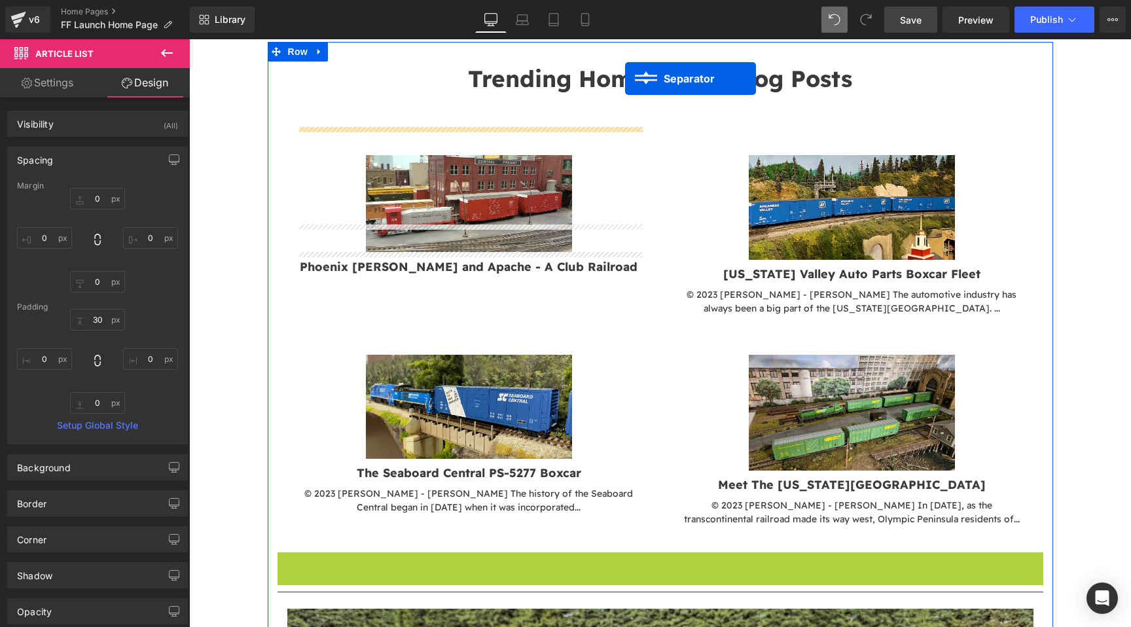
scroll to position [4088, 0]
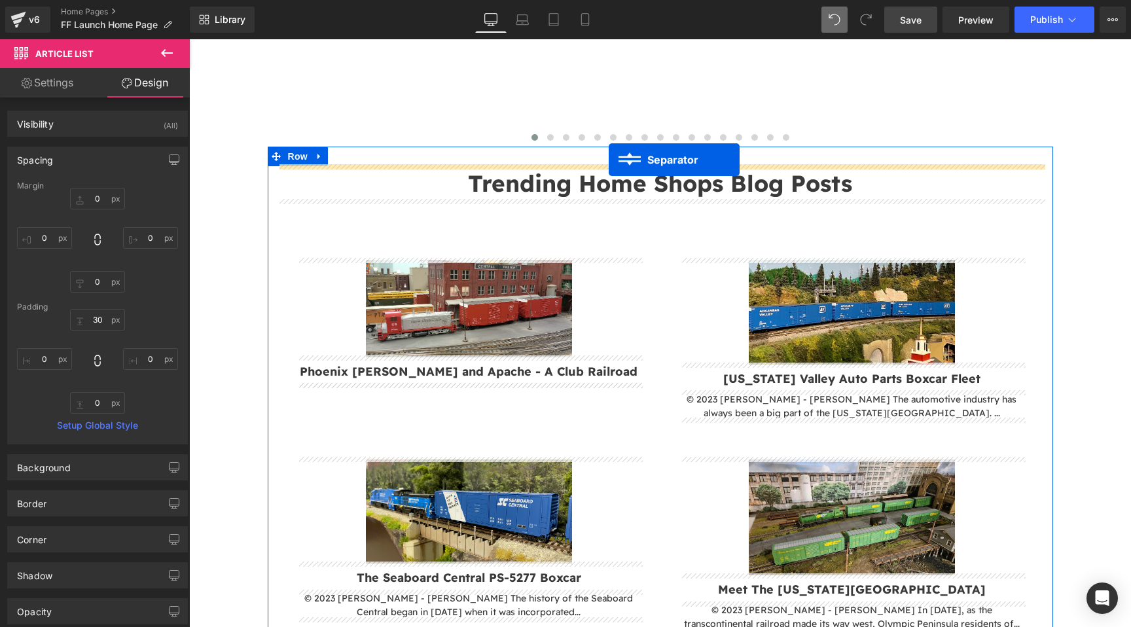
drag, startPoint x: 611, startPoint y: 304, endPoint x: 609, endPoint y: 160, distance: 144.0
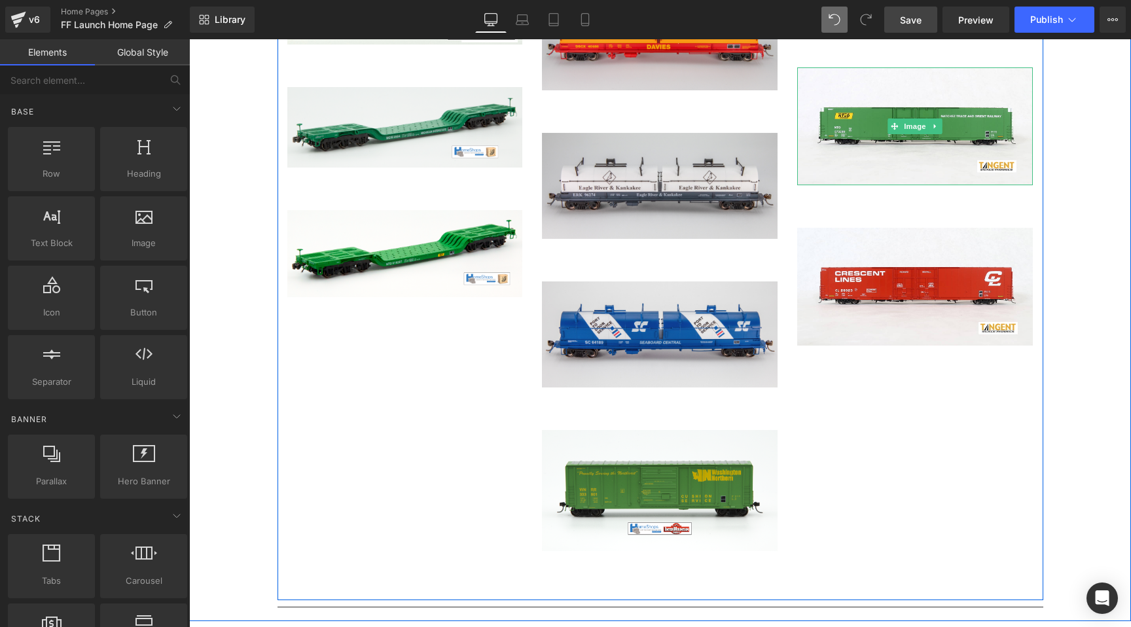
scroll to position [3201, 0]
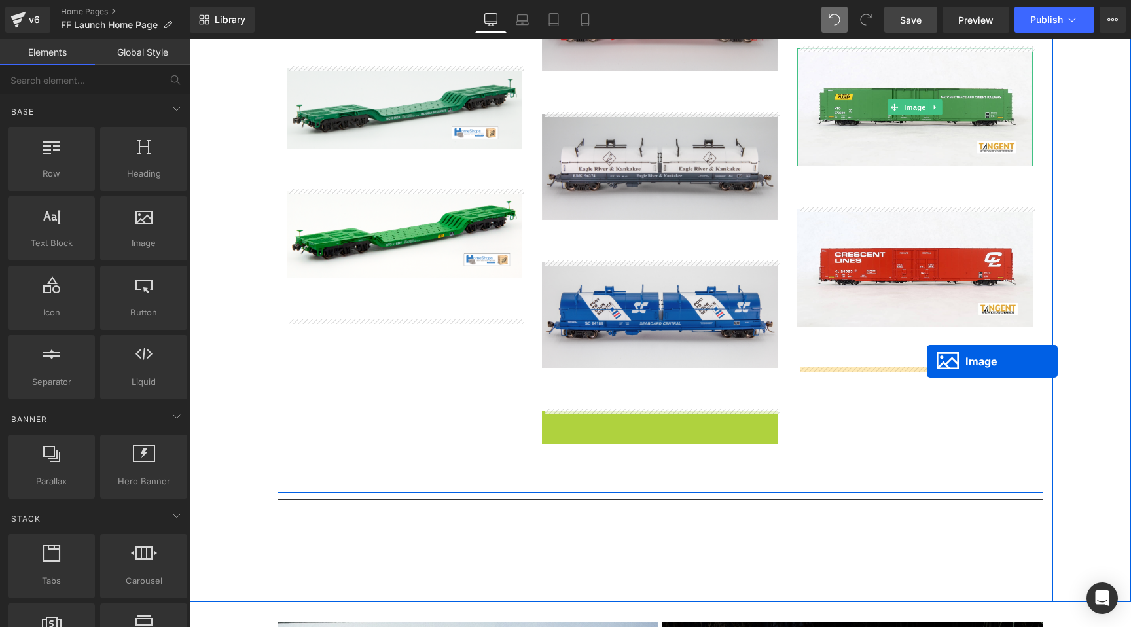
drag, startPoint x: 641, startPoint y: 471, endPoint x: 927, endPoint y: 361, distance: 305.6
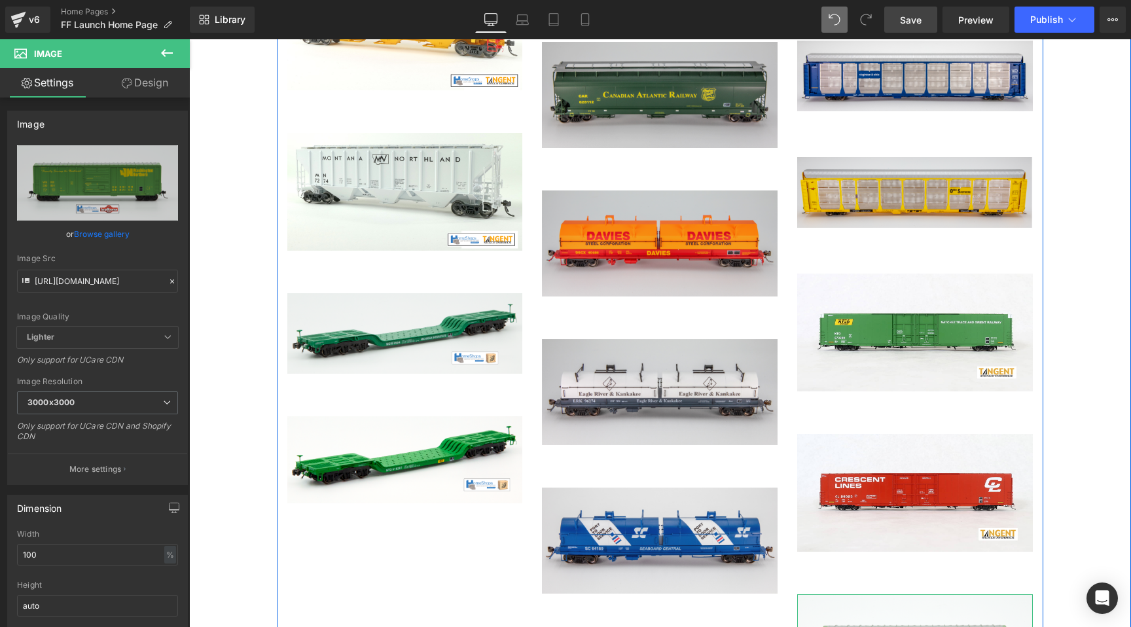
scroll to position [3067, 0]
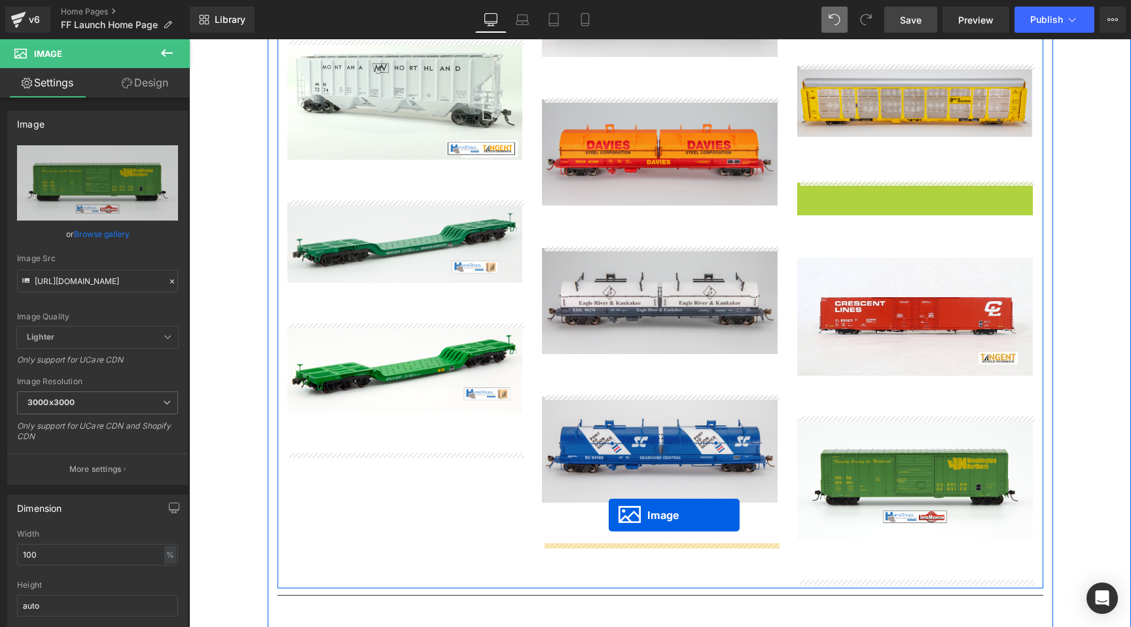
drag, startPoint x: 894, startPoint y: 241, endPoint x: 609, endPoint y: 515, distance: 395.8
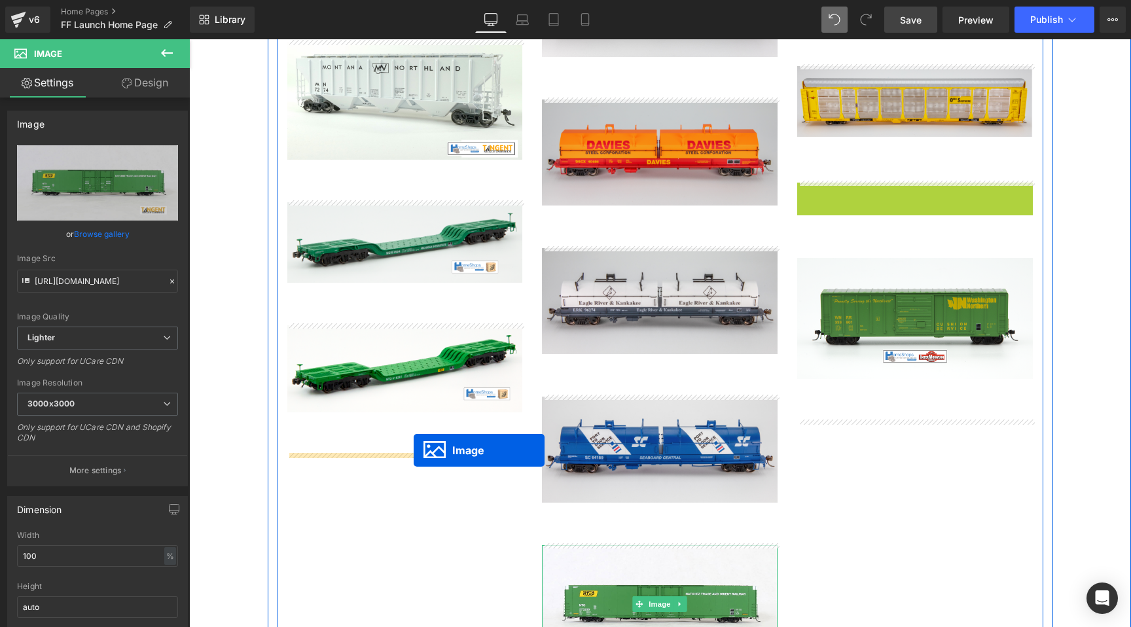
drag, startPoint x: 896, startPoint y: 243, endPoint x: 414, endPoint y: 450, distance: 524.9
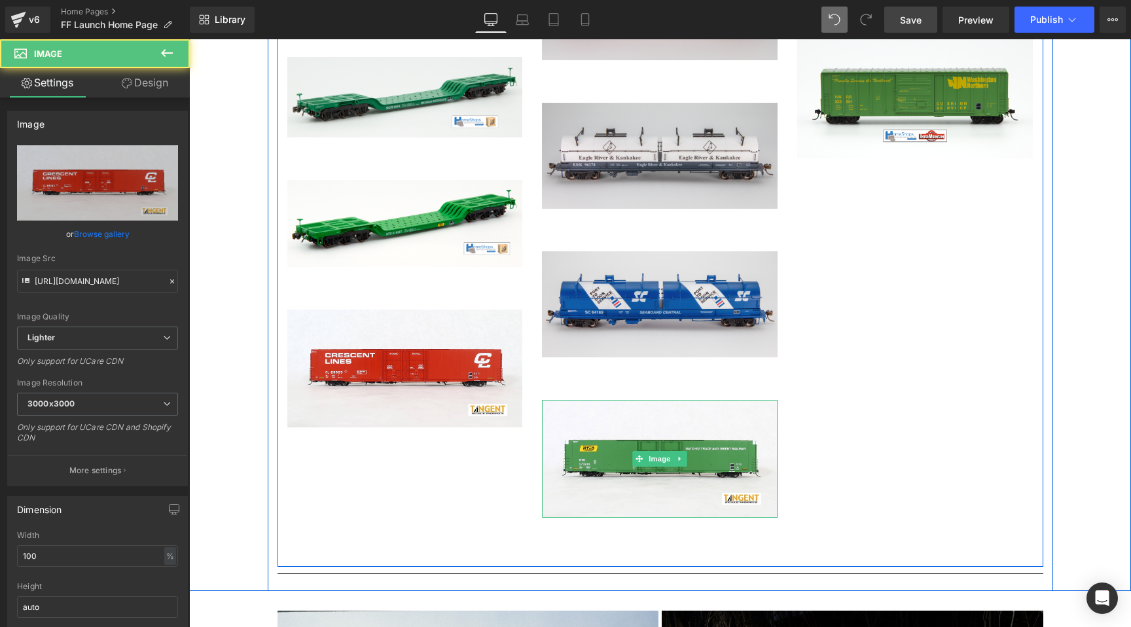
scroll to position [3283, 0]
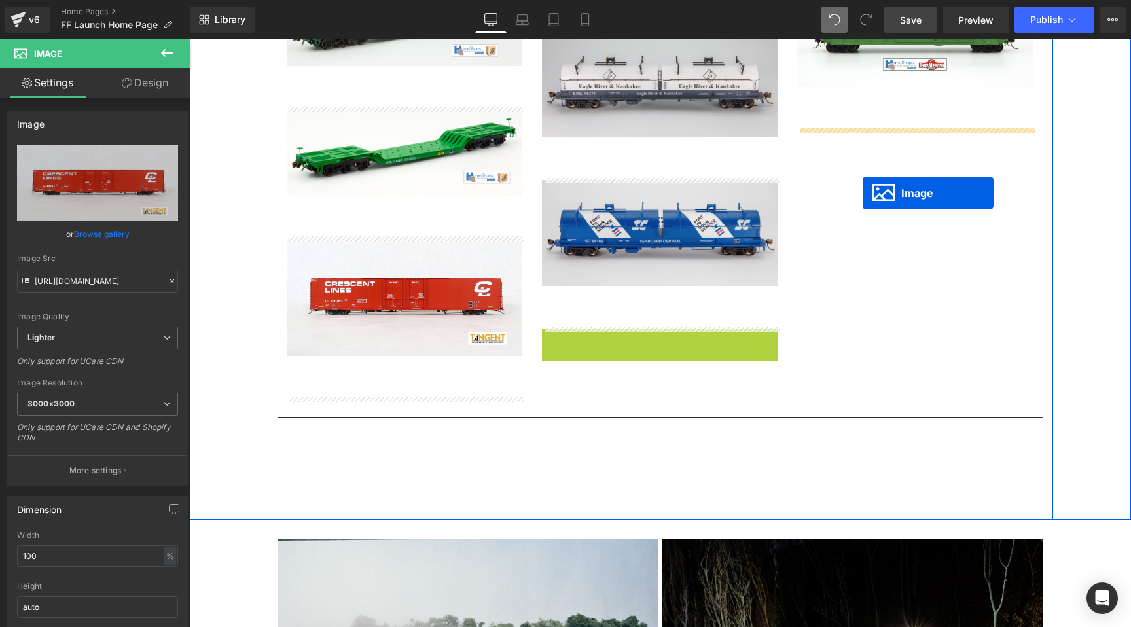
drag, startPoint x: 639, startPoint y: 389, endPoint x: 864, endPoint y: 190, distance: 300.5
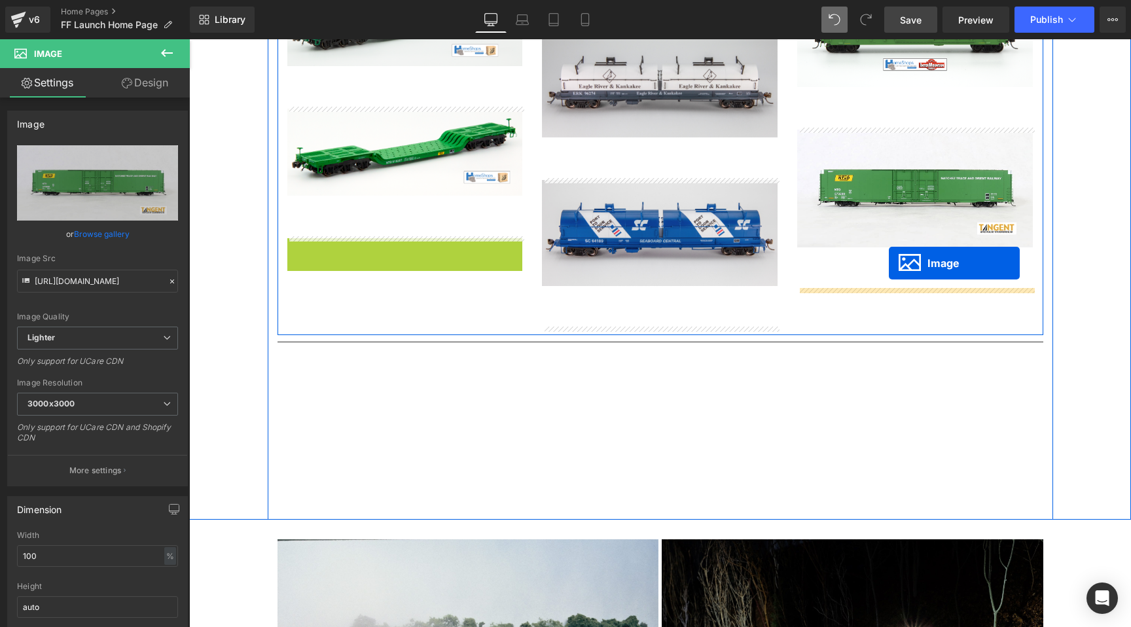
drag, startPoint x: 382, startPoint y: 295, endPoint x: 889, endPoint y: 263, distance: 508.3
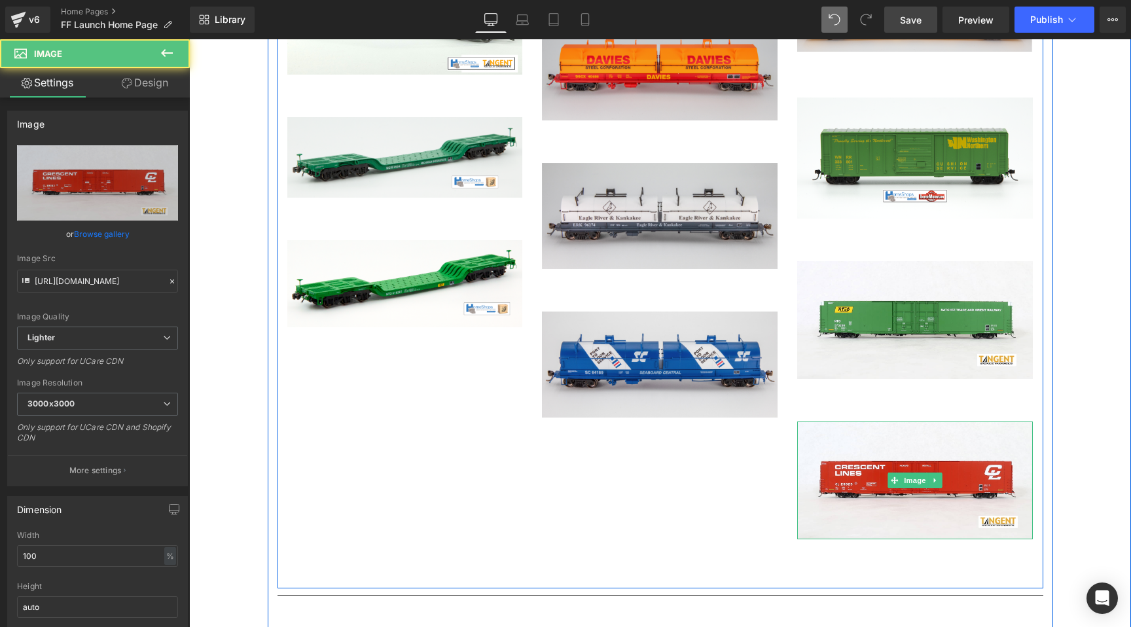
scroll to position [3120, 0]
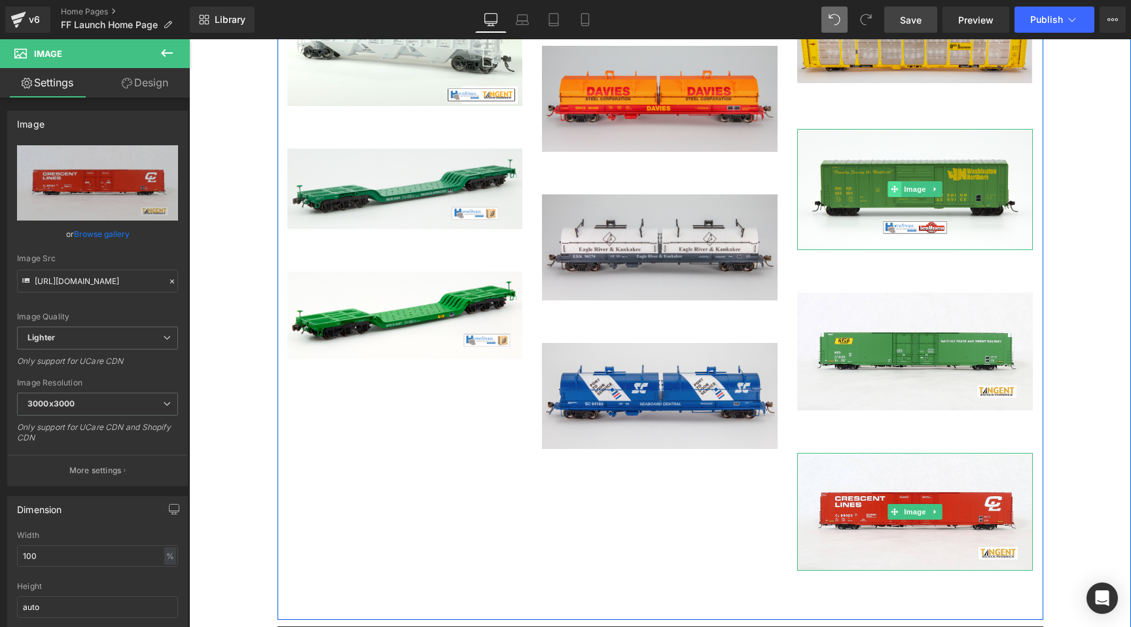
click at [891, 185] on div "Image" at bounding box center [915, 189] width 236 height 121
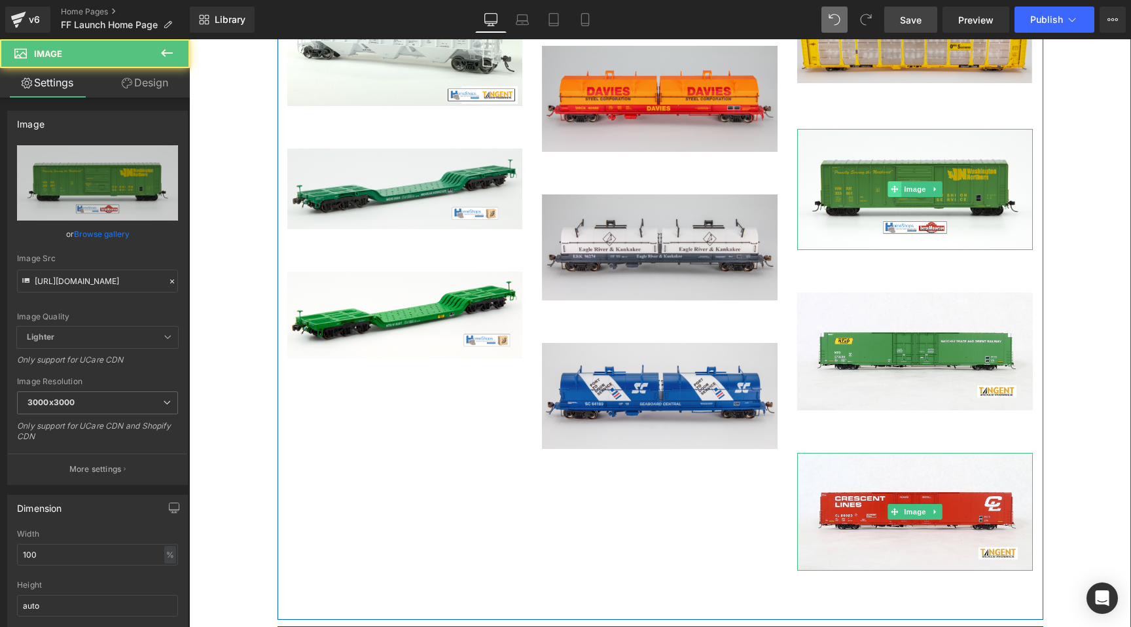
click at [892, 185] on icon at bounding box center [895, 189] width 7 height 8
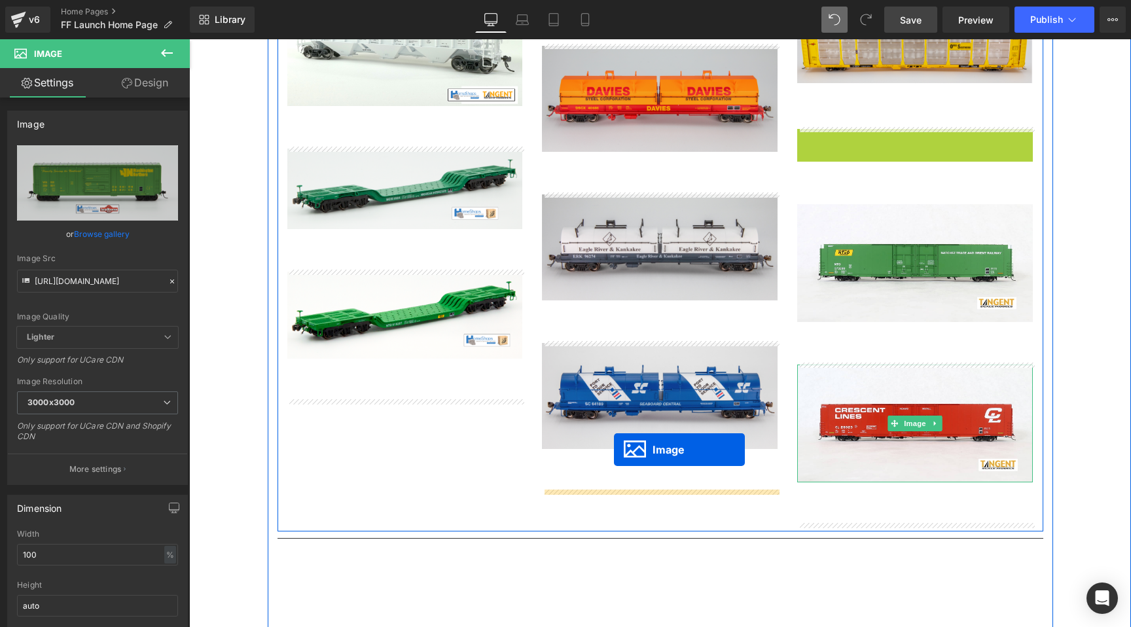
drag, startPoint x: 891, startPoint y: 185, endPoint x: 613, endPoint y: 454, distance: 387.0
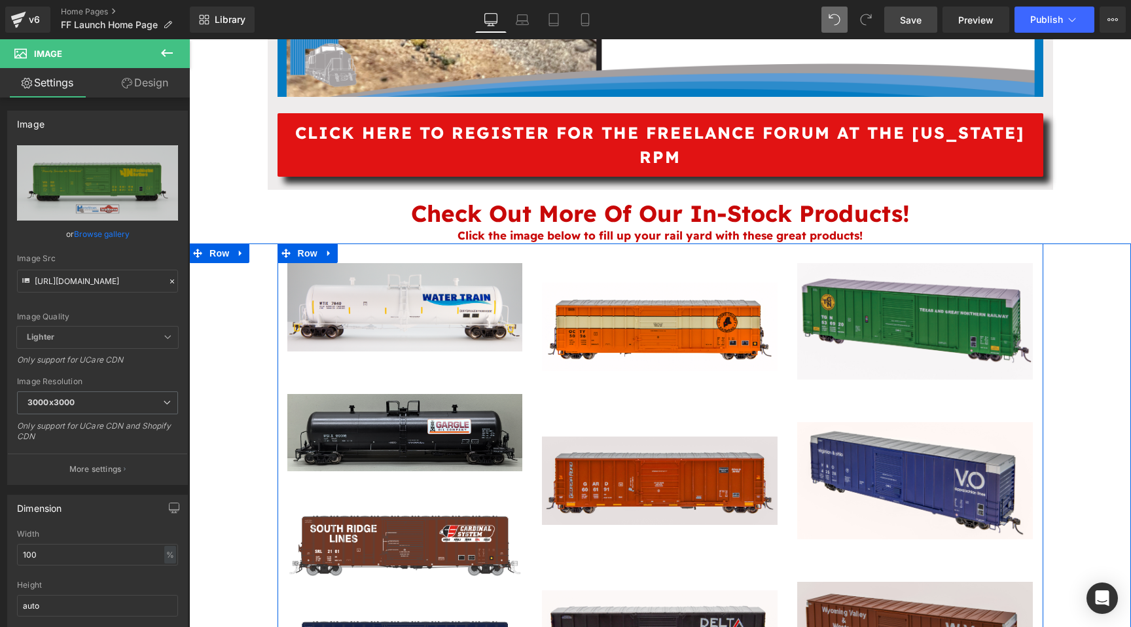
scroll to position [991, 0]
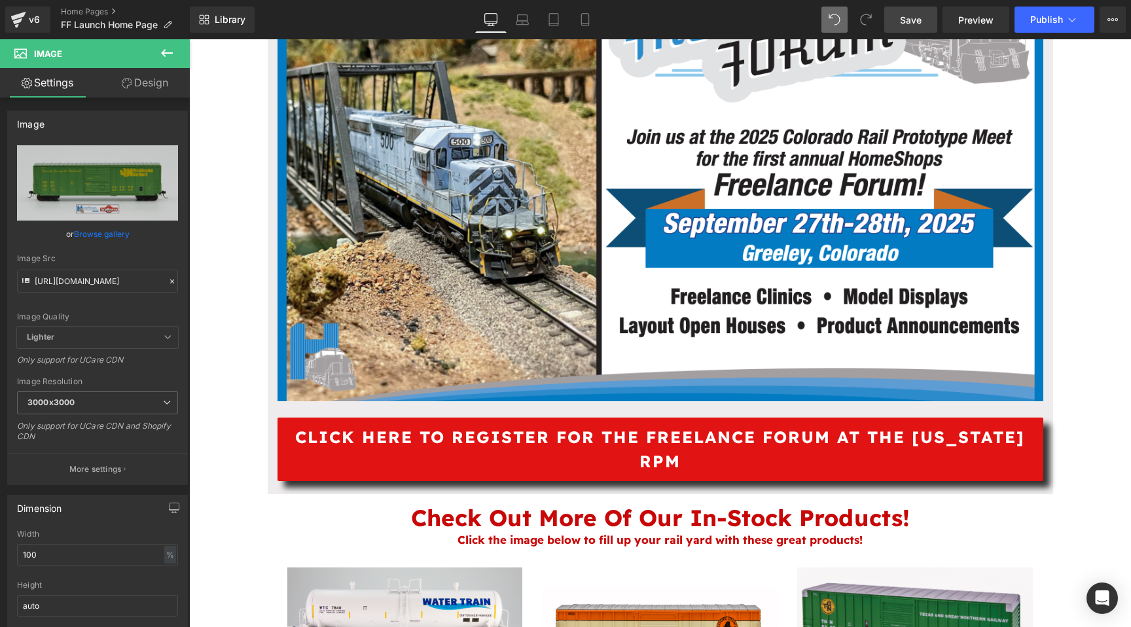
click at [918, 20] on span "Save" at bounding box center [911, 20] width 22 height 14
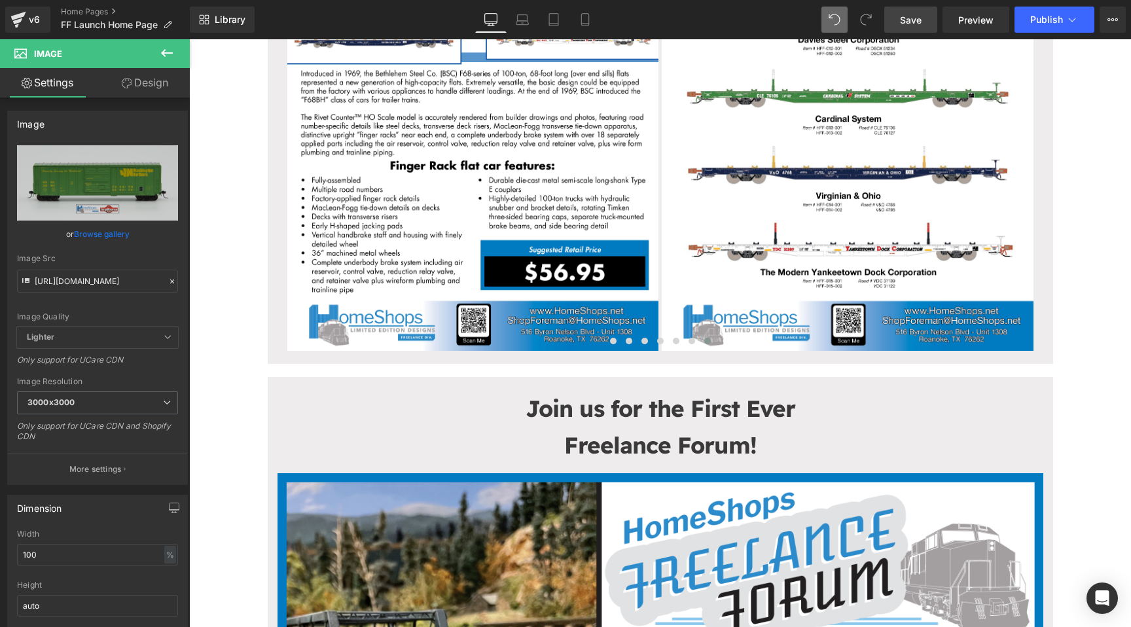
scroll to position [412, 0]
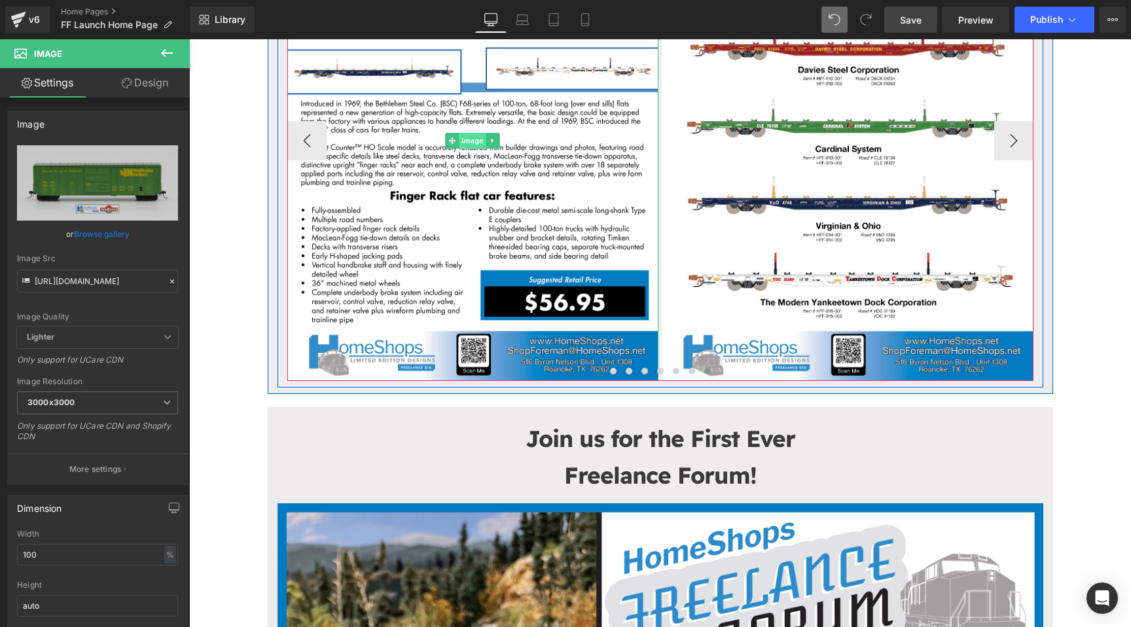
click at [471, 140] on span "Image" at bounding box center [472, 141] width 27 height 16
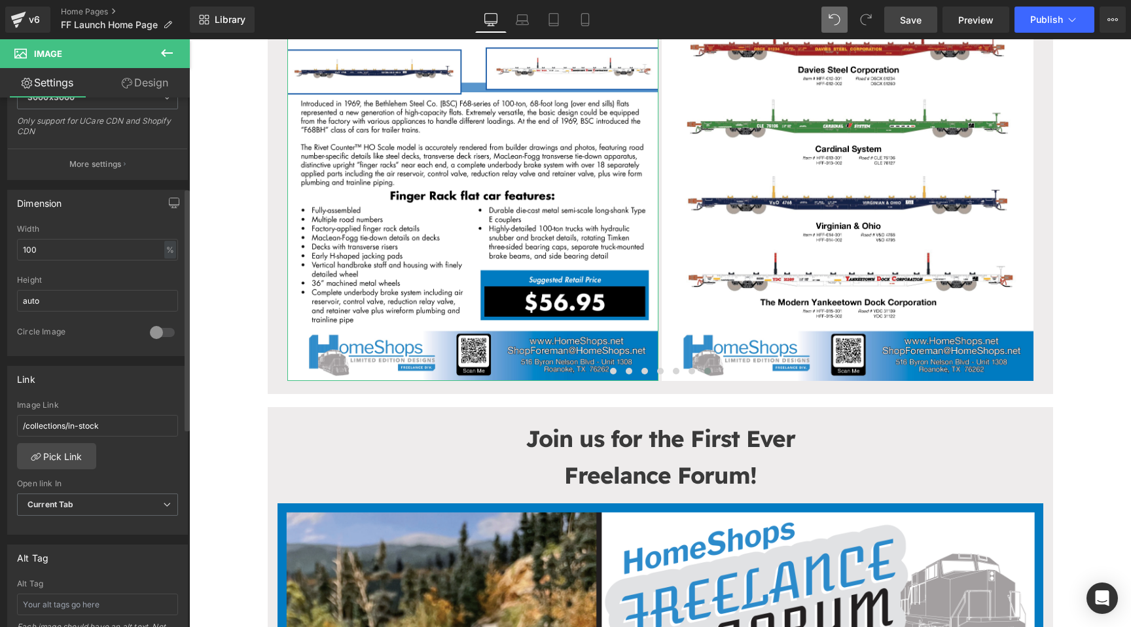
scroll to position [516, 0]
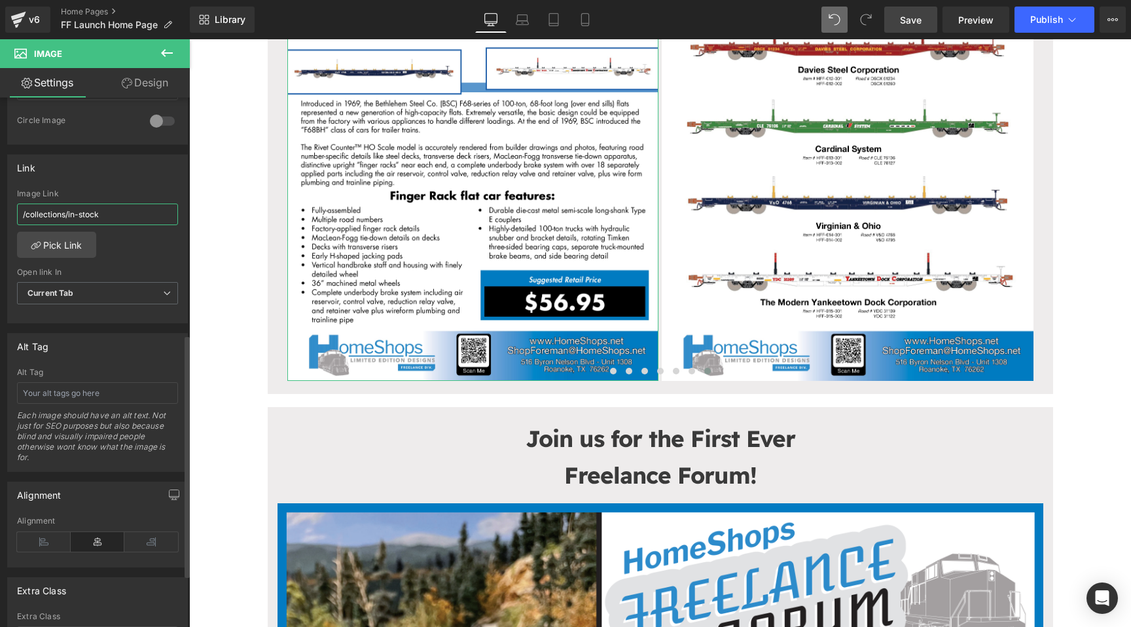
drag, startPoint x: 122, startPoint y: 217, endPoint x: 27, endPoint y: 213, distance: 94.4
click at [27, 213] on input "/collections/in-stock" at bounding box center [97, 215] width 161 height 22
click at [143, 215] on input "/pages/advanced-purchase" at bounding box center [97, 215] width 161 height 22
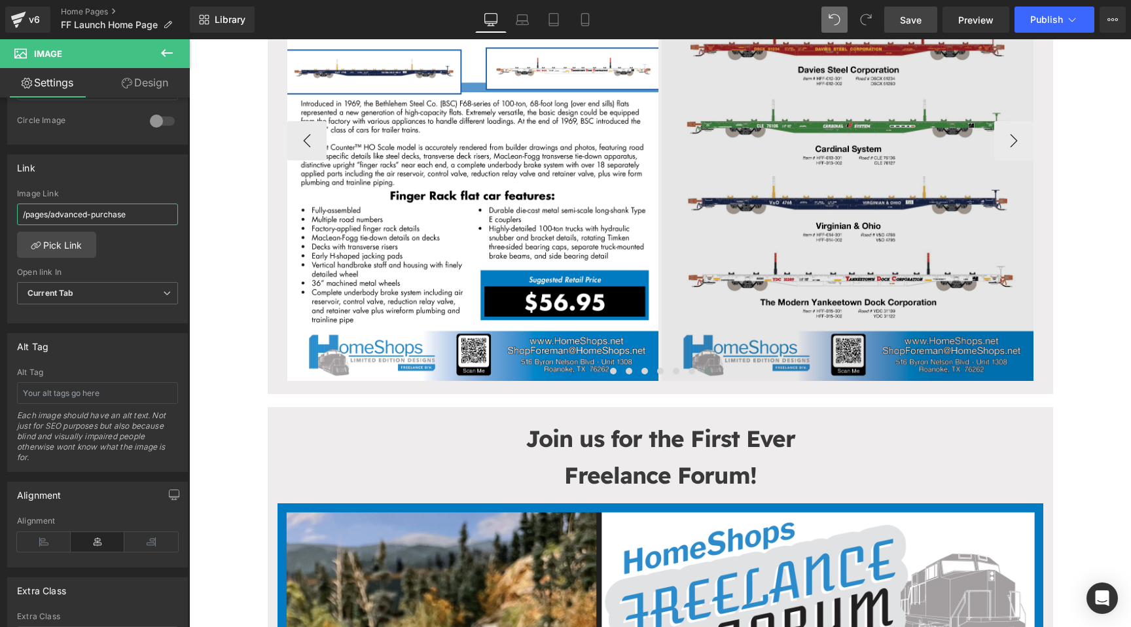
type input "/pages/advanced-purchase"
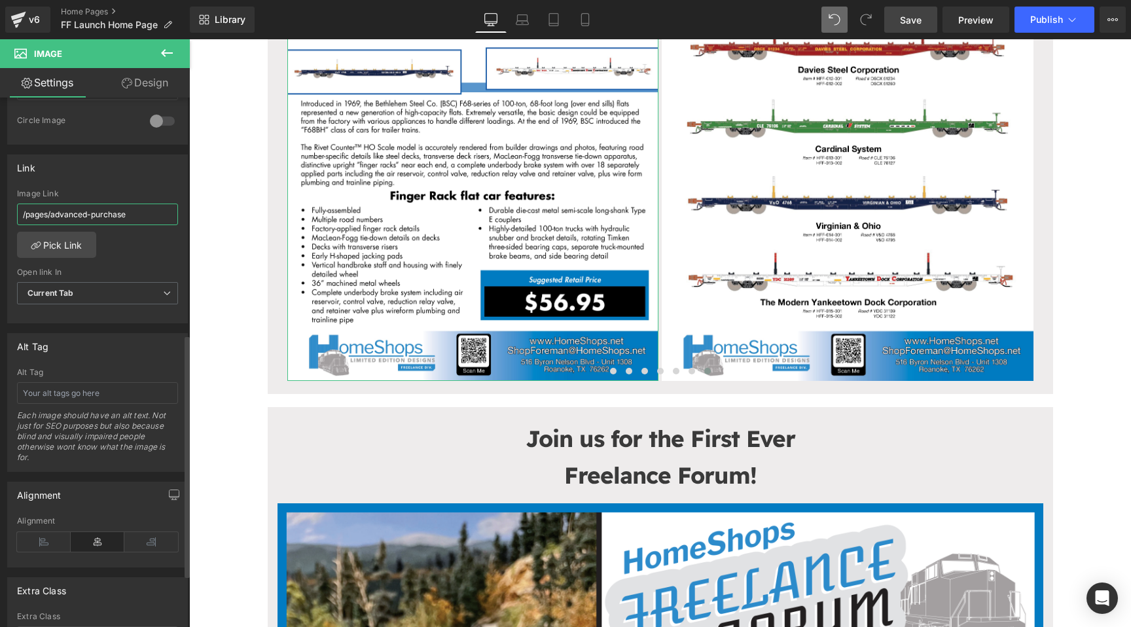
click at [105, 215] on input "/pages/advanced-purchase" at bounding box center [97, 215] width 161 height 22
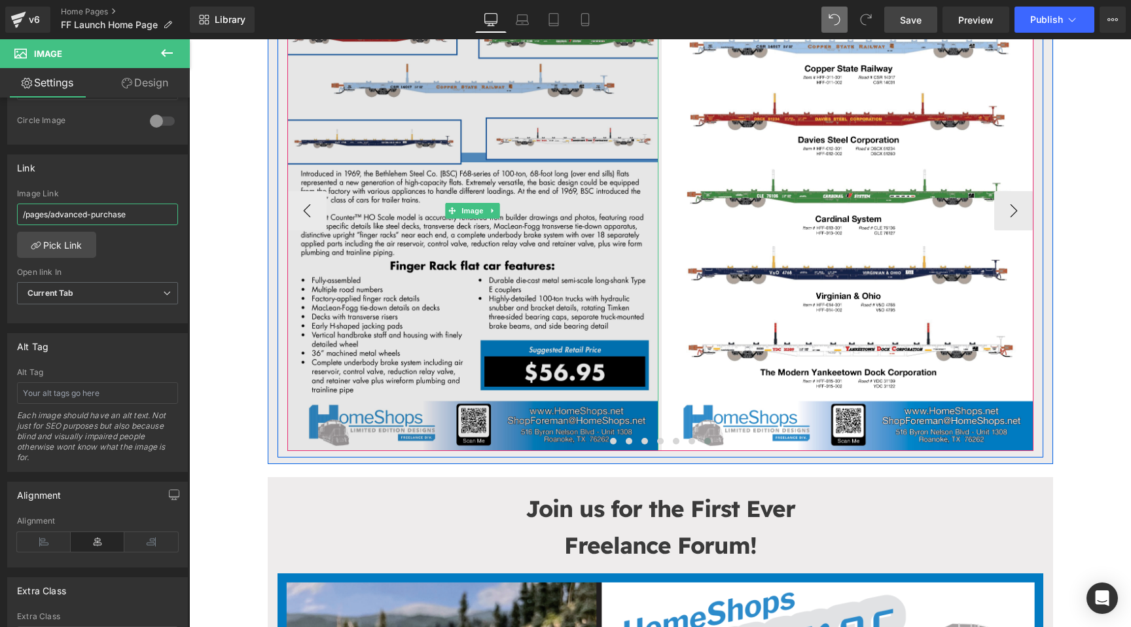
scroll to position [299, 0]
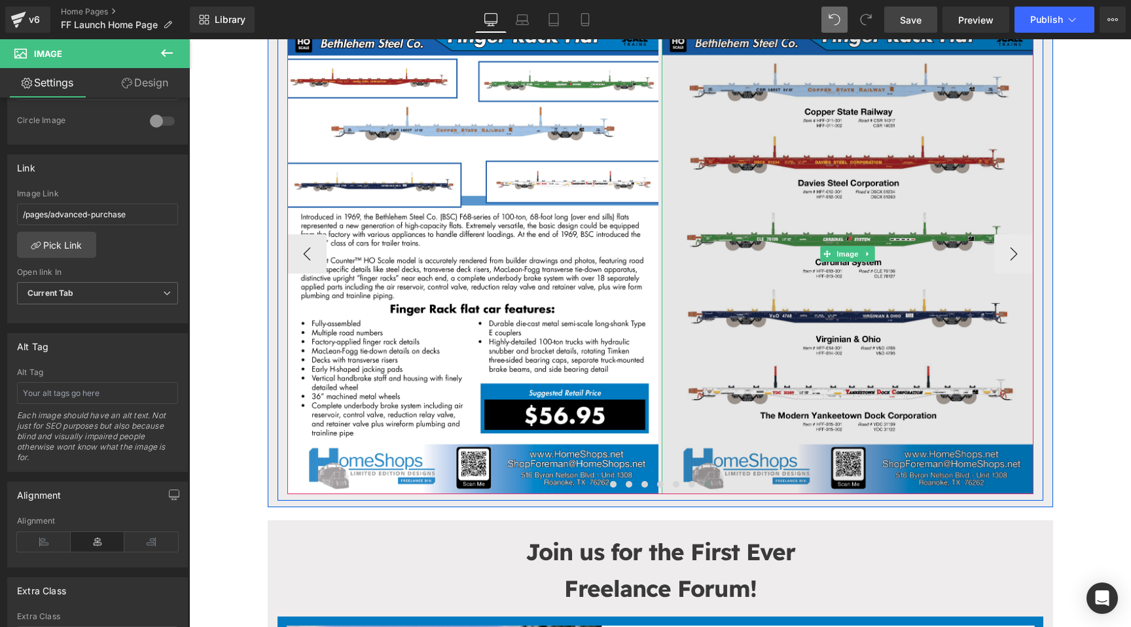
click at [855, 243] on img at bounding box center [848, 253] width 372 height 480
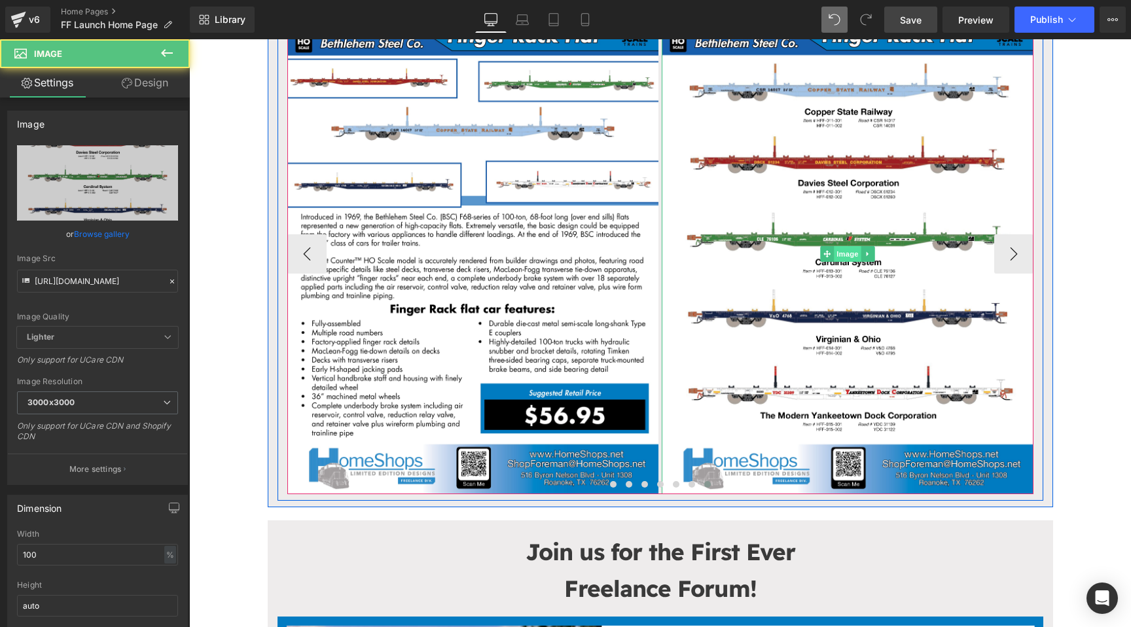
click at [845, 252] on span "Image" at bounding box center [847, 254] width 27 height 16
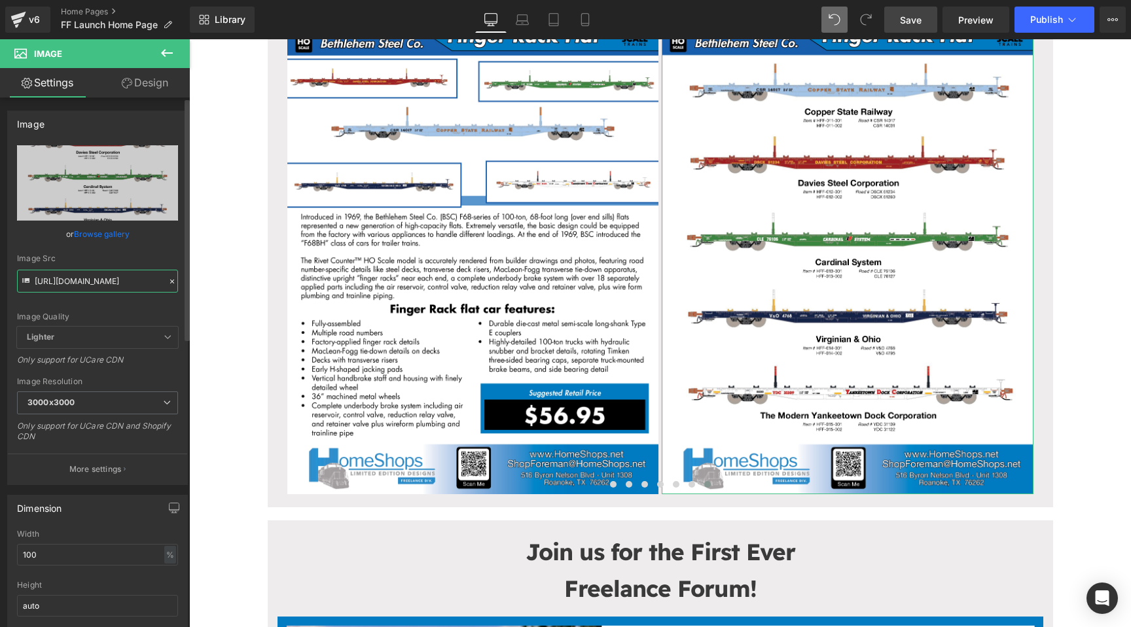
click at [108, 278] on input "https://cdn.shopify.com/s/files/1/0552/5425/3750/files/HomeShops_ScaleTrains_fi…" at bounding box center [97, 281] width 161 height 23
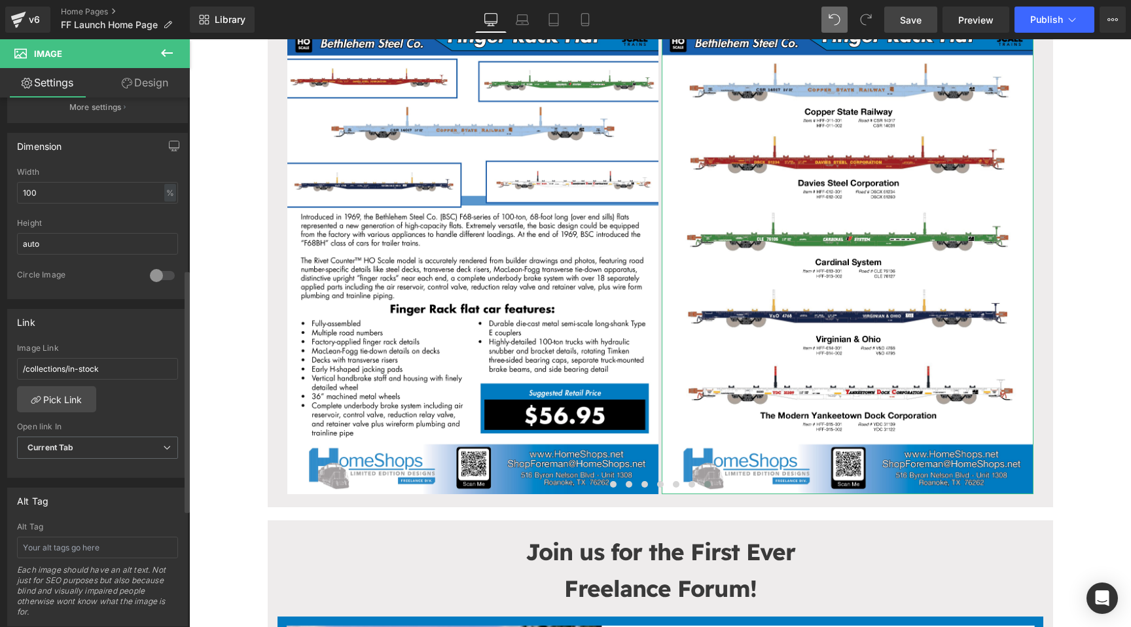
scroll to position [375, 0]
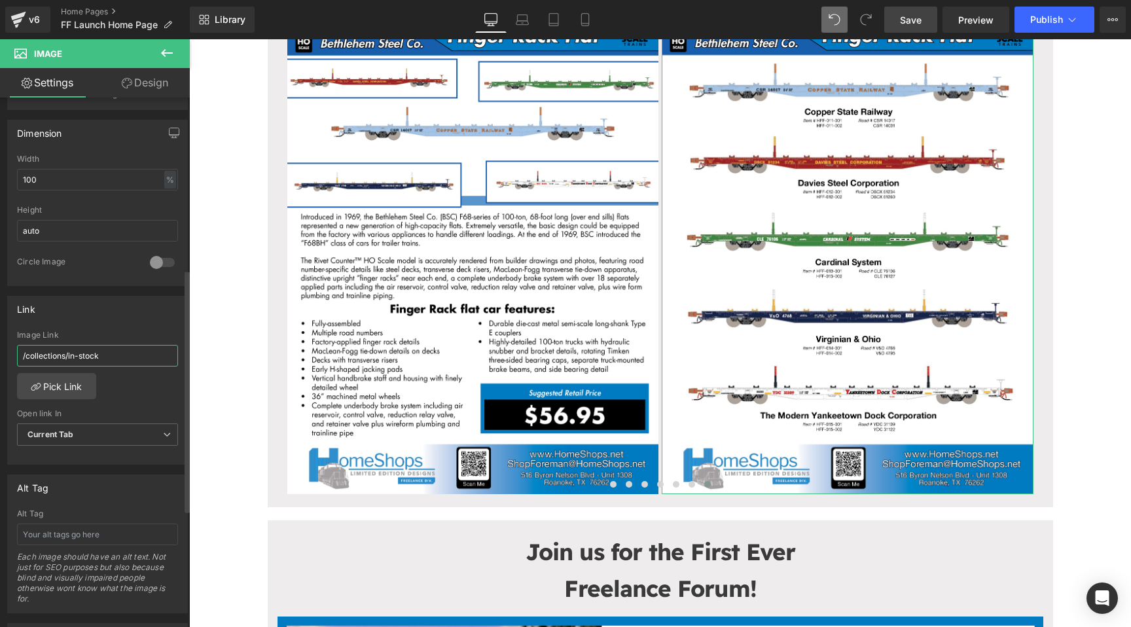
click at [109, 347] on input "/collections/in-stock" at bounding box center [97, 356] width 161 height 22
paste input "pages/advanced-purchase"
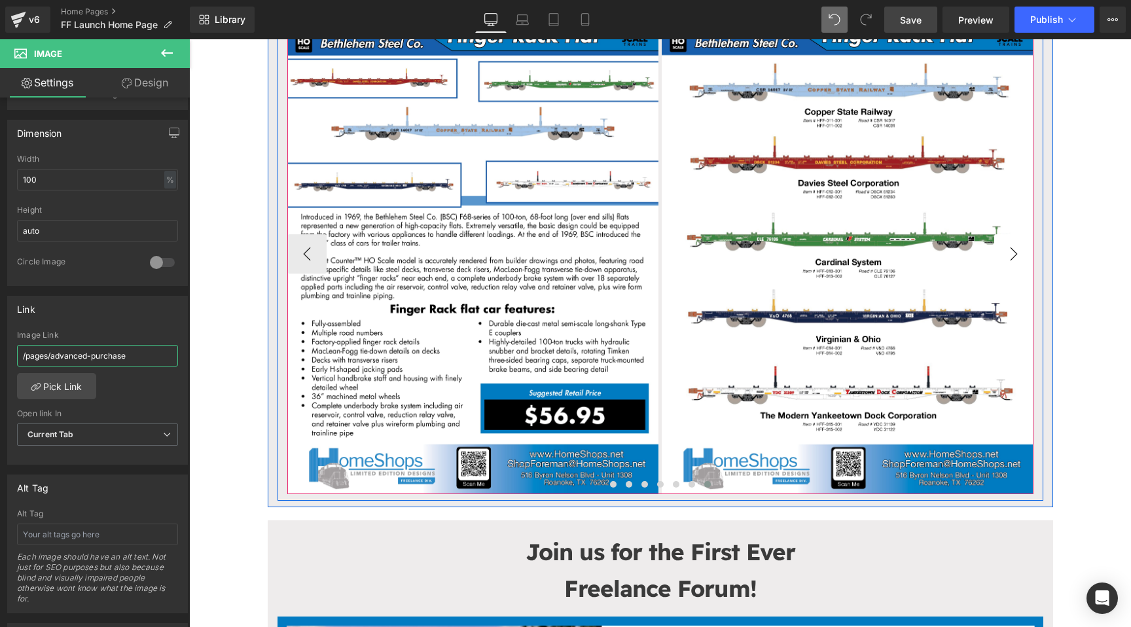
type input "/pages/advanced-purchase"
click at [1015, 249] on button "›" at bounding box center [1013, 253] width 39 height 39
click at [296, 247] on button "‹" at bounding box center [306, 253] width 39 height 39
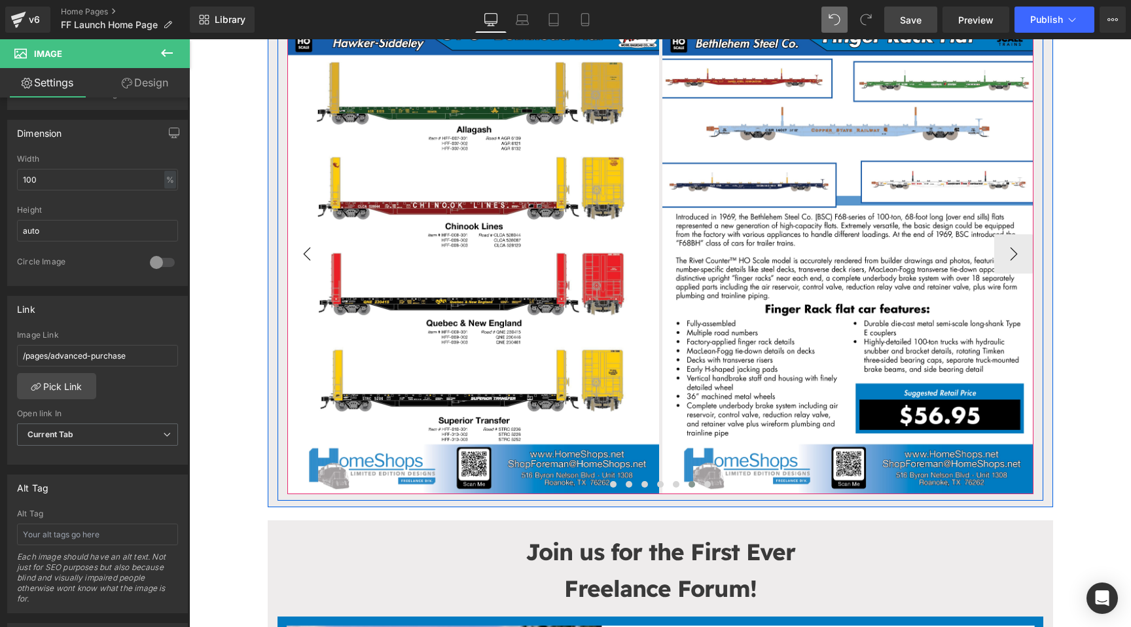
click at [296, 247] on button "‹" at bounding box center [306, 253] width 39 height 39
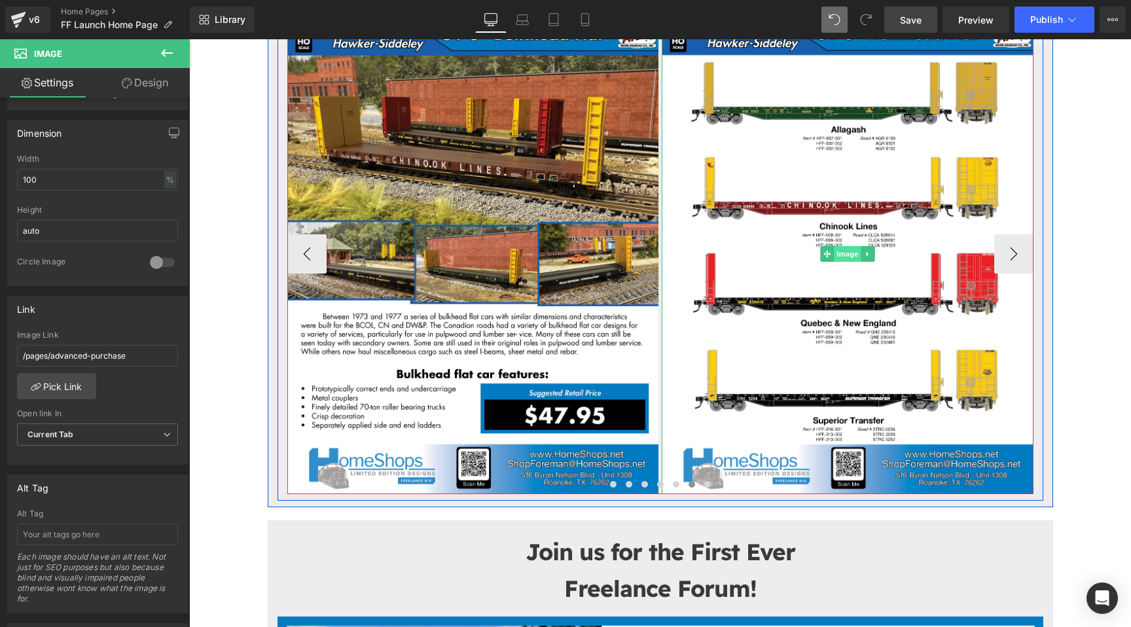
click at [843, 253] on span "Image" at bounding box center [847, 254] width 27 height 16
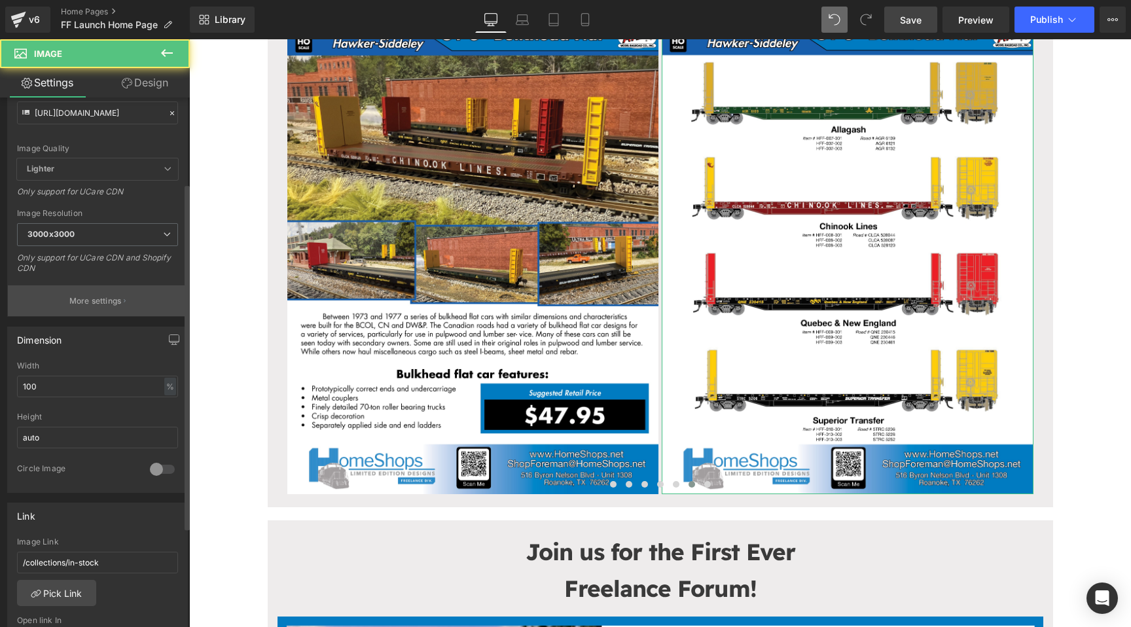
scroll to position [272, 0]
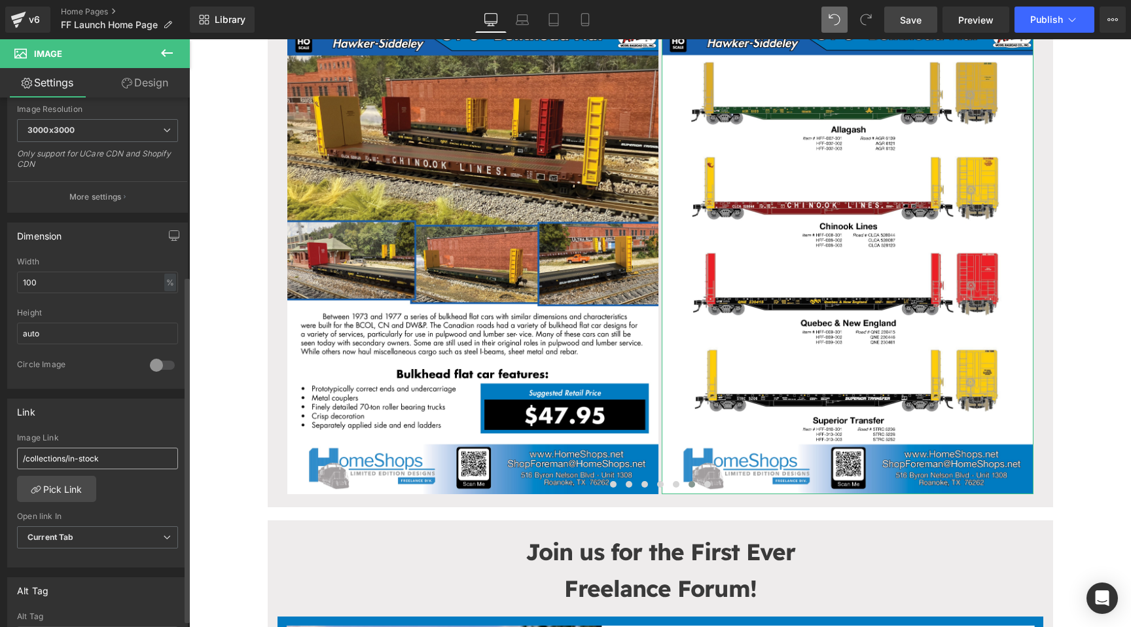
click at [90, 461] on input "/collections/in-stock" at bounding box center [97, 459] width 161 height 22
type input "/pages/advanced-purchase"
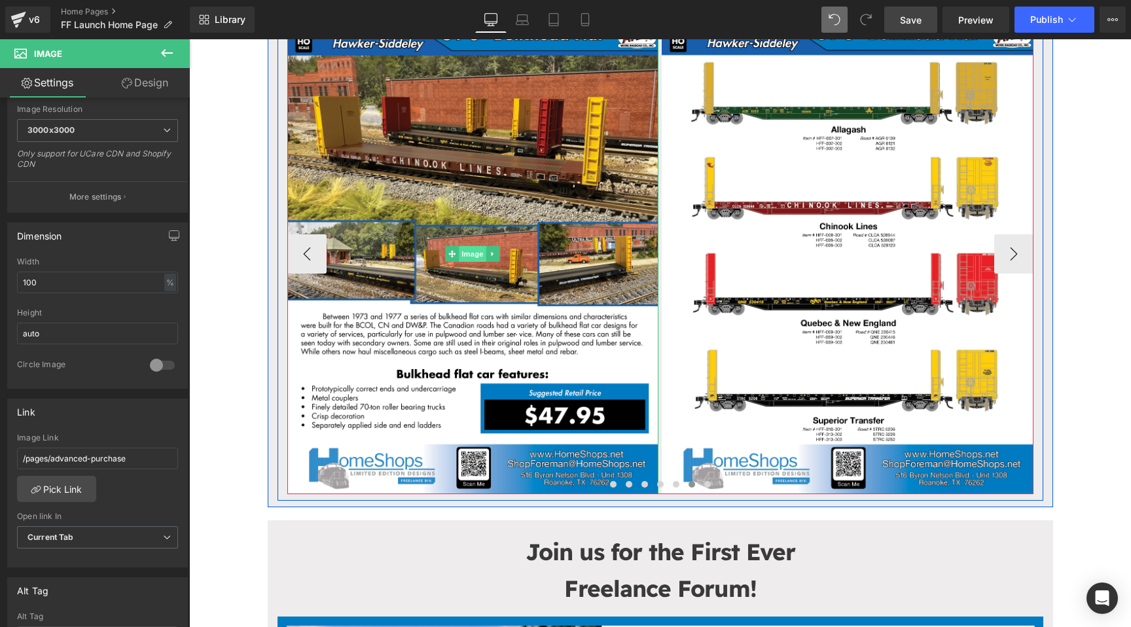
click at [471, 257] on span "Image" at bounding box center [472, 254] width 27 height 16
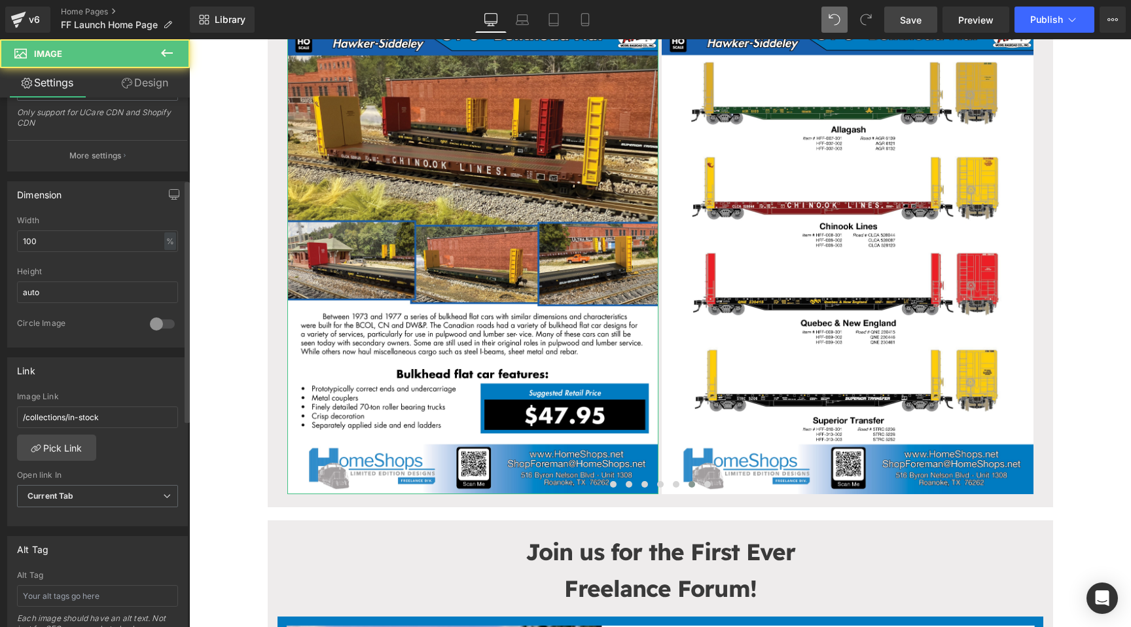
scroll to position [427, 0]
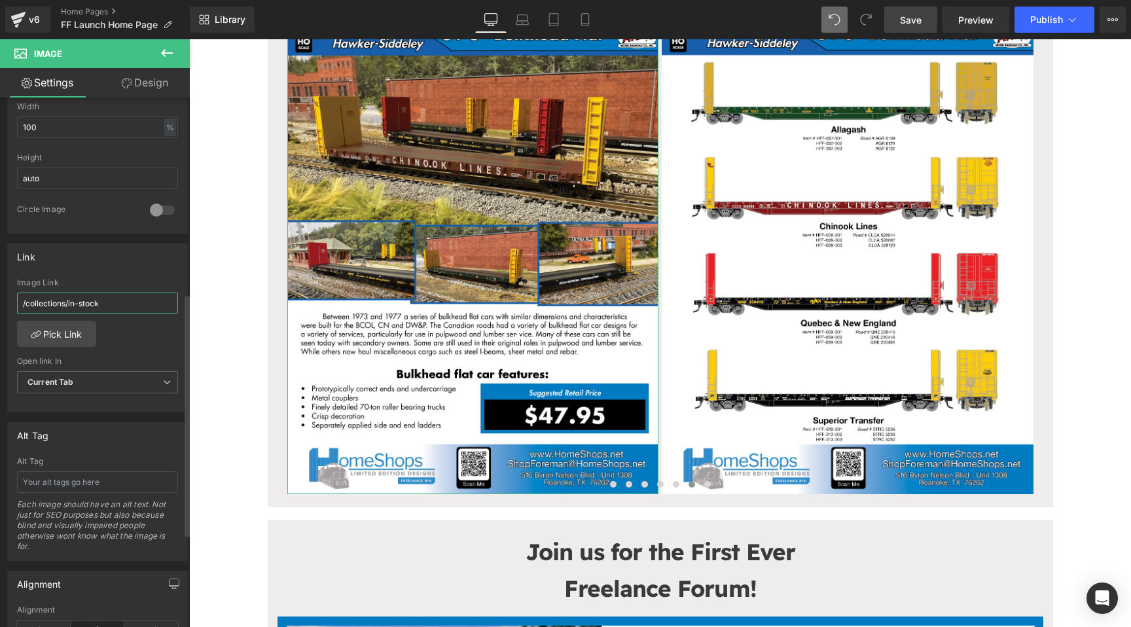
click at [120, 300] on input "/collections/in-stock" at bounding box center [97, 304] width 161 height 22
paste input "pages/advanced-purchase"
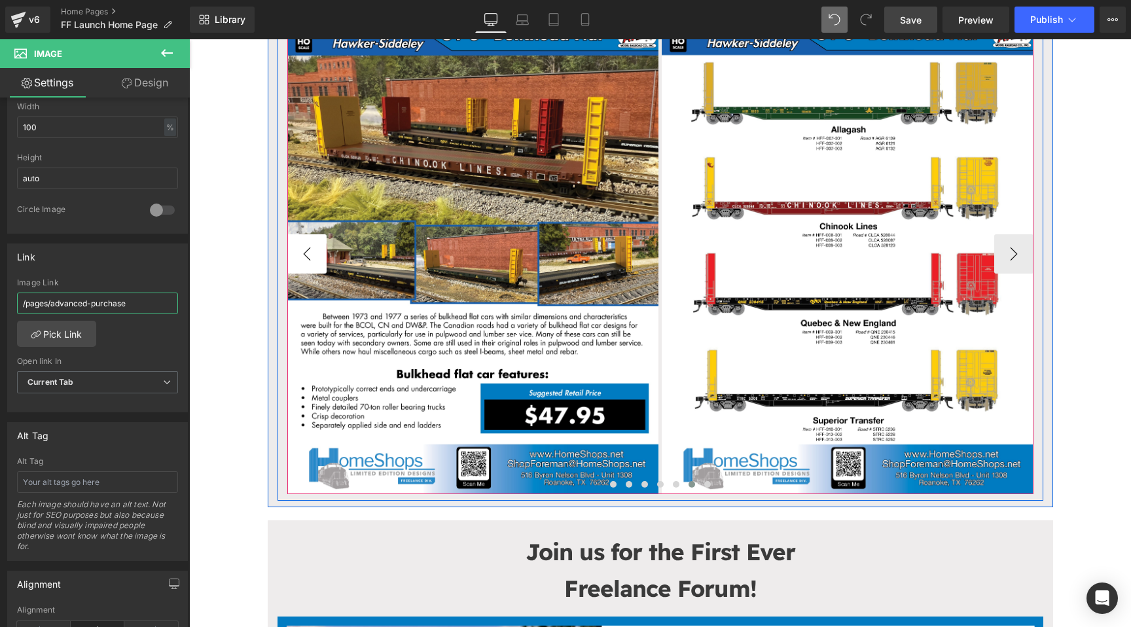
type input "/pages/advanced-purchase"
click at [316, 249] on button "‹" at bounding box center [306, 253] width 39 height 39
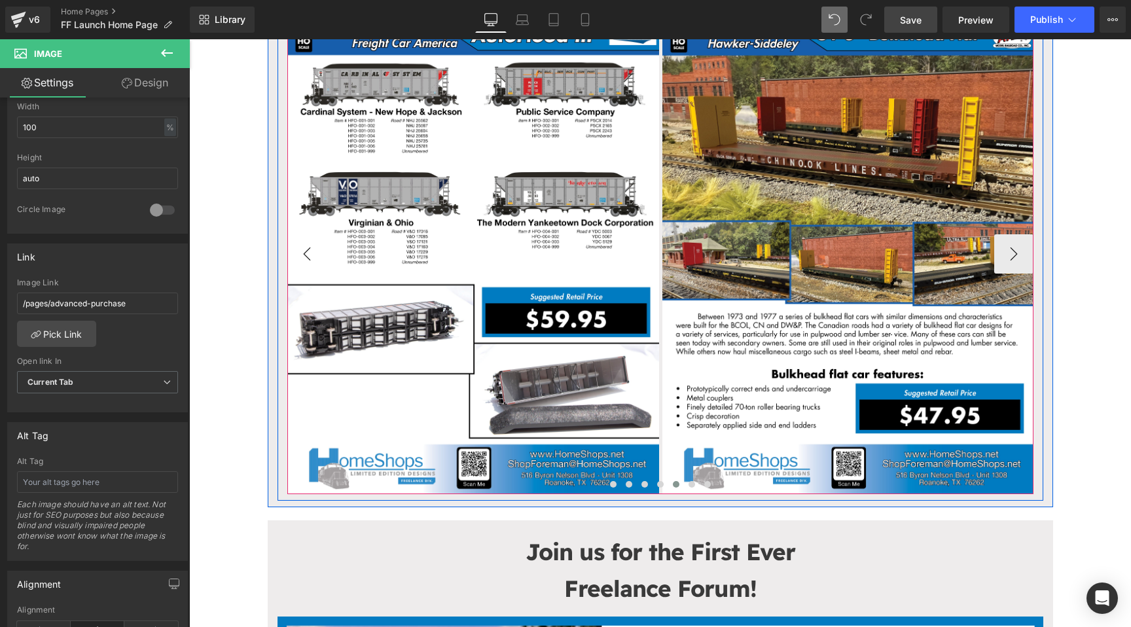
click at [316, 249] on button "‹" at bounding box center [306, 253] width 39 height 39
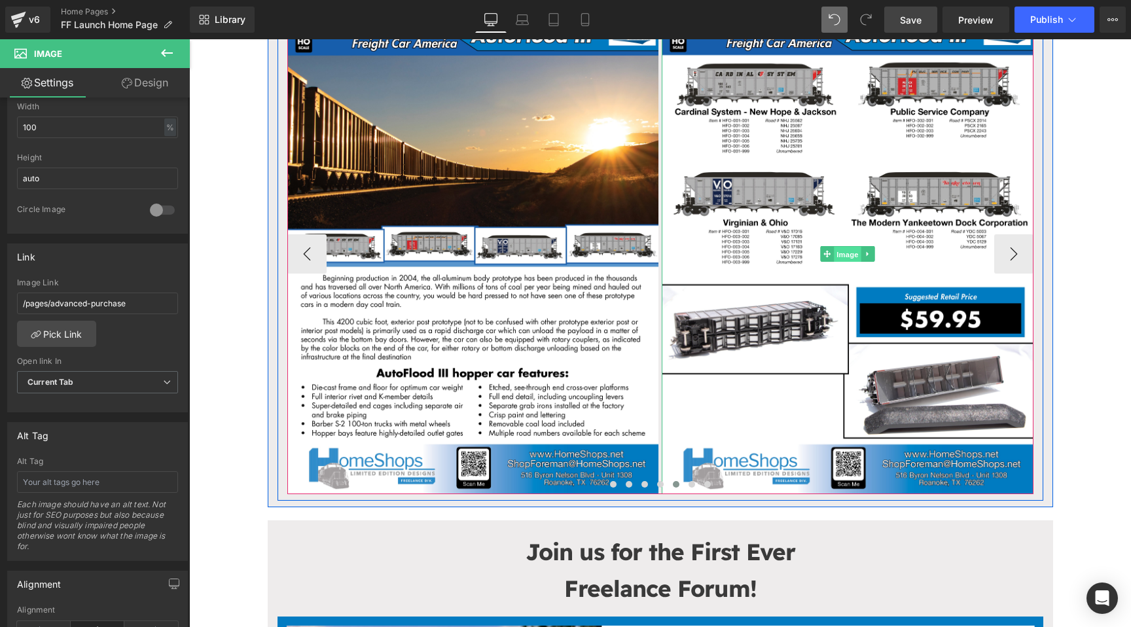
click at [839, 253] on span "Image" at bounding box center [847, 254] width 27 height 16
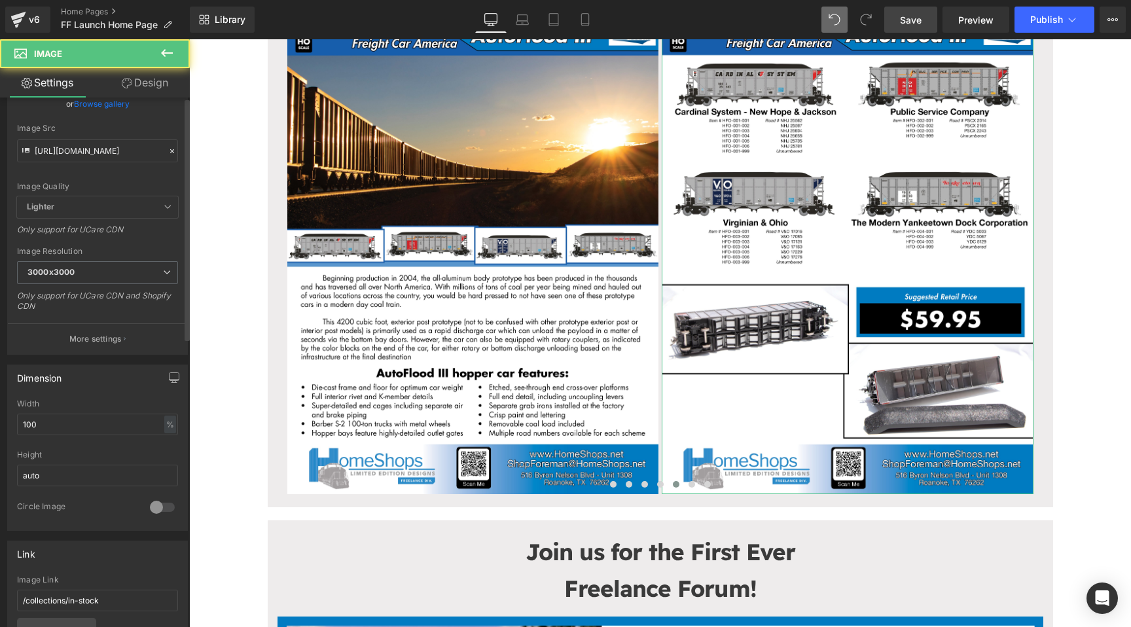
scroll to position [170, 0]
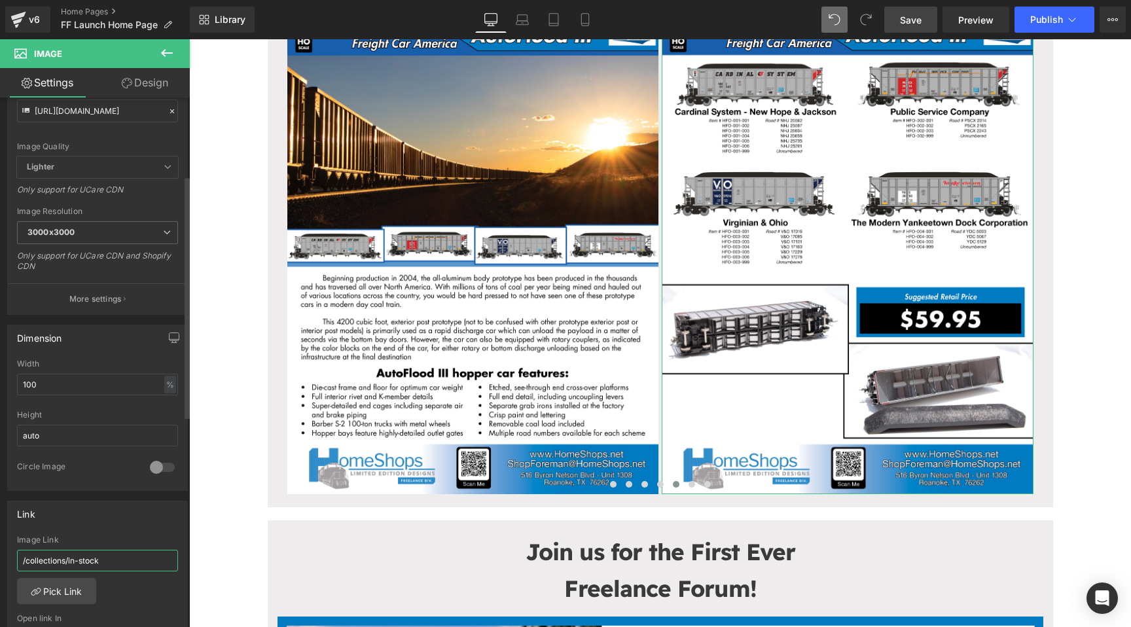
click at [79, 563] on input "/collections/in-stock" at bounding box center [97, 561] width 161 height 22
paste input "pages/advanced-purchase"
type input "/pages/advanced-purchase"
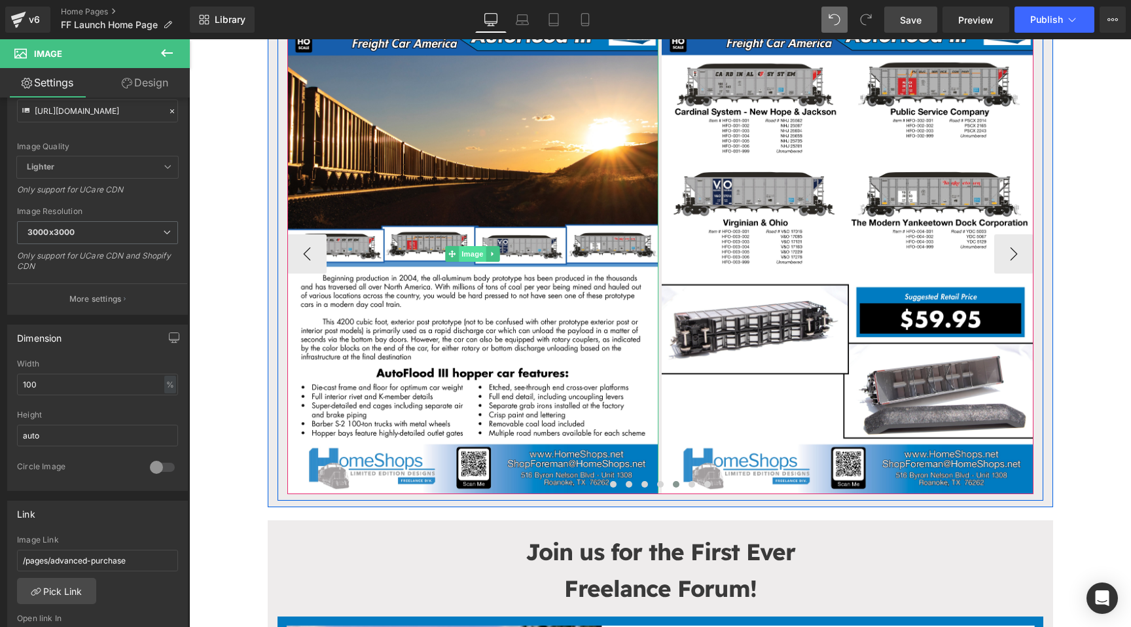
click at [467, 256] on span "Image" at bounding box center [472, 254] width 27 height 16
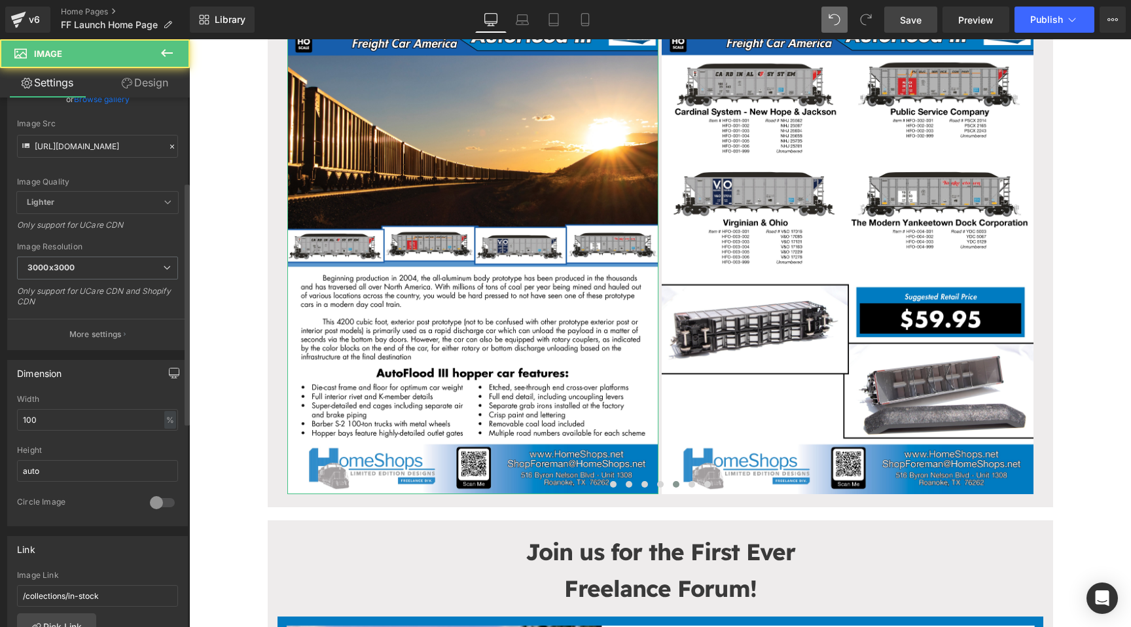
scroll to position [196, 0]
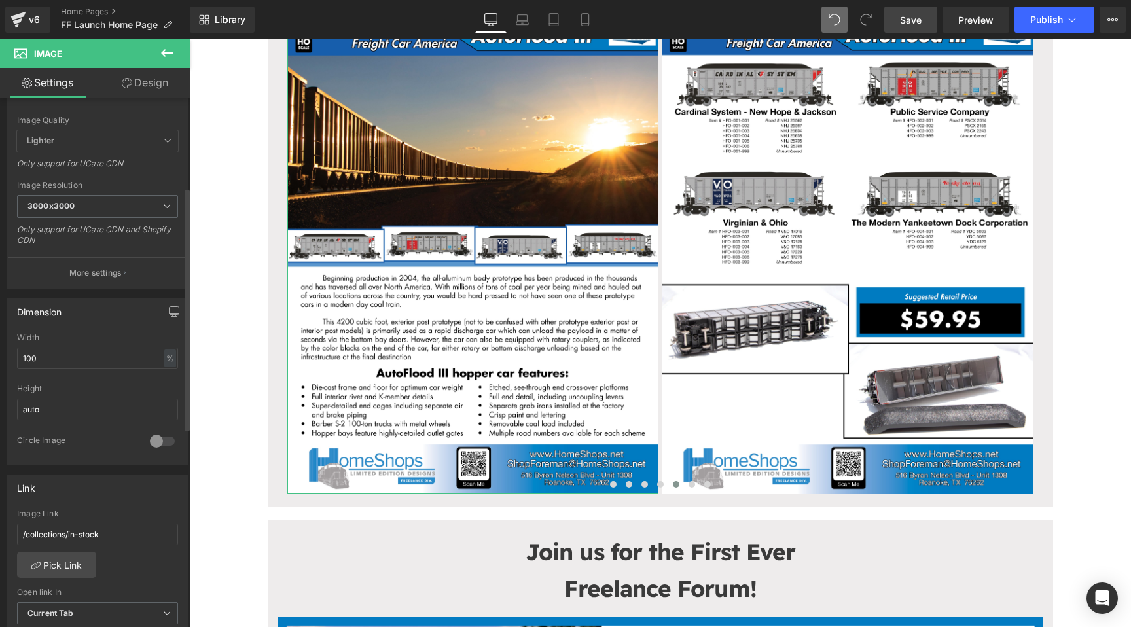
click at [101, 546] on div "Image Link /collections/in-stock" at bounding box center [97, 530] width 161 height 43
click at [109, 535] on input "/collections/in-stock" at bounding box center [97, 535] width 161 height 22
paste input "pages/advanced-purchase"
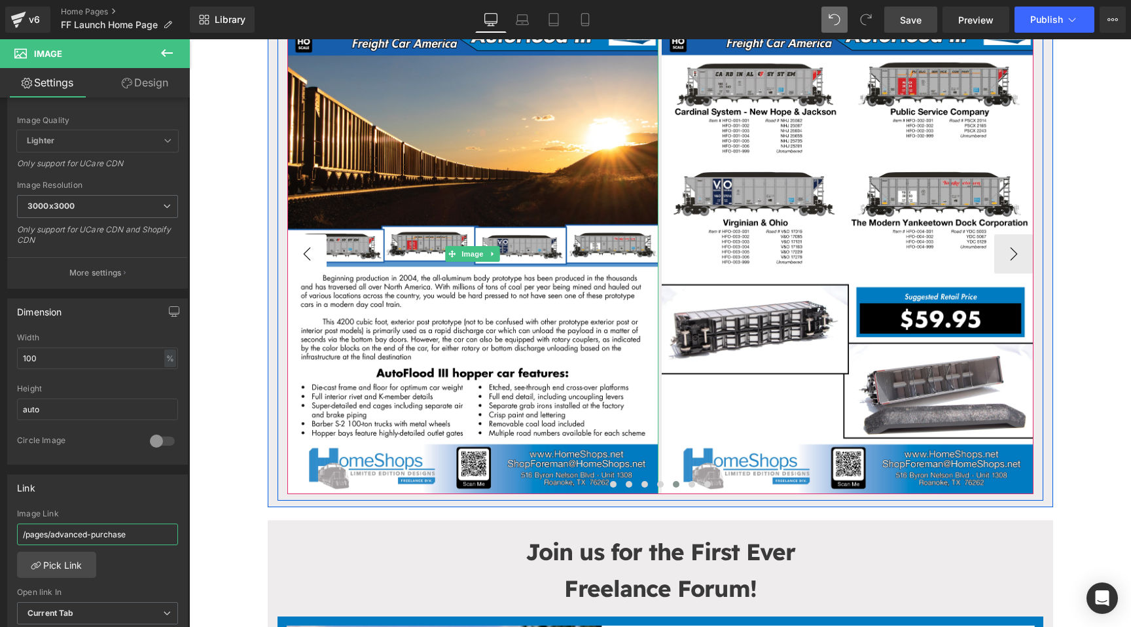
type input "/pages/advanced-purchase"
click at [314, 244] on button "‹" at bounding box center [306, 253] width 39 height 39
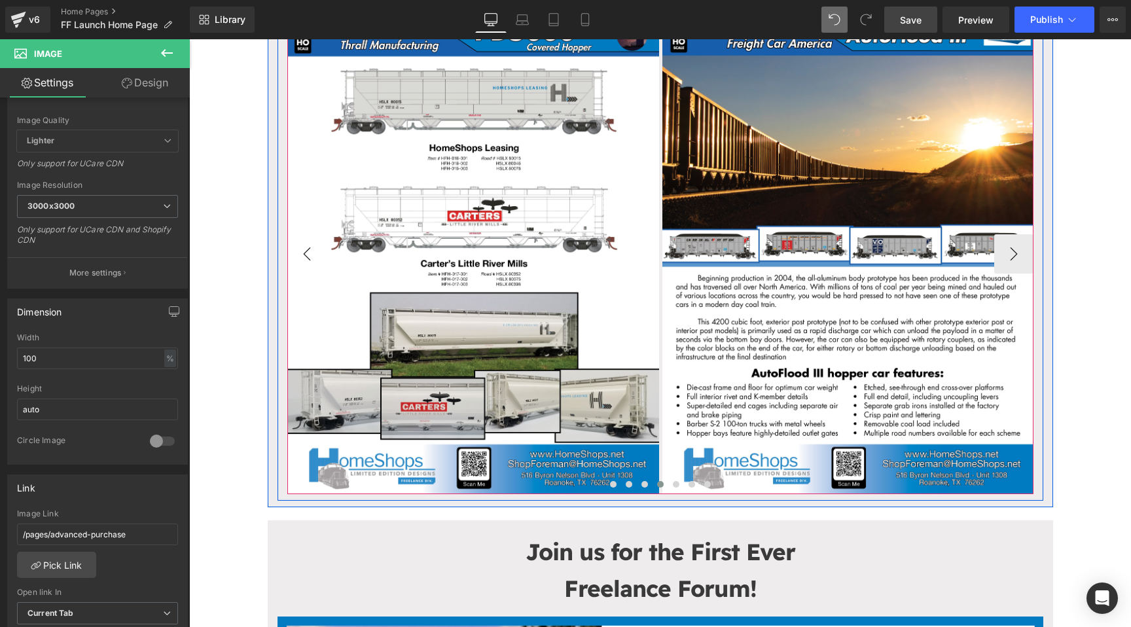
click at [314, 244] on button "‹" at bounding box center [306, 253] width 39 height 39
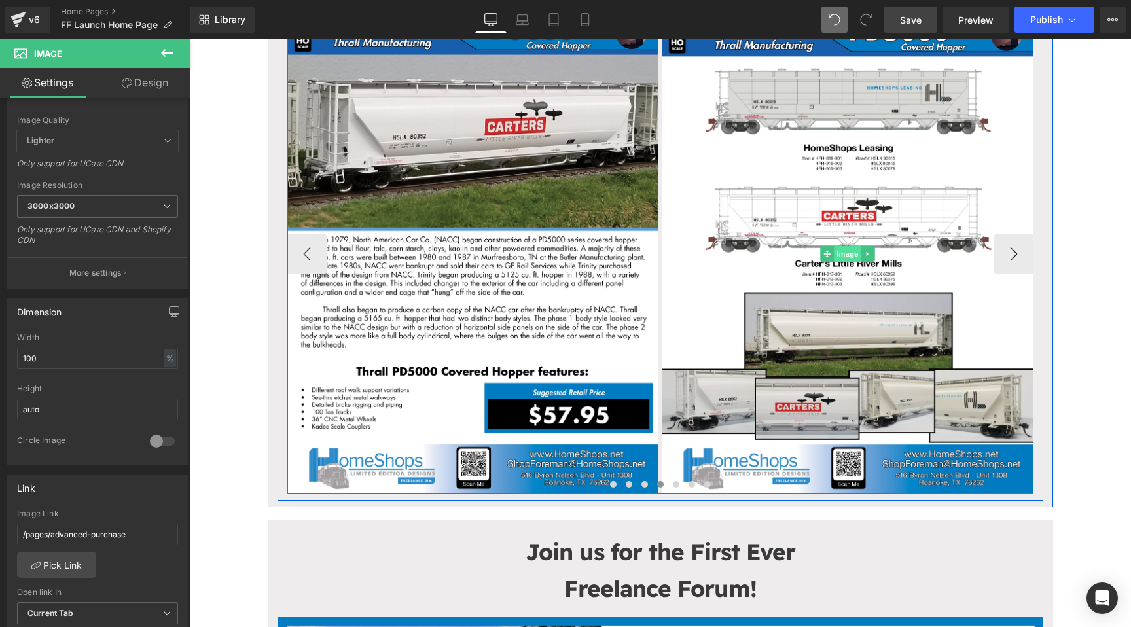
click at [842, 253] on span "Image" at bounding box center [847, 254] width 27 height 16
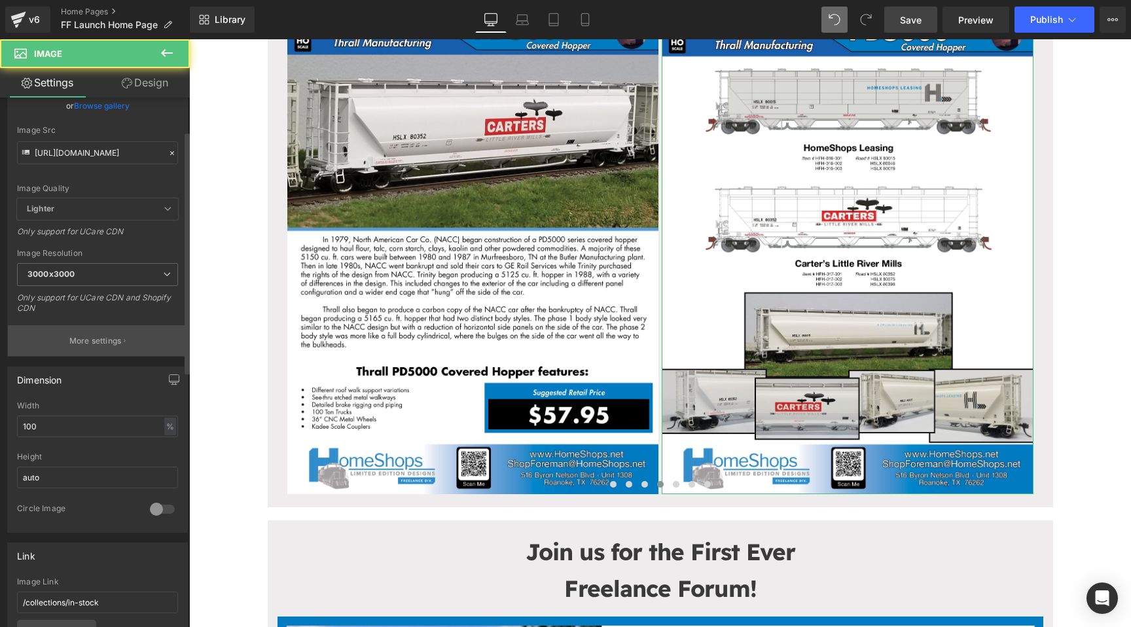
scroll to position [212, 0]
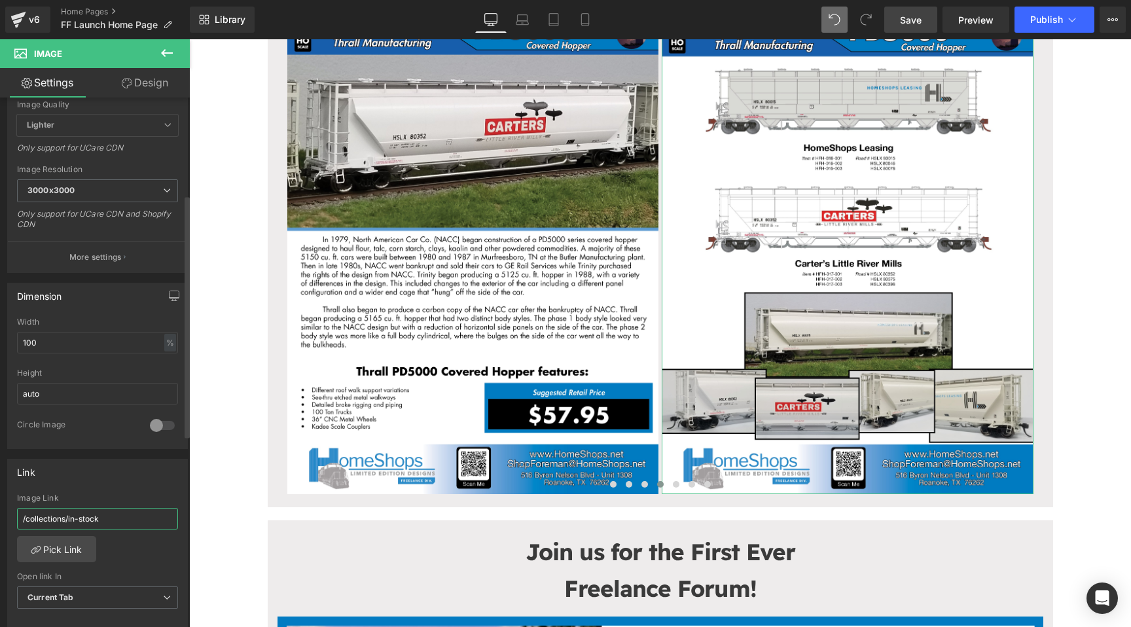
click at [79, 517] on input "/collections/in-stock" at bounding box center [97, 519] width 161 height 22
click at [132, 517] on input "/collections/in-stock" at bounding box center [97, 519] width 161 height 22
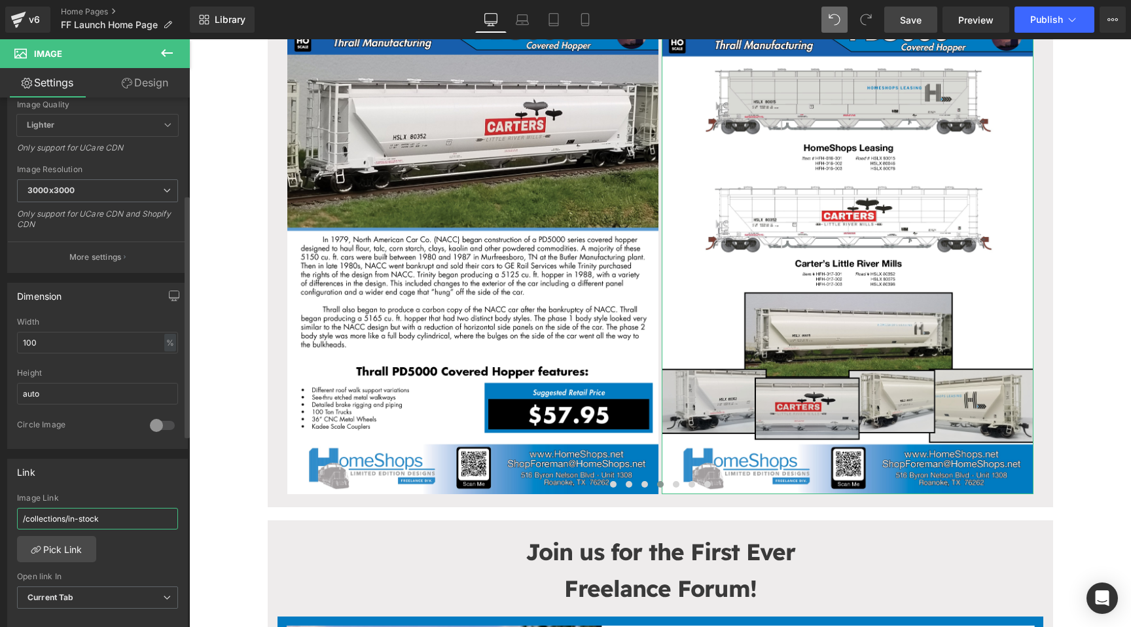
click at [132, 517] on input "/collections/in-stock" at bounding box center [97, 519] width 161 height 22
paste input "pages/advanced-purchase"
type input "/pages/advanced-purchase"
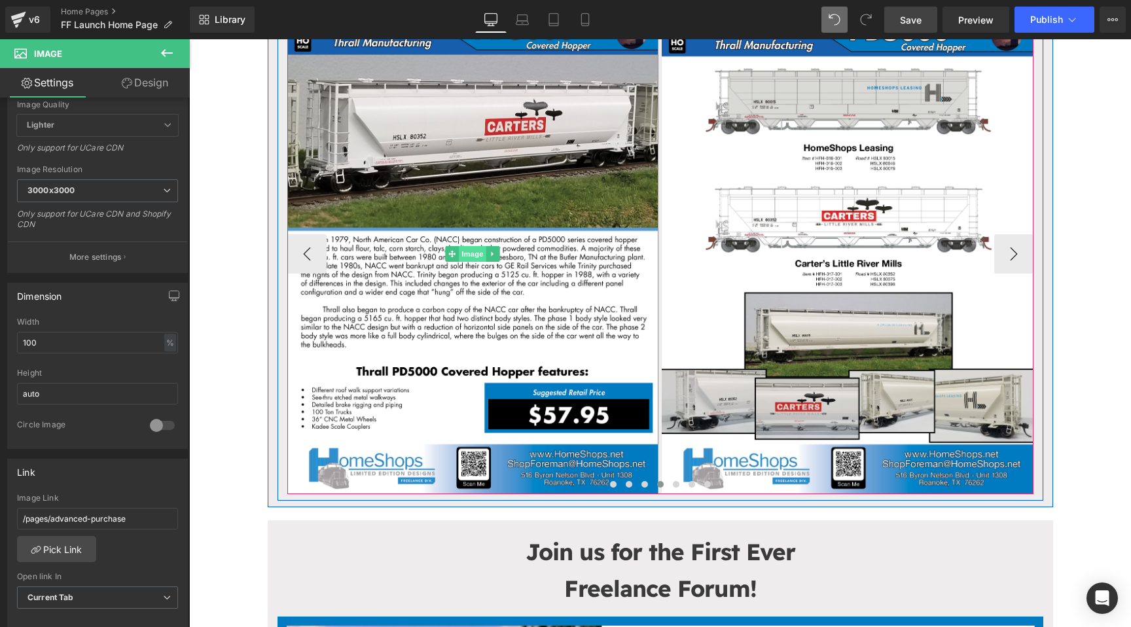
click at [471, 250] on span "Image" at bounding box center [472, 254] width 27 height 16
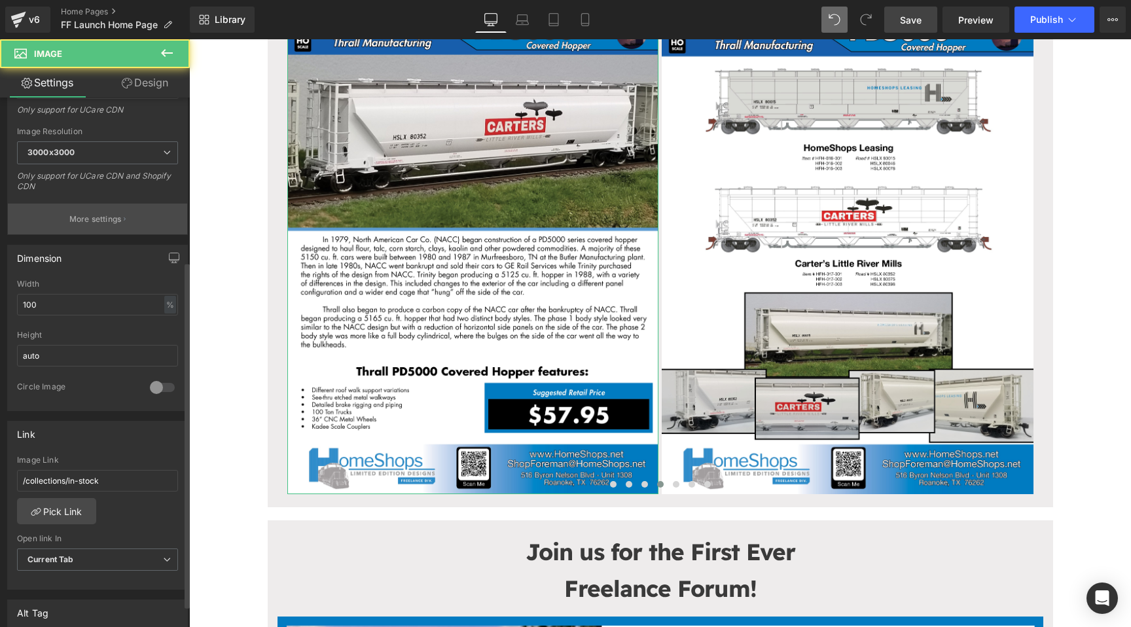
scroll to position [346, 0]
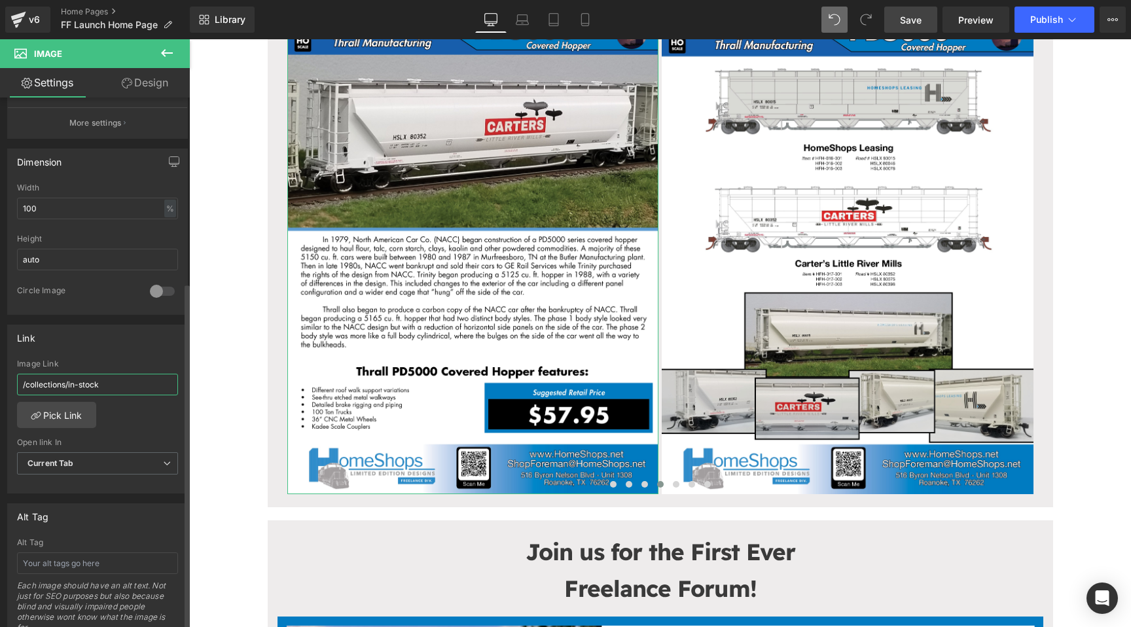
click at [119, 388] on input "/collections/in-stock" at bounding box center [97, 385] width 161 height 22
paste input "pages/advanced-purchase"
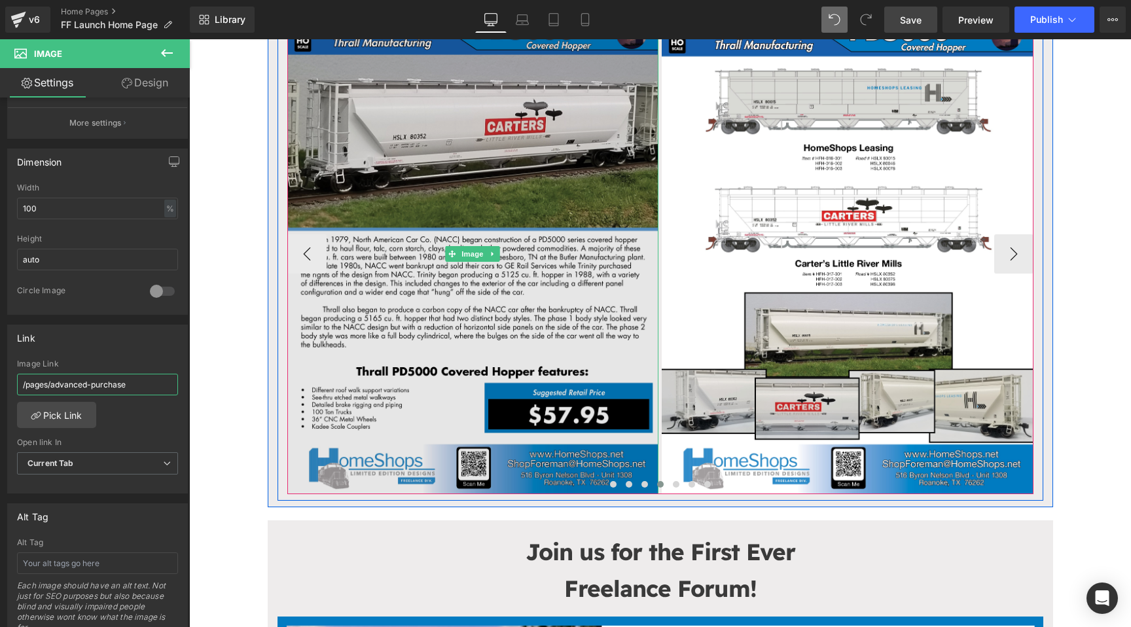
scroll to position [195, 0]
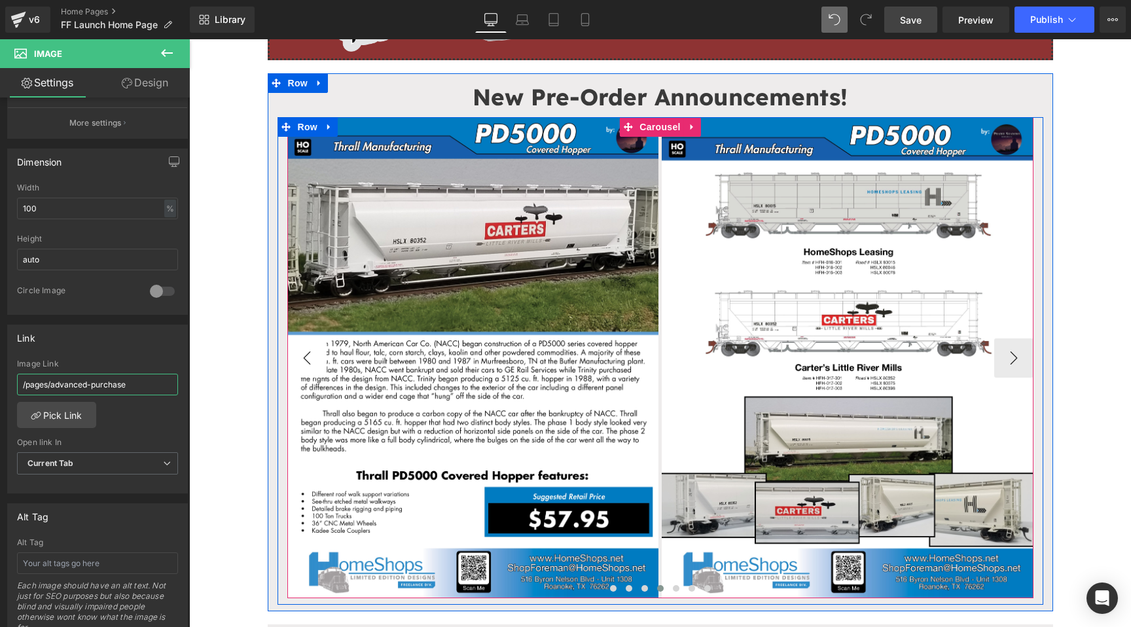
type input "/pages/advanced-purchase"
click at [304, 361] on button "‹" at bounding box center [306, 357] width 39 height 39
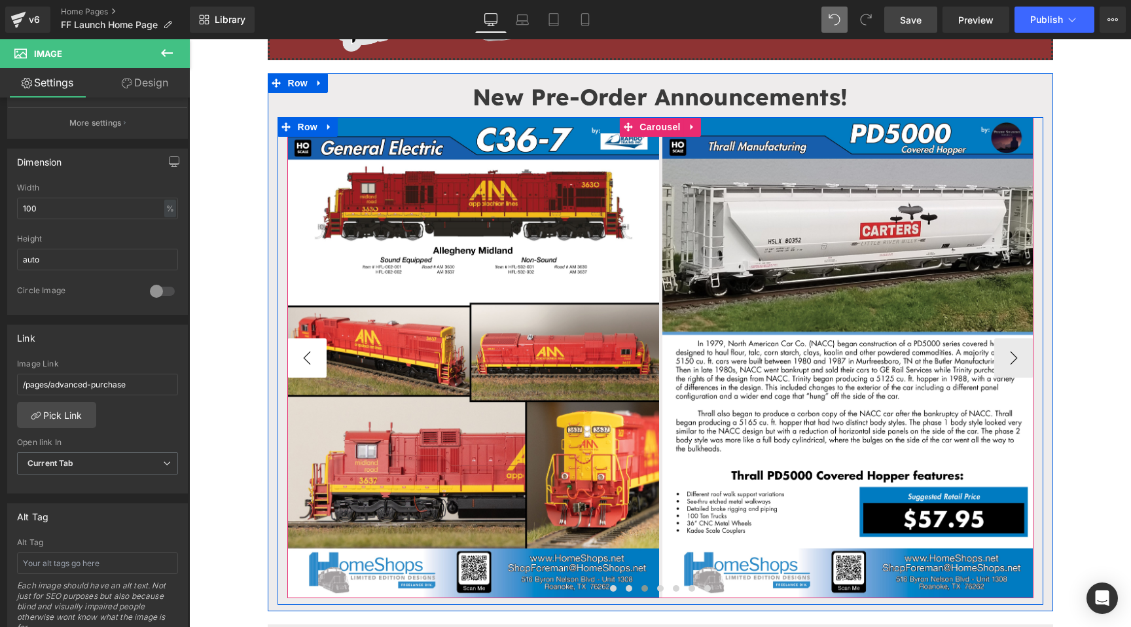
click at [304, 361] on button "‹" at bounding box center [306, 357] width 39 height 39
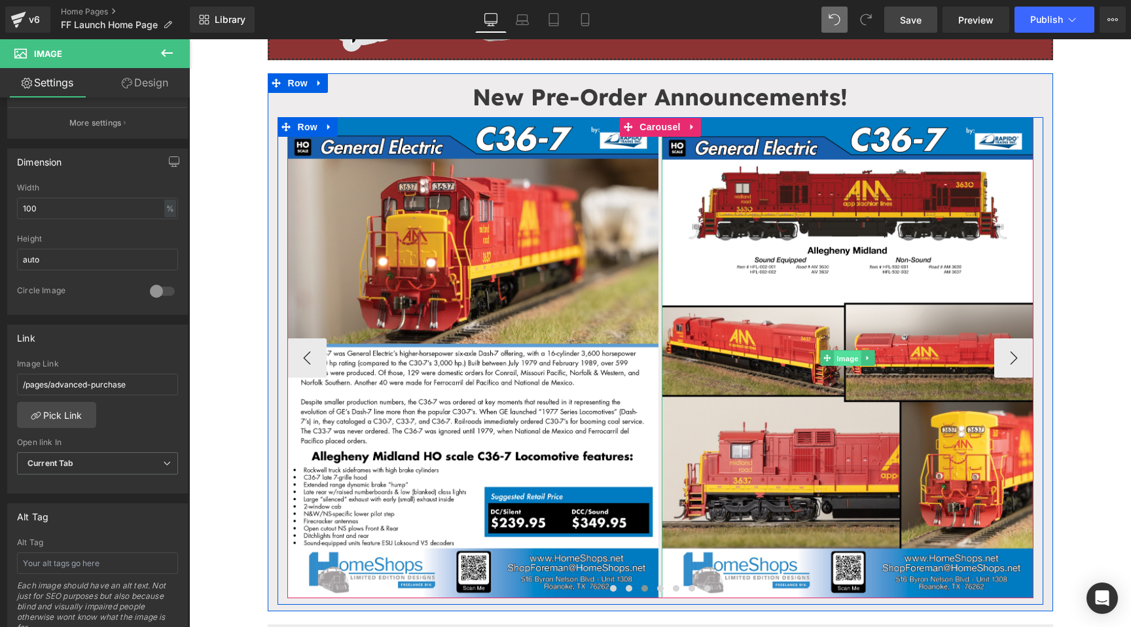
click at [839, 356] on span "Image" at bounding box center [847, 358] width 27 height 16
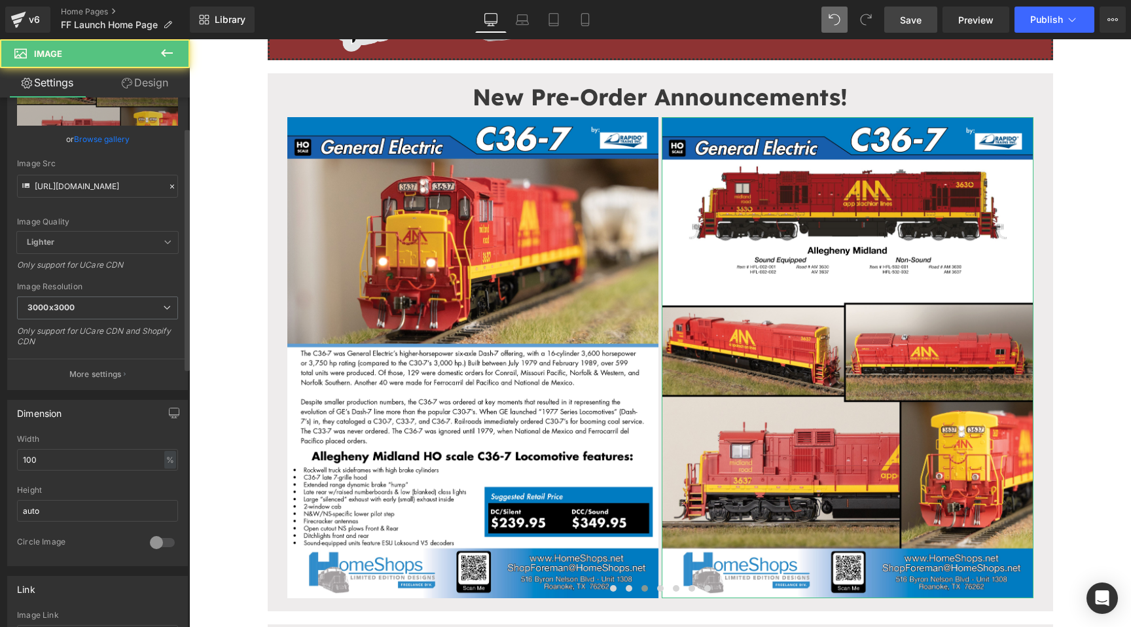
scroll to position [151, 0]
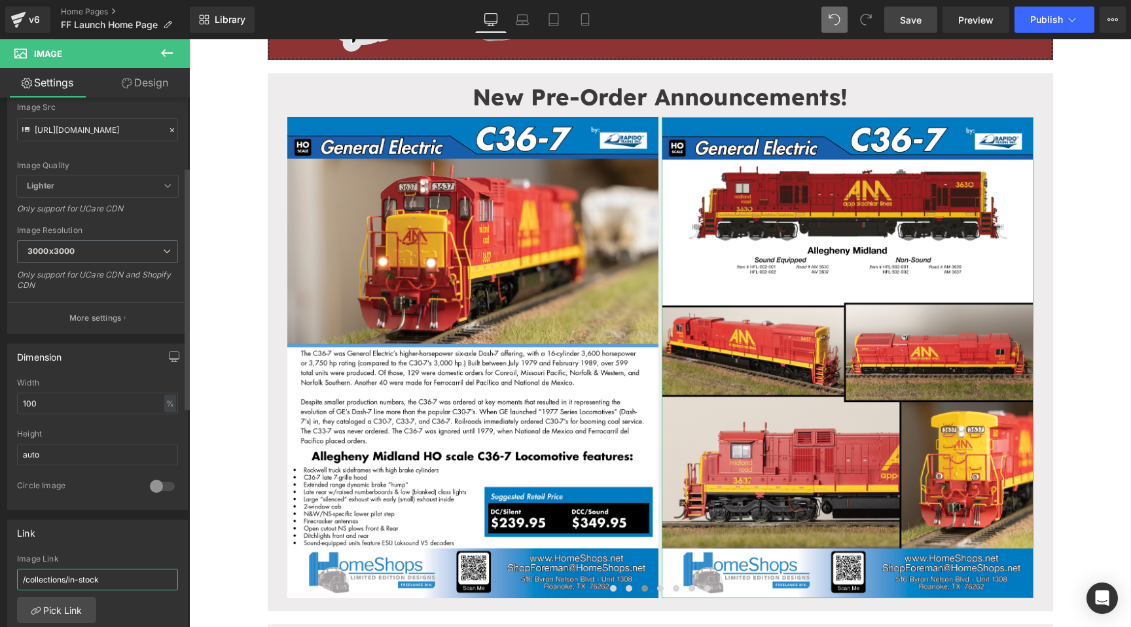
click at [90, 582] on input "/collections/in-stock" at bounding box center [97, 580] width 161 height 22
paste input "pages/advanced-purchase"
type input "/pages/advanced-purchase"
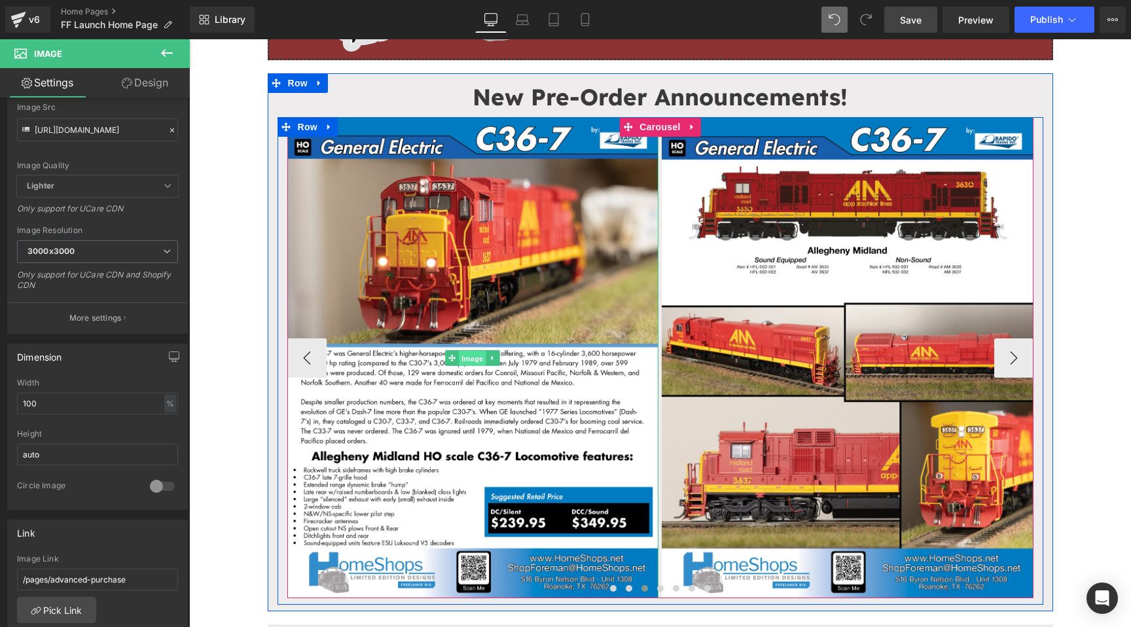
click at [460, 350] on span "Image" at bounding box center [472, 358] width 27 height 16
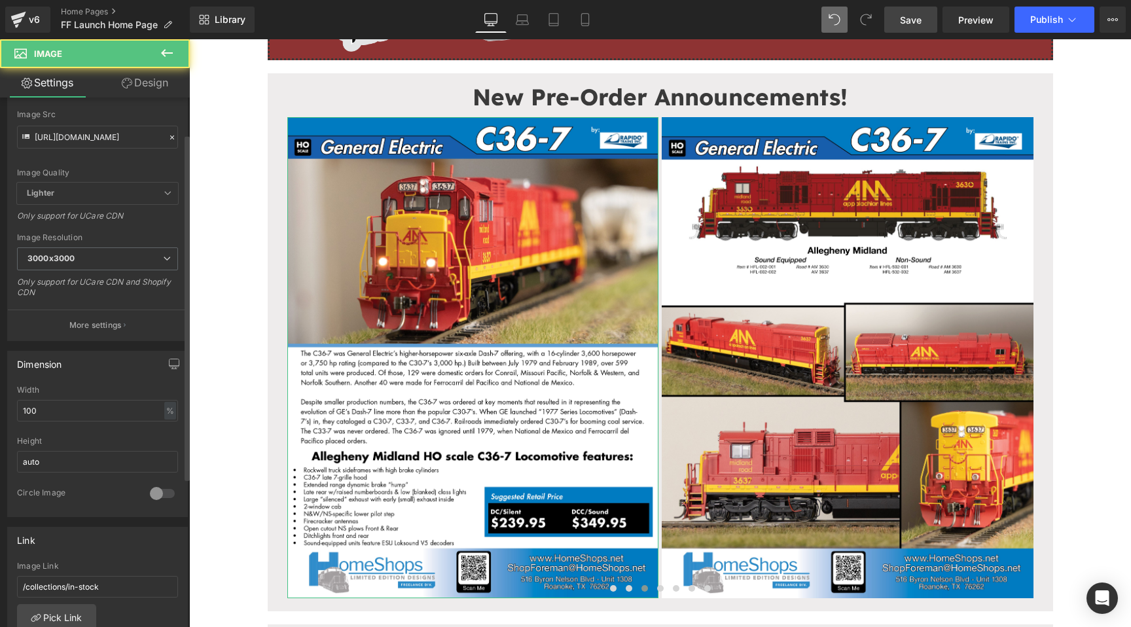
scroll to position [194, 0]
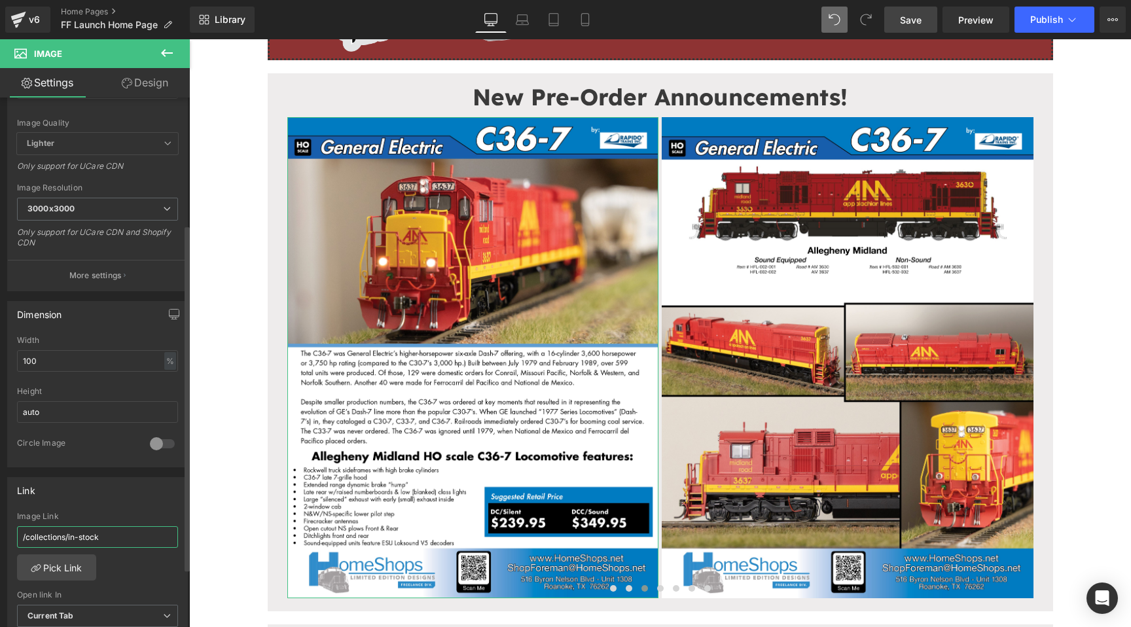
click at [88, 535] on input "/collections/in-stock" at bounding box center [97, 537] width 161 height 22
paste input "pages/advanced-purchase"
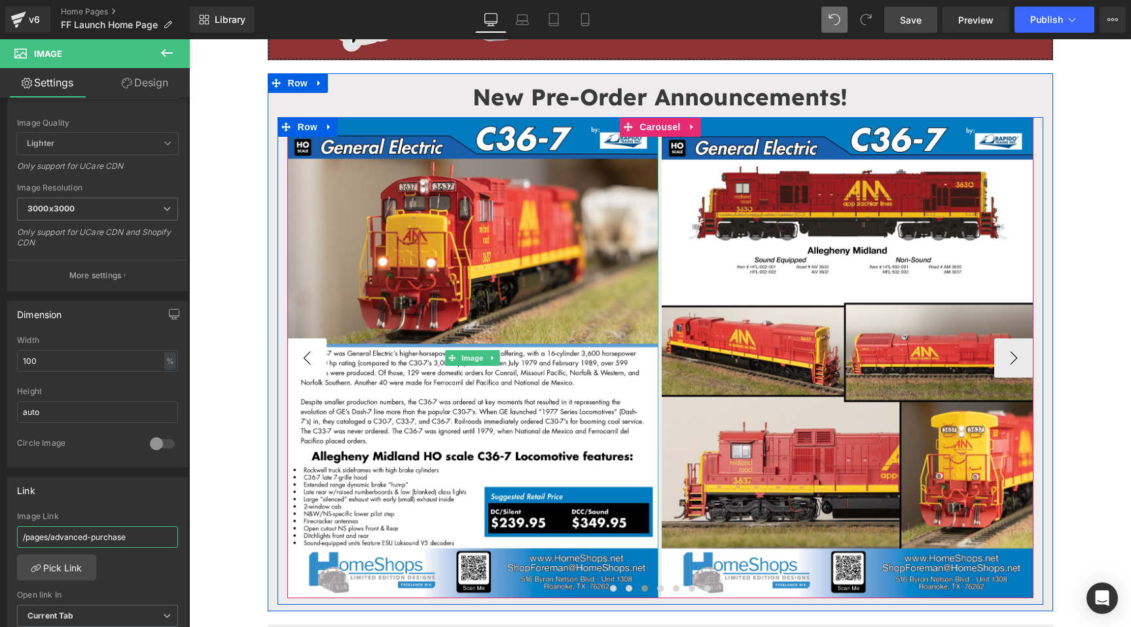
type input "/pages/advanced-purchase"
click at [314, 355] on button "‹" at bounding box center [306, 357] width 39 height 39
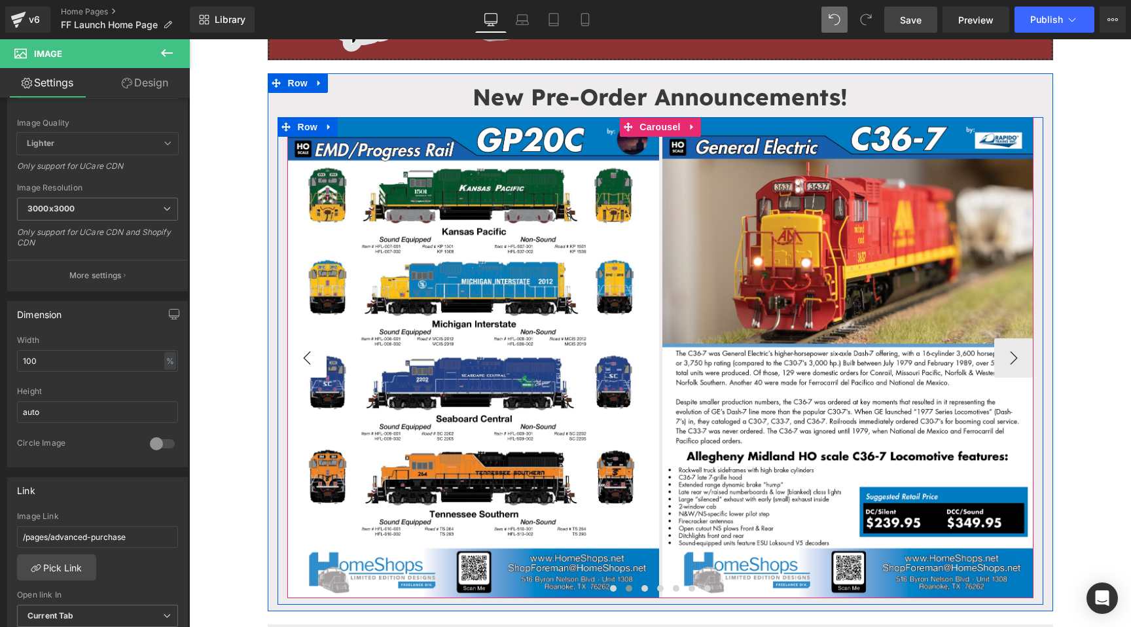
click at [314, 355] on button "‹" at bounding box center [306, 357] width 39 height 39
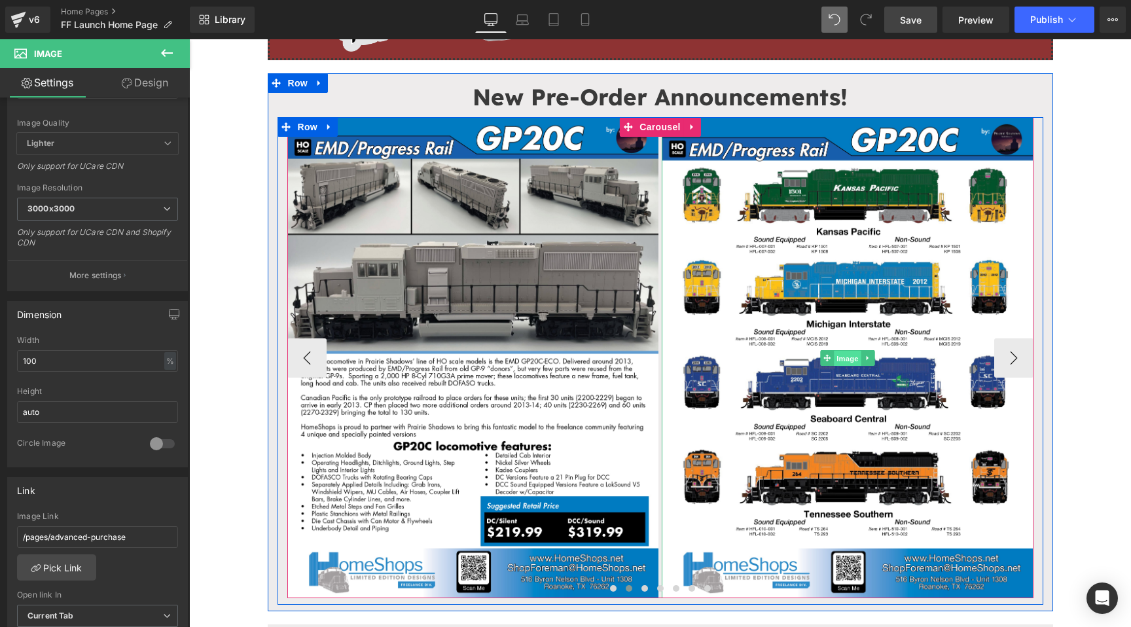
click at [846, 357] on span "Image" at bounding box center [847, 358] width 27 height 16
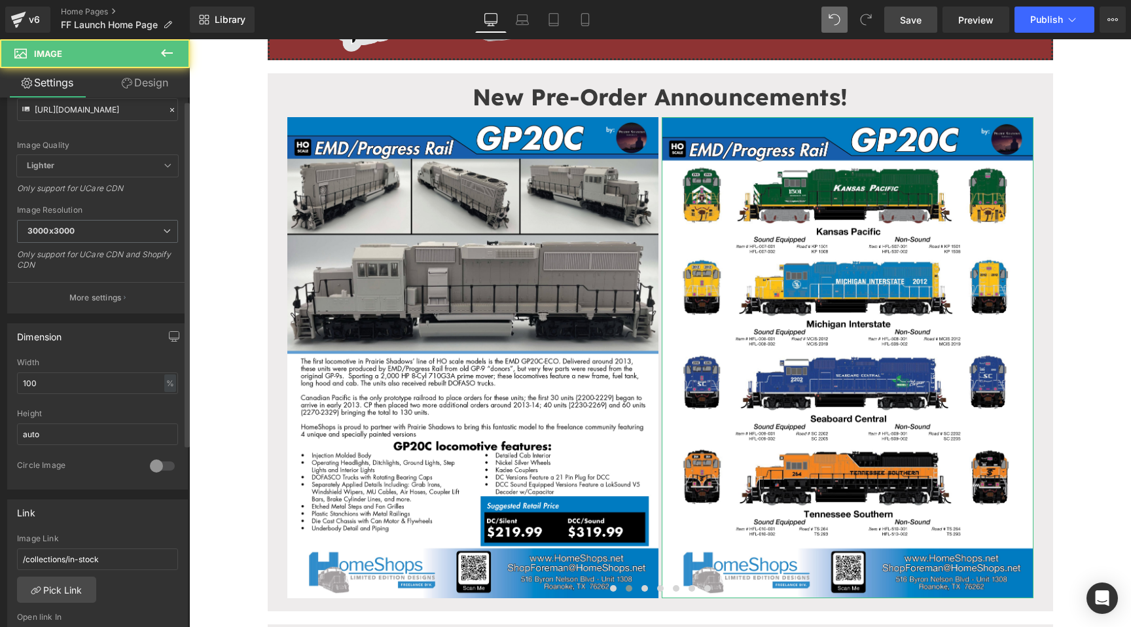
scroll to position [243, 0]
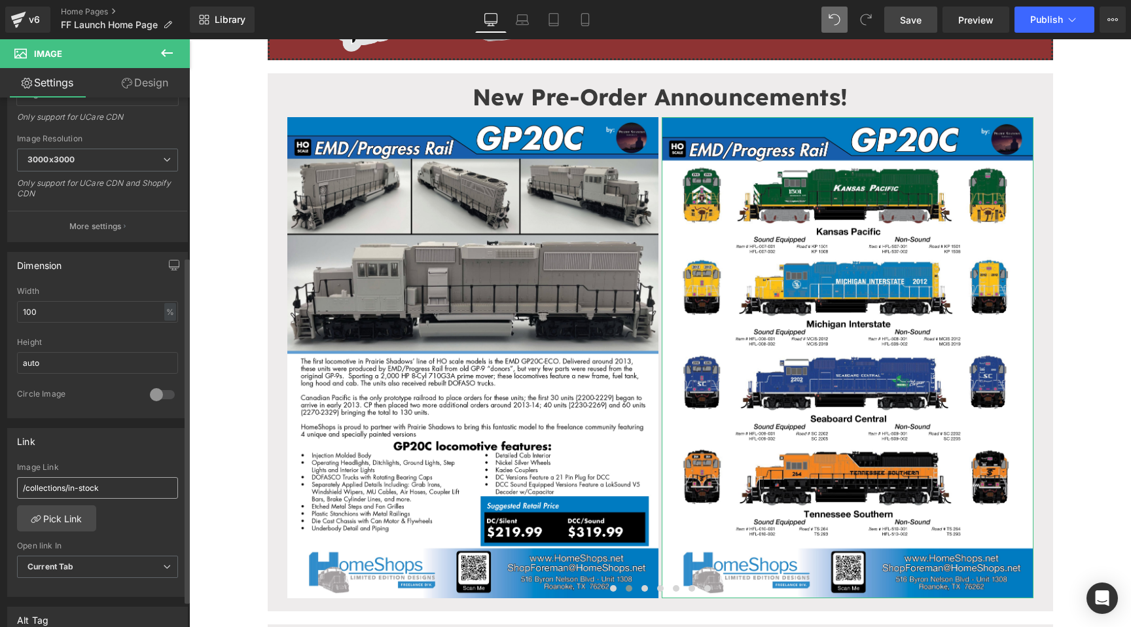
click at [113, 486] on input "/collections/in-stock" at bounding box center [97, 488] width 161 height 22
type input "/pages/advanced-purchase"
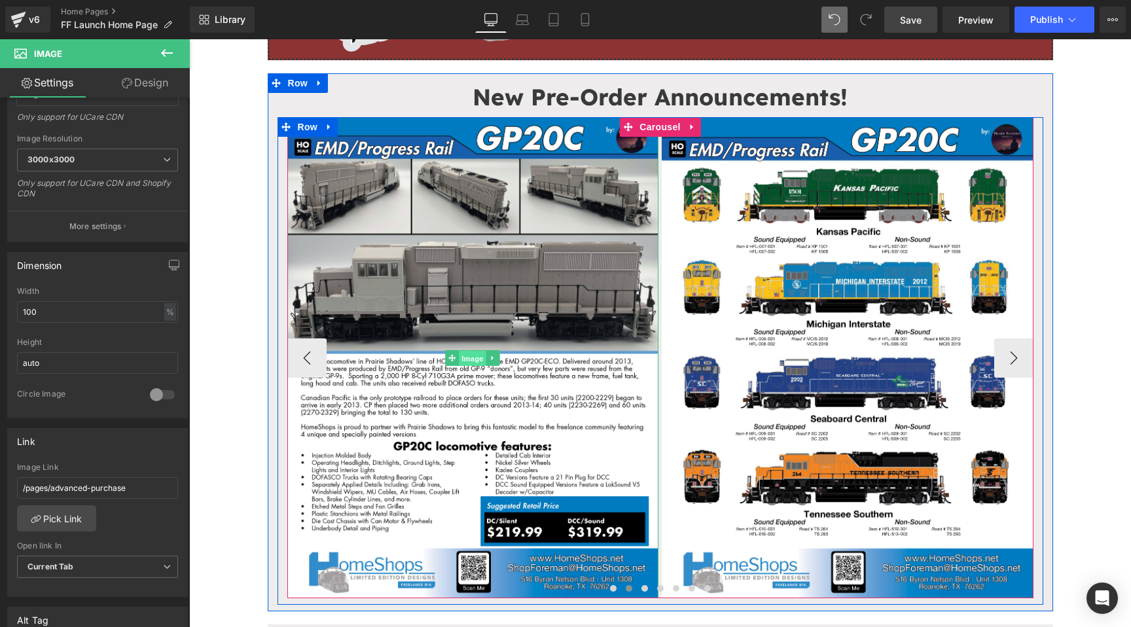
click at [474, 357] on span "Image" at bounding box center [472, 358] width 27 height 16
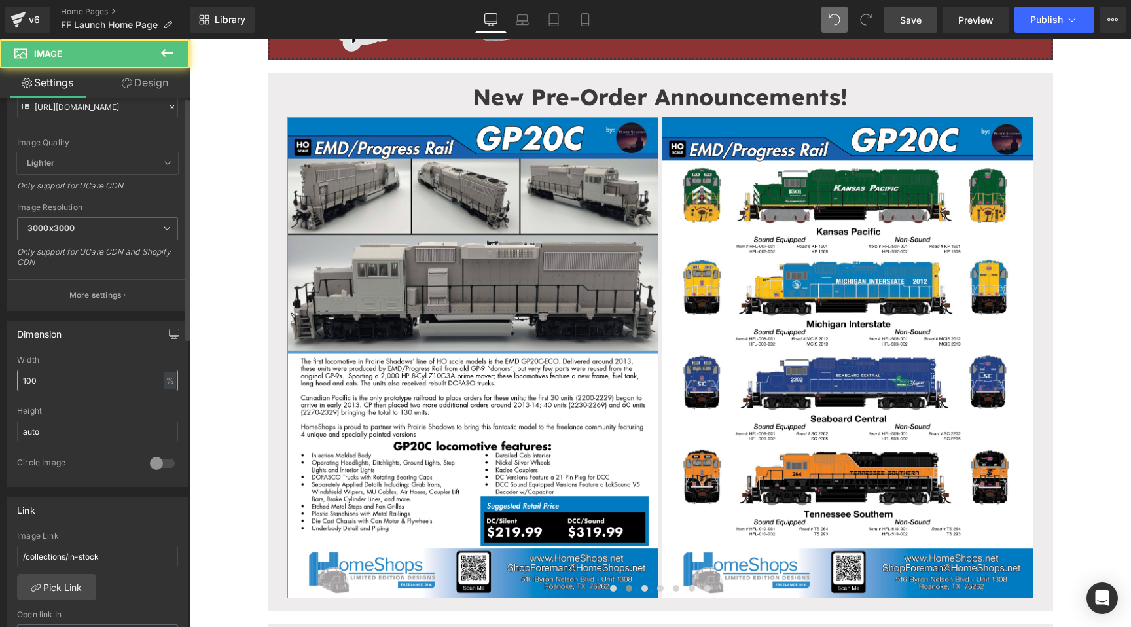
scroll to position [231, 0]
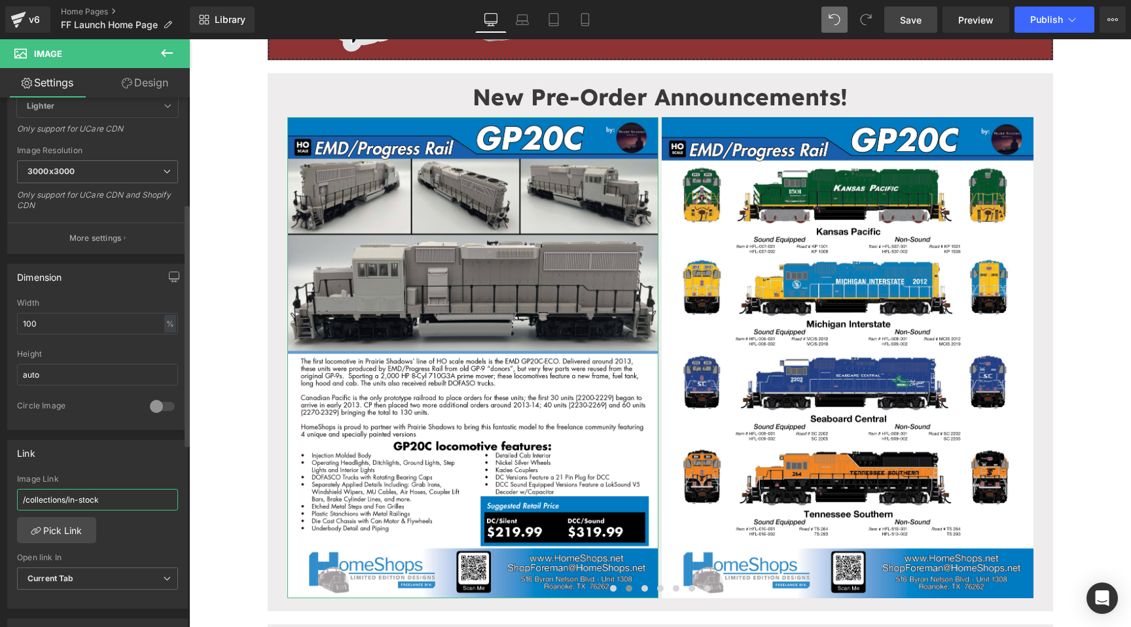
click at [132, 502] on input "/collections/in-stock" at bounding box center [97, 500] width 161 height 22
paste input "pages/advanced-purchase"
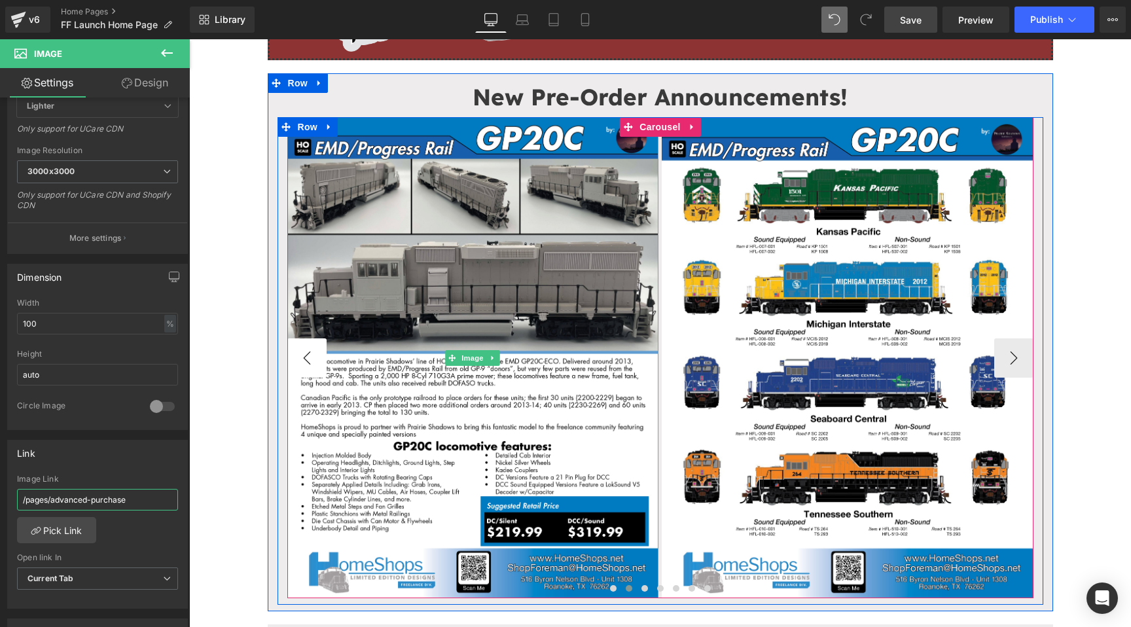
type input "/pages/advanced-purchase"
click at [316, 350] on button "‹" at bounding box center [306, 357] width 39 height 39
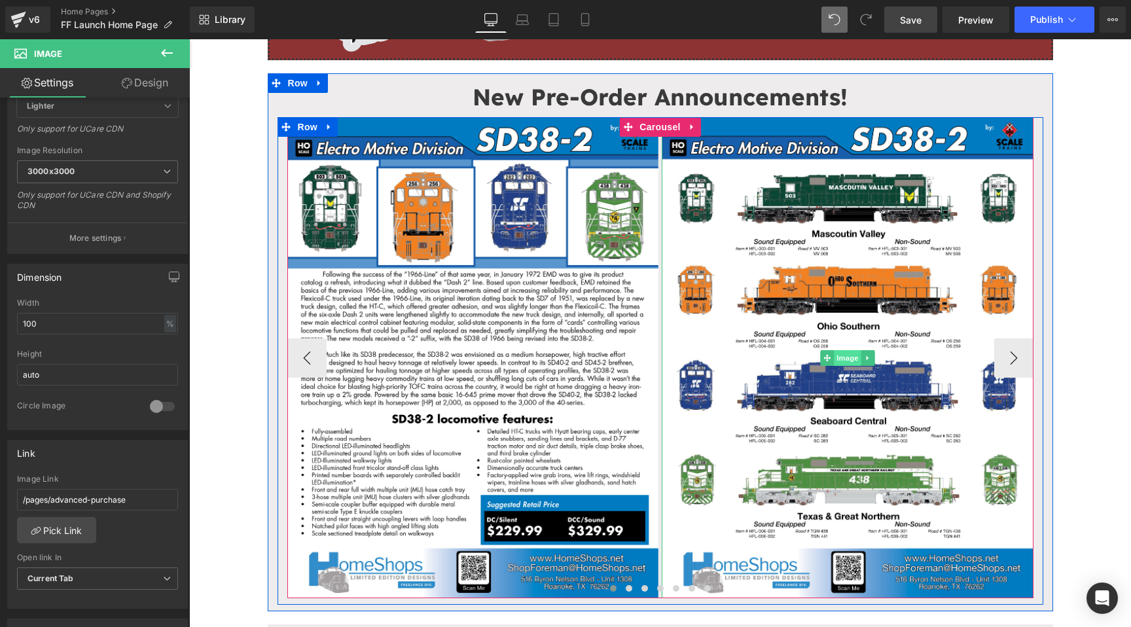
click at [842, 356] on span "Image" at bounding box center [847, 358] width 27 height 16
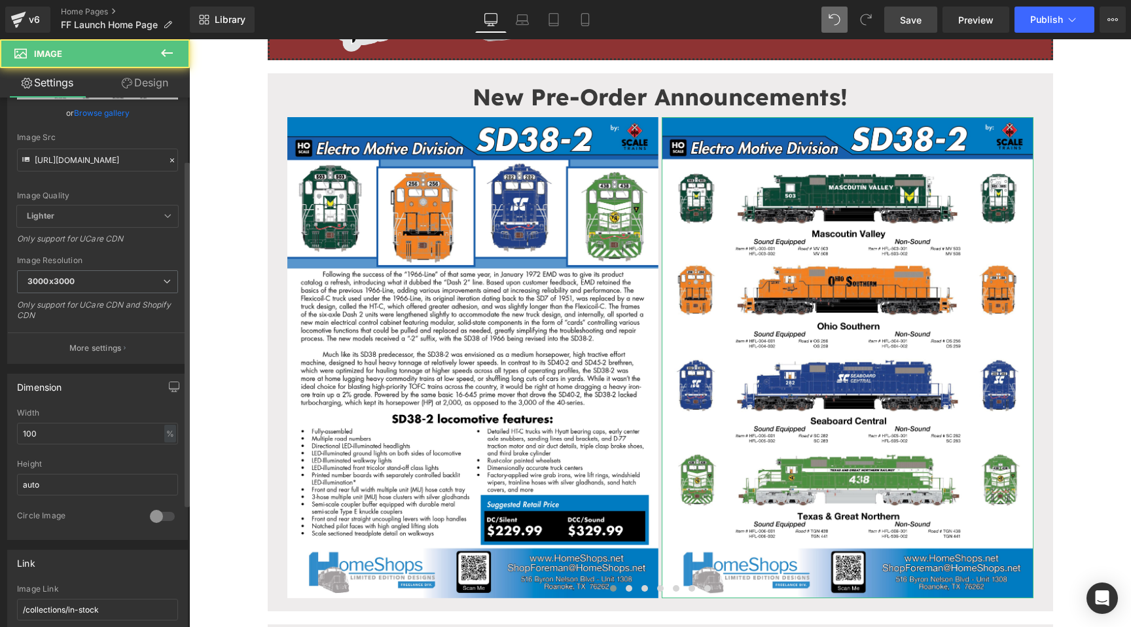
scroll to position [224, 0]
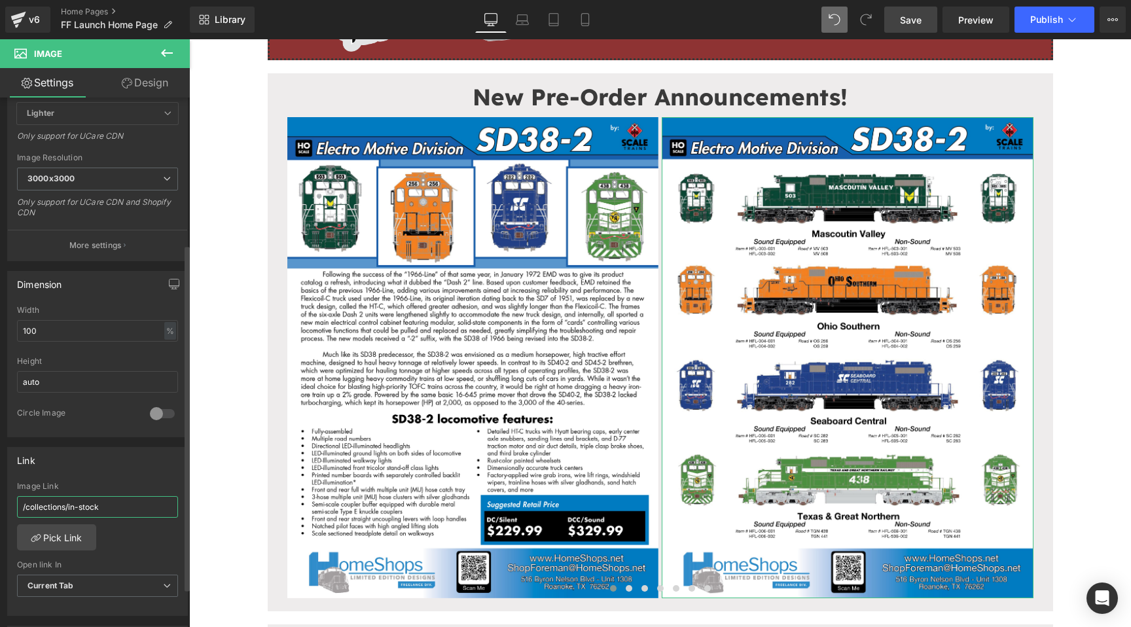
click at [103, 496] on input "/collections/in-stock" at bounding box center [97, 507] width 161 height 22
type input "/pages/advanced-purchase"
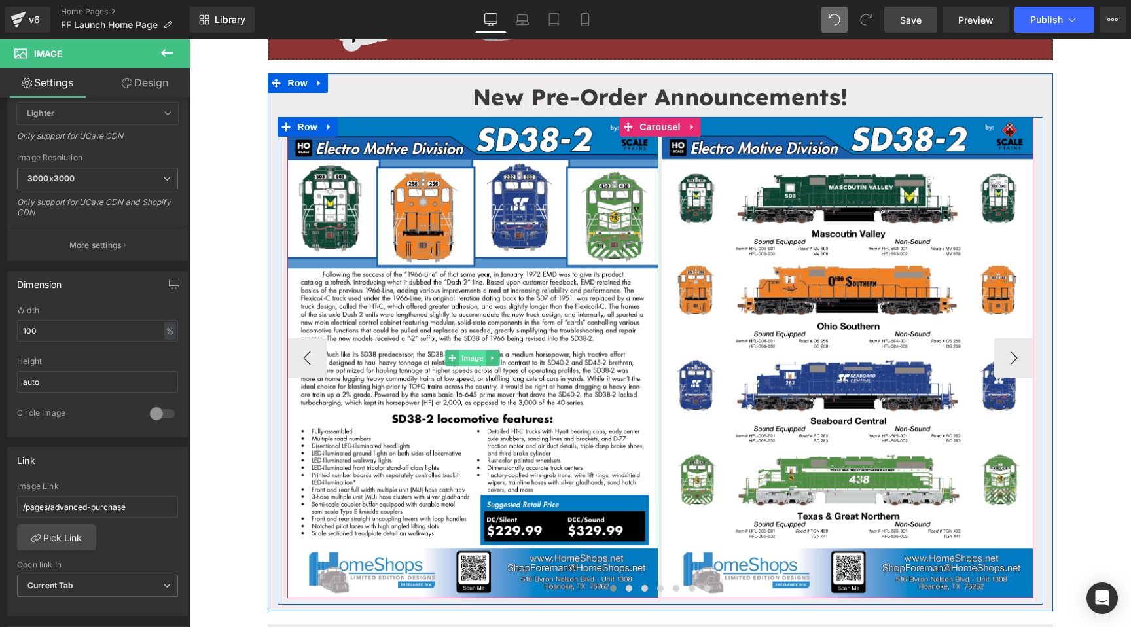
click at [467, 358] on span "Image" at bounding box center [472, 358] width 27 height 16
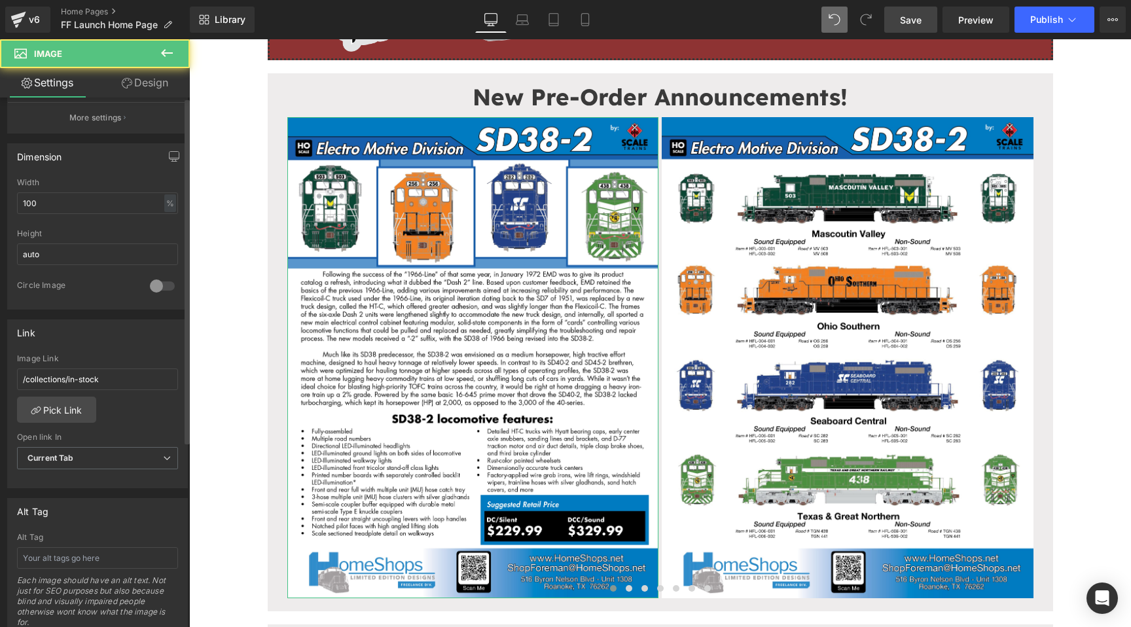
scroll to position [505, 0]
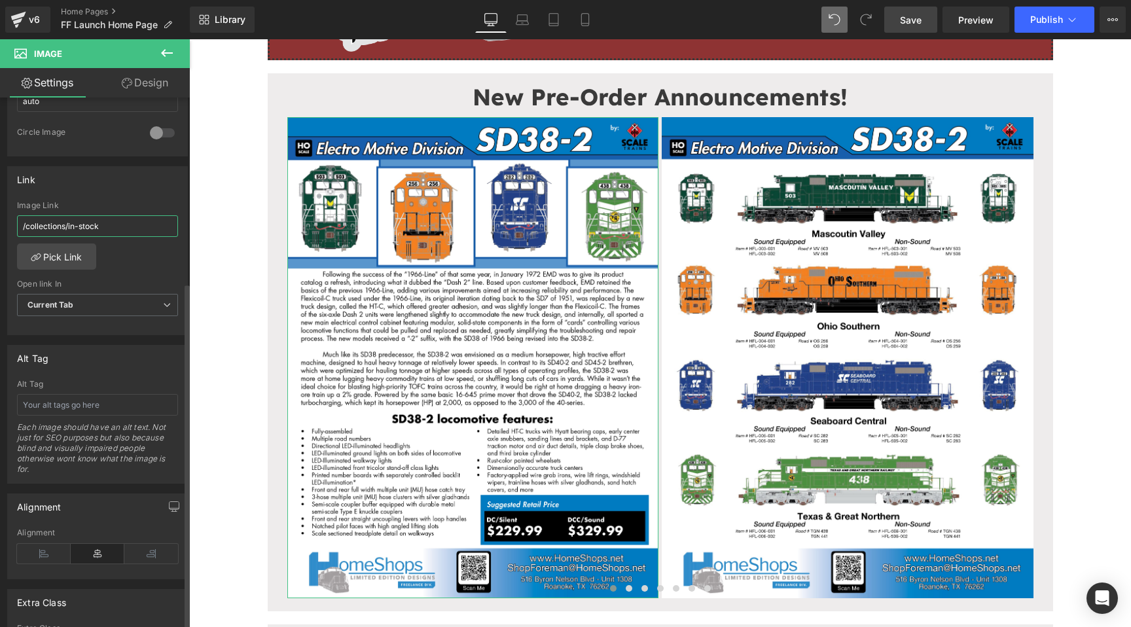
click at [151, 220] on input "/collections/in-stock" at bounding box center [97, 226] width 161 height 22
paste input "pages/advanced-purchase"
type input "/pages/advanced-purchase"
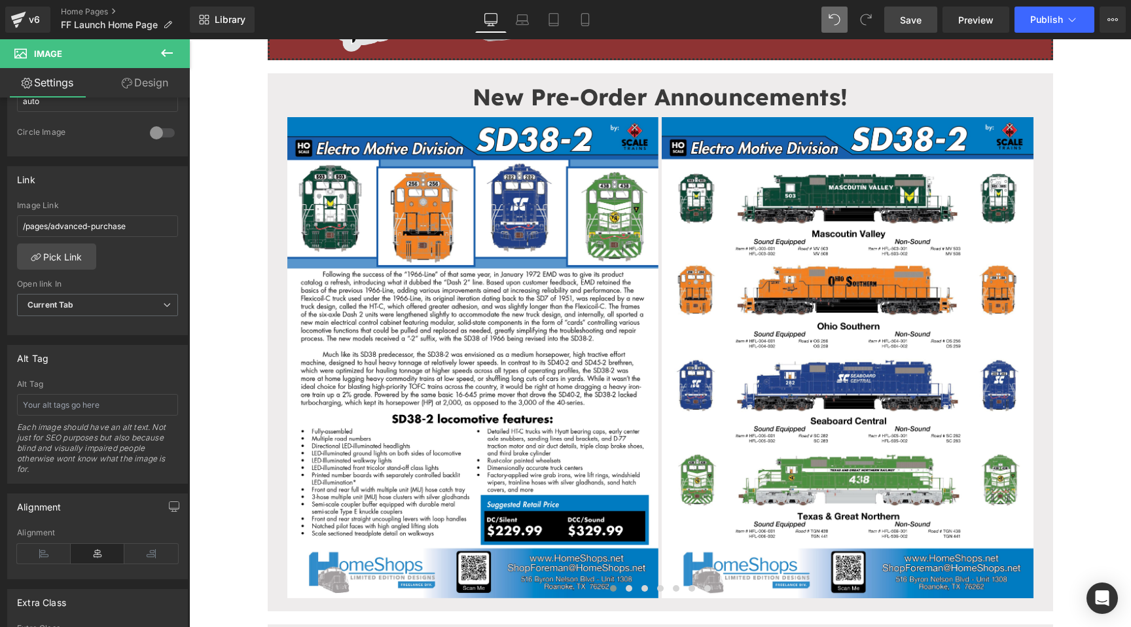
click at [912, 16] on span "Save" at bounding box center [911, 20] width 22 height 14
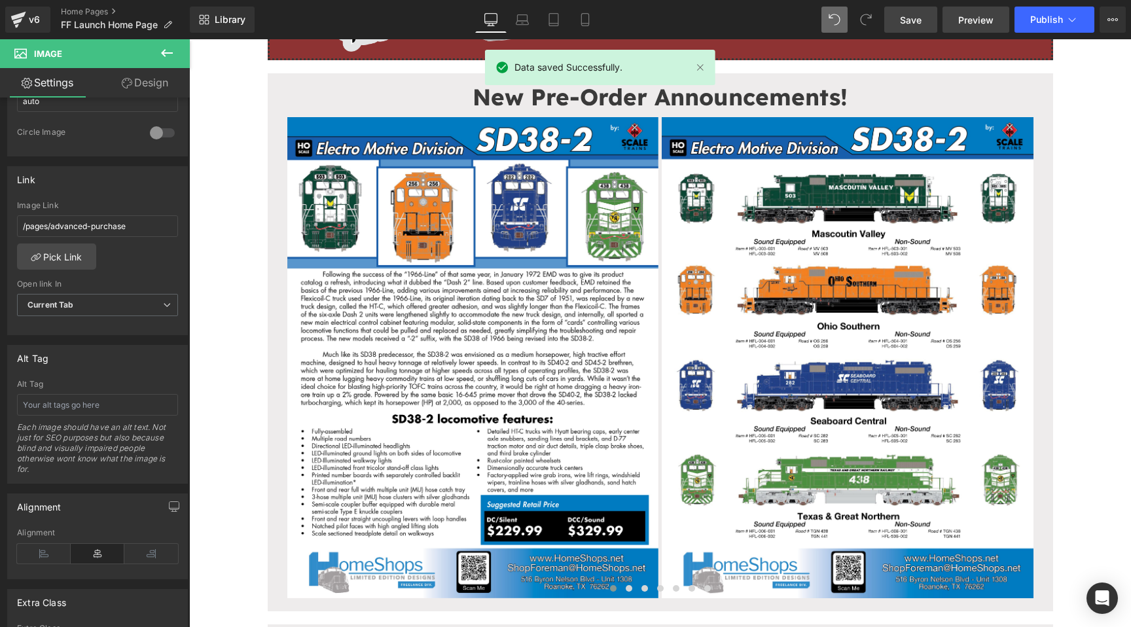
click at [989, 26] on link "Preview" at bounding box center [976, 20] width 67 height 26
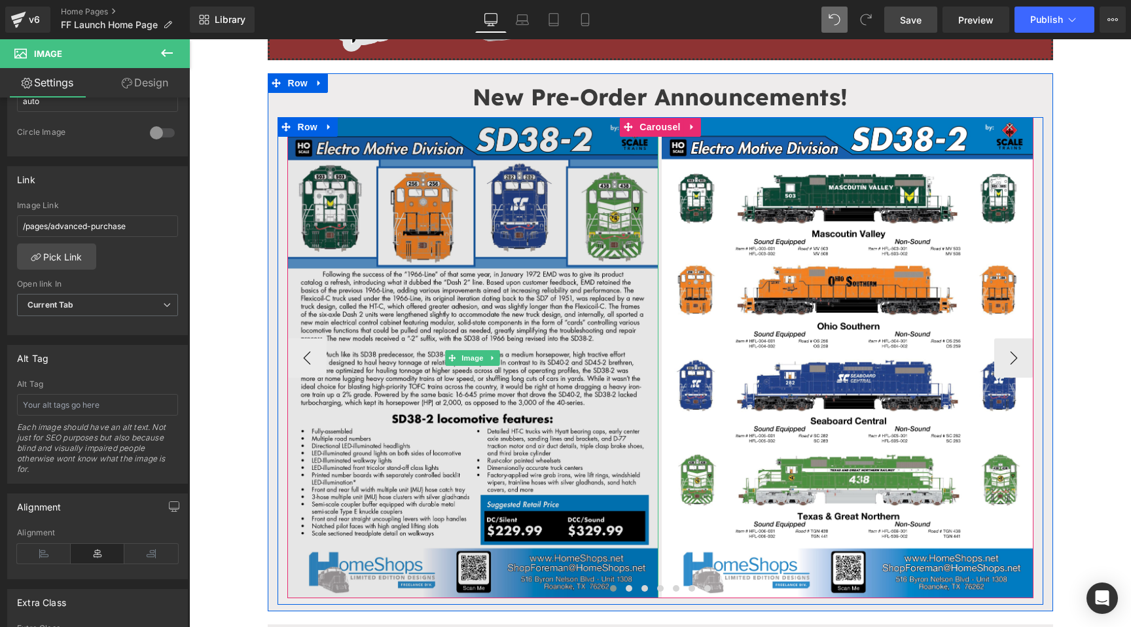
scroll to position [0, 0]
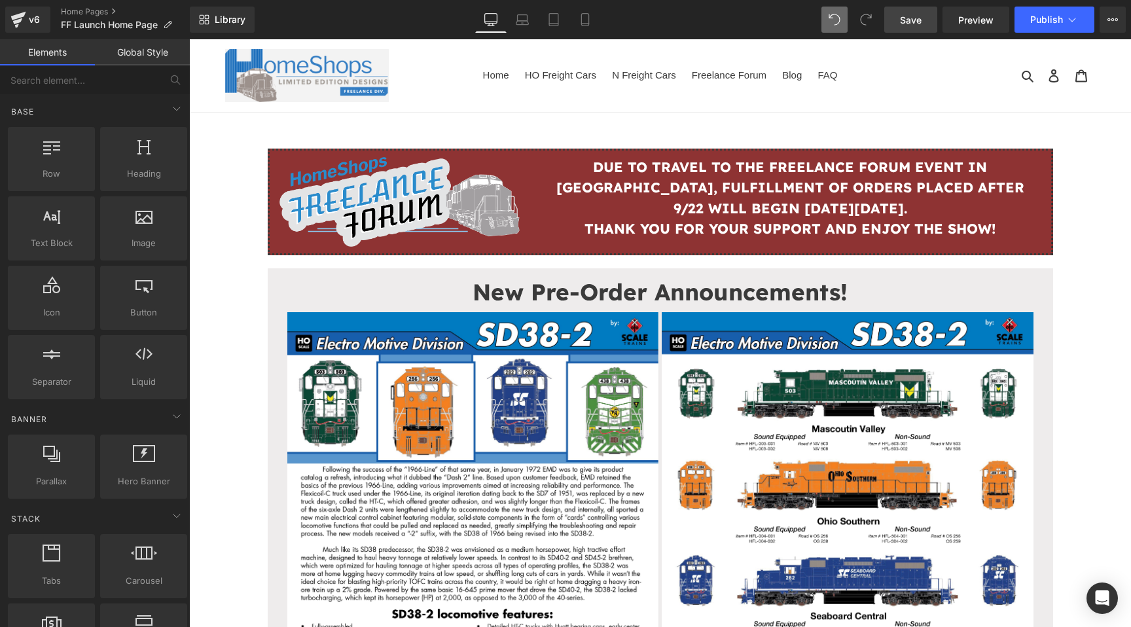
click at [320, 161] on icon at bounding box center [321, 160] width 9 height 10
click at [300, 157] on span "Row" at bounding box center [300, 161] width 26 height 20
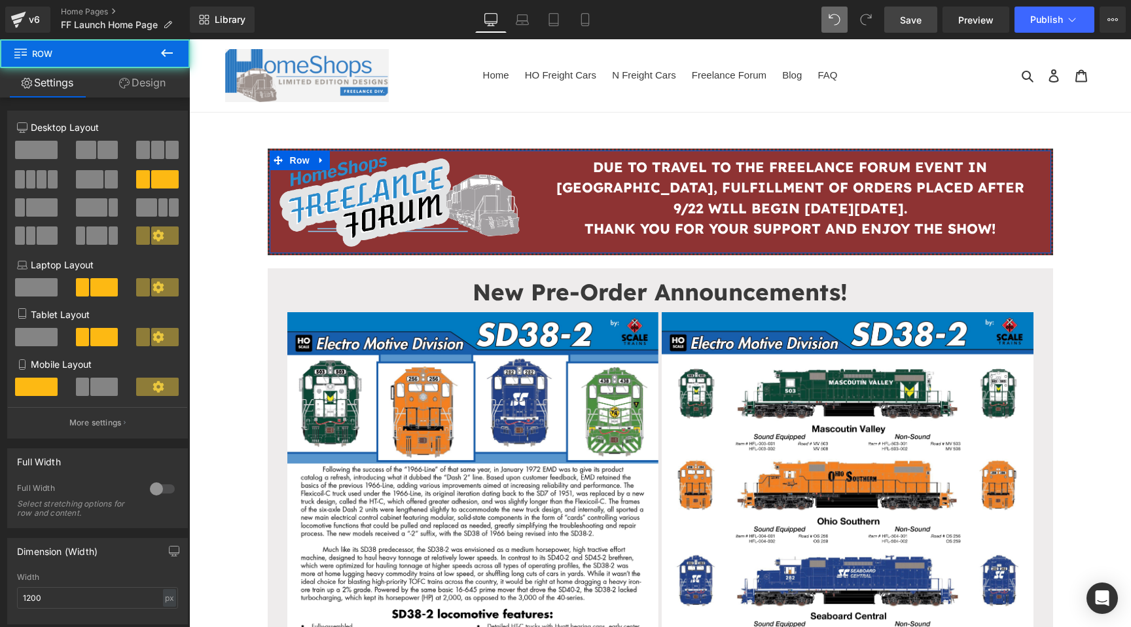
click at [142, 92] on link "Design" at bounding box center [142, 82] width 95 height 29
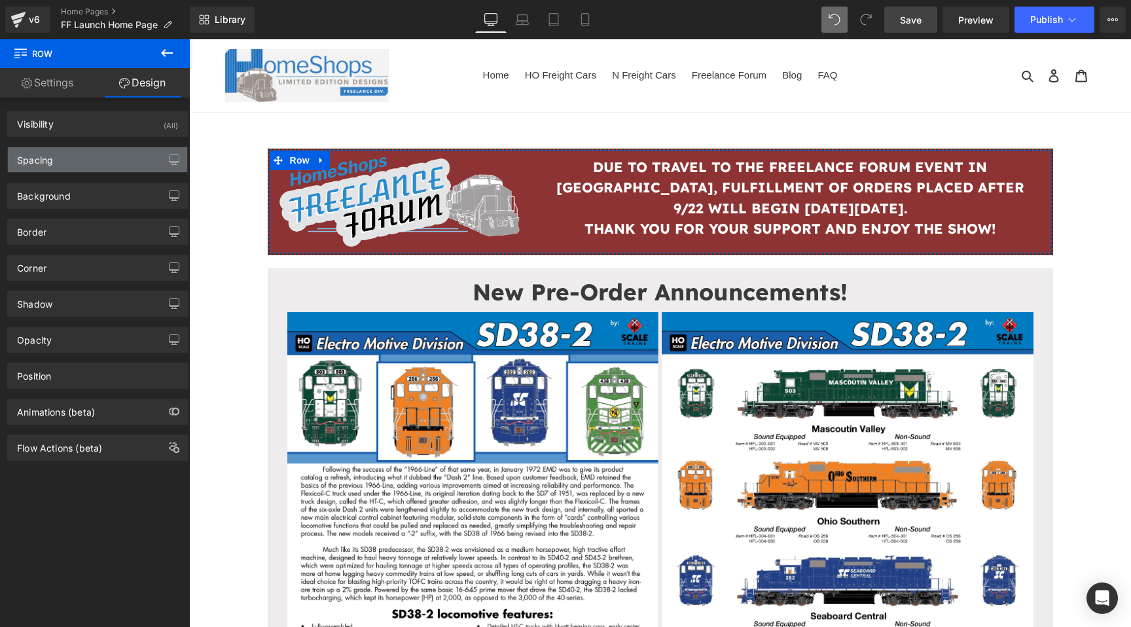
click at [105, 156] on div "Spacing" at bounding box center [97, 159] width 179 height 25
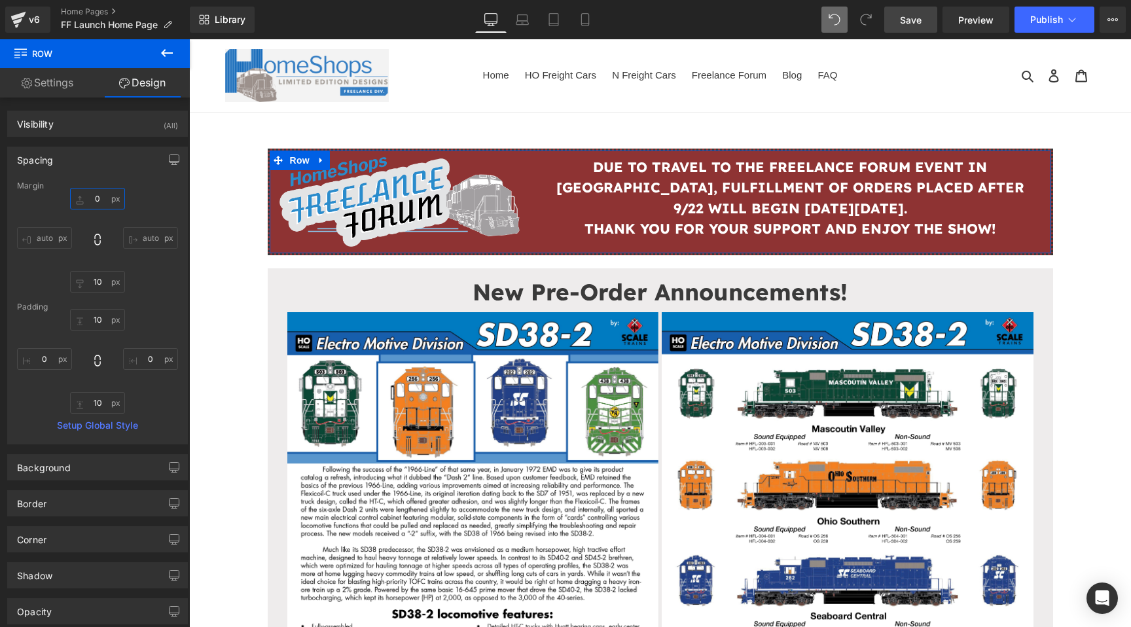
click at [100, 198] on input "text" at bounding box center [97, 199] width 55 height 22
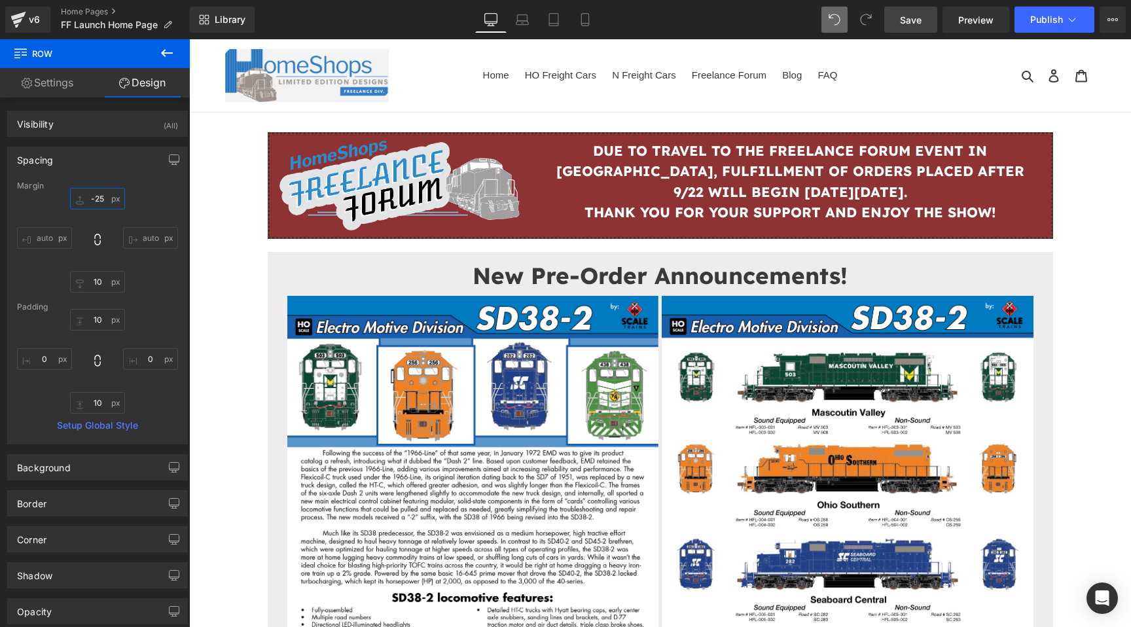
type input "-25"
click at [897, 21] on link "Save" at bounding box center [910, 20] width 53 height 26
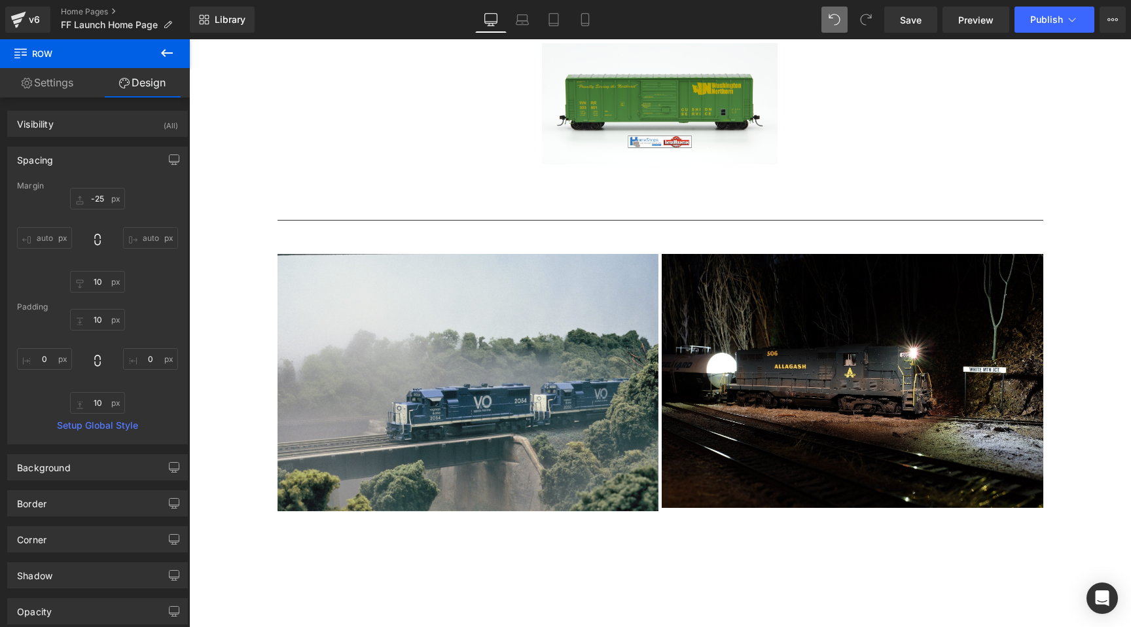
scroll to position [3637, 0]
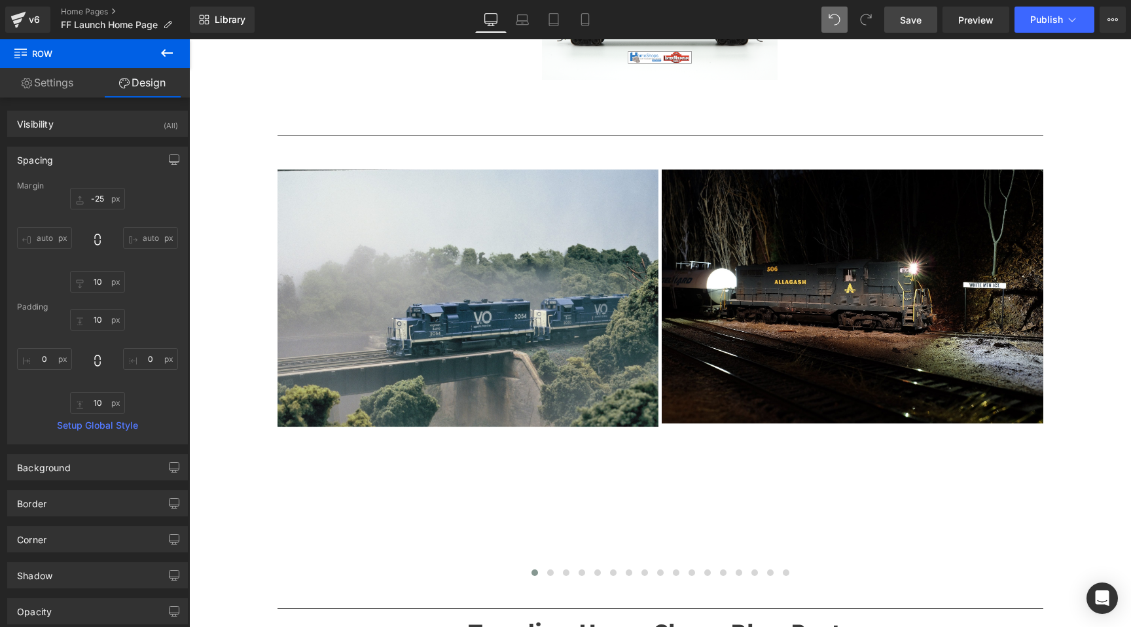
click at [916, 21] on span "Save" at bounding box center [911, 20] width 22 height 14
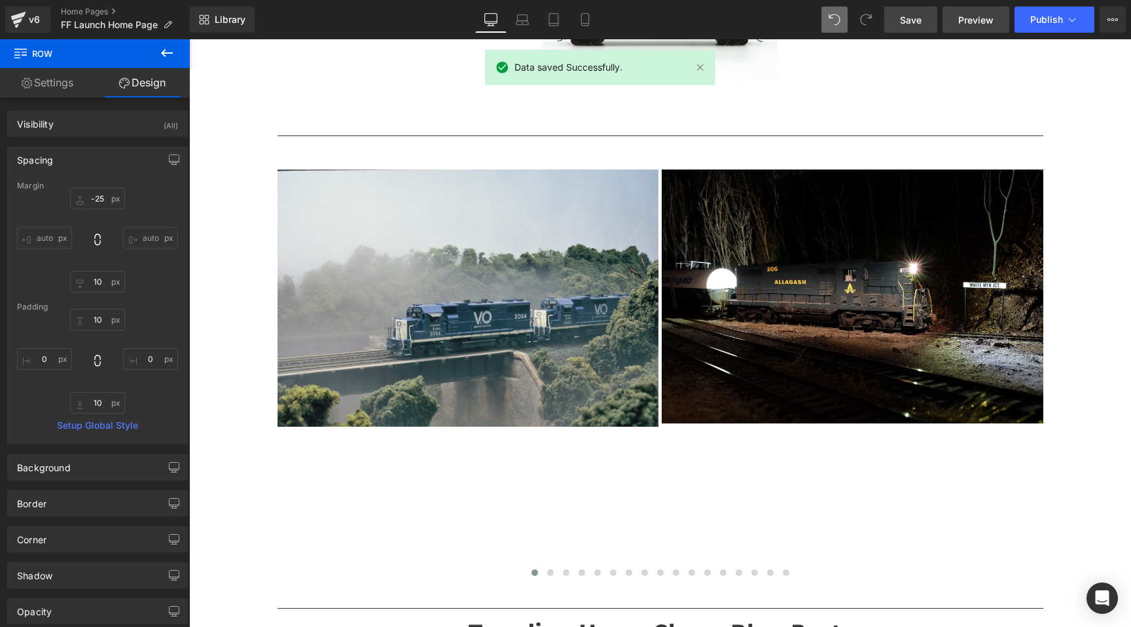
click at [965, 26] on span "Preview" at bounding box center [975, 20] width 35 height 14
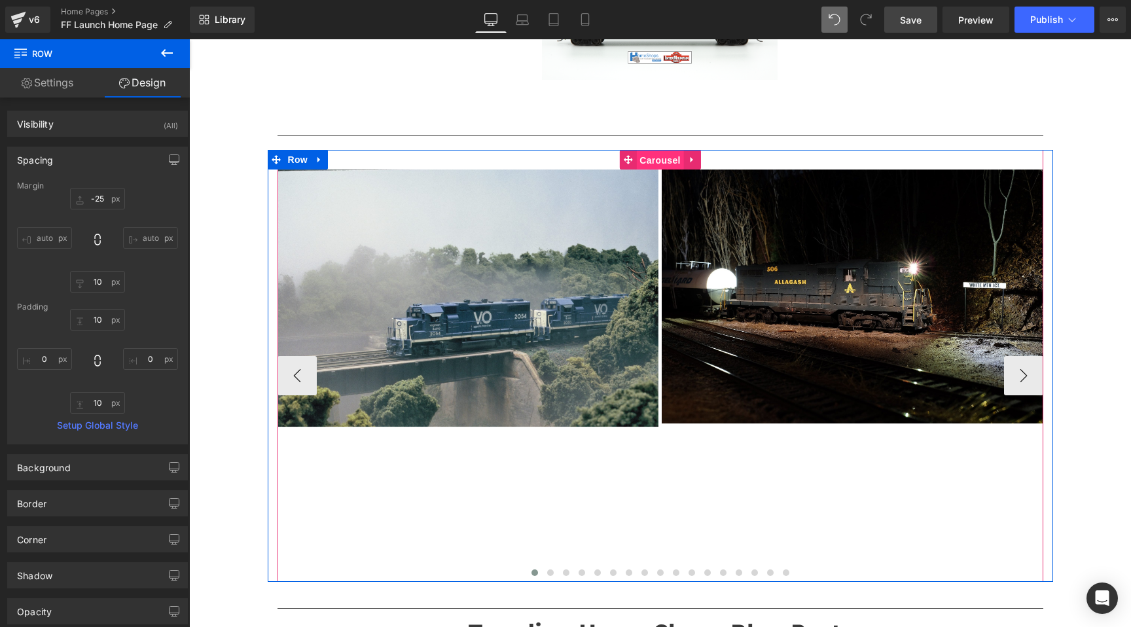
click at [655, 162] on span "Carousel" at bounding box center [659, 161] width 47 height 20
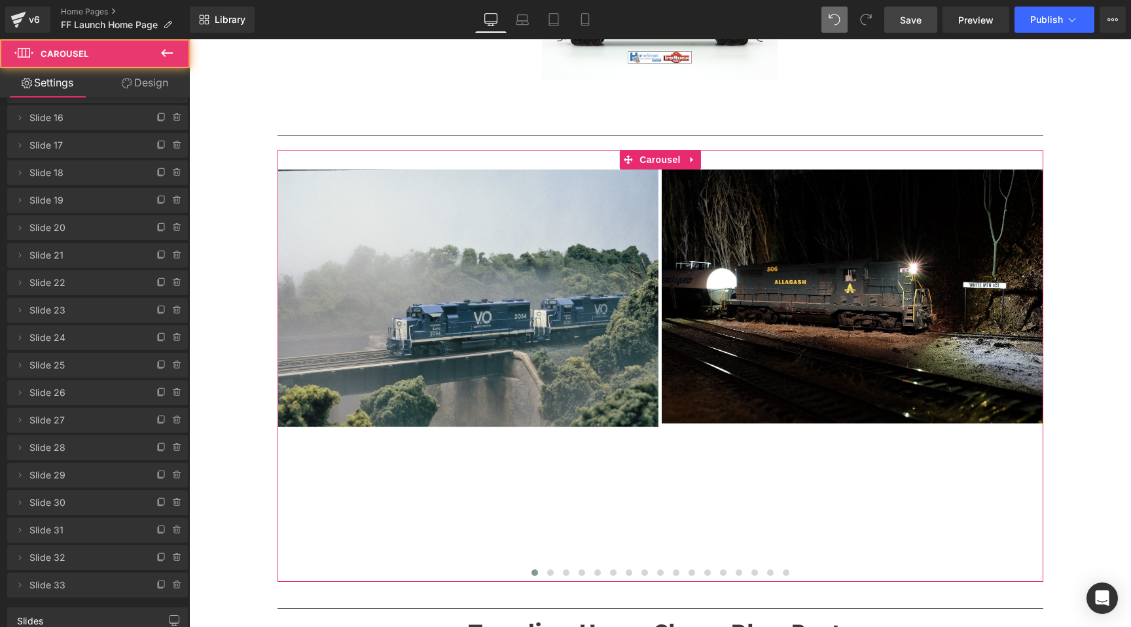
scroll to position [585, 0]
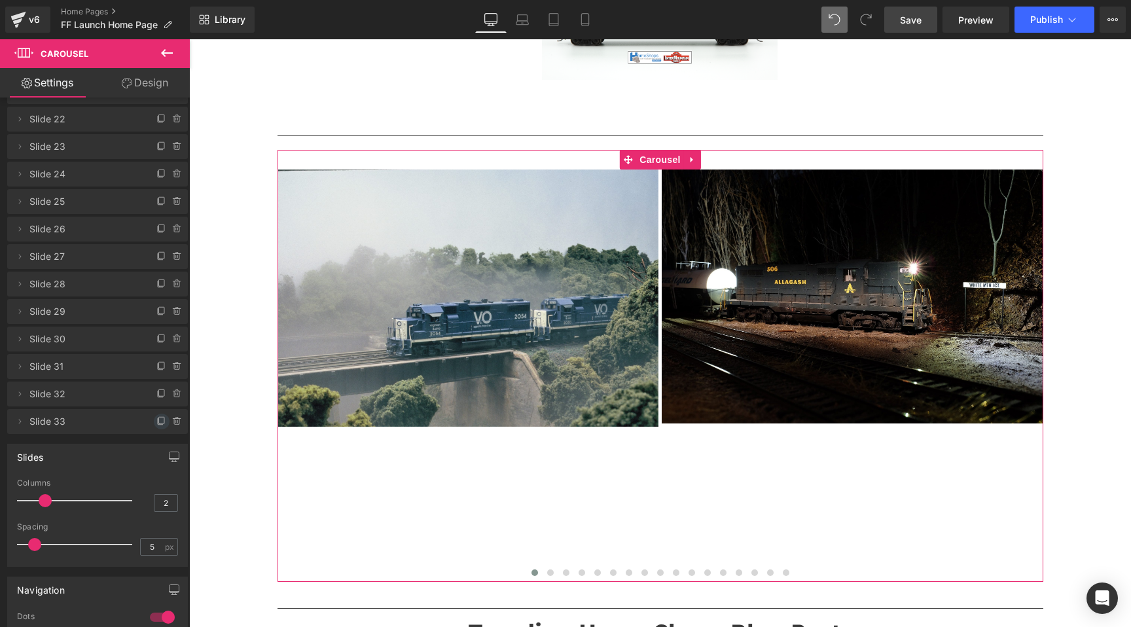
click at [158, 419] on icon at bounding box center [160, 422] width 5 height 6
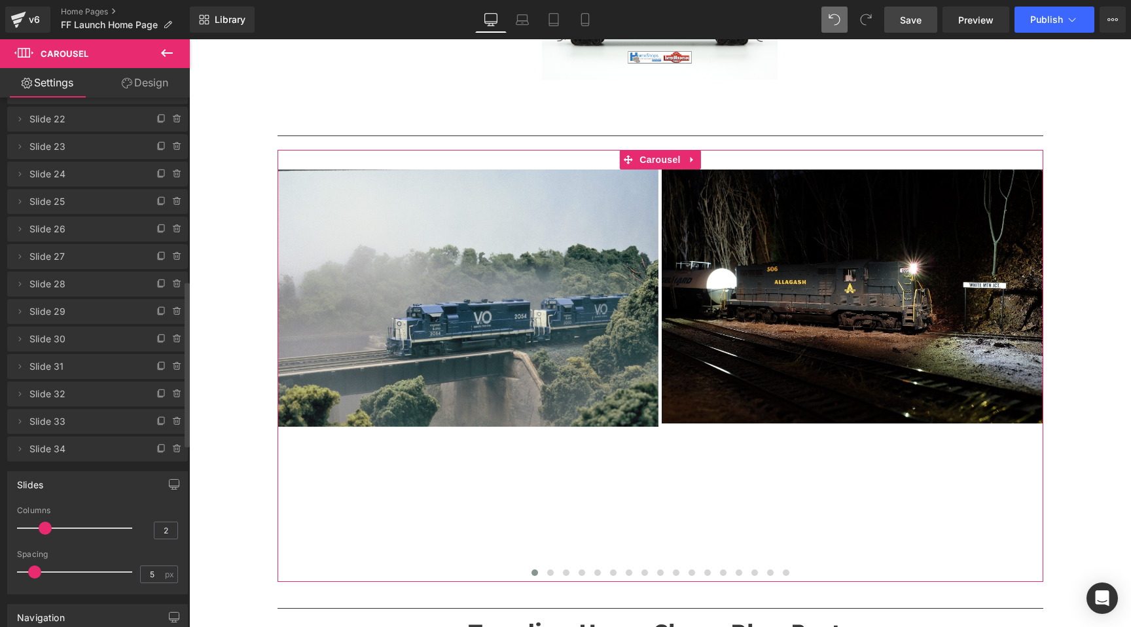
click at [101, 452] on span "Slide 34" at bounding box center [84, 449] width 110 height 25
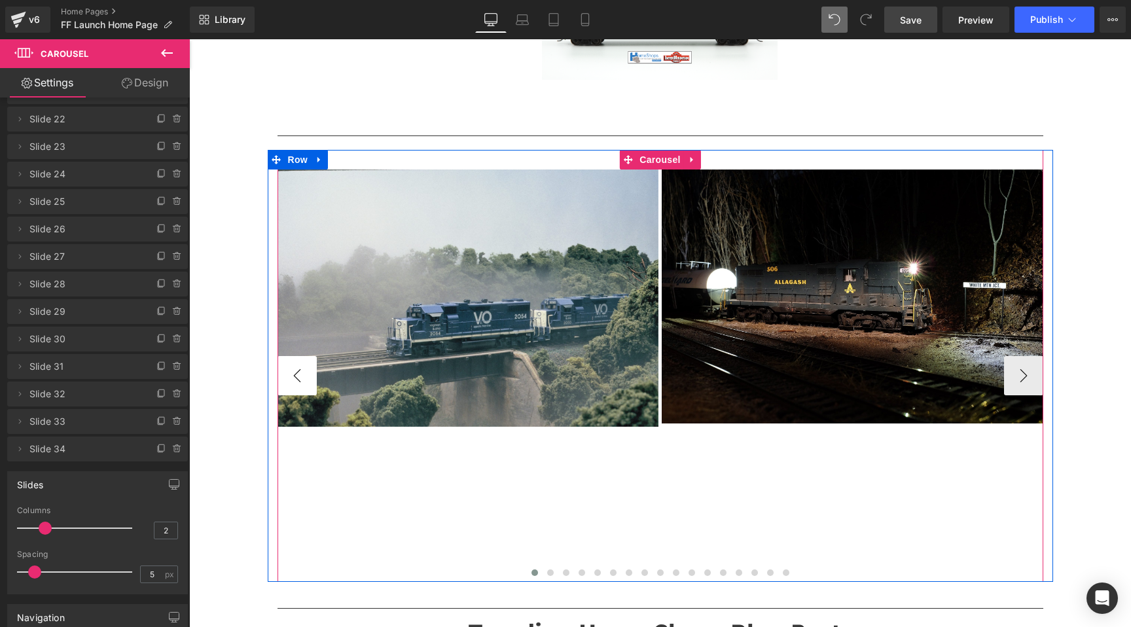
click at [292, 369] on button "‹" at bounding box center [297, 375] width 39 height 39
click at [1018, 381] on button "›" at bounding box center [1023, 375] width 39 height 39
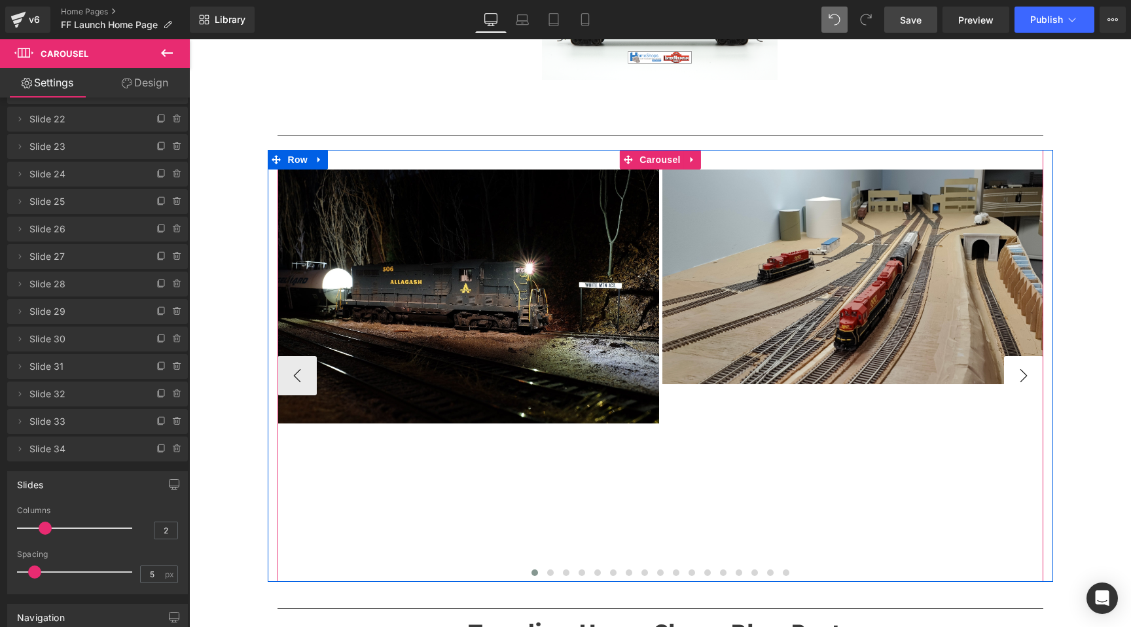
click at [1018, 381] on button "›" at bounding box center [1023, 375] width 39 height 39
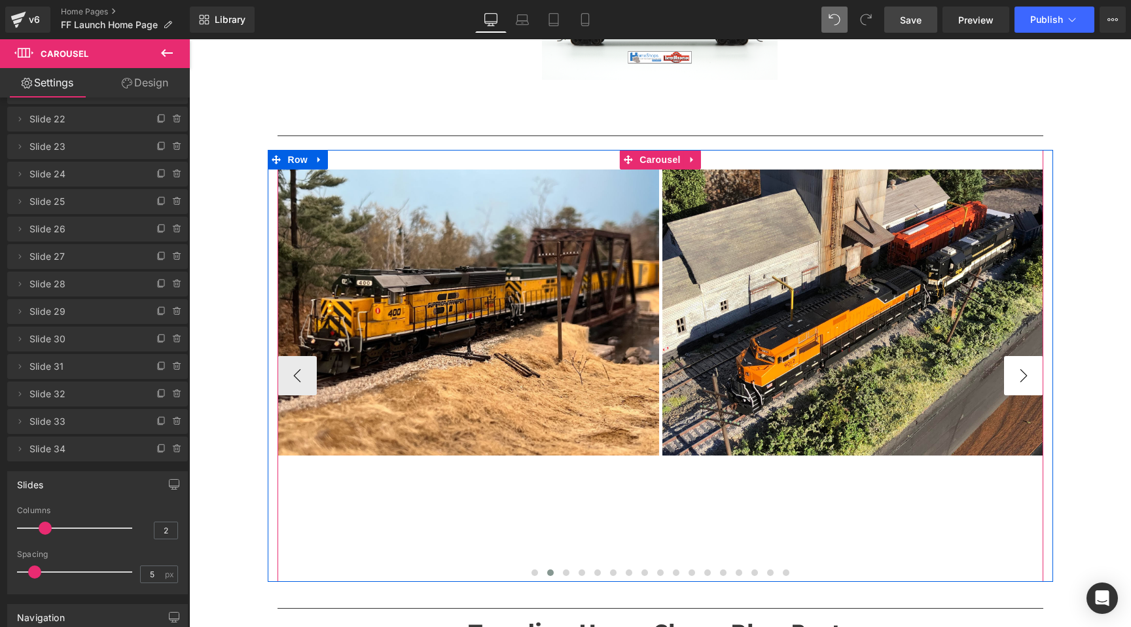
click at [1018, 381] on button "›" at bounding box center [1023, 375] width 39 height 39
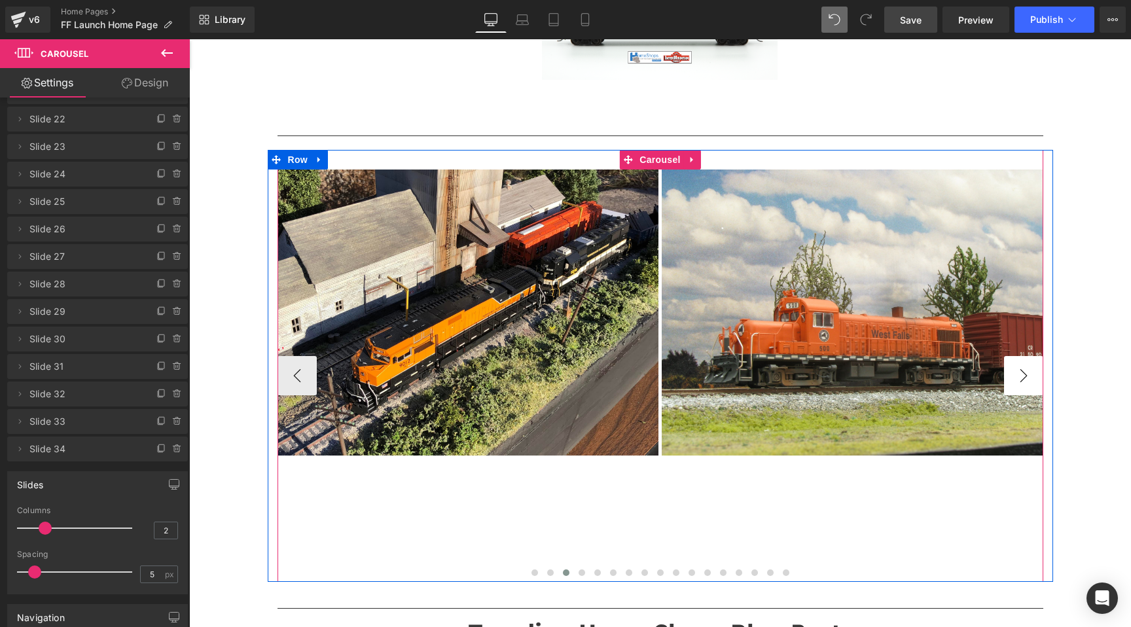
click at [1018, 381] on button "›" at bounding box center [1023, 375] width 39 height 39
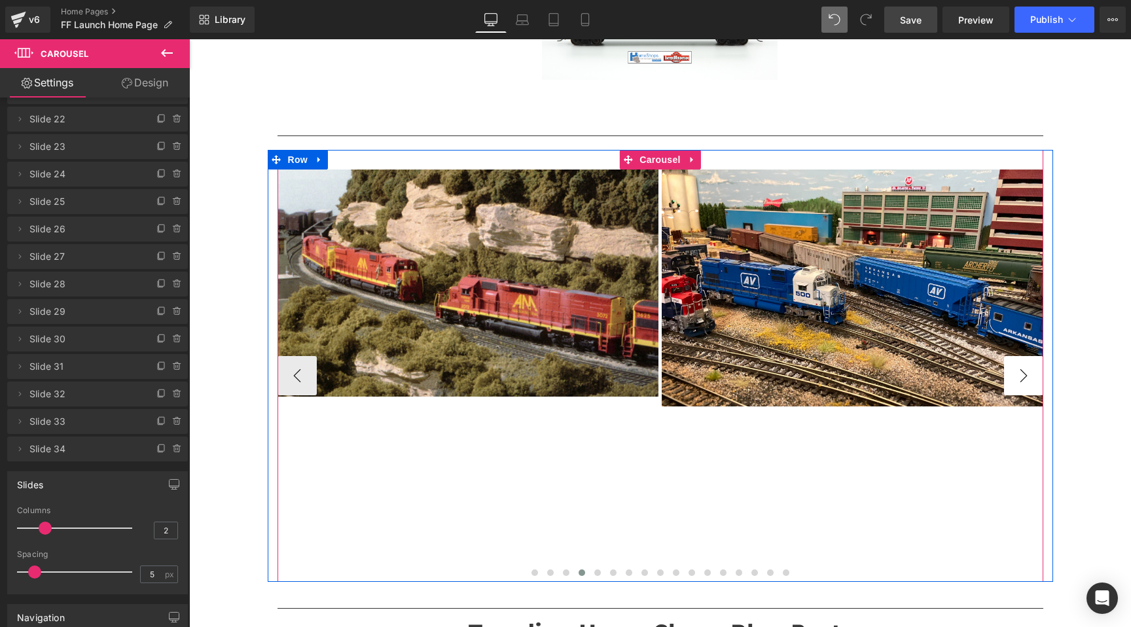
click at [1018, 381] on button "›" at bounding box center [1023, 375] width 39 height 39
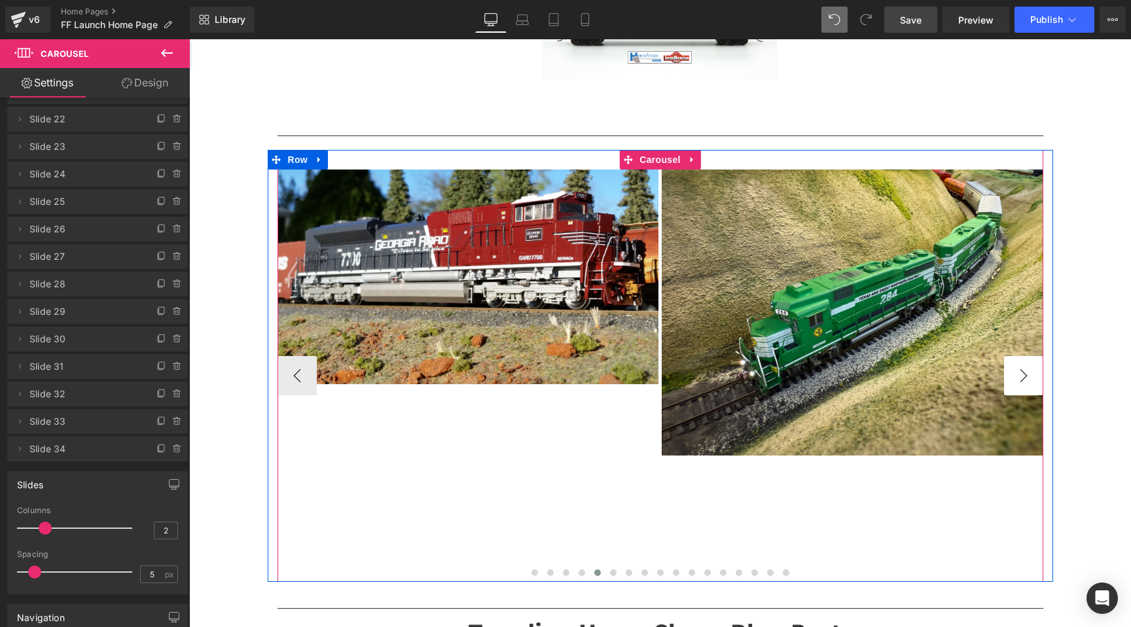
click at [1018, 381] on button "›" at bounding box center [1023, 375] width 39 height 39
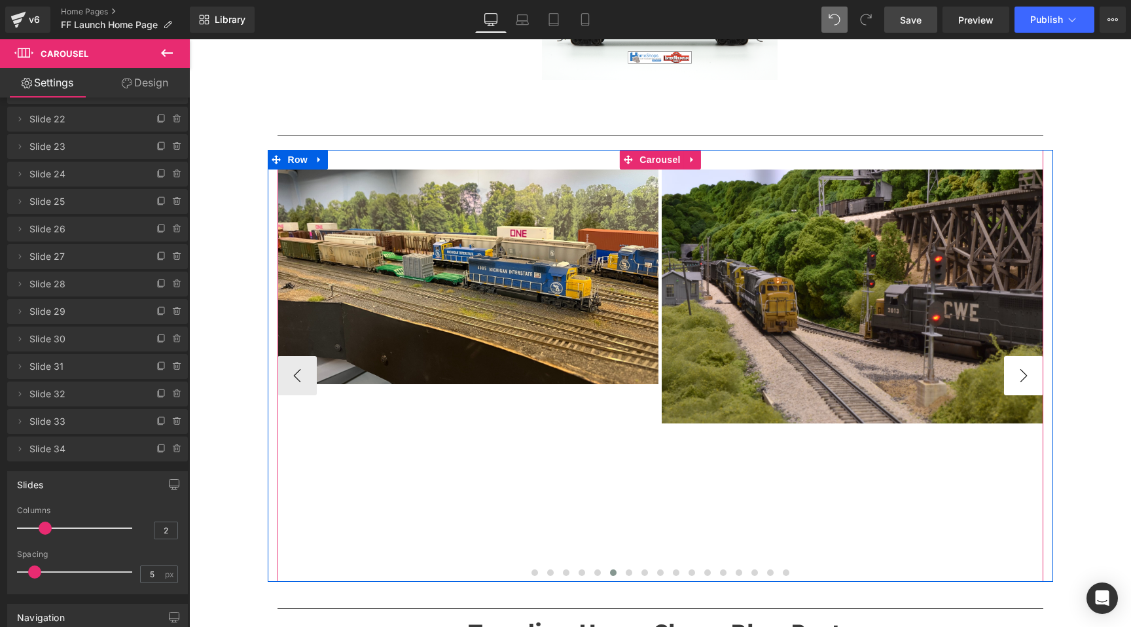
click at [1019, 380] on button "›" at bounding box center [1023, 375] width 39 height 39
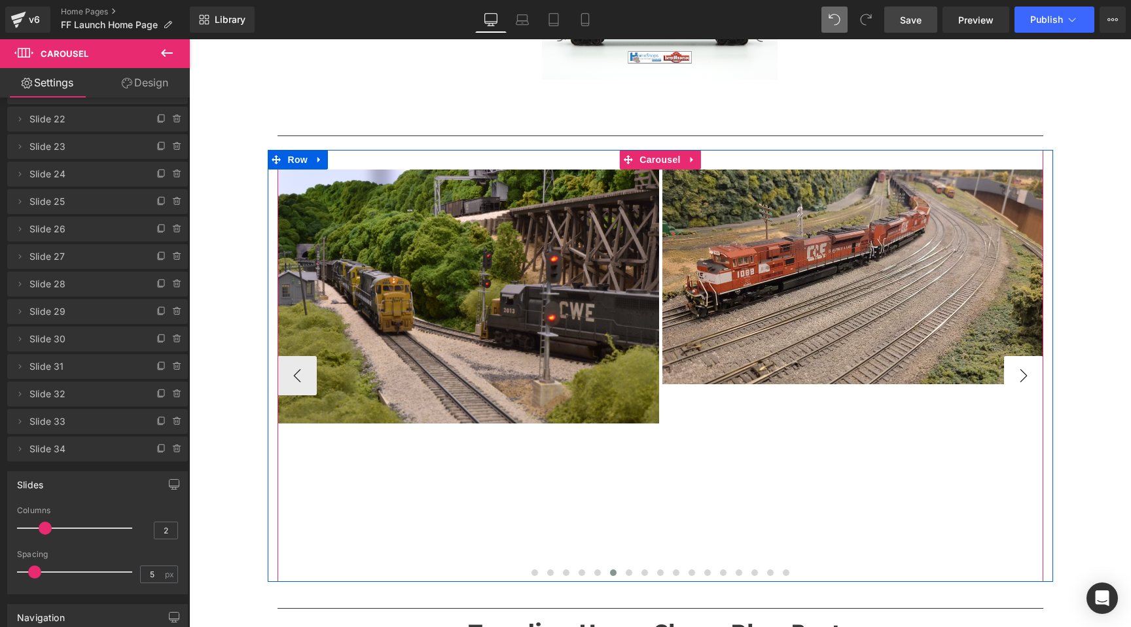
click at [1020, 378] on button "›" at bounding box center [1023, 375] width 39 height 39
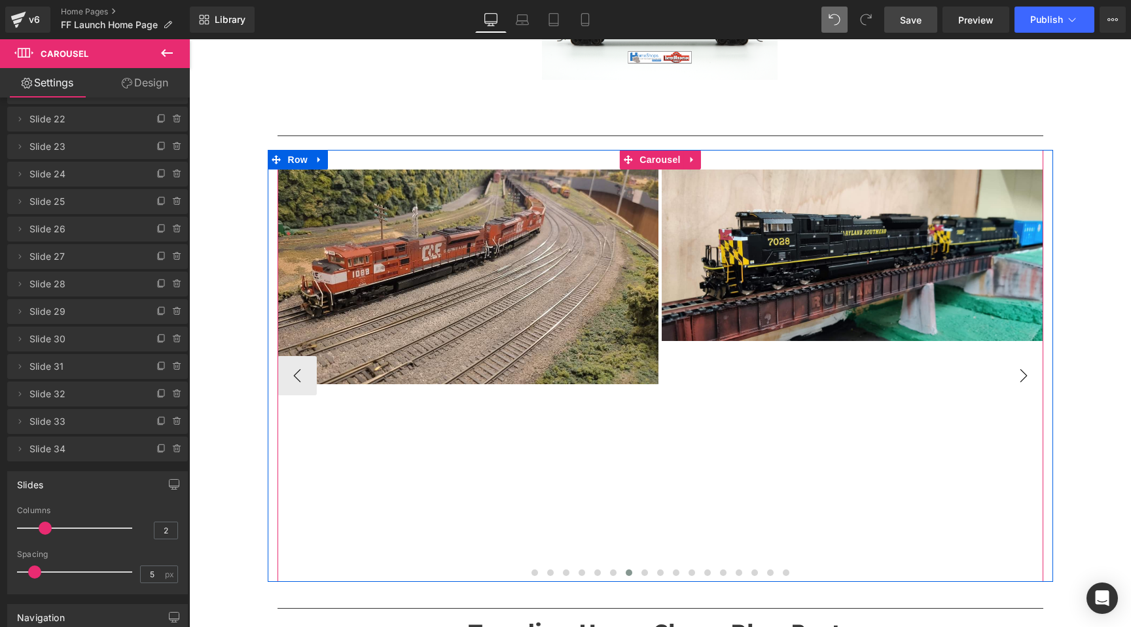
click at [1020, 378] on button "›" at bounding box center [1023, 375] width 39 height 39
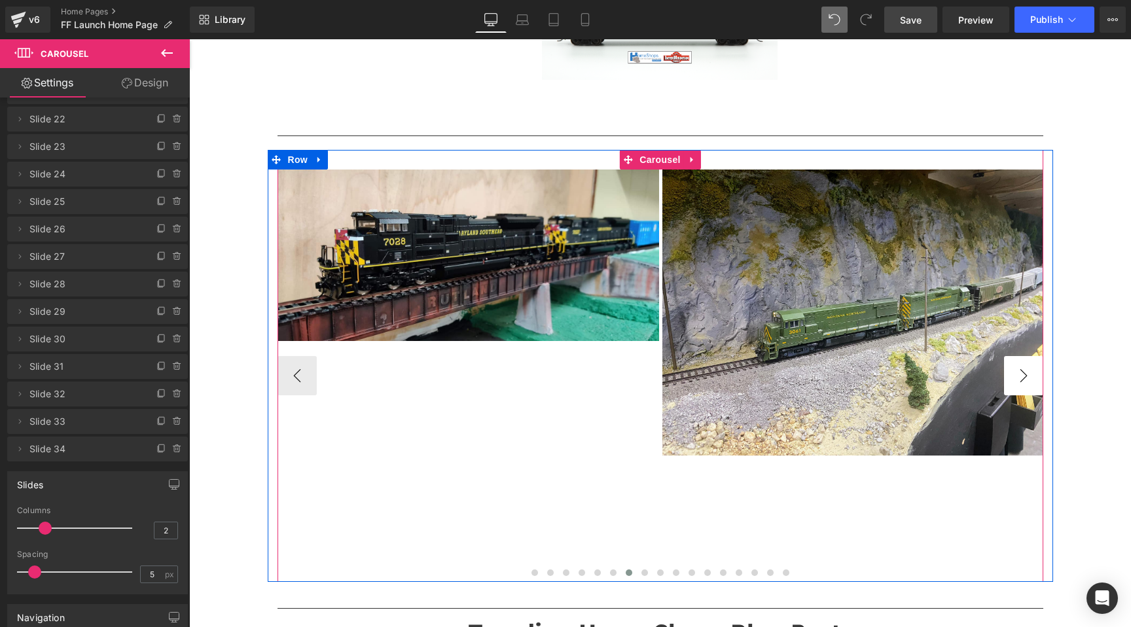
click at [1020, 378] on button "›" at bounding box center [1023, 375] width 39 height 39
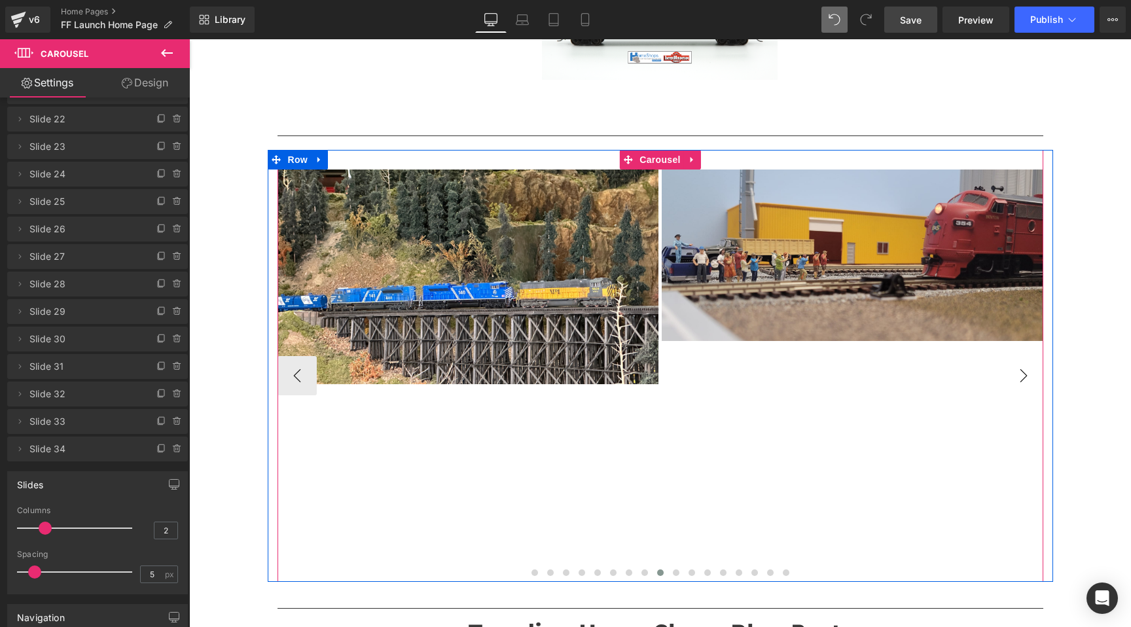
click at [1020, 378] on button "›" at bounding box center [1023, 375] width 39 height 39
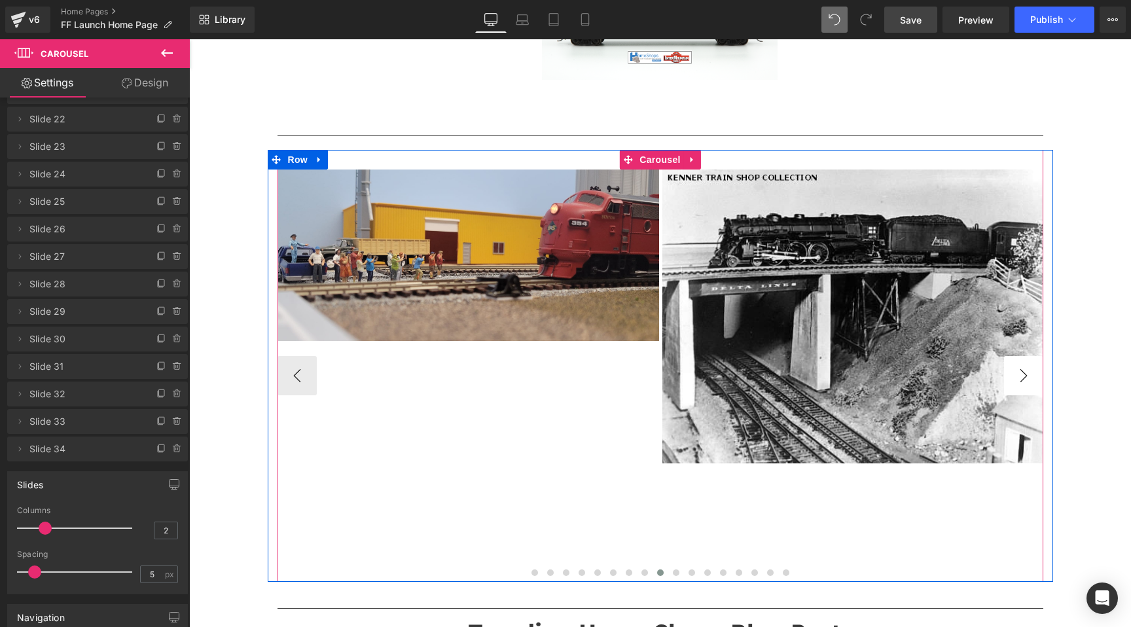
click at [1020, 378] on button "›" at bounding box center [1023, 375] width 39 height 39
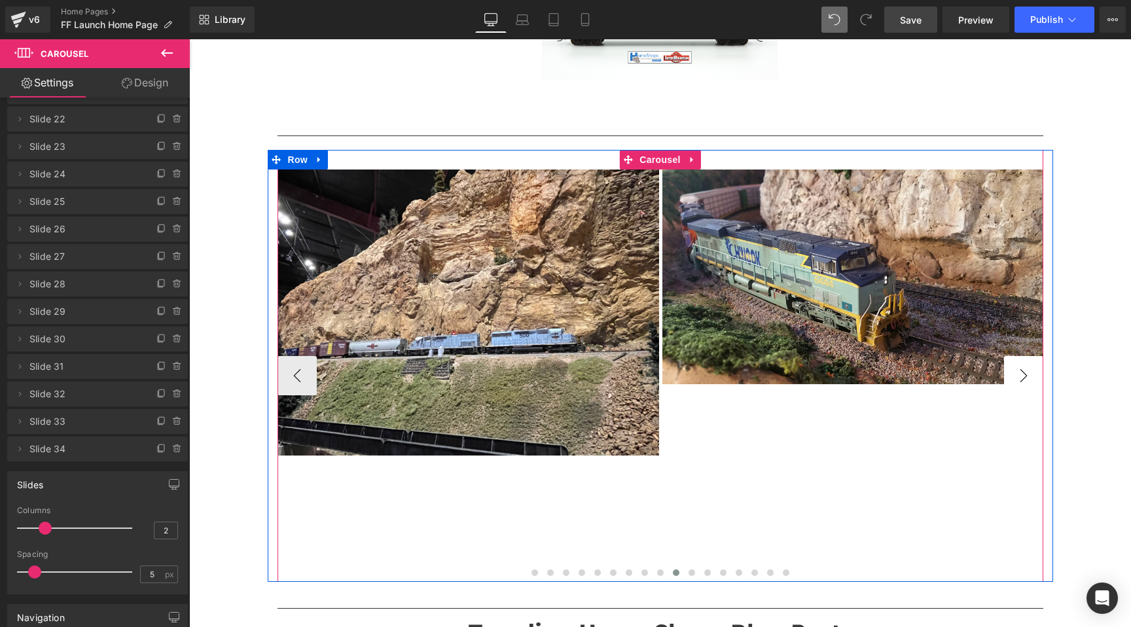
click at [1020, 378] on button "›" at bounding box center [1023, 375] width 39 height 39
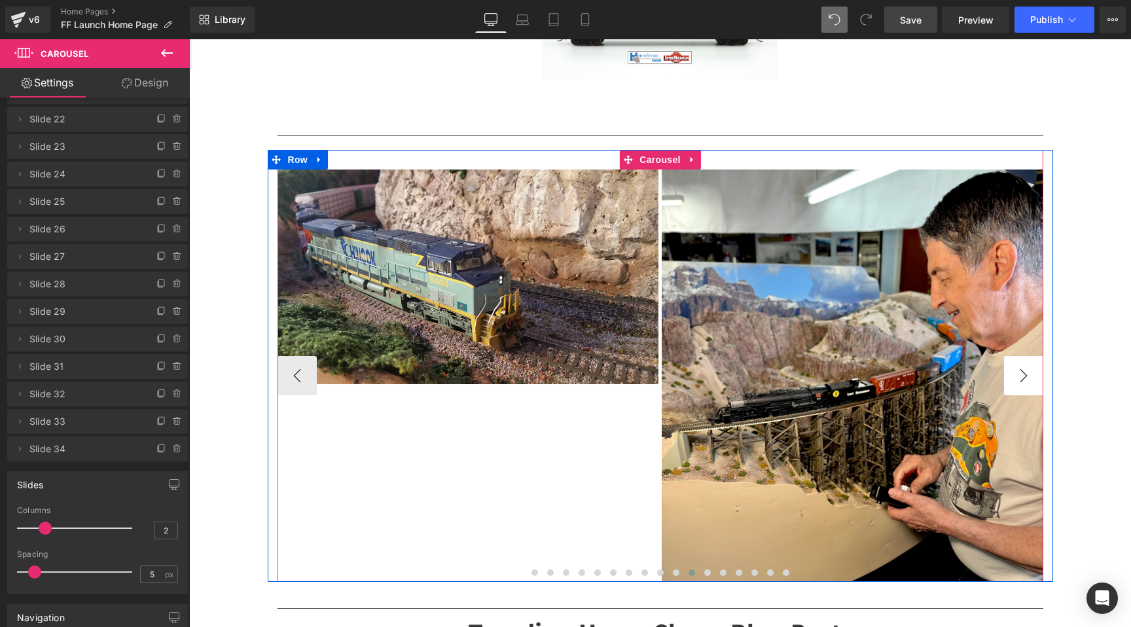
click at [1020, 378] on button "›" at bounding box center [1023, 375] width 39 height 39
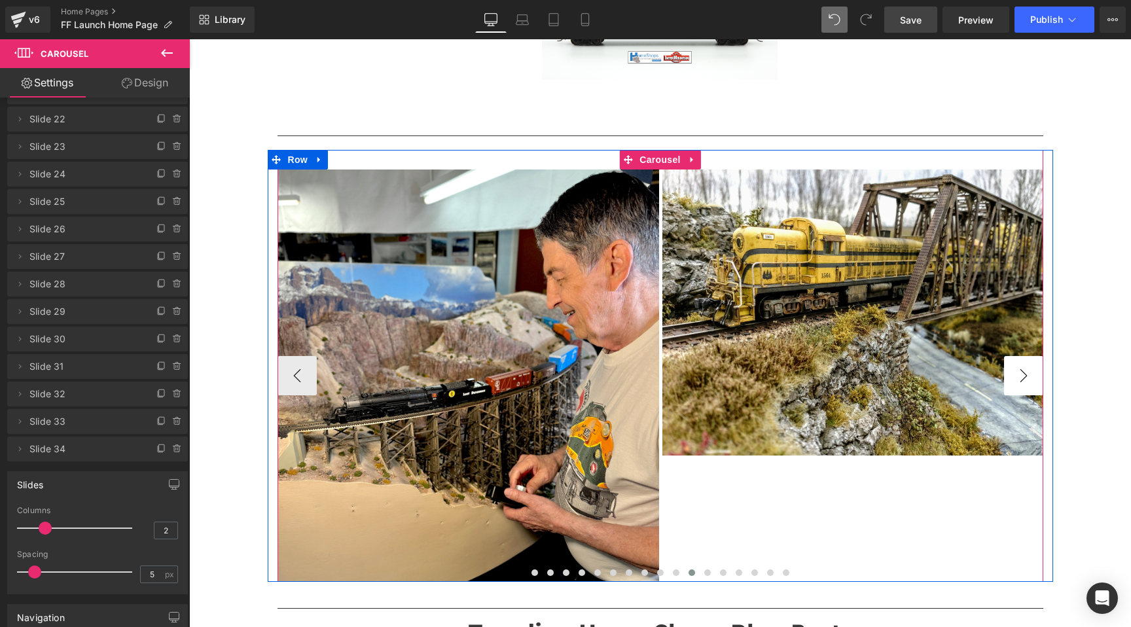
click at [1020, 378] on button "›" at bounding box center [1023, 375] width 39 height 39
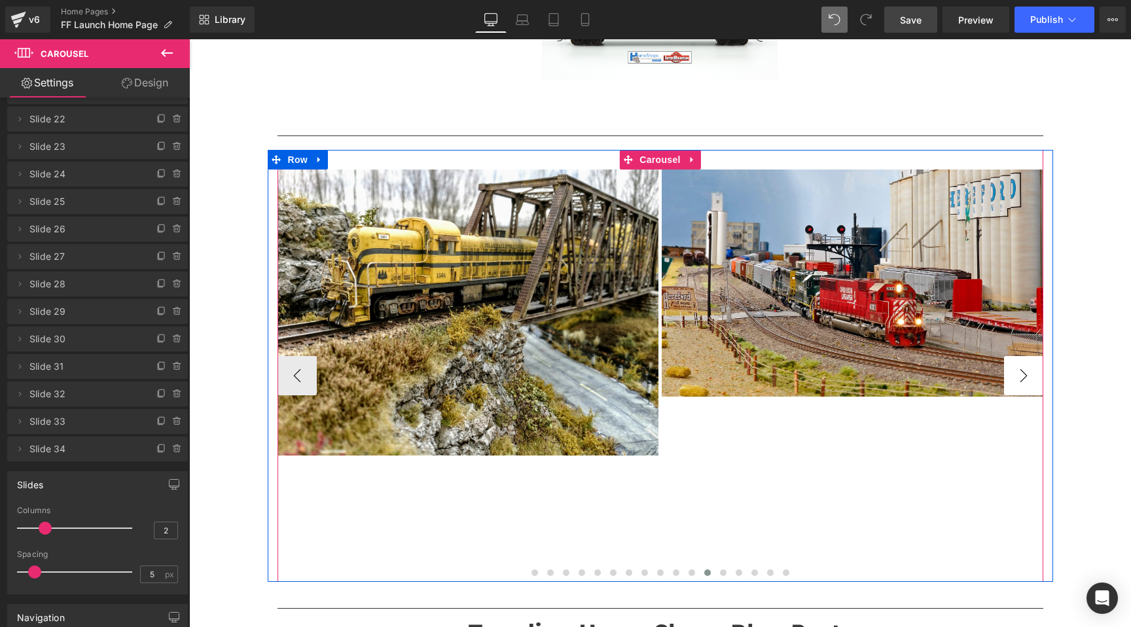
click at [1020, 378] on button "›" at bounding box center [1023, 375] width 39 height 39
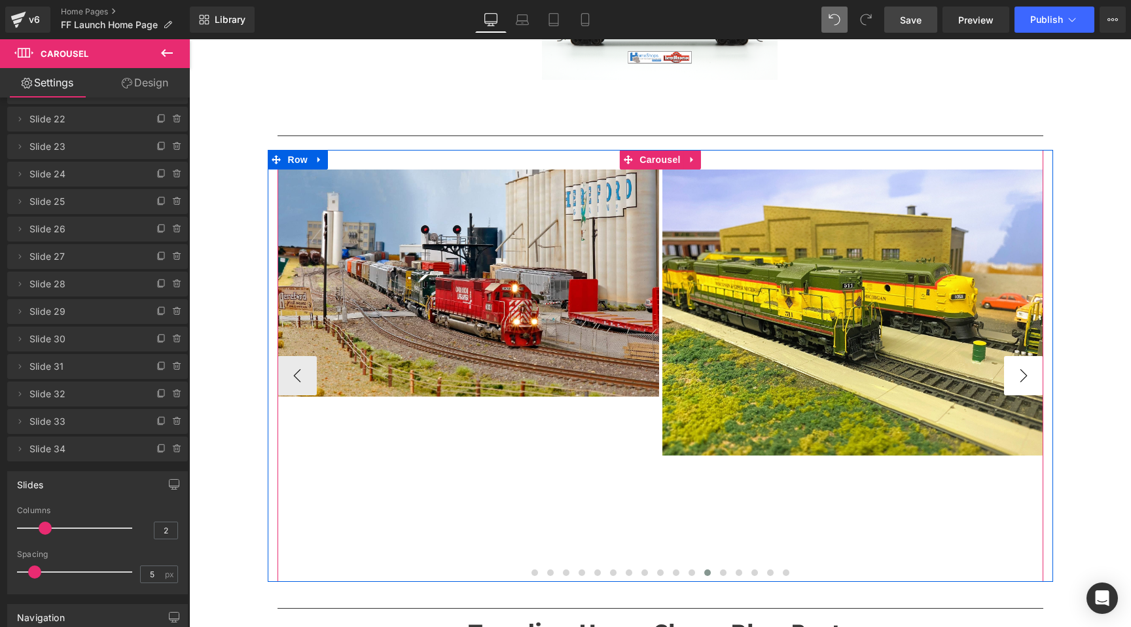
click at [1020, 378] on button "›" at bounding box center [1023, 375] width 39 height 39
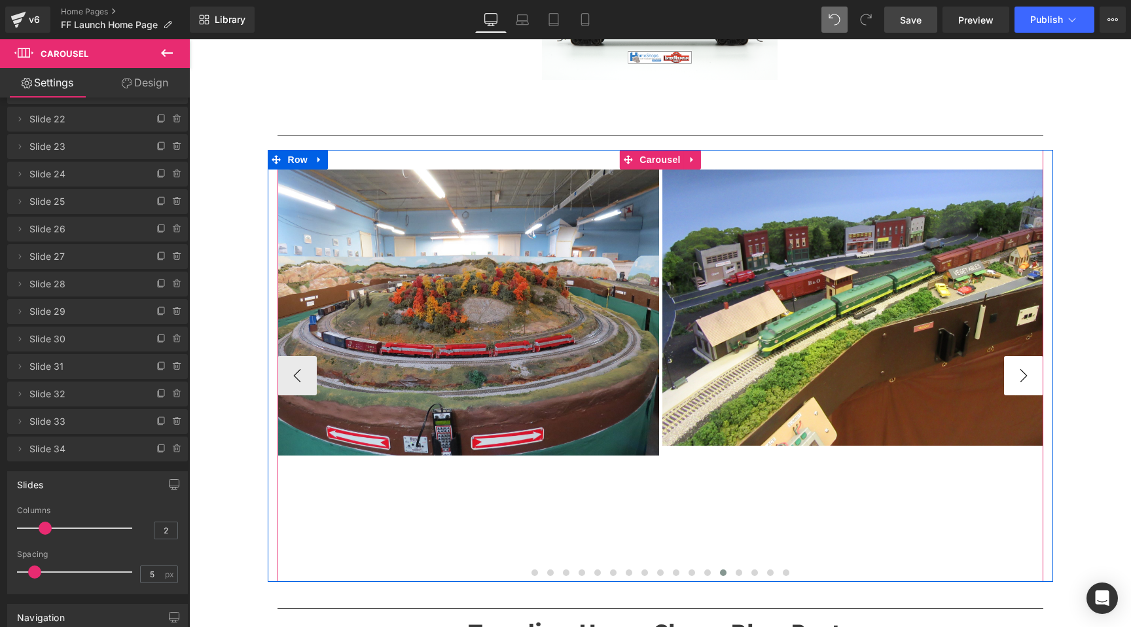
click at [1020, 378] on button "›" at bounding box center [1023, 375] width 39 height 39
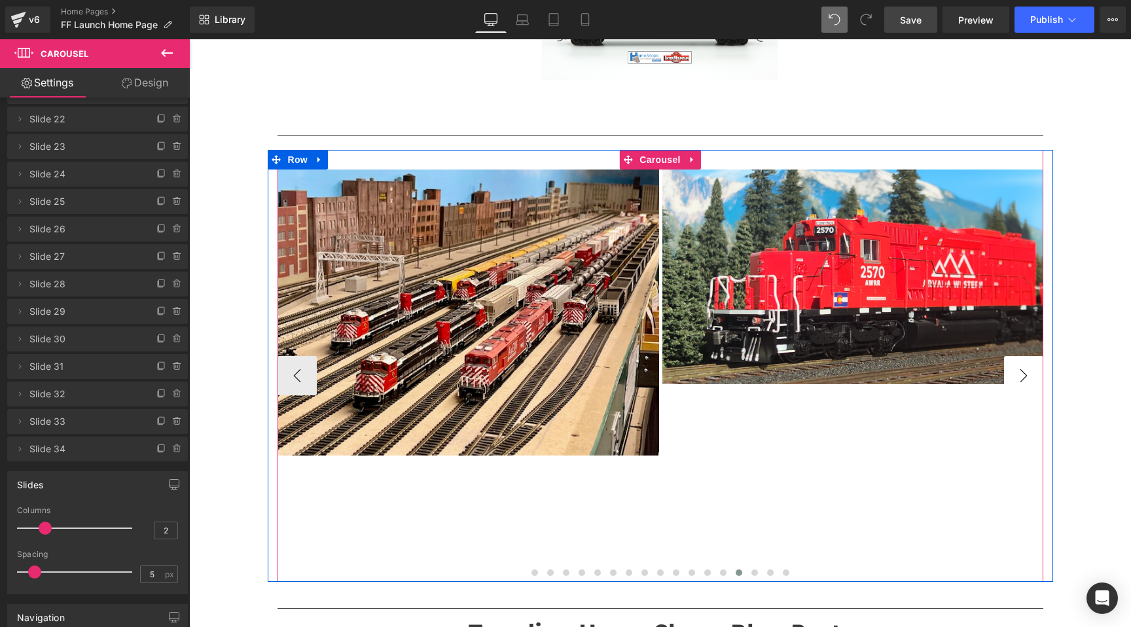
click at [1020, 378] on button "›" at bounding box center [1023, 375] width 39 height 39
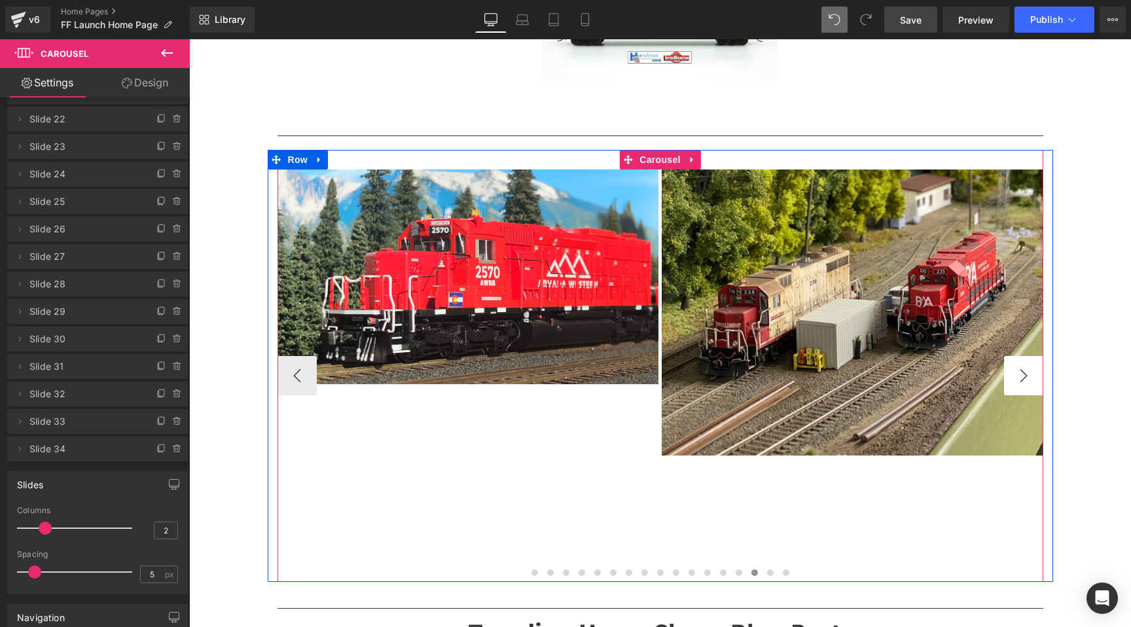
click at [1020, 378] on button "›" at bounding box center [1023, 375] width 39 height 39
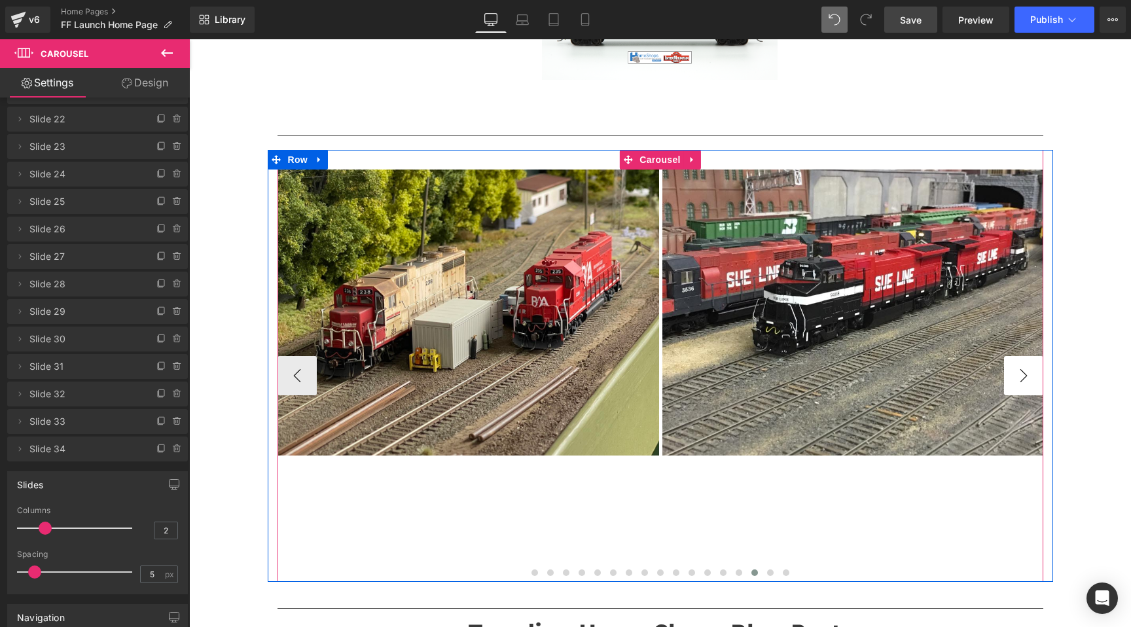
click at [1020, 378] on button "›" at bounding box center [1023, 375] width 39 height 39
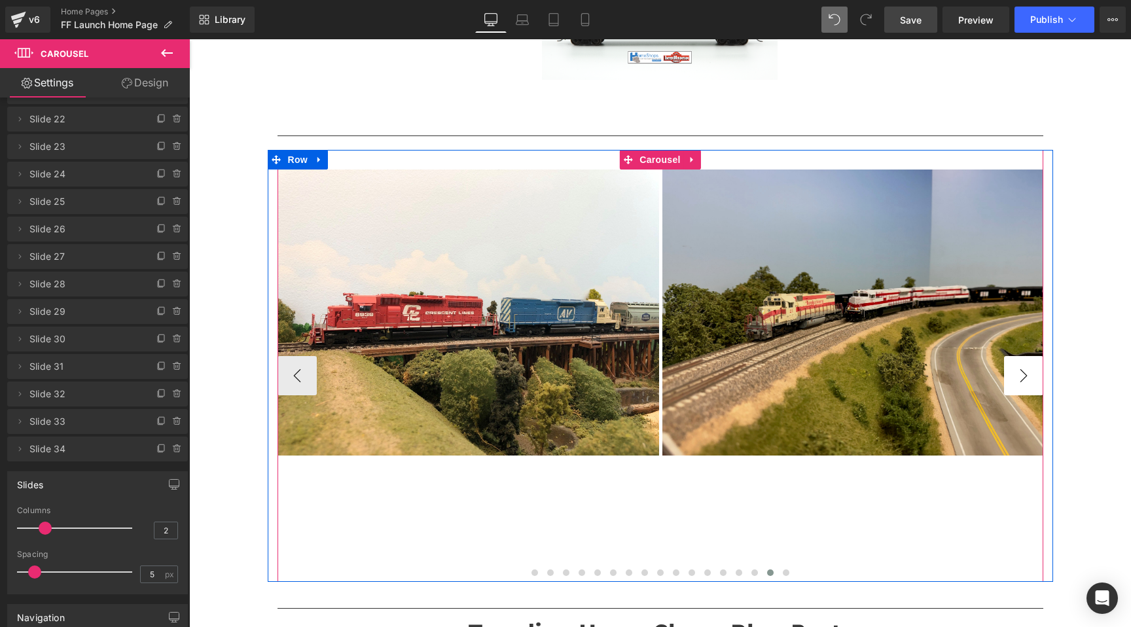
click at [1020, 378] on button "›" at bounding box center [1023, 375] width 39 height 39
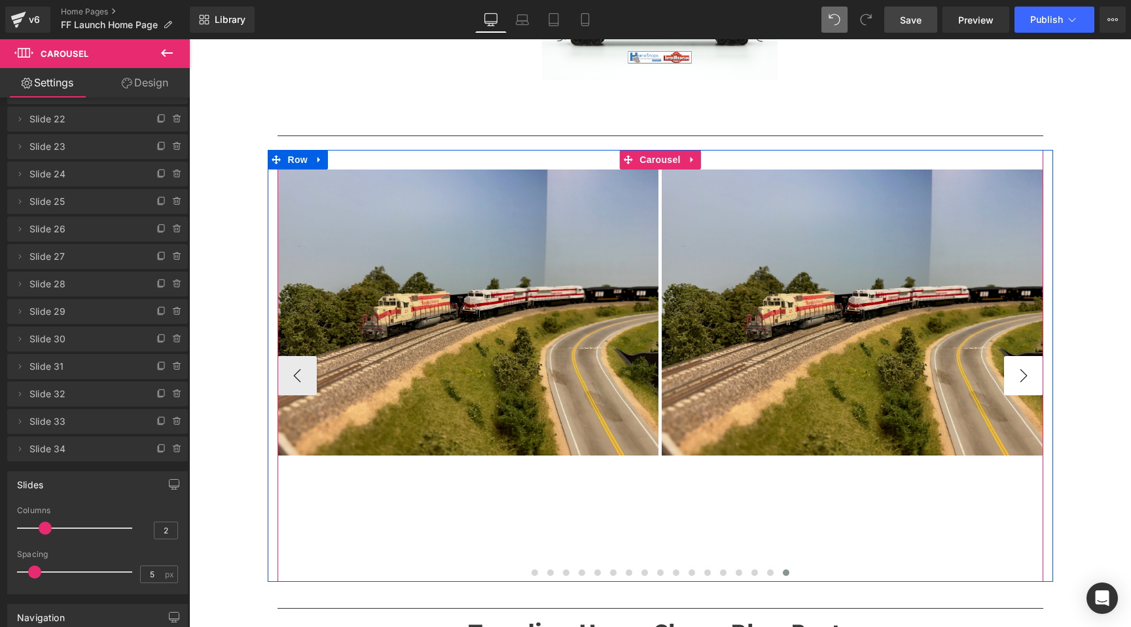
click at [1020, 378] on button "›" at bounding box center [1023, 375] width 39 height 39
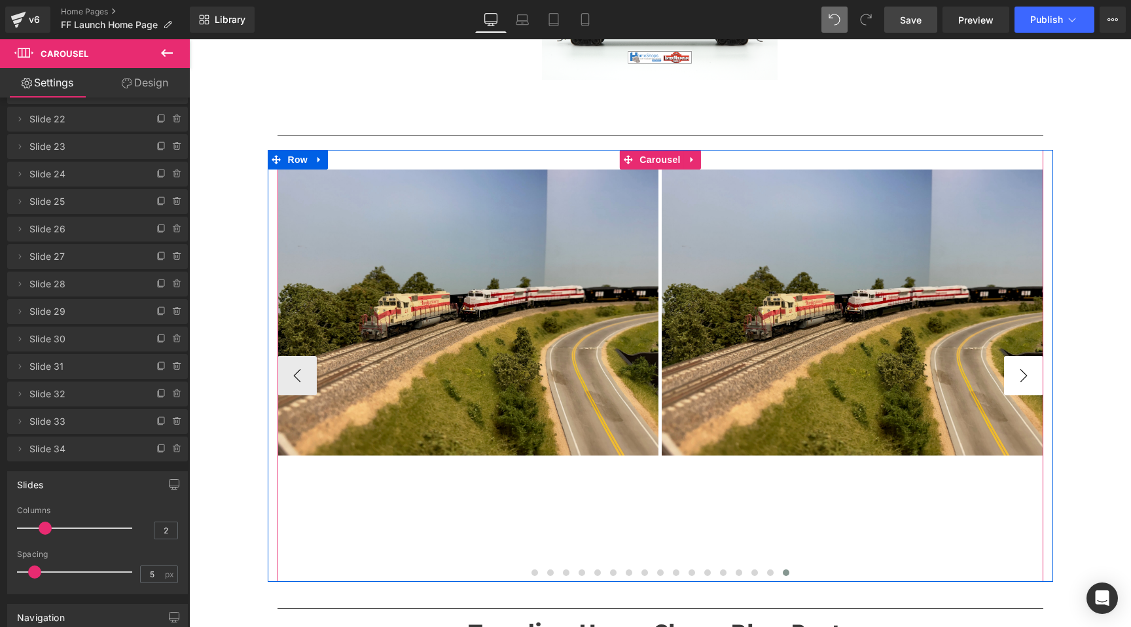
click at [1020, 378] on button "›" at bounding box center [1023, 375] width 39 height 39
click at [840, 312] on span "Image" at bounding box center [852, 312] width 27 height 16
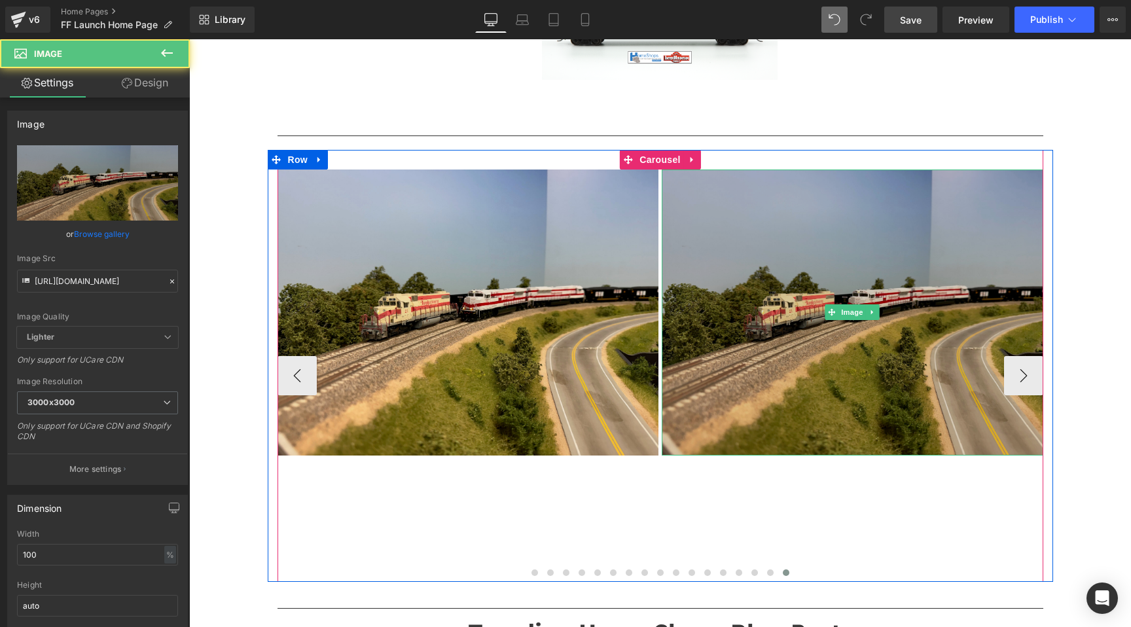
click at [853, 321] on img at bounding box center [853, 313] width 382 height 286
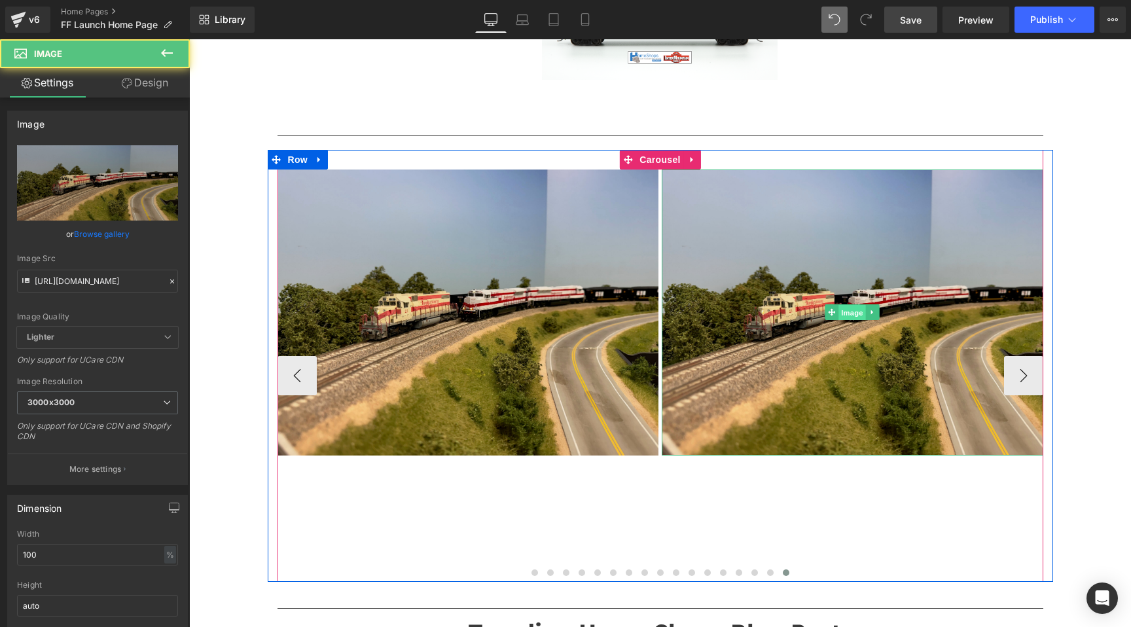
click at [852, 315] on span "Image" at bounding box center [852, 313] width 27 height 16
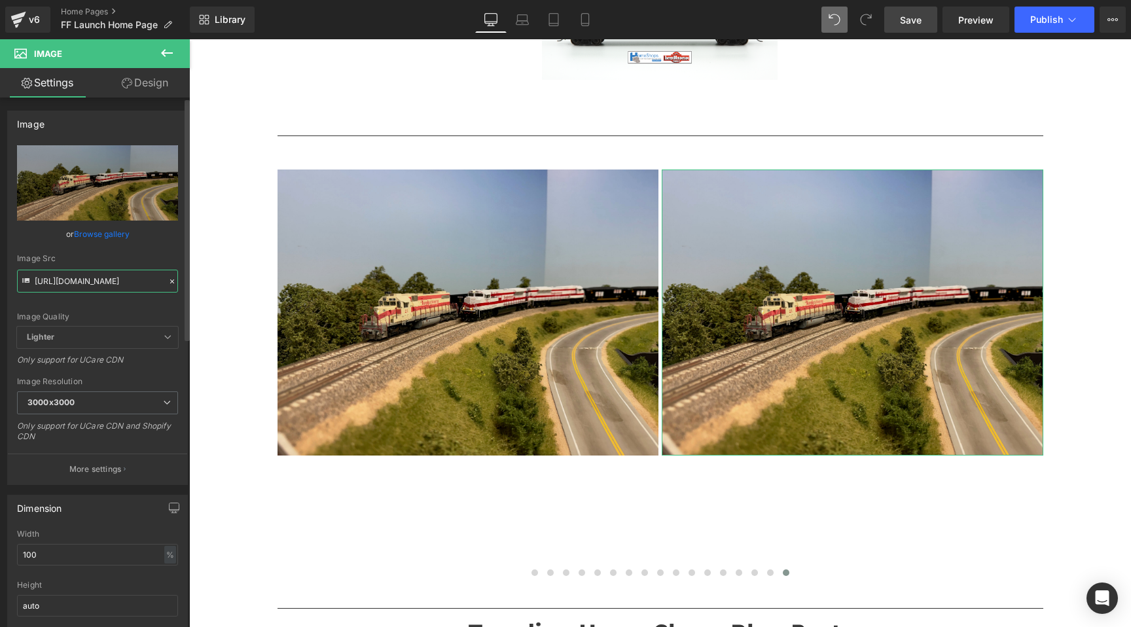
click at [112, 289] on input "https://cdn.shopify.com/s/files/1/0552/5425/3750/files/IMG_1875_jpg_3000x3000.j…" at bounding box center [97, 281] width 161 height 23
paste input "SMRX_05_RS-32_s.jpg?v=1755993124"
type input "https://cdn.shopify.com/s/files/1/0552/5425/3750/files/SMRX_05_RS-32_s.jpg?v=17…"
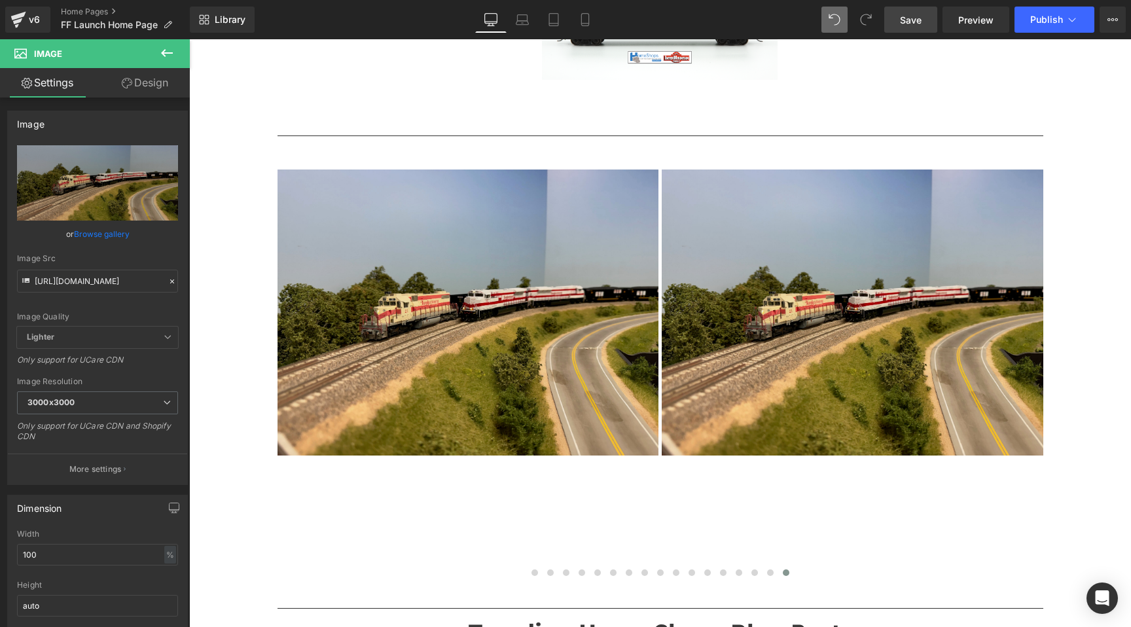
scroll to position [0, 0]
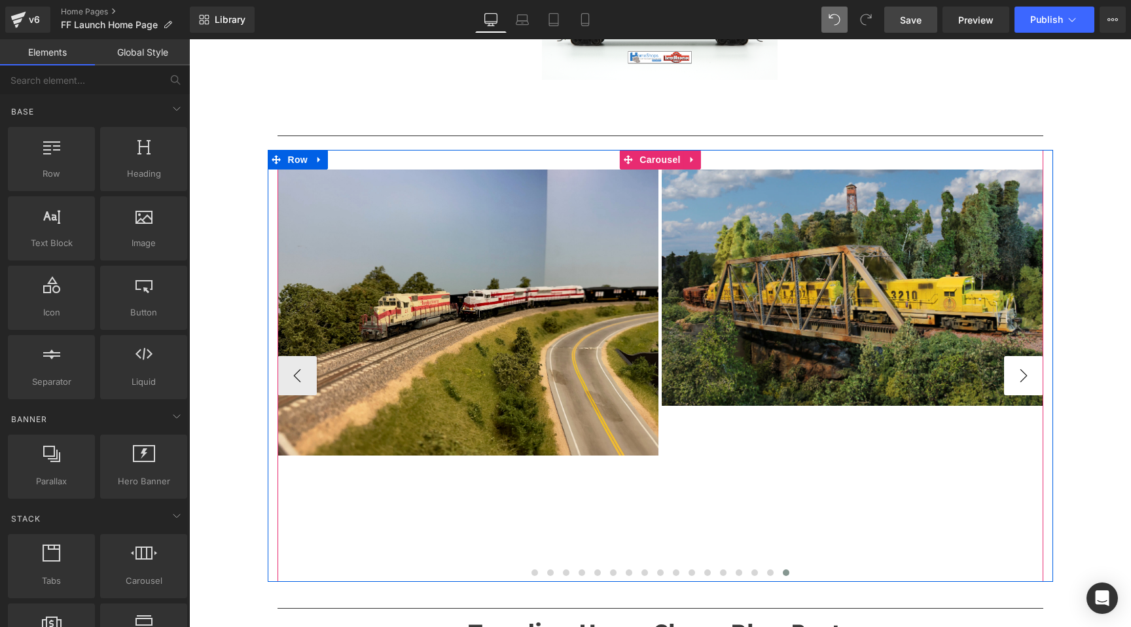
click at [1014, 379] on button "›" at bounding box center [1023, 375] width 39 height 39
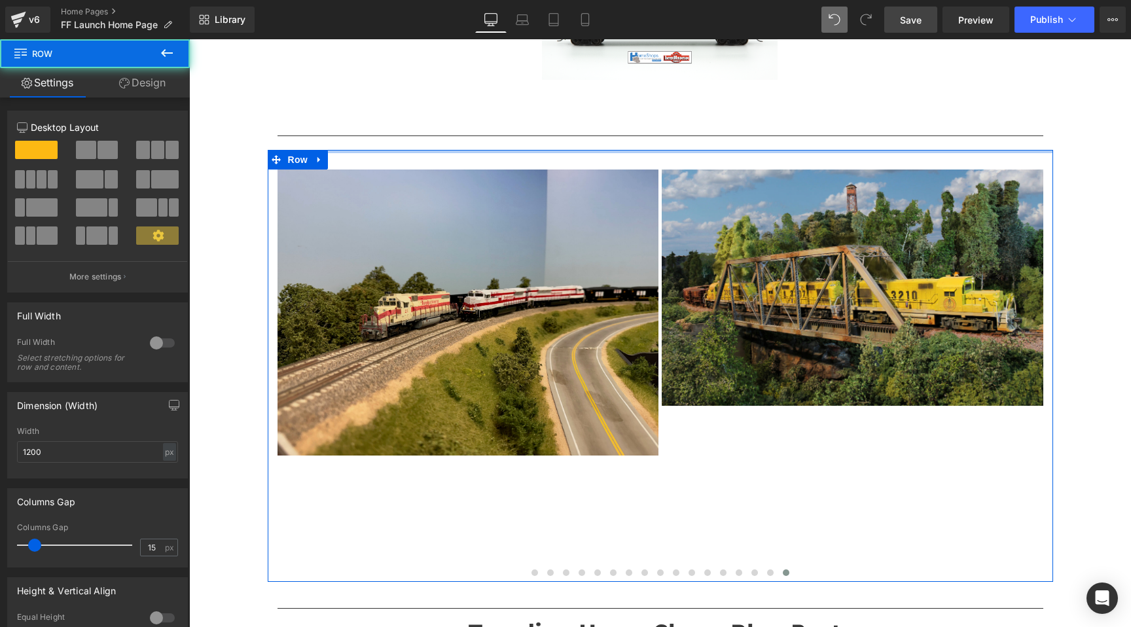
click at [655, 150] on div at bounding box center [660, 151] width 785 height 3
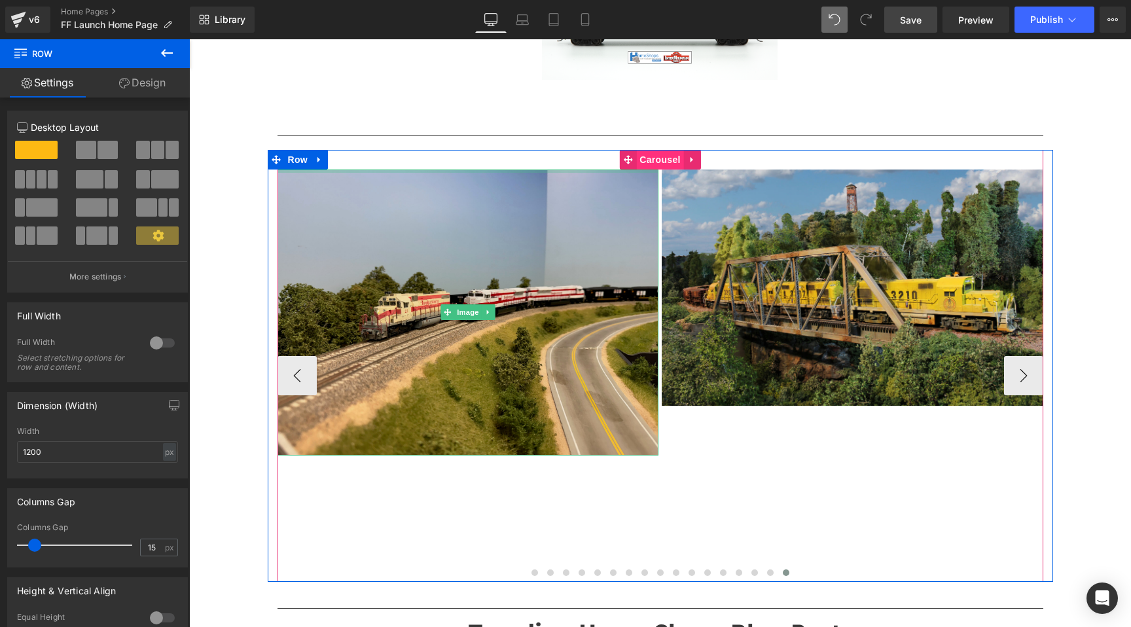
click at [657, 162] on span "Carousel" at bounding box center [659, 160] width 47 height 20
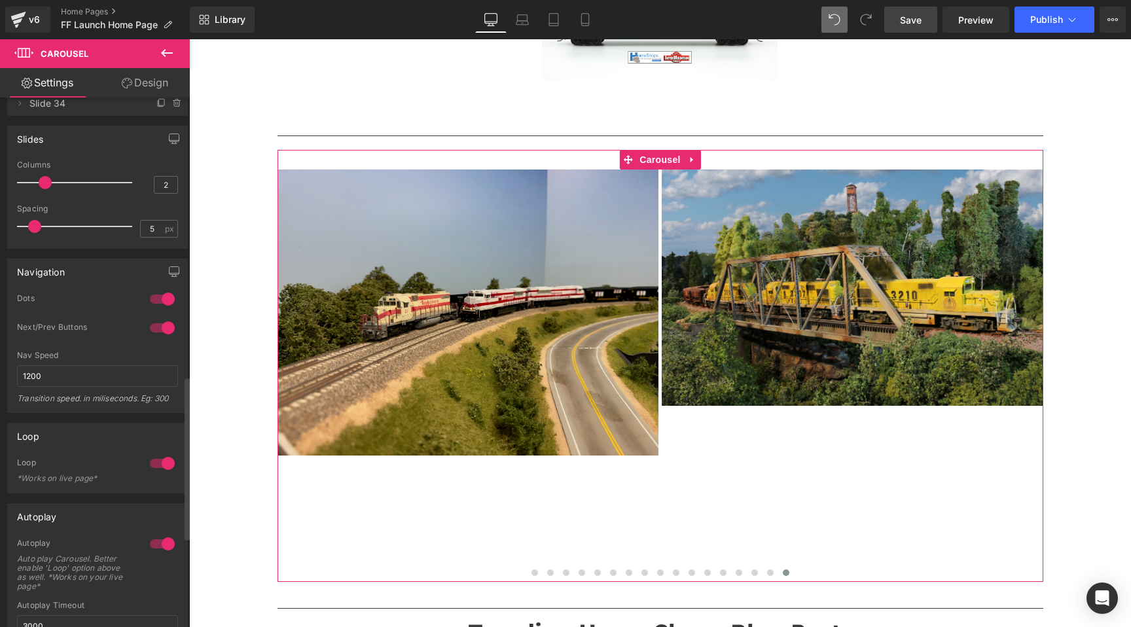
scroll to position [825, 0]
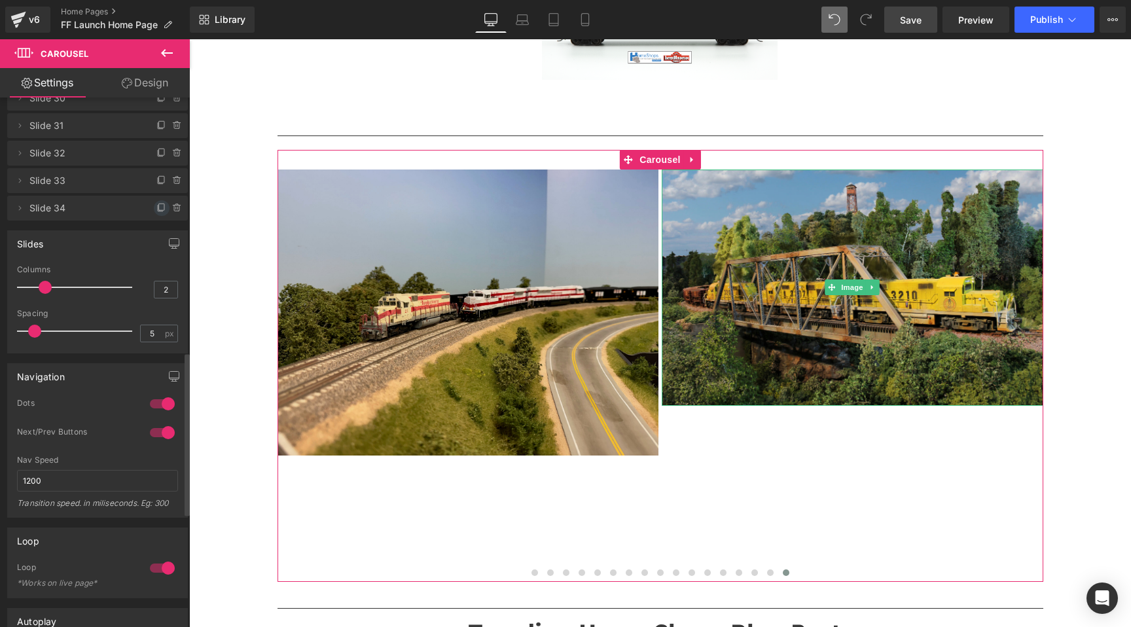
click at [159, 205] on icon at bounding box center [161, 207] width 5 height 7
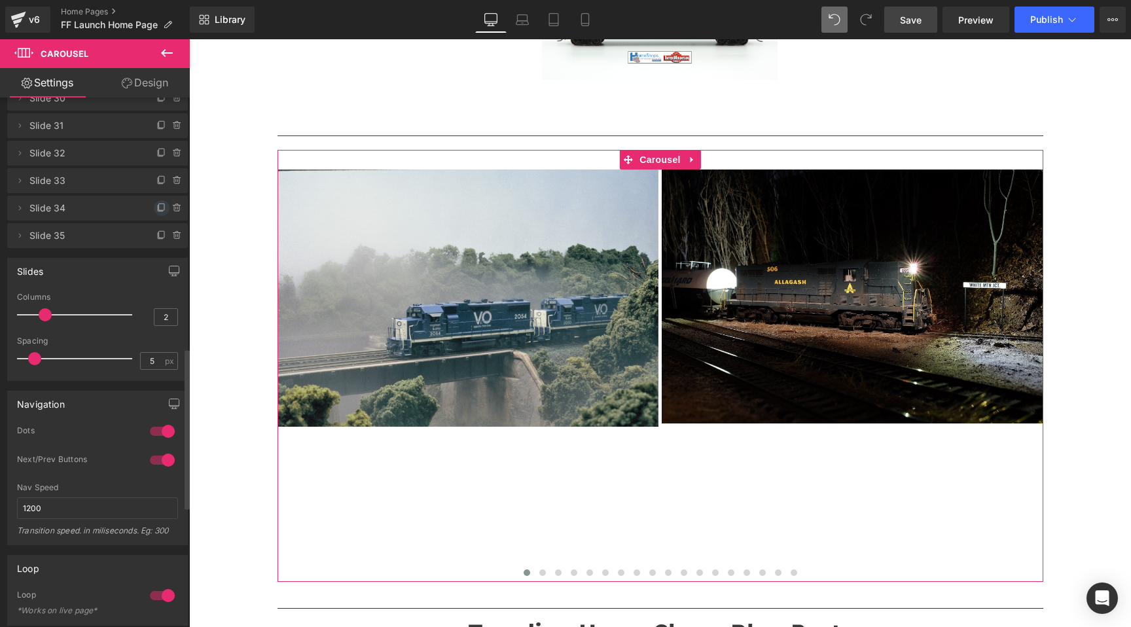
click at [156, 213] on icon at bounding box center [161, 208] width 10 height 10
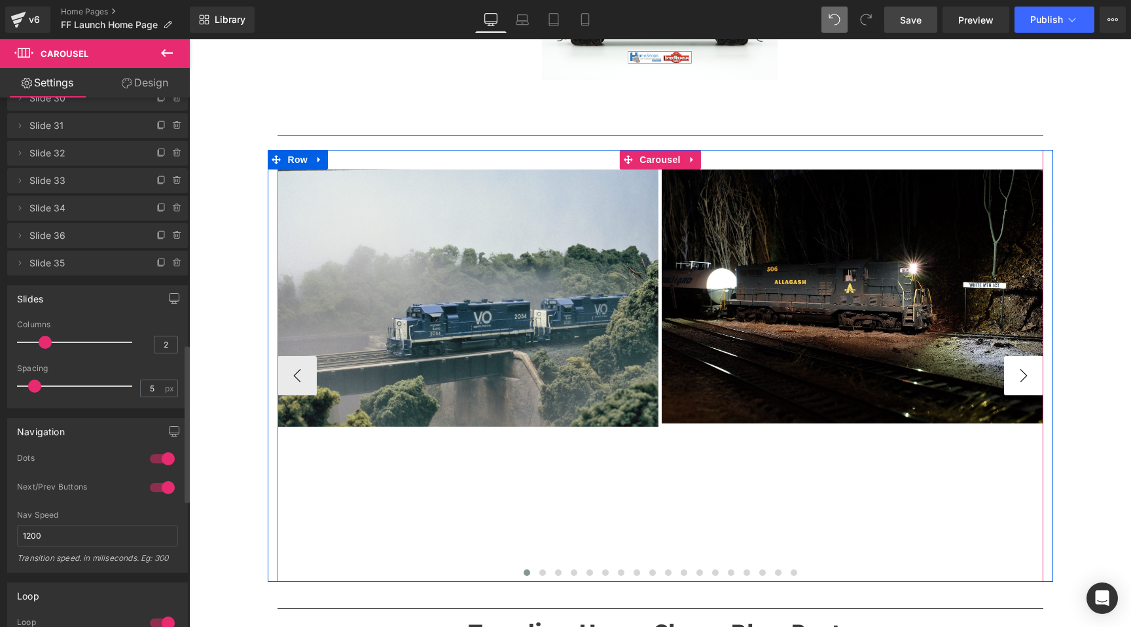
click at [1028, 383] on button "›" at bounding box center [1023, 375] width 39 height 39
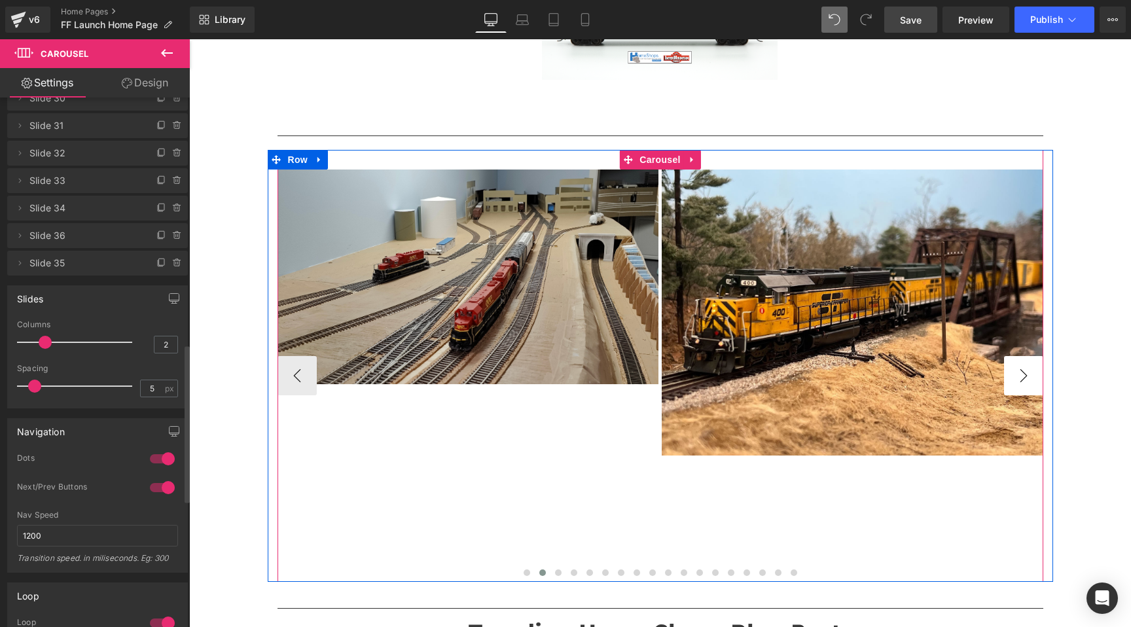
click at [1028, 383] on button "›" at bounding box center [1023, 375] width 39 height 39
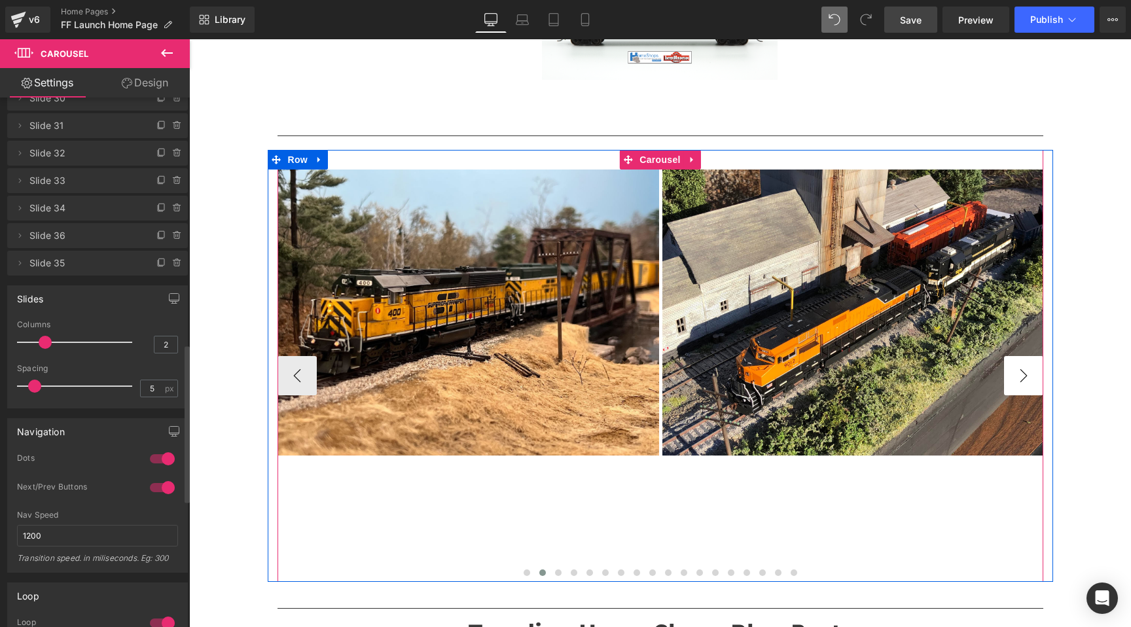
click at [1028, 383] on button "›" at bounding box center [1023, 375] width 39 height 39
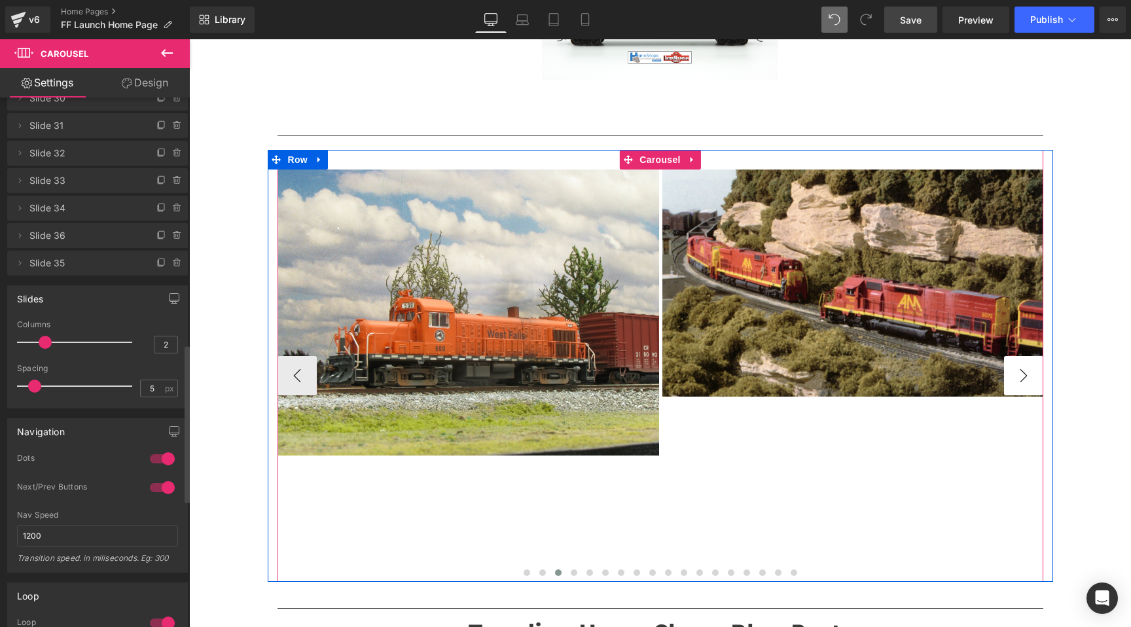
click at [1028, 383] on button "›" at bounding box center [1023, 375] width 39 height 39
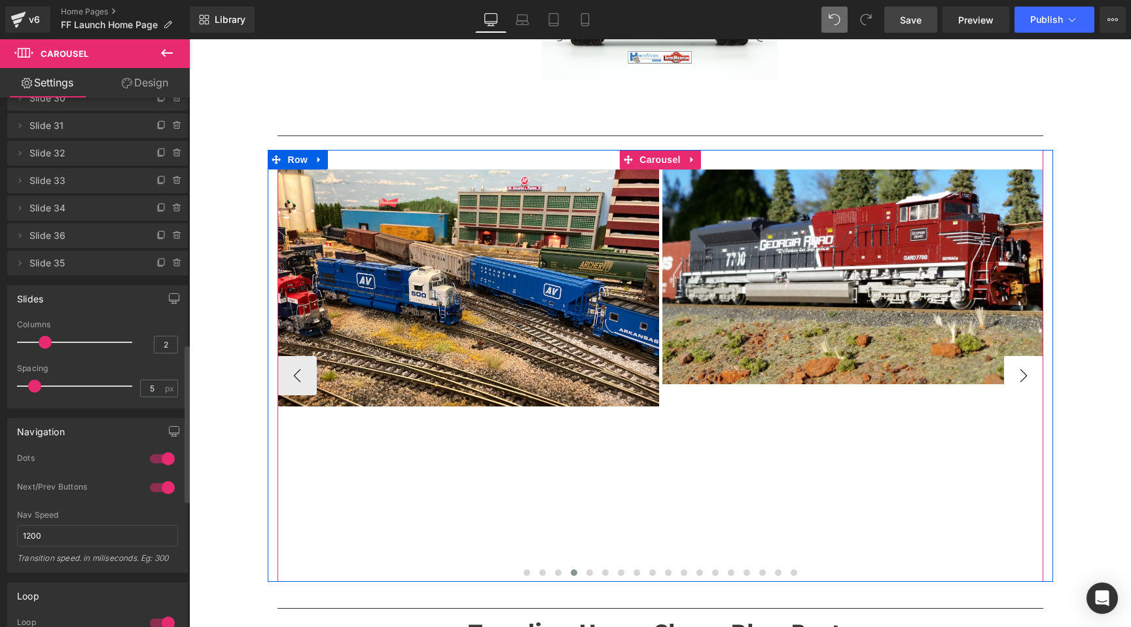
click at [1028, 383] on button "›" at bounding box center [1023, 375] width 39 height 39
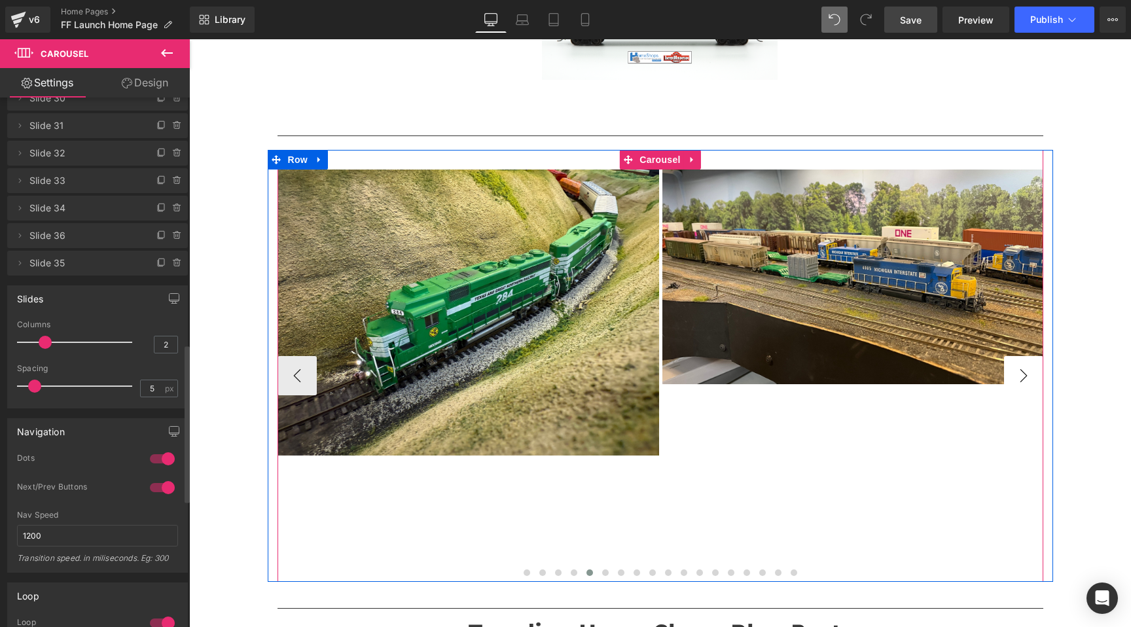
click at [1028, 383] on button "›" at bounding box center [1023, 375] width 39 height 39
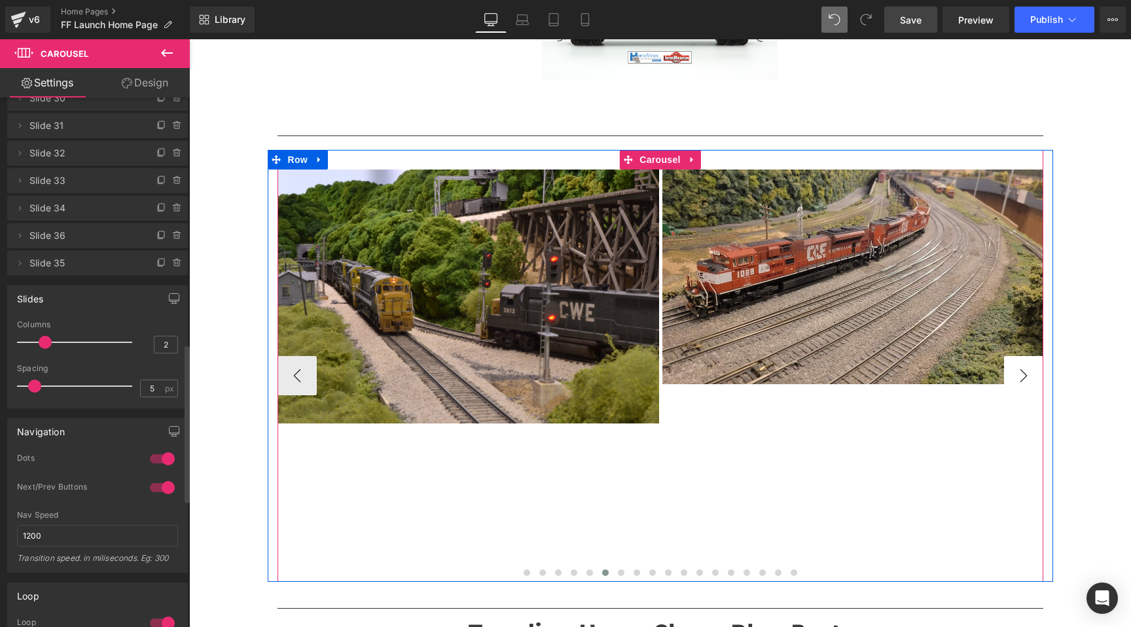
click at [1028, 383] on button "›" at bounding box center [1023, 375] width 39 height 39
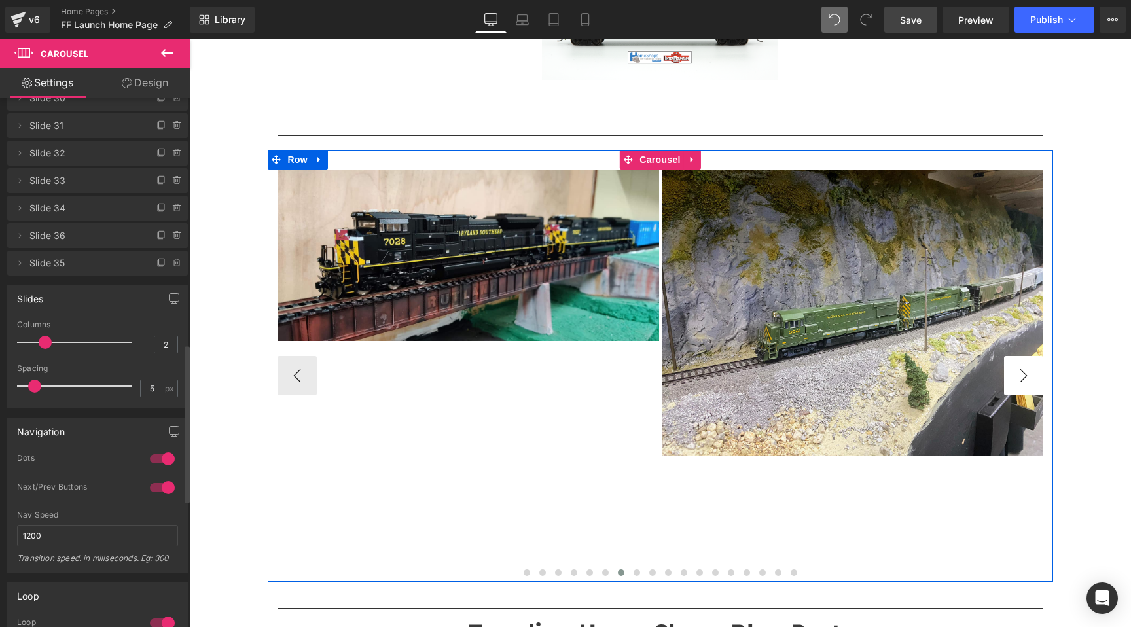
click at [1028, 383] on button "›" at bounding box center [1023, 375] width 39 height 39
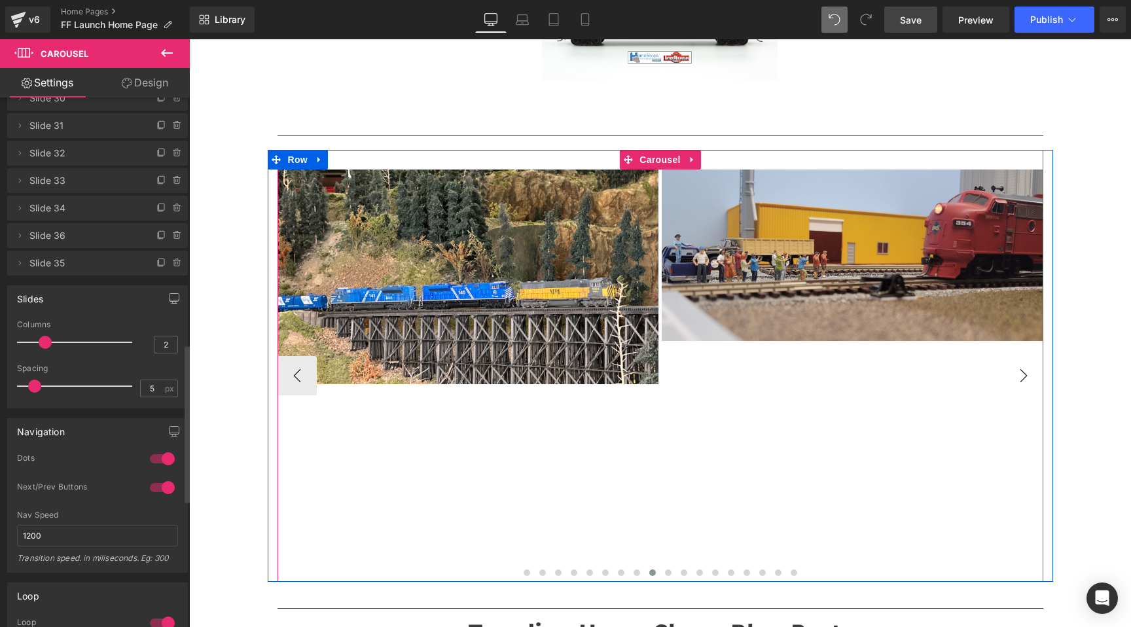
click at [1028, 383] on button "›" at bounding box center [1023, 375] width 39 height 39
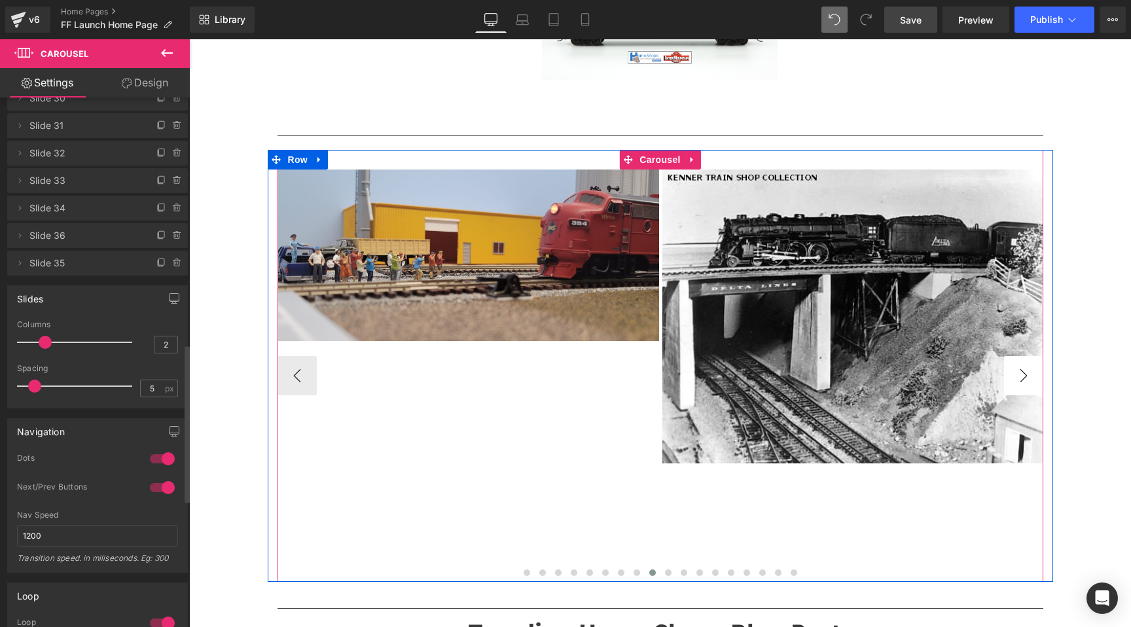
click at [1028, 383] on button "›" at bounding box center [1023, 375] width 39 height 39
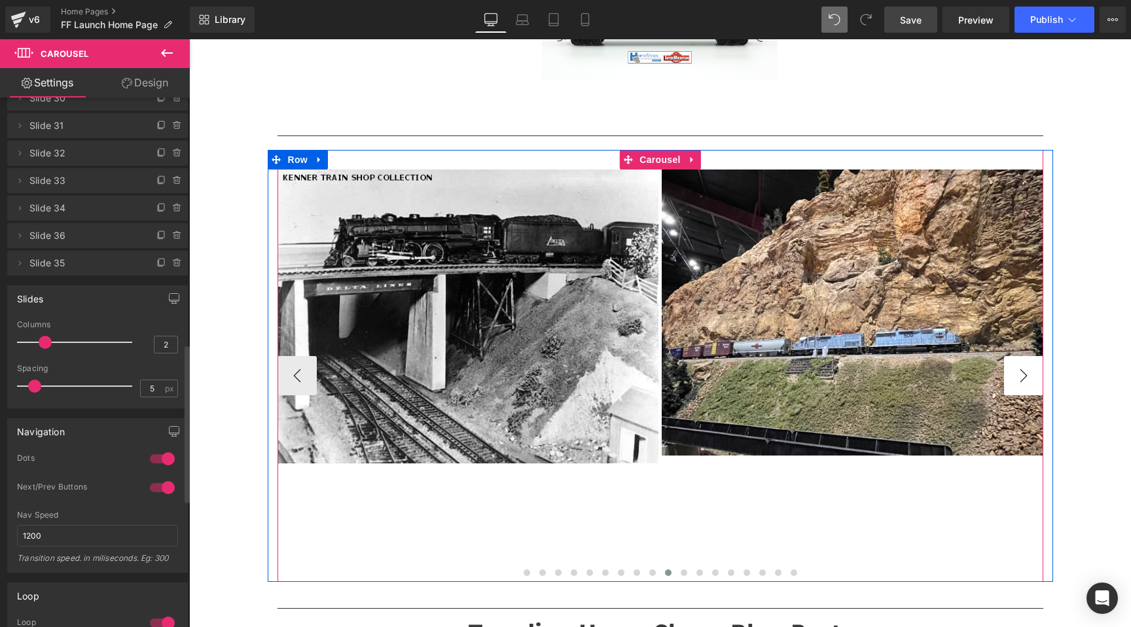
click at [1028, 383] on button "›" at bounding box center [1023, 375] width 39 height 39
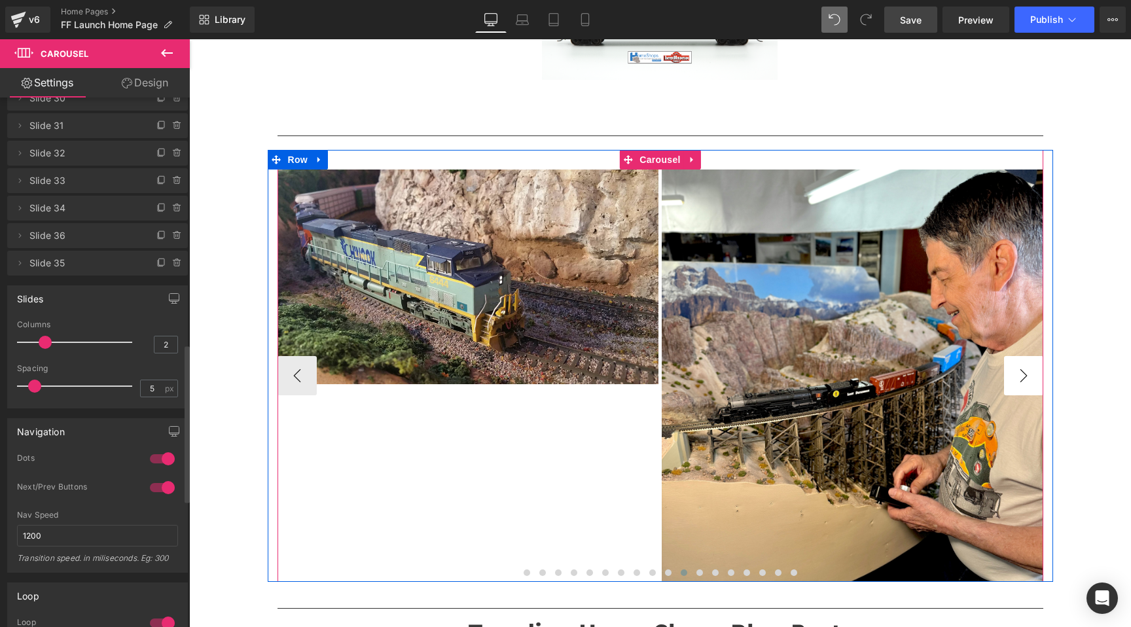
click at [1028, 383] on button "›" at bounding box center [1023, 375] width 39 height 39
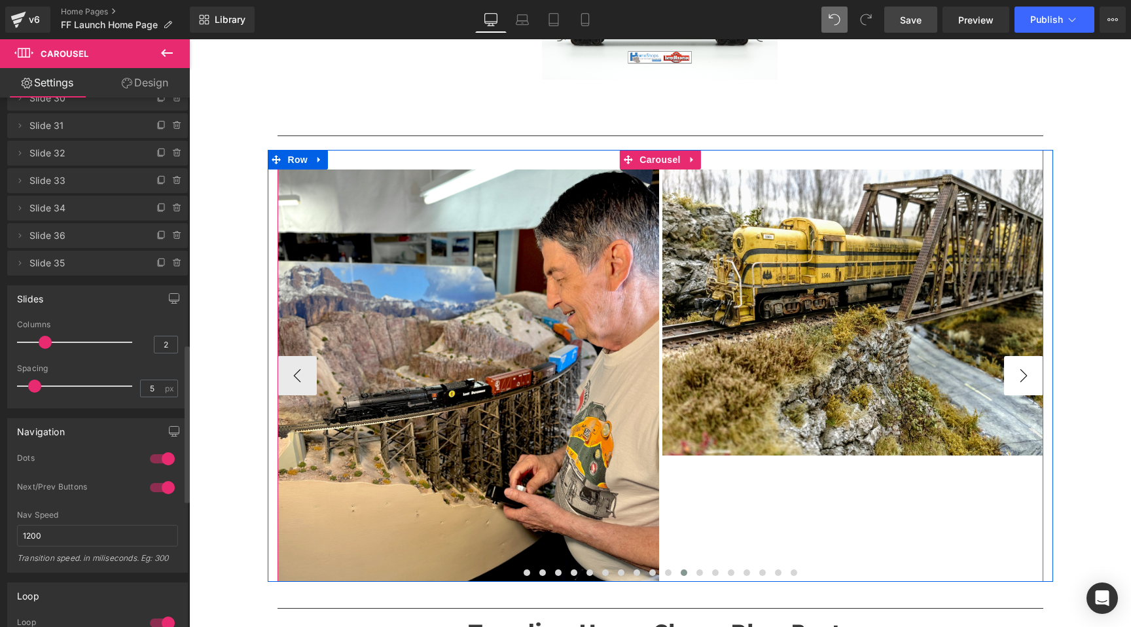
click at [1028, 383] on button "›" at bounding box center [1023, 375] width 39 height 39
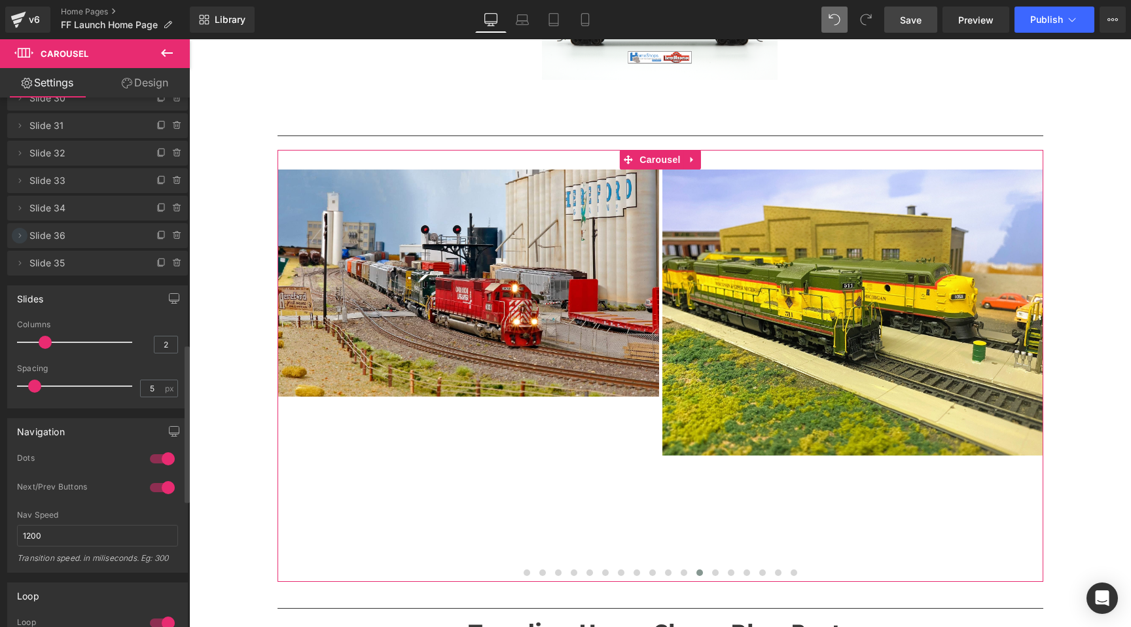
click at [26, 240] on span at bounding box center [20, 236] width 16 height 16
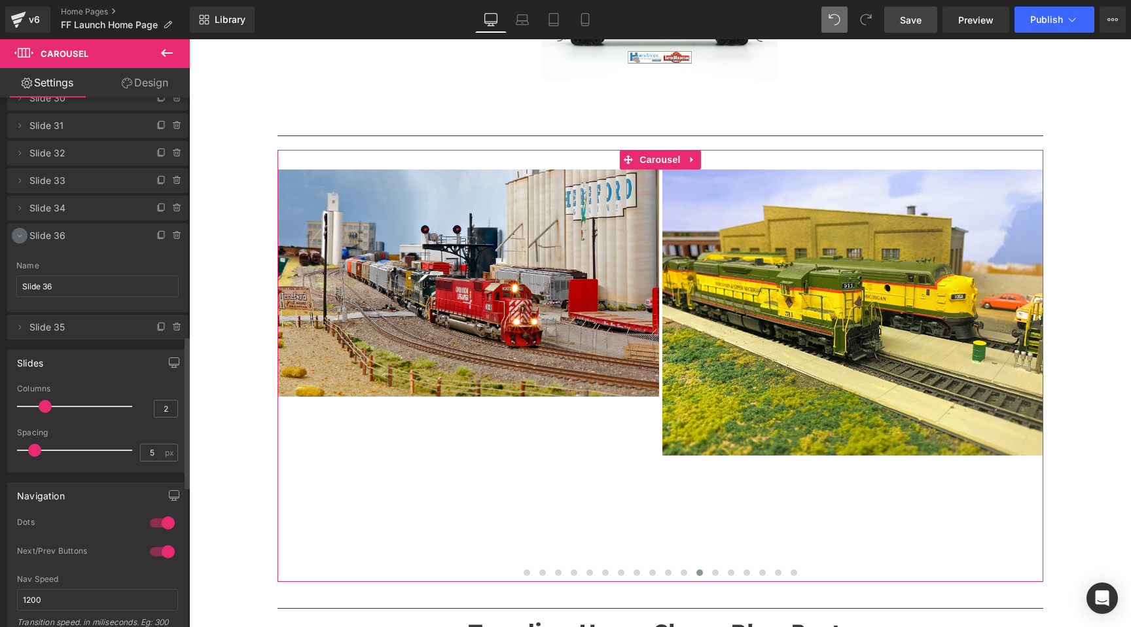
click at [21, 238] on icon at bounding box center [19, 235] width 10 height 10
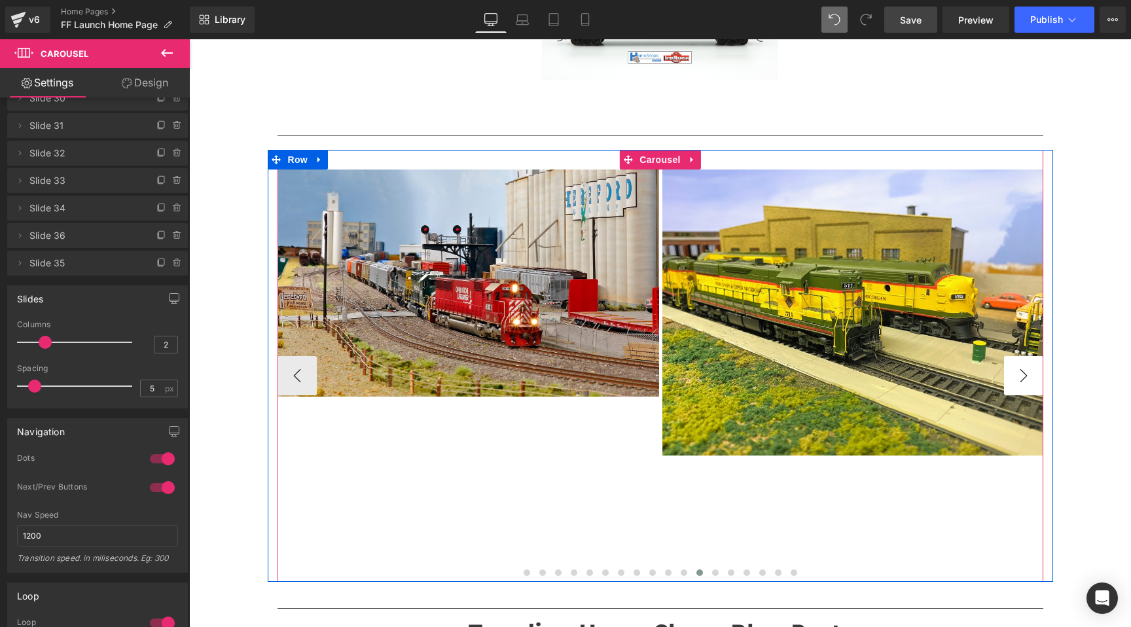
click at [1022, 372] on button "›" at bounding box center [1023, 375] width 39 height 39
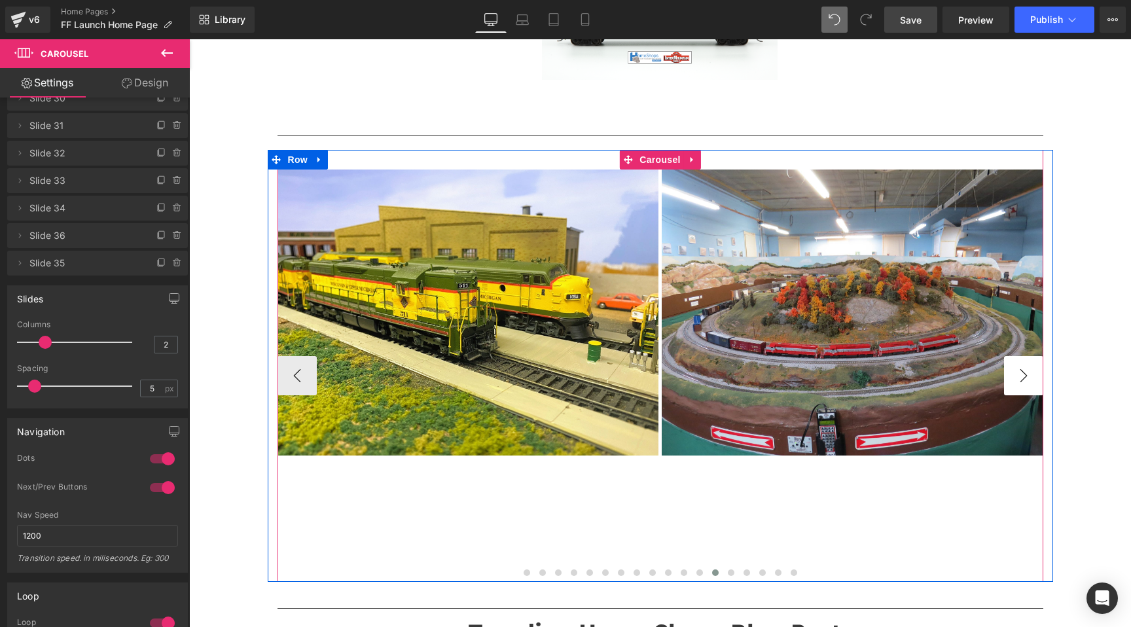
click at [1022, 372] on button "›" at bounding box center [1023, 375] width 39 height 39
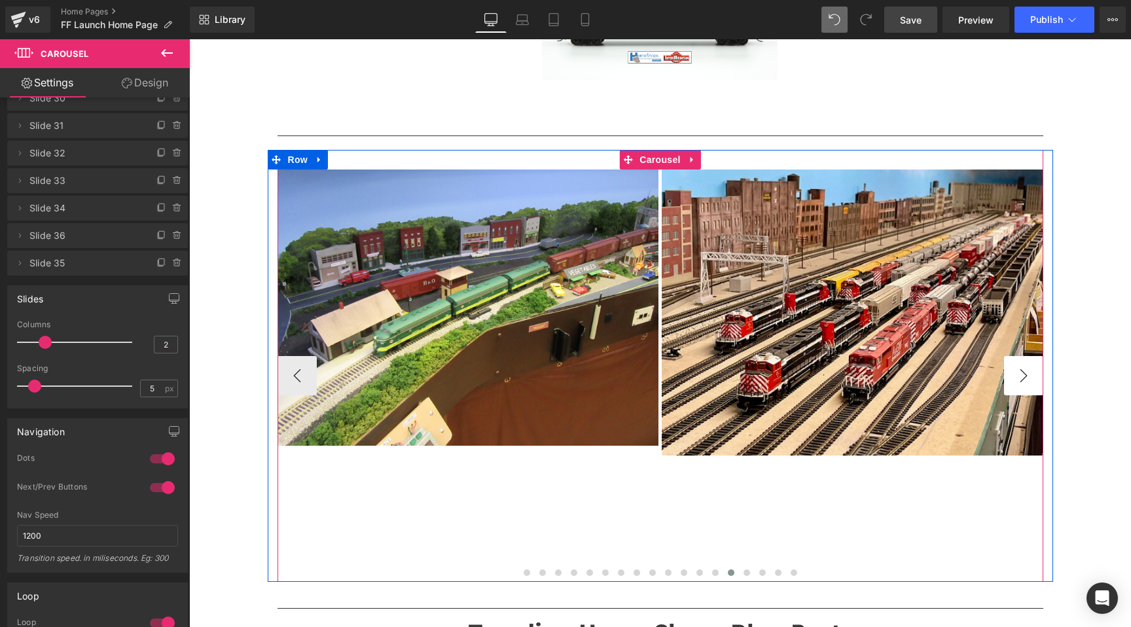
click at [1022, 372] on button "›" at bounding box center [1023, 375] width 39 height 39
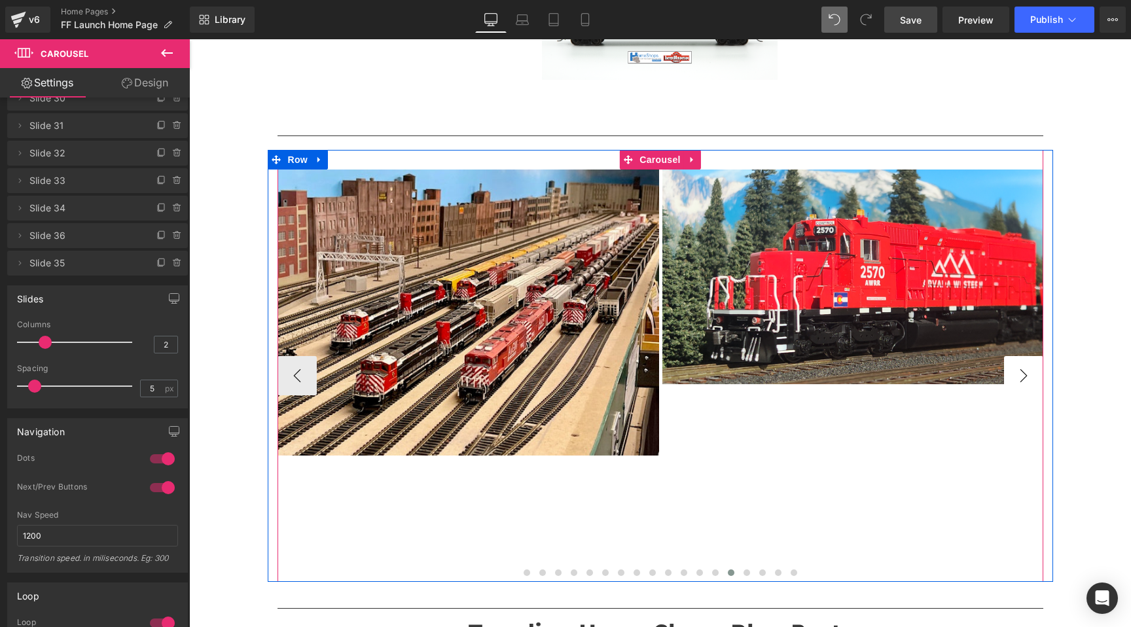
click at [1022, 372] on button "›" at bounding box center [1023, 375] width 39 height 39
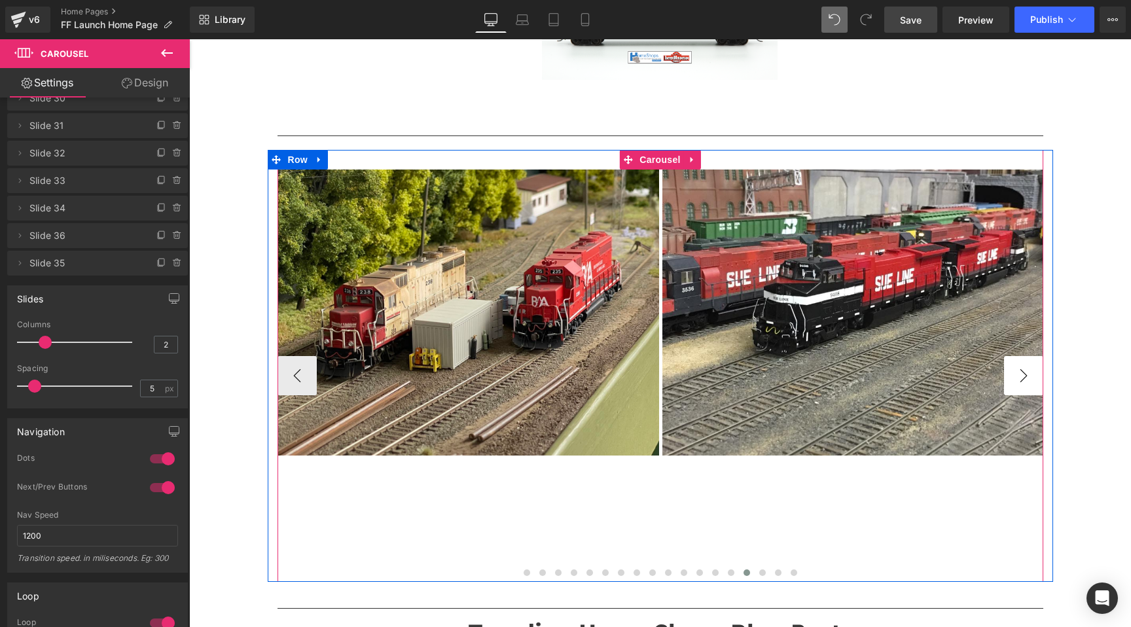
click at [1022, 372] on button "›" at bounding box center [1023, 375] width 39 height 39
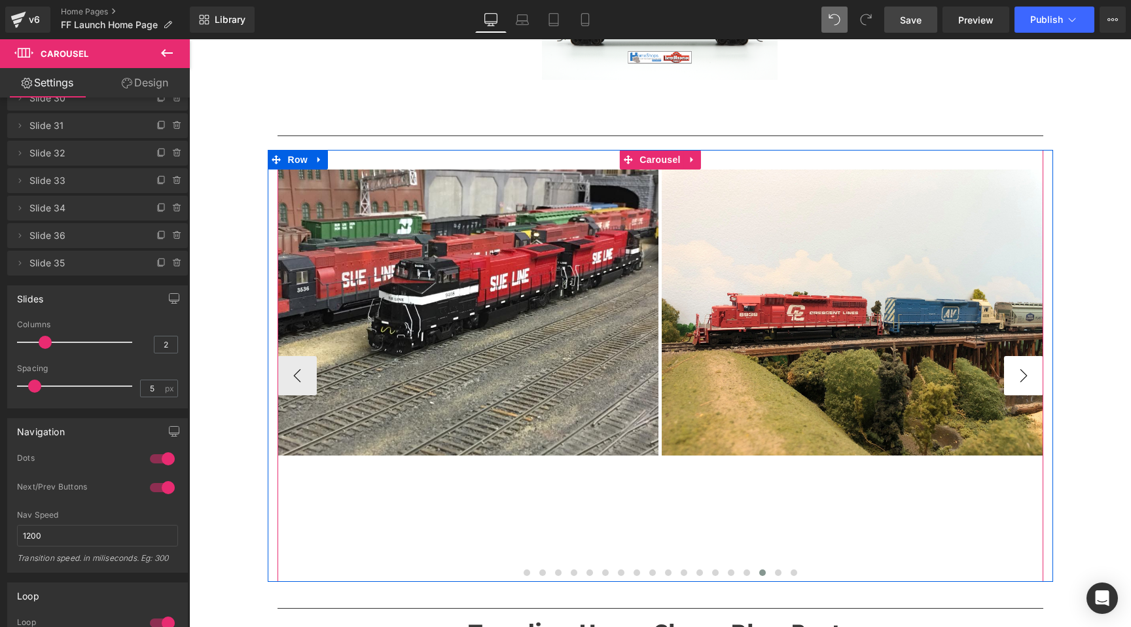
click at [1022, 372] on button "›" at bounding box center [1023, 375] width 39 height 39
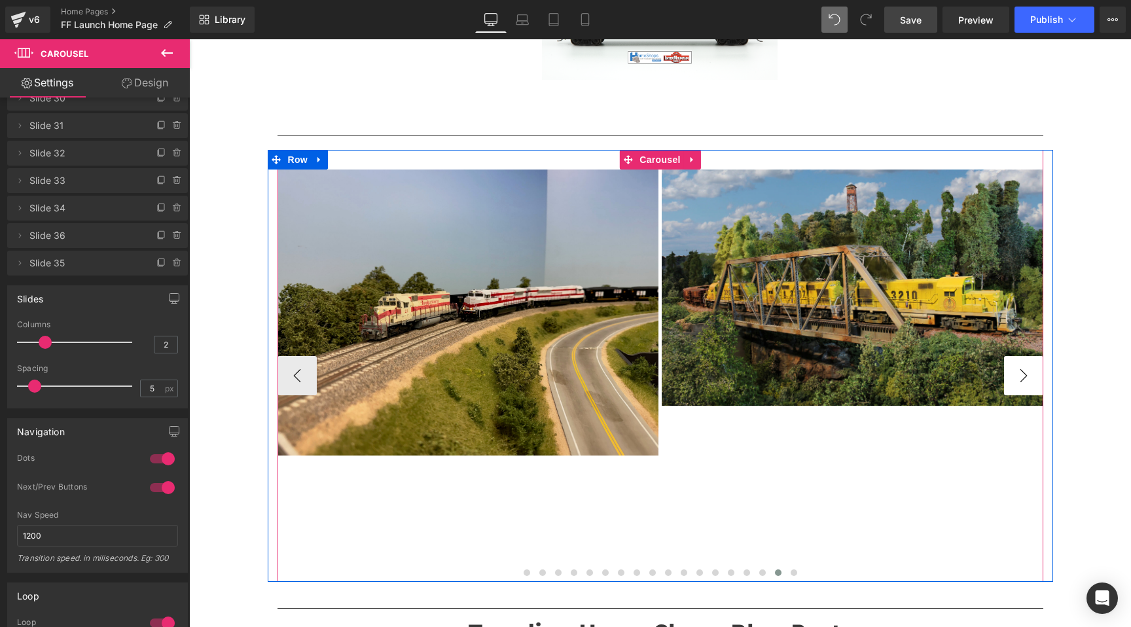
click at [1022, 372] on button "›" at bounding box center [1023, 375] width 39 height 39
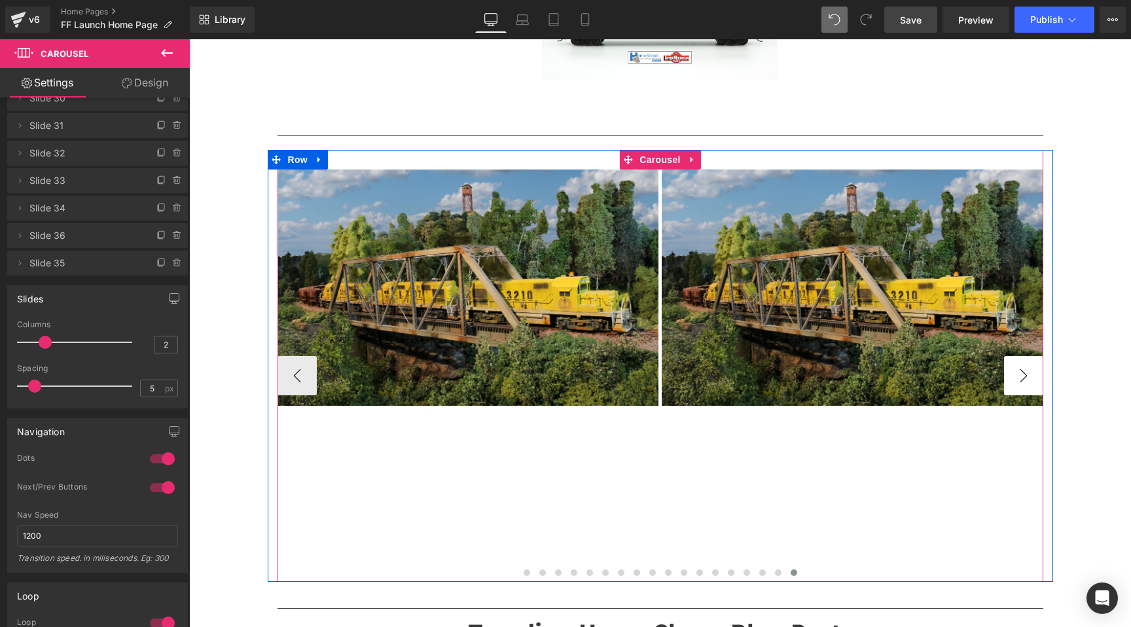
click at [1022, 372] on button "›" at bounding box center [1023, 375] width 39 height 39
click at [467, 289] on span "Image" at bounding box center [467, 288] width 27 height 16
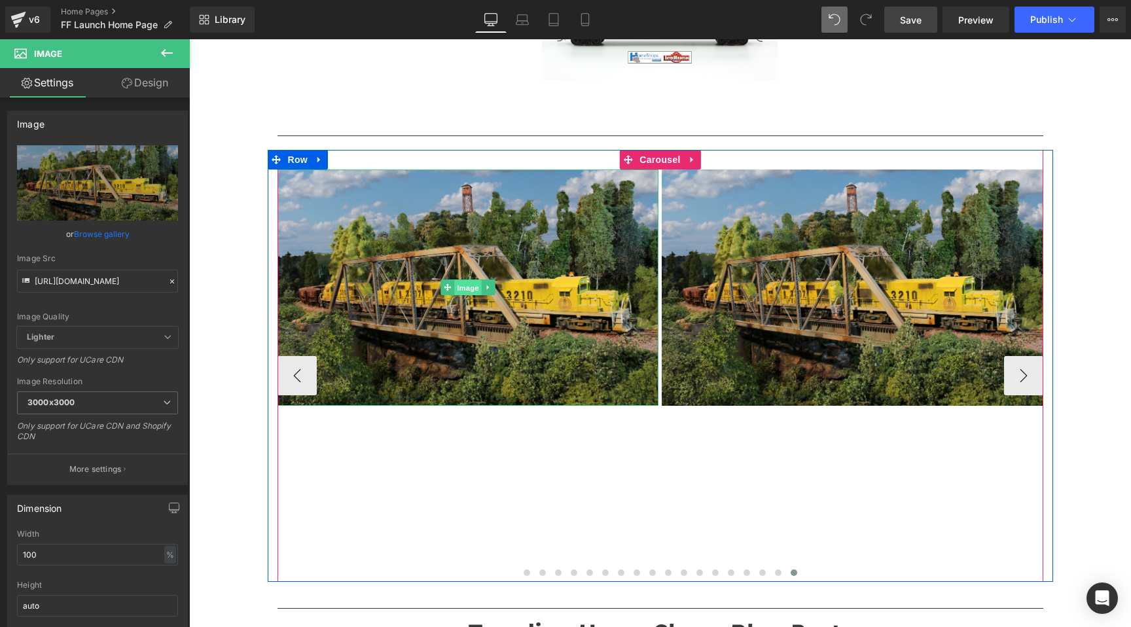
click at [460, 287] on span "Image" at bounding box center [467, 288] width 27 height 16
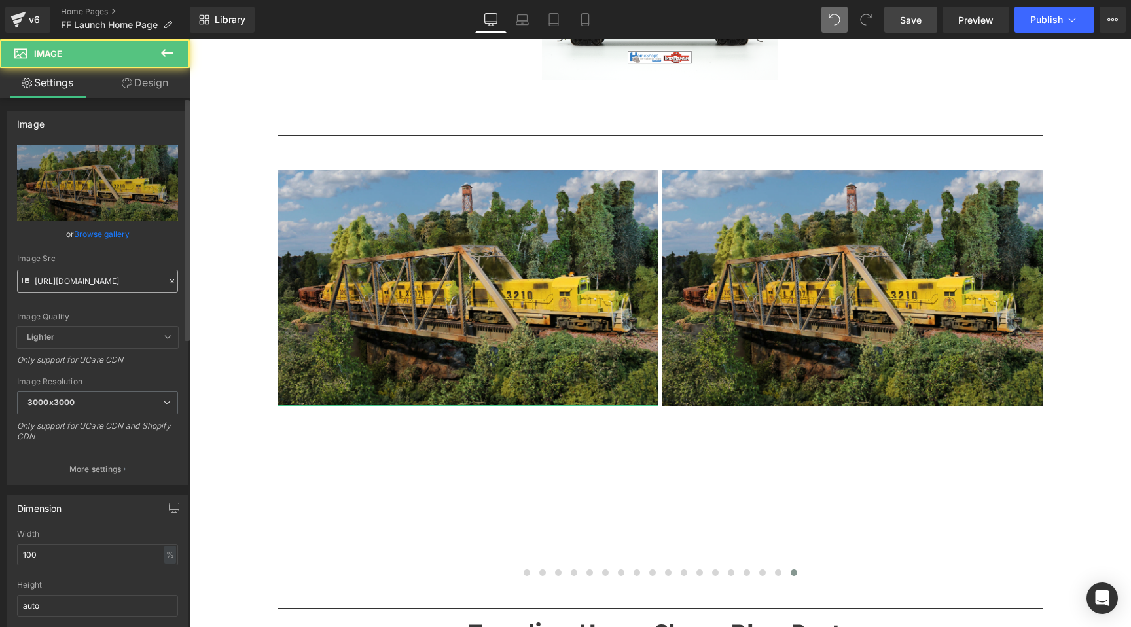
click at [124, 278] on input "https://cdn.shopify.com/s/files/1/0552/5425/3750/files/SMRX_05_RS-32_s_3000x300…" at bounding box center [97, 281] width 161 height 23
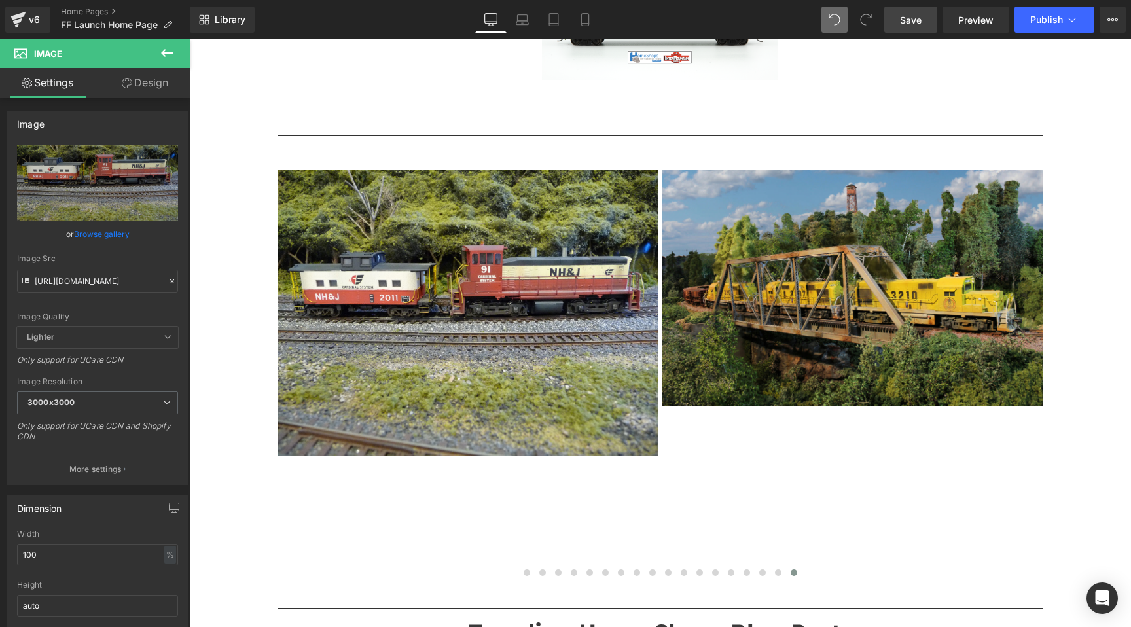
type input "https://cdn.shopify.com/s/files/1/0552/5425/3750/files/SRL_06_N_H_J_Caboose_201…"
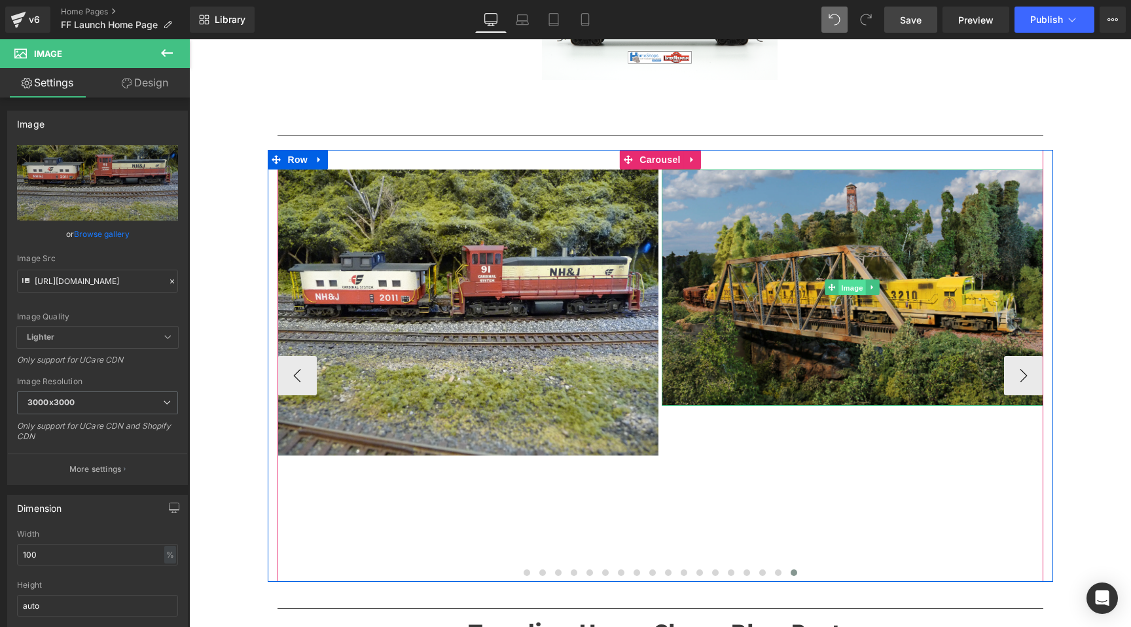
click at [858, 287] on span "Image" at bounding box center [852, 288] width 27 height 16
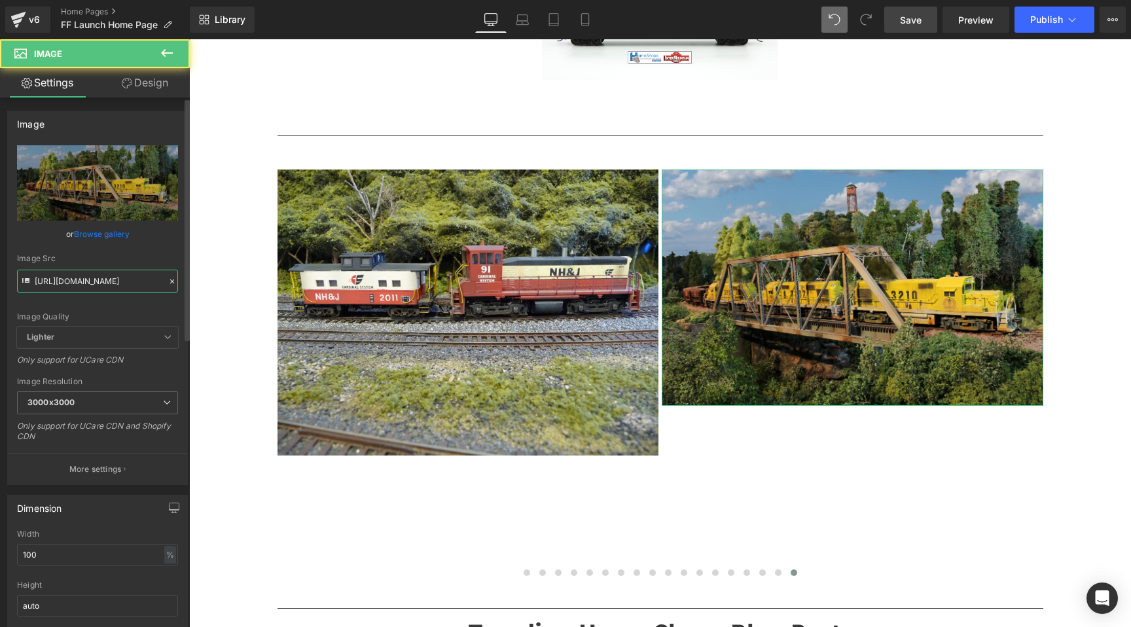
click at [86, 283] on input "https://cdn.shopify.com/s/files/1/0552/5425/3750/files/SMRX_05_RS-32_s_3000x300…" at bounding box center [97, 281] width 161 height 23
paste input "DT_Lineup_Crop.png?v=1758513797"
type input "https://cdn.shopify.com/s/files/1/0552/5425/3750/files/DT_Lineup_Crop.png?v=175…"
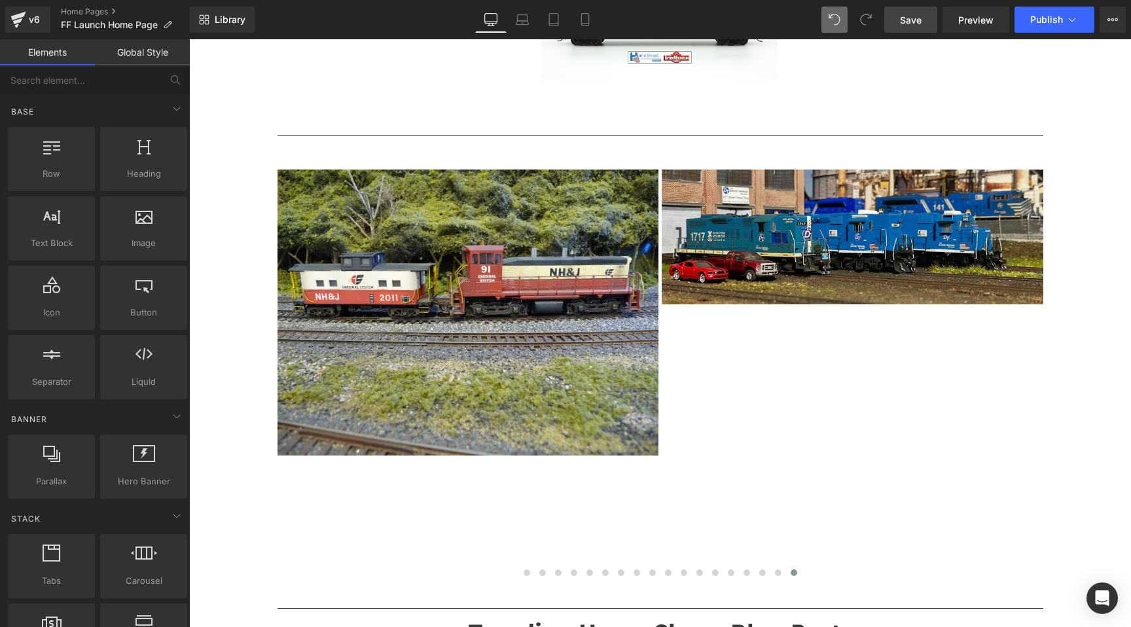
click at [922, 17] on link "Save" at bounding box center [910, 20] width 53 height 26
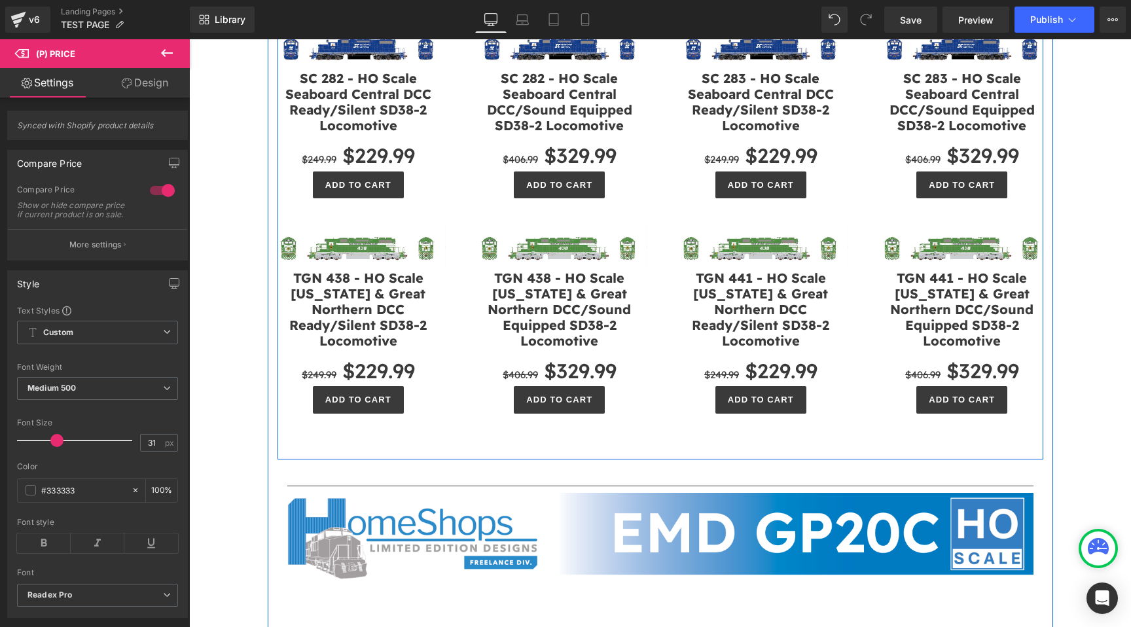
scroll to position [803, 0]
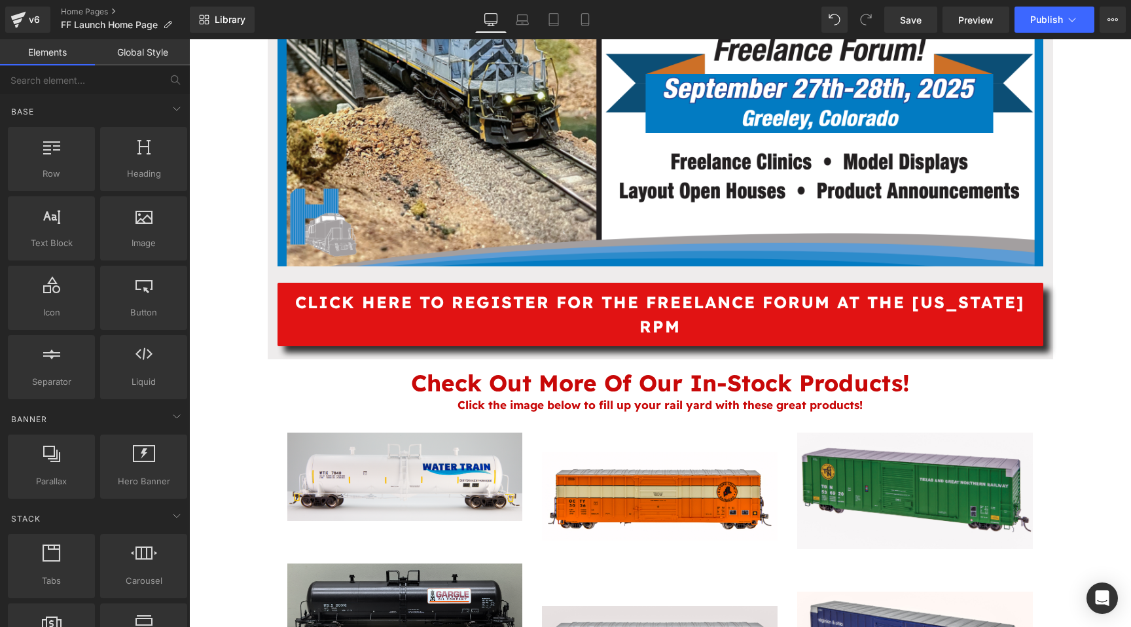
scroll to position [991, 0]
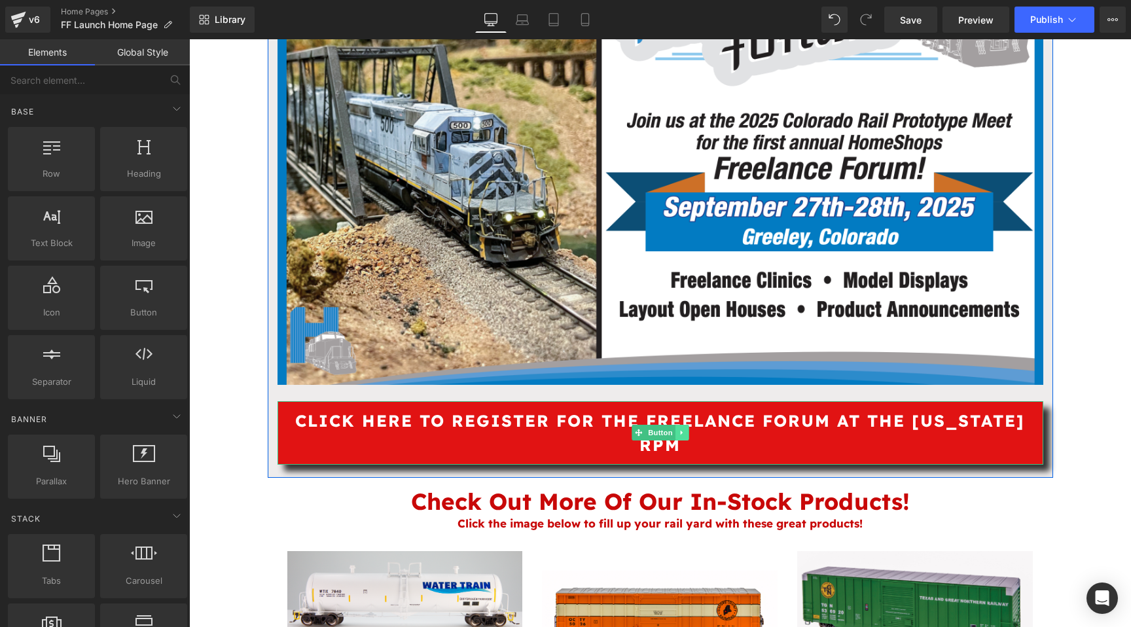
click at [685, 431] on link at bounding box center [682, 433] width 14 height 16
click at [685, 431] on icon at bounding box center [688, 432] width 7 height 7
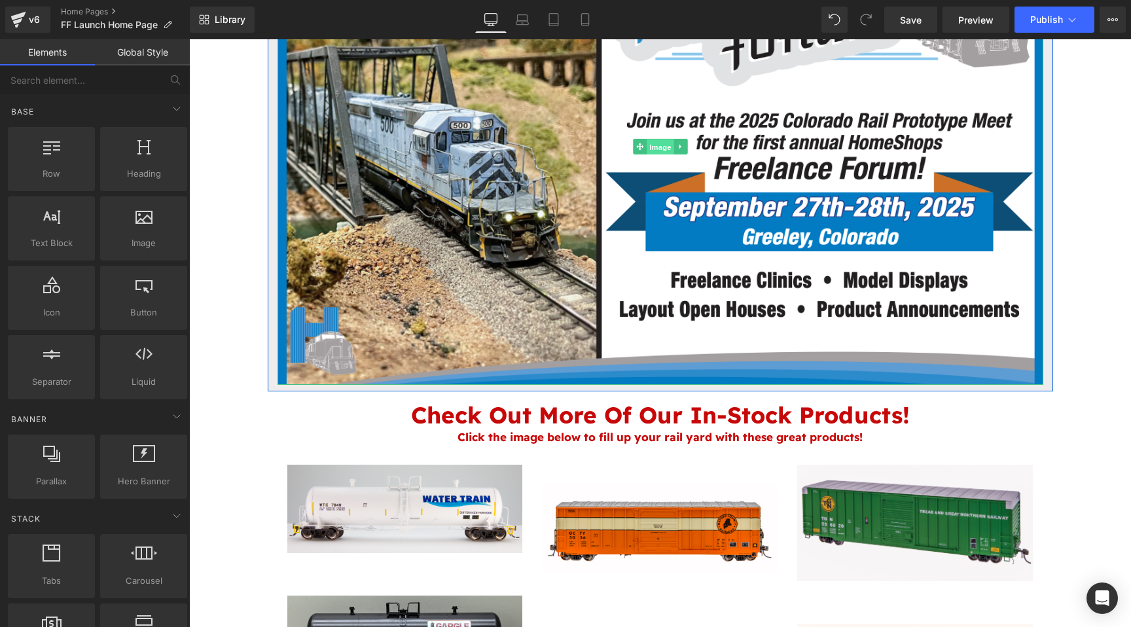
click at [662, 151] on span "Image" at bounding box center [660, 147] width 27 height 16
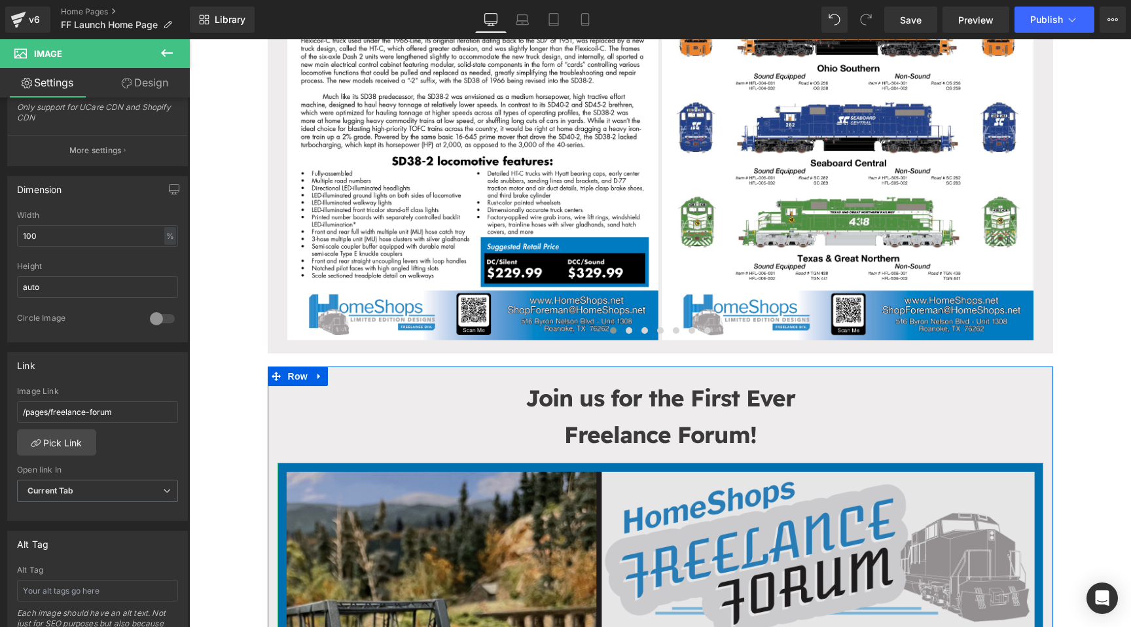
scroll to position [135, 0]
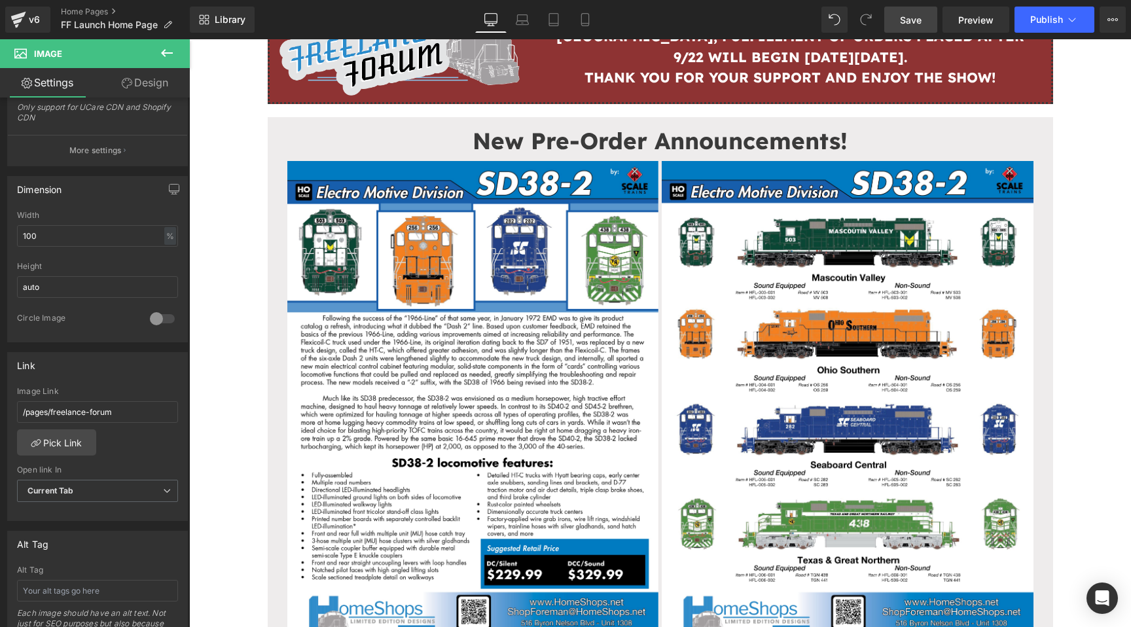
click at [905, 21] on span "Save" at bounding box center [911, 20] width 22 height 14
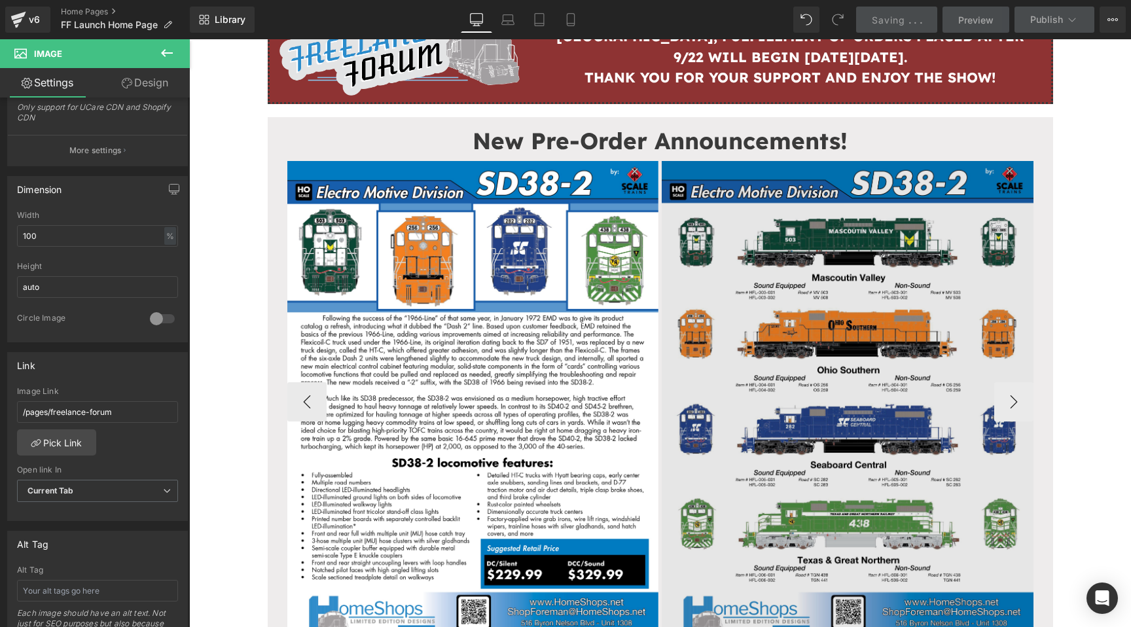
scroll to position [0, 0]
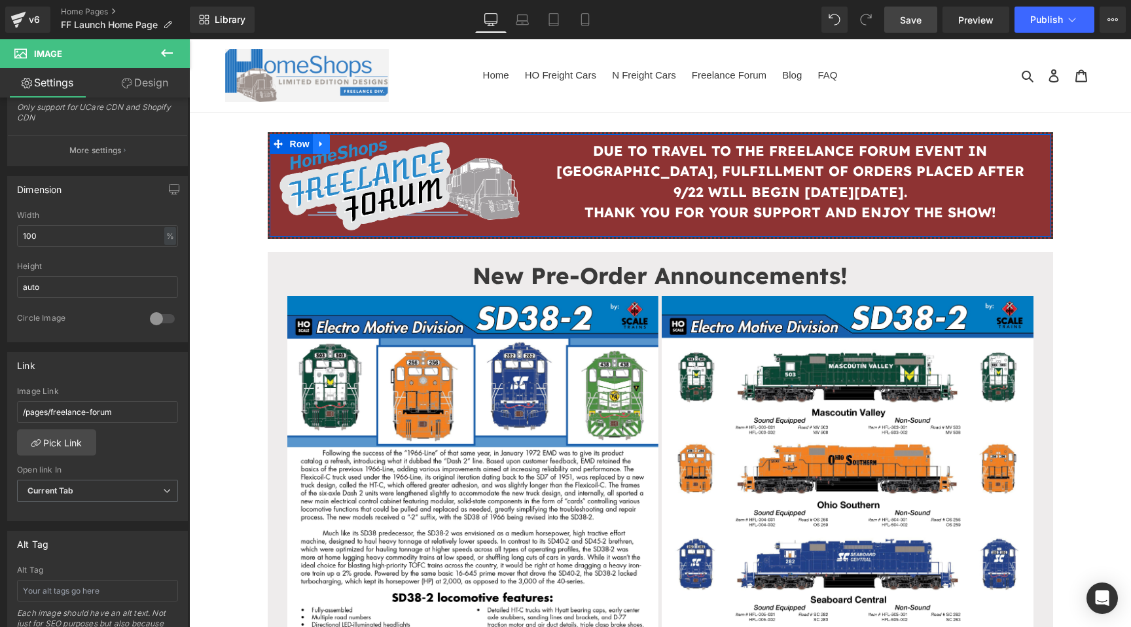
click at [322, 141] on icon at bounding box center [321, 144] width 9 height 10
click at [297, 142] on span "Row" at bounding box center [300, 145] width 26 height 20
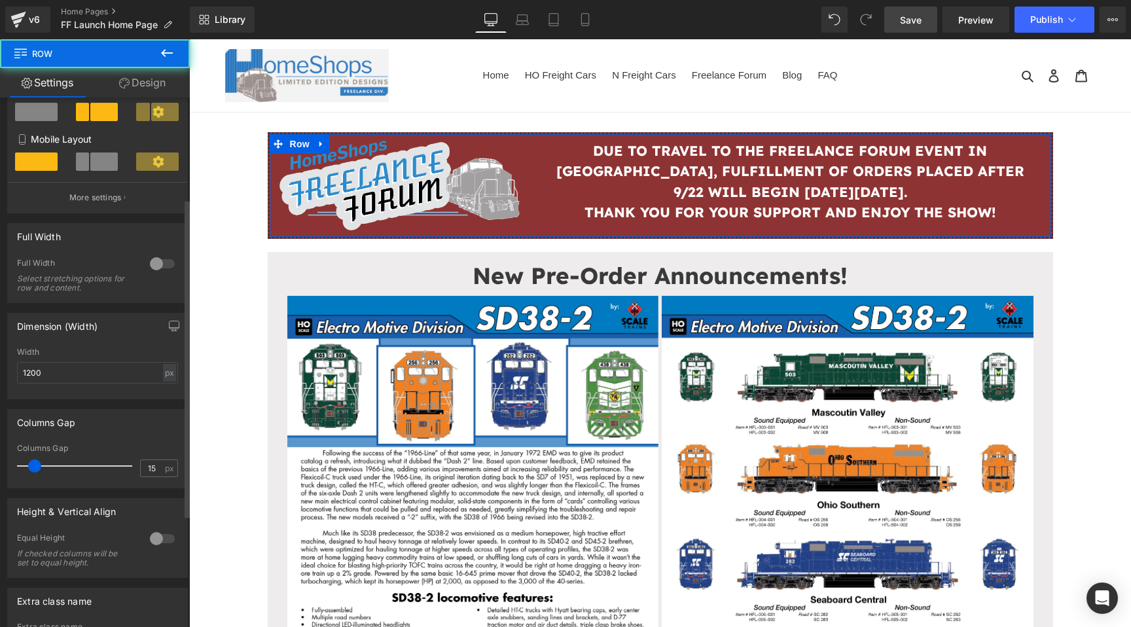
scroll to position [353, 0]
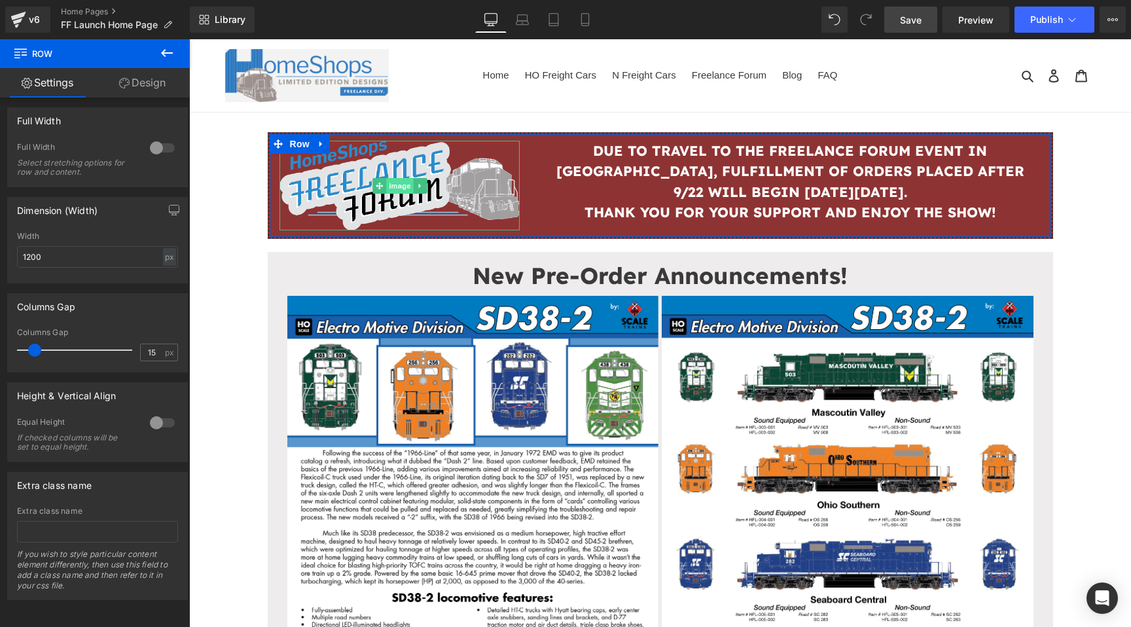
click at [392, 185] on span "Image" at bounding box center [399, 186] width 27 height 16
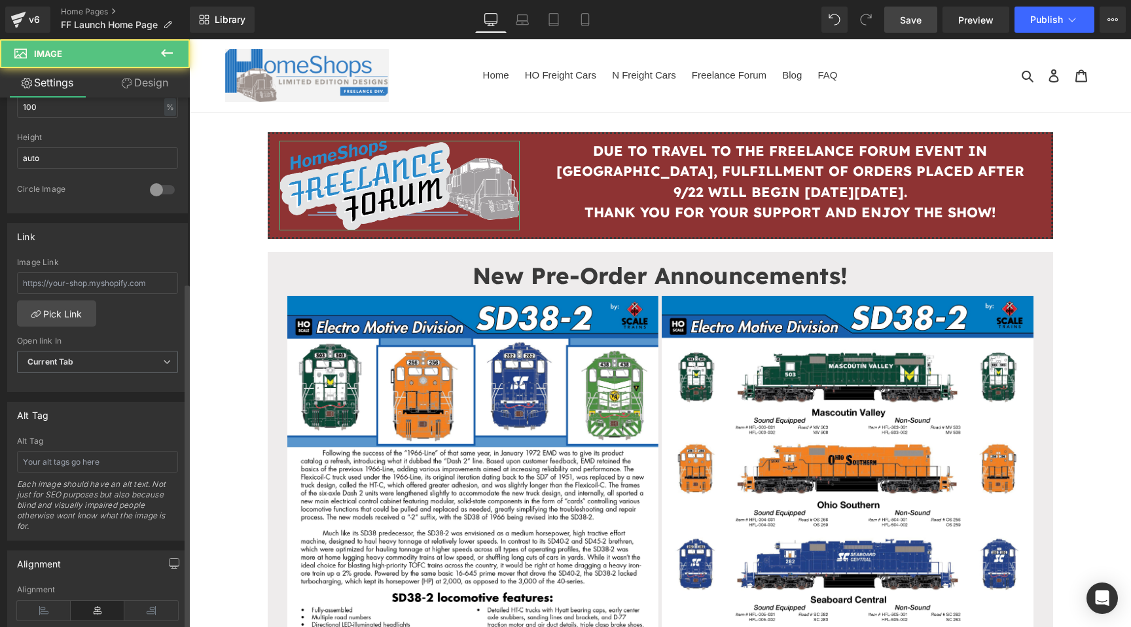
scroll to position [449, 0]
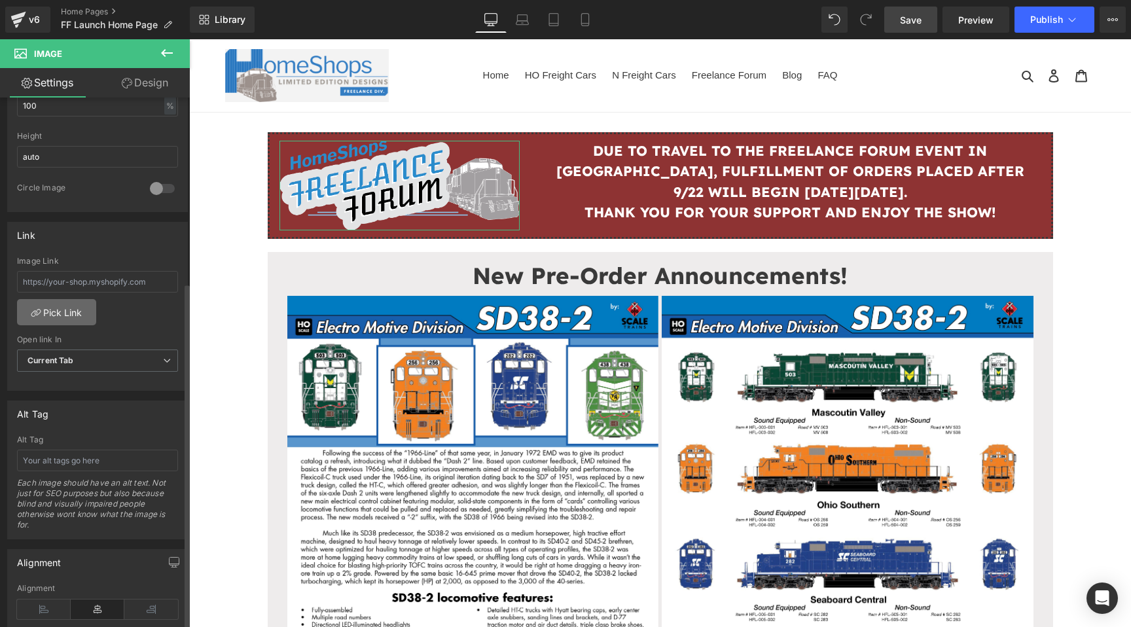
click at [58, 308] on link "Pick Link" at bounding box center [56, 312] width 79 height 26
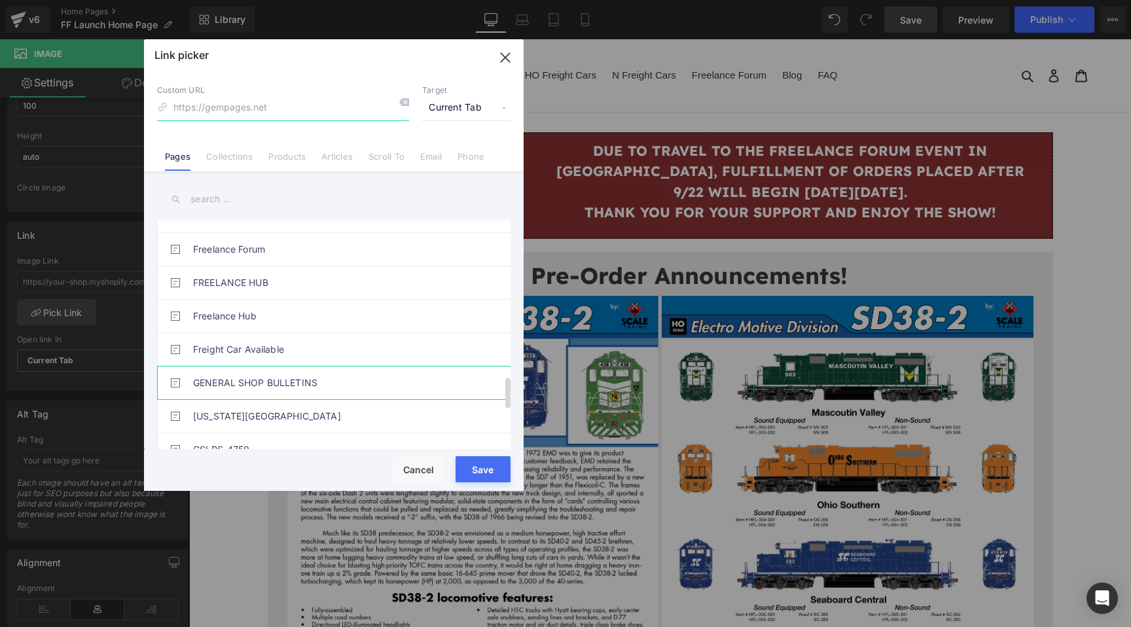
scroll to position [1158, 0]
click at [266, 249] on link "Freelance Forum" at bounding box center [337, 248] width 288 height 33
type input "/pages/freelance-forum"
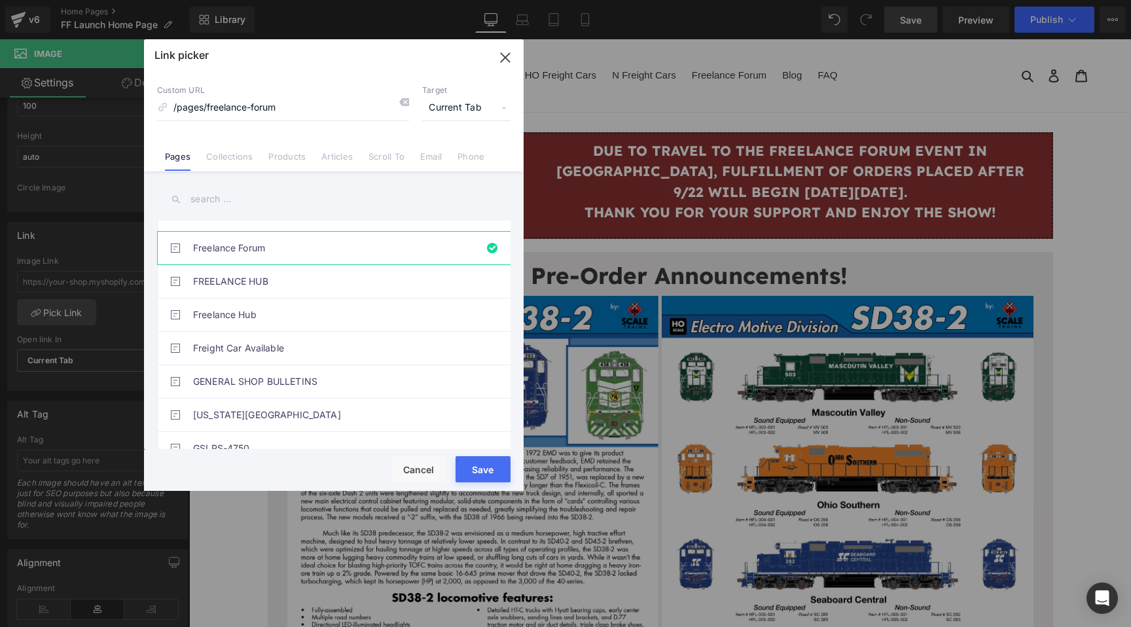
click at [481, 463] on button "Save" at bounding box center [483, 469] width 55 height 26
type input "/pages/freelance-forum"
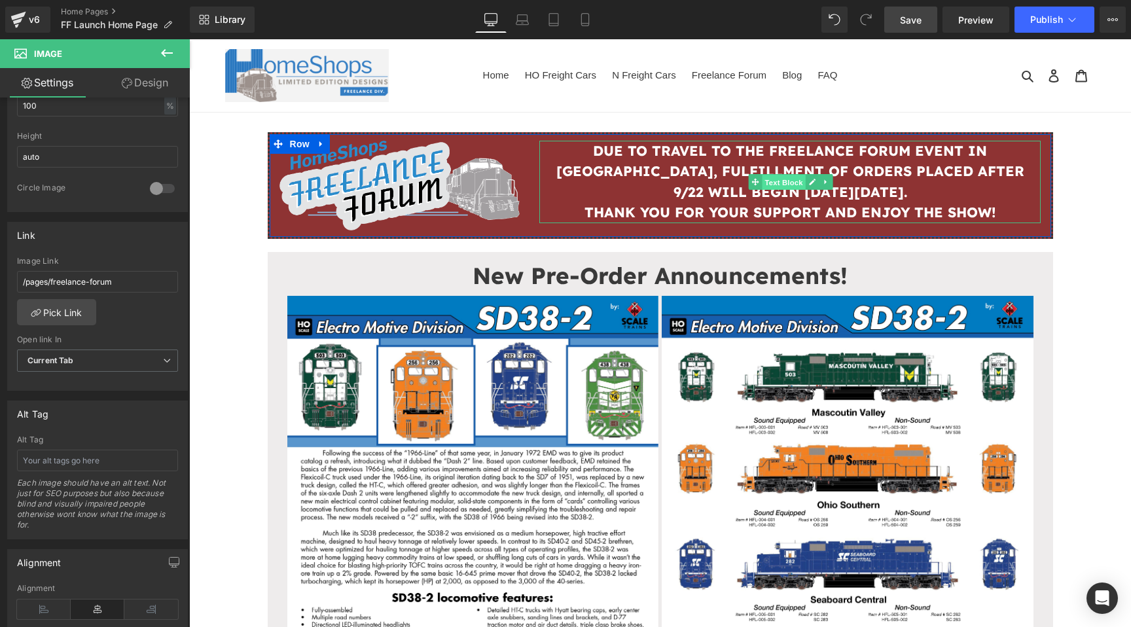
click at [777, 179] on span "Text Block" at bounding box center [784, 183] width 43 height 16
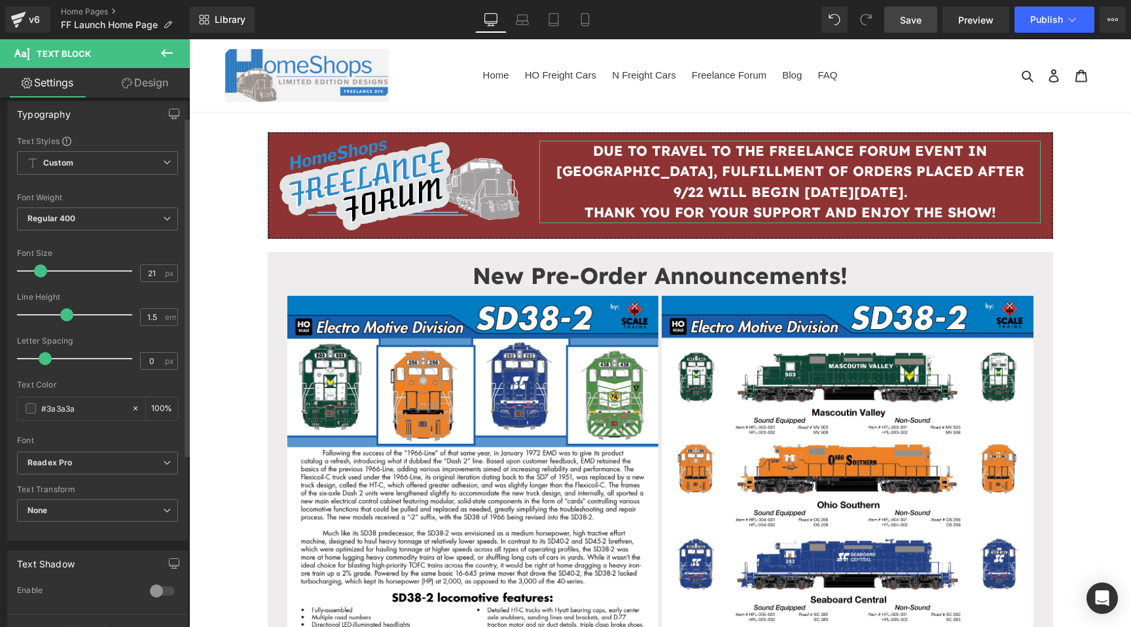
scroll to position [0, 0]
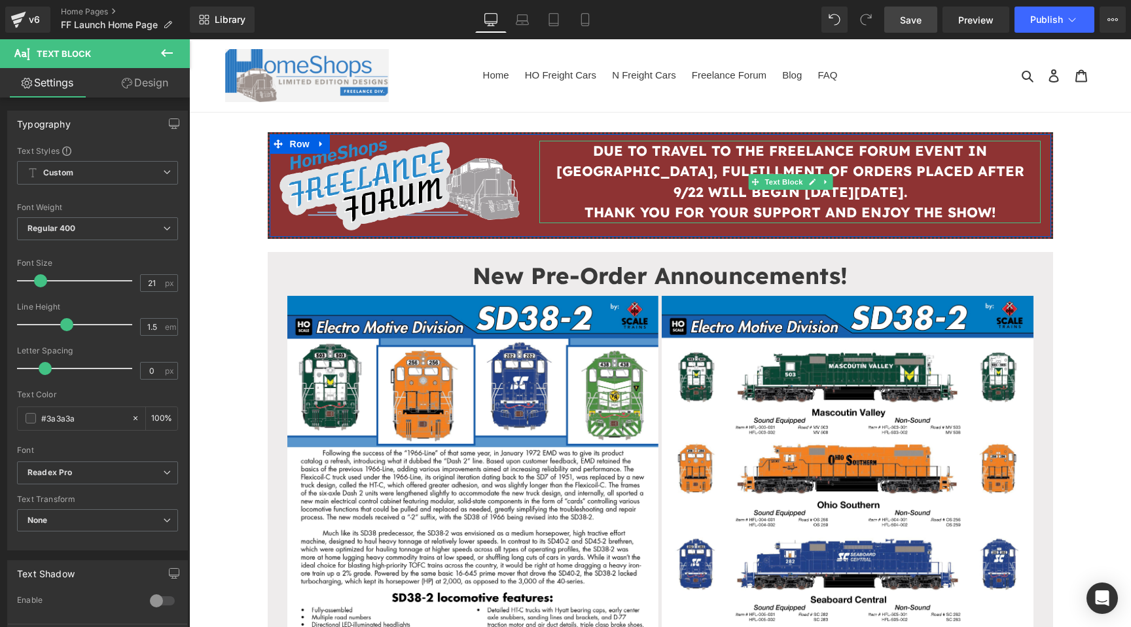
click at [624, 175] on strong "DUE TO TRAVEL TO THE FREELANCE FORUM EVENT IN GREELEY, FULFILLMENT OF ORDERS PL…" at bounding box center [790, 171] width 468 height 58
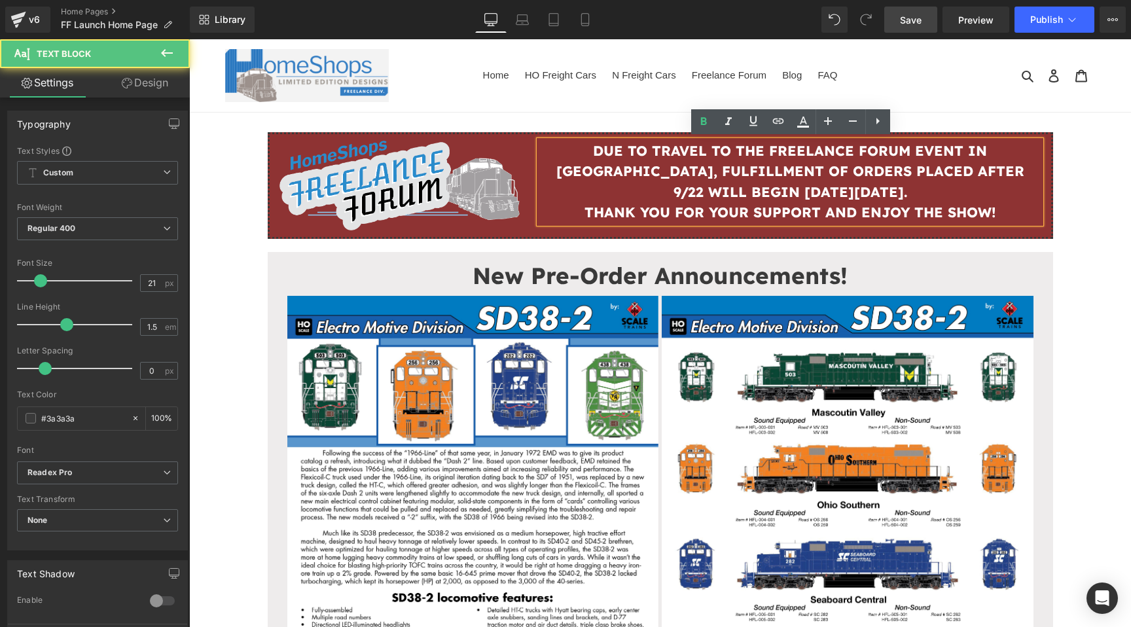
click at [786, 206] on strong "THANK YOU FOR YOUR SUPPORT AND ENJOY THE SHOW!" at bounding box center [790, 212] width 411 height 17
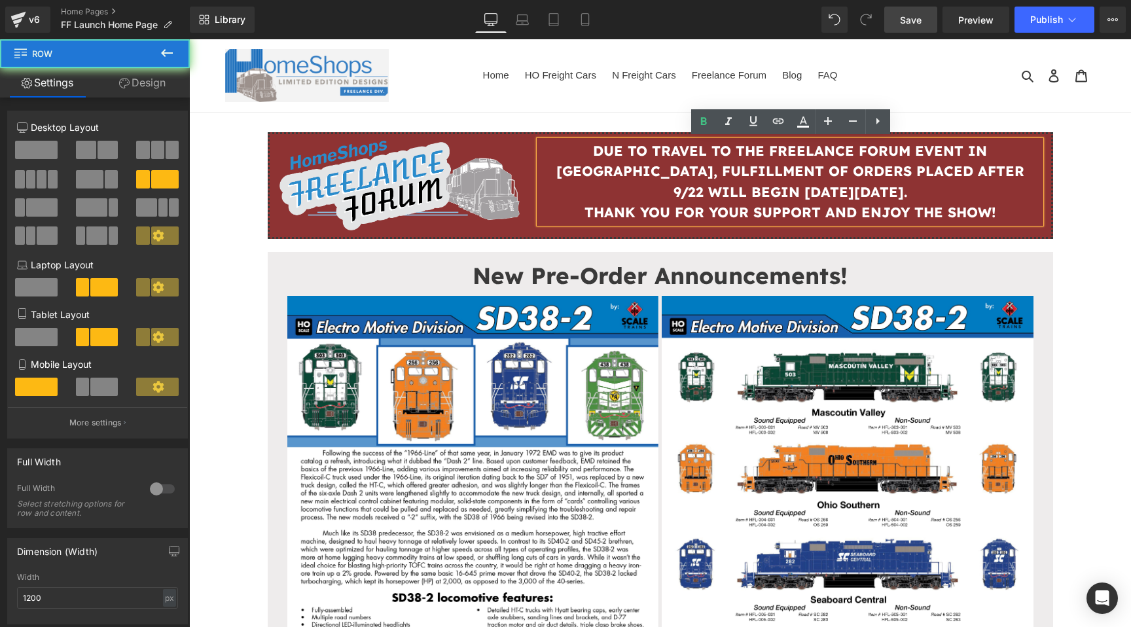
click at [779, 234] on div "Image DUE TO TRAVEL TO THE FREELANCE FORUM EVENT IN GREELEY, FULFILLMENT OF ORD…" at bounding box center [660, 185] width 785 height 107
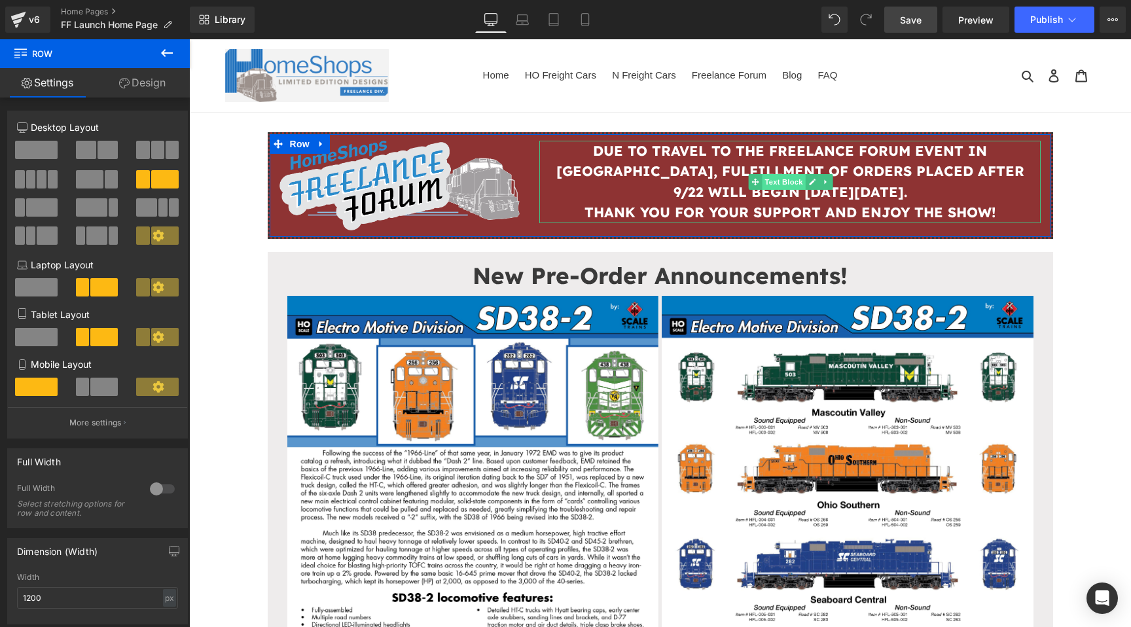
click at [785, 181] on span "Text Block" at bounding box center [784, 182] width 43 height 16
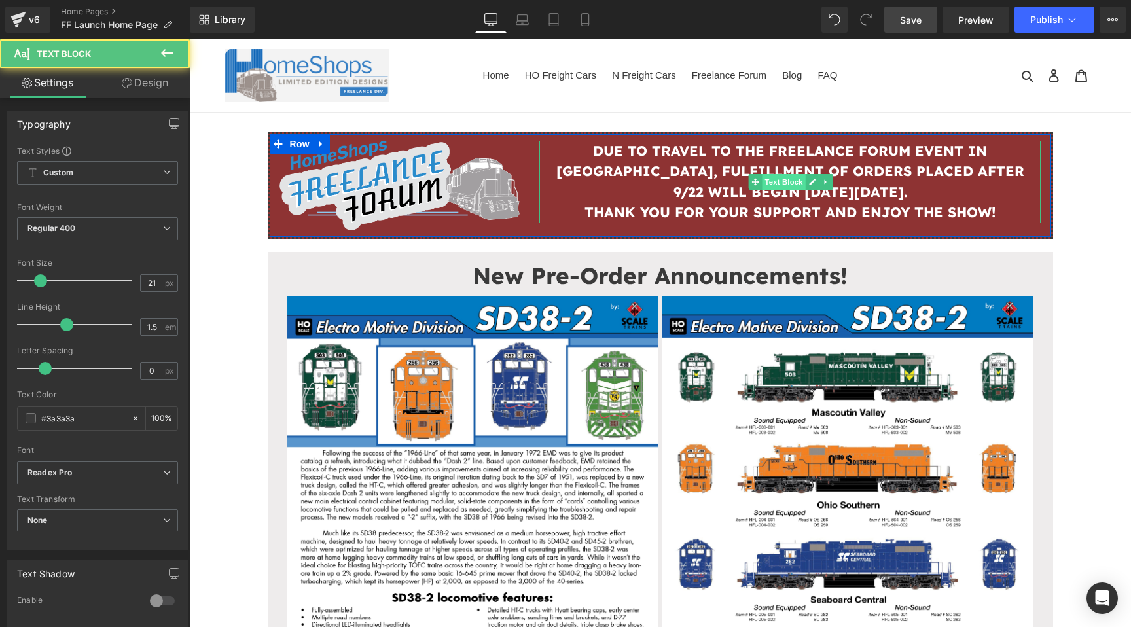
click at [785, 181] on span "Text Block" at bounding box center [784, 182] width 43 height 16
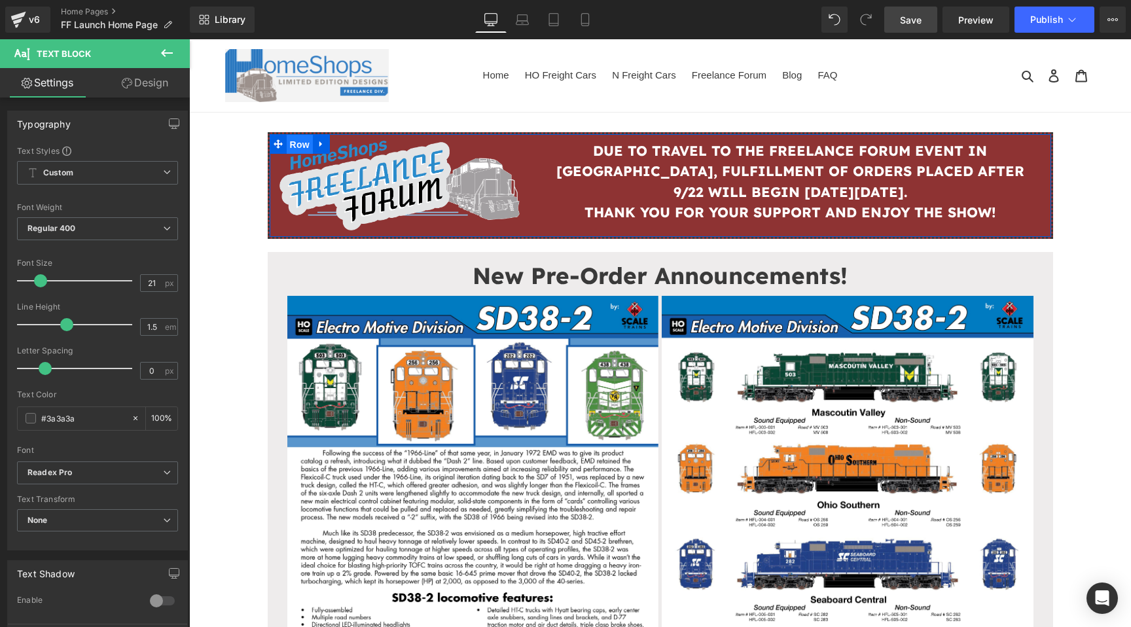
click at [295, 141] on span "Row" at bounding box center [300, 145] width 26 height 20
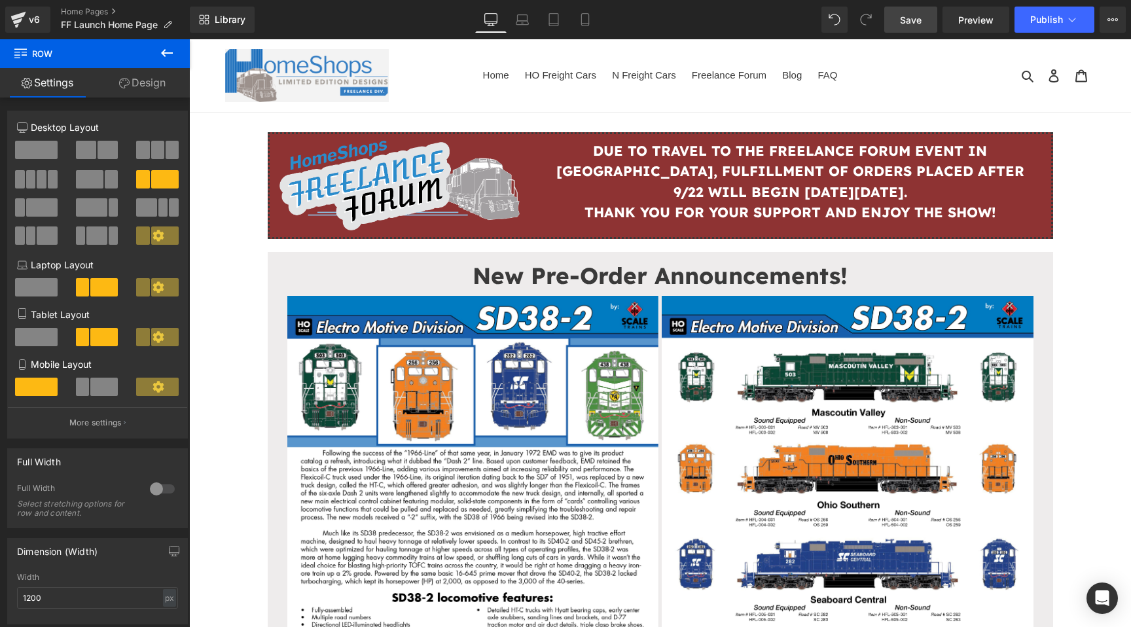
drag, startPoint x: 914, startPoint y: 25, endPoint x: 271, endPoint y: 217, distance: 671.6
click at [914, 25] on span "Save" at bounding box center [911, 20] width 22 height 14
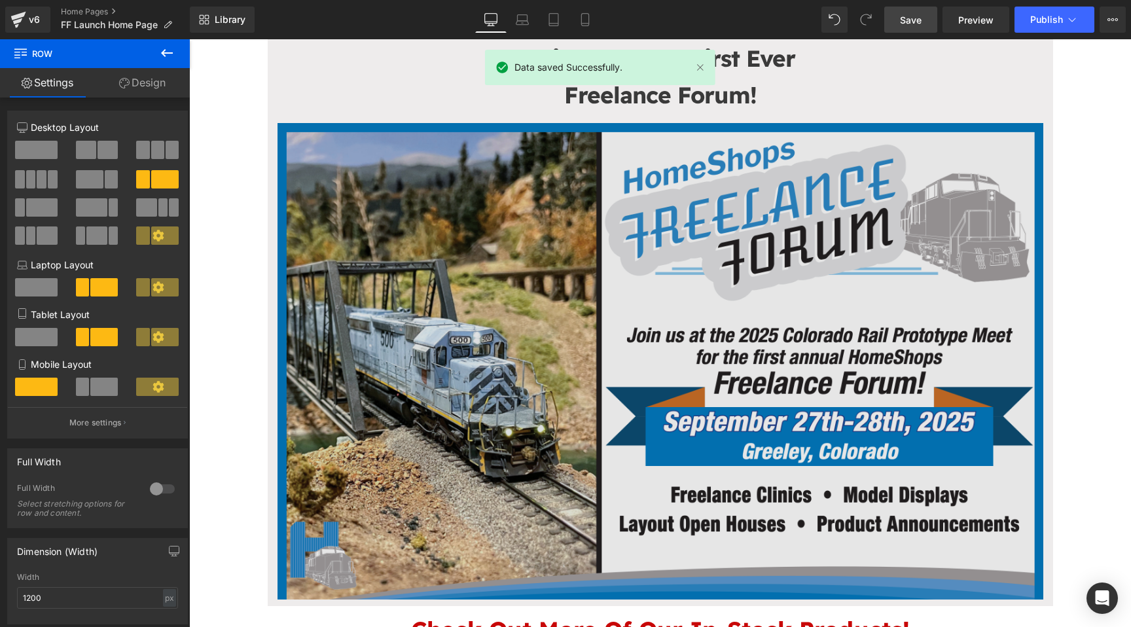
scroll to position [797, 0]
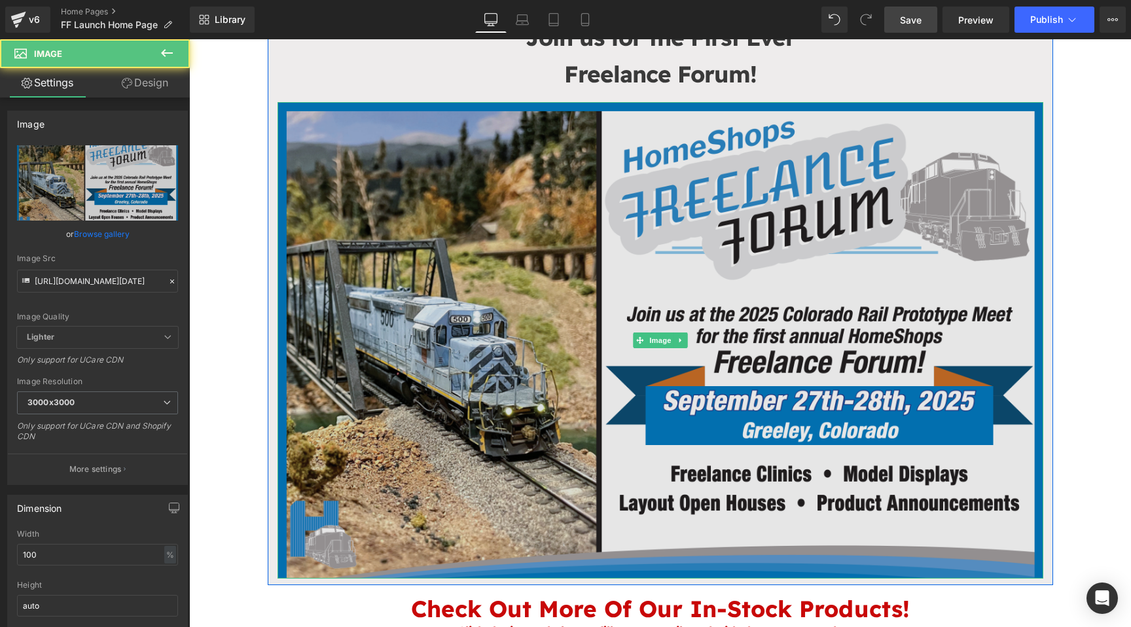
click at [412, 178] on img at bounding box center [661, 340] width 766 height 477
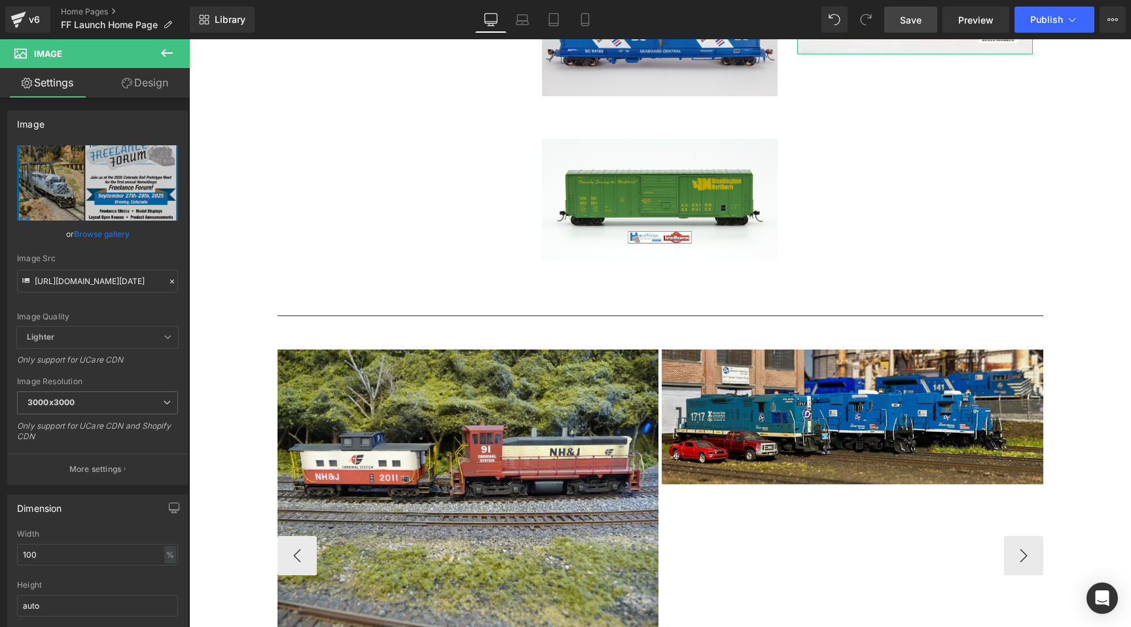
scroll to position [3373, 0]
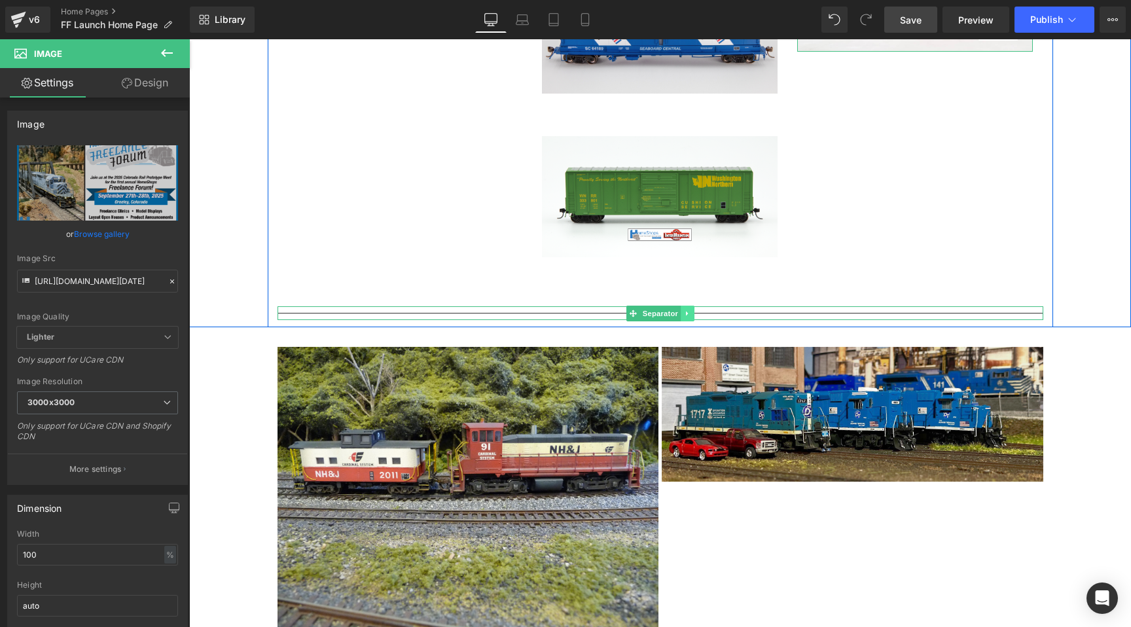
click at [681, 312] on link at bounding box center [688, 314] width 14 height 16
click at [677, 314] on icon at bounding box center [680, 314] width 7 height 8
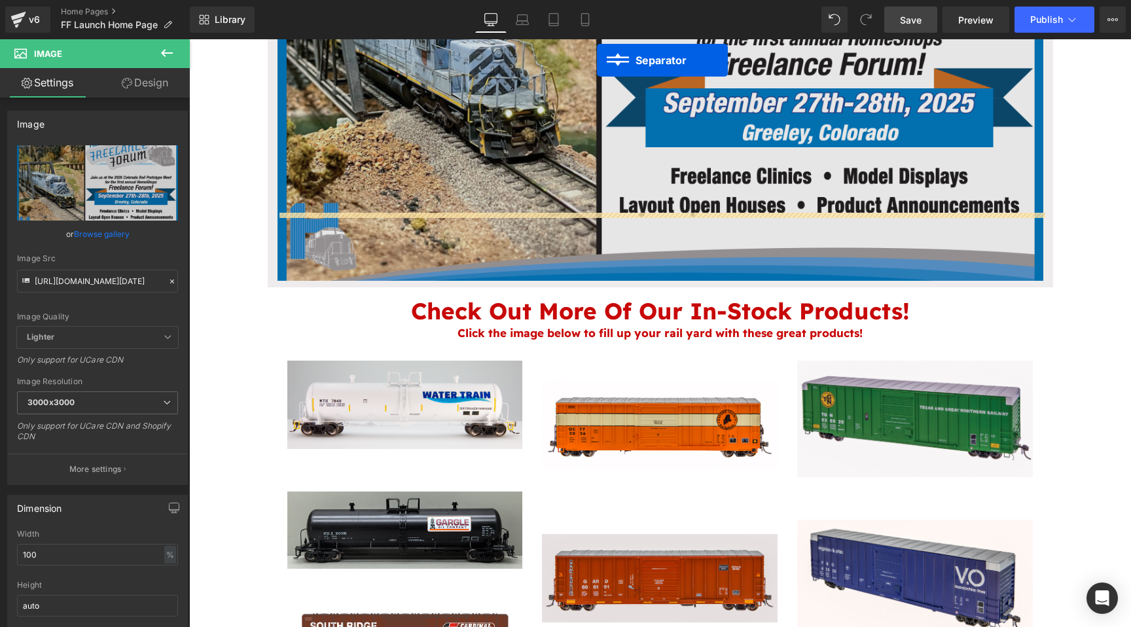
scroll to position [1003, 0]
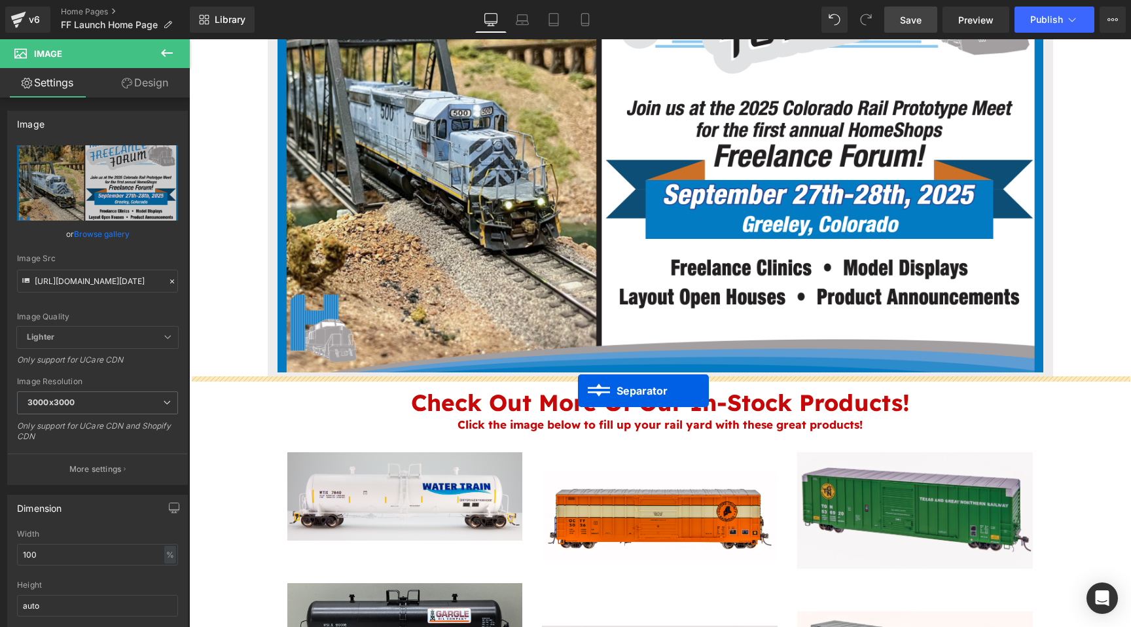
drag, startPoint x: 630, startPoint y: 325, endPoint x: 578, endPoint y: 391, distance: 83.4
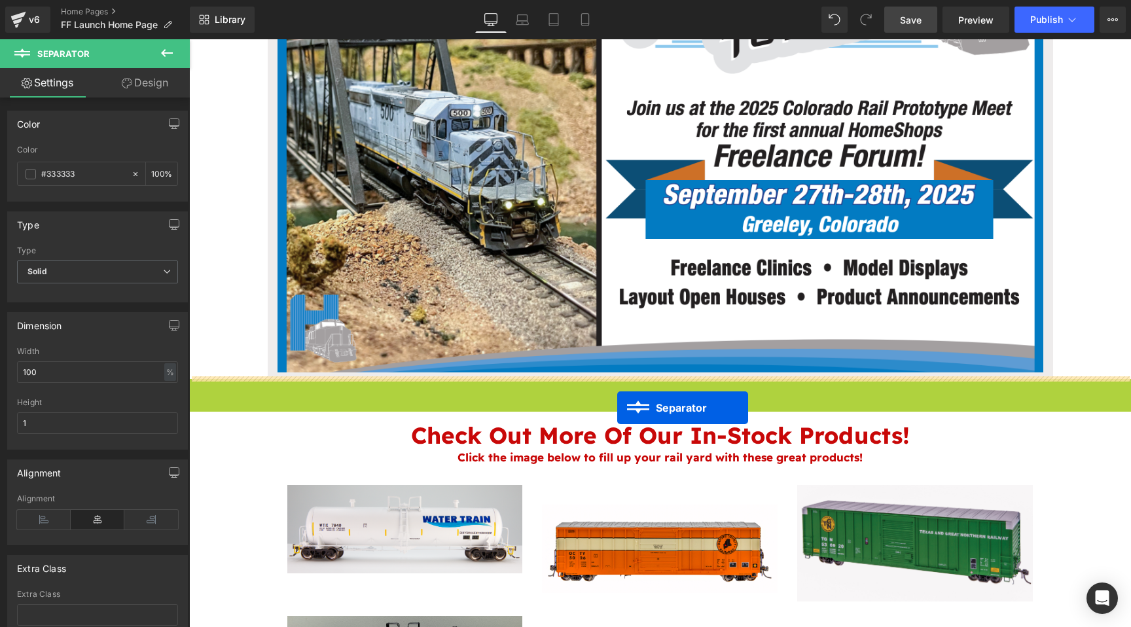
drag, startPoint x: 627, startPoint y: 381, endPoint x: 618, endPoint y: 406, distance: 27.1
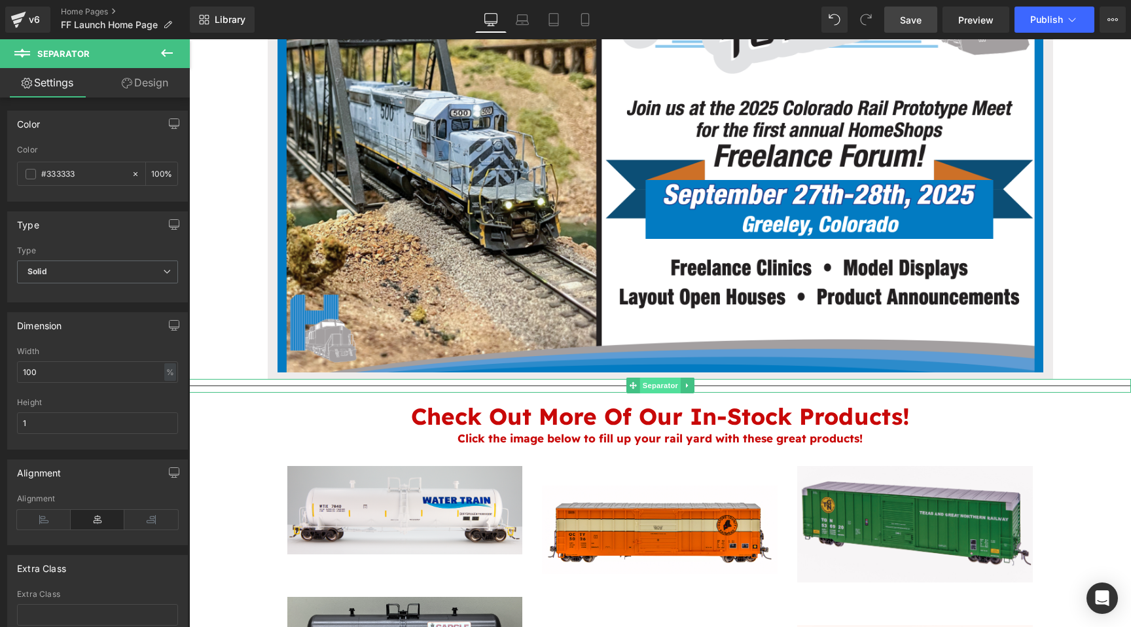
click at [656, 384] on span "Separator" at bounding box center [660, 386] width 41 height 16
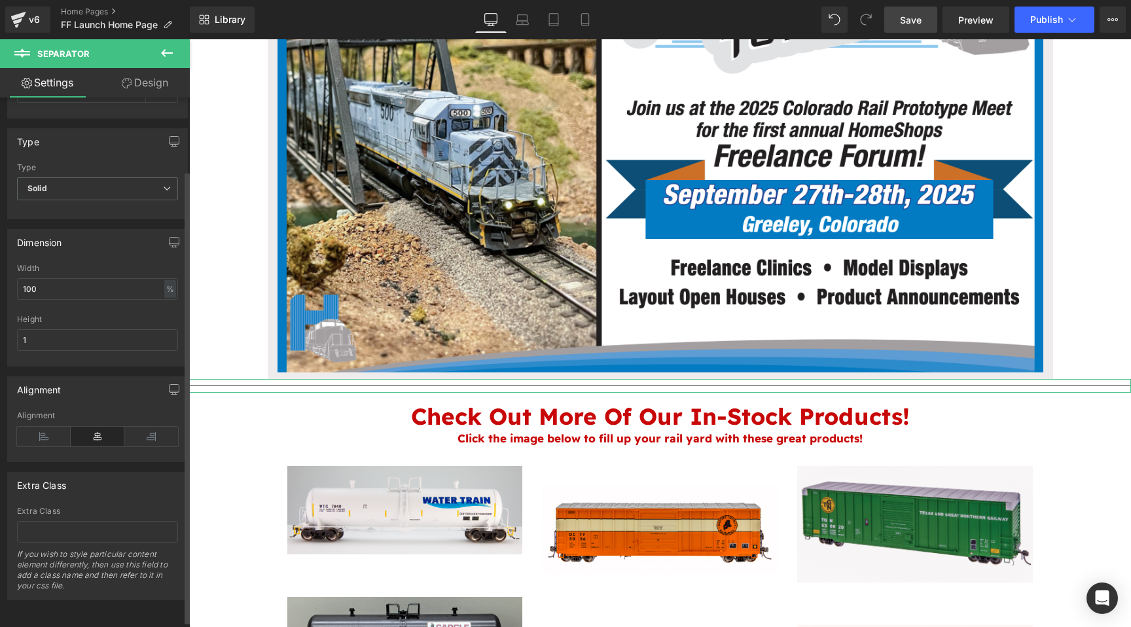
scroll to position [0, 0]
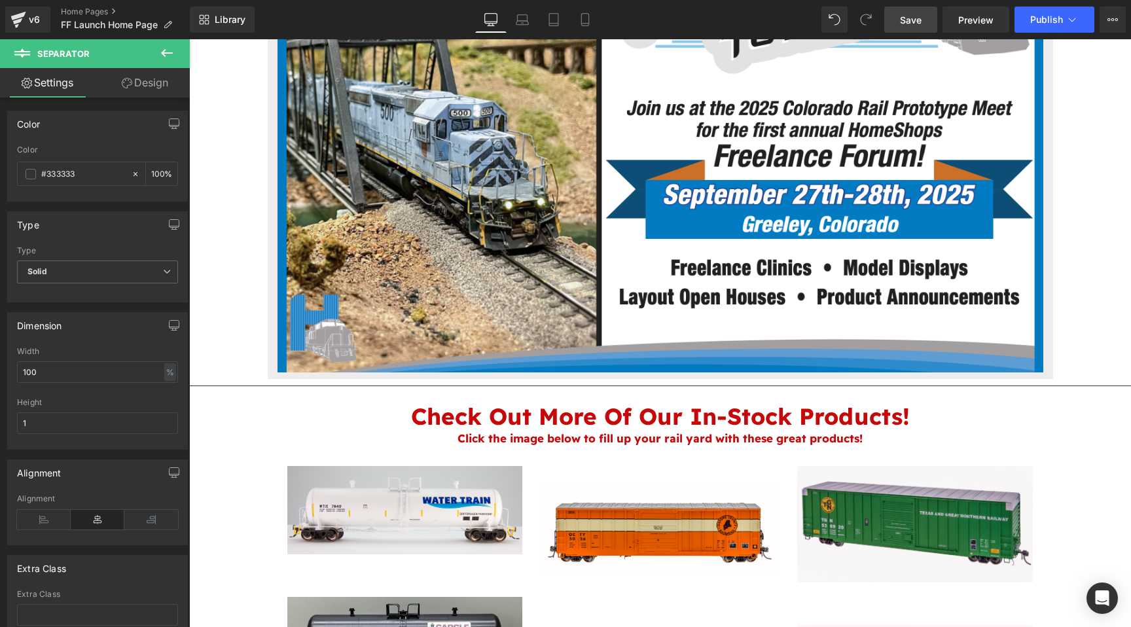
click at [911, 22] on span "Save" at bounding box center [911, 20] width 22 height 14
